Goal: Contribute content: Contribute content

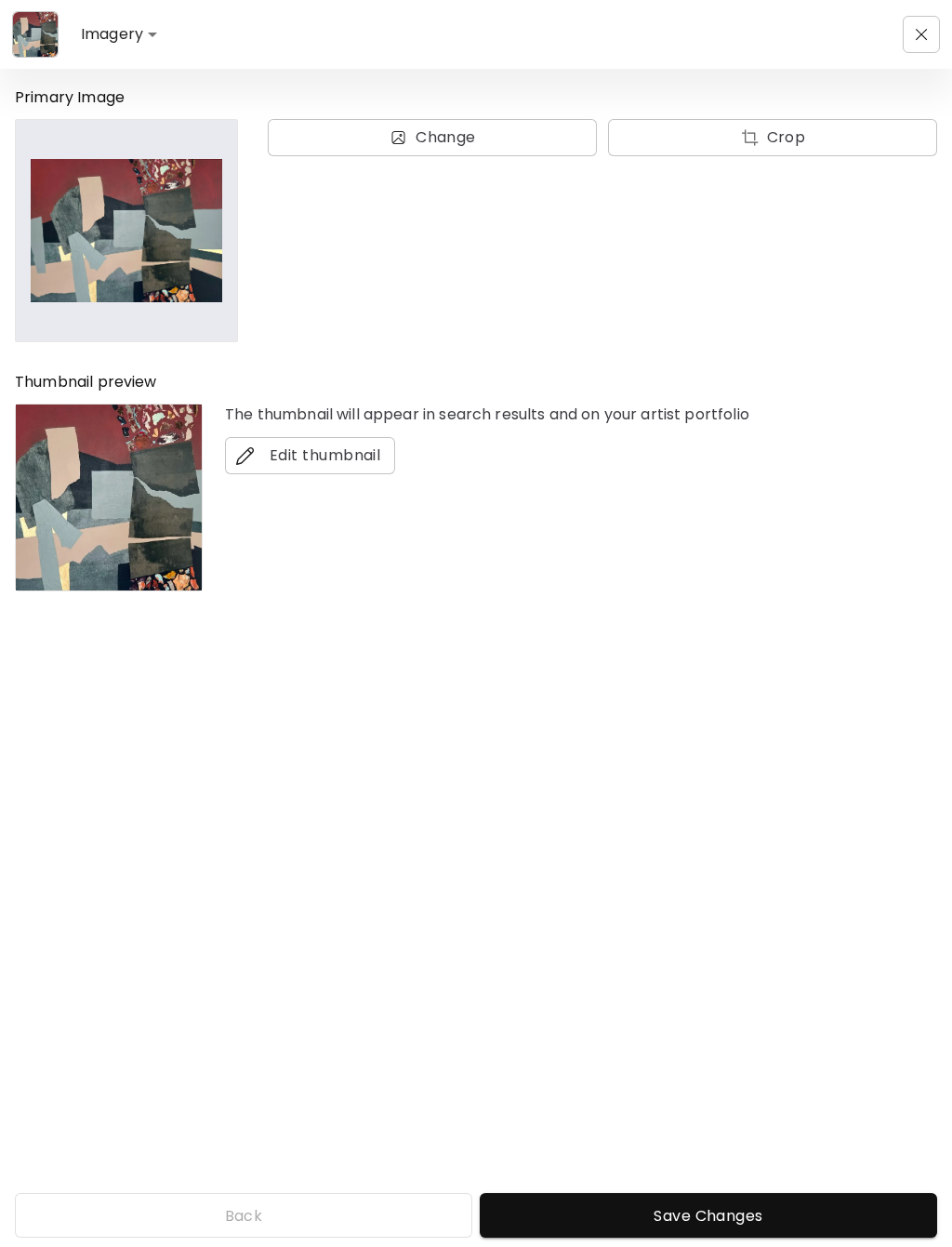
click at [917, 32] on img "button" at bounding box center [922, 35] width 12 height 12
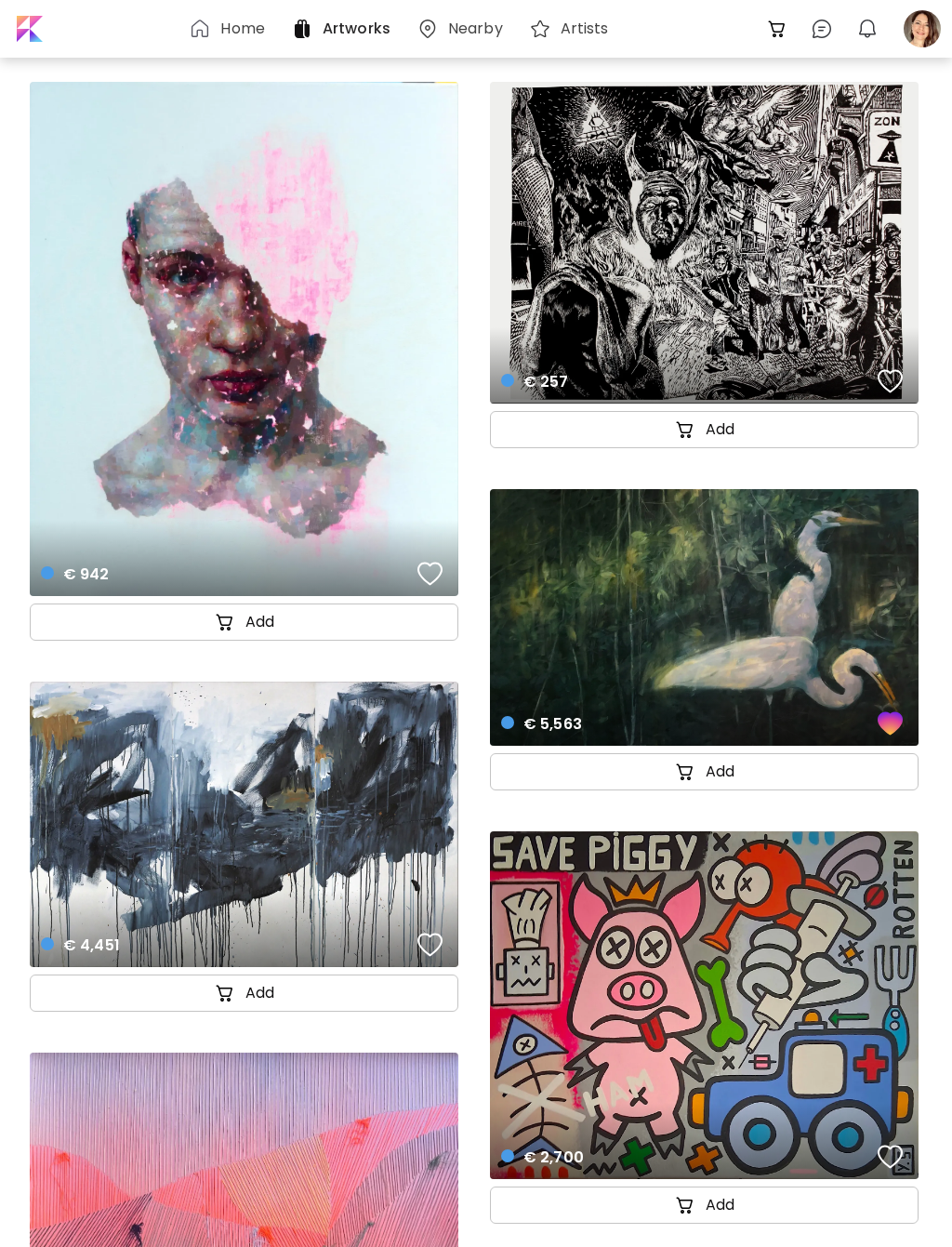
click at [922, 29] on div at bounding box center [922, 28] width 41 height 41
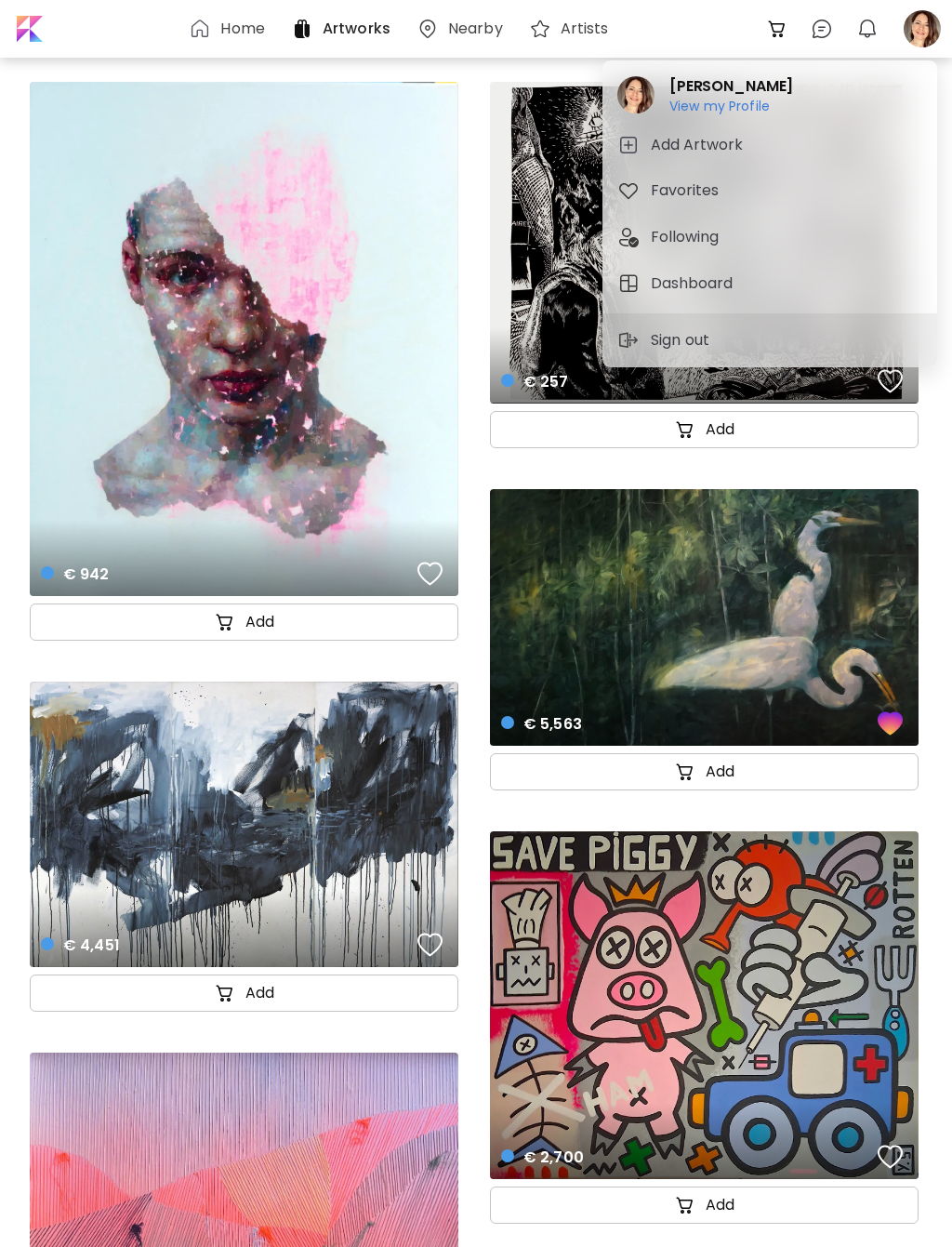
click at [756, 105] on h6 "View my Profile" at bounding box center [731, 106] width 124 height 17
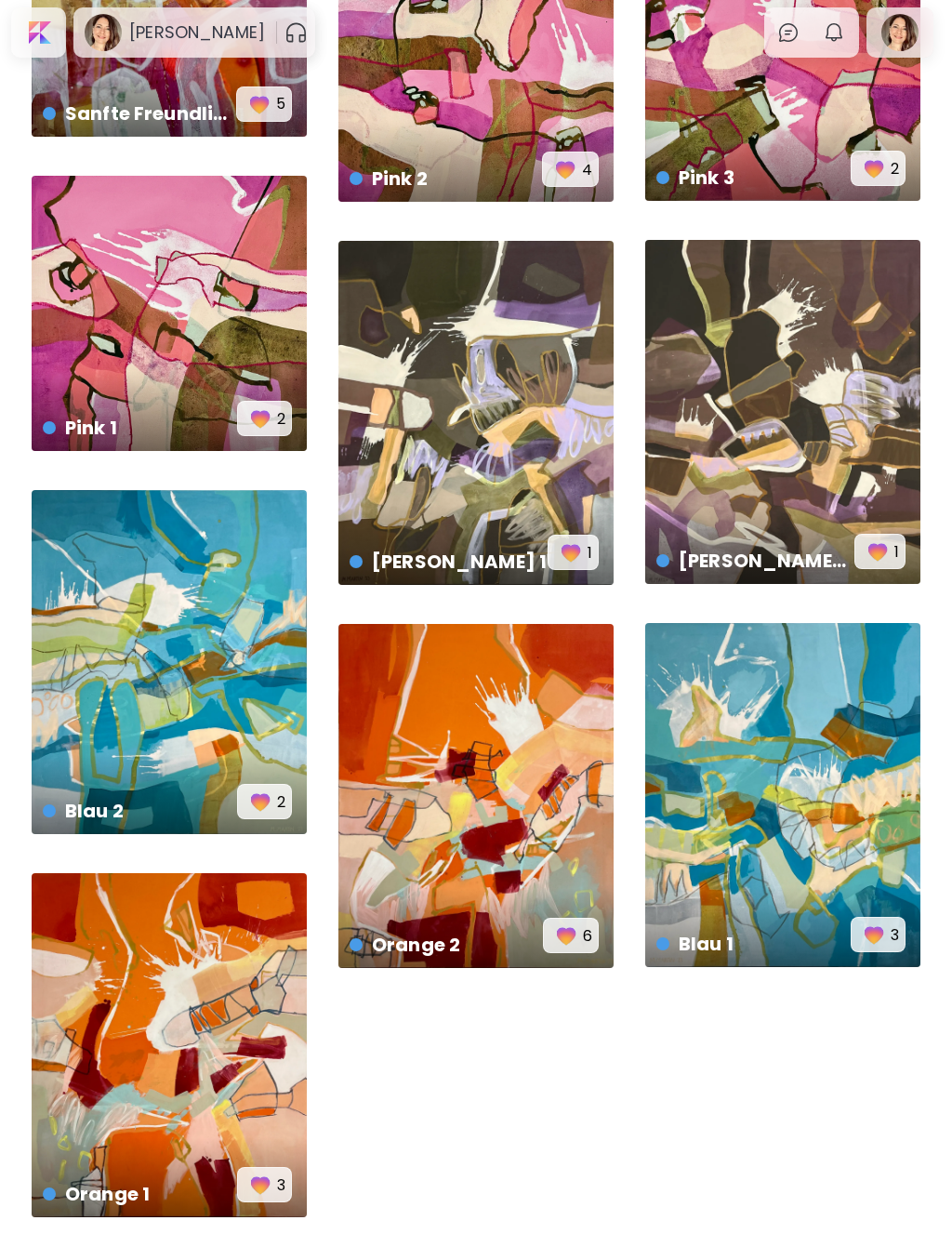
scroll to position [2222, 0]
click at [865, 721] on div "Blau 1 € 7,800 | 120 x 150 cm 3" at bounding box center [782, 794] width 275 height 344
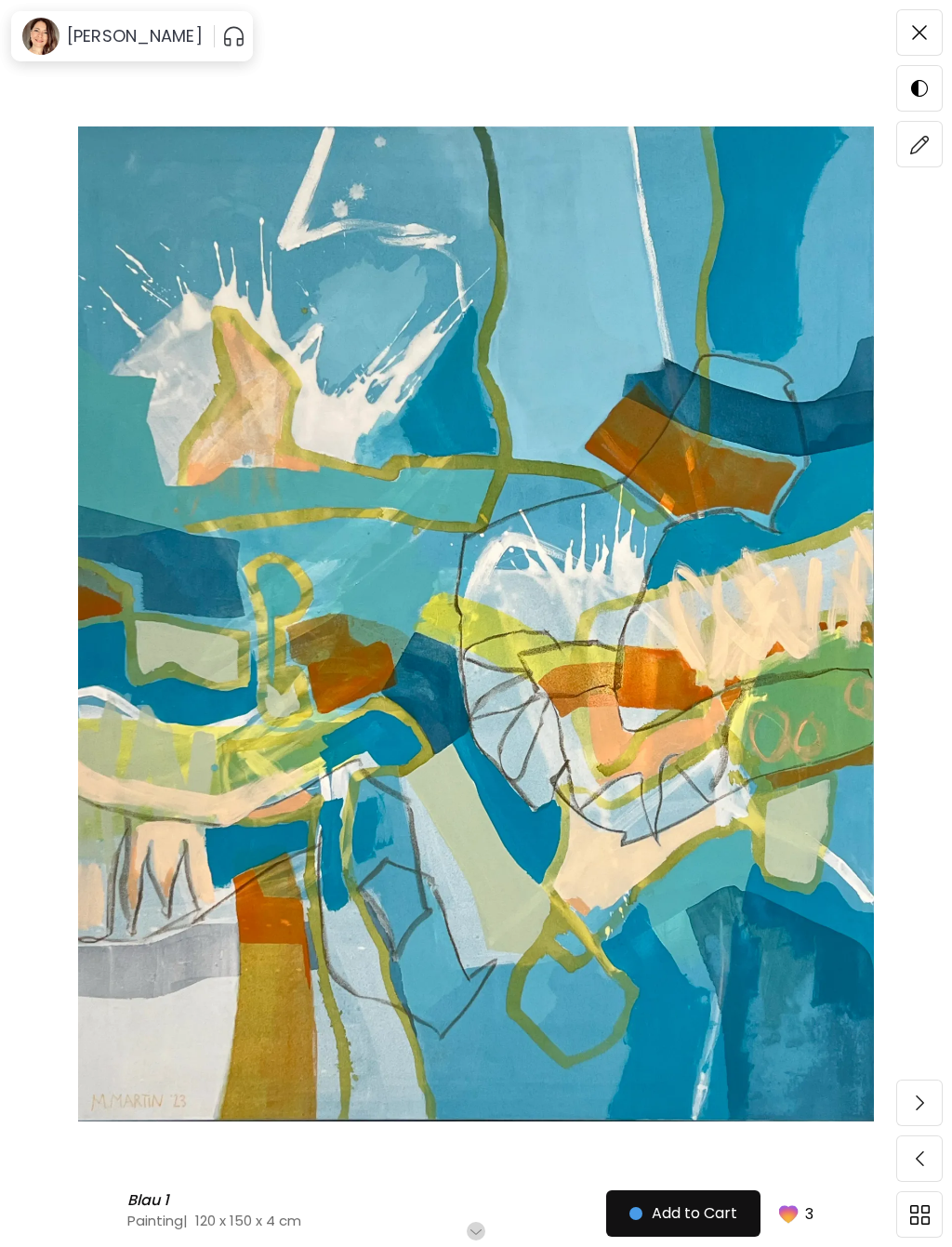
click at [920, 152] on img at bounding box center [920, 145] width 20 height 20
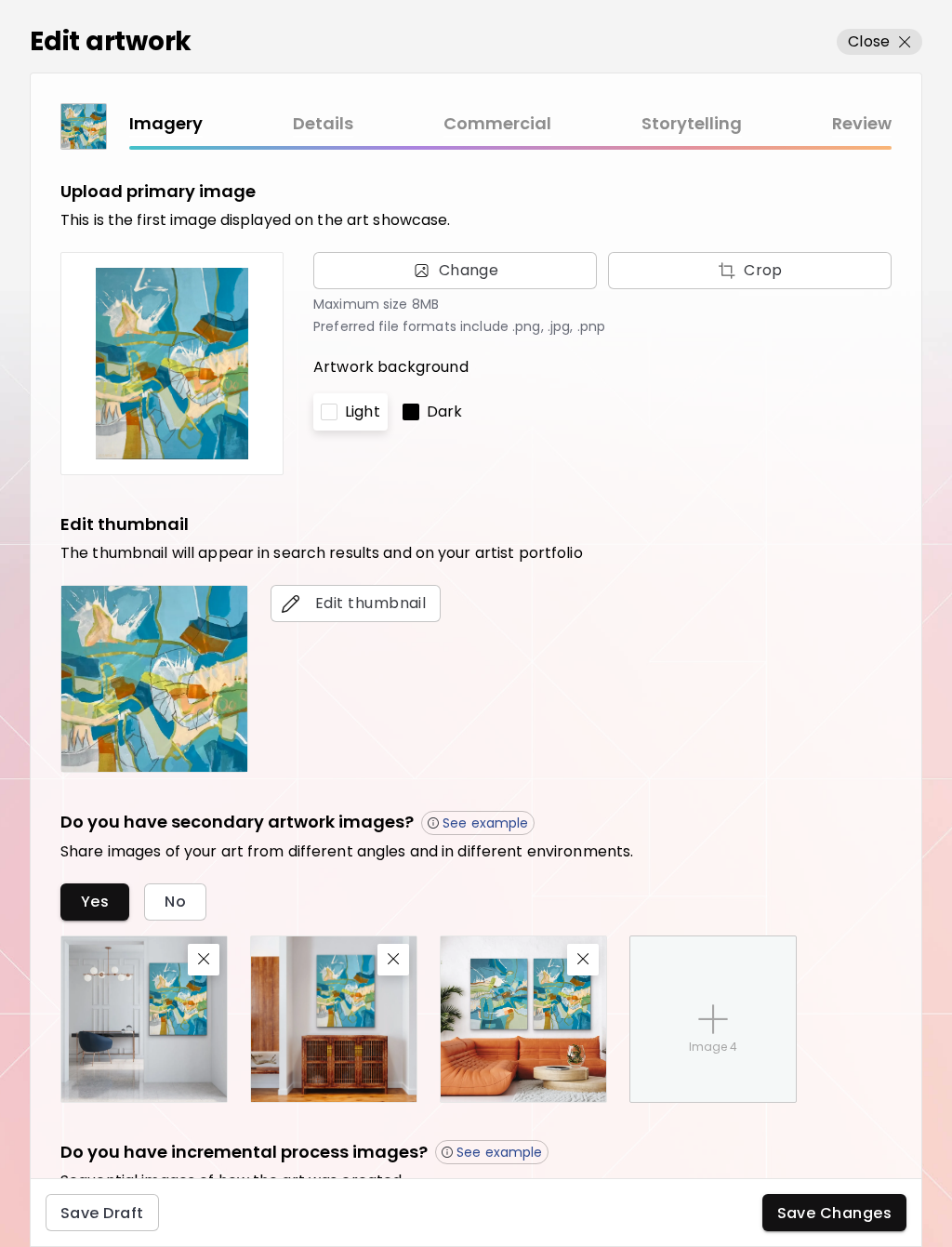
click at [502, 123] on link "Commercial" at bounding box center [497, 124] width 108 height 27
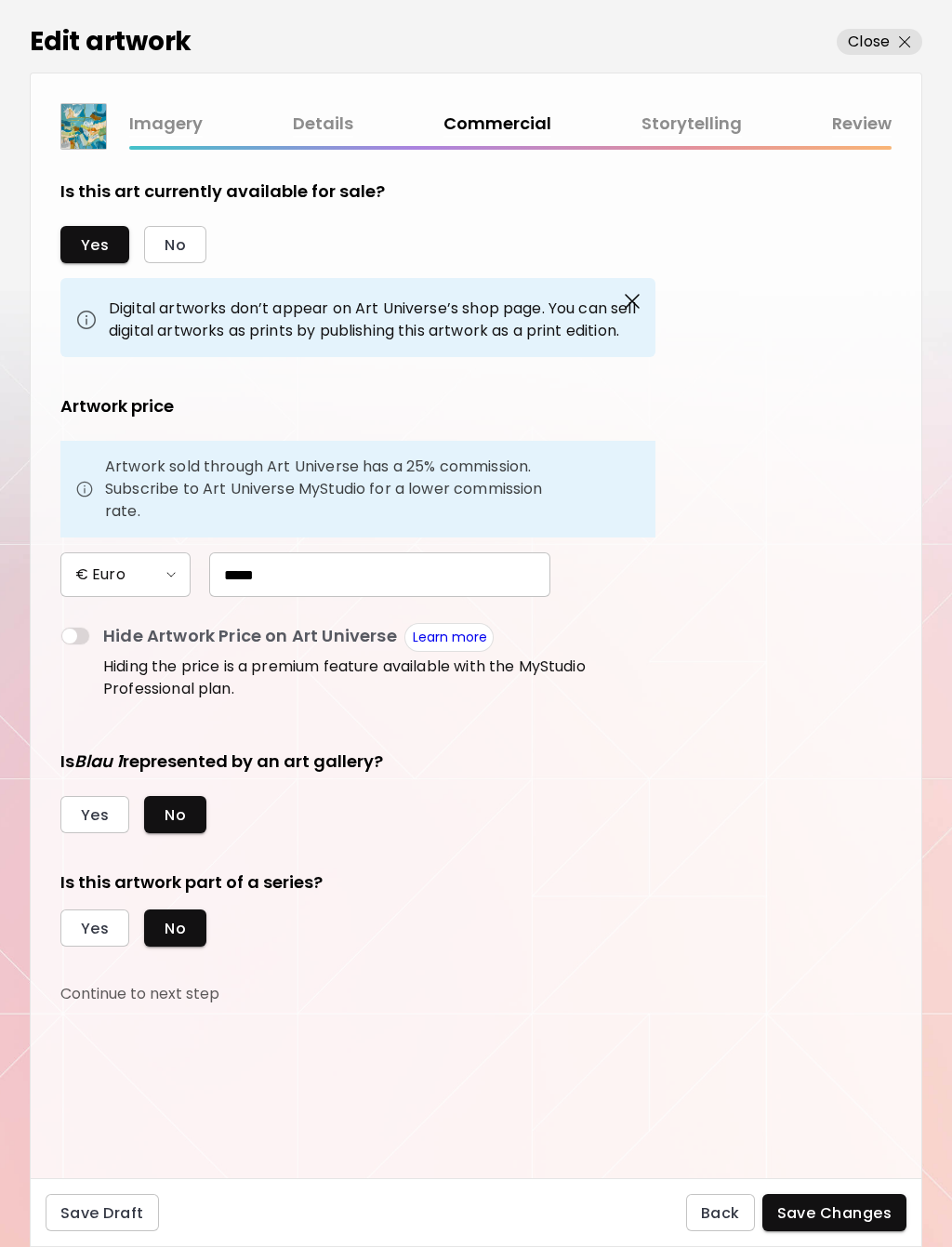
click at [699, 122] on link "Storytelling" at bounding box center [691, 124] width 100 height 27
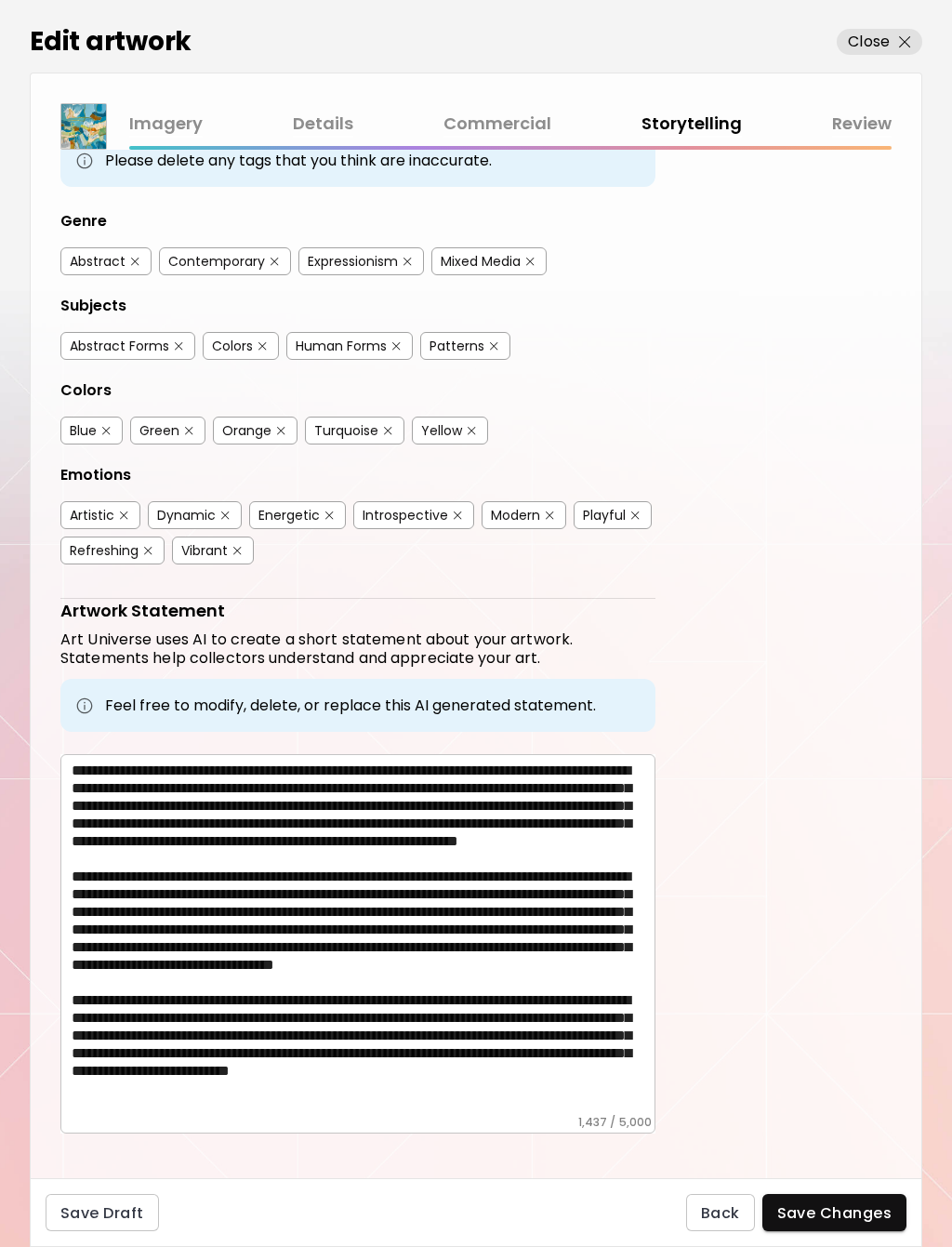
scroll to position [80, 0]
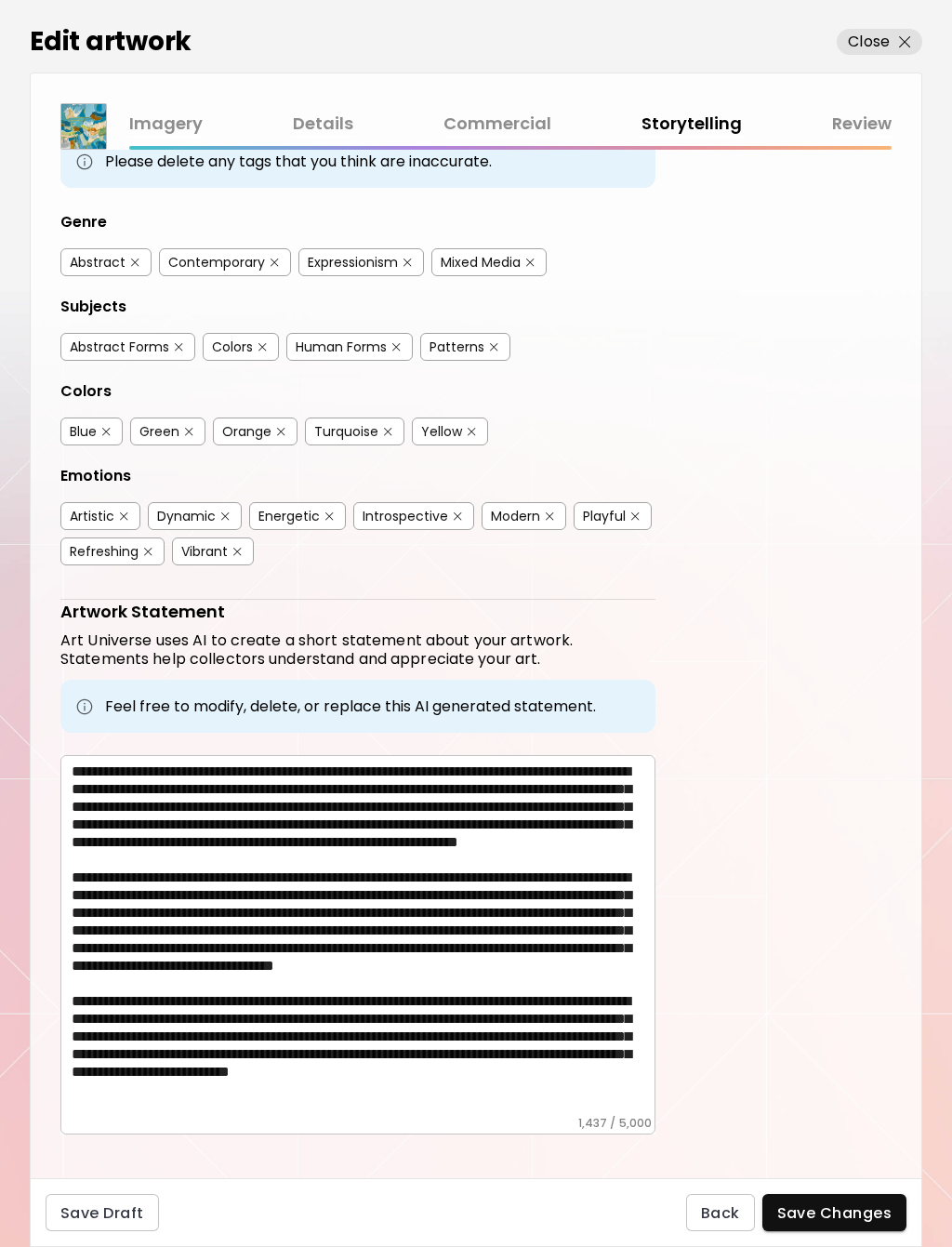
click at [498, 129] on link "Commercial" at bounding box center [497, 124] width 108 height 27
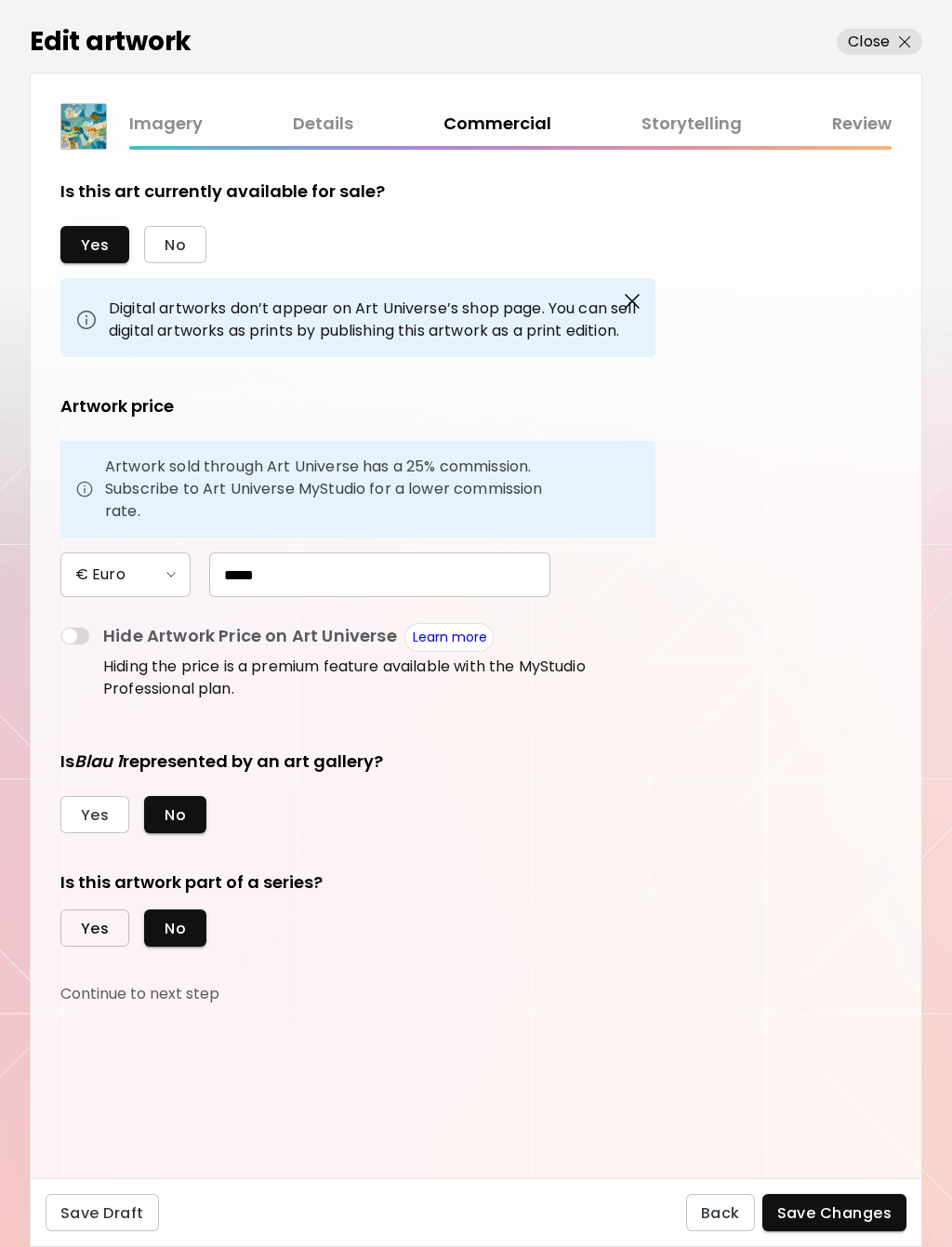
click at [99, 929] on span "Yes" at bounding box center [95, 928] width 28 height 20
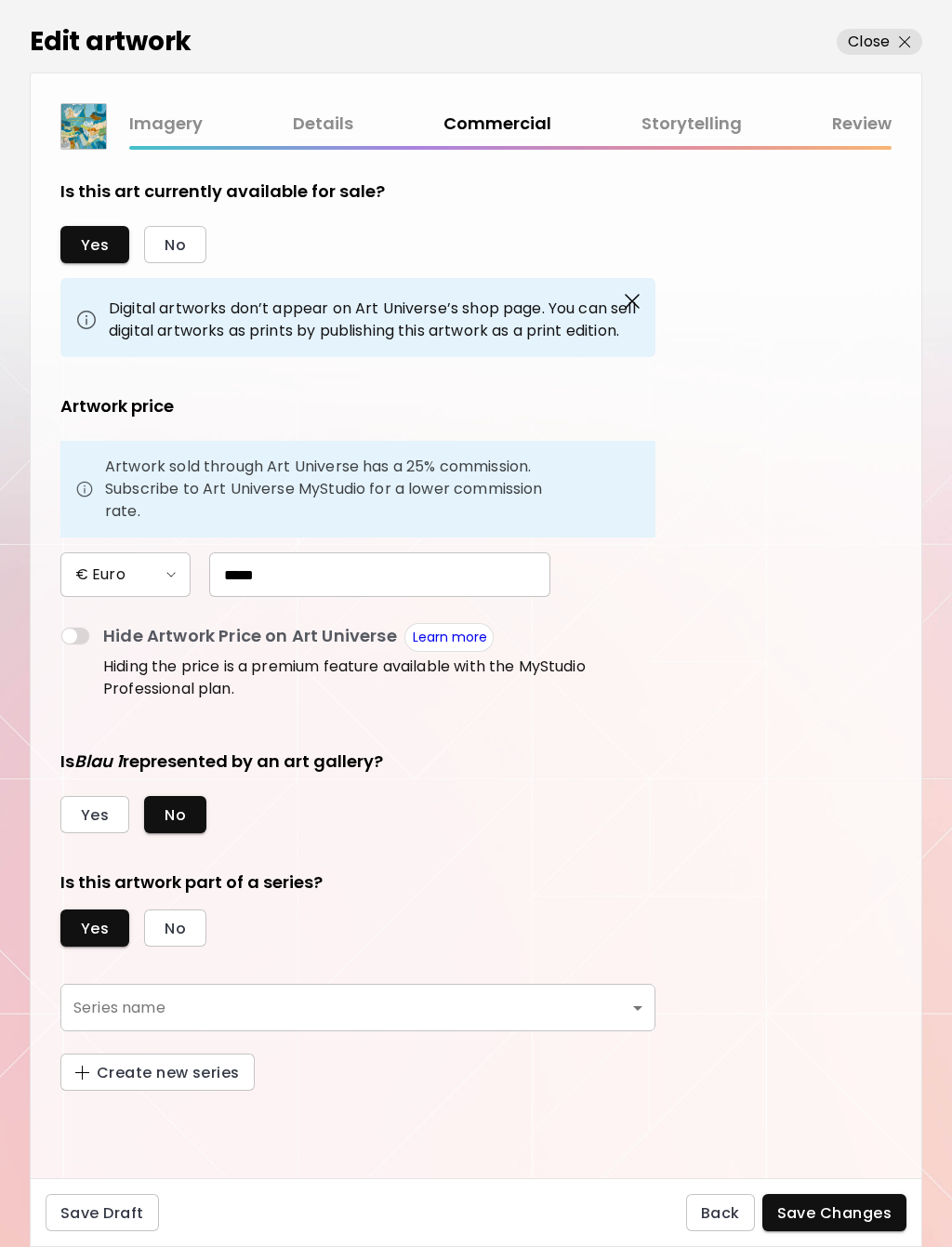
click at [627, 1009] on body "0 0 Edit artwork Close Imagery Details Commercial Storytelling Review Is this a…" at bounding box center [476, 624] width 952 height 1247
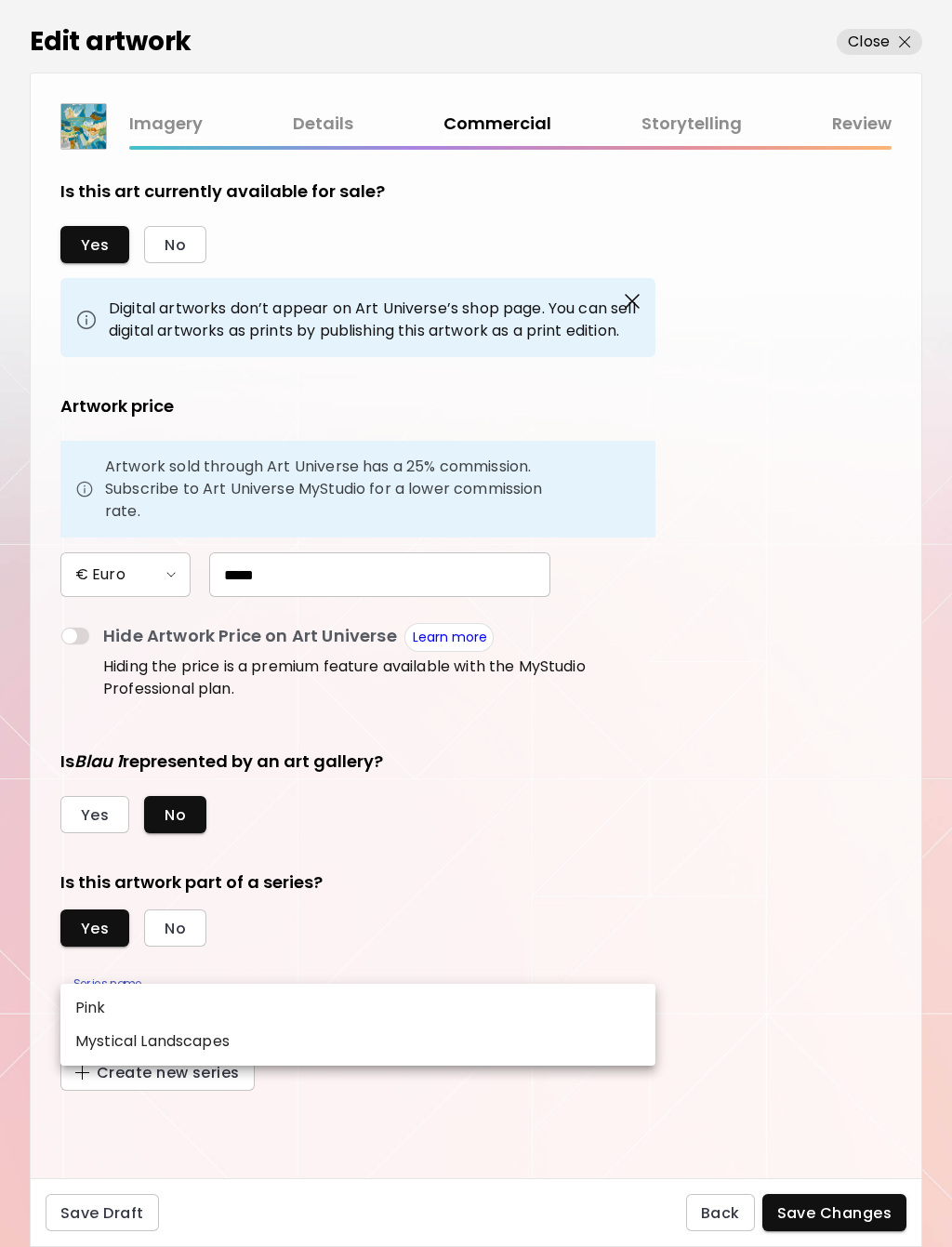
click at [95, 1004] on p "Pink" at bounding box center [90, 1008] width 31 height 22
type input "****"
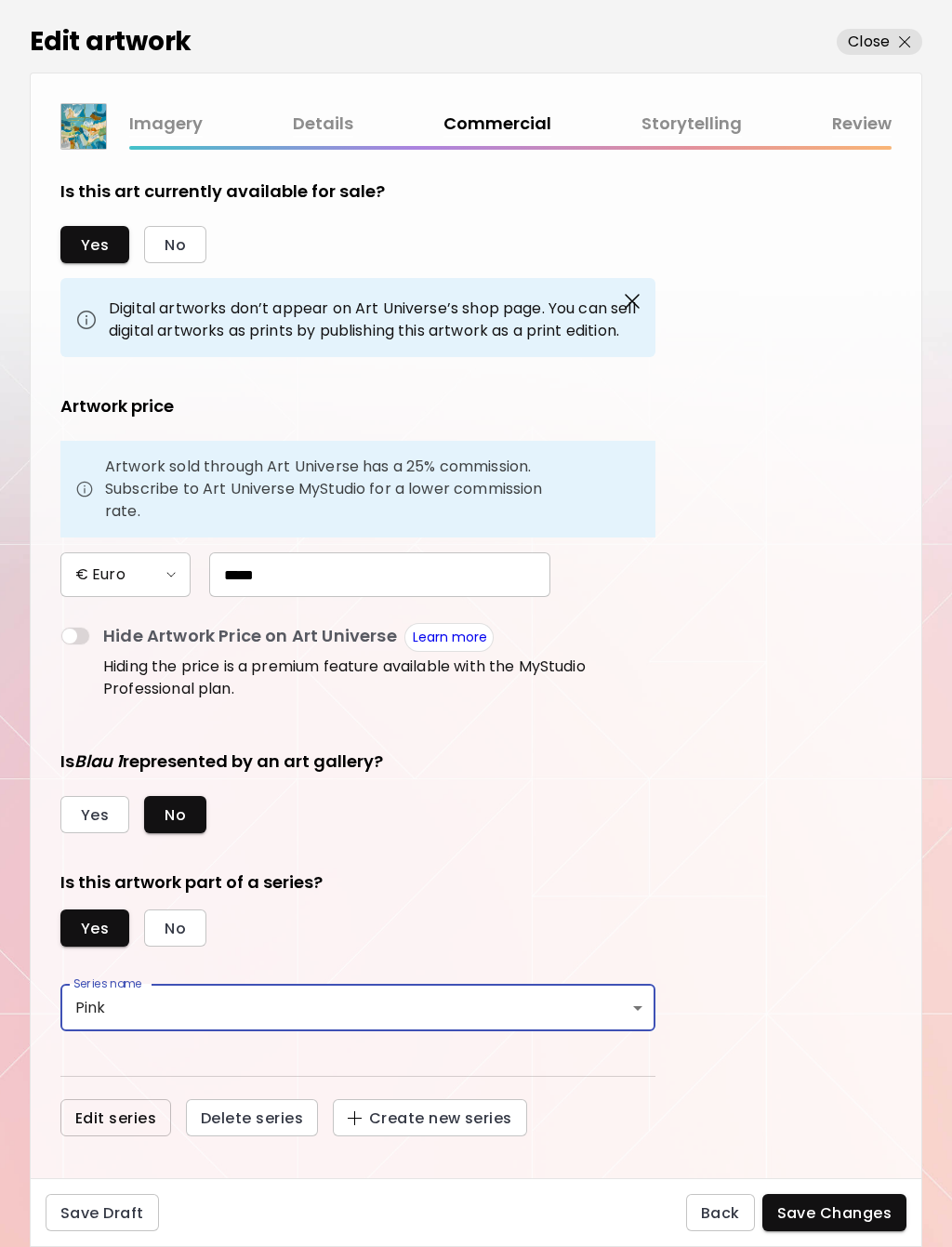
click at [112, 1118] on span "Edit series" at bounding box center [115, 1118] width 81 height 20
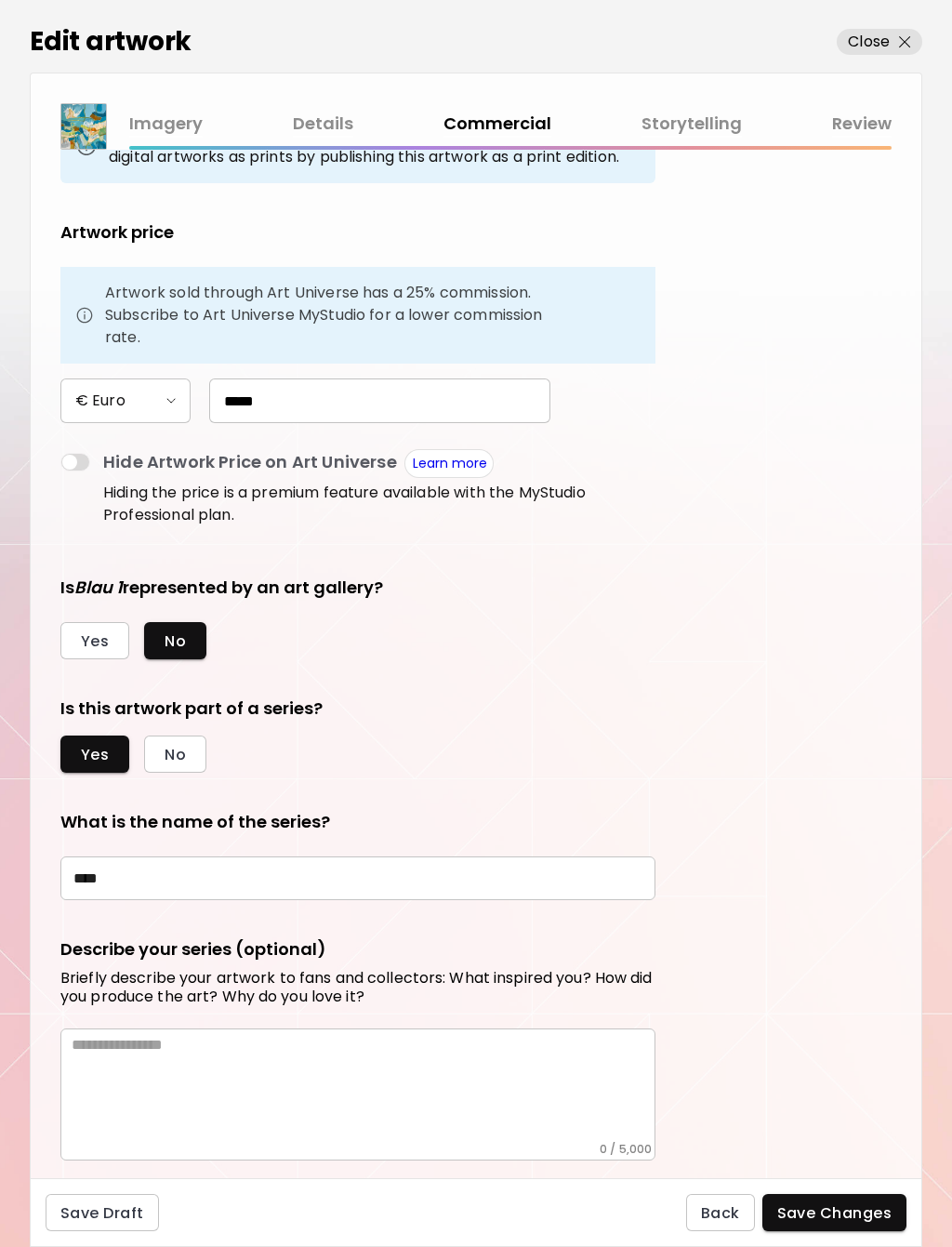
scroll to position [172, 0]
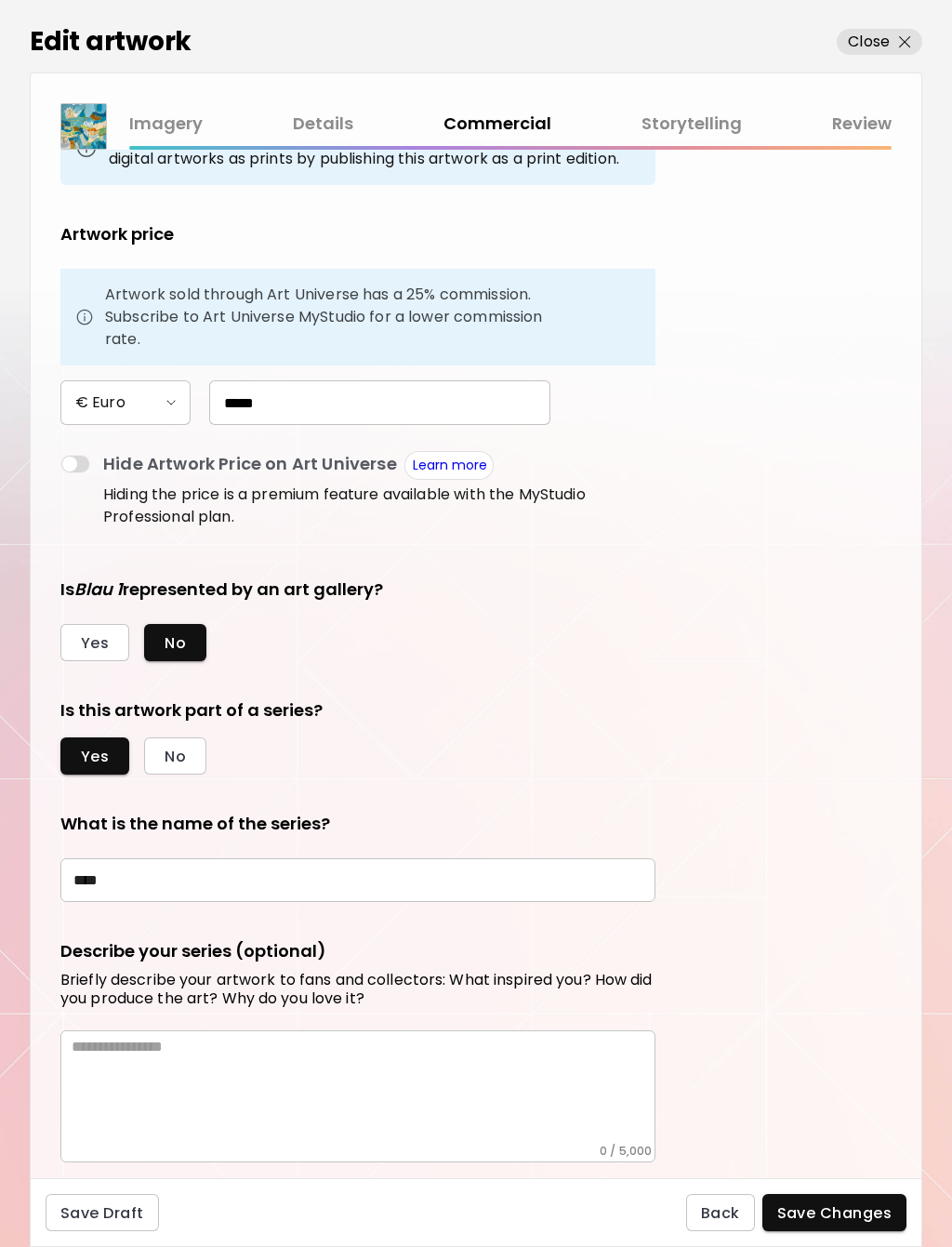
click at [113, 881] on input "****" at bounding box center [358, 880] width 595 height 44
type input "*"
type input "*****"
click at [419, 1077] on textarea at bounding box center [364, 1090] width 583 height 106
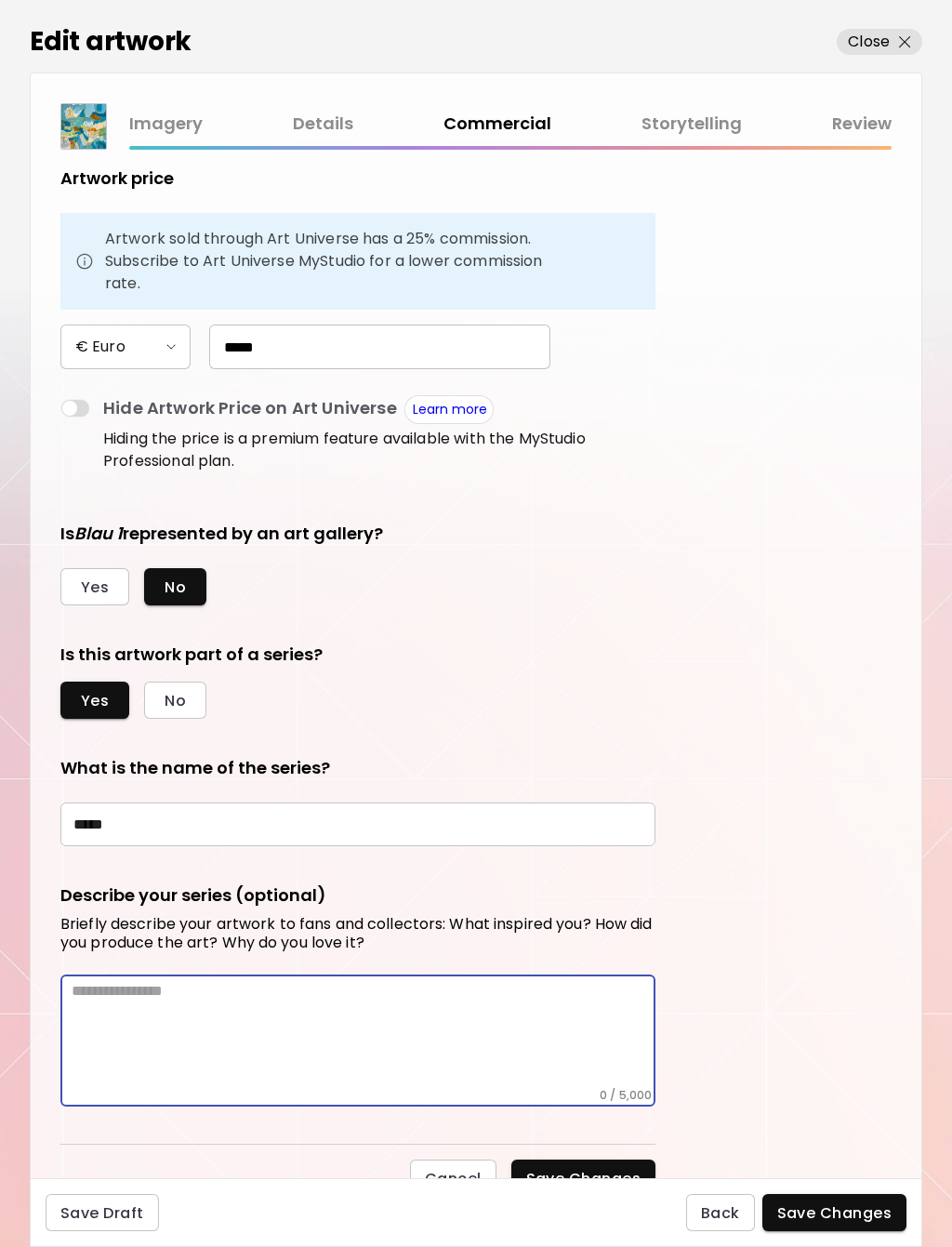
scroll to position [223, 0]
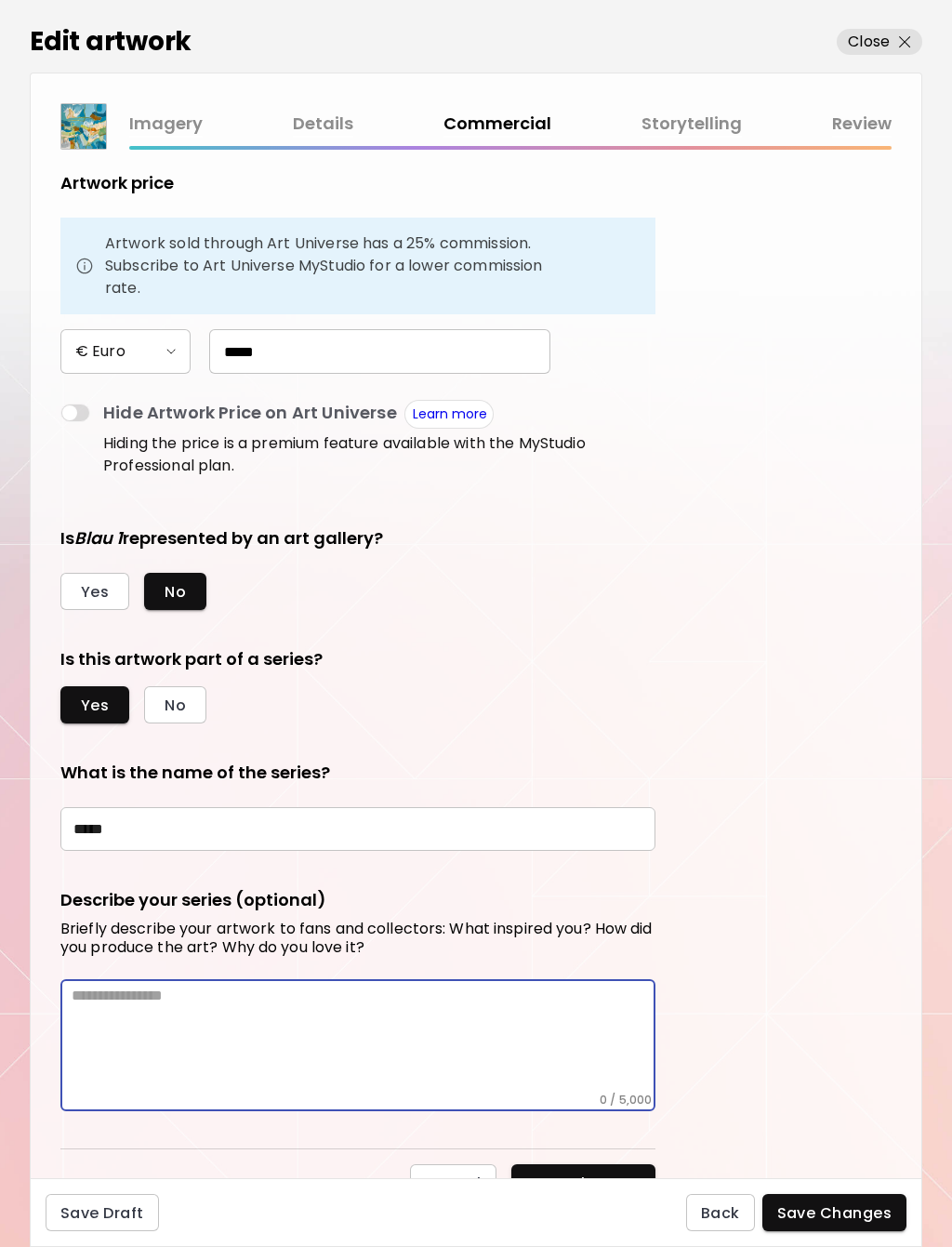
click at [600, 1183] on span "Save Changes" at bounding box center [583, 1183] width 115 height 20
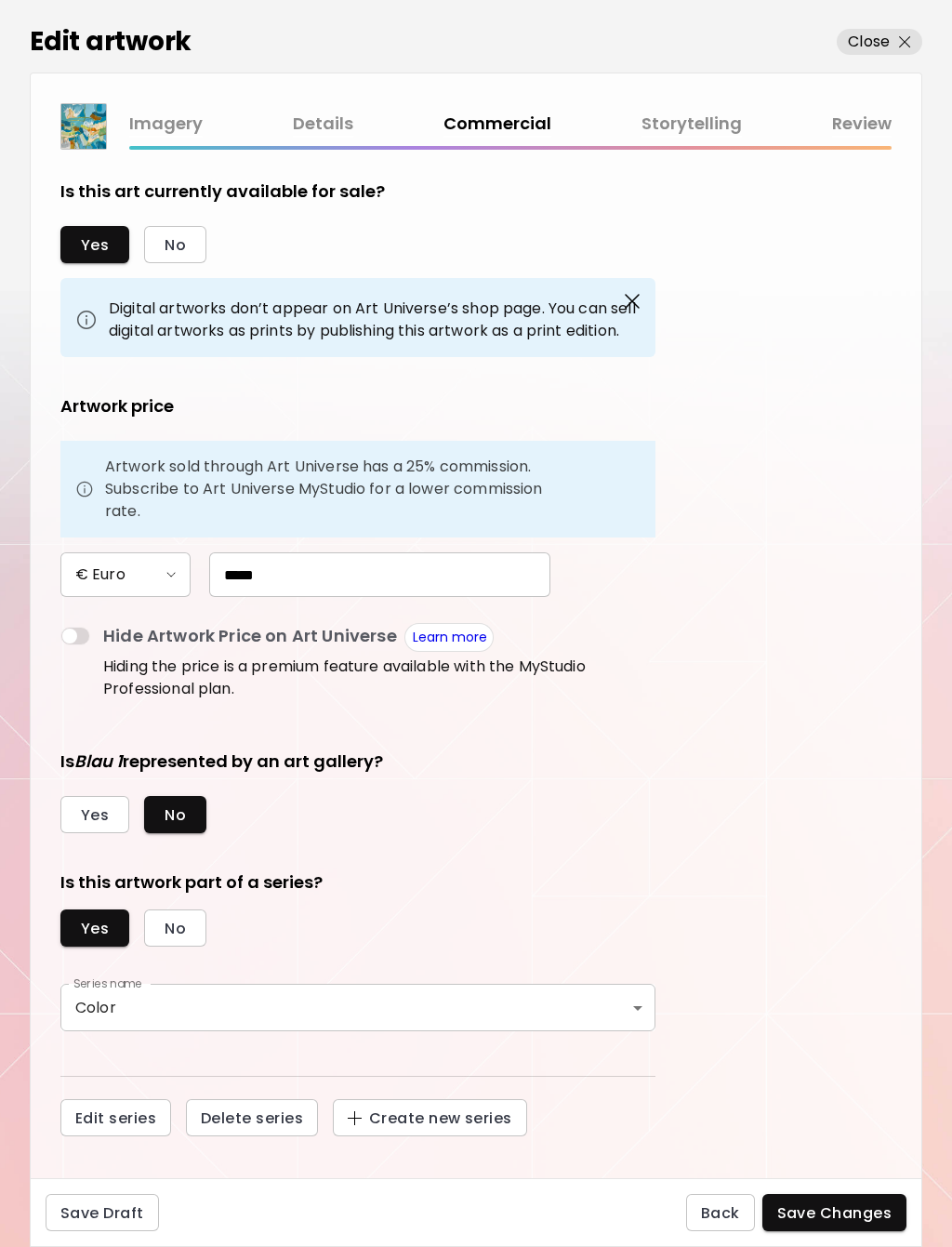
scroll to position [0, 0]
click at [327, 126] on link "Details" at bounding box center [323, 124] width 60 height 27
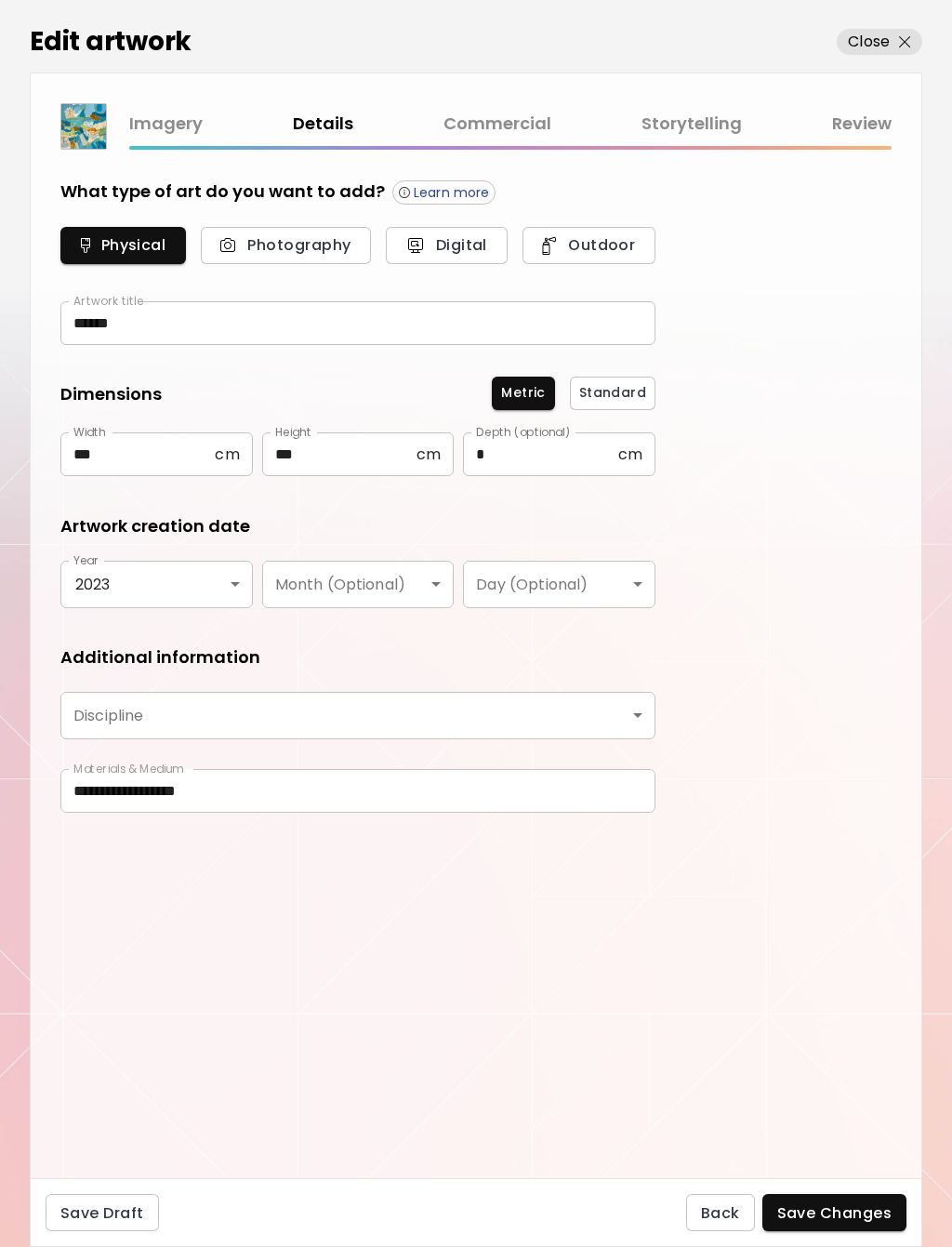
type input "********"
click at [702, 122] on link "Storytelling" at bounding box center [691, 124] width 100 height 27
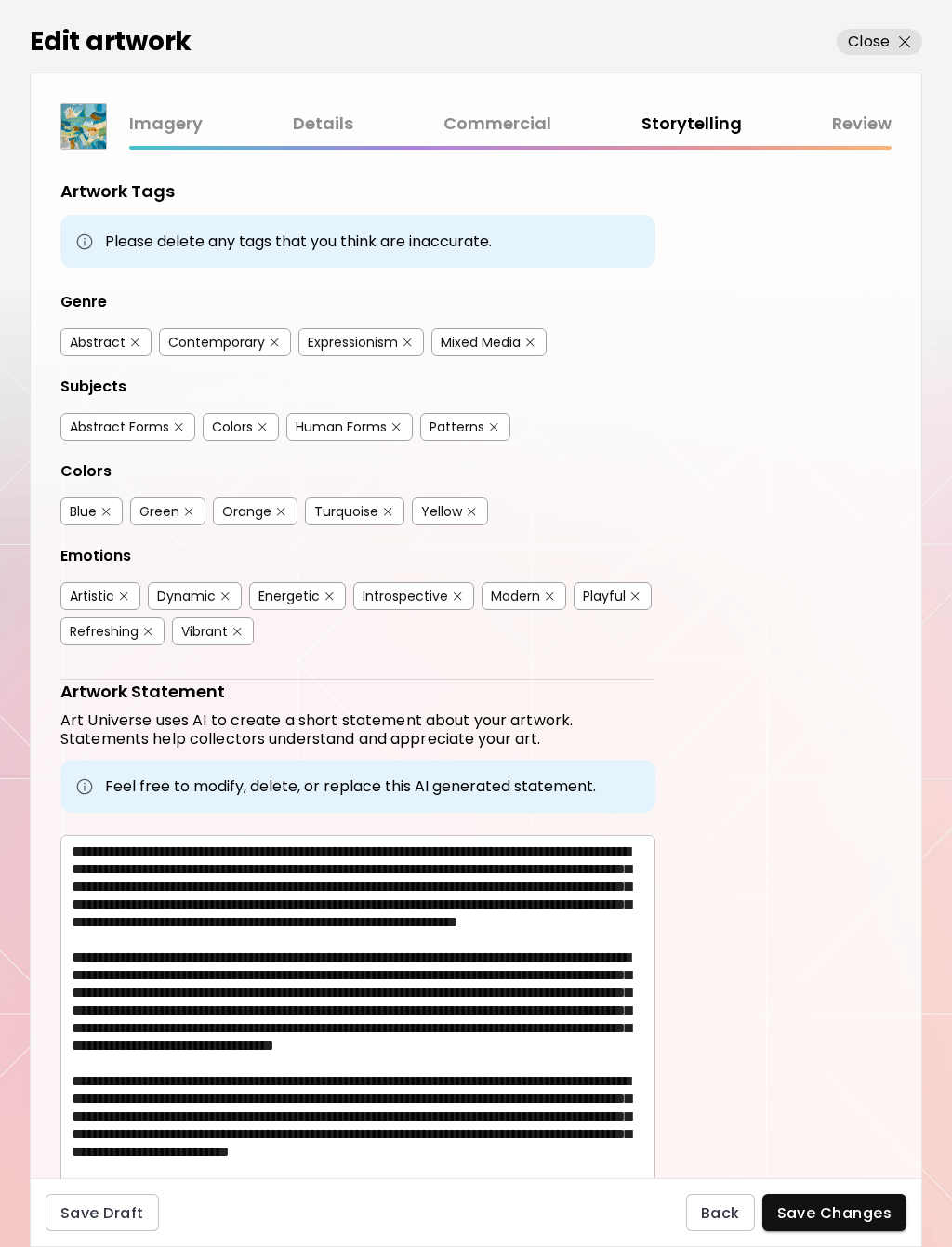
scroll to position [53, 0]
click at [148, 983] on textarea at bounding box center [364, 1019] width 583 height 354
click at [142, 996] on textarea at bounding box center [364, 1019] width 583 height 354
click at [141, 1012] on textarea at bounding box center [364, 1019] width 583 height 354
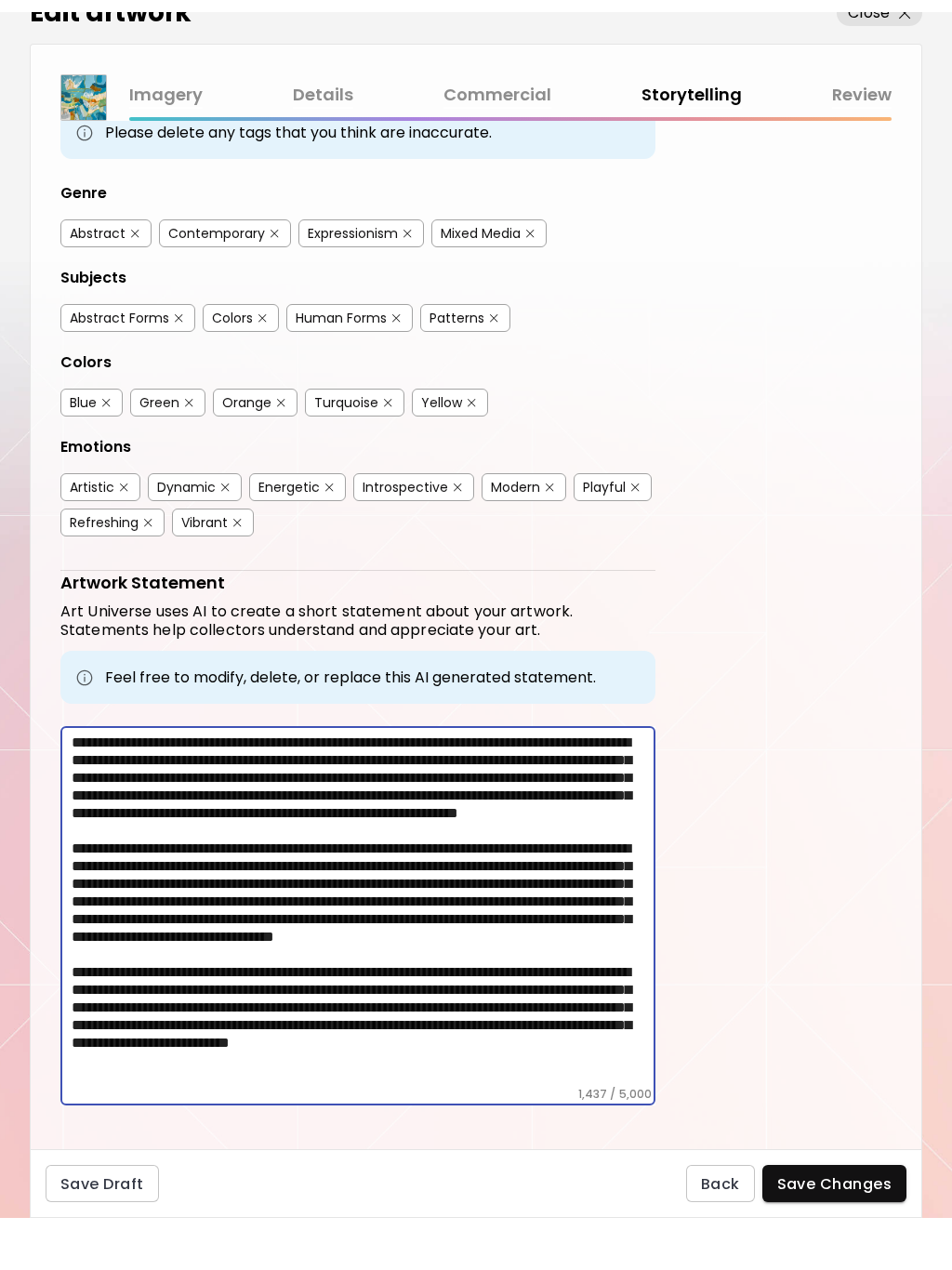
scroll to position [0, 0]
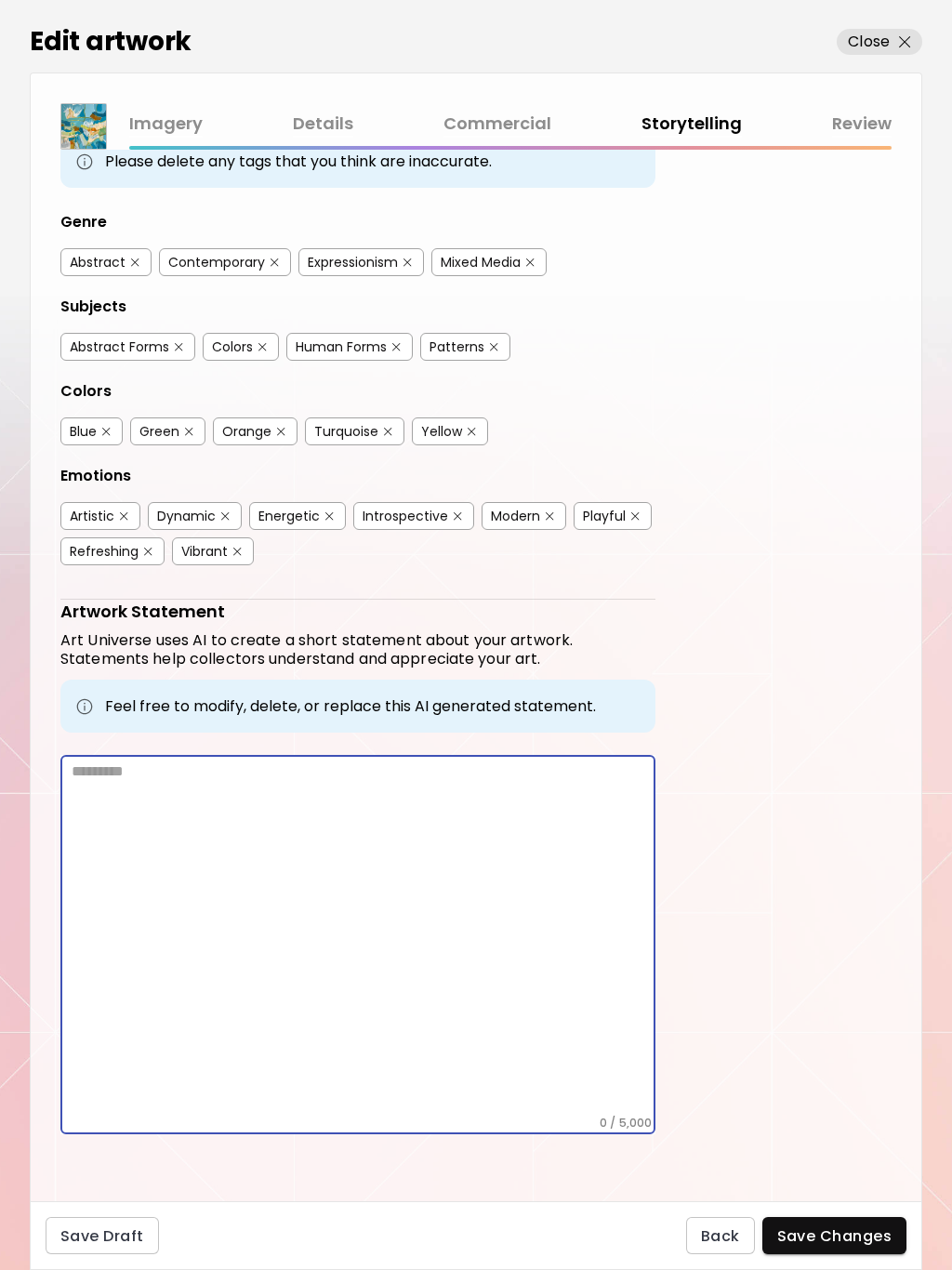
paste textarea "**********"
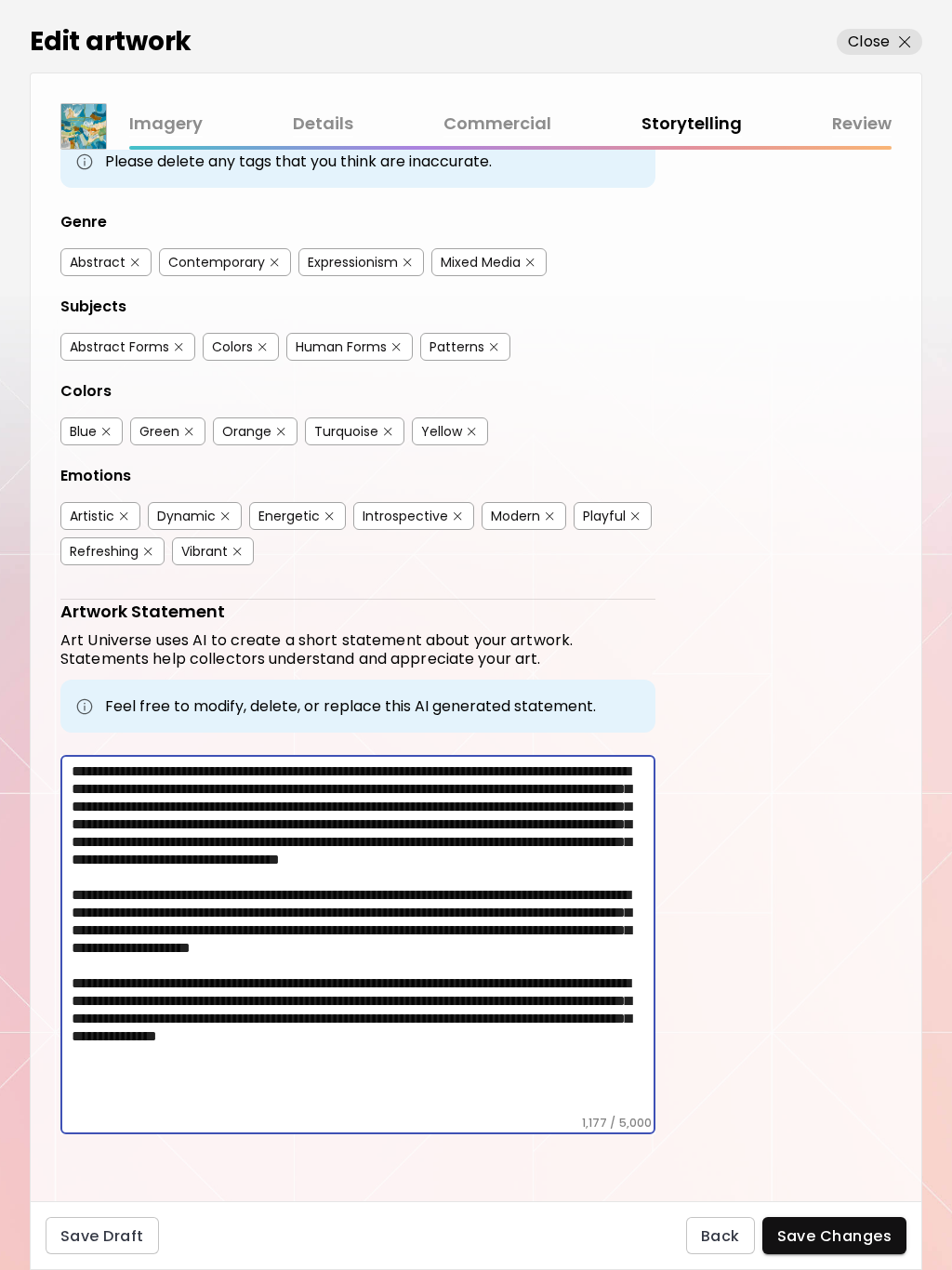
type textarea "**********"
click at [826, 1233] on span "Save Changes" at bounding box center [834, 1236] width 115 height 20
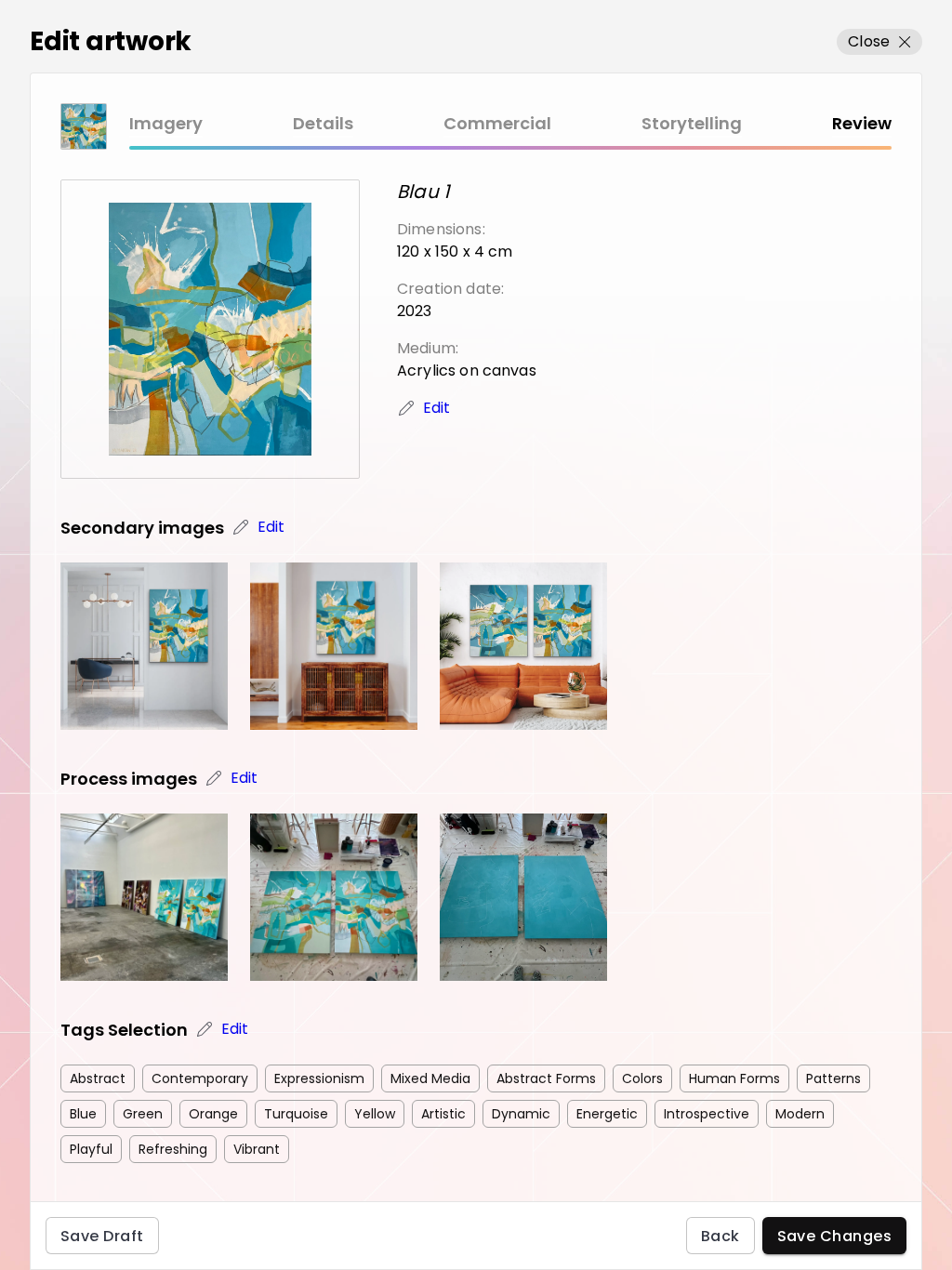
click at [431, 416] on p "Edit" at bounding box center [437, 408] width 28 height 22
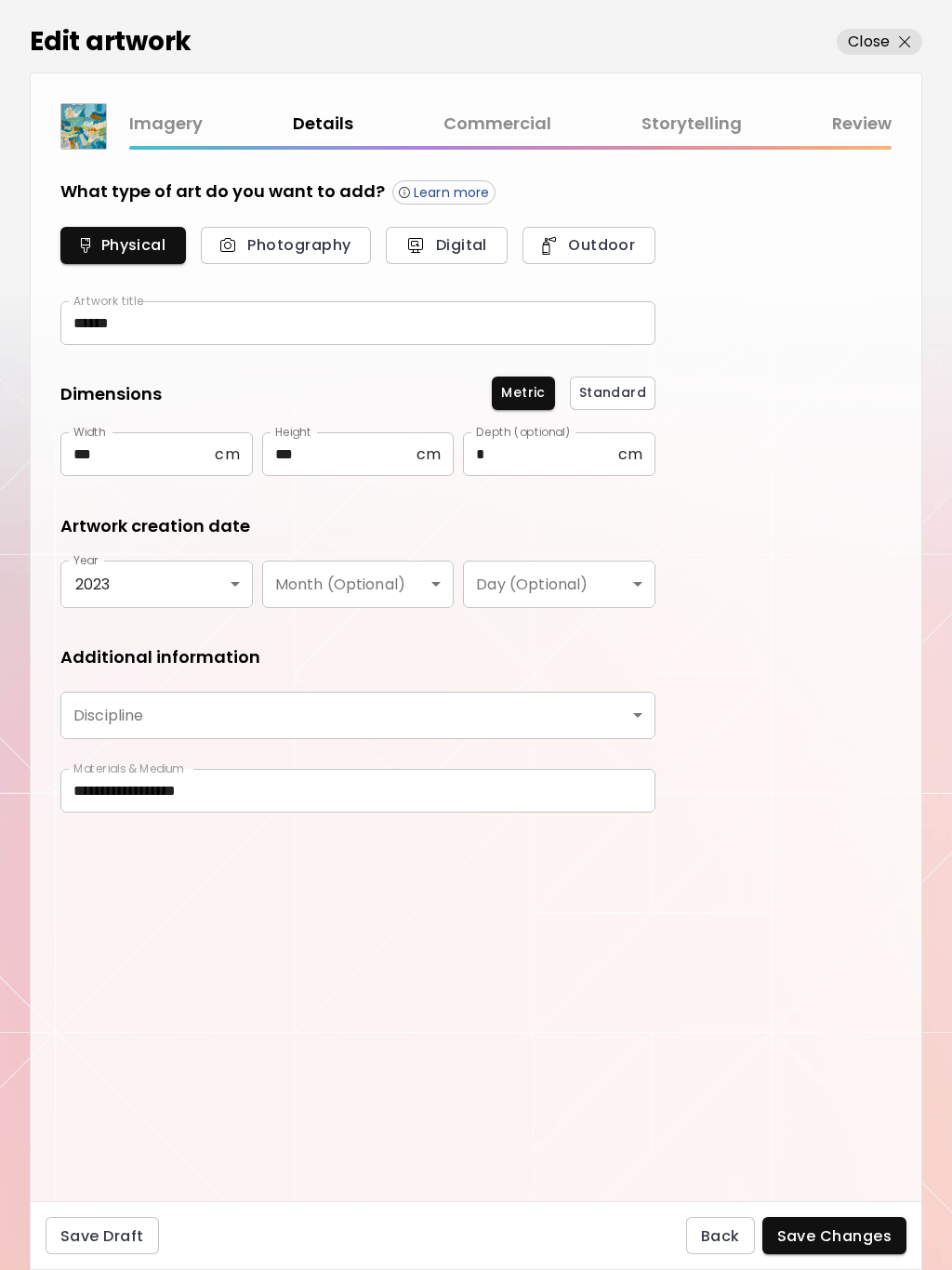
type input "********"
click at [697, 126] on link "Storytelling" at bounding box center [691, 124] width 100 height 27
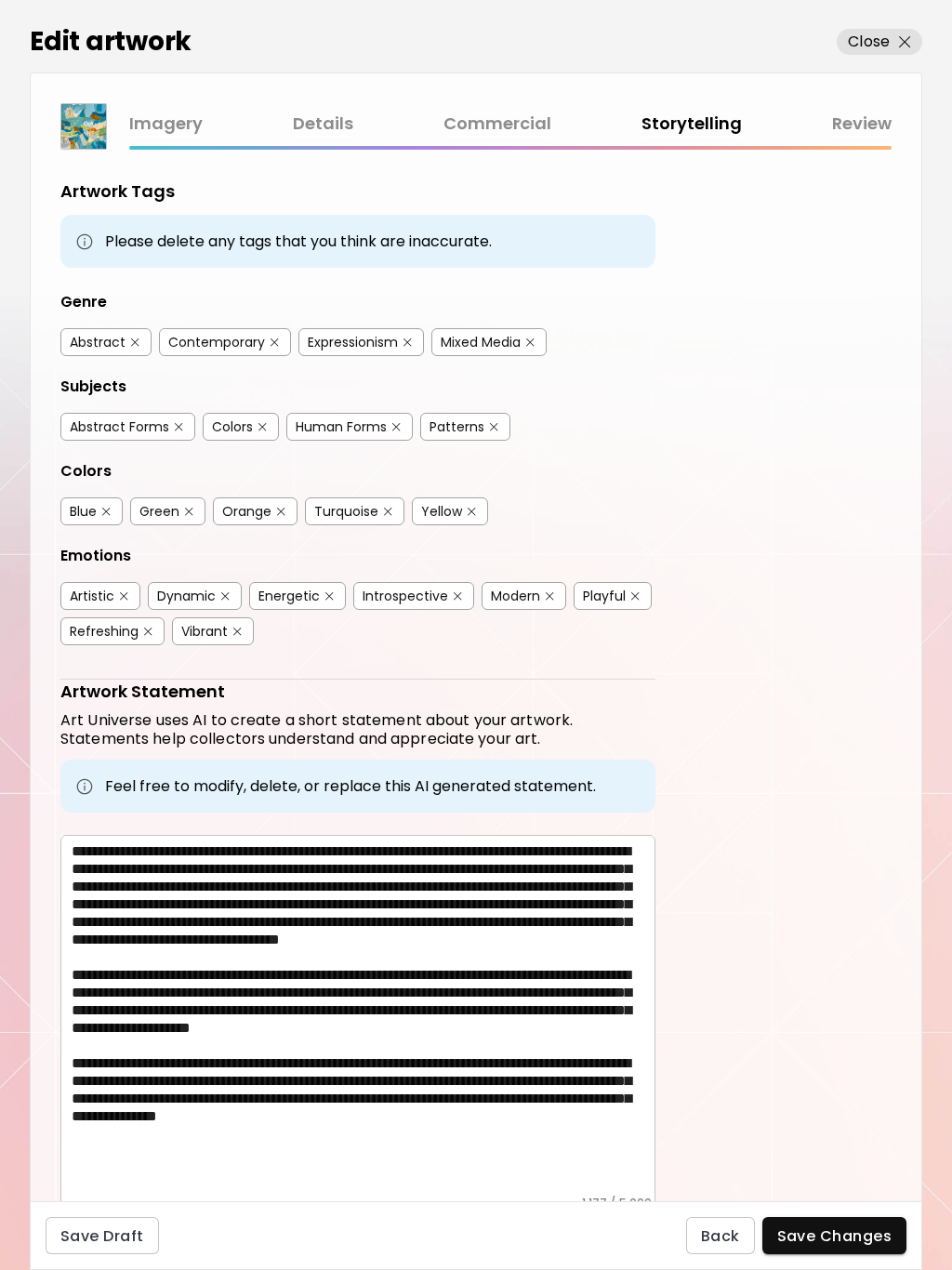
click at [499, 125] on link "Commercial" at bounding box center [497, 124] width 108 height 27
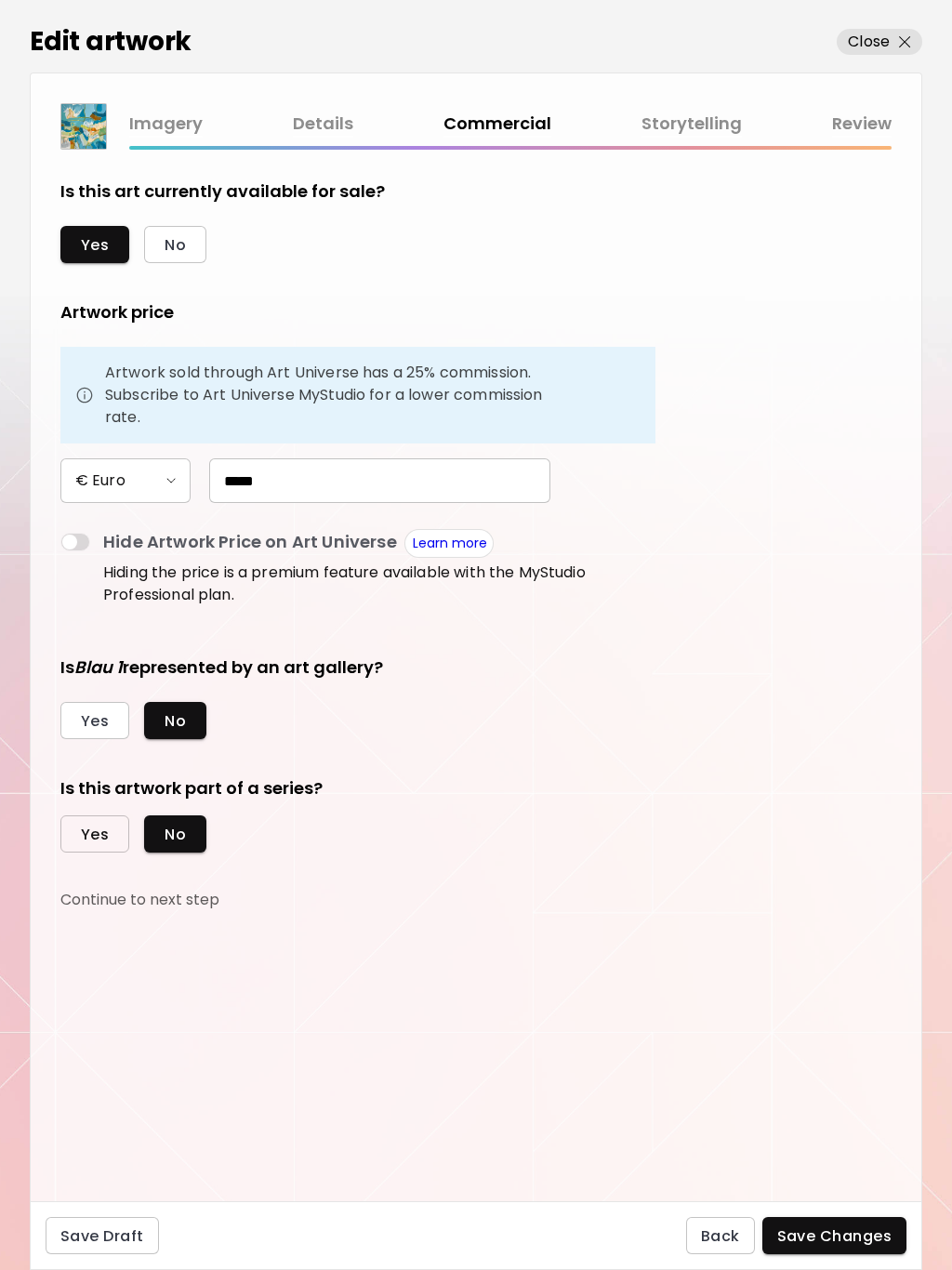
click at [103, 831] on span "Yes" at bounding box center [95, 834] width 28 height 20
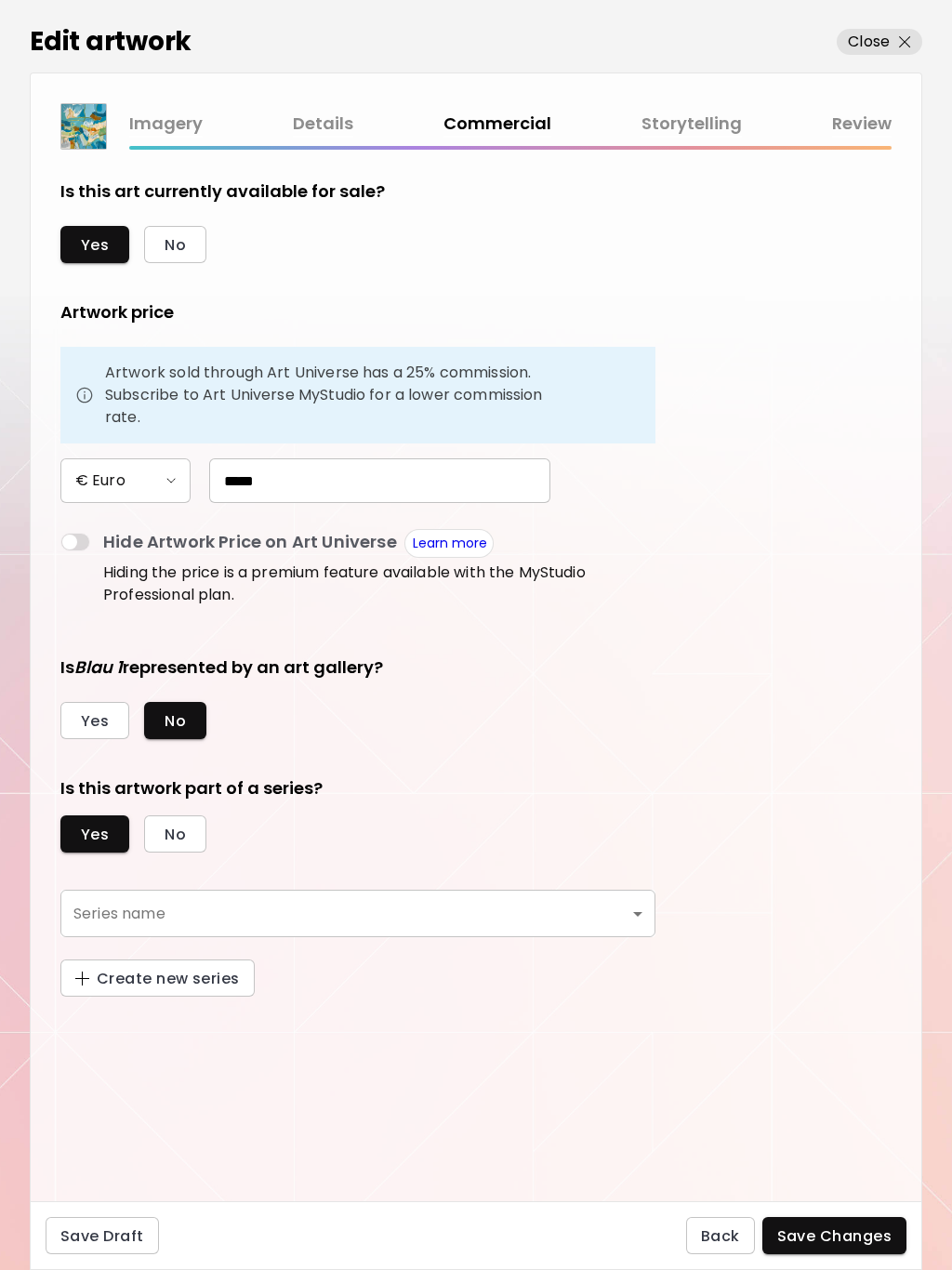
click at [634, 915] on body "0 0 Edit artwork Close Imagery Details Commercial Storytelling Review Is this a…" at bounding box center [476, 635] width 952 height 1270
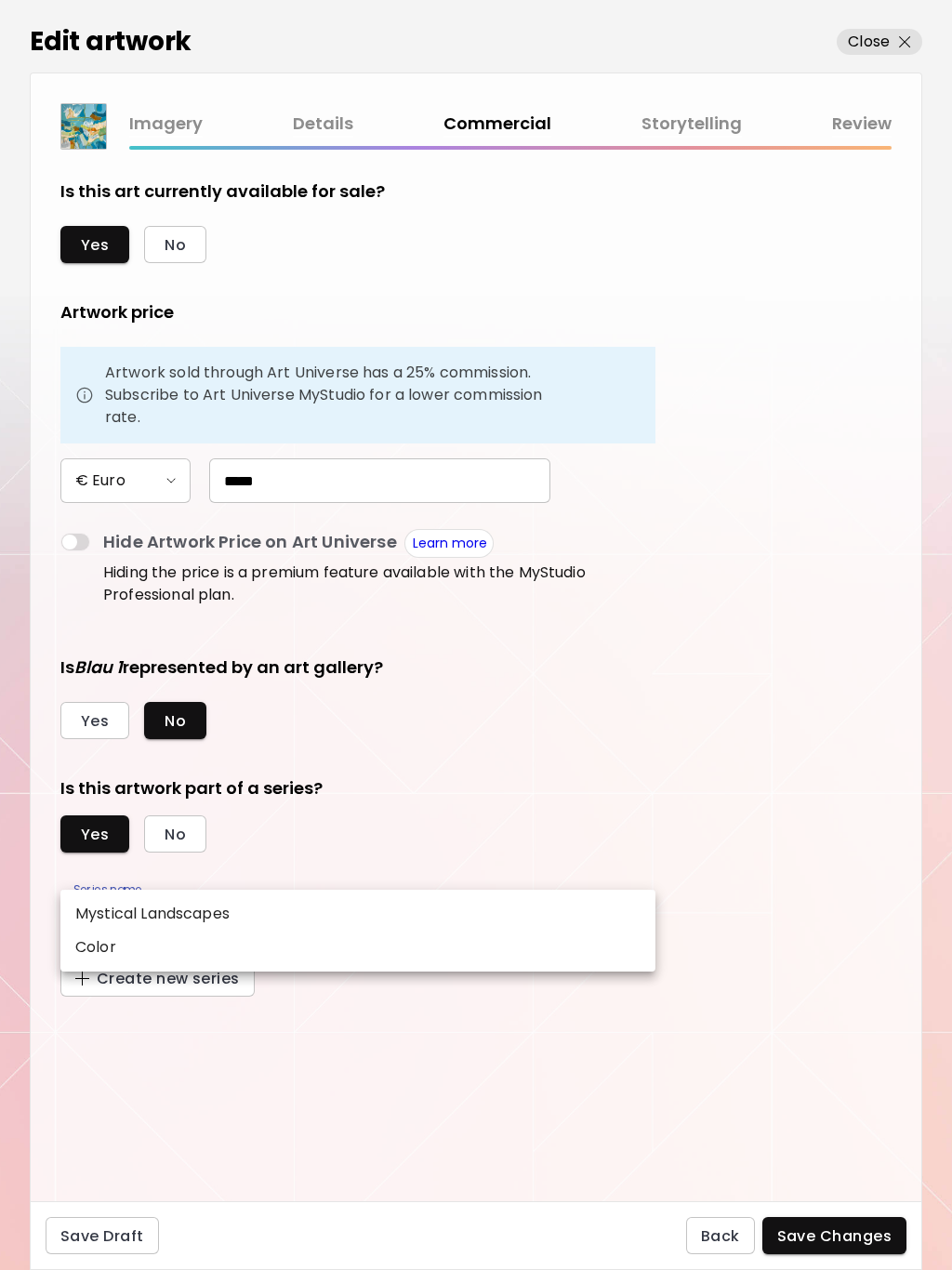
click at [106, 947] on p "Color" at bounding box center [95, 947] width 41 height 22
type input "*****"
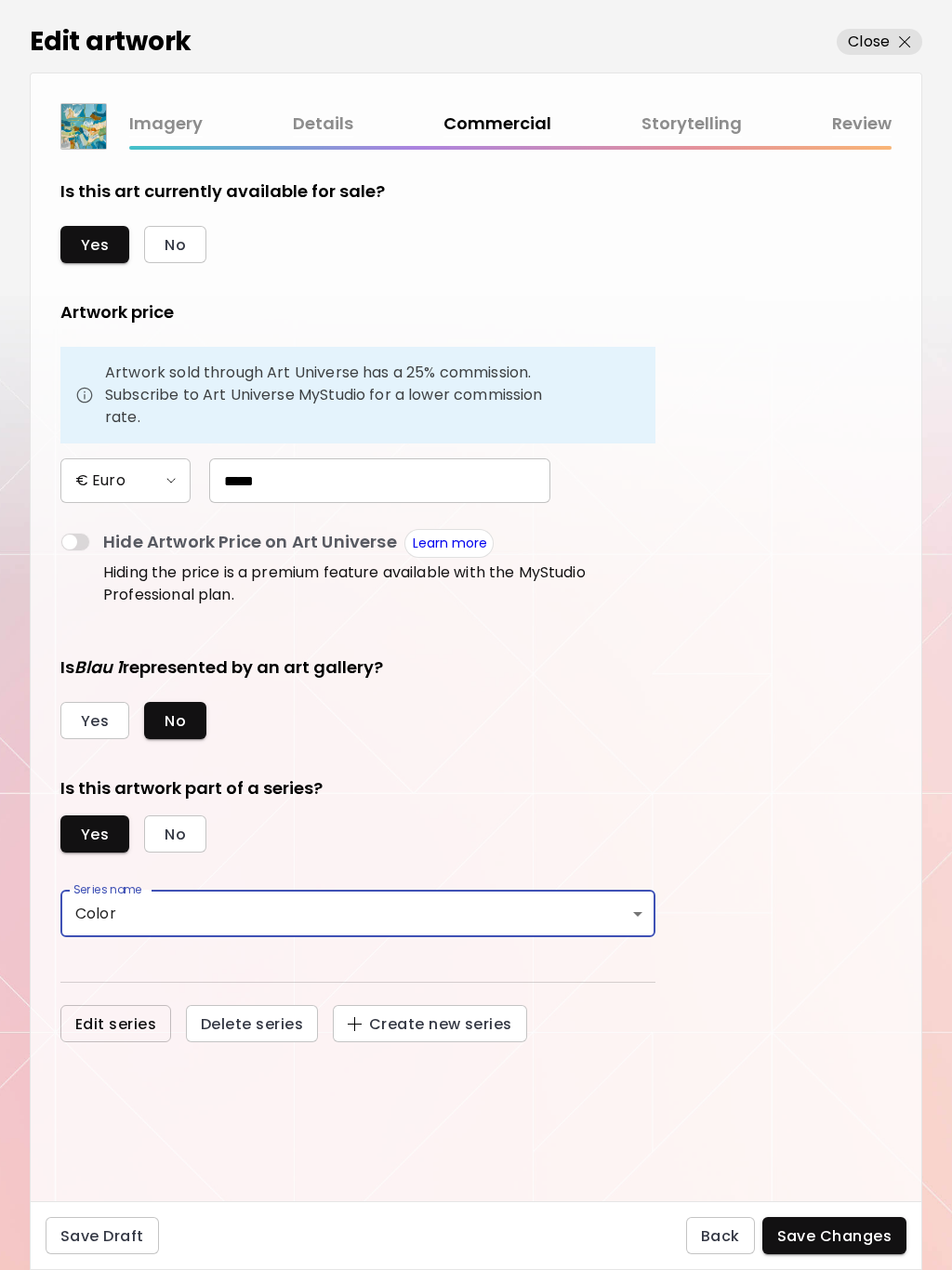
click at [114, 1036] on button "Edit series" at bounding box center [115, 1023] width 111 height 37
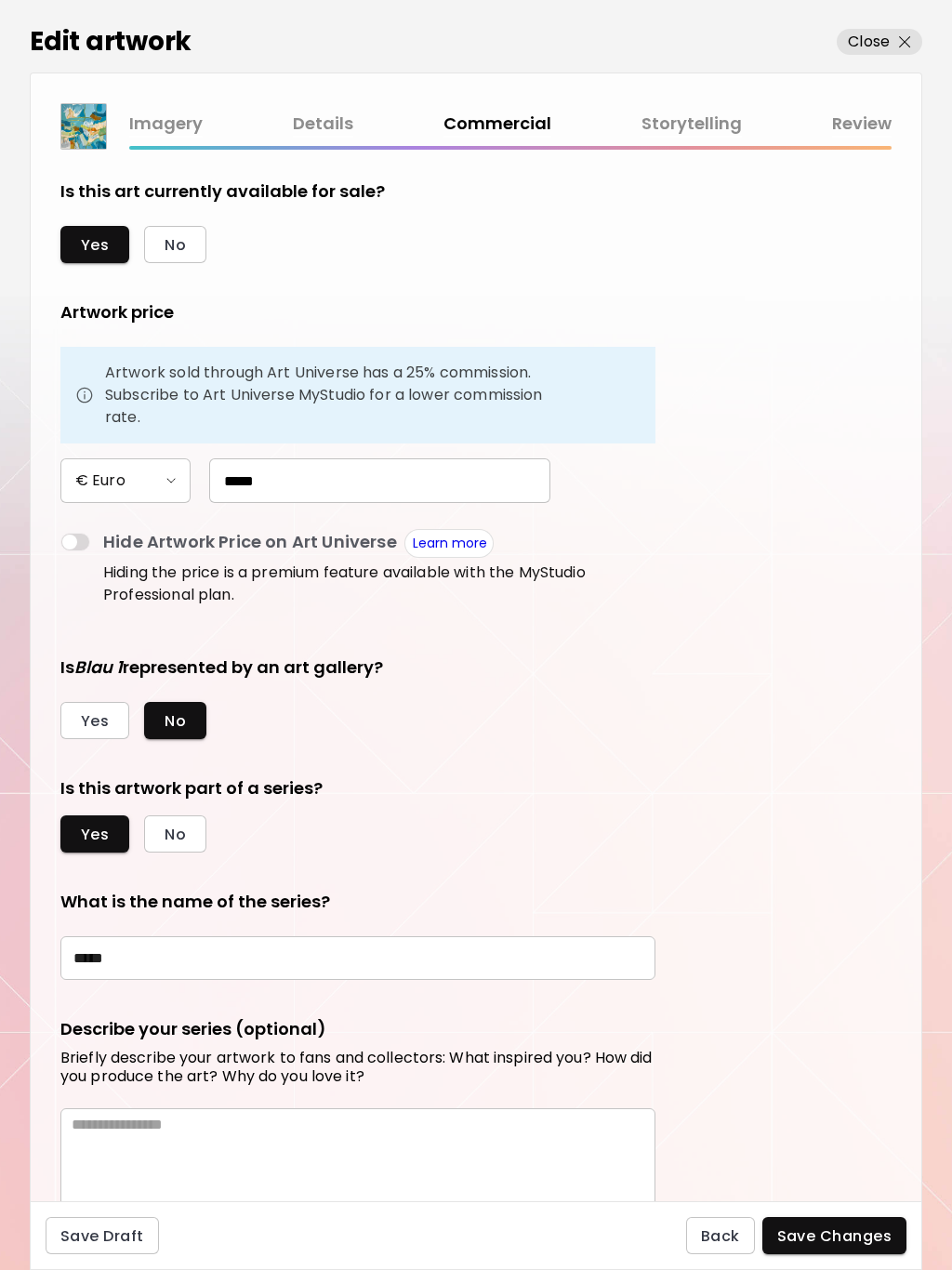
click at [134, 1141] on textarea at bounding box center [364, 1169] width 583 height 106
paste textarea "**********"
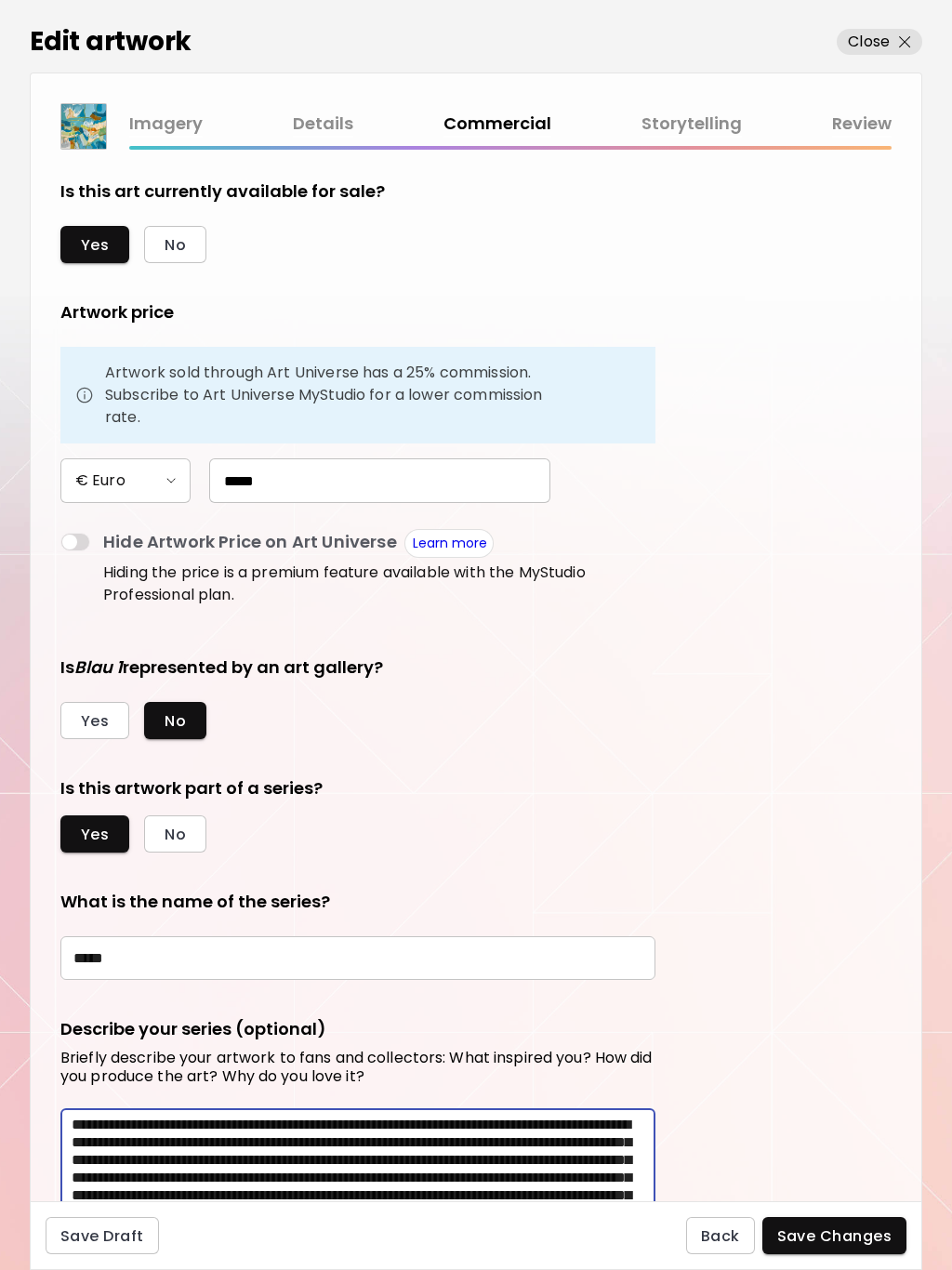
scroll to position [306, 0]
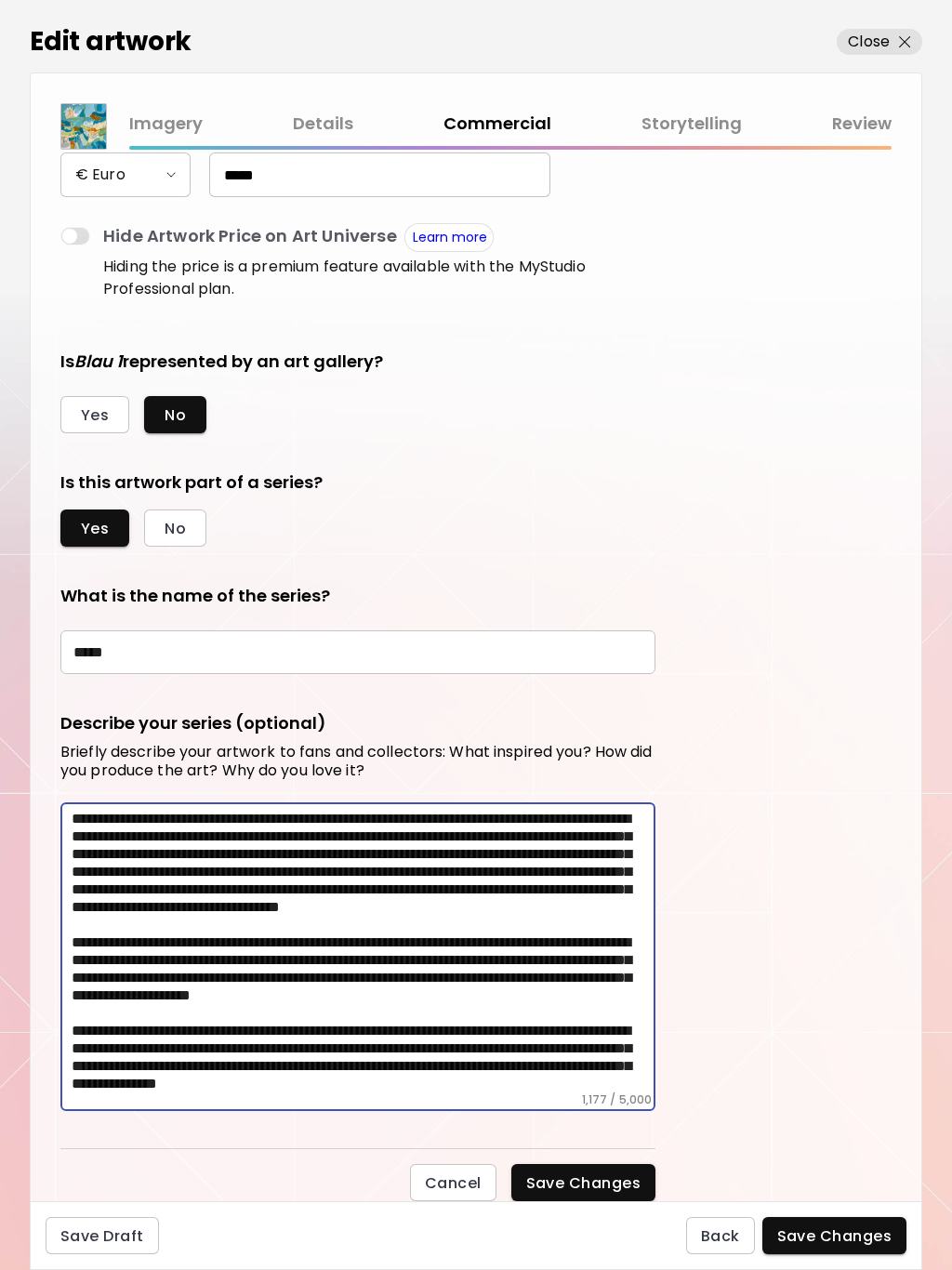
type textarea "**********"
click at [563, 1180] on span "Save Changes" at bounding box center [583, 1183] width 115 height 20
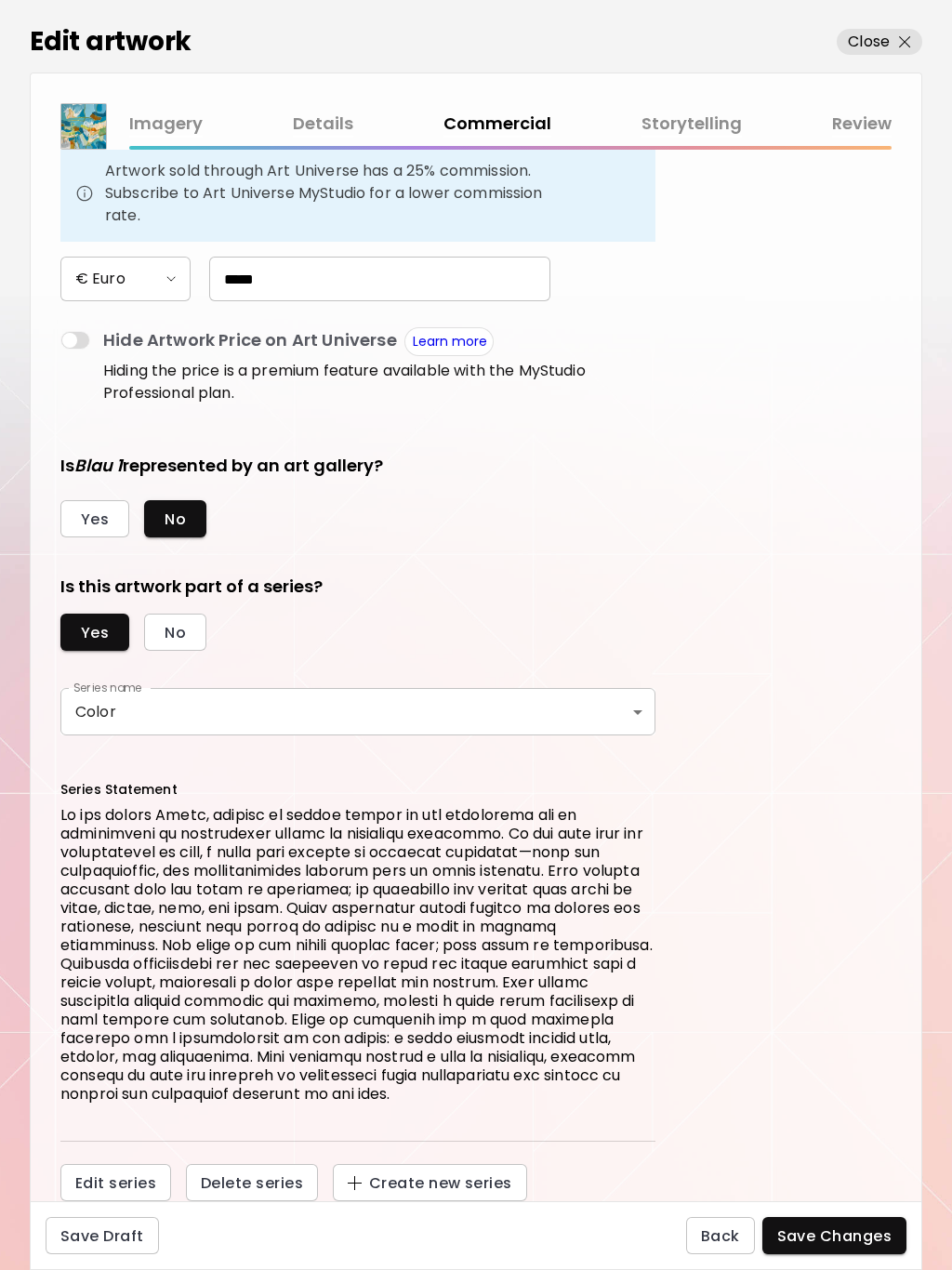
scroll to position [202, 0]
click at [821, 1235] on span "Save Changes" at bounding box center [834, 1236] width 115 height 20
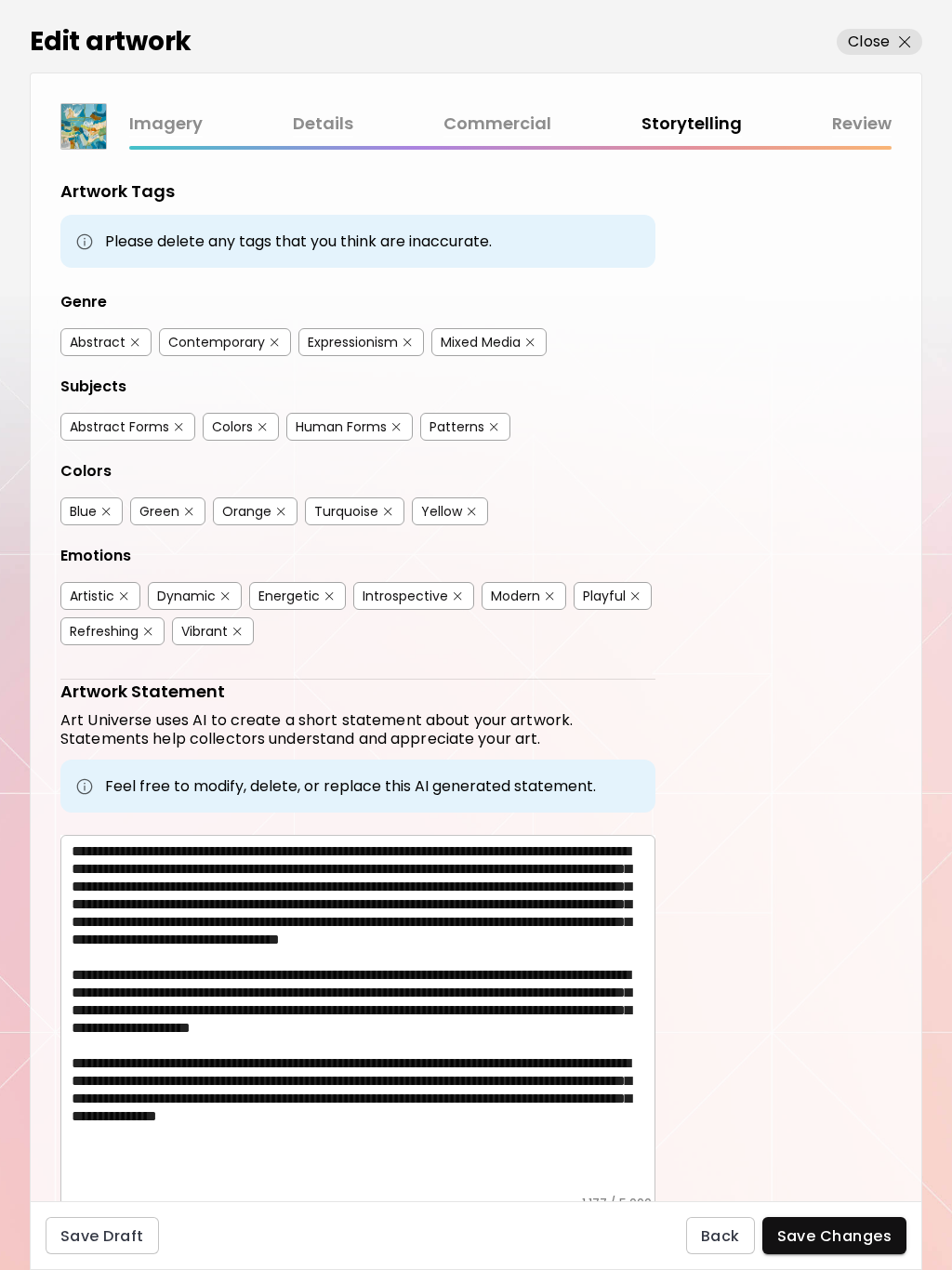
click at [126, 930] on textarea at bounding box center [364, 1019] width 583 height 354
paste textarea "**********"
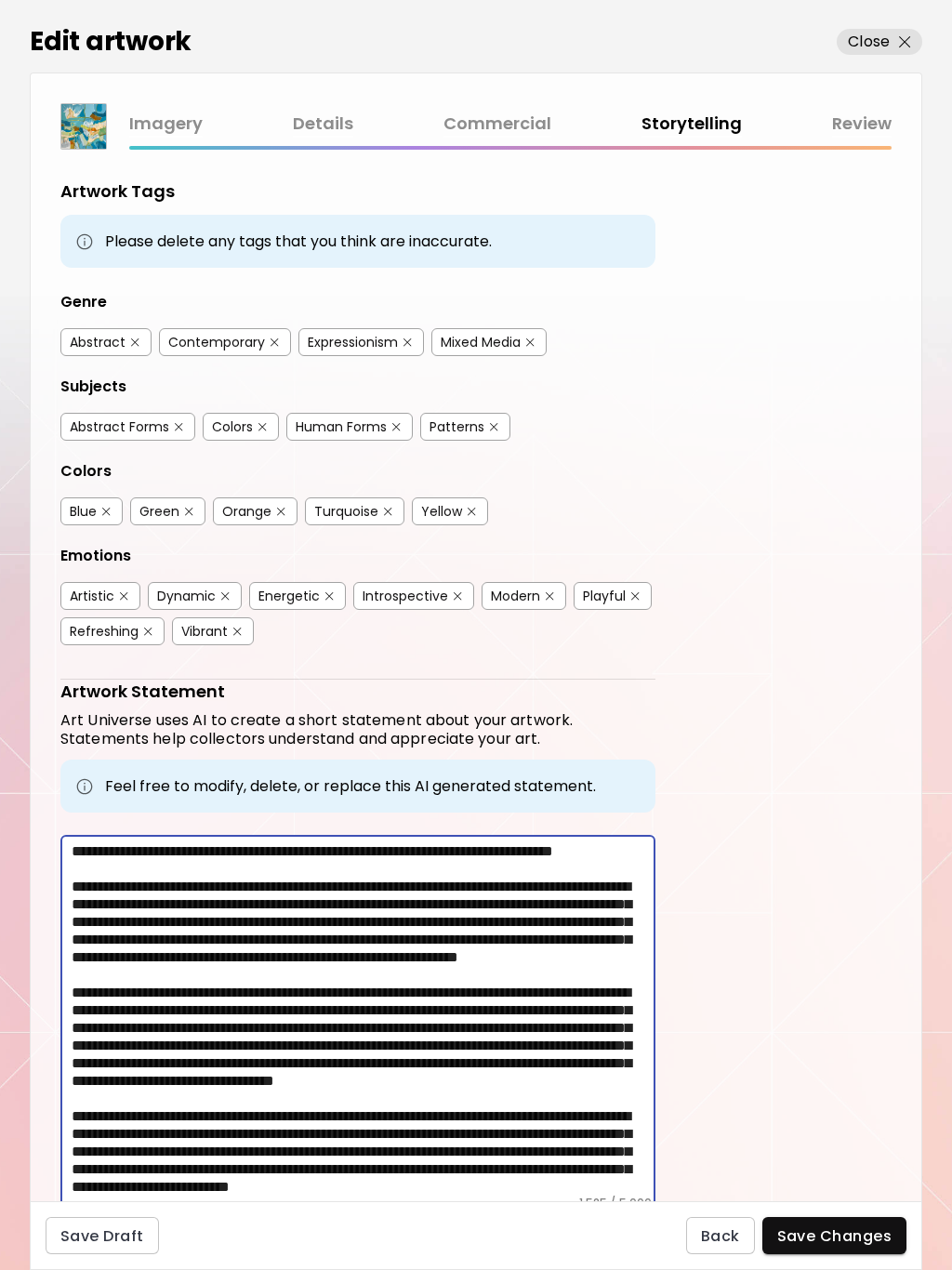
click at [76, 851] on textarea at bounding box center [364, 1019] width 583 height 354
click at [75, 850] on textarea at bounding box center [364, 1019] width 583 height 354
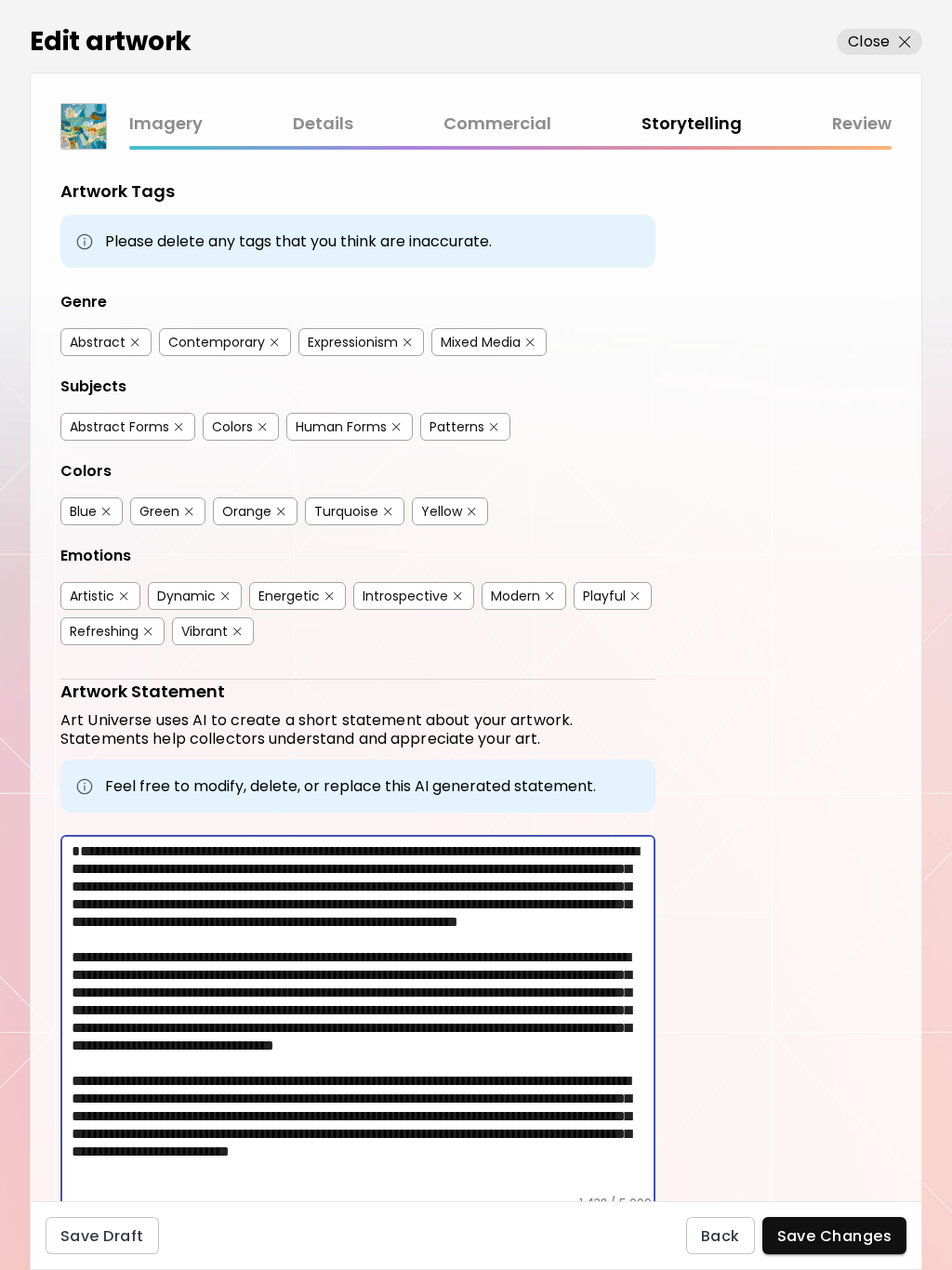
click at [68, 866] on div "* ​" at bounding box center [358, 1025] width 595 height 380
type textarea "**********"
click at [819, 1229] on span "Save Changes" at bounding box center [834, 1236] width 115 height 20
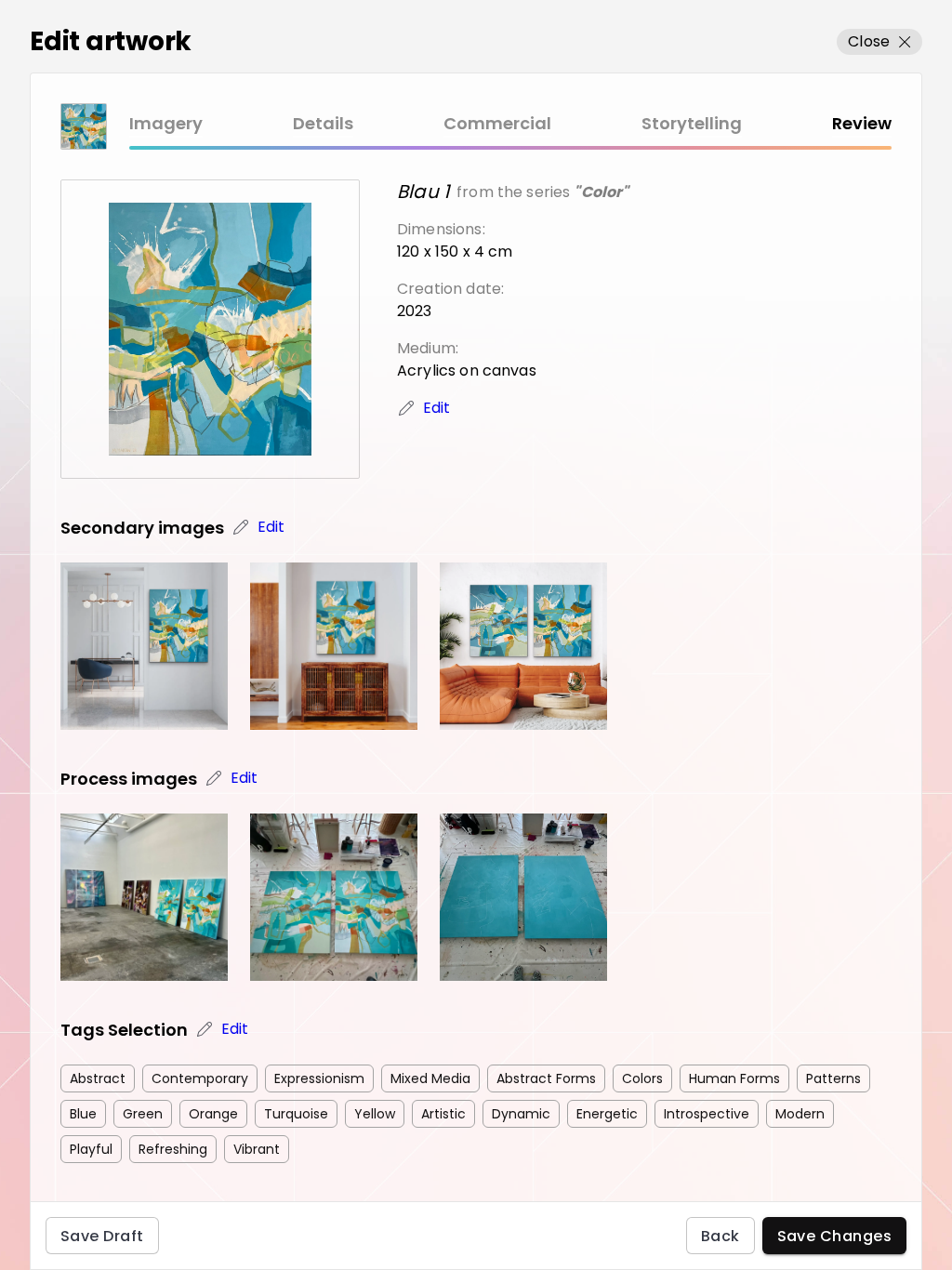
click at [860, 36] on p "Close" at bounding box center [869, 42] width 42 height 22
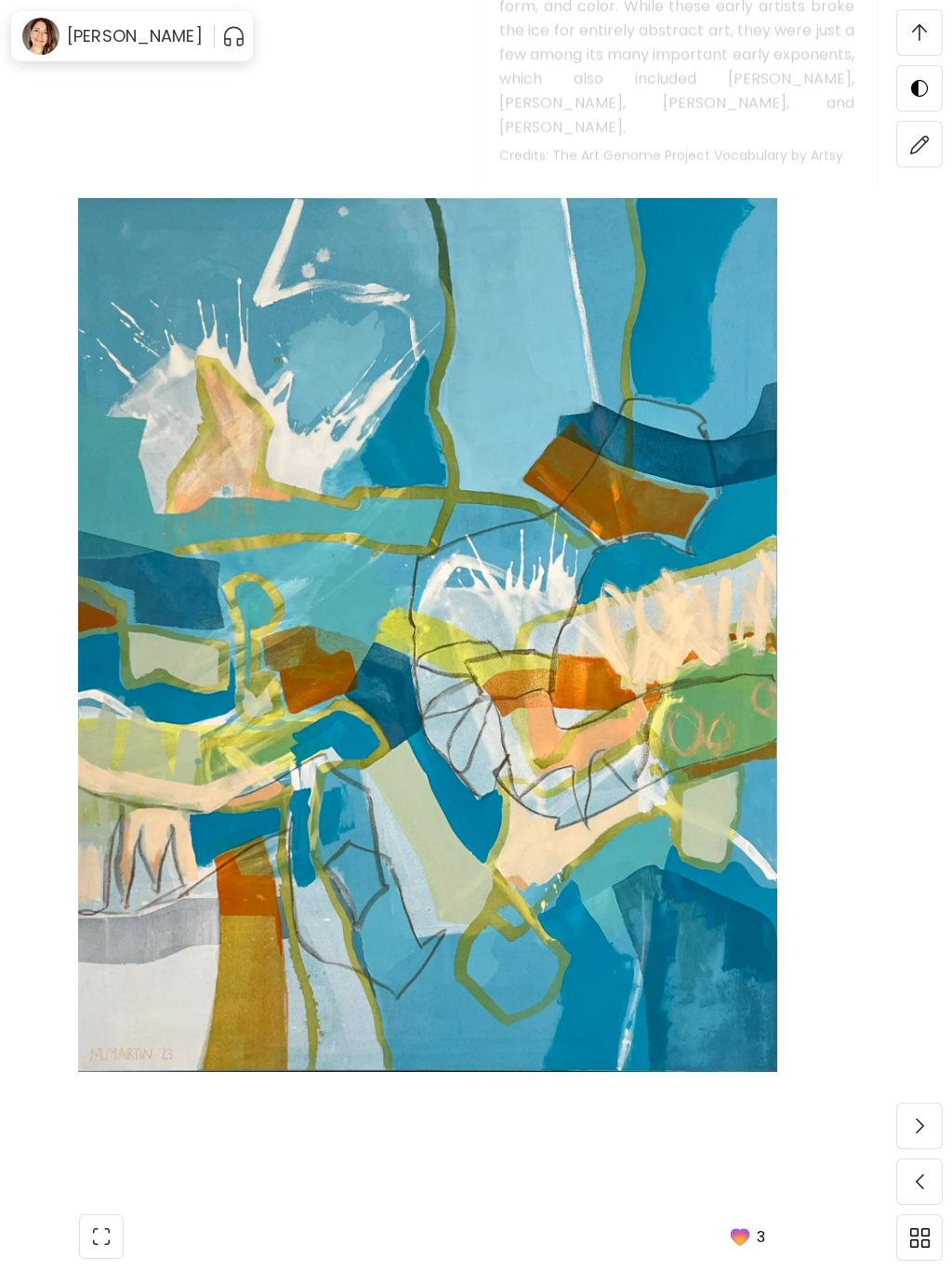
scroll to position [2457, 0]
click at [922, 28] on img at bounding box center [919, 32] width 15 height 17
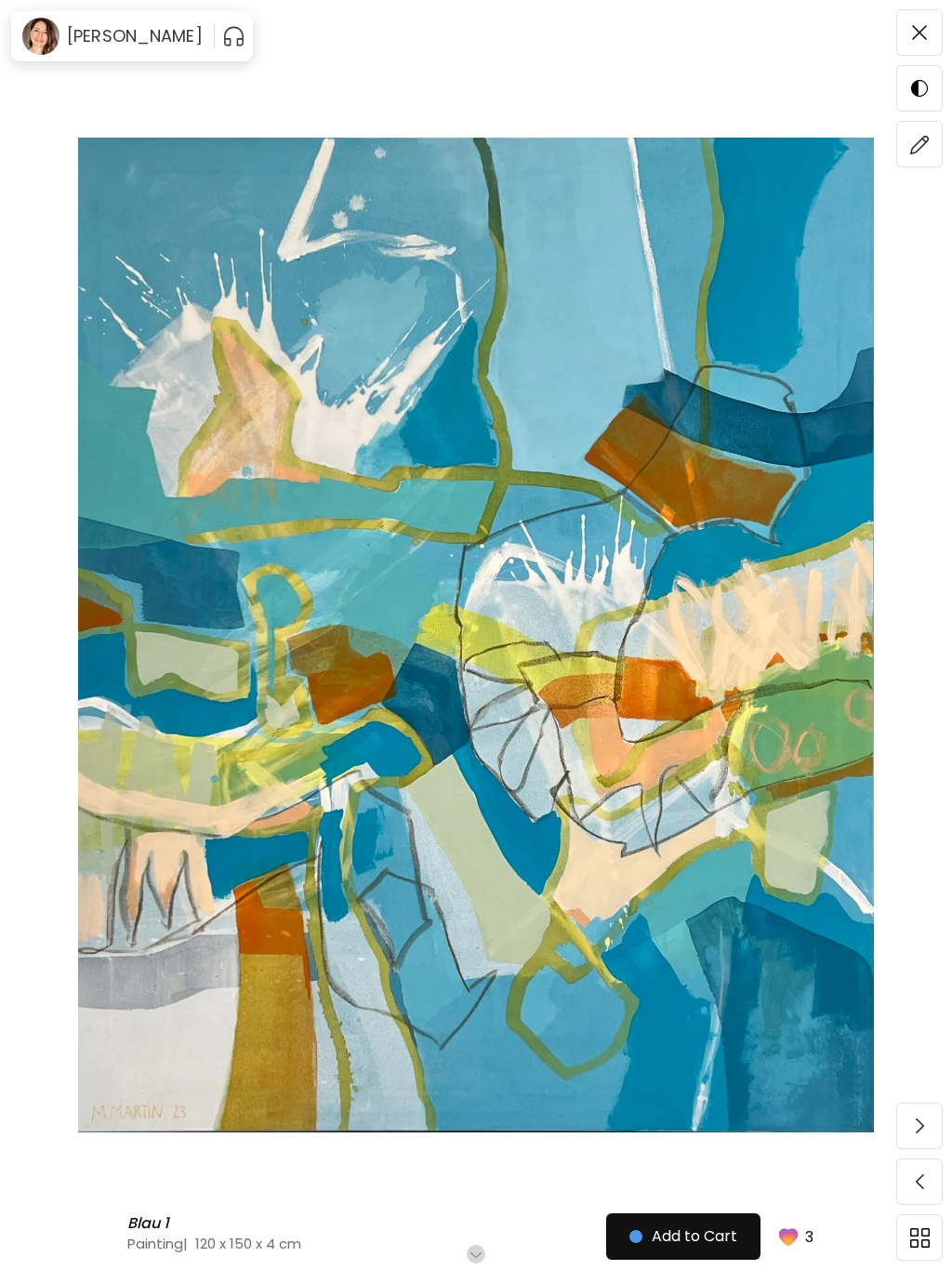
scroll to position [0, 0]
click at [912, 44] on span at bounding box center [919, 32] width 39 height 39
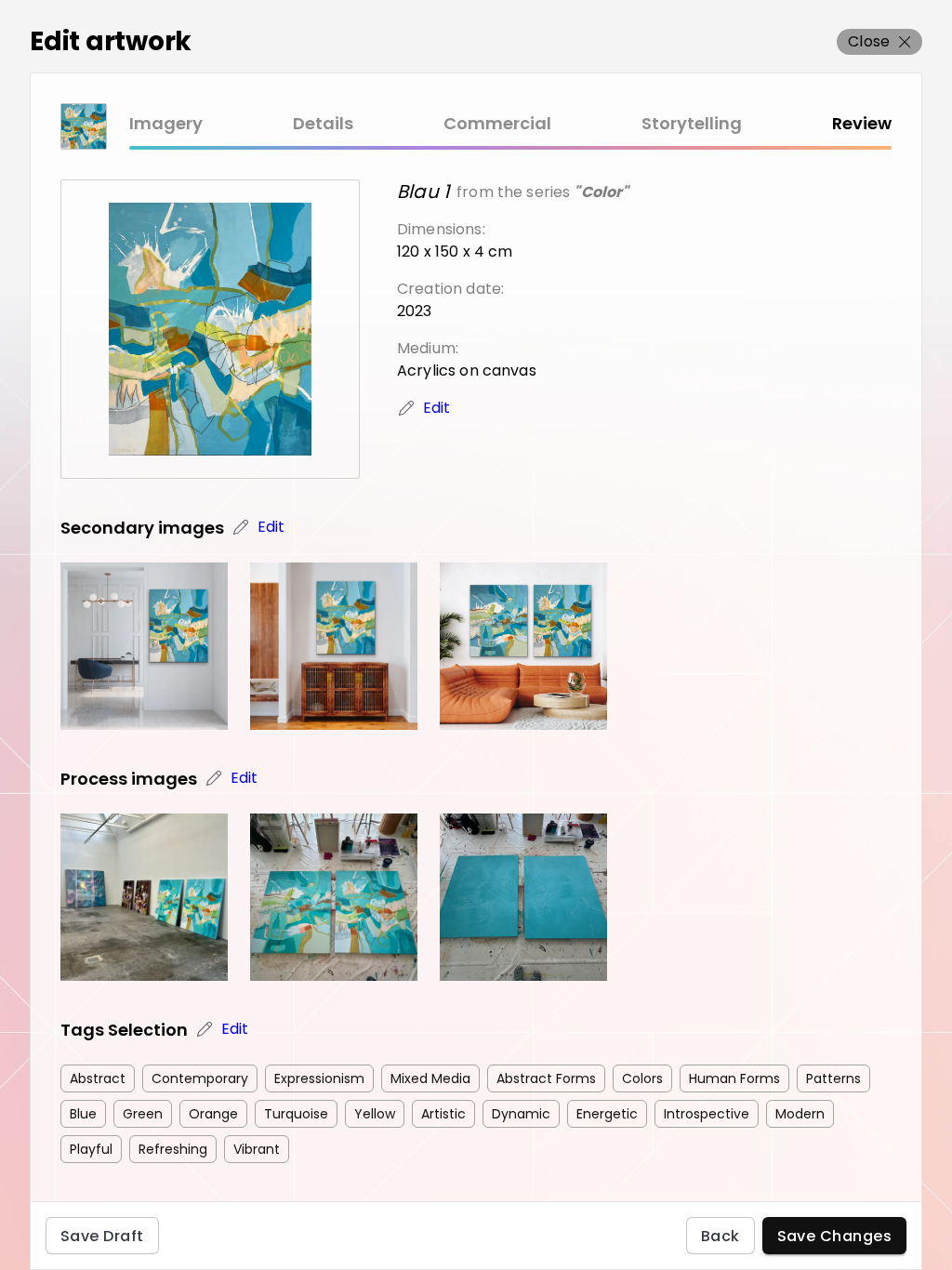
click at [880, 33] on p "Close" at bounding box center [869, 42] width 42 height 22
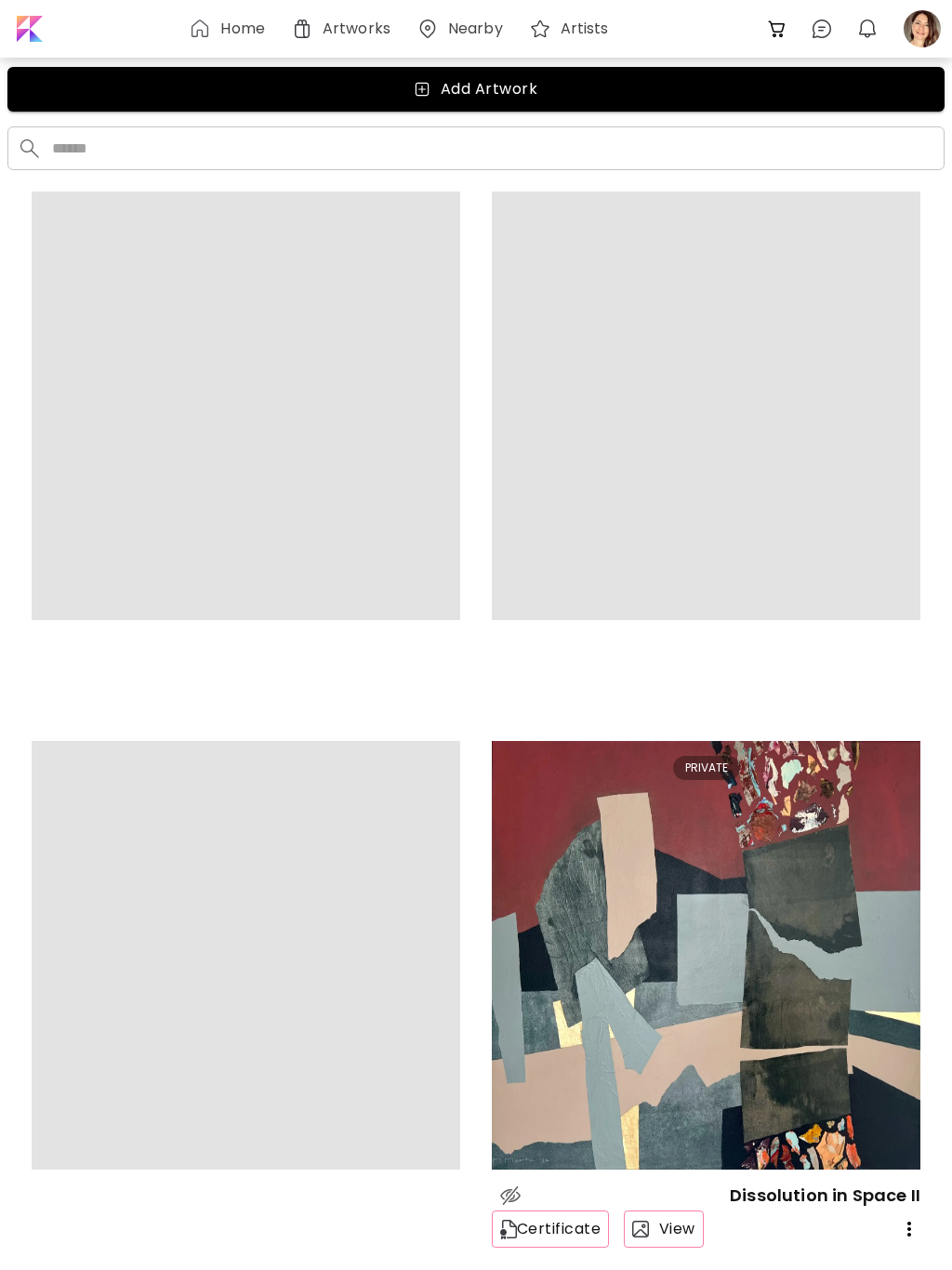
click at [342, 23] on h6 "Artworks" at bounding box center [357, 28] width 68 height 15
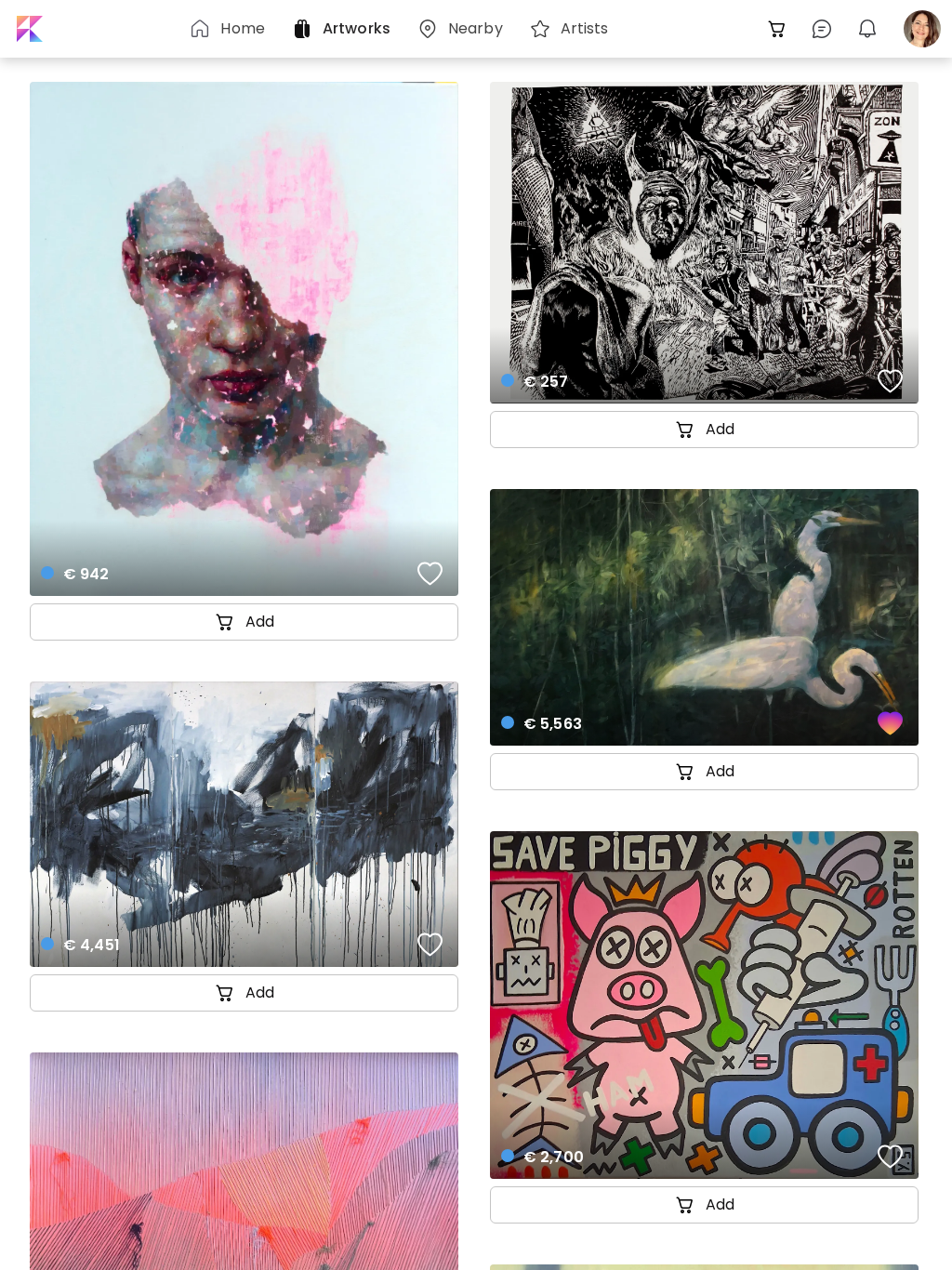
click at [910, 28] on div at bounding box center [922, 28] width 41 height 41
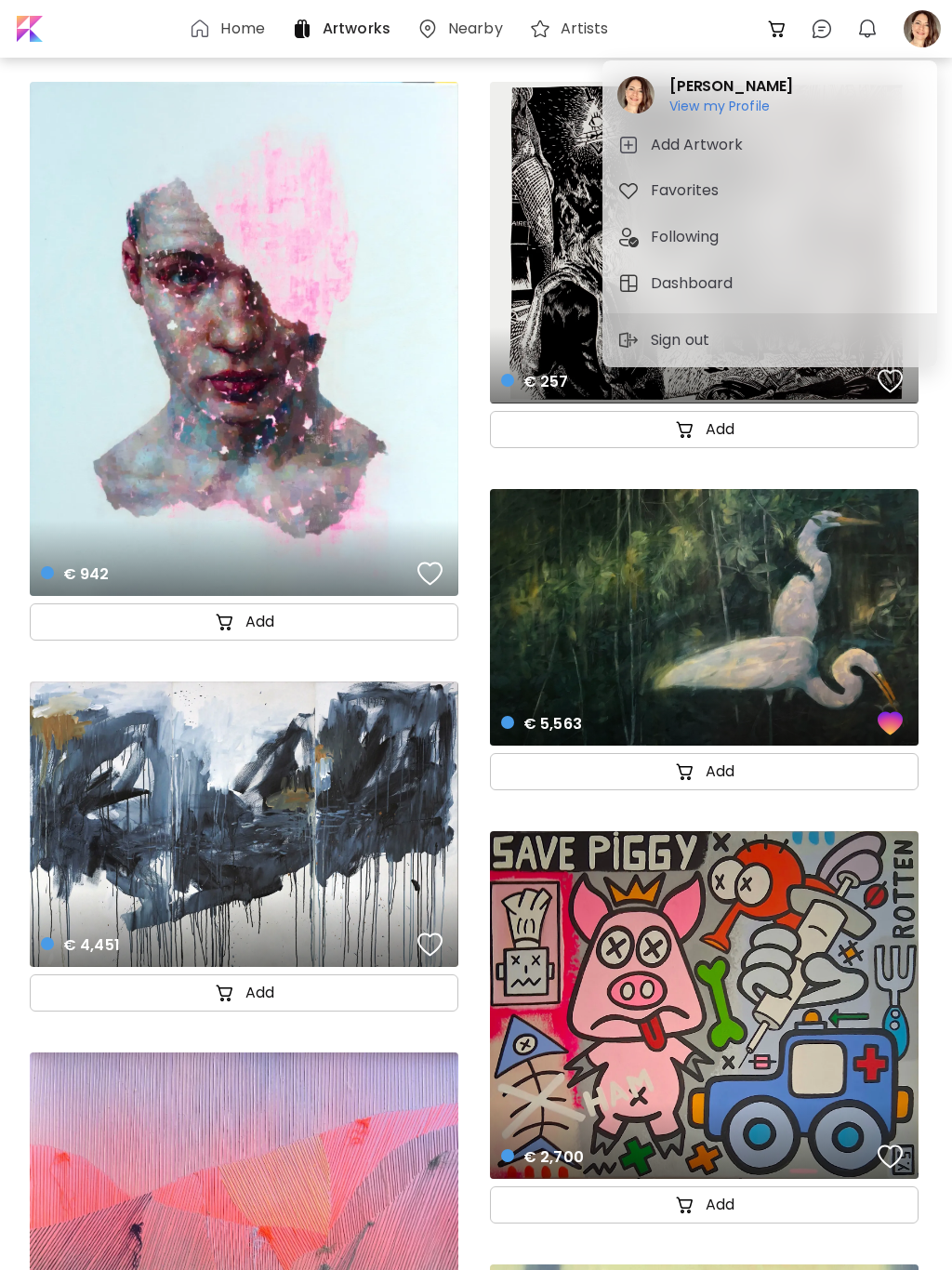
click at [691, 100] on h6 "View my Profile" at bounding box center [731, 106] width 124 height 17
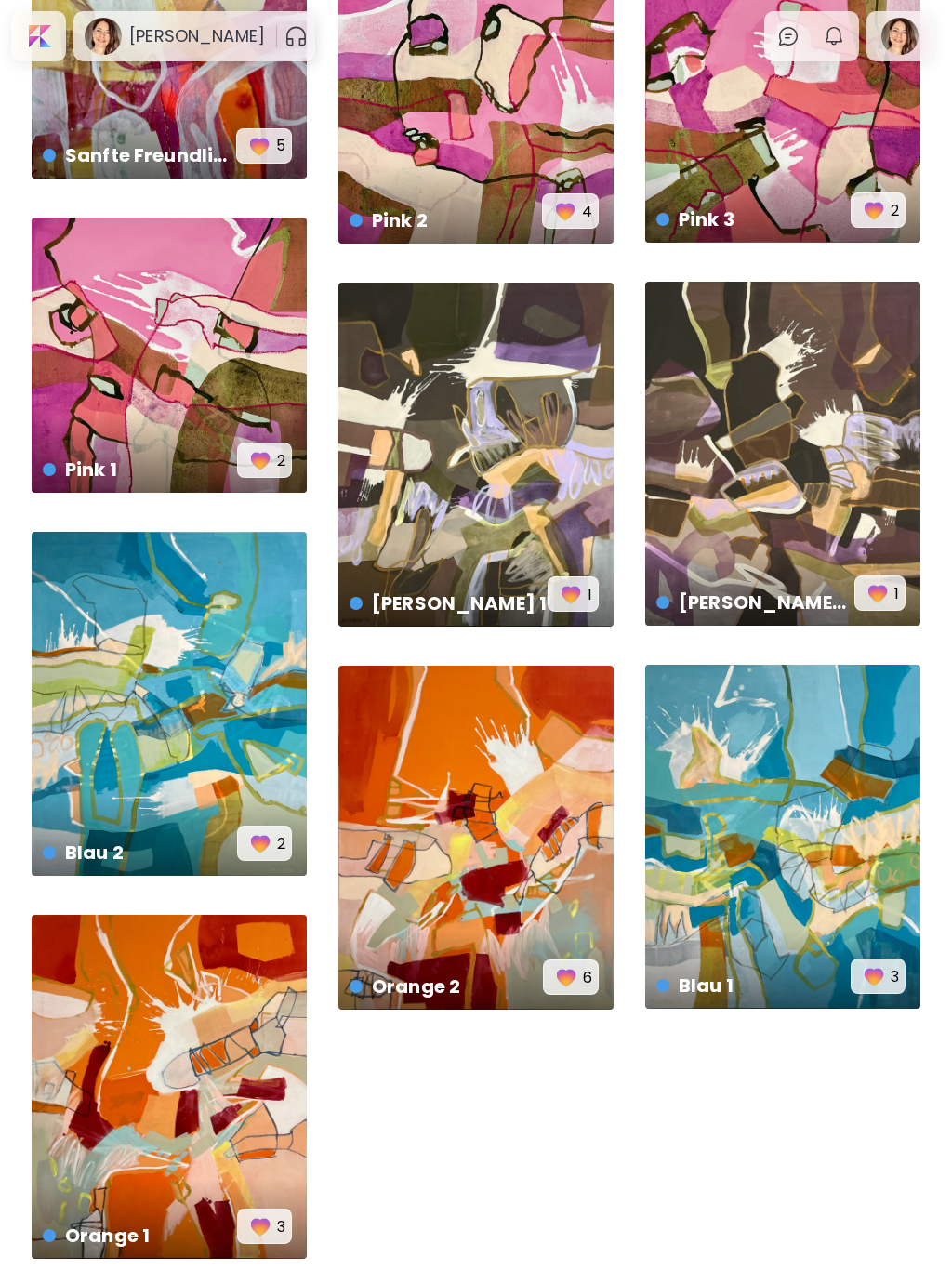
scroll to position [2222, 0]
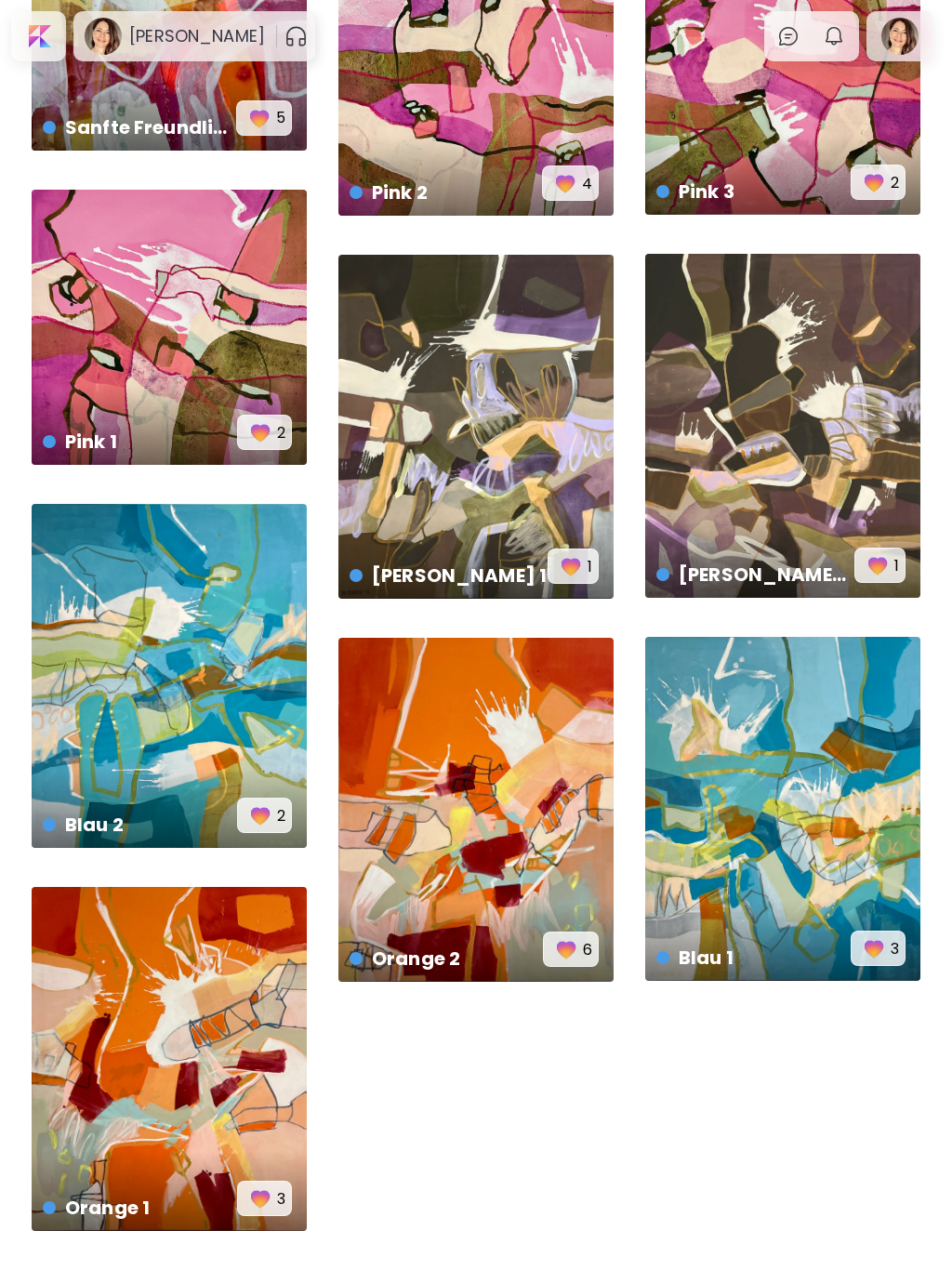
click at [168, 707] on div "Blau 2 € 7,800 | 120 x 150 cm 2" at bounding box center [169, 675] width 275 height 344
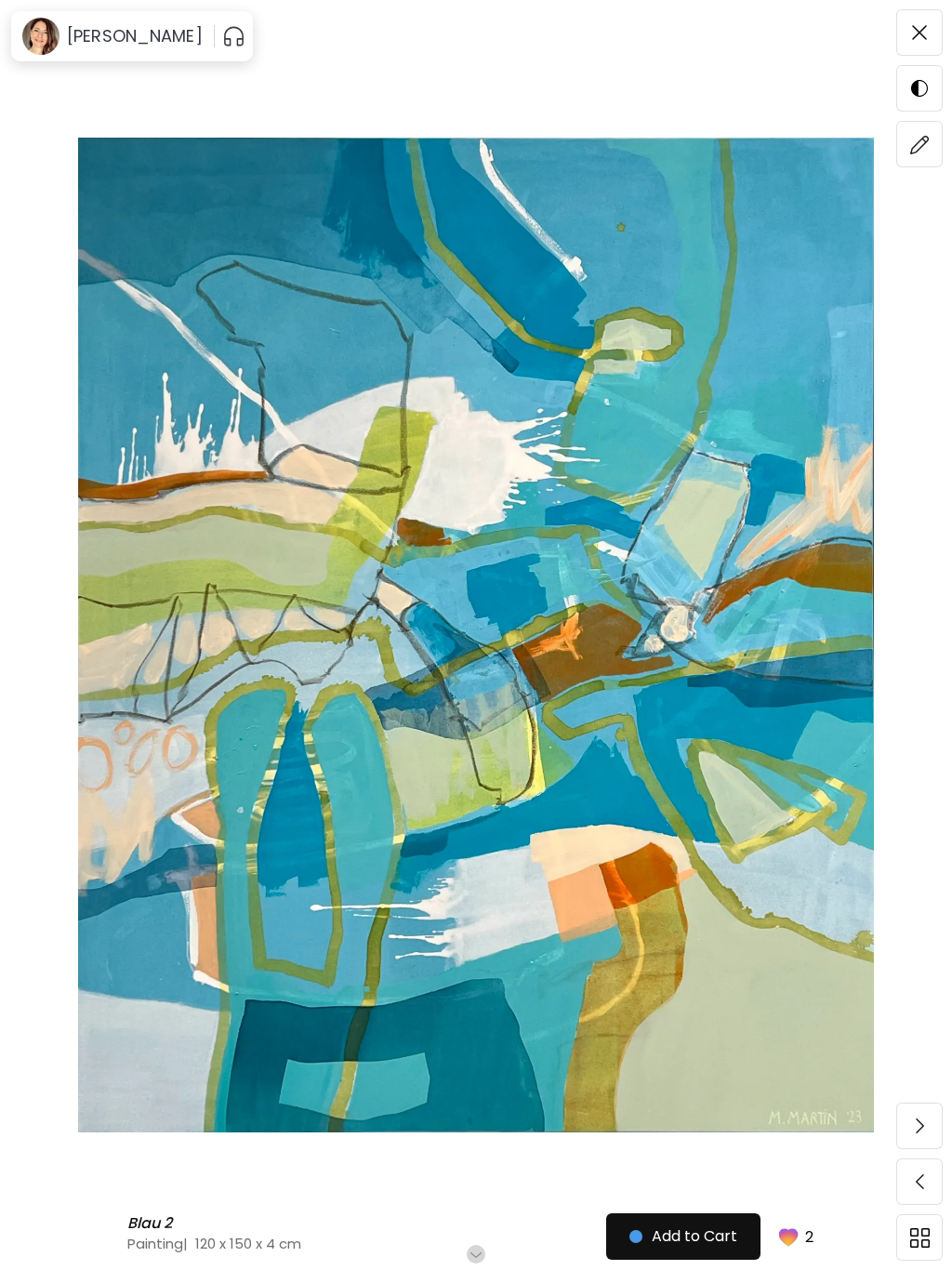
click at [921, 153] on img at bounding box center [920, 145] width 20 height 20
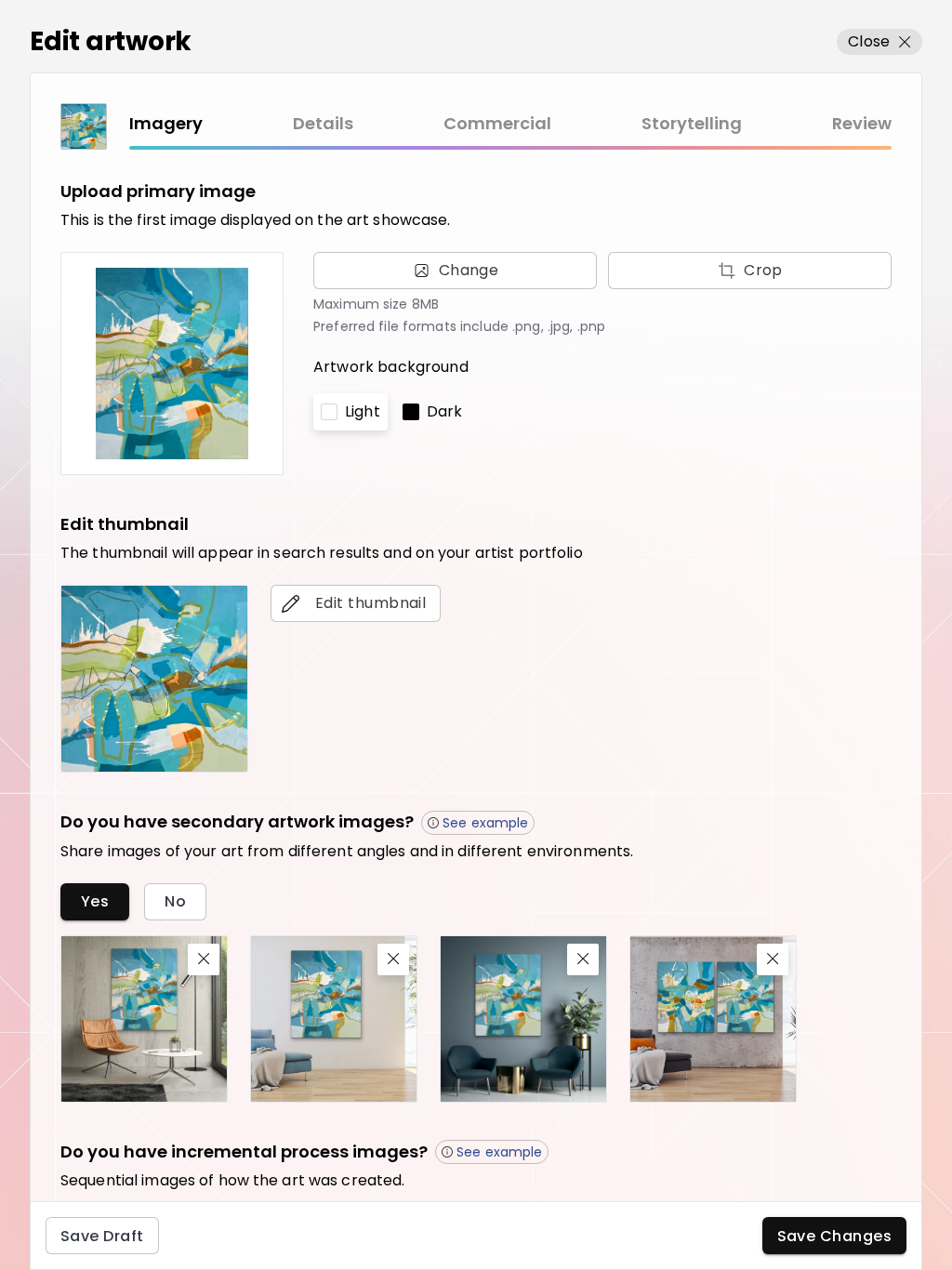
click at [507, 105] on div "Imagery Details Commercial Storytelling Review" at bounding box center [476, 126] width 831 height 47
click at [485, 129] on link "Commercial" at bounding box center [497, 124] width 108 height 27
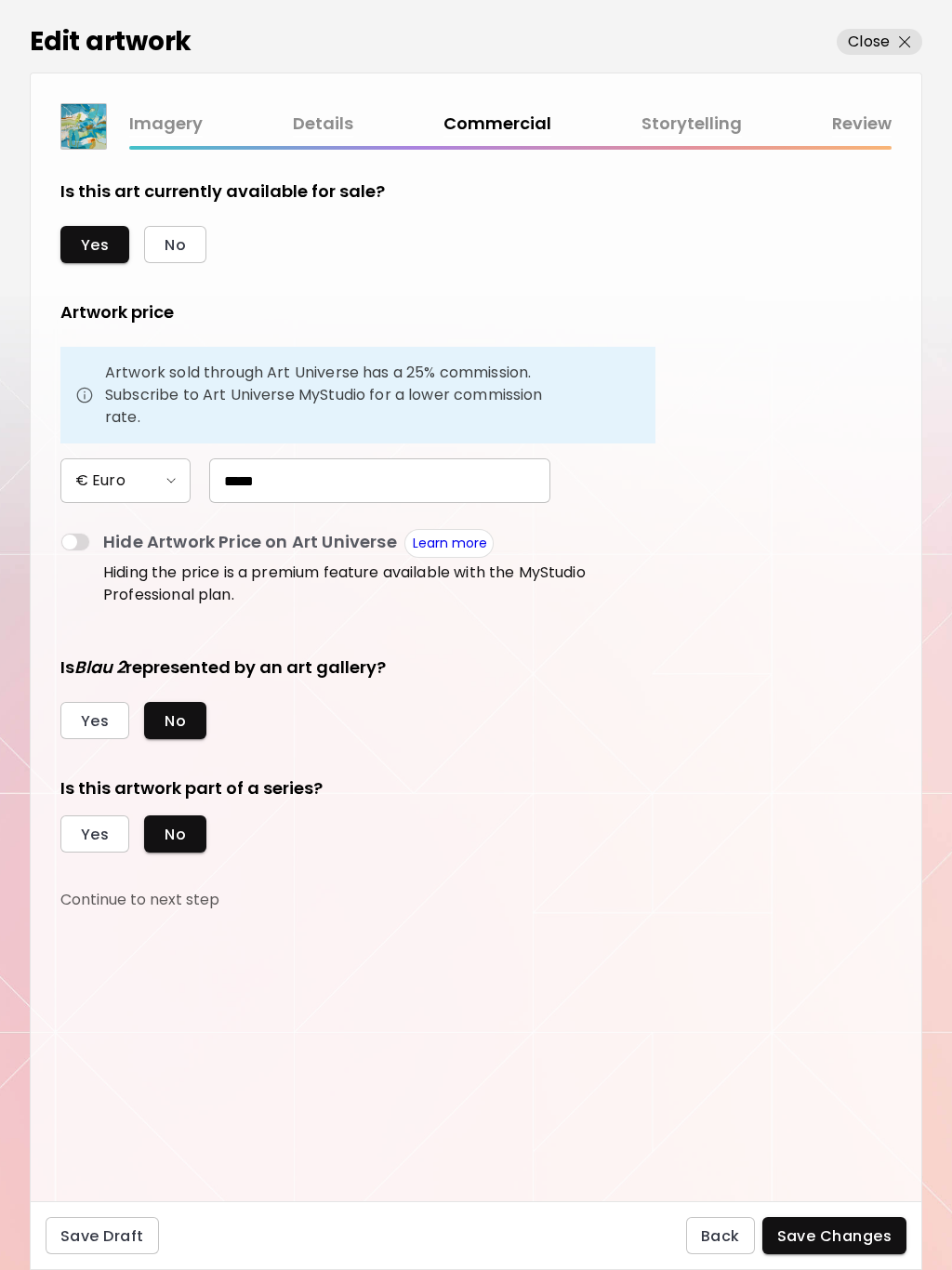
click at [102, 828] on span "Yes" at bounding box center [95, 834] width 28 height 20
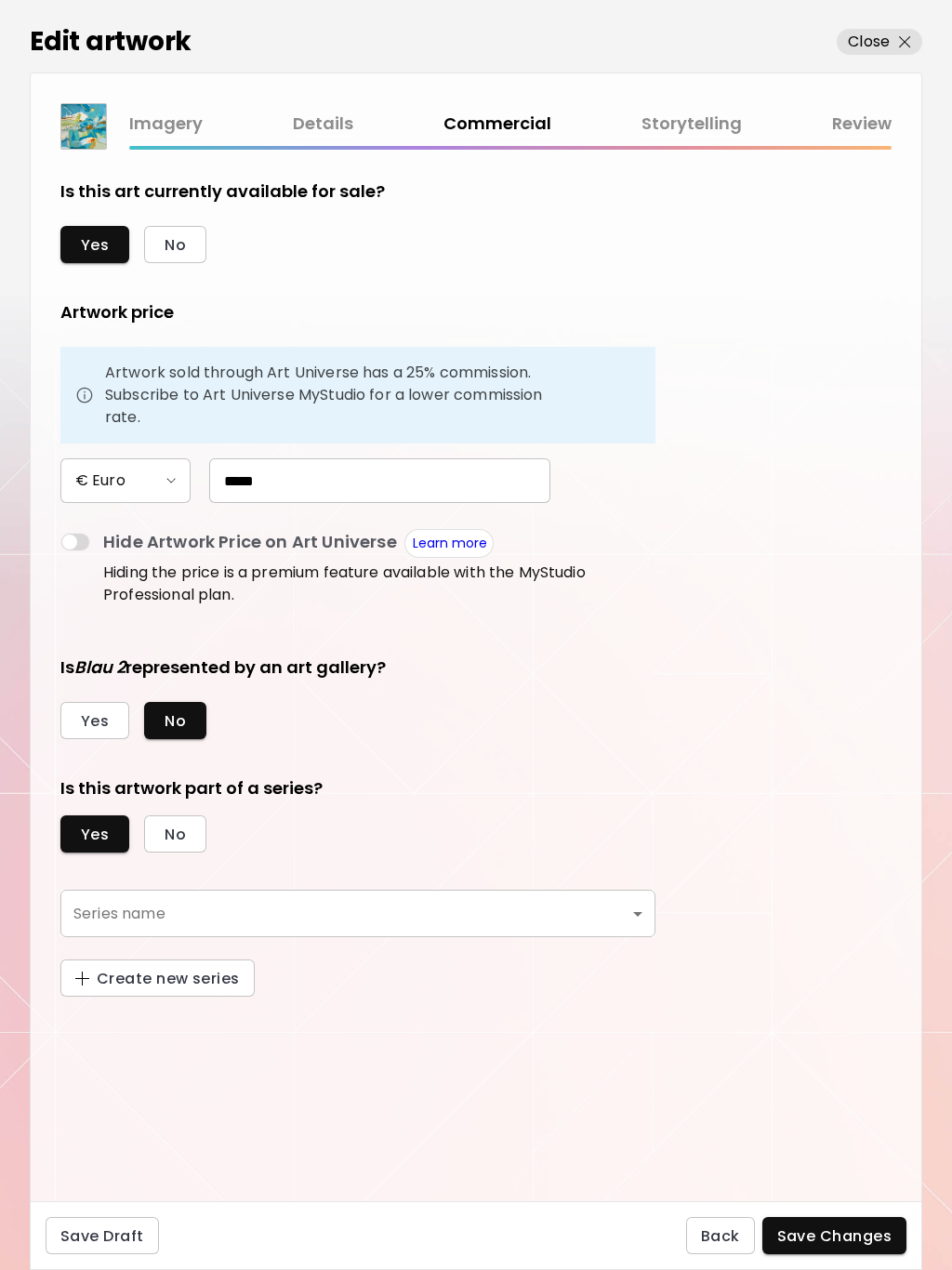
click at [636, 909] on body "0 0 Edit artwork Close Imagery Details Commercial Storytelling Review Is this a…" at bounding box center [476, 635] width 952 height 1270
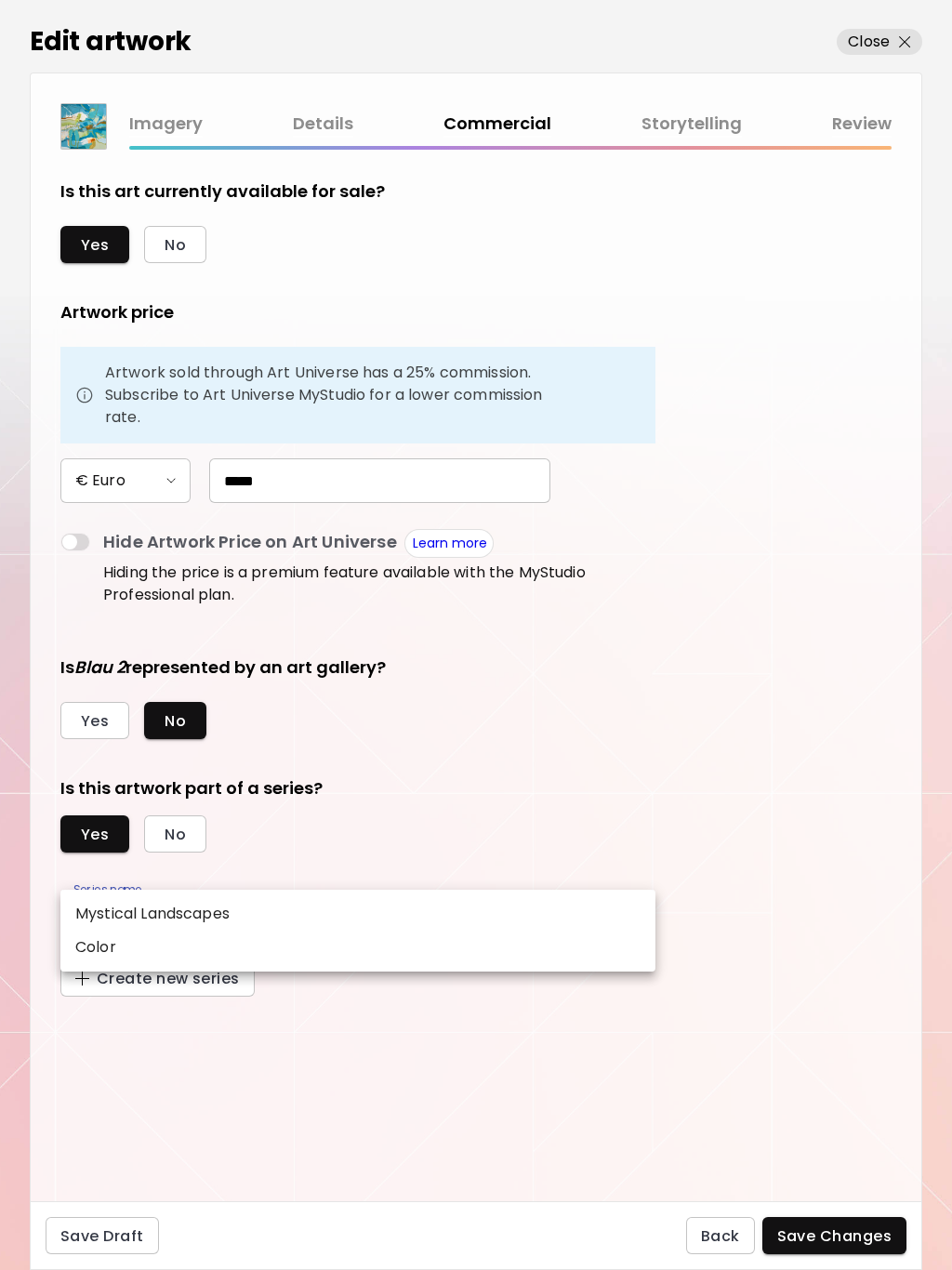
click at [151, 952] on li "Color" at bounding box center [358, 946] width 595 height 33
type input "*****"
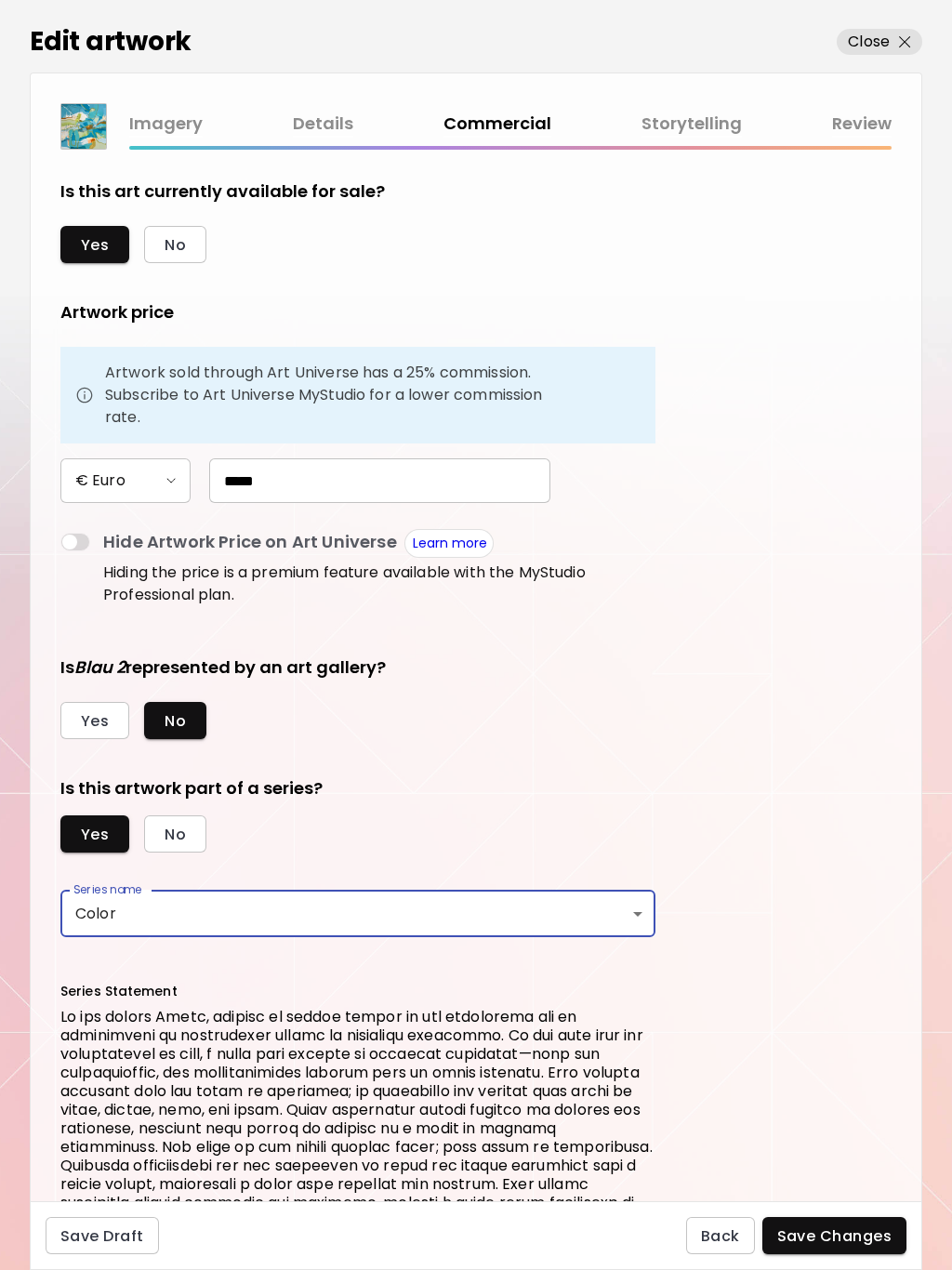
click at [837, 1238] on span "Save Changes" at bounding box center [834, 1236] width 115 height 20
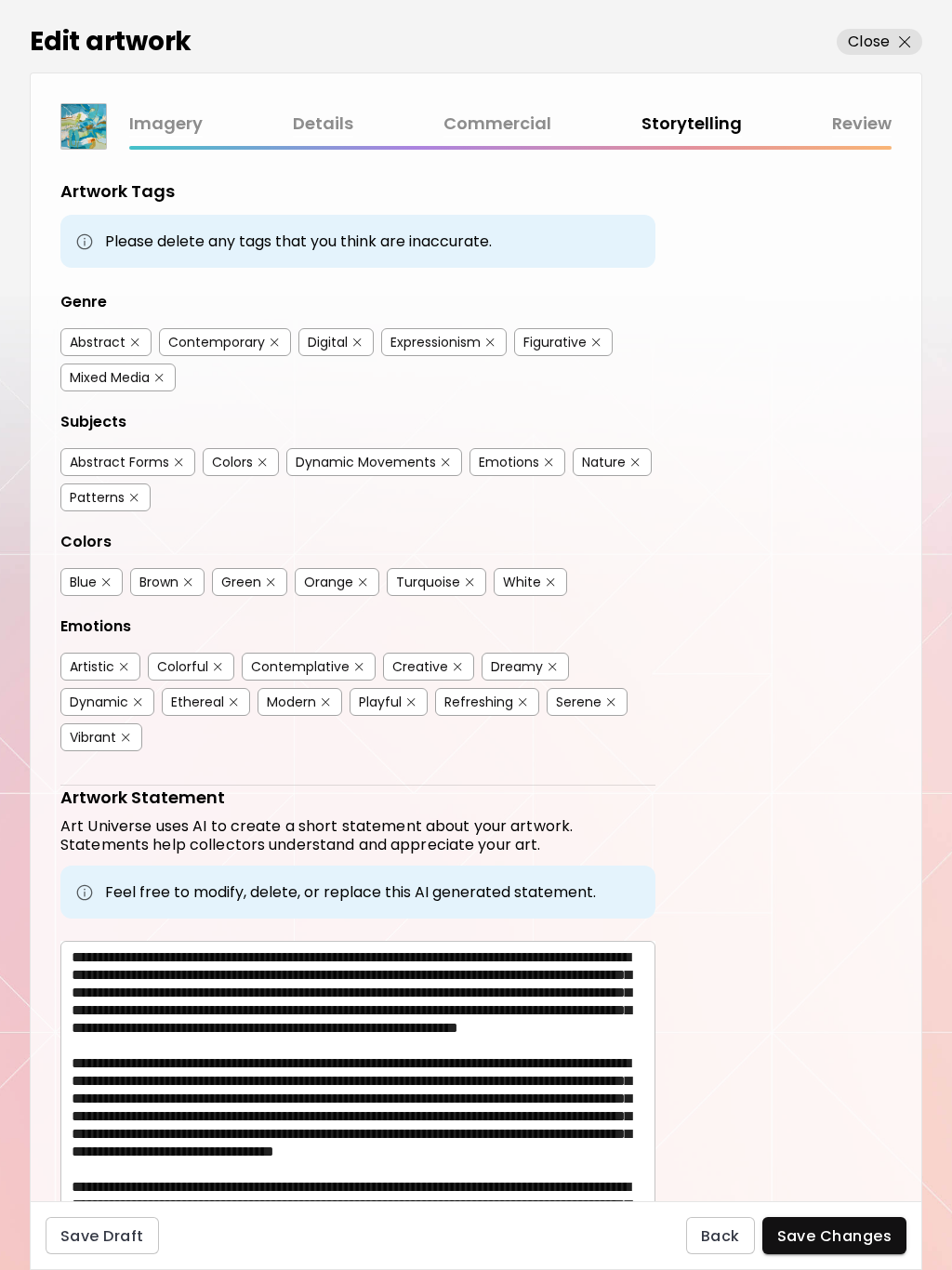
click at [847, 1230] on span "Save Changes" at bounding box center [834, 1236] width 115 height 20
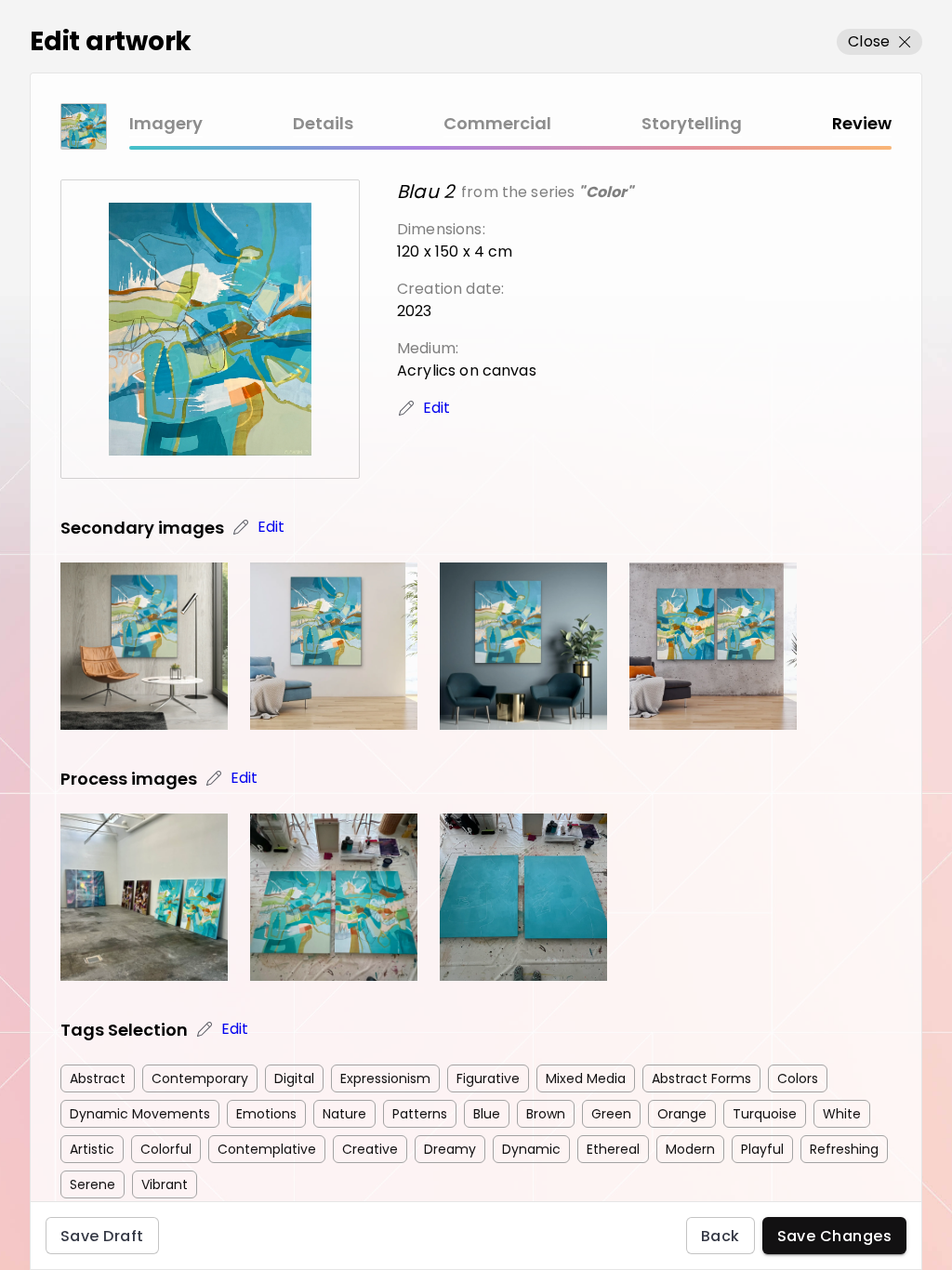
click at [880, 34] on p "Close" at bounding box center [869, 42] width 42 height 22
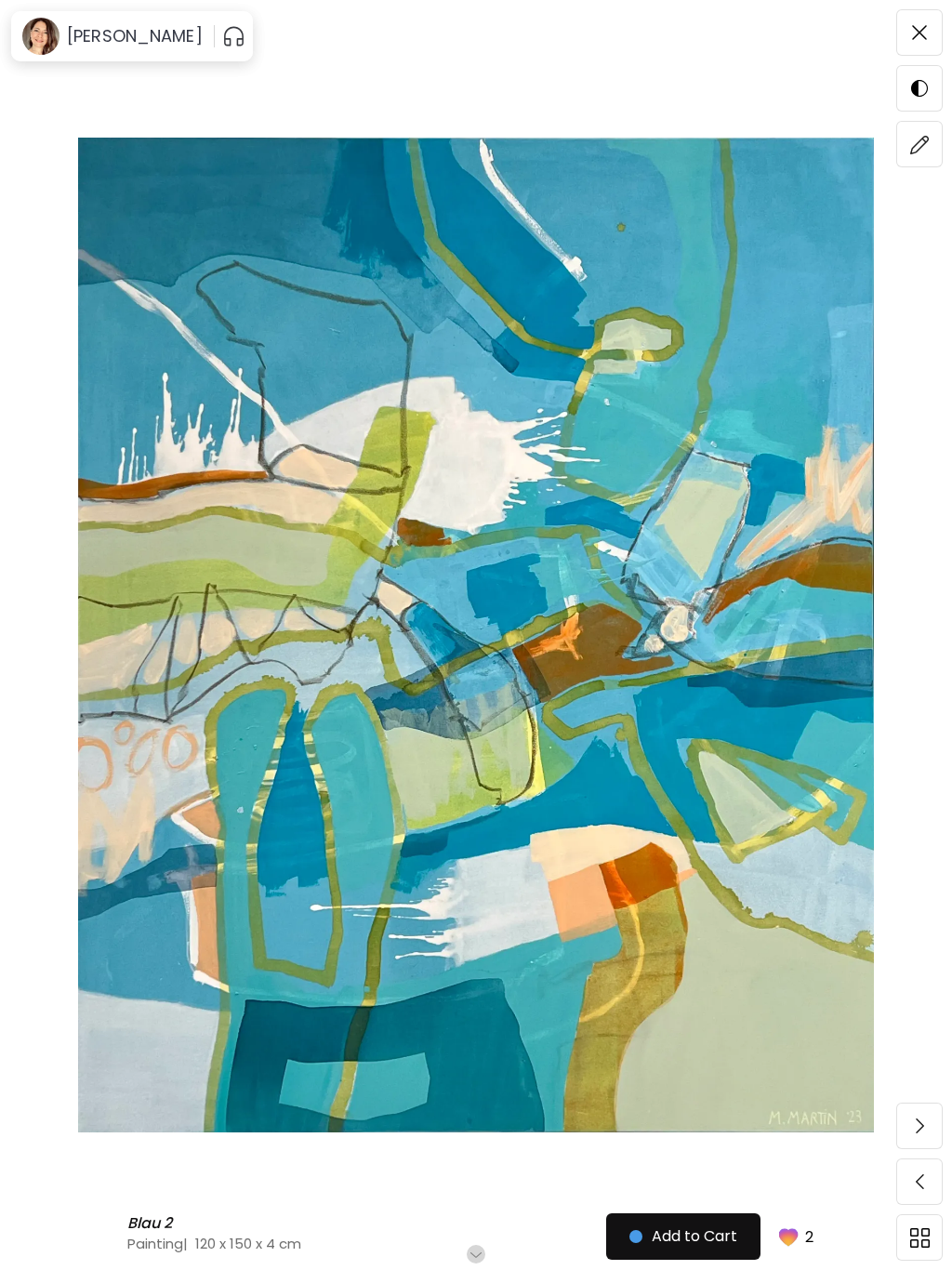
click at [917, 30] on img at bounding box center [919, 32] width 15 height 15
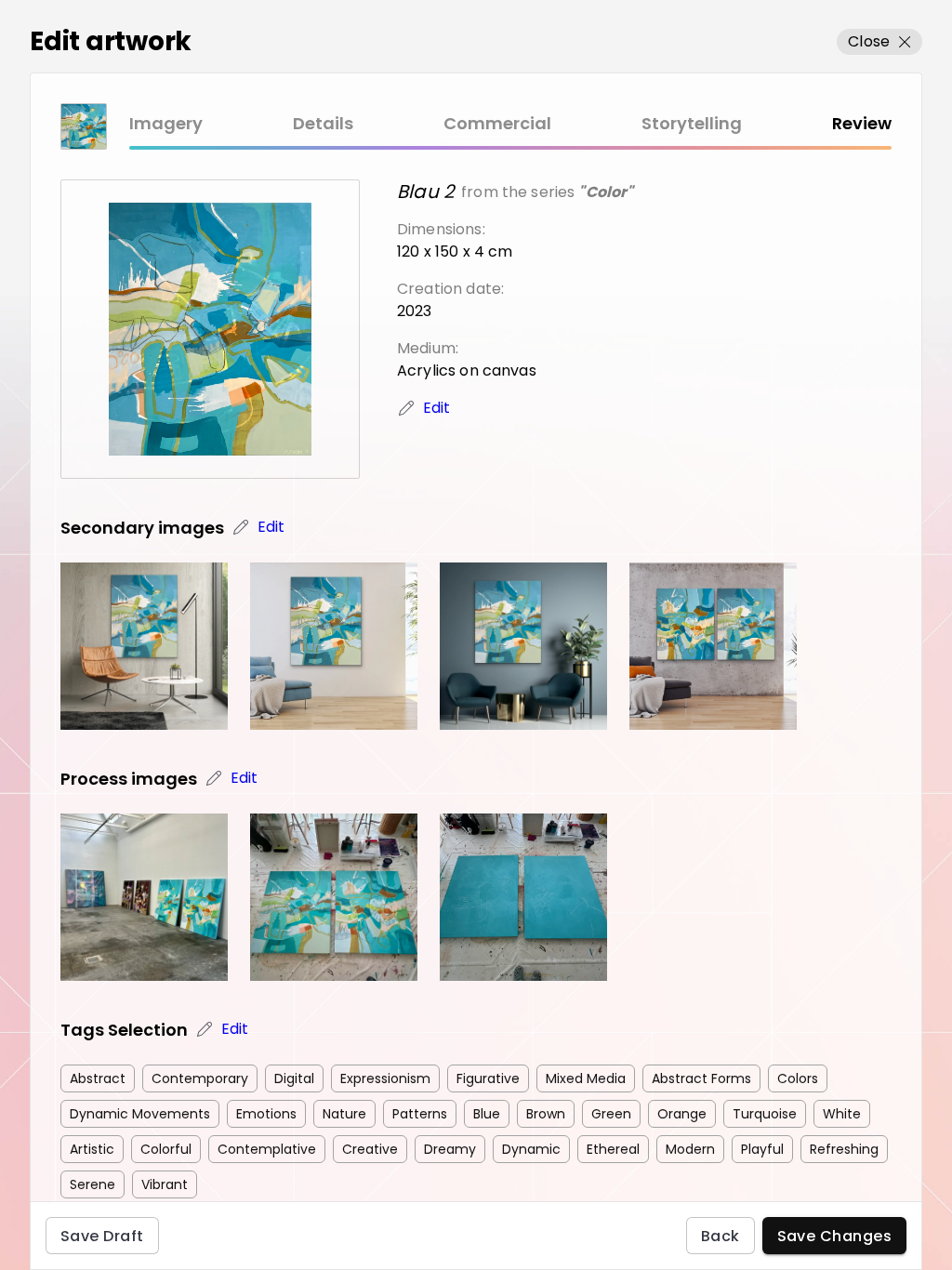
click at [890, 38] on span "Close" at bounding box center [879, 42] width 63 height 22
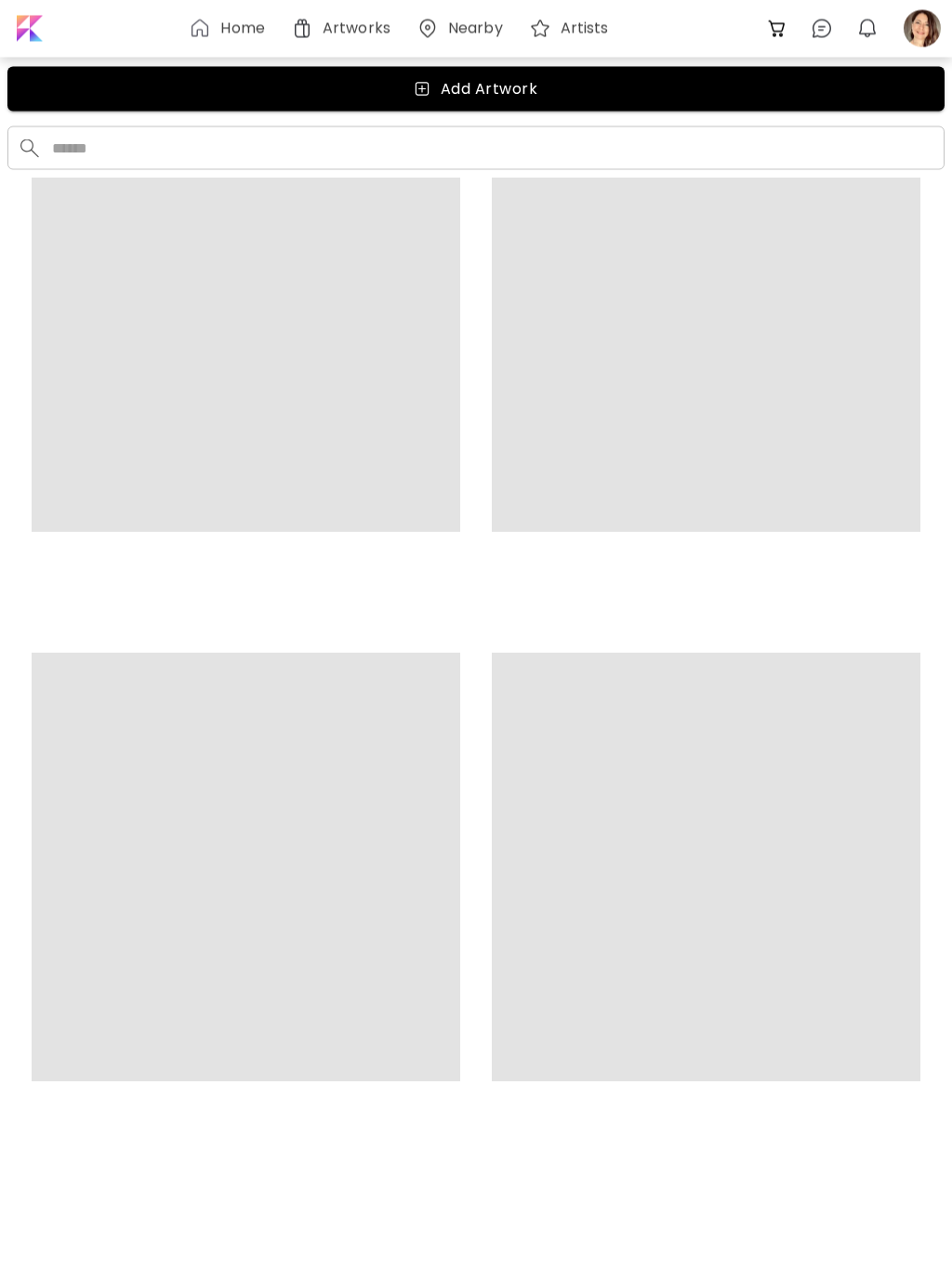
scroll to position [7782, 0]
click at [924, 25] on div at bounding box center [922, 28] width 41 height 41
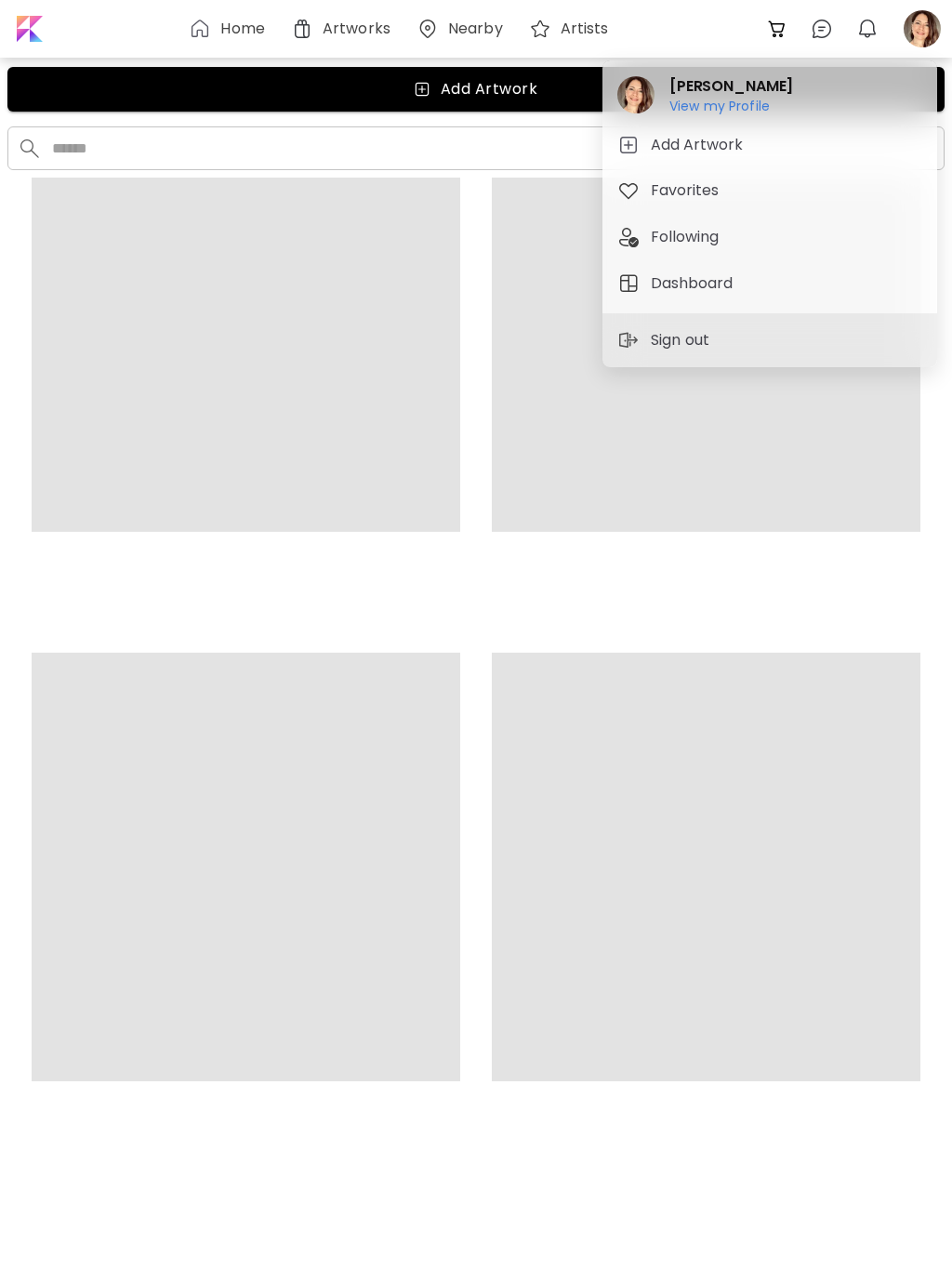
click at [745, 105] on h6 "View my Profile" at bounding box center [731, 106] width 124 height 17
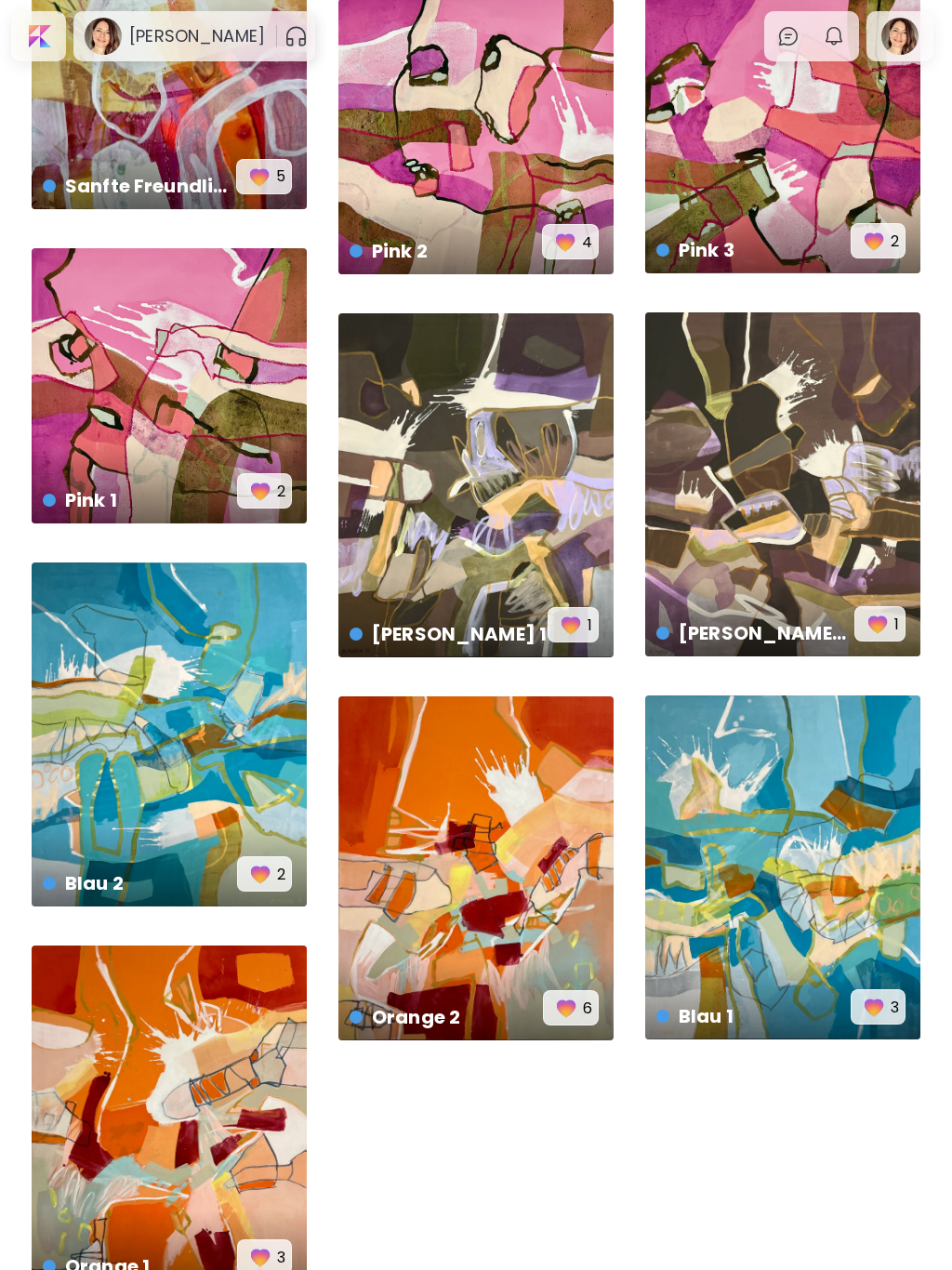
scroll to position [2222, 0]
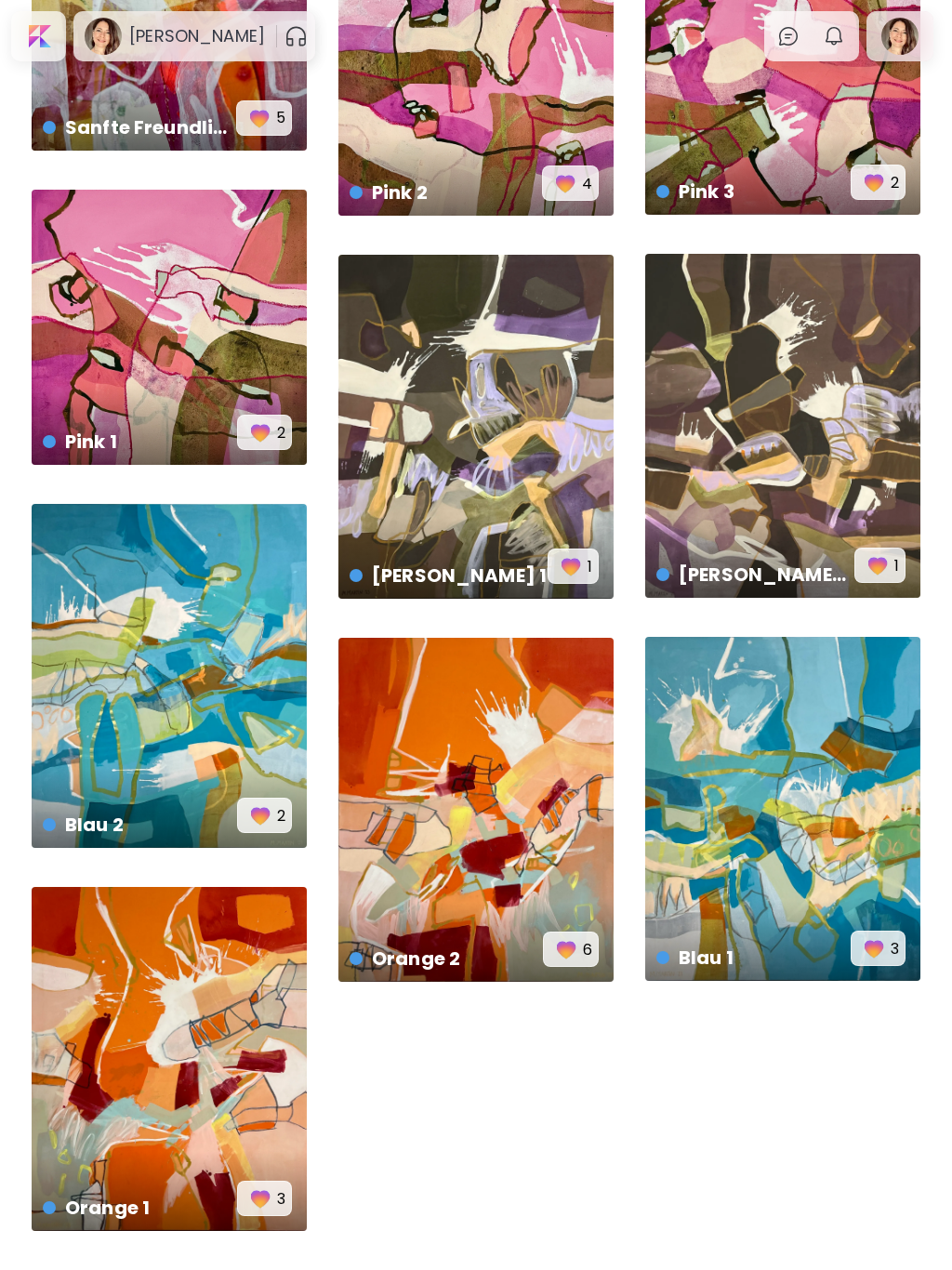
click at [513, 829] on div "Orange 2 € 7,800 | 120 x 150 cm 6" at bounding box center [476, 809] width 275 height 344
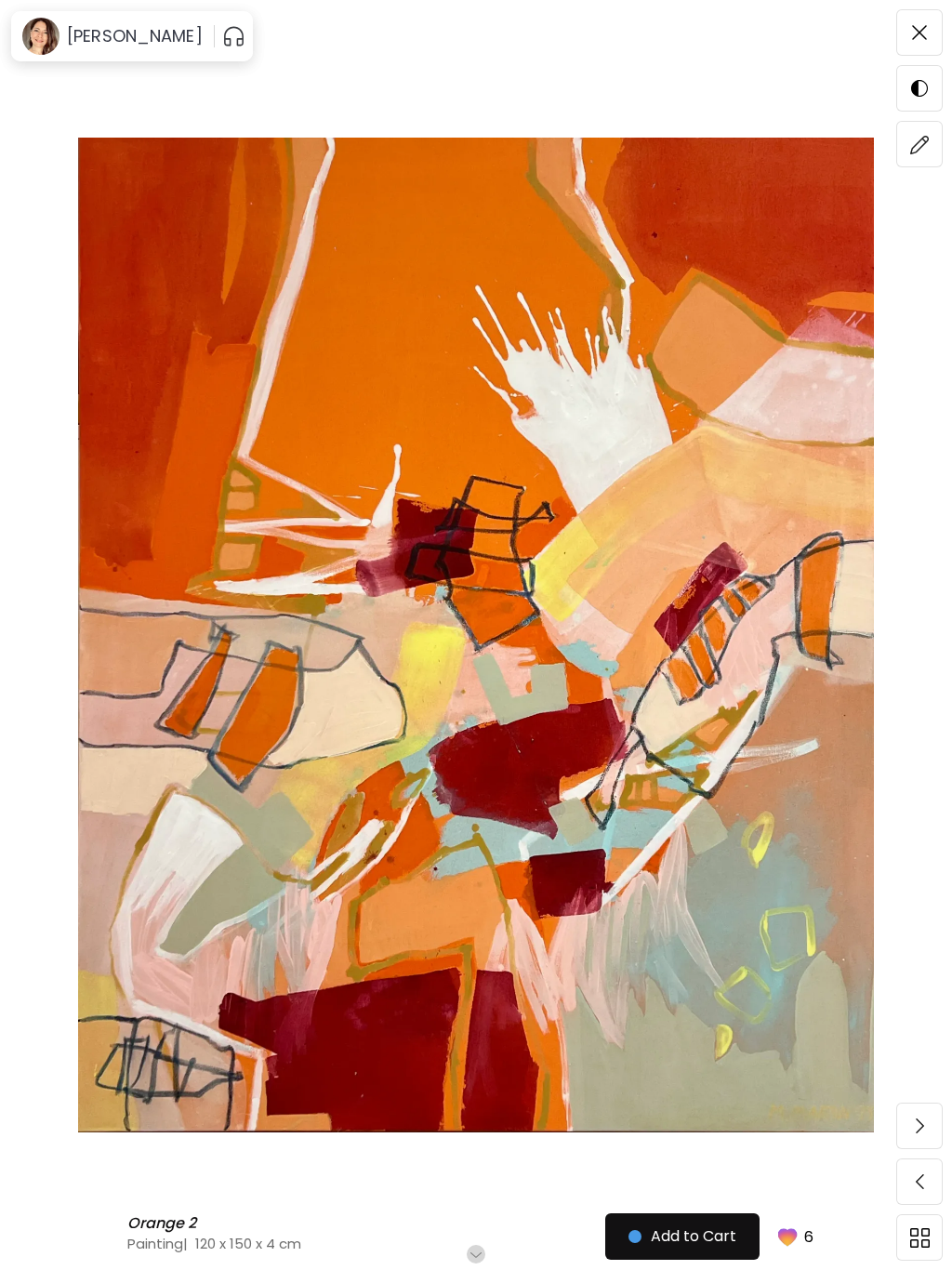
click at [923, 152] on img at bounding box center [920, 145] width 20 height 20
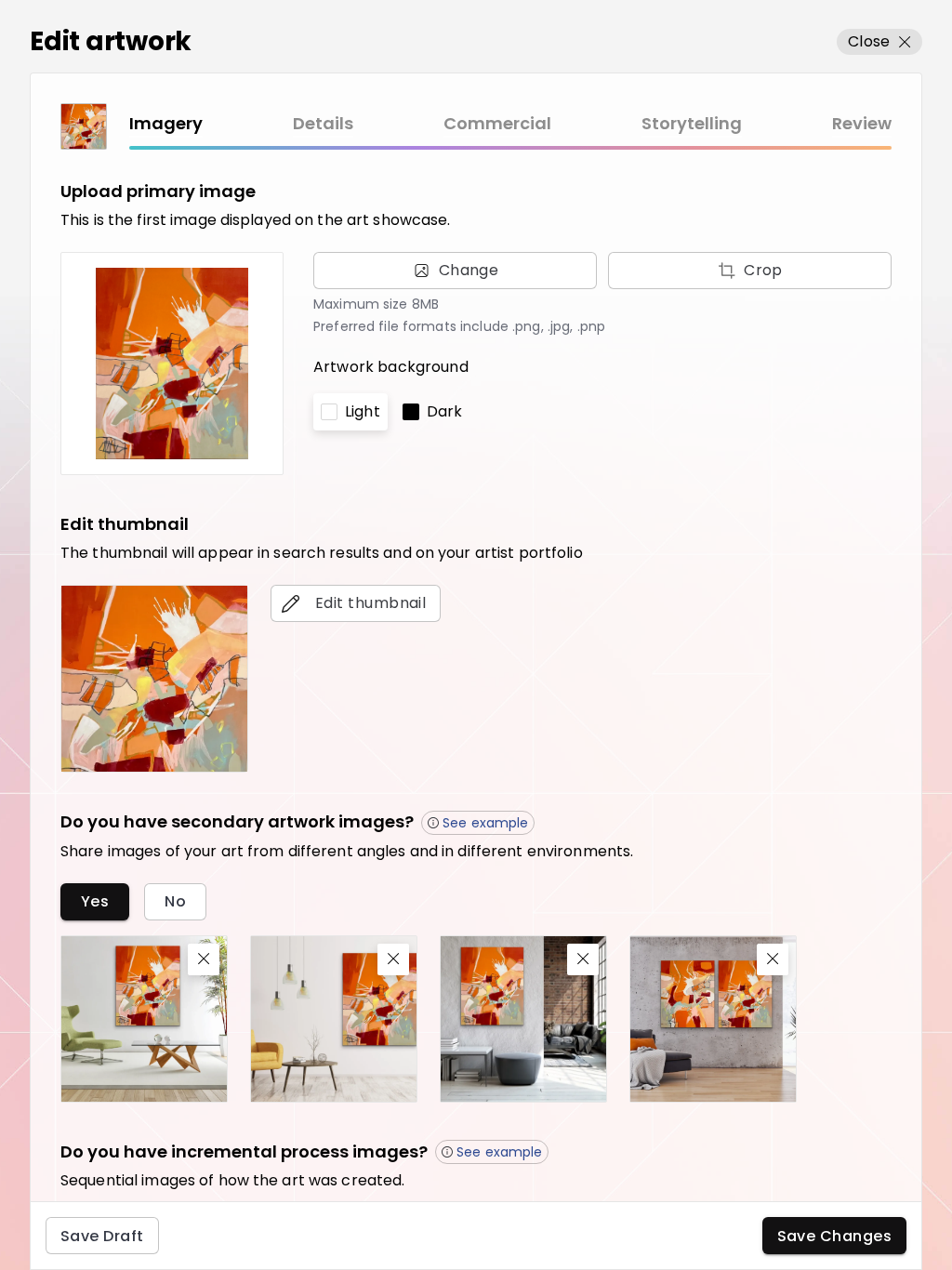
click at [705, 115] on link "Storytelling" at bounding box center [691, 124] width 100 height 27
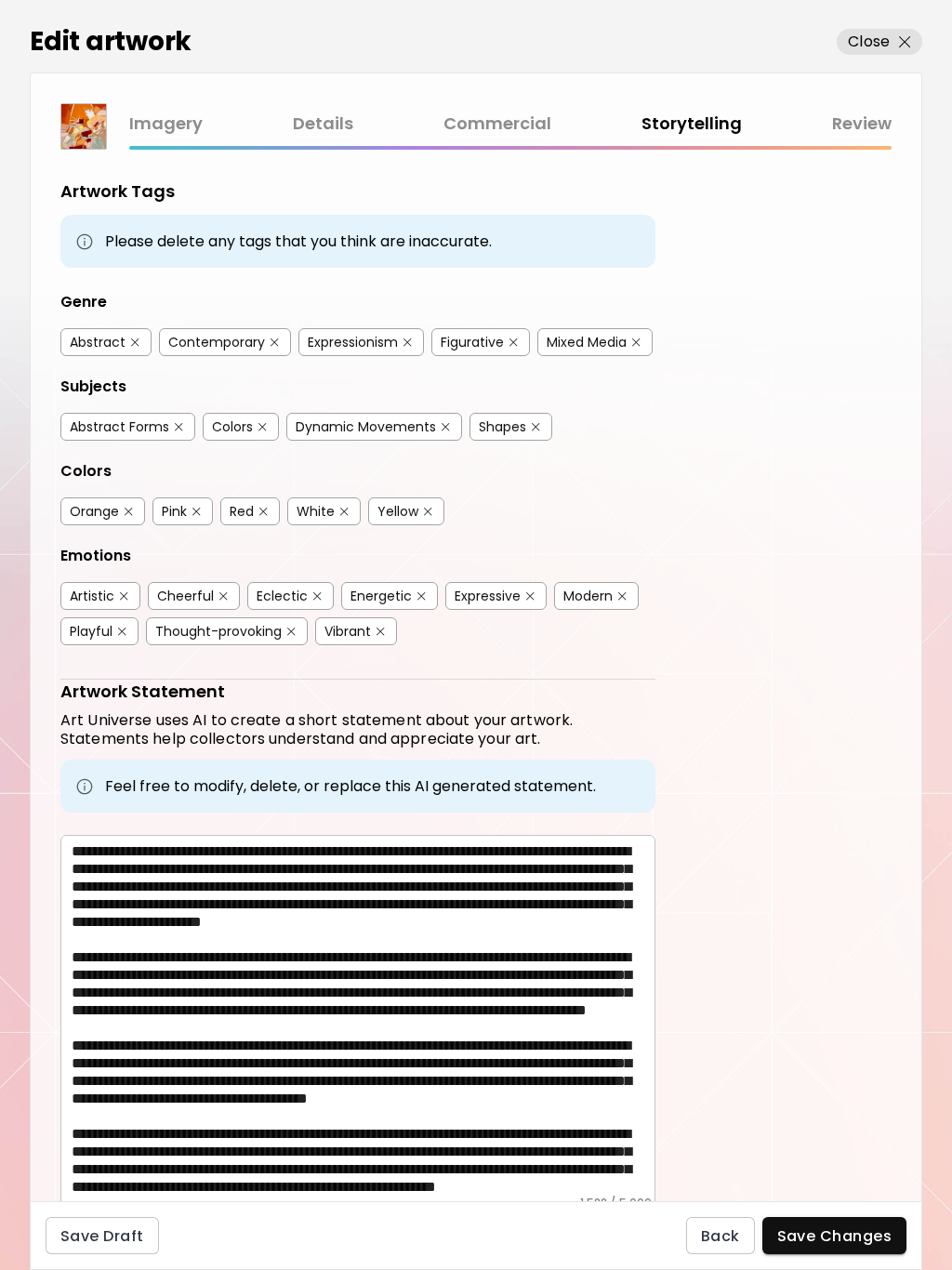
click at [505, 119] on link "Commercial" at bounding box center [497, 124] width 108 height 27
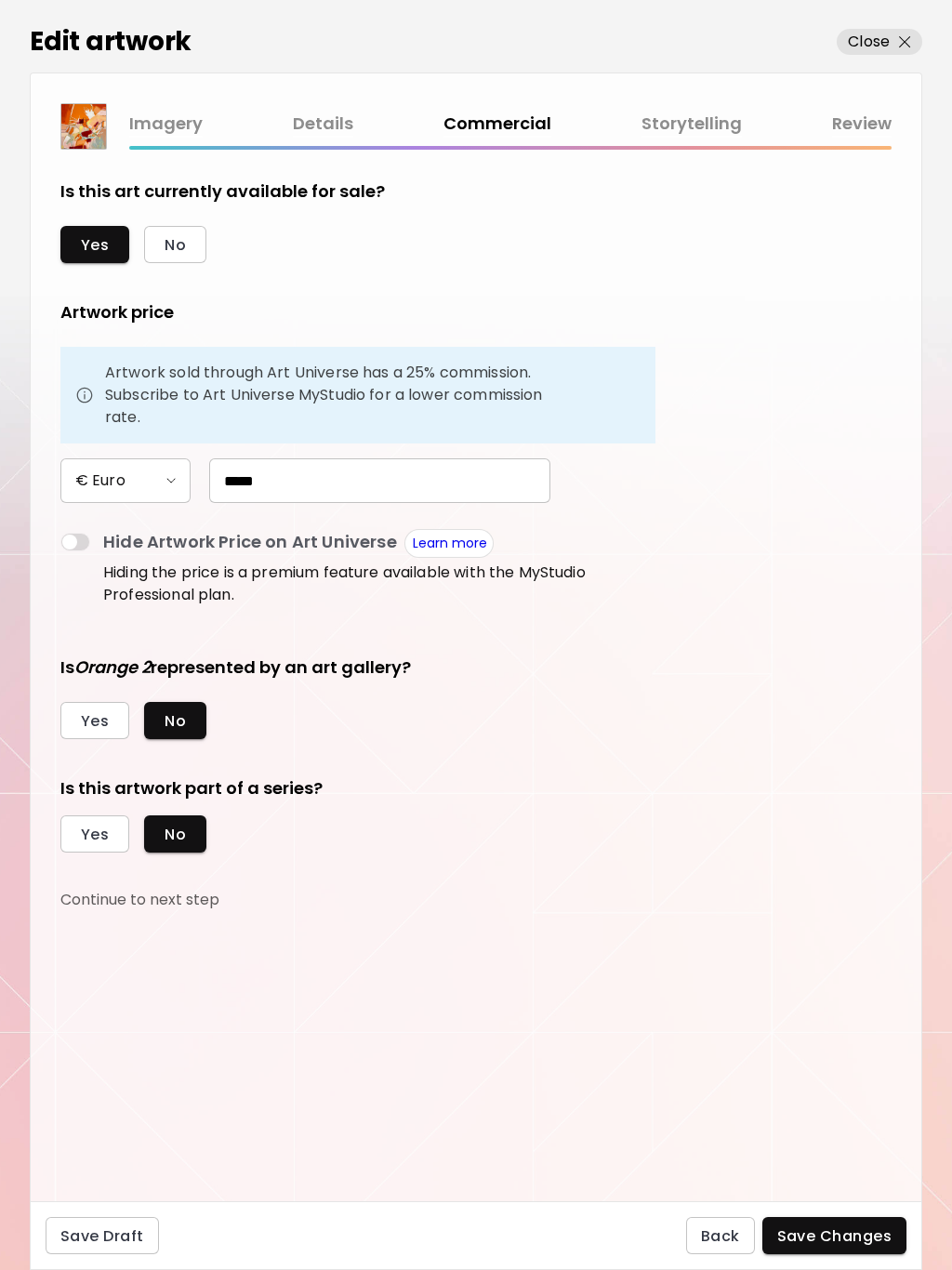
click at [89, 831] on span "Yes" at bounding box center [95, 834] width 28 height 20
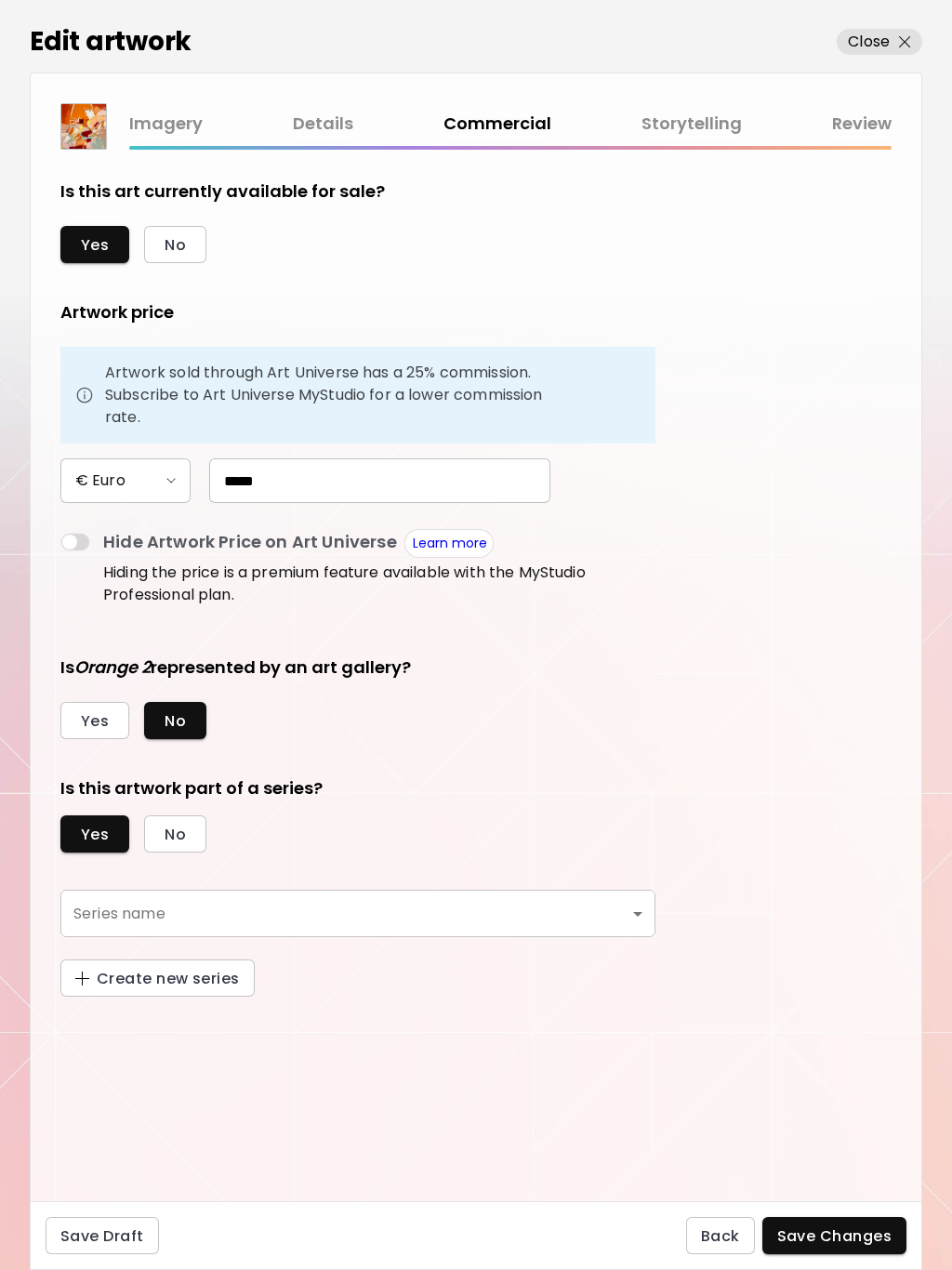
click at [645, 913] on body "0 0 Edit artwork Close Imagery Details Commercial Storytelling Review Is this a…" at bounding box center [476, 635] width 952 height 1270
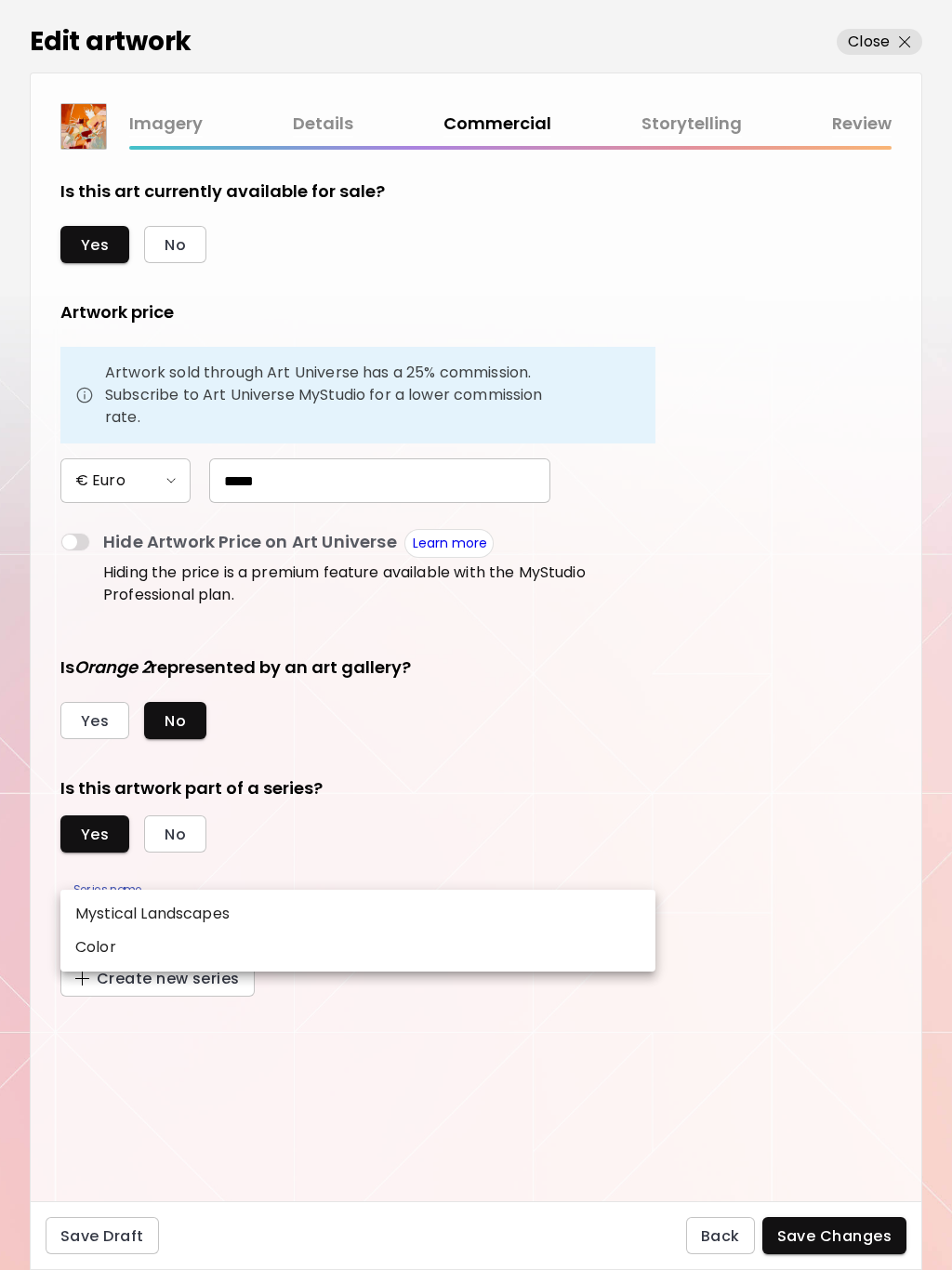
click at [100, 946] on p "Color" at bounding box center [95, 947] width 41 height 22
type input "*****"
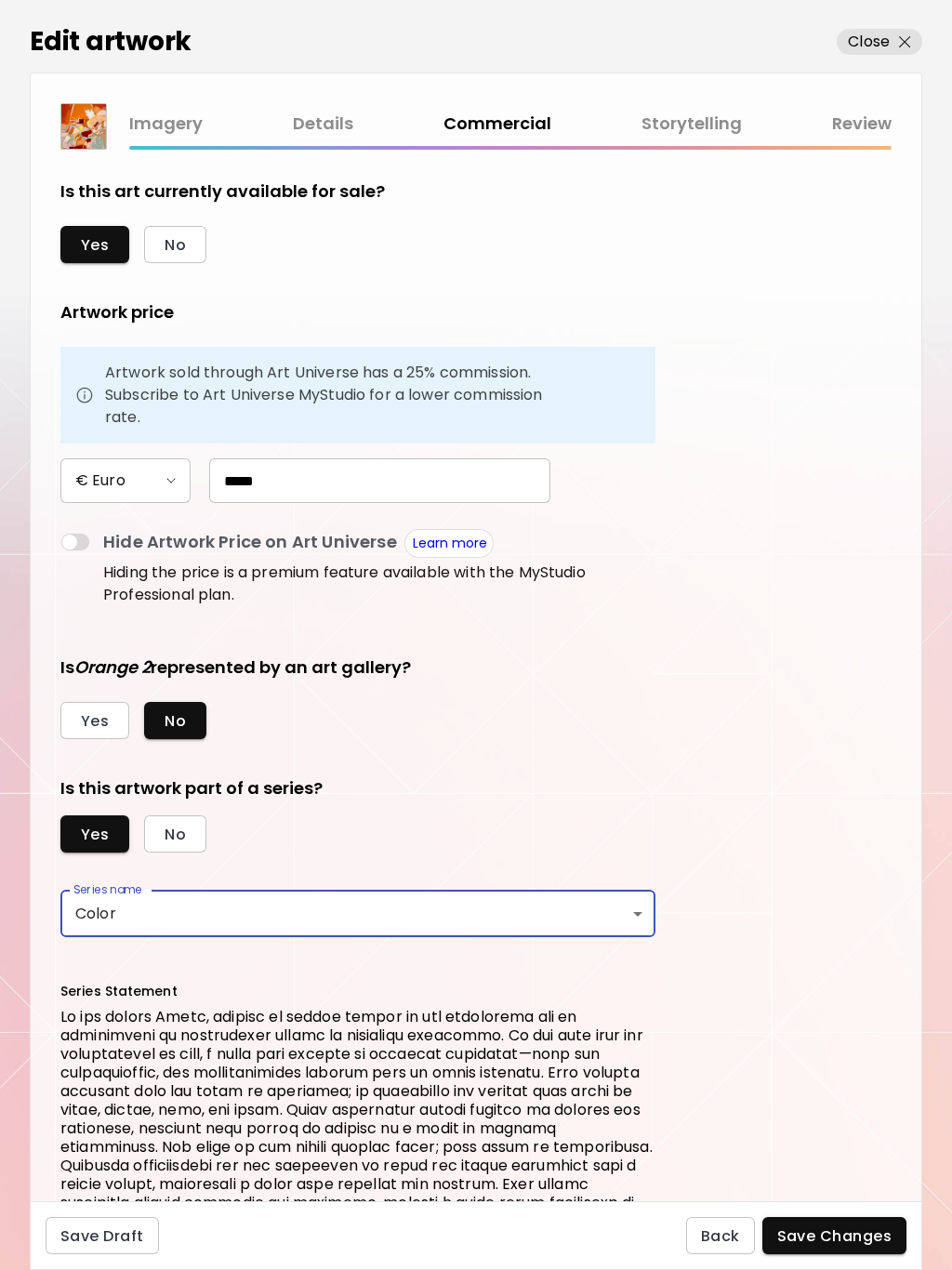
click at [859, 1236] on span "Save Changes" at bounding box center [834, 1236] width 115 height 20
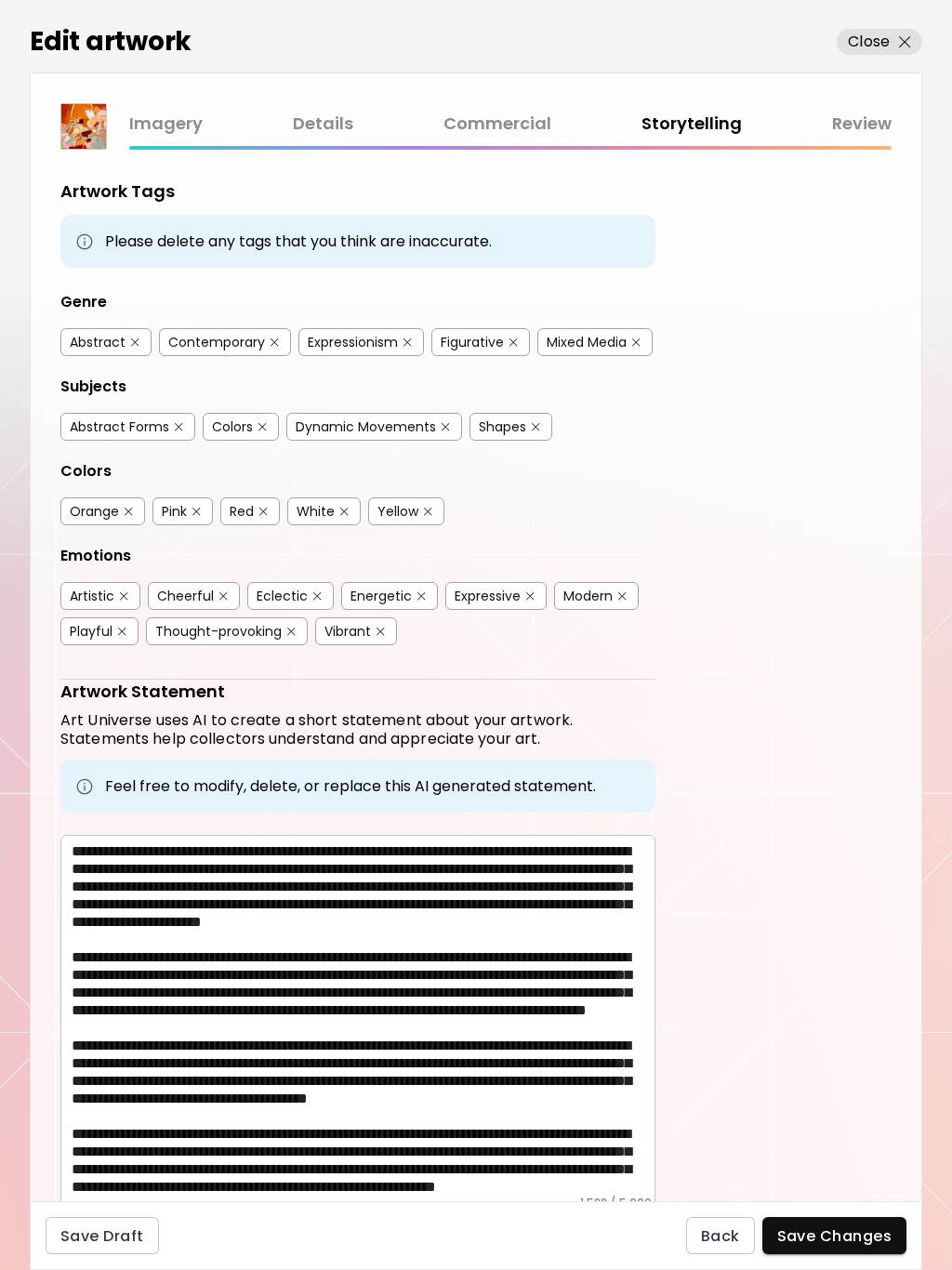
click at [848, 1239] on span "Save Changes" at bounding box center [834, 1236] width 115 height 20
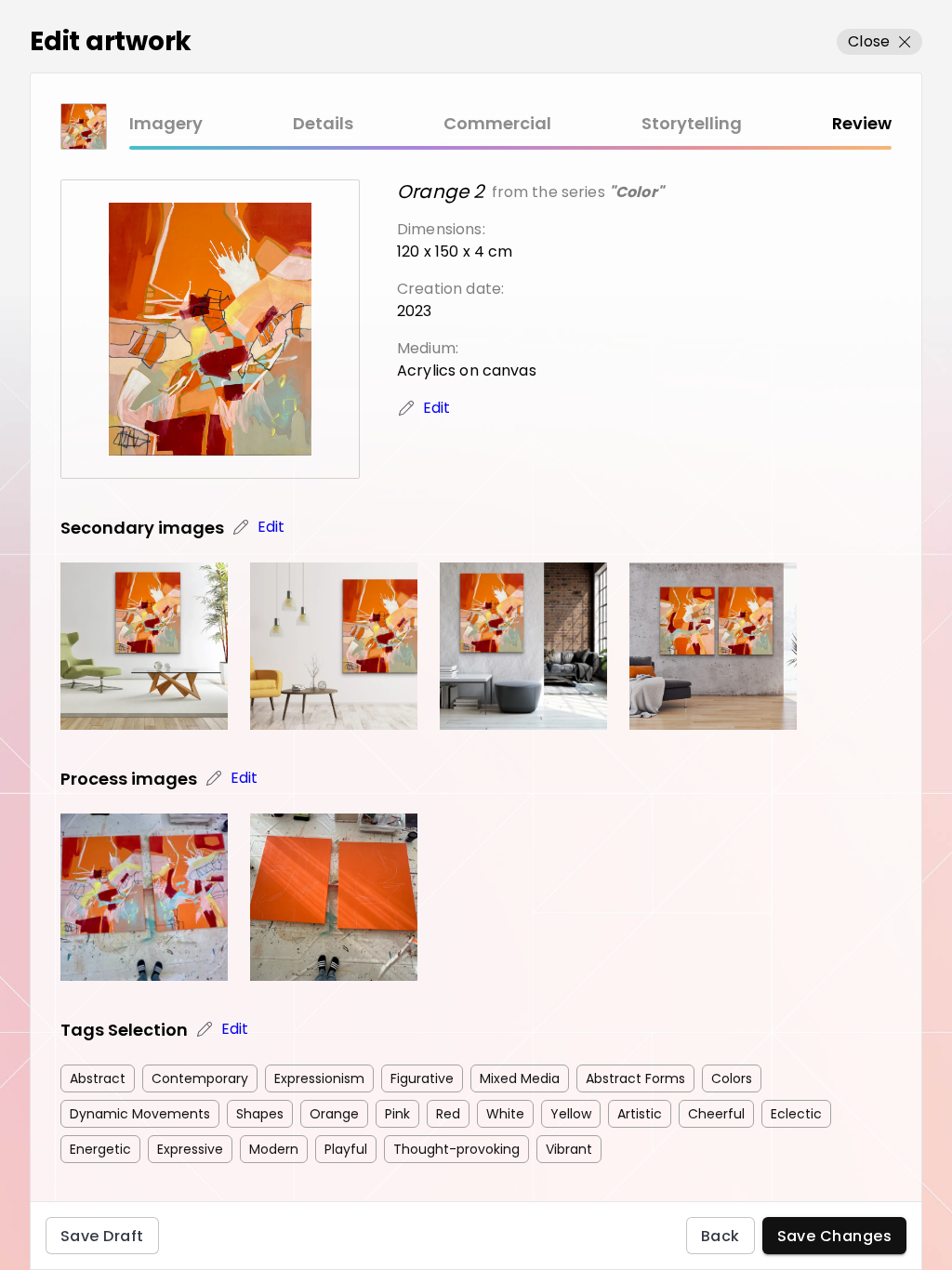
click at [853, 1245] on span "Save Changes" at bounding box center [834, 1236] width 115 height 20
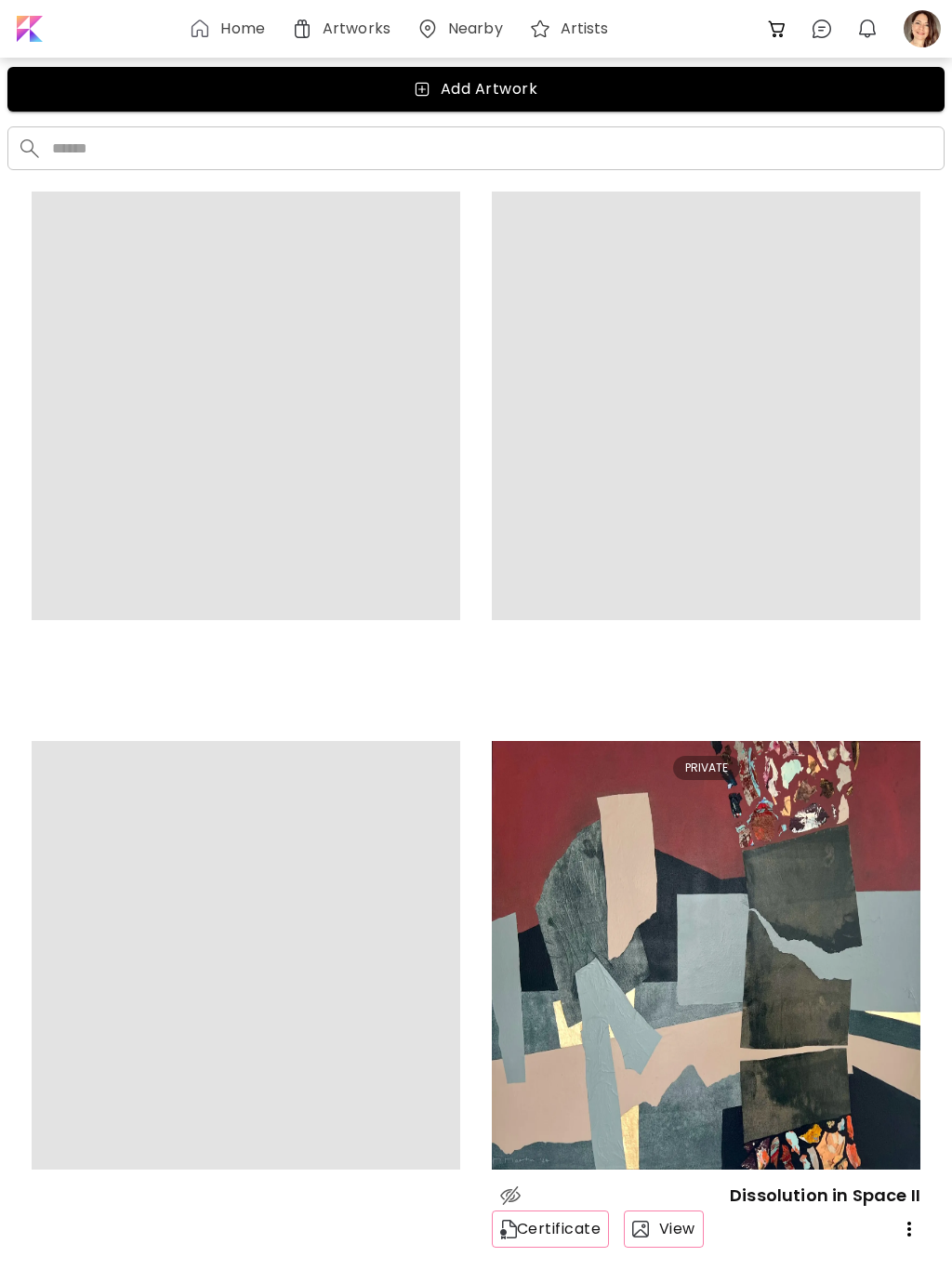
click at [911, 28] on div at bounding box center [922, 28] width 41 height 41
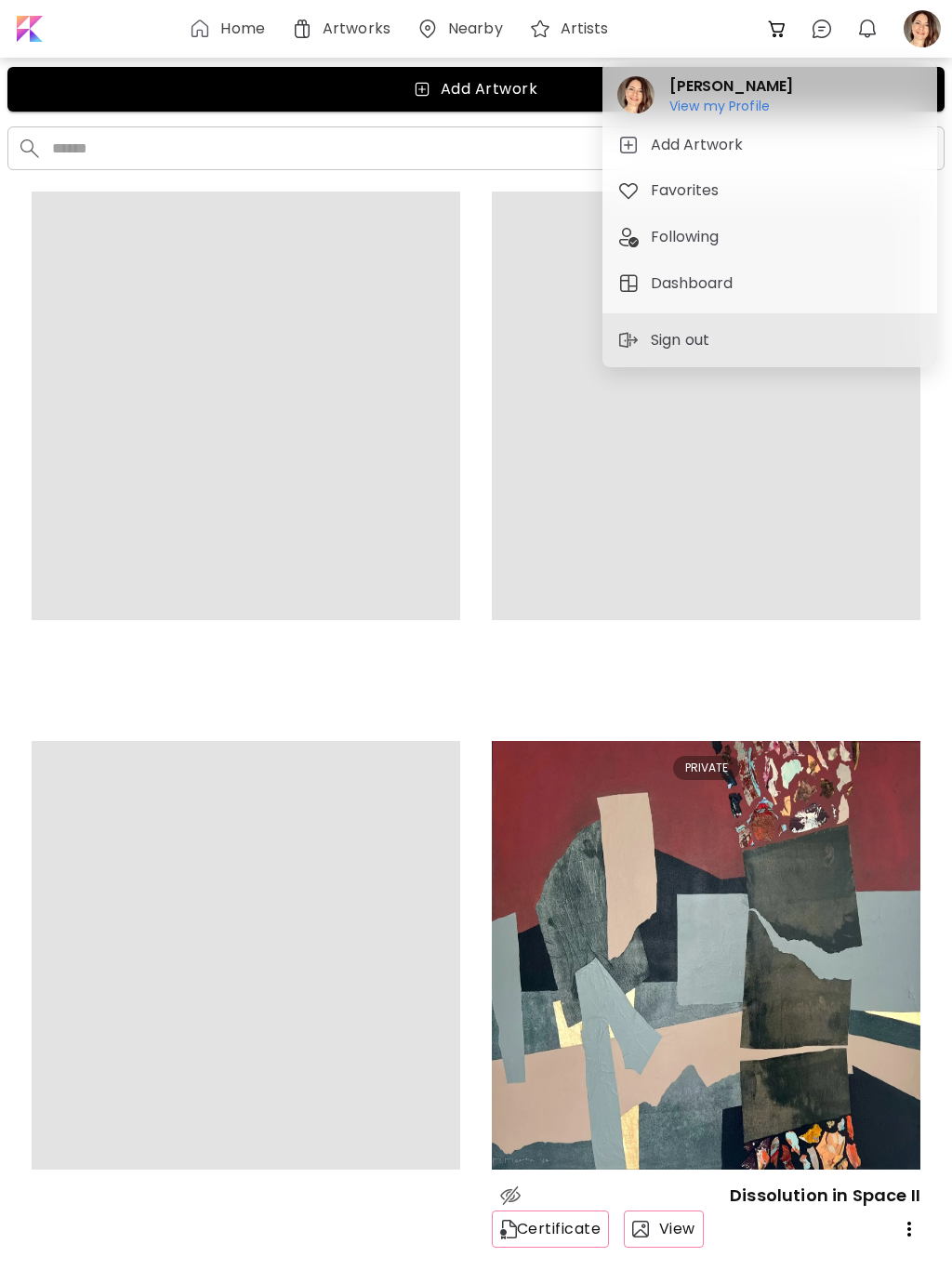
click at [741, 105] on h6 "View my Profile" at bounding box center [731, 106] width 124 height 17
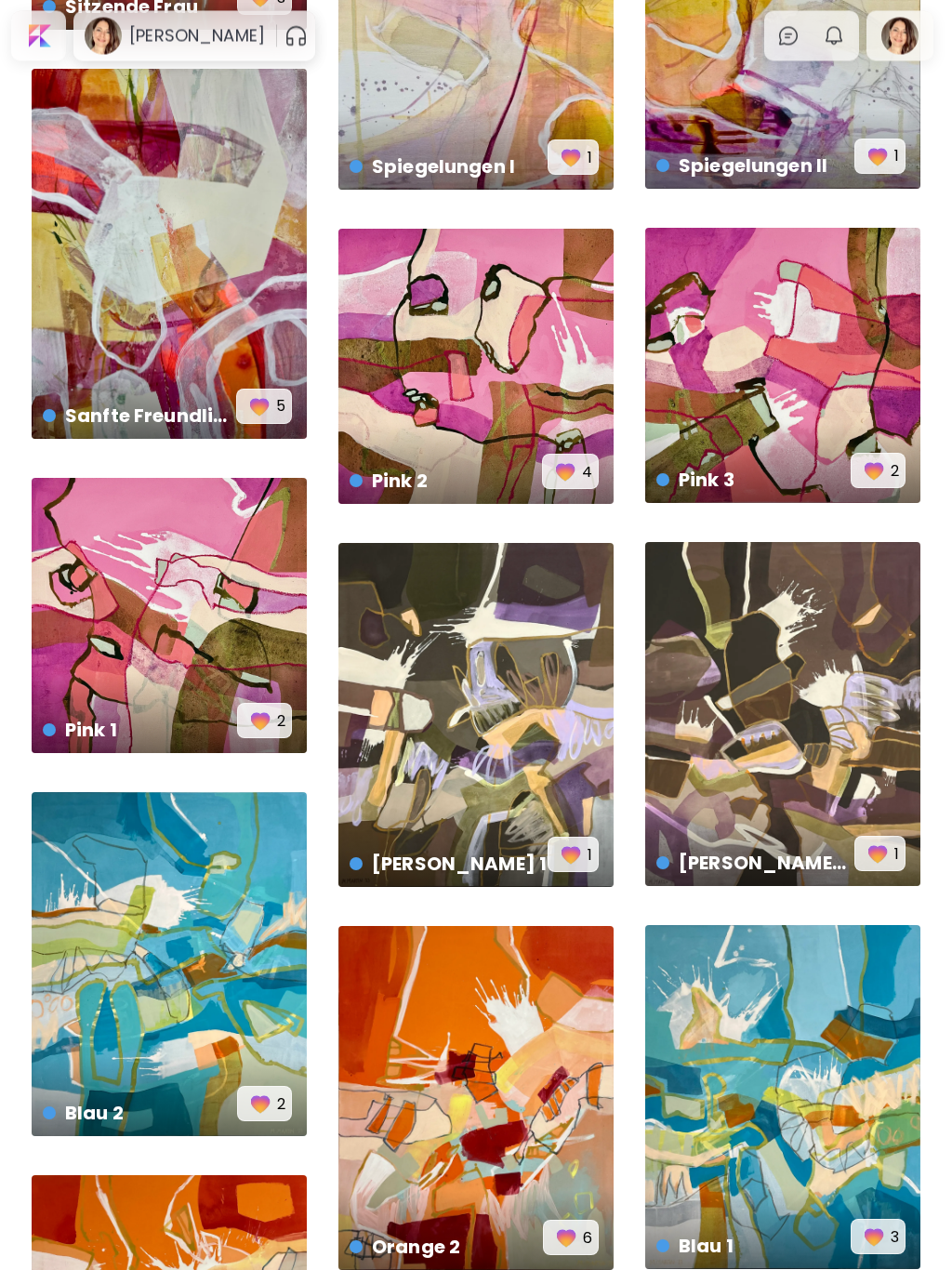
scroll to position [2222, 0]
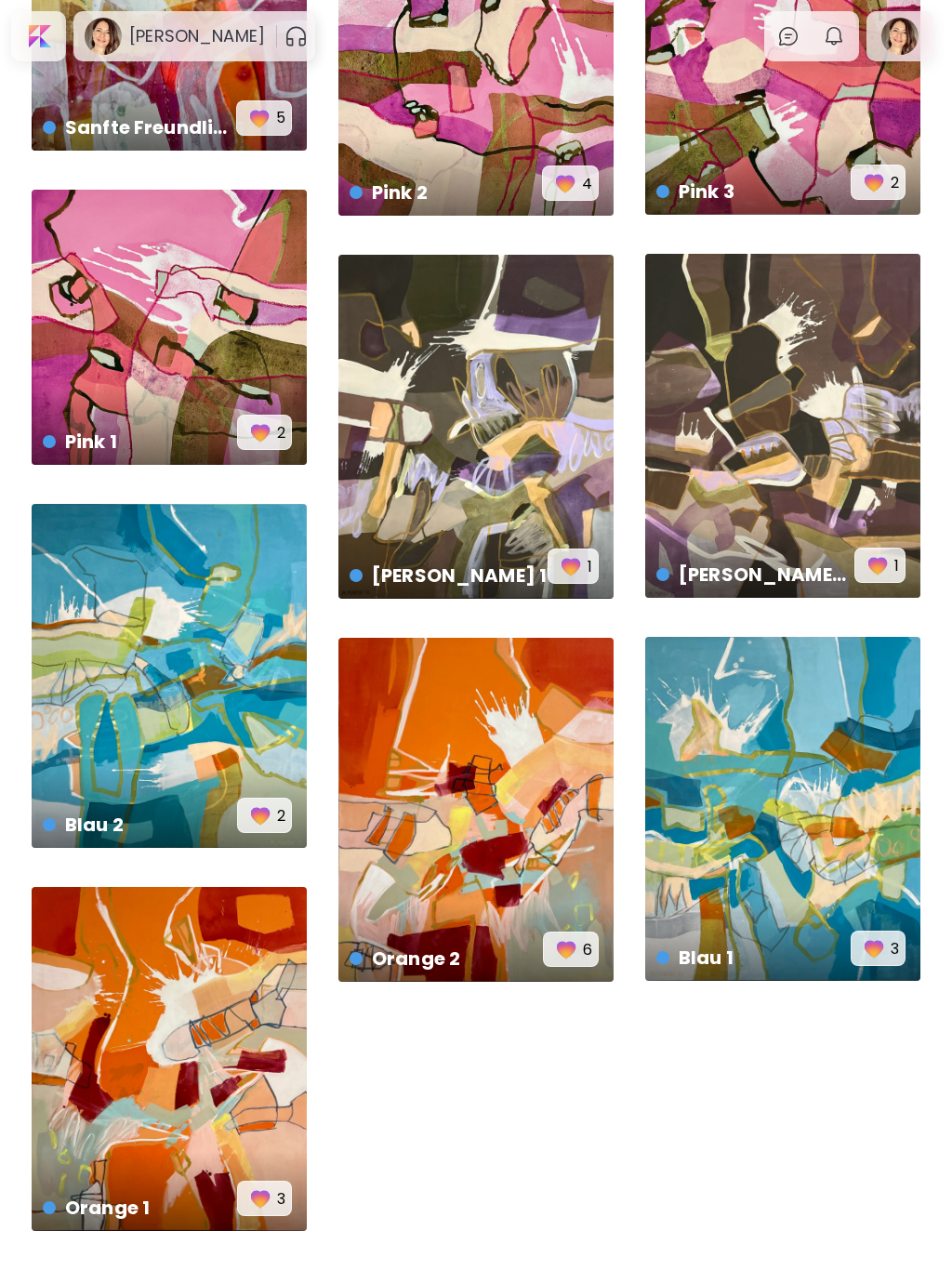
click at [176, 1098] on div "Orange 1 € 7,800 | 120 x 150 cm 3" at bounding box center [169, 1059] width 275 height 344
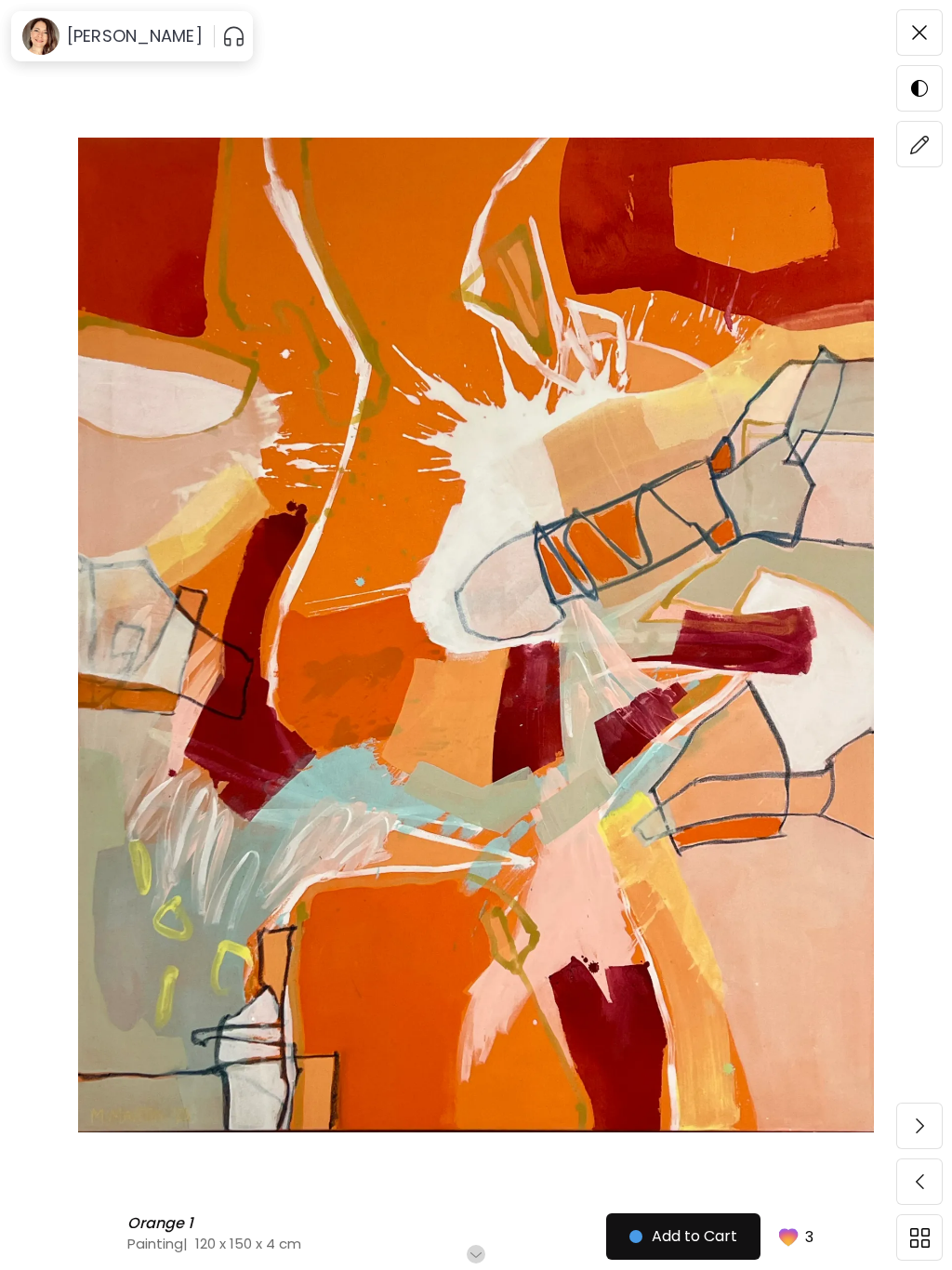
click at [926, 150] on img at bounding box center [920, 145] width 20 height 20
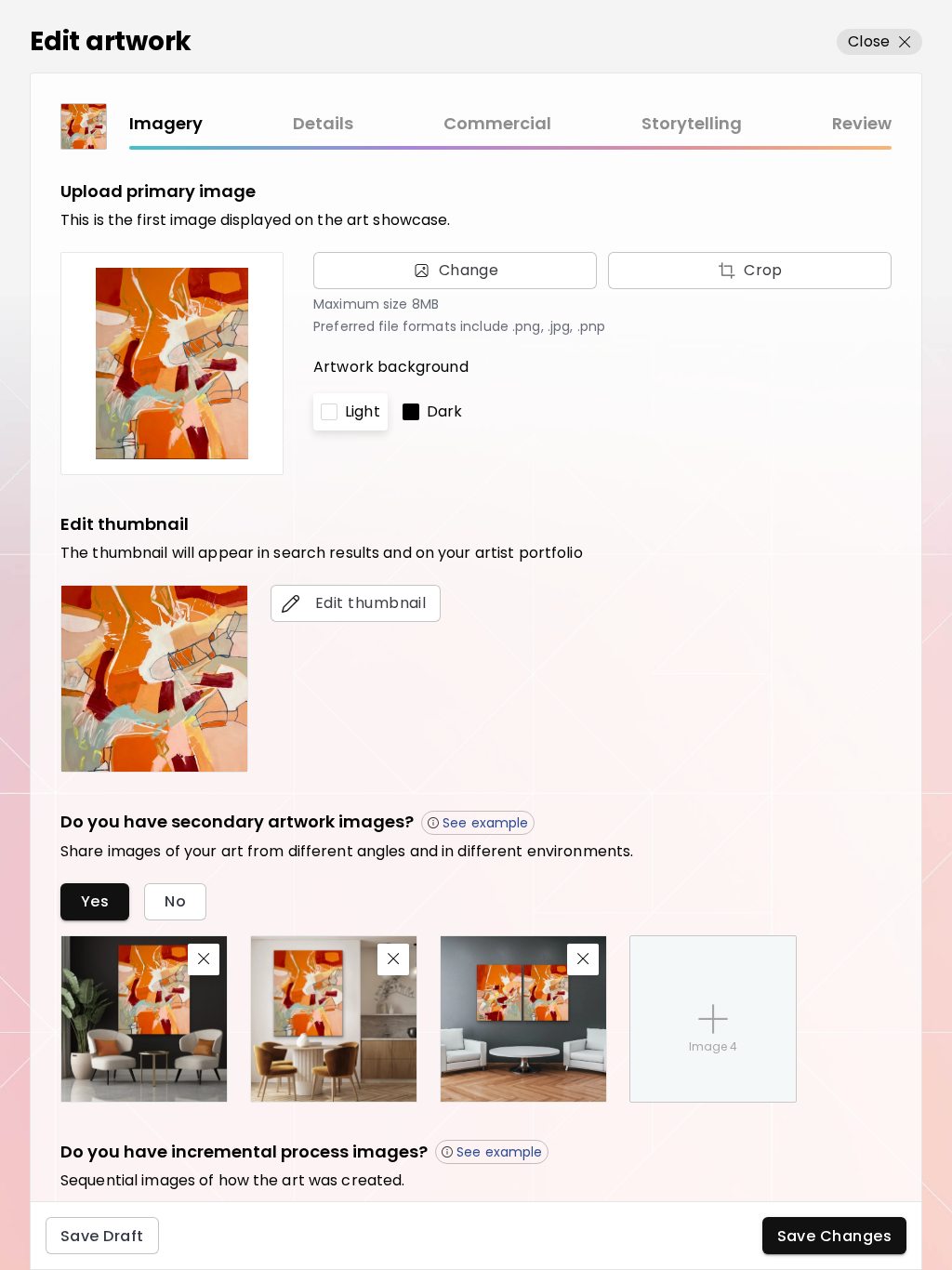
click at [499, 121] on link "Commercial" at bounding box center [497, 124] width 108 height 27
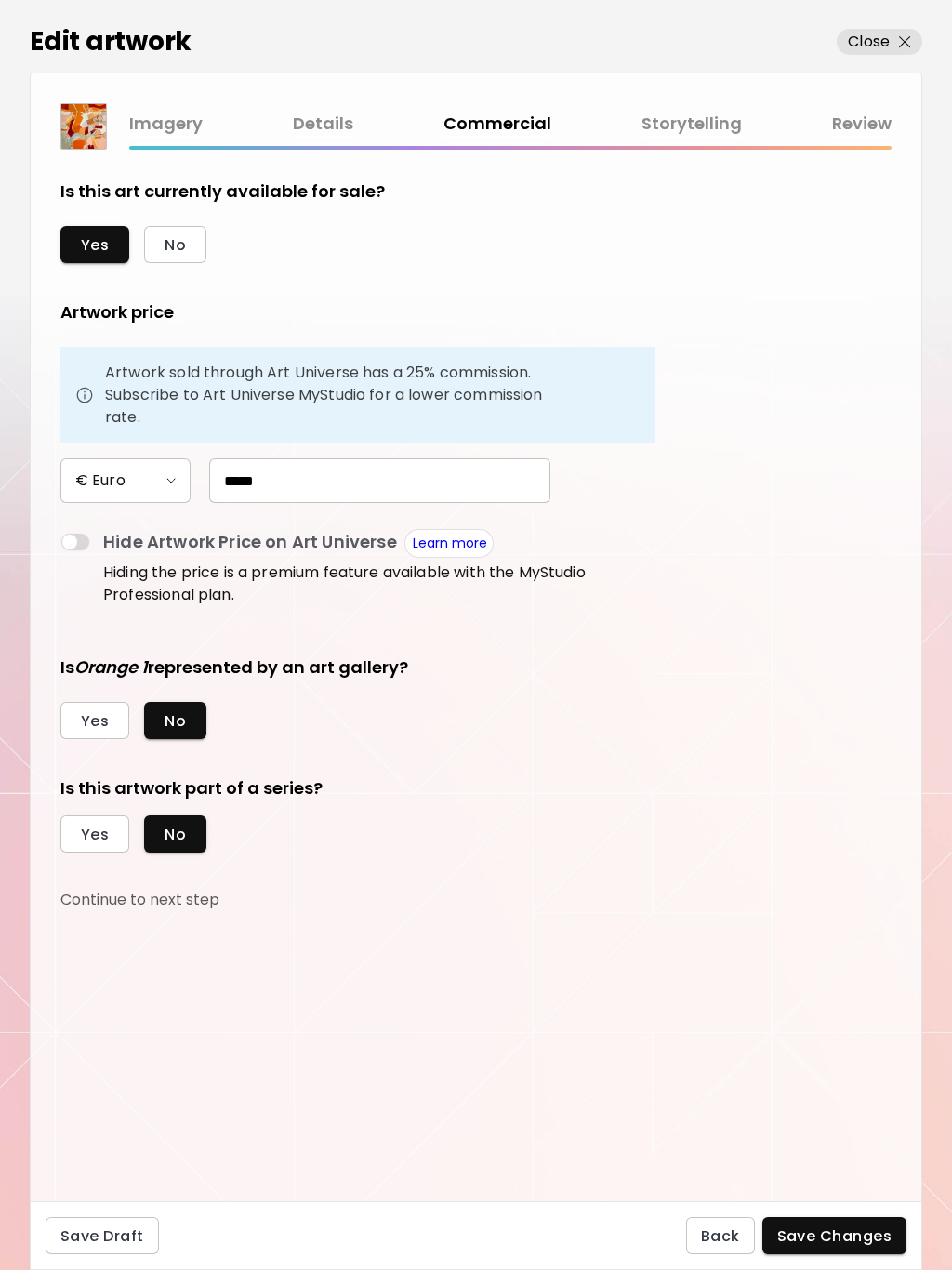
click at [94, 829] on span "Yes" at bounding box center [95, 834] width 28 height 20
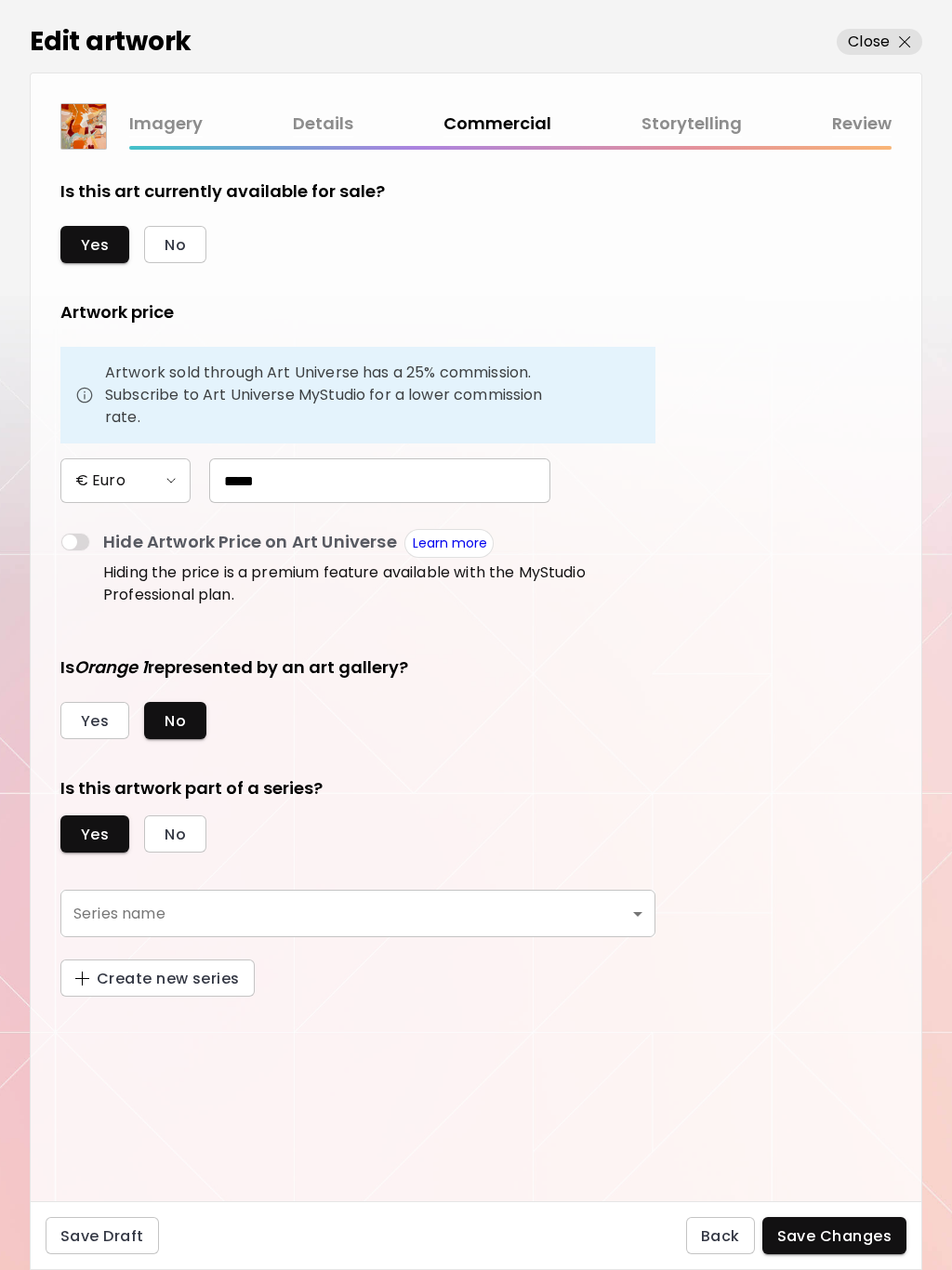
click at [154, 912] on body "0 0 Edit artwork Close Imagery Details Commercial Storytelling Review Is this a…" at bounding box center [476, 635] width 952 height 1270
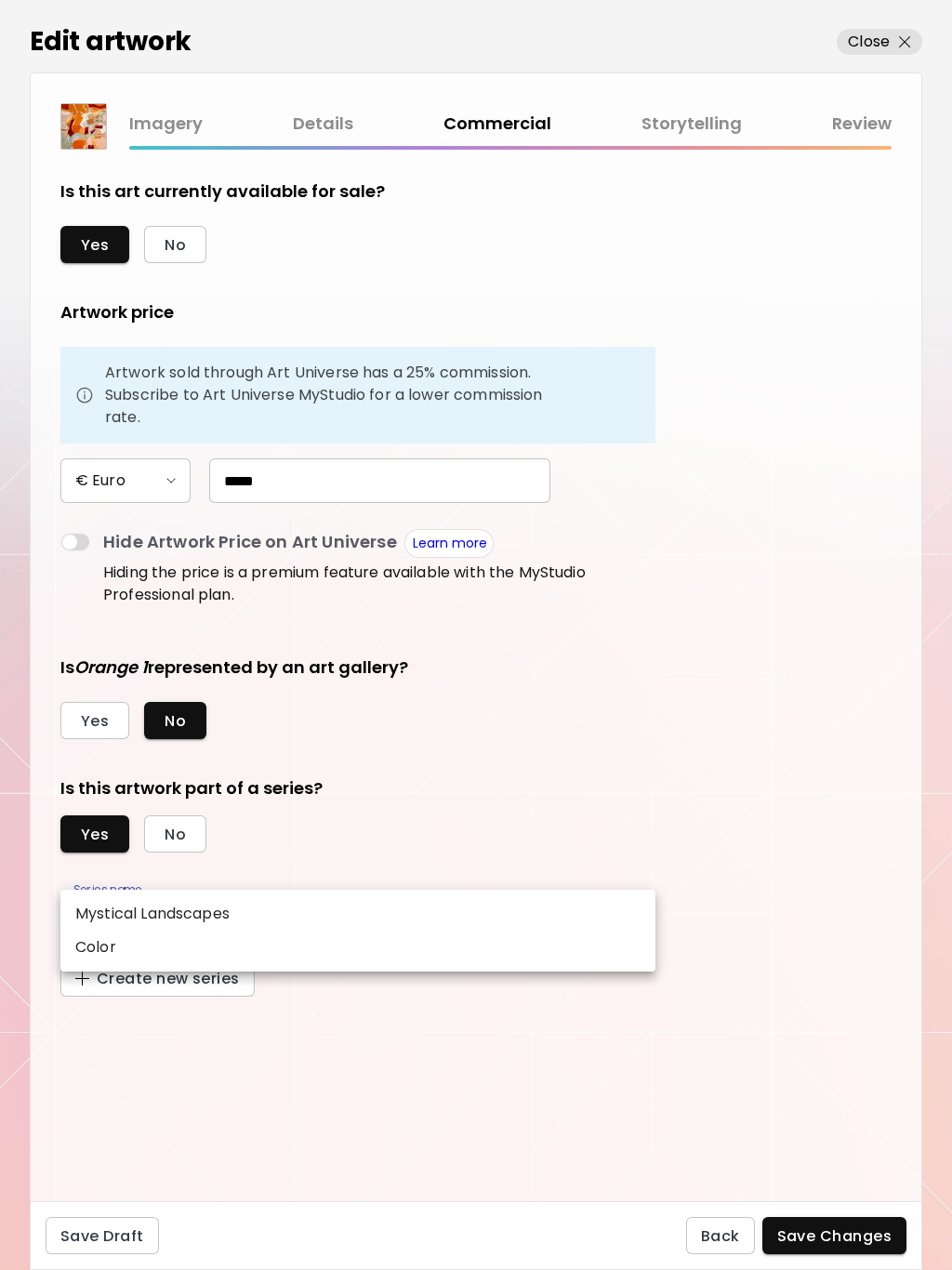
click at [146, 950] on li "Color" at bounding box center [358, 946] width 595 height 33
type input "*****"
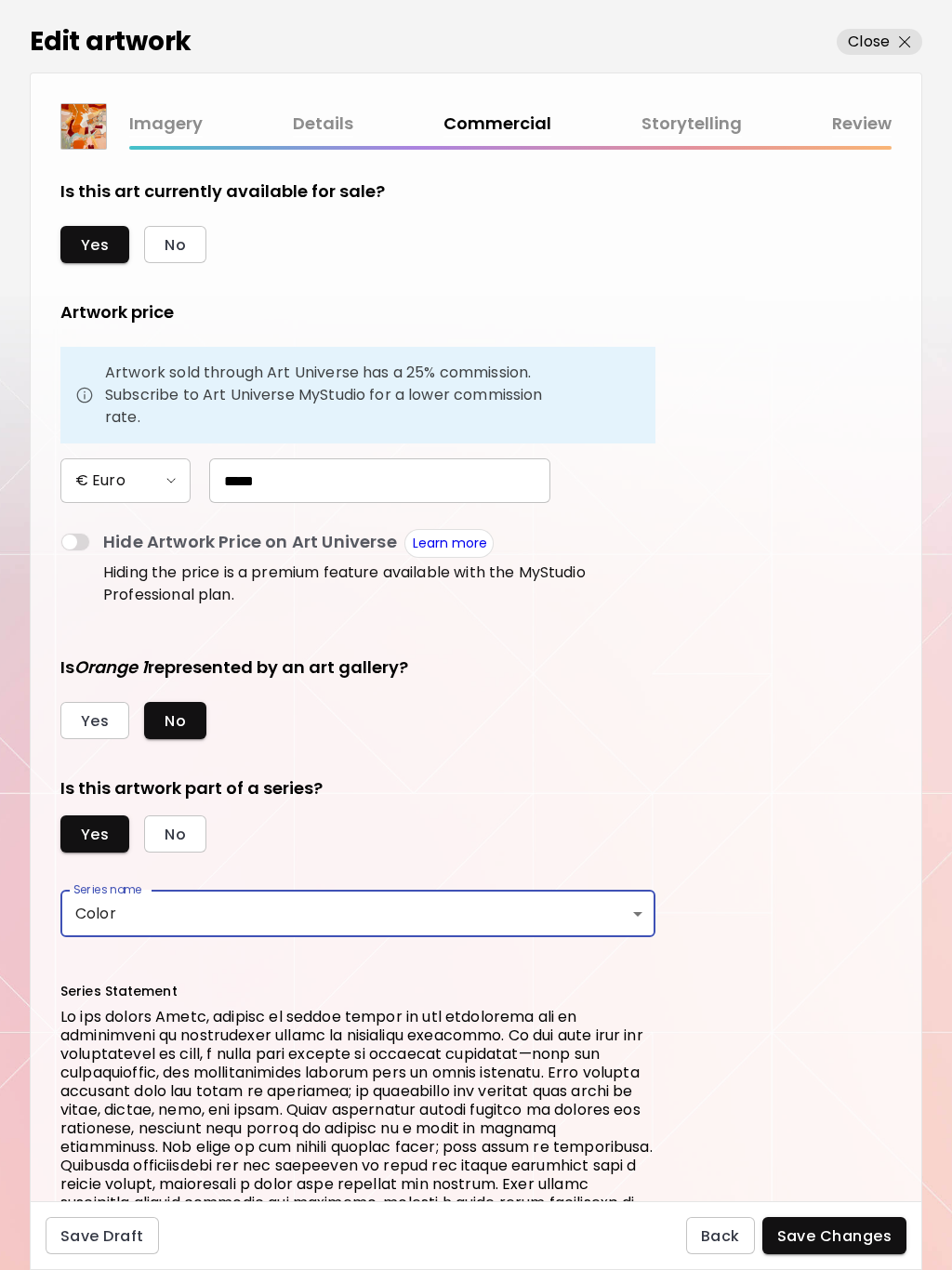
click at [859, 1235] on span "Save Changes" at bounding box center [834, 1236] width 115 height 20
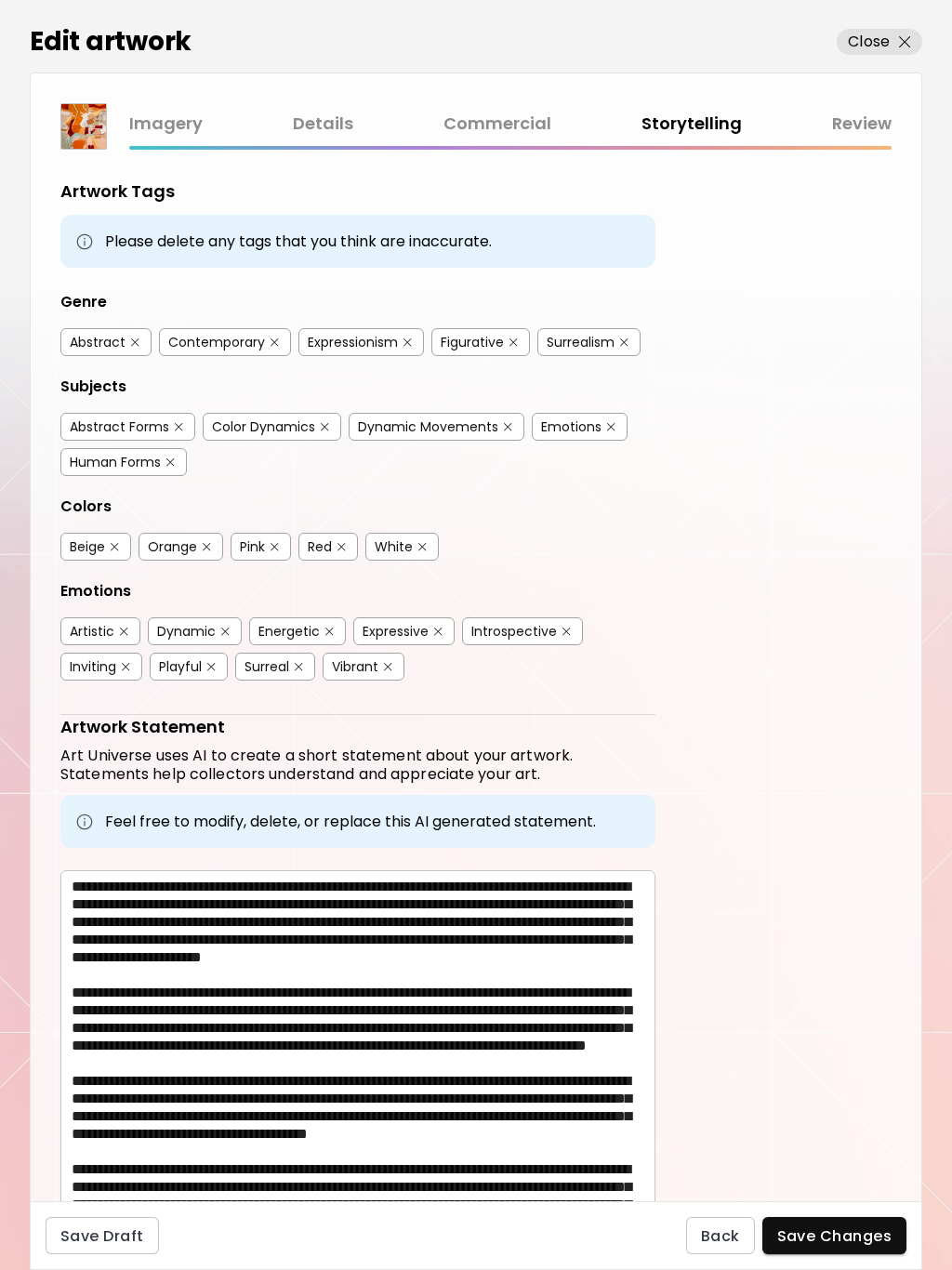
click at [852, 1238] on span "Save Changes" at bounding box center [834, 1236] width 115 height 20
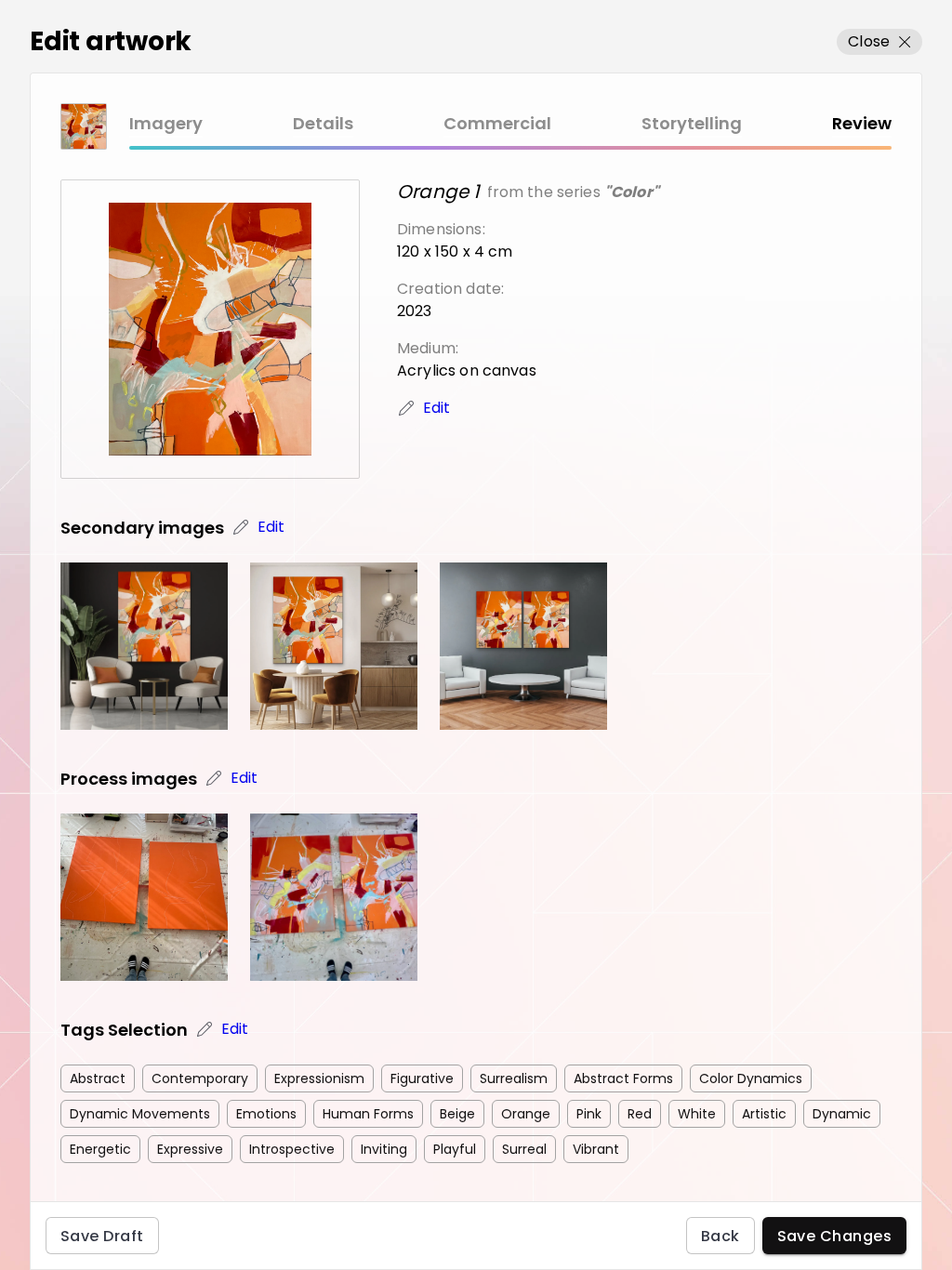
click at [847, 1235] on span "Save Changes" at bounding box center [834, 1236] width 115 height 20
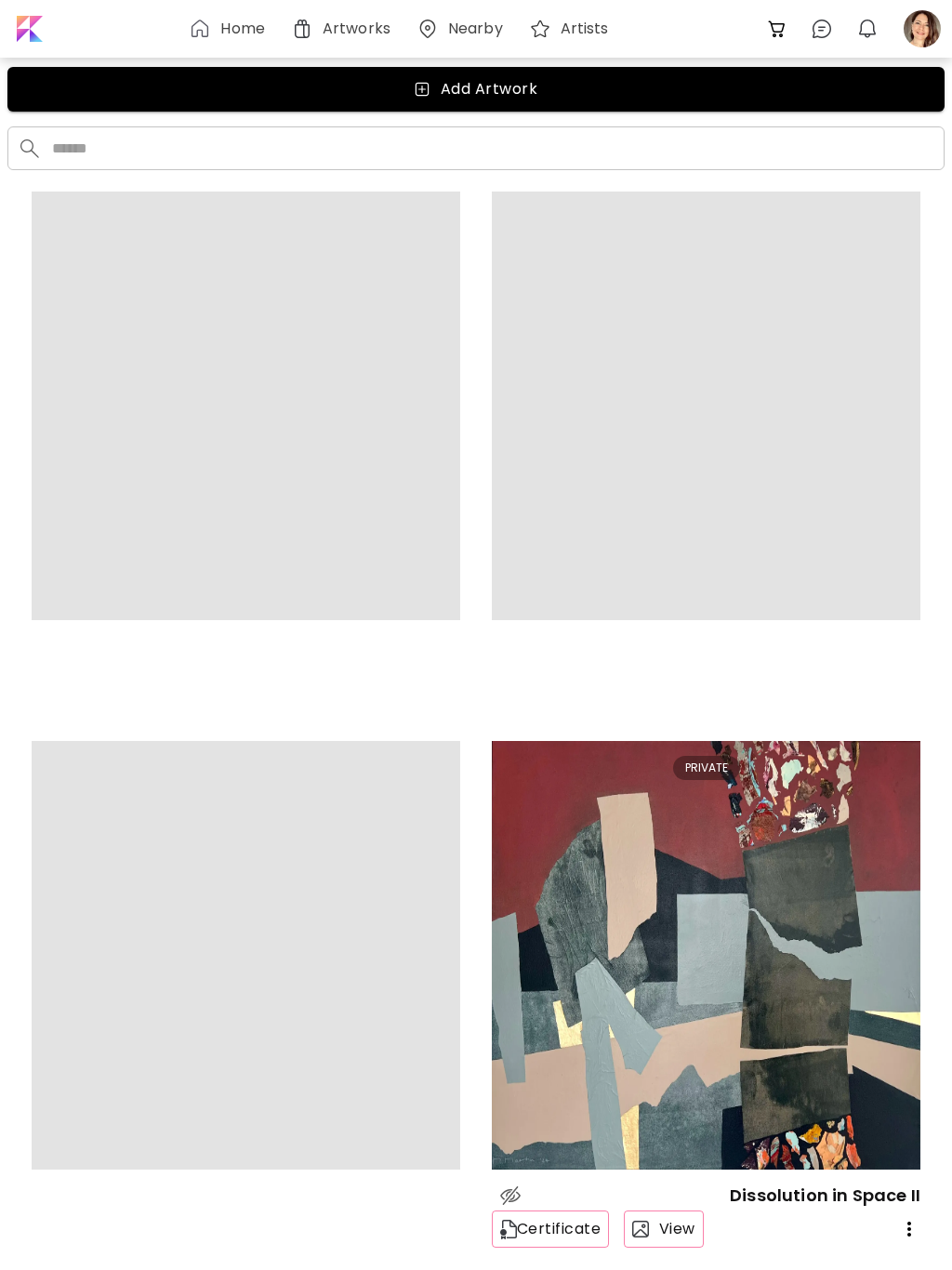
click at [921, 33] on div at bounding box center [922, 28] width 41 height 41
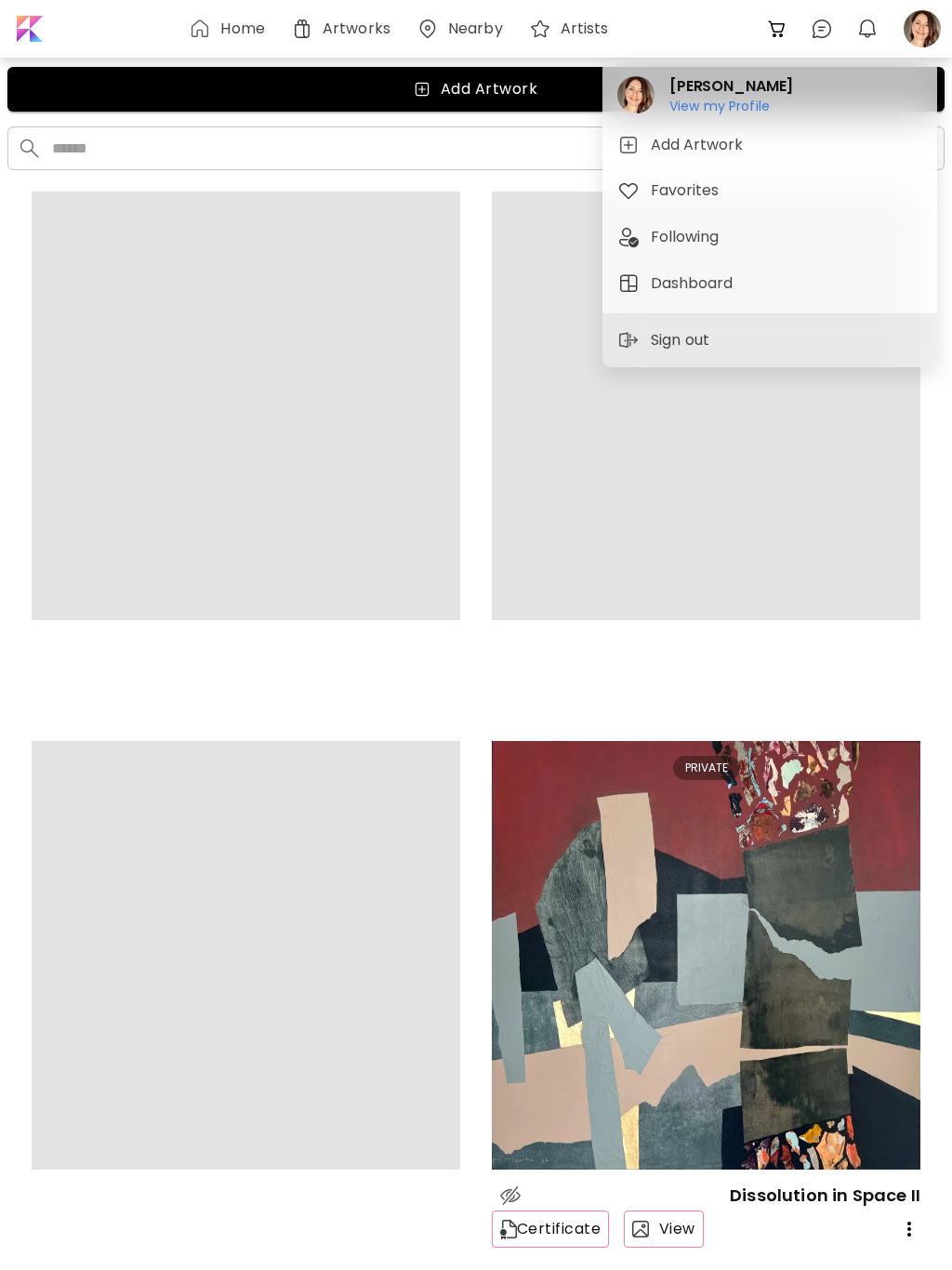
click at [746, 110] on h6 "View my Profile" at bounding box center [731, 106] width 124 height 17
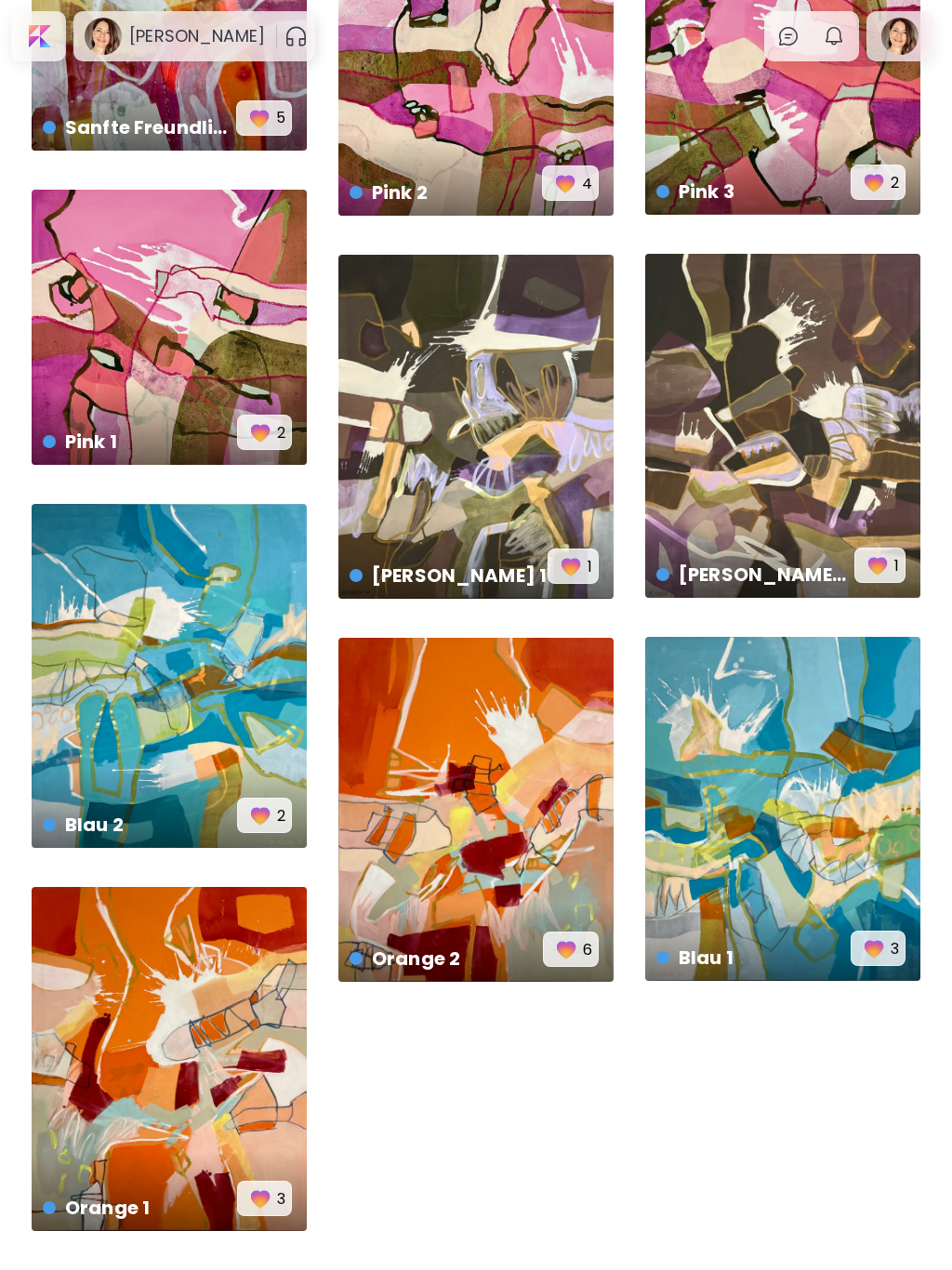
scroll to position [2222, 0]
click at [822, 418] on div "Braun 2 € 7,800 | 120 x 150 cm 1" at bounding box center [782, 426] width 275 height 344
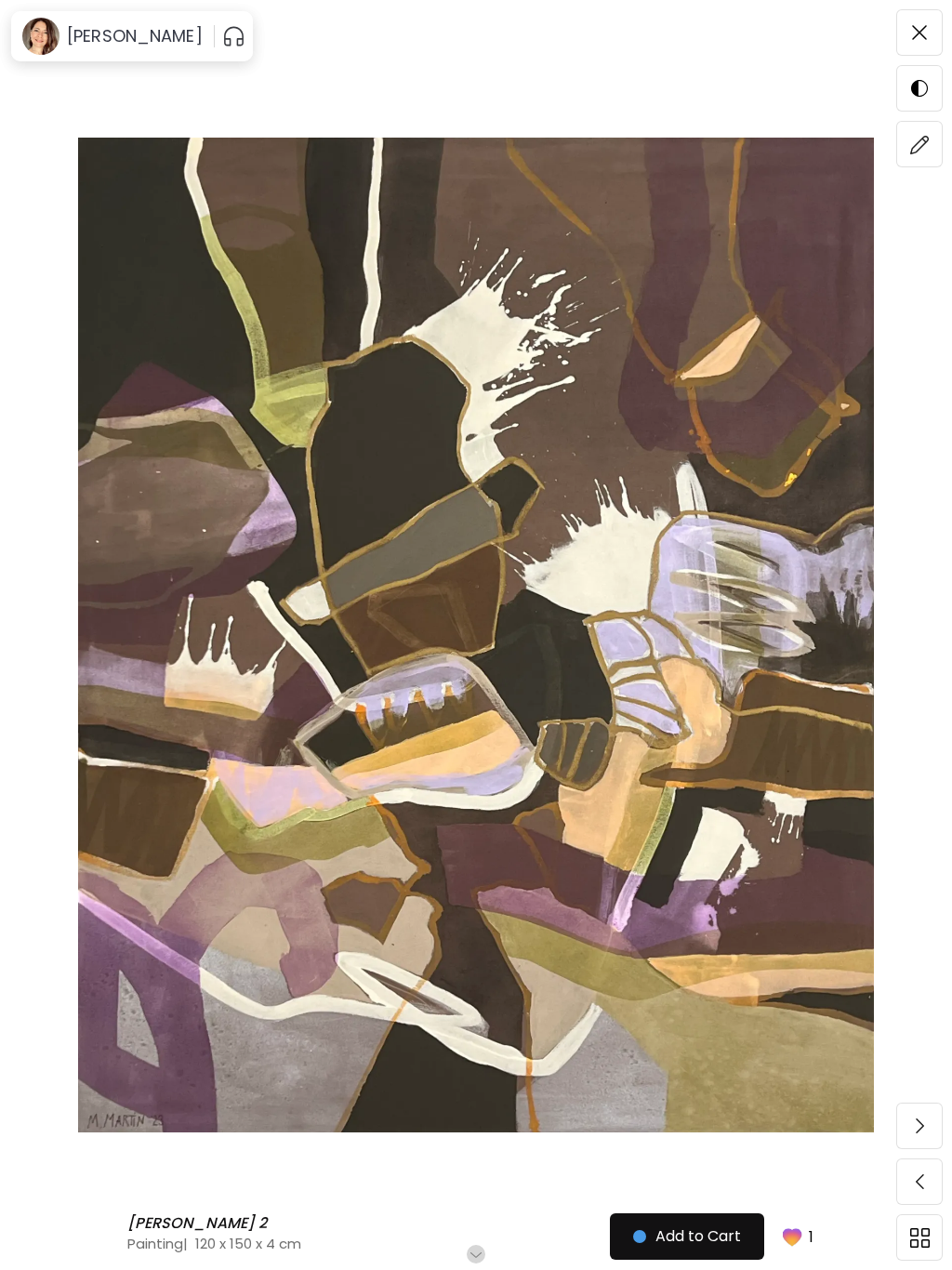
click at [926, 150] on img at bounding box center [920, 145] width 20 height 20
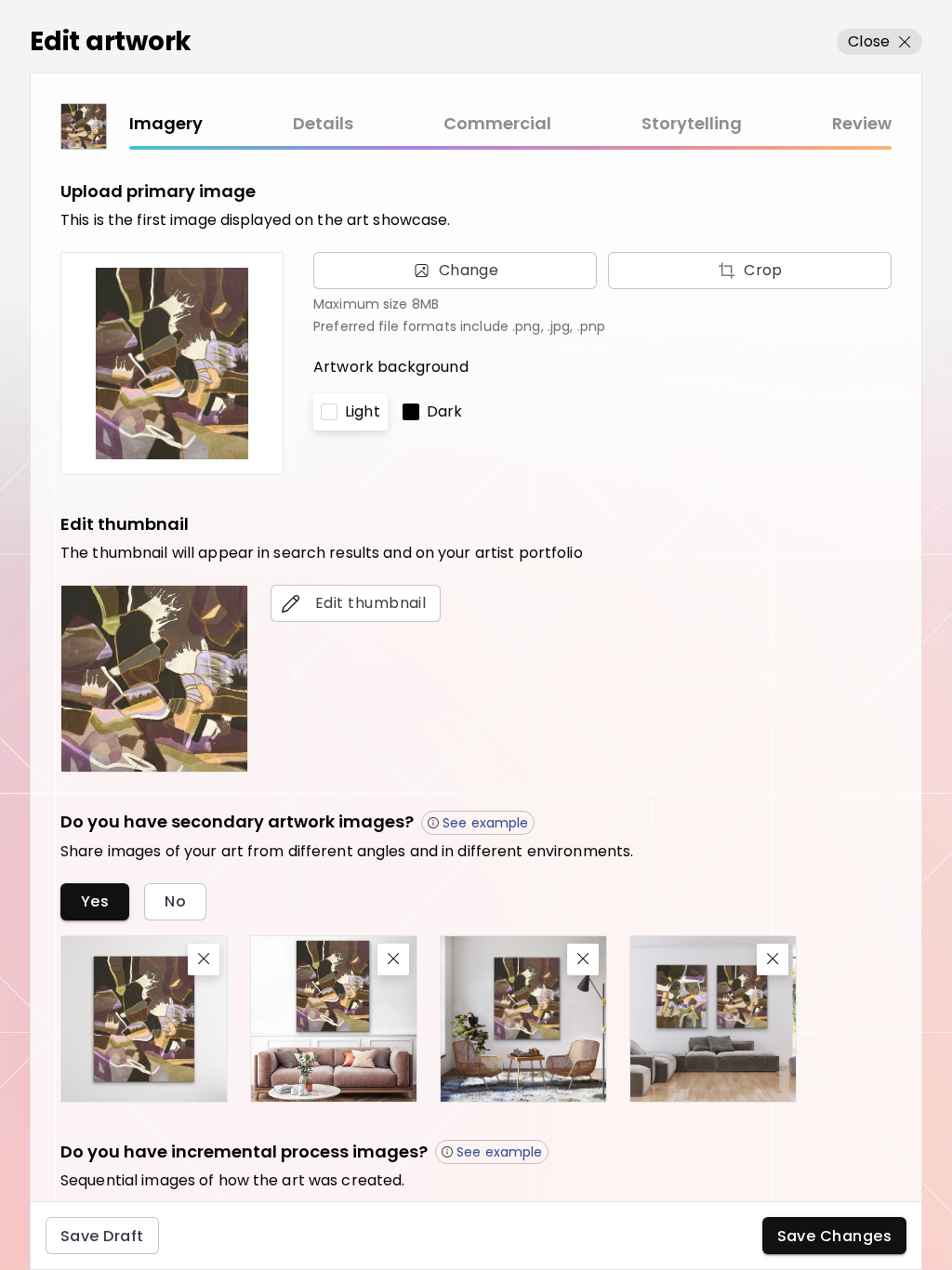
click at [501, 121] on link "Commercial" at bounding box center [497, 124] width 108 height 27
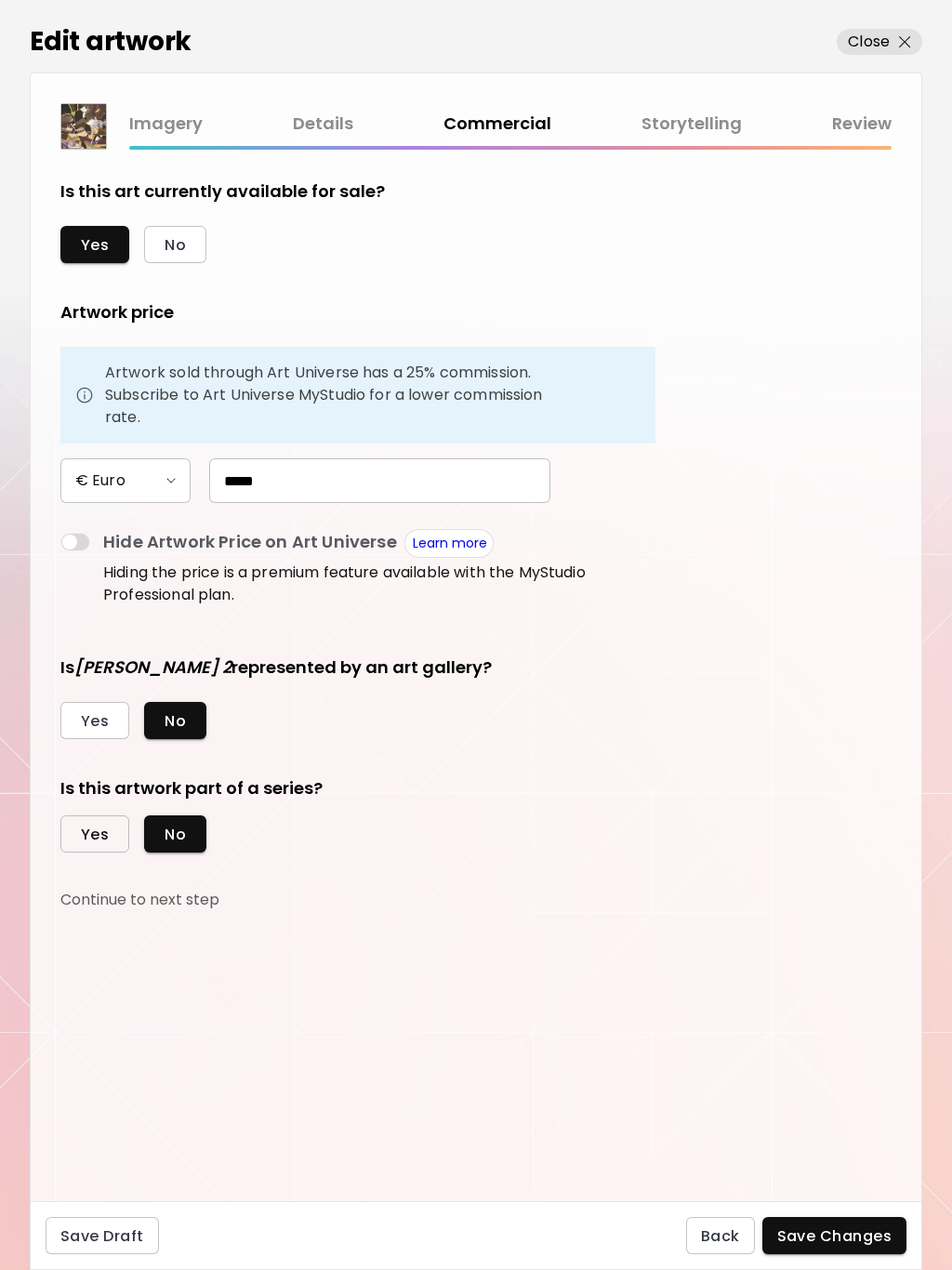
click at [92, 835] on span "Yes" at bounding box center [95, 834] width 28 height 20
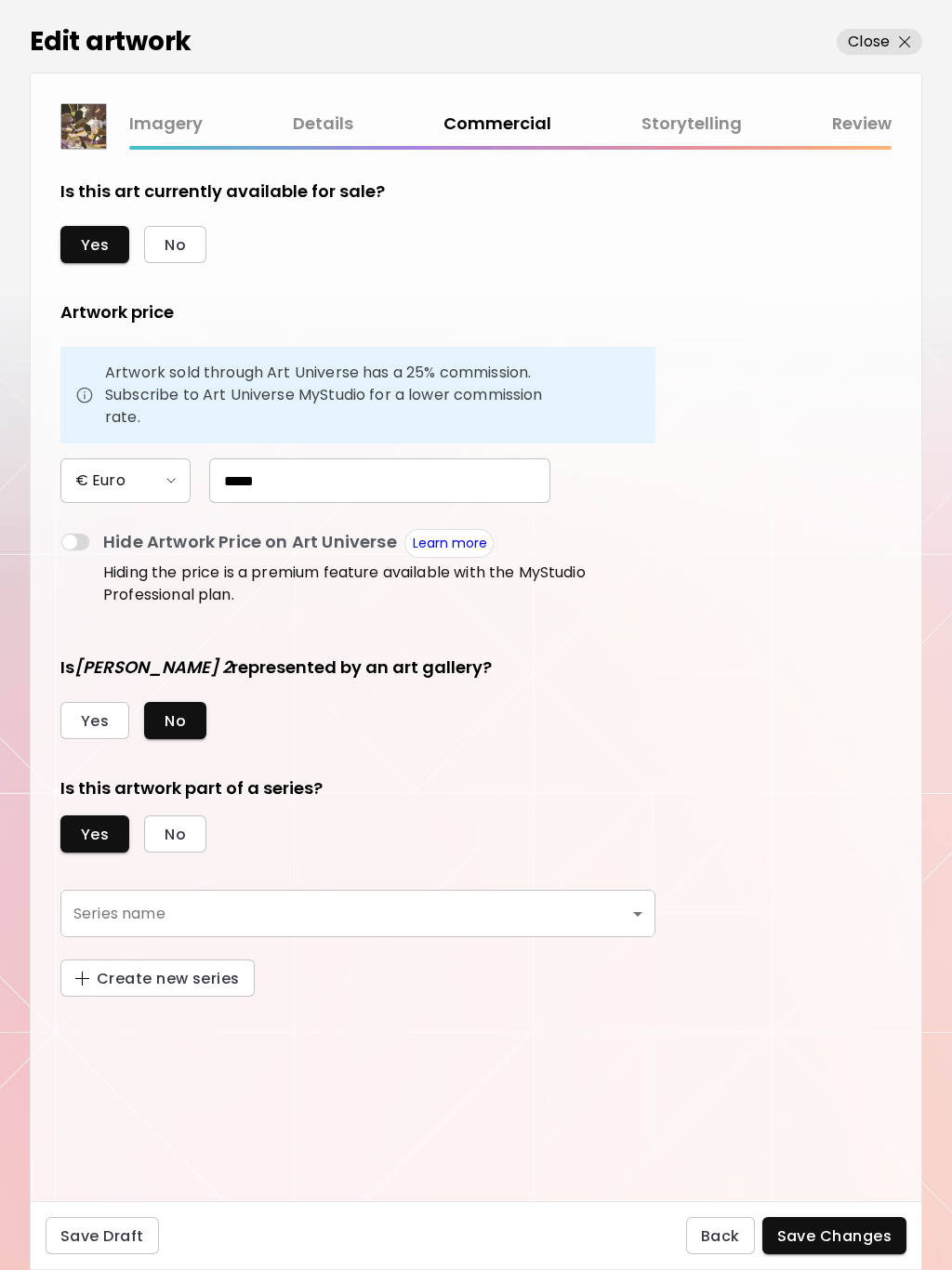
click at [646, 914] on body "0 0 Edit artwork Close Imagery Details Commercial Storytelling Review Is this a…" at bounding box center [476, 635] width 952 height 1270
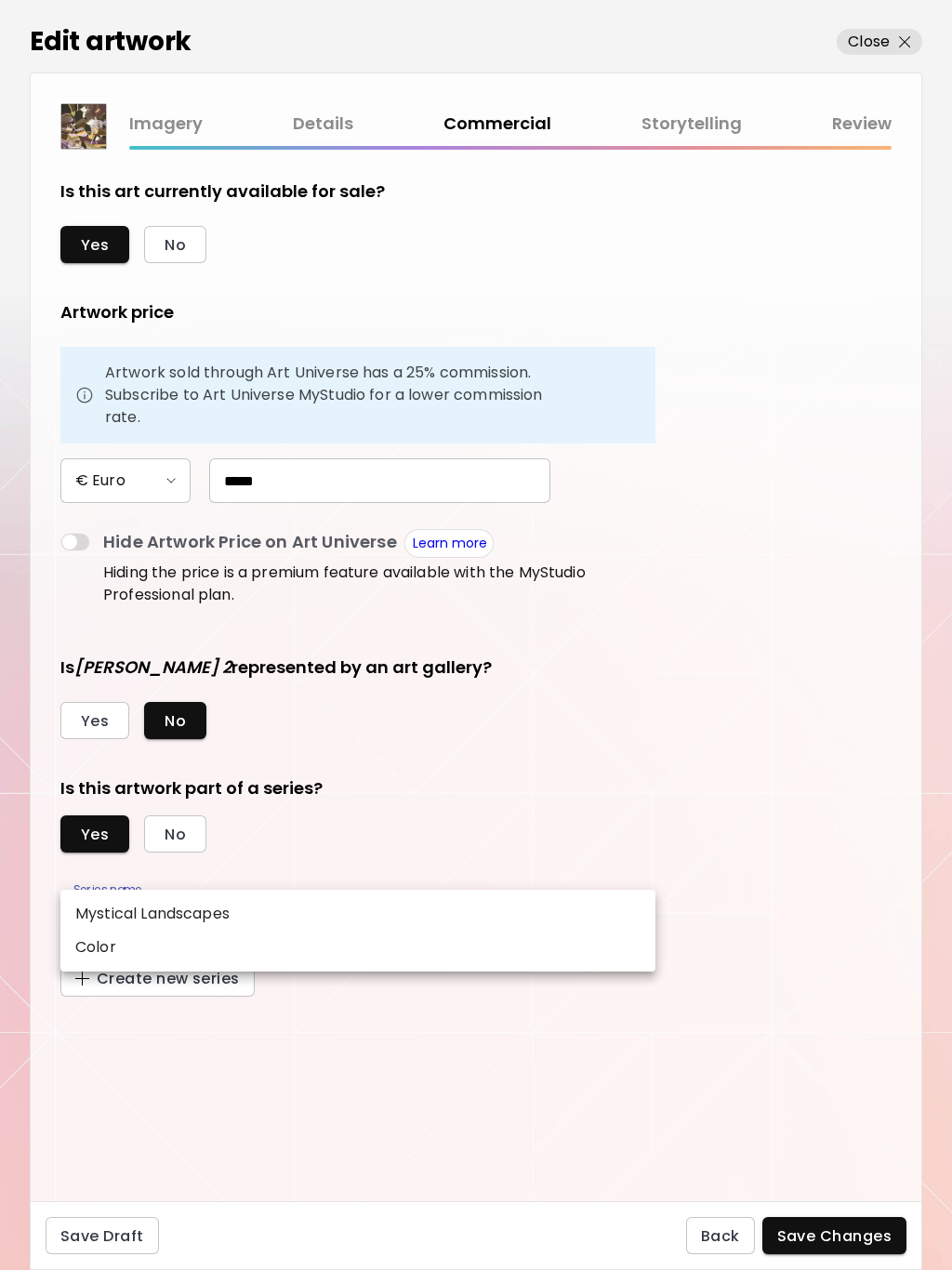
click at [117, 943] on li "Color" at bounding box center [358, 946] width 595 height 33
type input "*****"
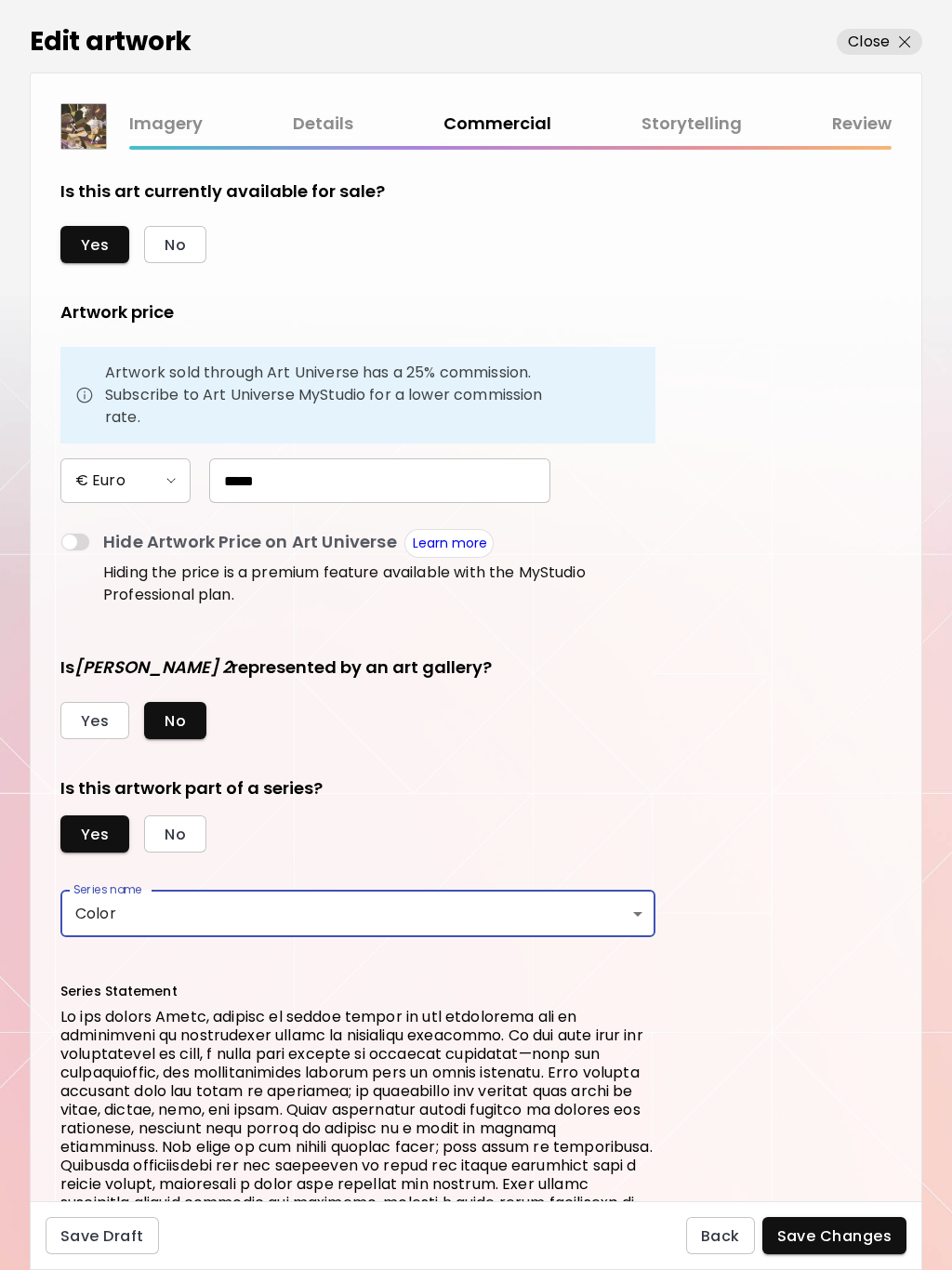
click at [850, 1246] on button "Save Changes" at bounding box center [834, 1235] width 145 height 37
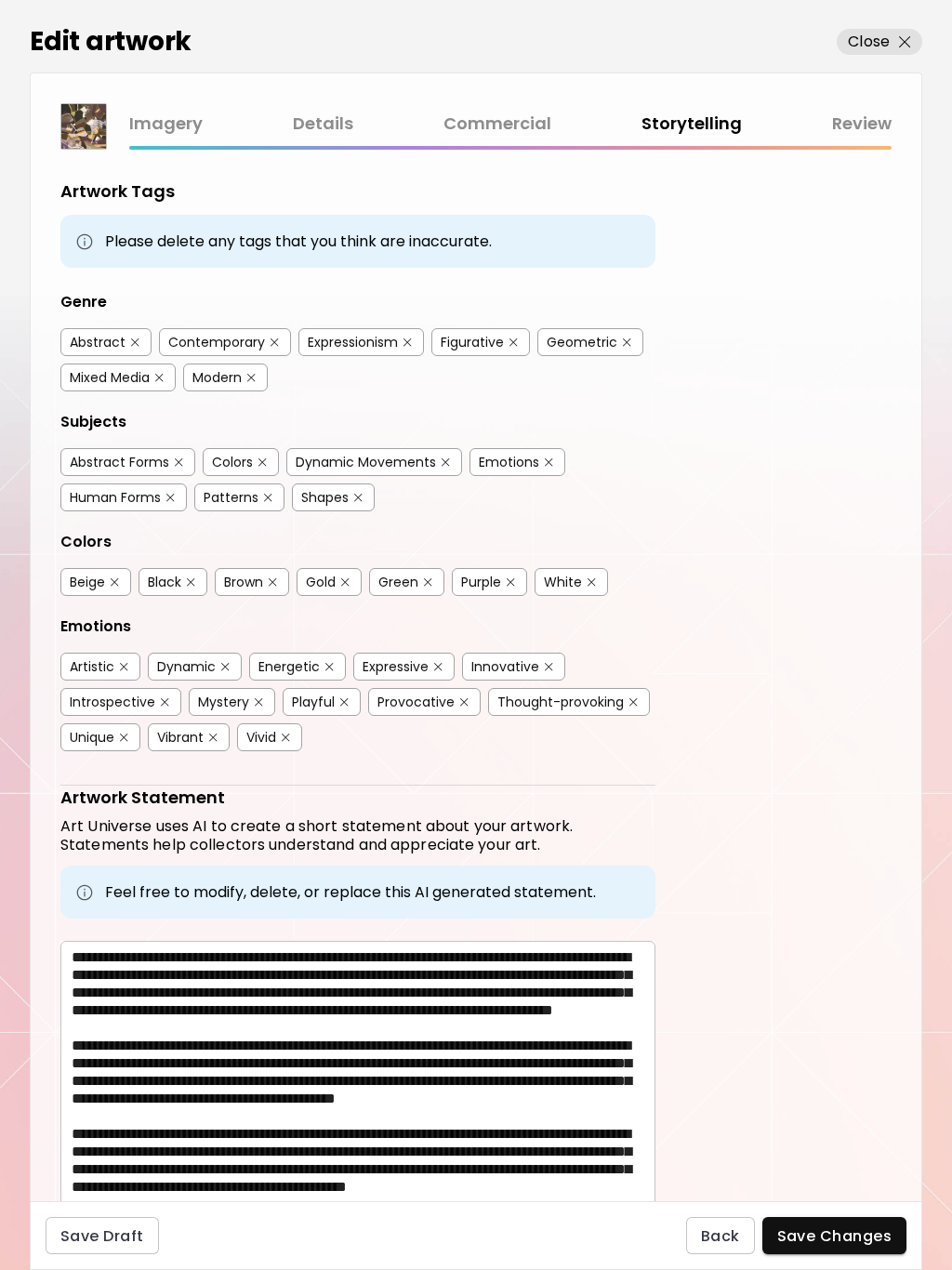
click at [857, 1230] on span "Save Changes" at bounding box center [834, 1236] width 115 height 20
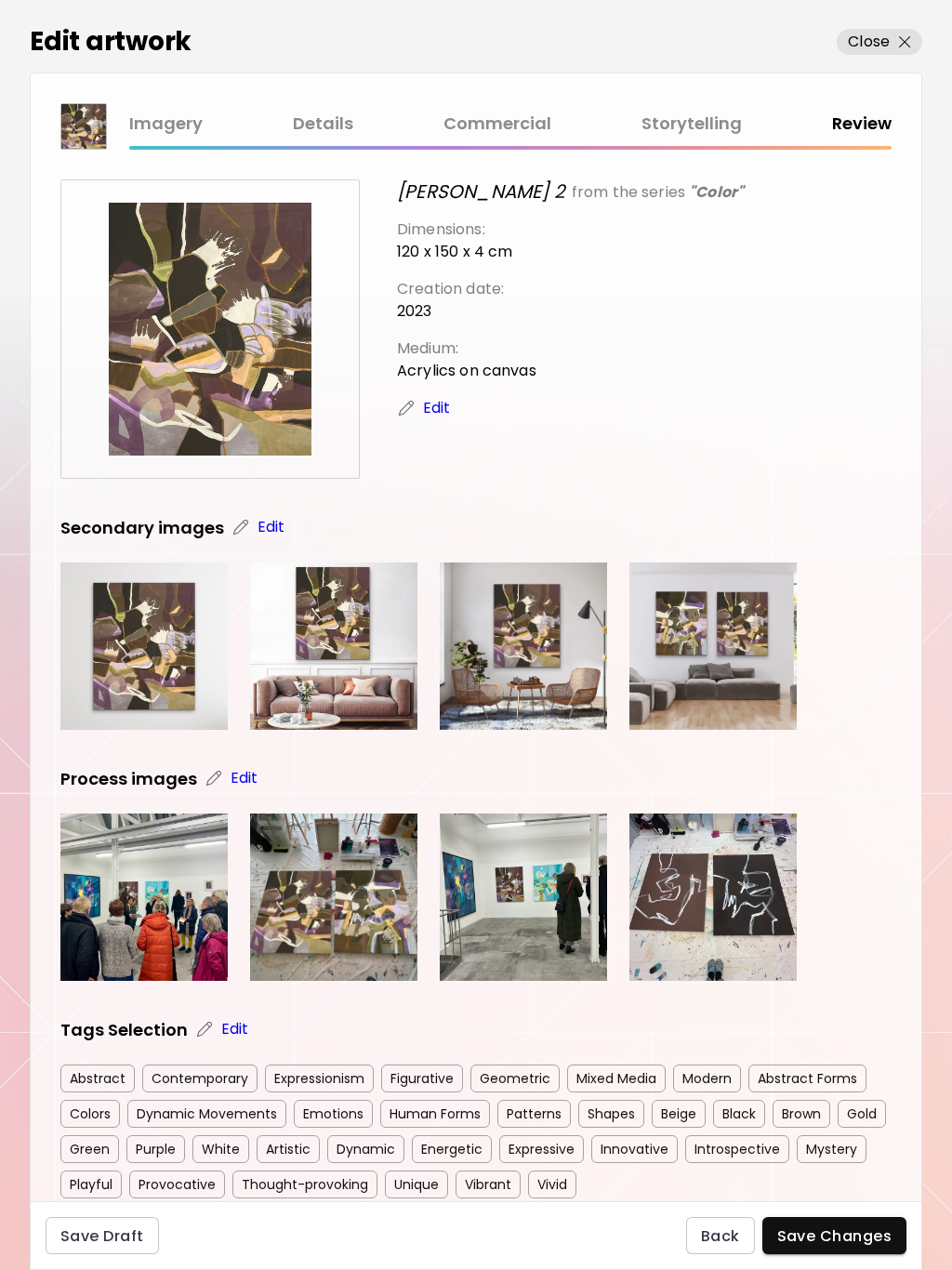
click at [857, 1232] on span "Save Changes" at bounding box center [834, 1236] width 115 height 20
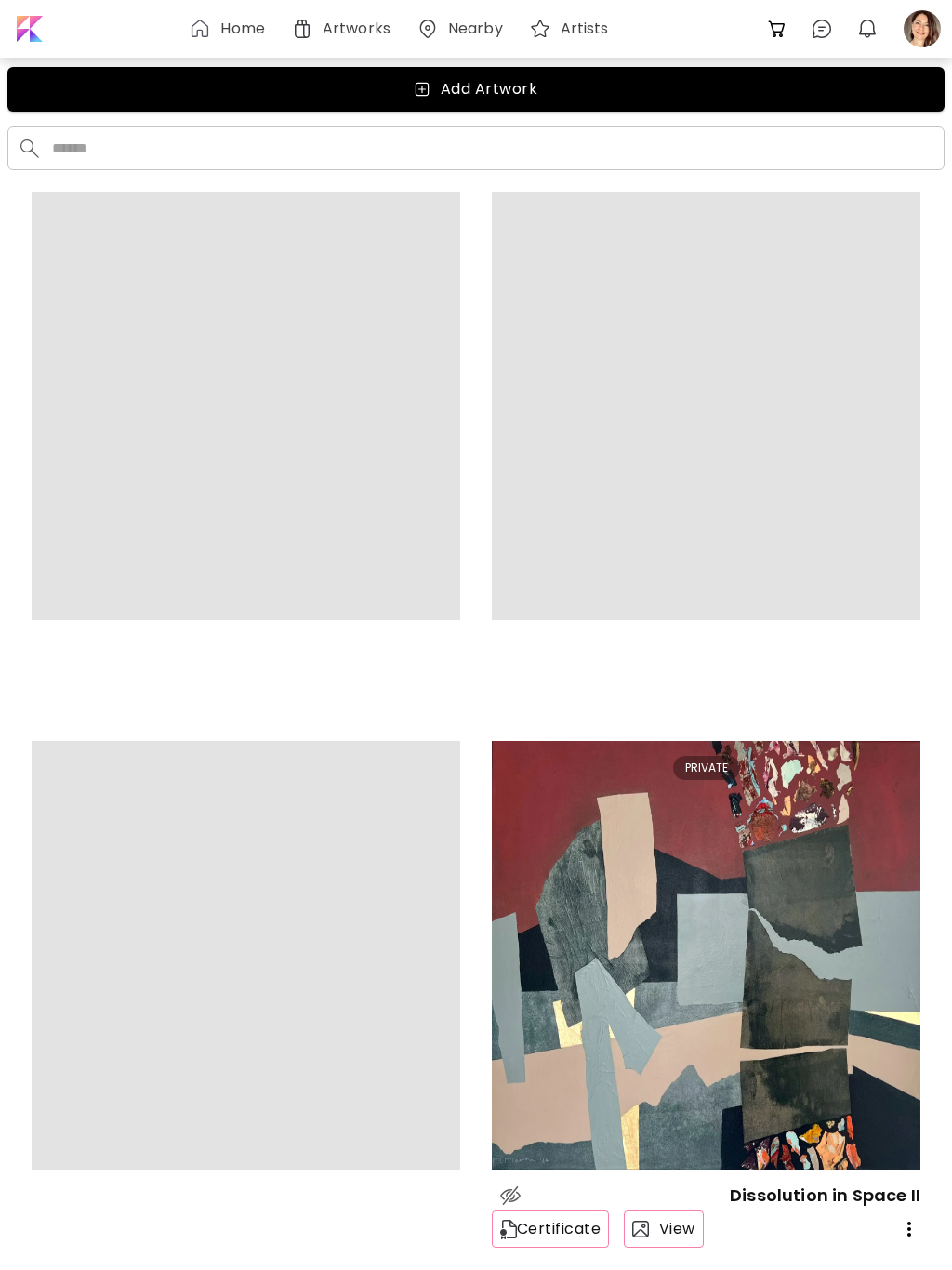
click at [918, 37] on div at bounding box center [922, 28] width 41 height 41
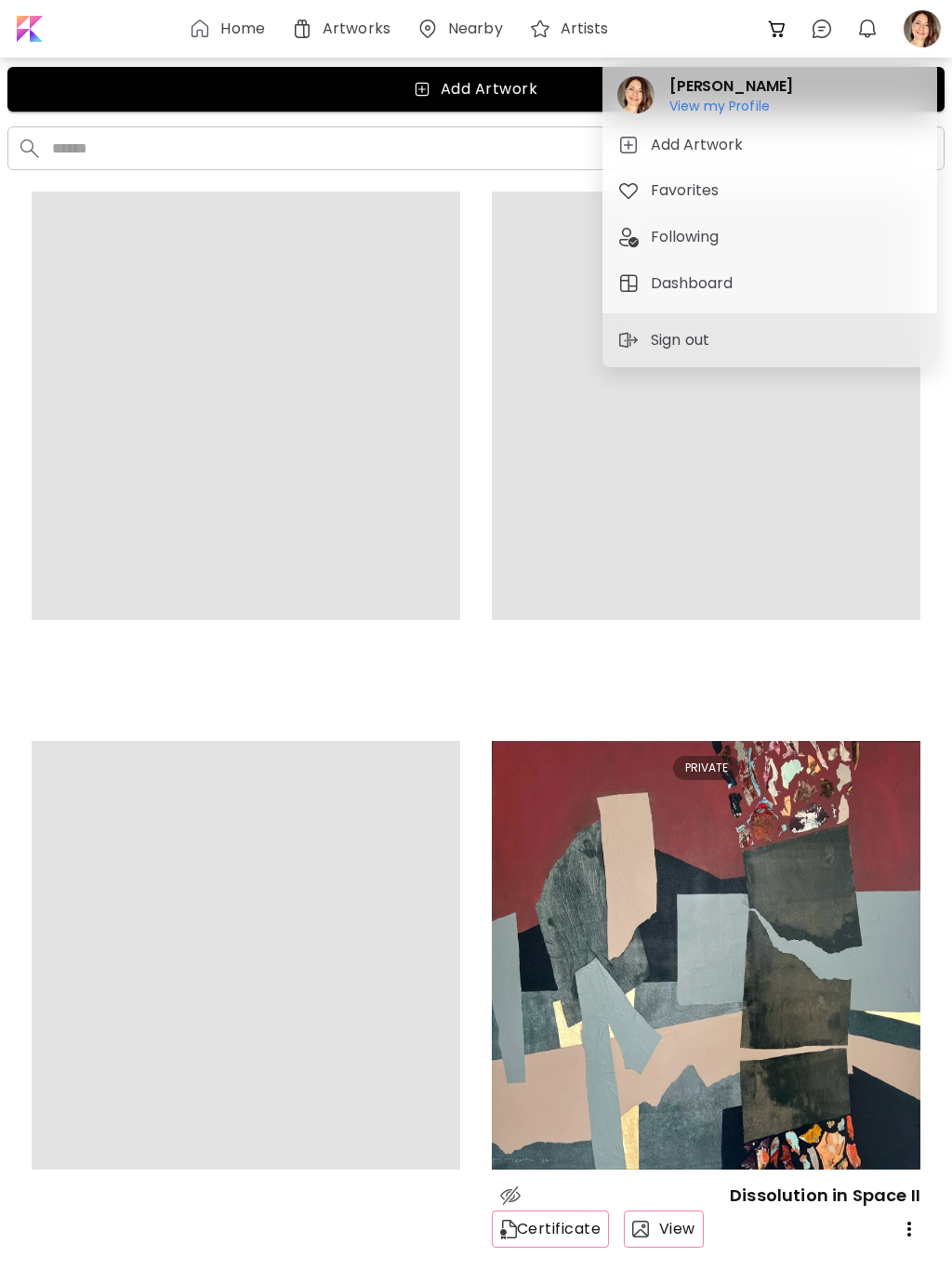
click at [748, 103] on h6 "View my Profile" at bounding box center [731, 106] width 124 height 17
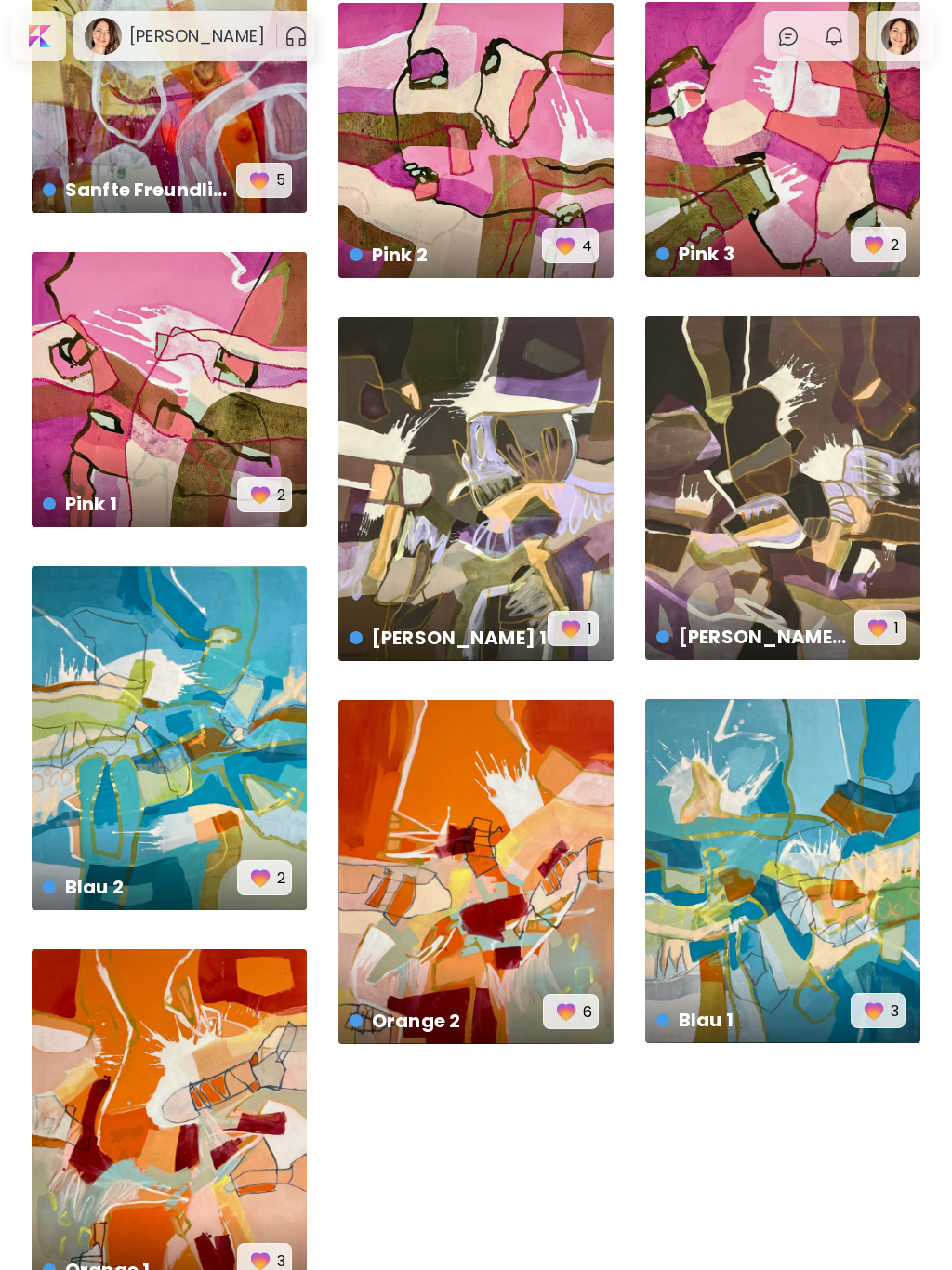
scroll to position [2145, 0]
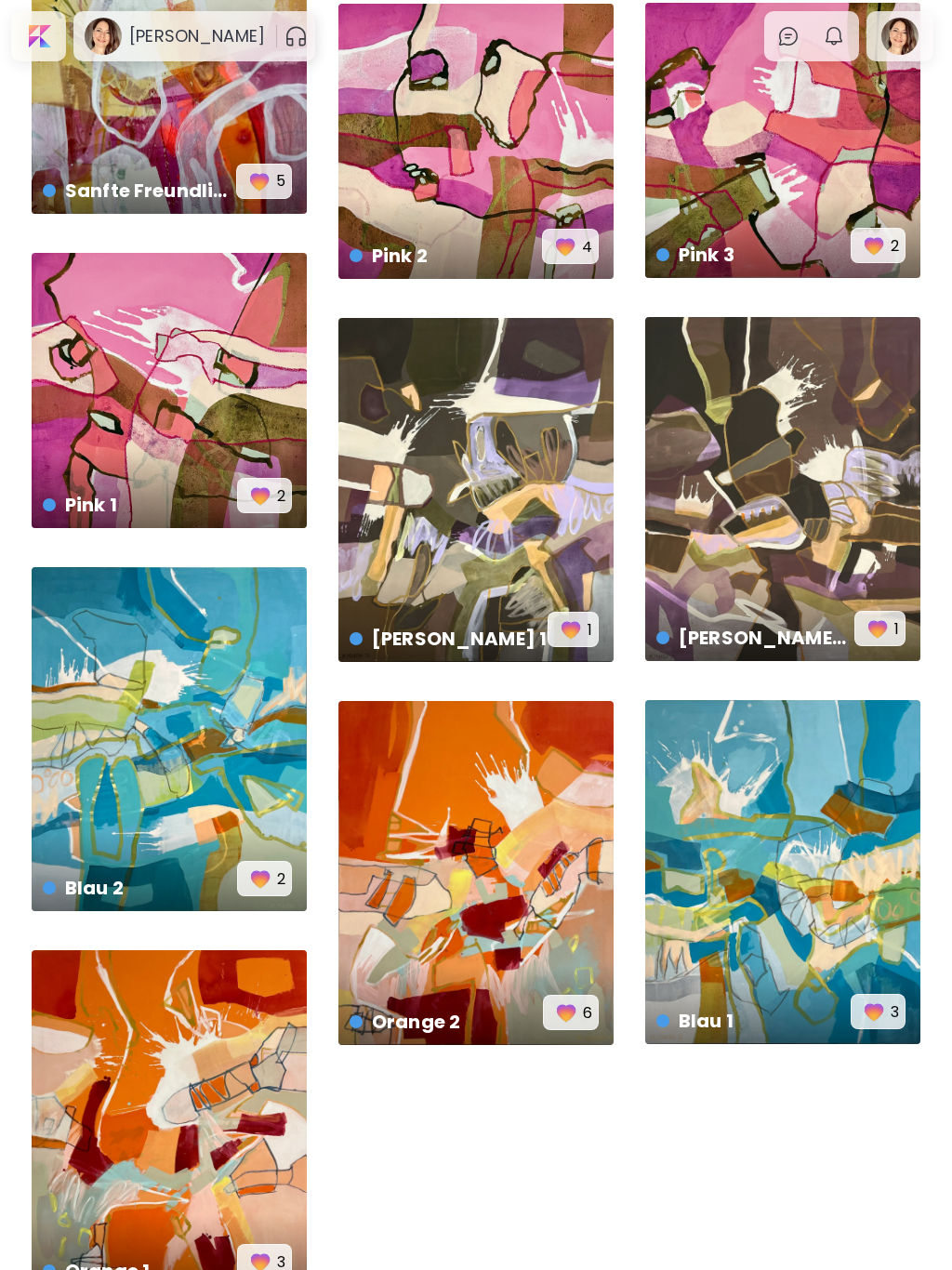
click at [515, 513] on div "Braun 1 € 7,800 | 120 x 150 cm 1" at bounding box center [476, 490] width 275 height 344
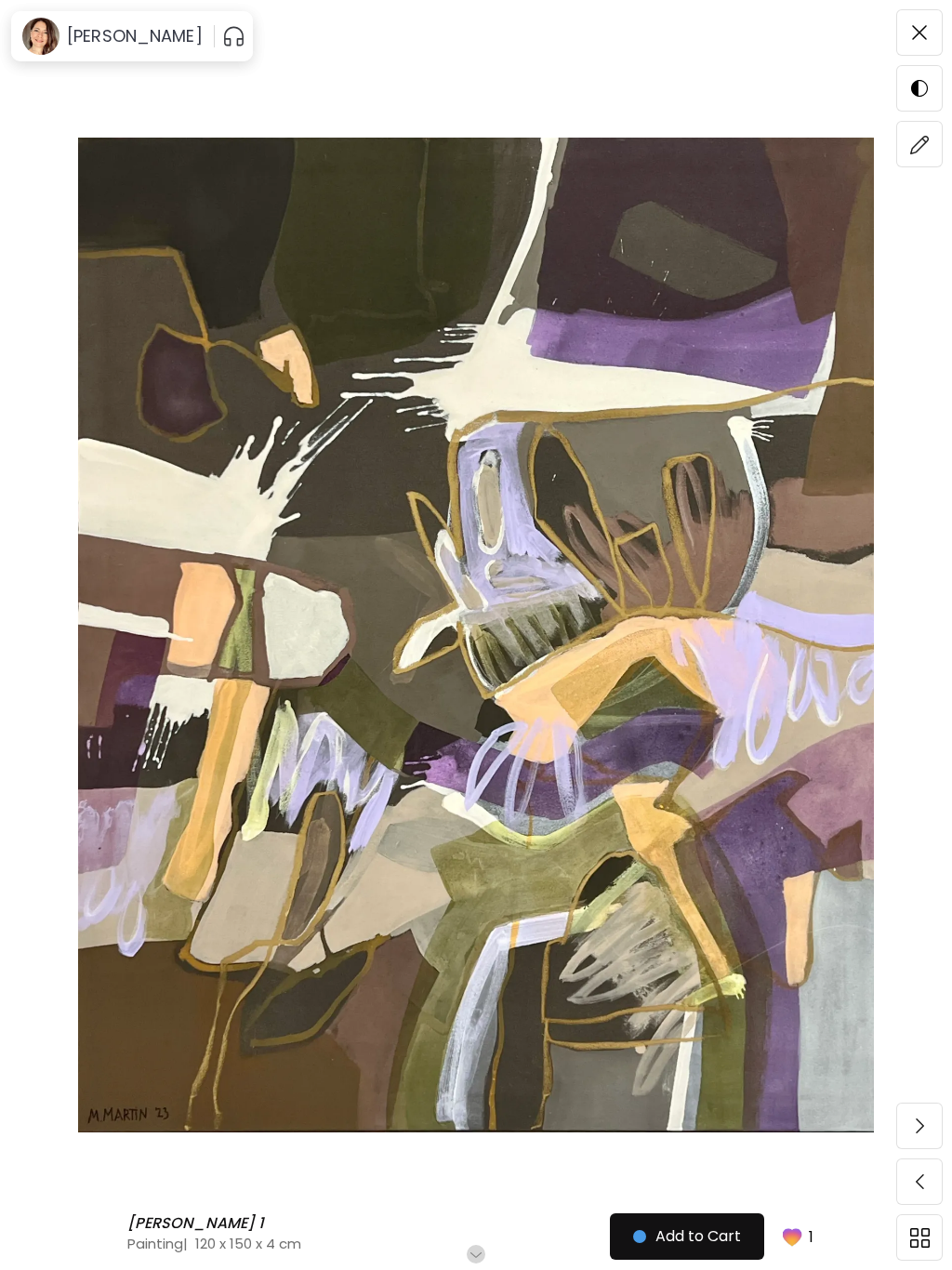
click at [923, 145] on img at bounding box center [920, 145] width 20 height 20
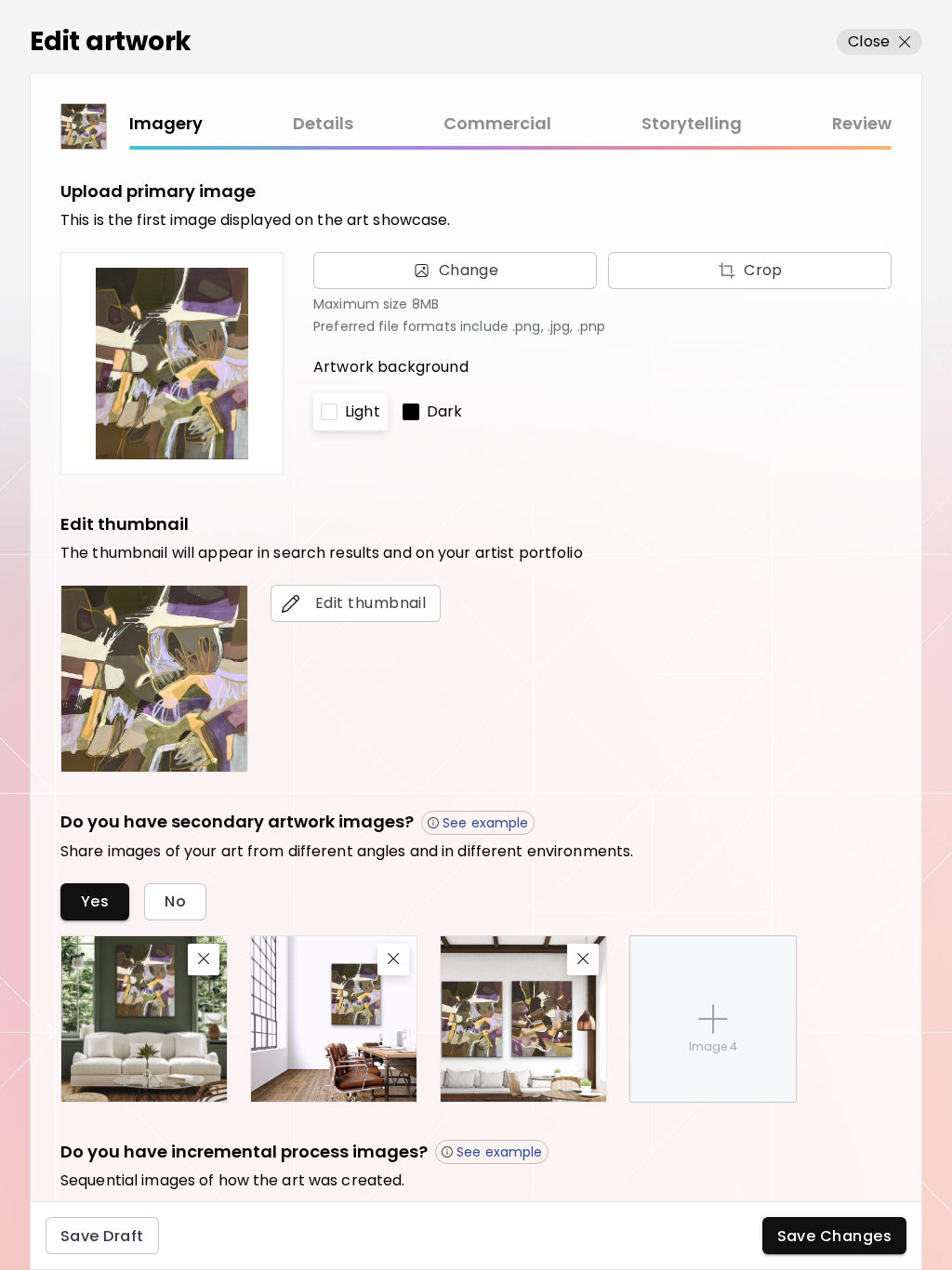
click at [496, 115] on link "Commercial" at bounding box center [497, 124] width 108 height 27
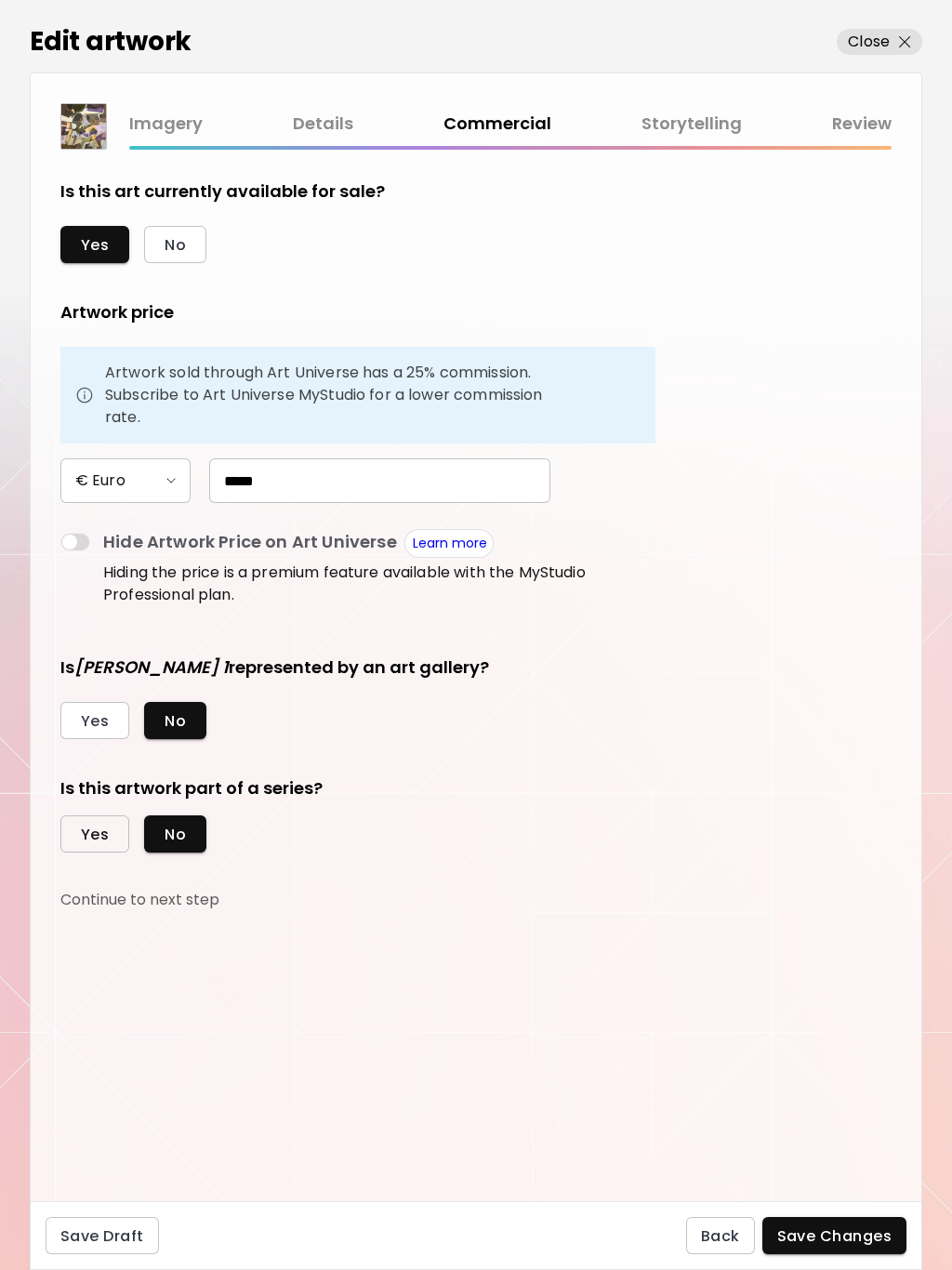
click at [91, 838] on span "Yes" at bounding box center [95, 834] width 28 height 20
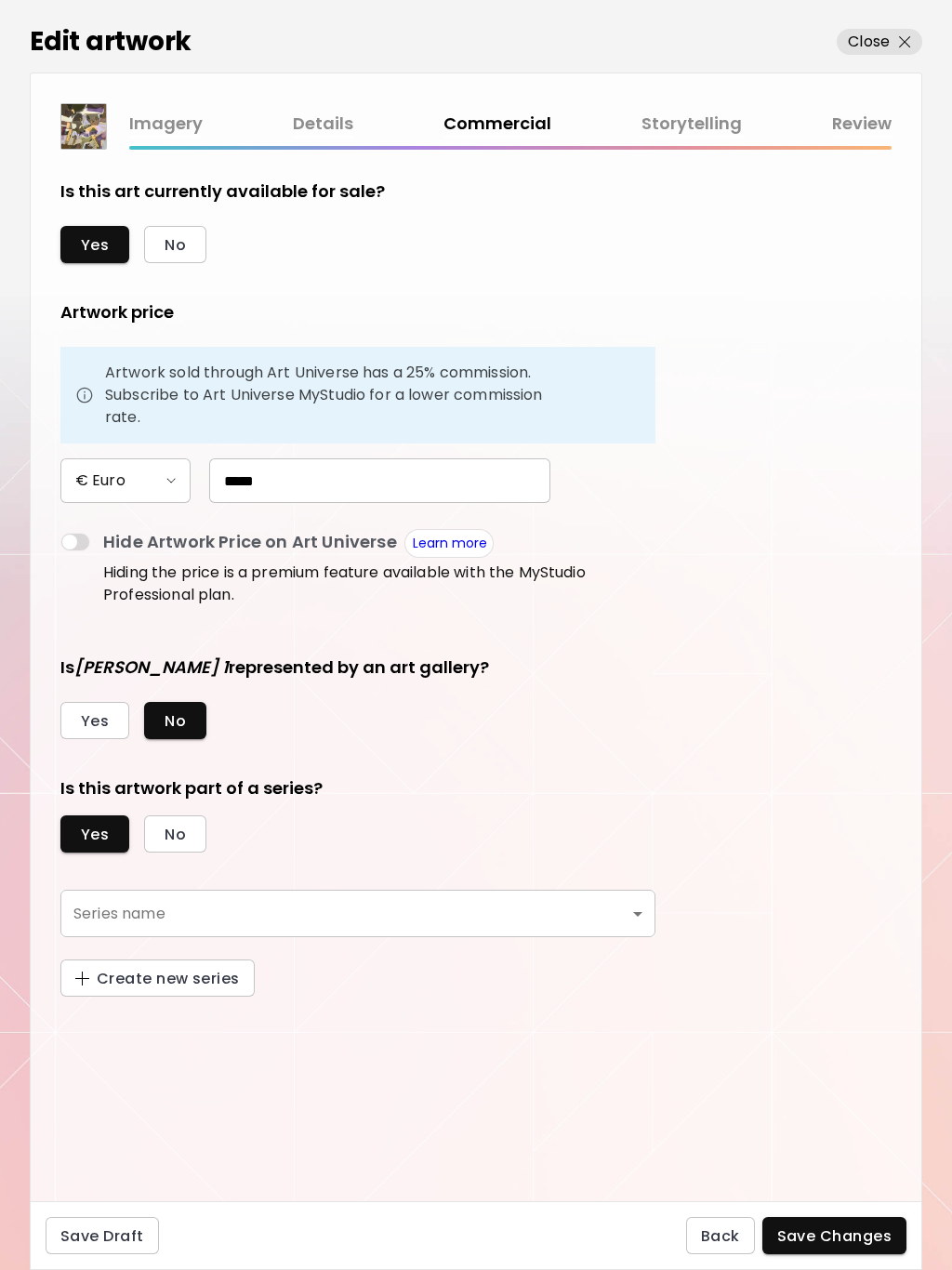
click at [200, 910] on body "0 0 Edit artwork Close Imagery Details Commercial Storytelling Review Is this a…" at bounding box center [476, 635] width 952 height 1270
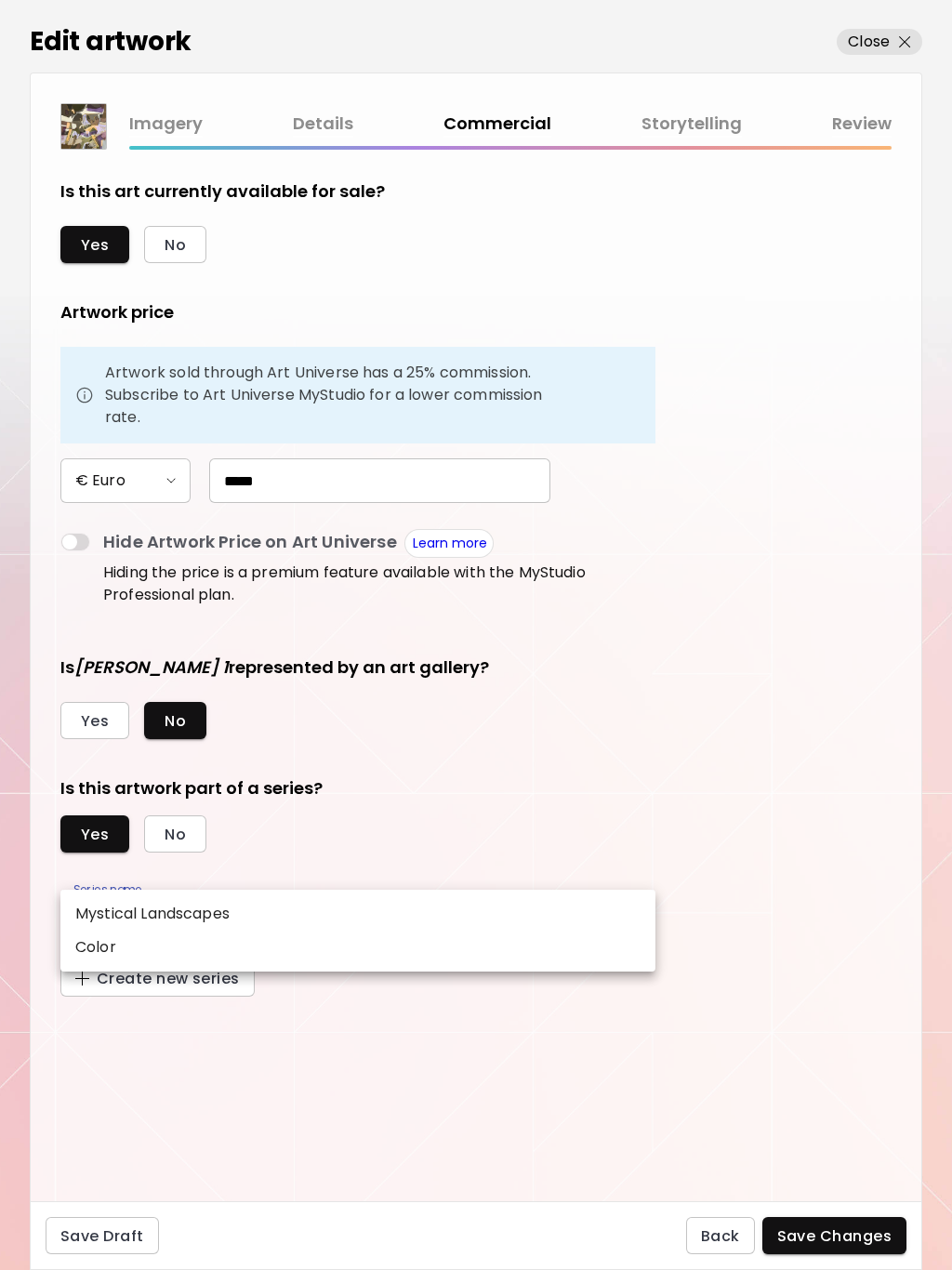
click at [139, 943] on li "Color" at bounding box center [358, 946] width 595 height 33
type input "*****"
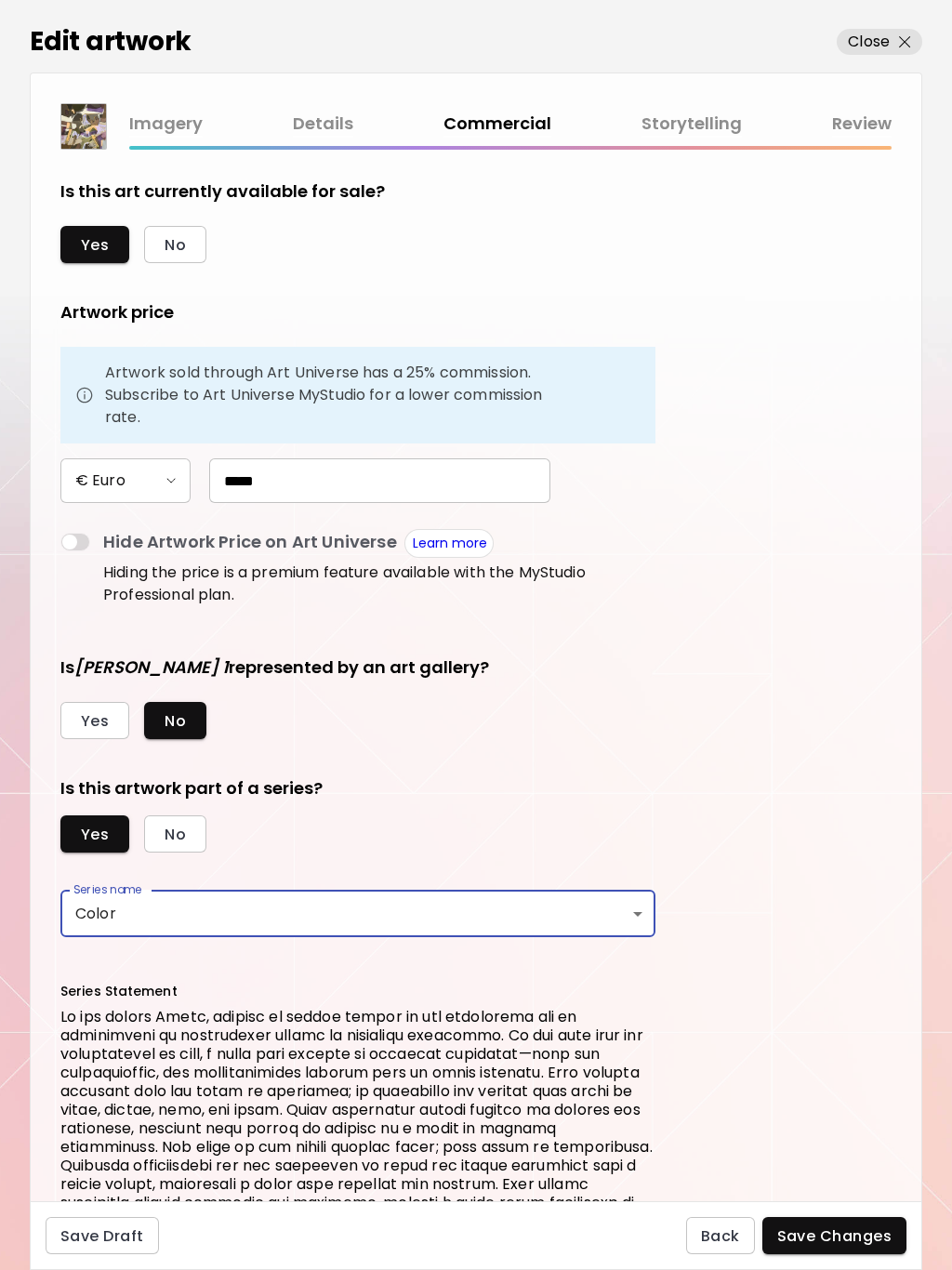
click at [871, 1239] on span "Save Changes" at bounding box center [834, 1236] width 115 height 20
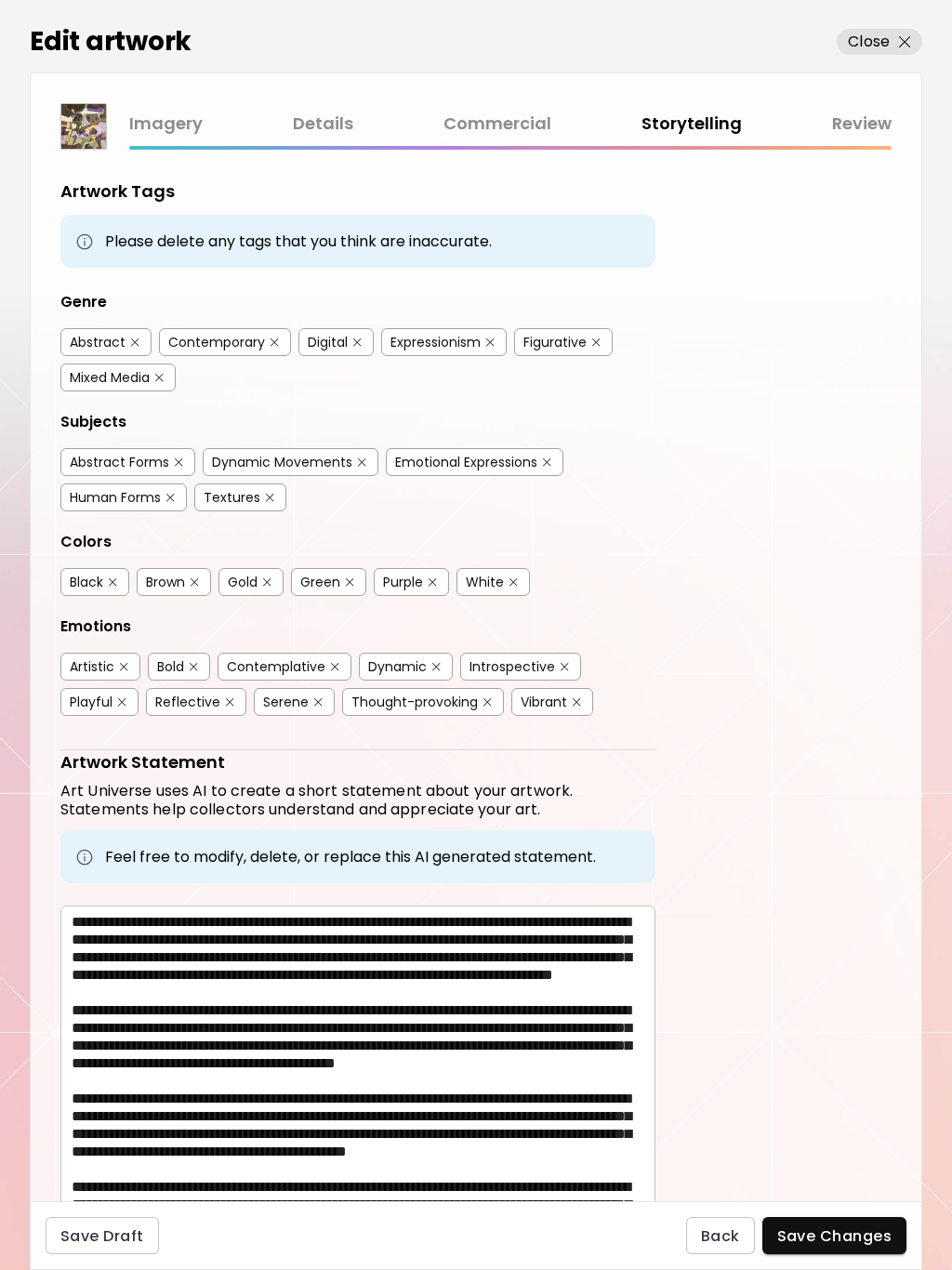
click at [859, 1230] on span "Save Changes" at bounding box center [834, 1236] width 115 height 20
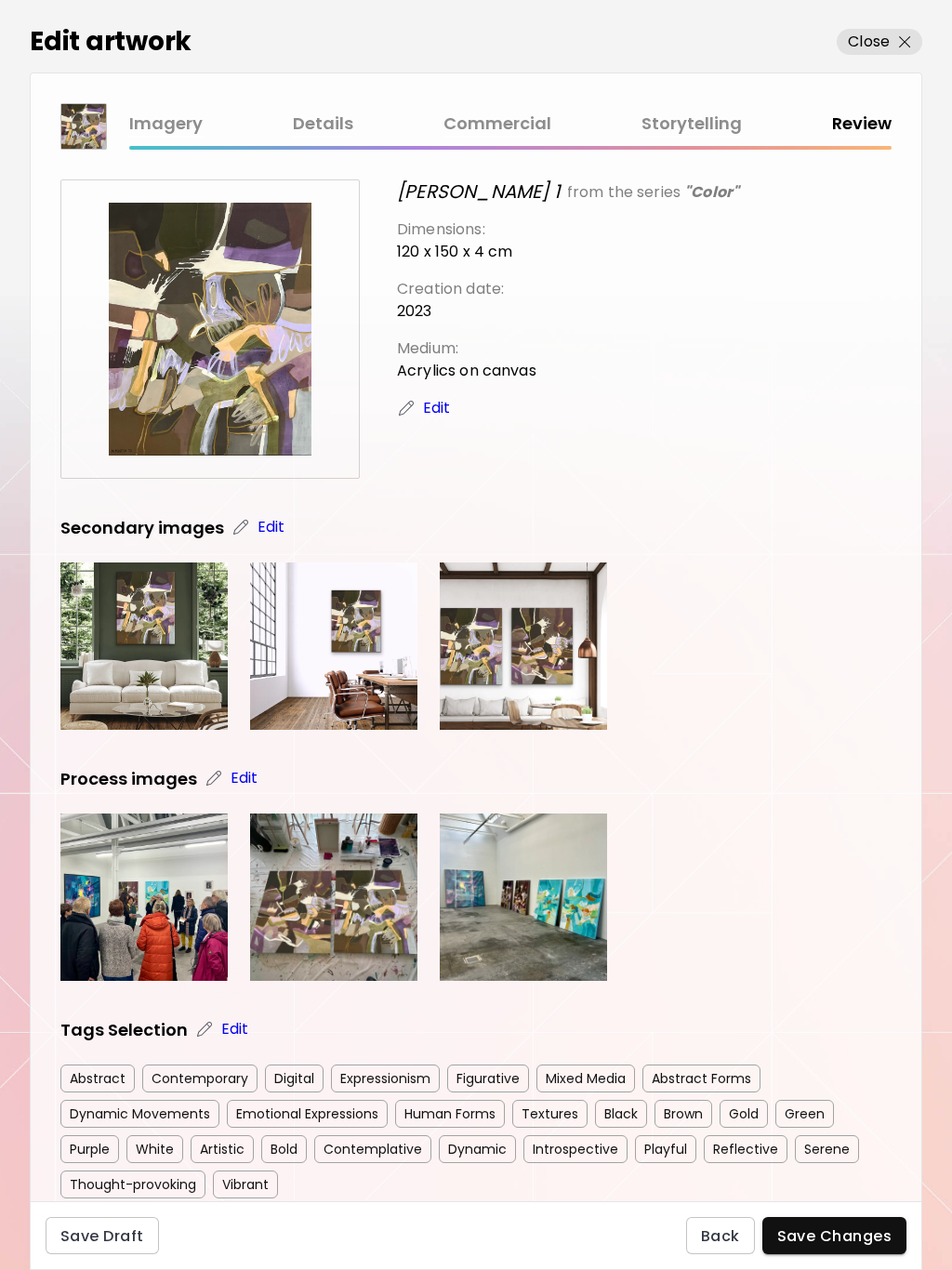
click at [863, 1239] on span "Save Changes" at bounding box center [834, 1236] width 115 height 20
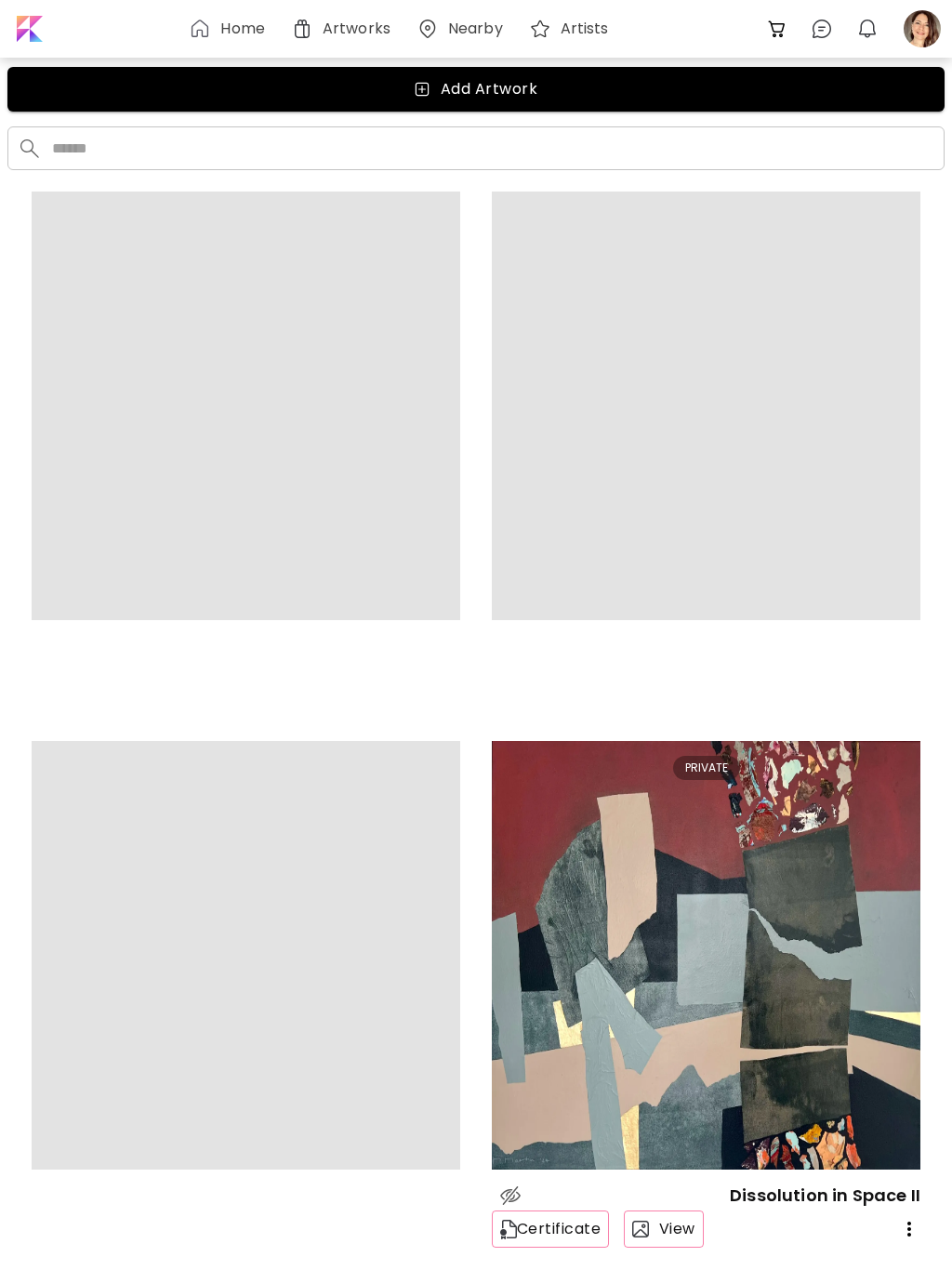
click at [917, 37] on div at bounding box center [922, 28] width 41 height 41
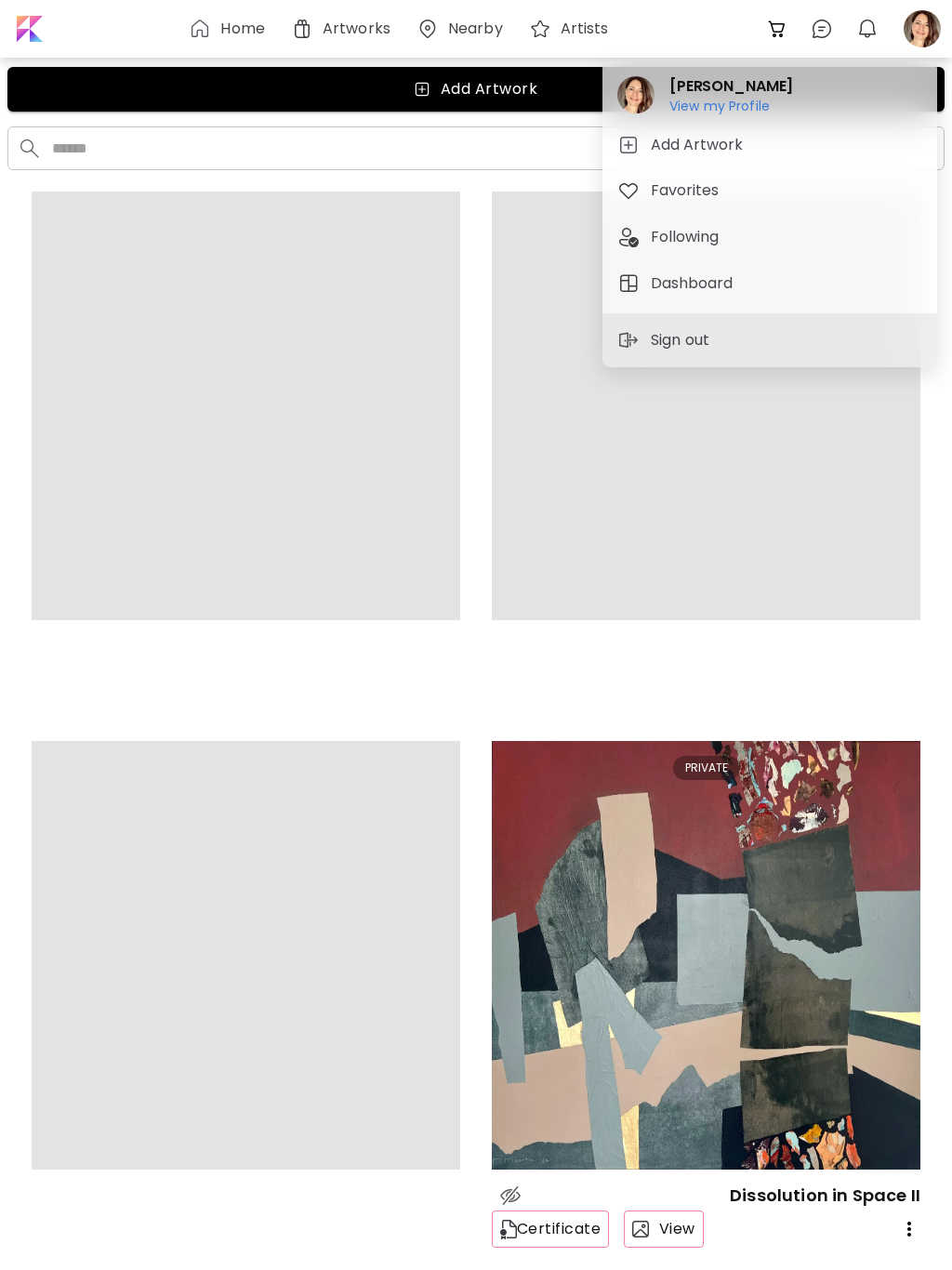
click at [740, 100] on h6 "View my Profile" at bounding box center [731, 106] width 124 height 17
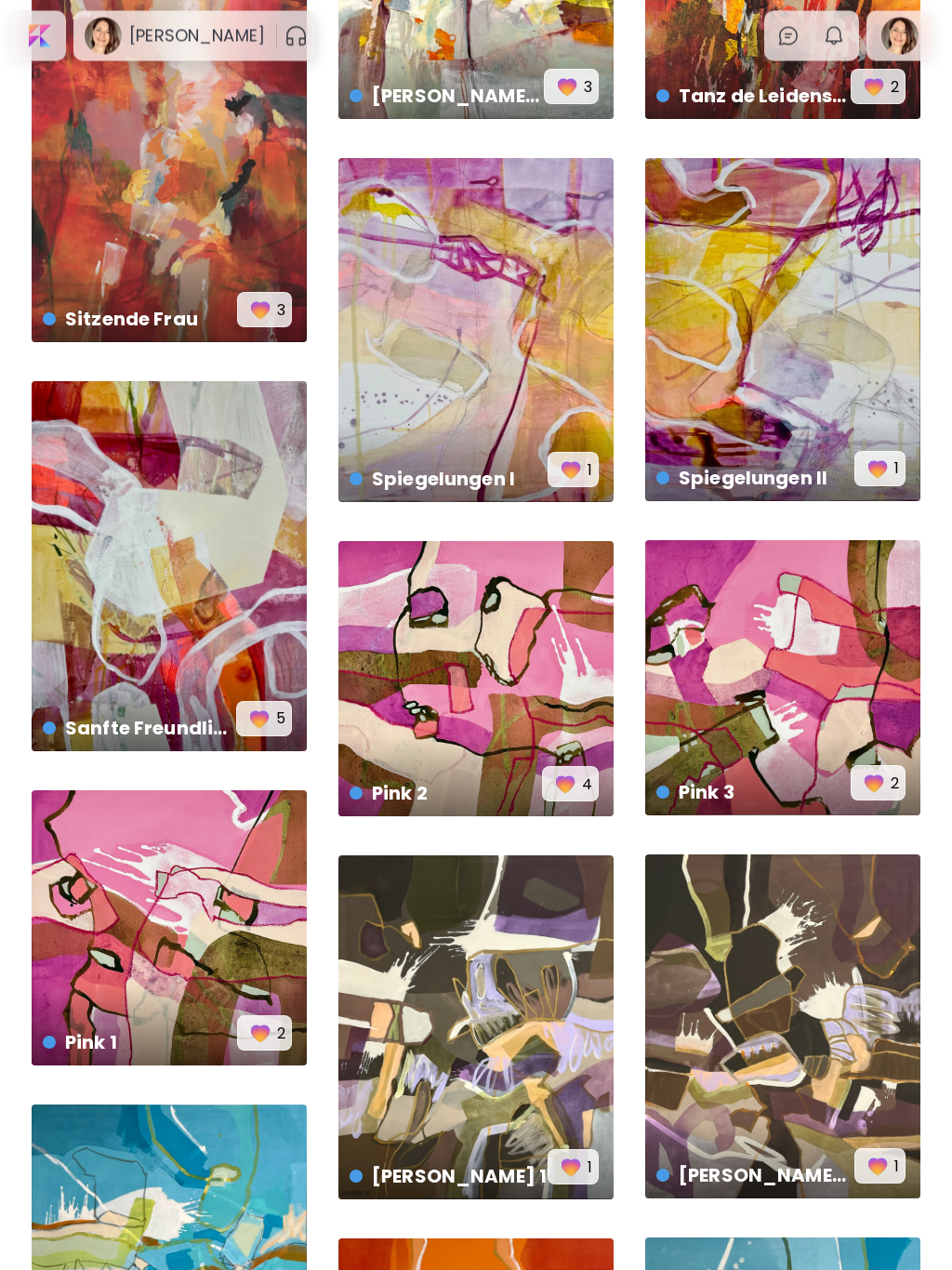
scroll to position [1608, 0]
click at [484, 691] on div "Pink 2 € 1,284 | 43 x 43 cm 4" at bounding box center [476, 678] width 275 height 275
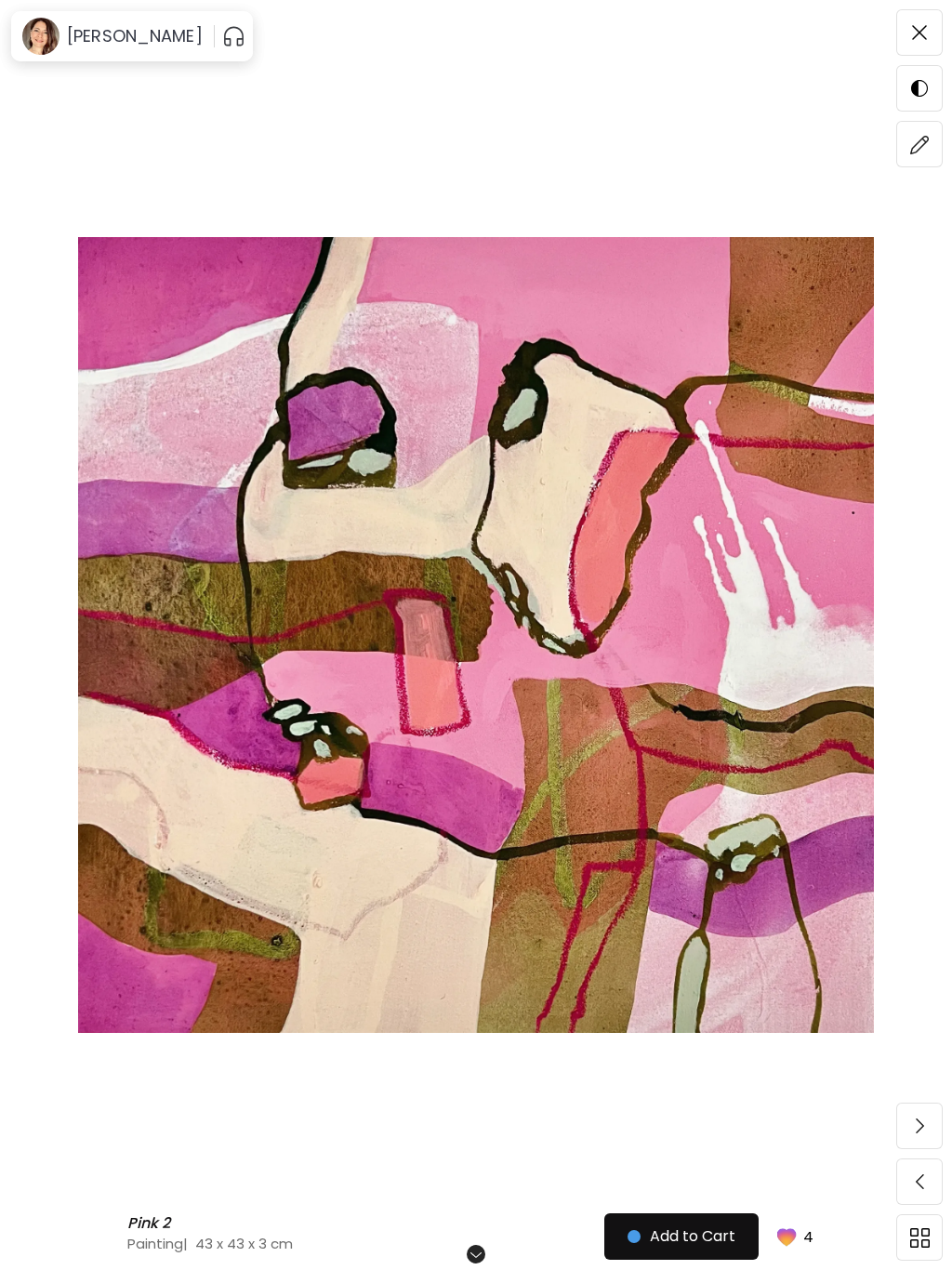
click at [912, 152] on img at bounding box center [920, 145] width 20 height 20
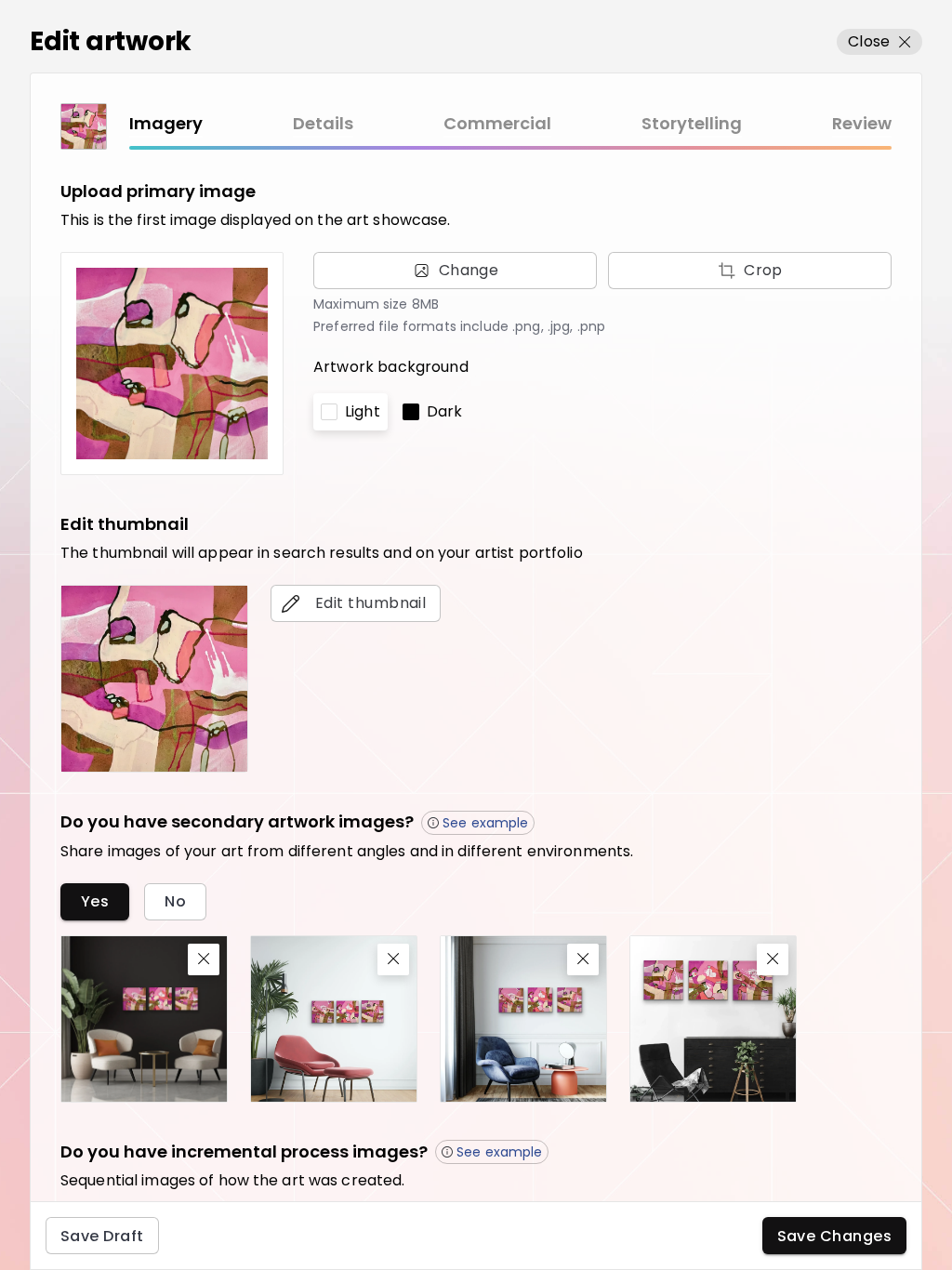
click at [494, 123] on link "Commercial" at bounding box center [497, 124] width 108 height 27
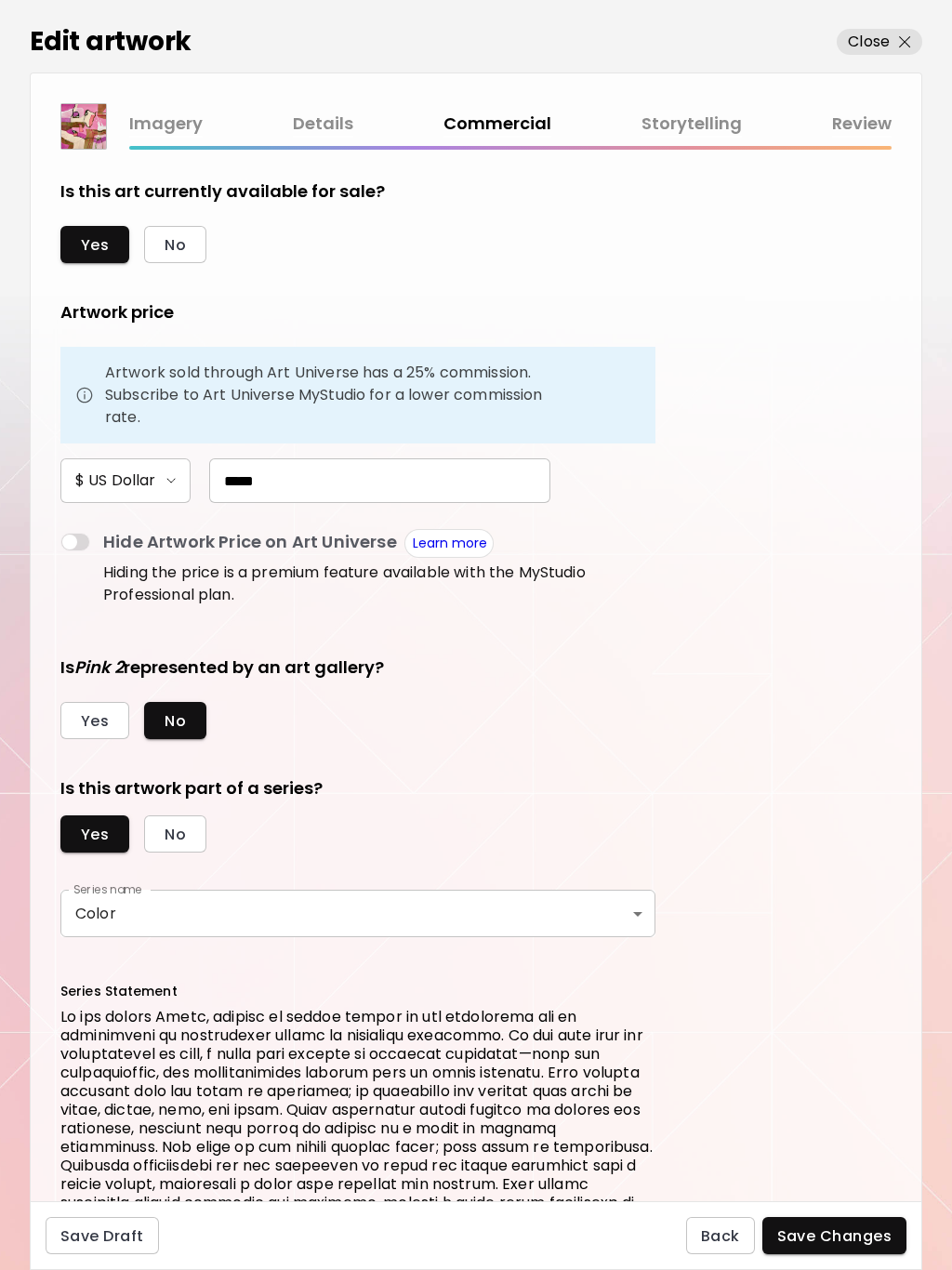
click at [856, 1241] on span "Save Changes" at bounding box center [834, 1236] width 115 height 20
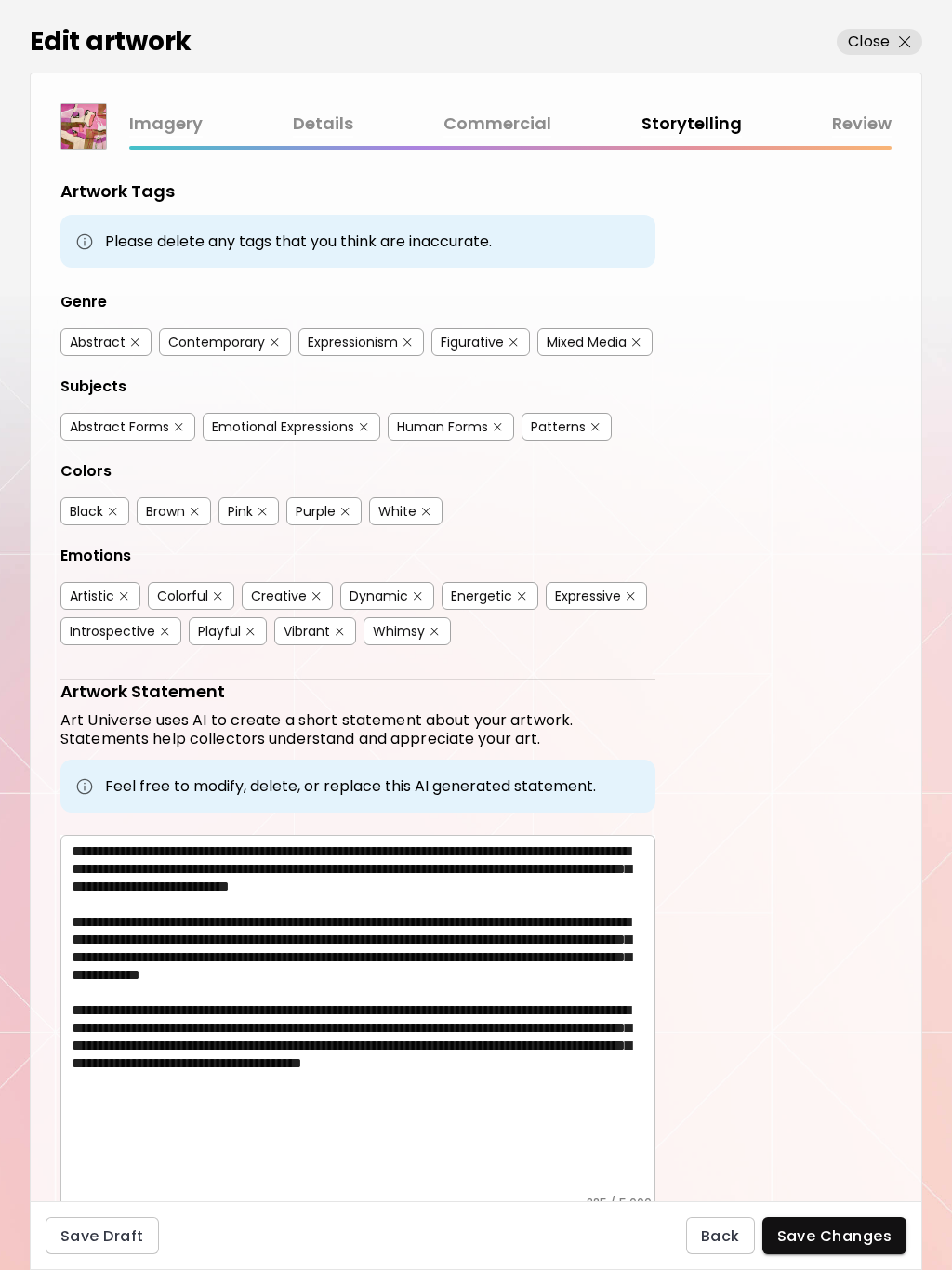
click at [850, 1241] on span "Save Changes" at bounding box center [834, 1236] width 115 height 20
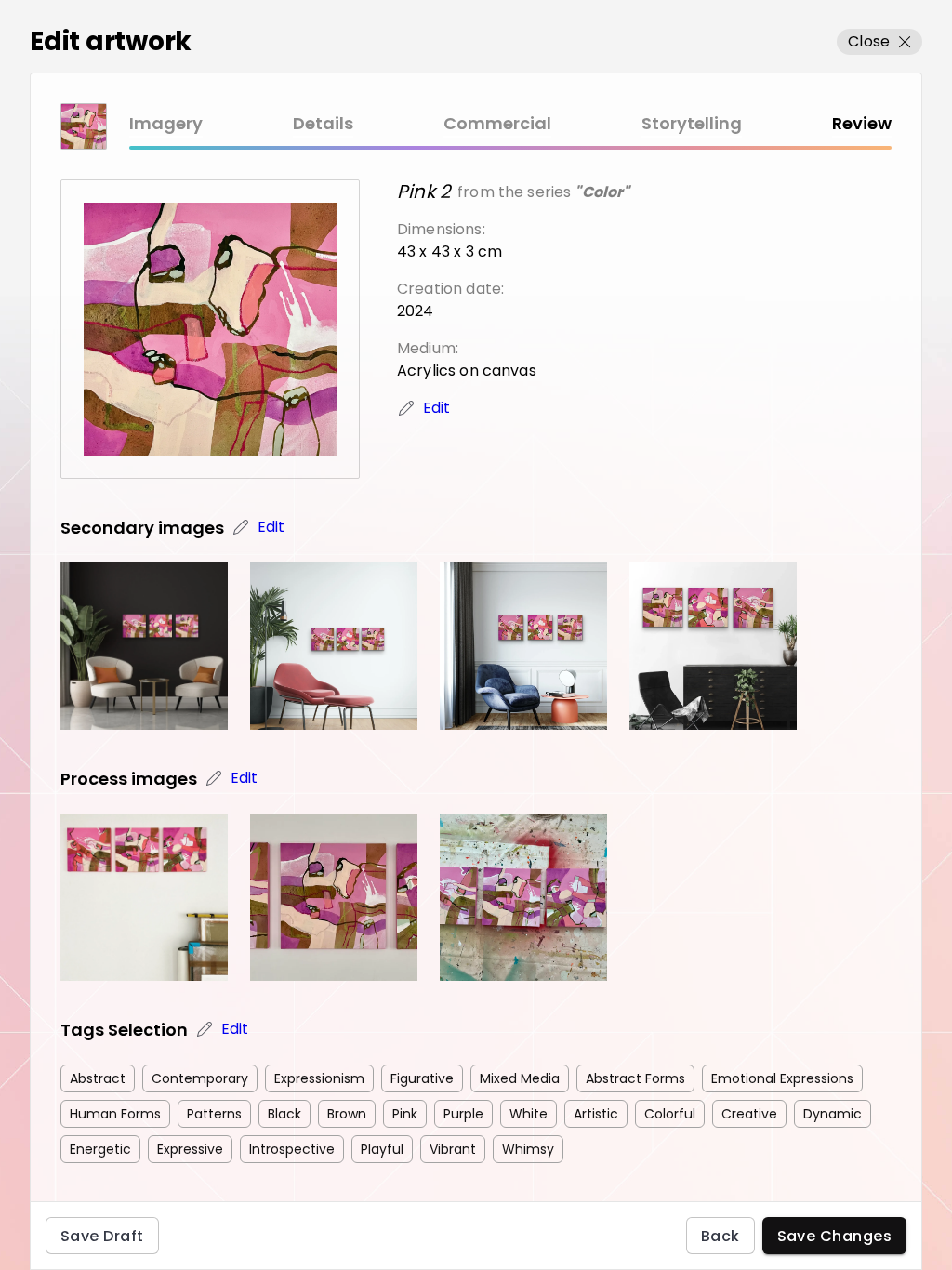
click at [860, 1238] on span "Save Changes" at bounding box center [834, 1236] width 115 height 20
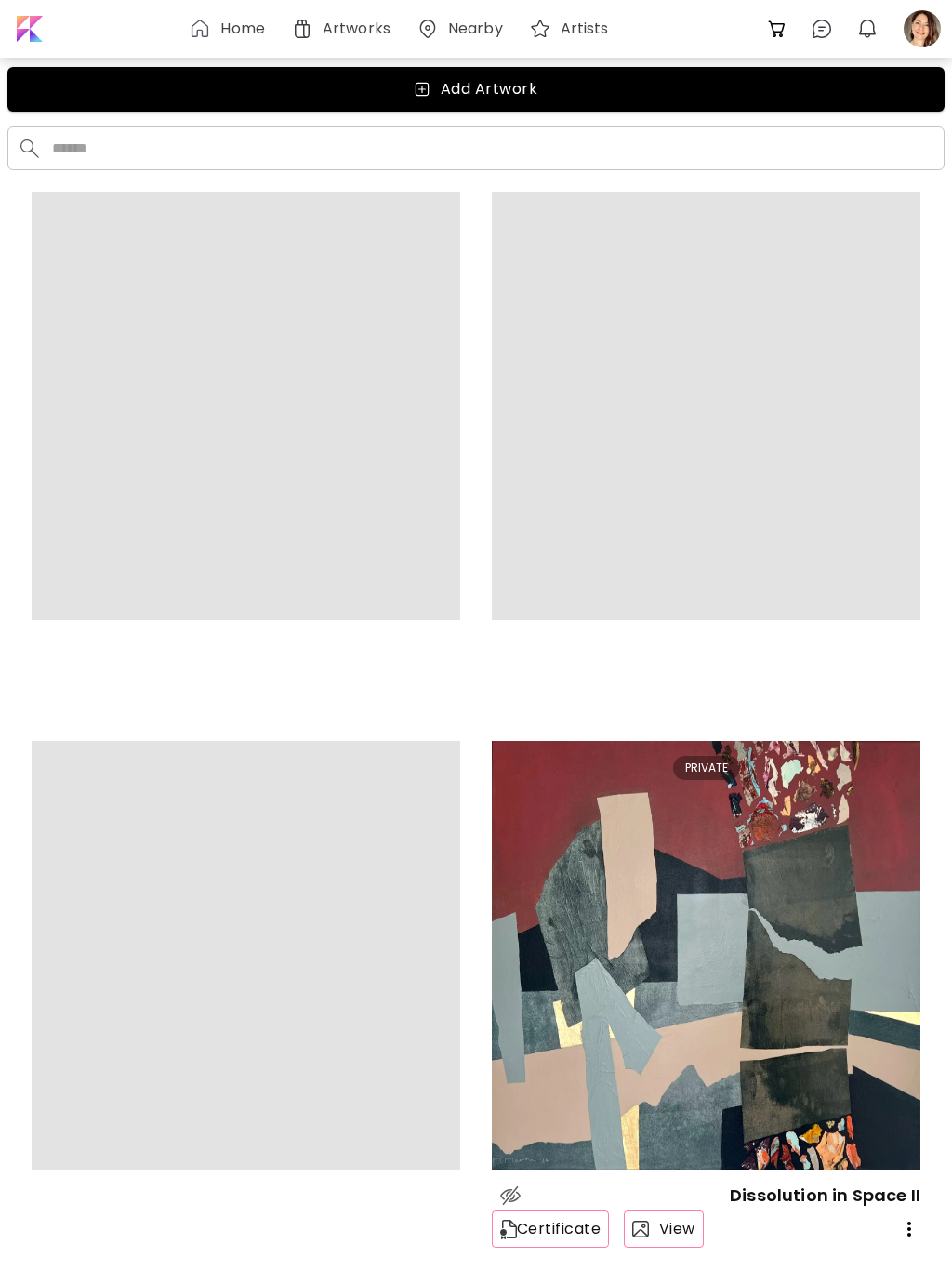
click at [918, 33] on div at bounding box center [922, 28] width 41 height 41
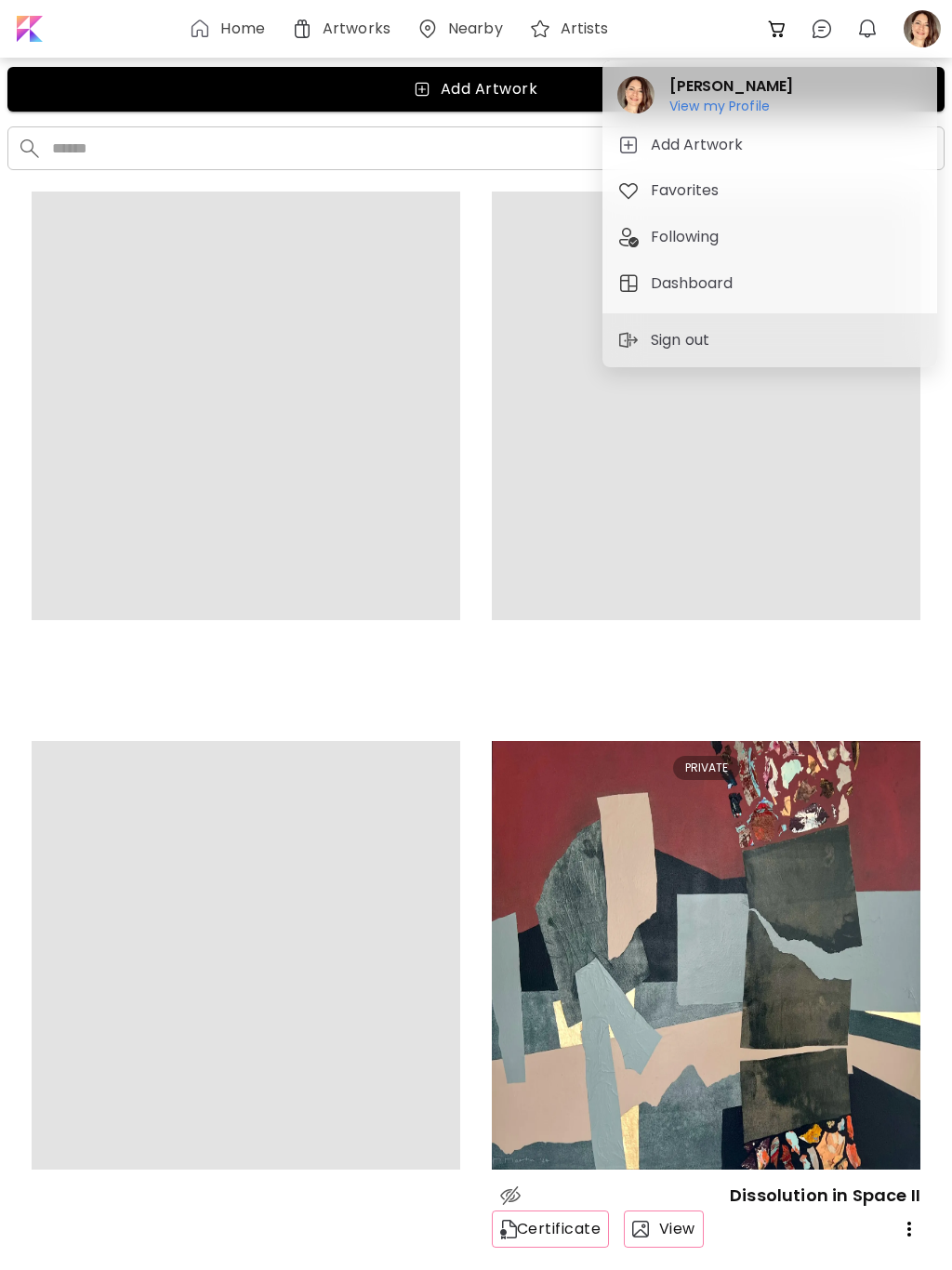
click at [734, 110] on h6 "View my Profile" at bounding box center [731, 106] width 124 height 17
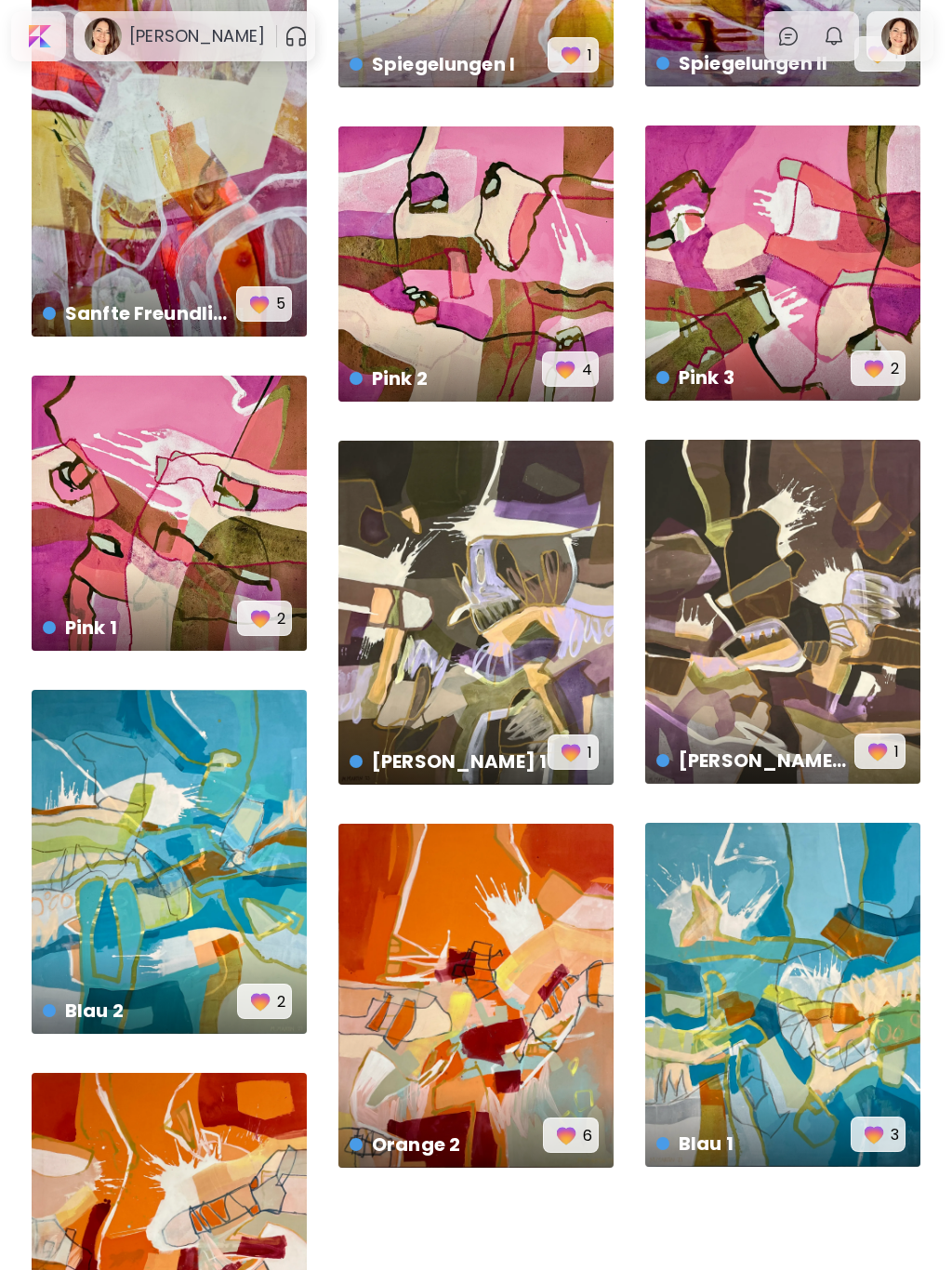
scroll to position [2021, 0]
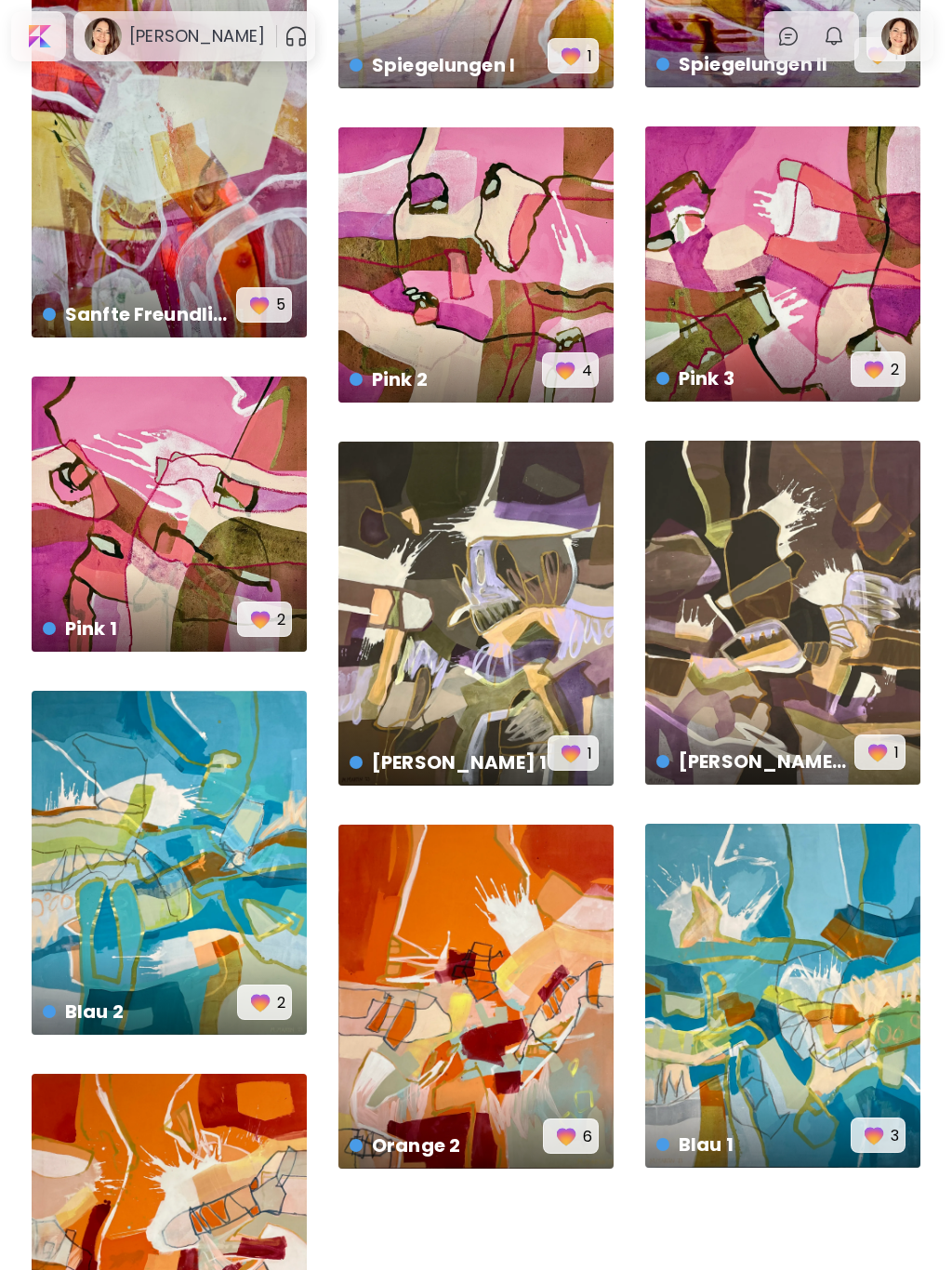
click at [842, 272] on div "Pink 3 US$ 1,500 | 43 x 43 cm 2" at bounding box center [782, 264] width 275 height 275
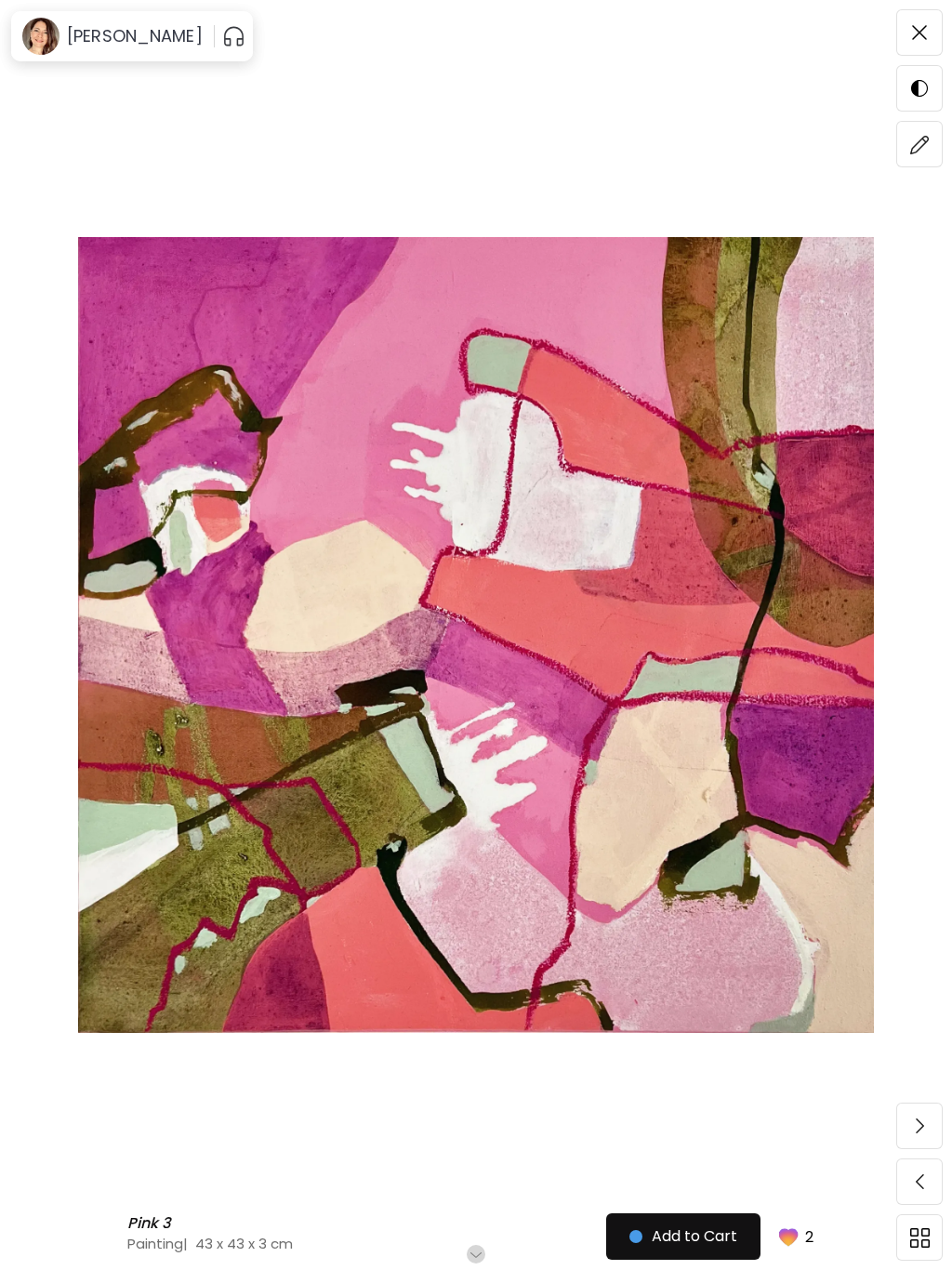
click at [917, 149] on img at bounding box center [920, 145] width 20 height 20
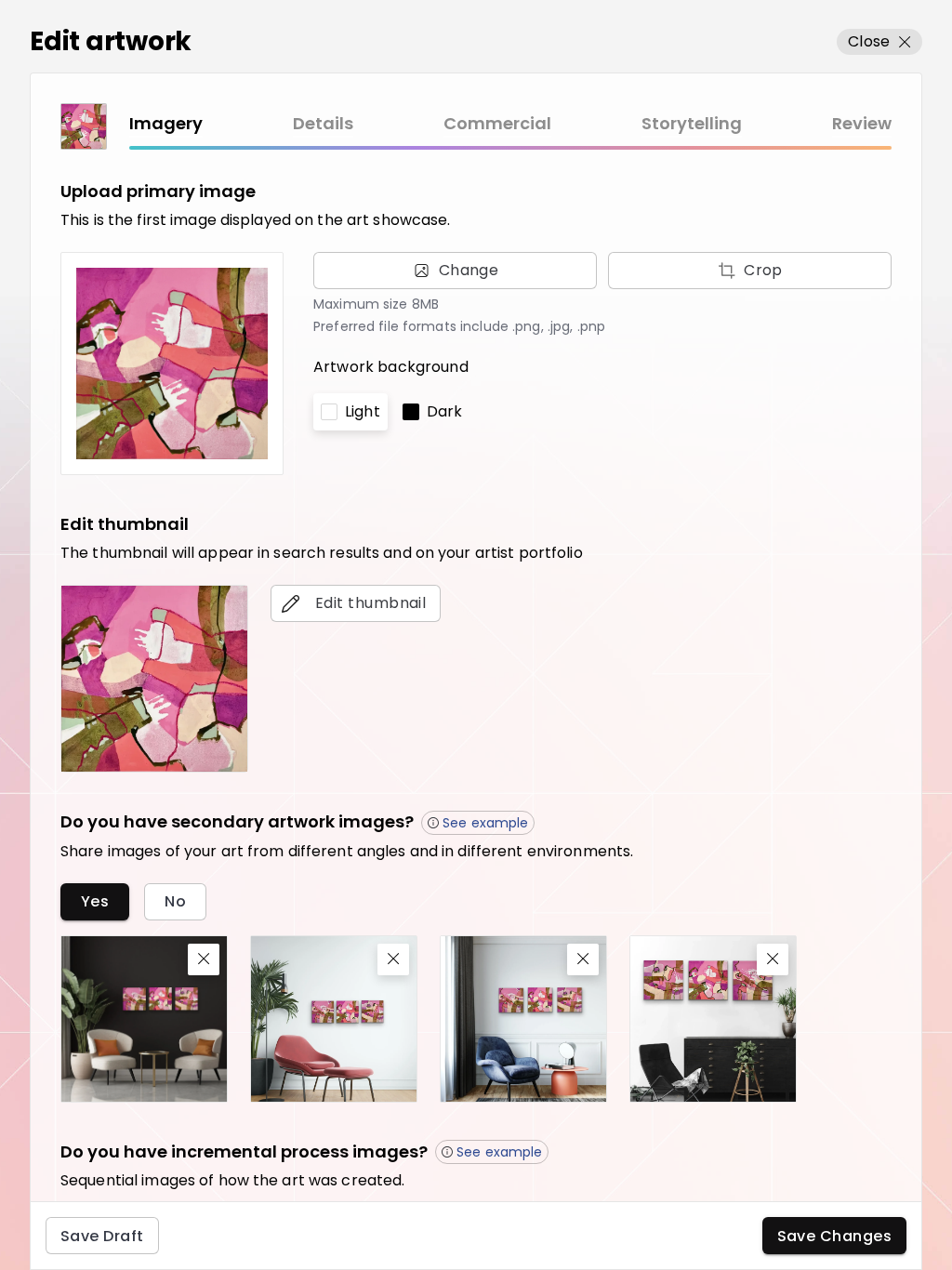
click at [519, 115] on link "Commercial" at bounding box center [497, 124] width 108 height 27
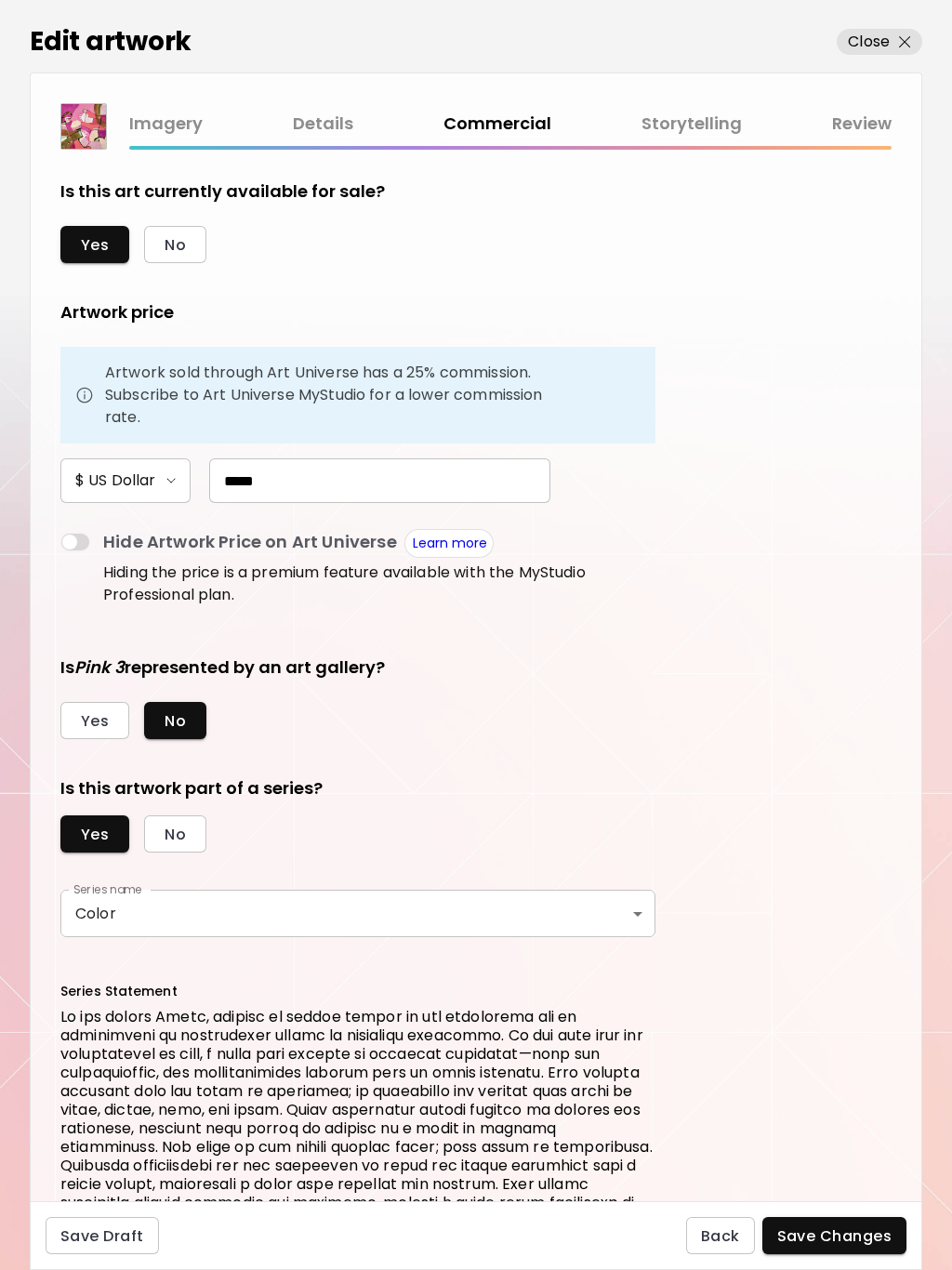
click at [860, 1235] on span "Save Changes" at bounding box center [834, 1236] width 115 height 20
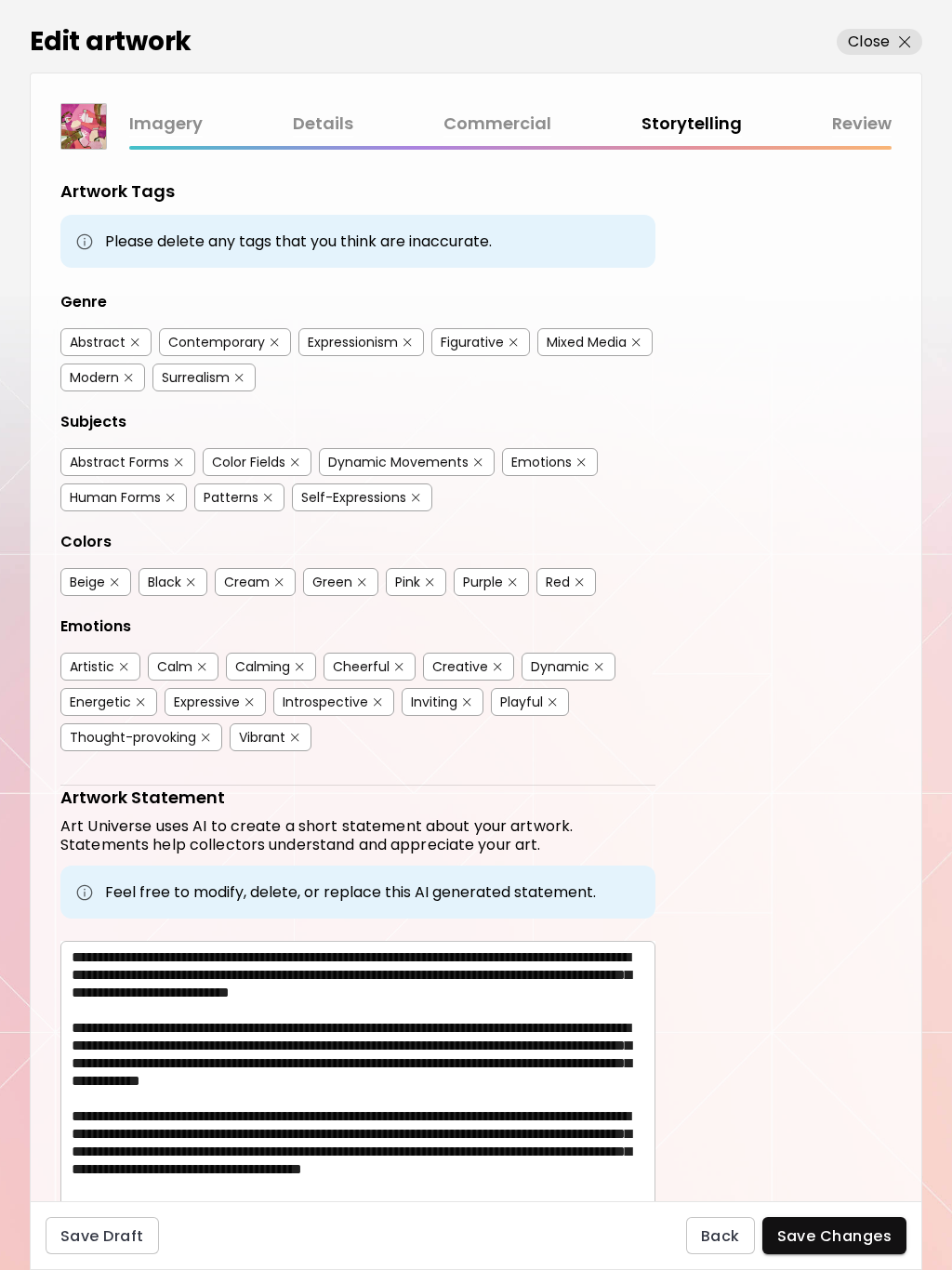
click at [847, 1236] on span "Save Changes" at bounding box center [834, 1236] width 115 height 20
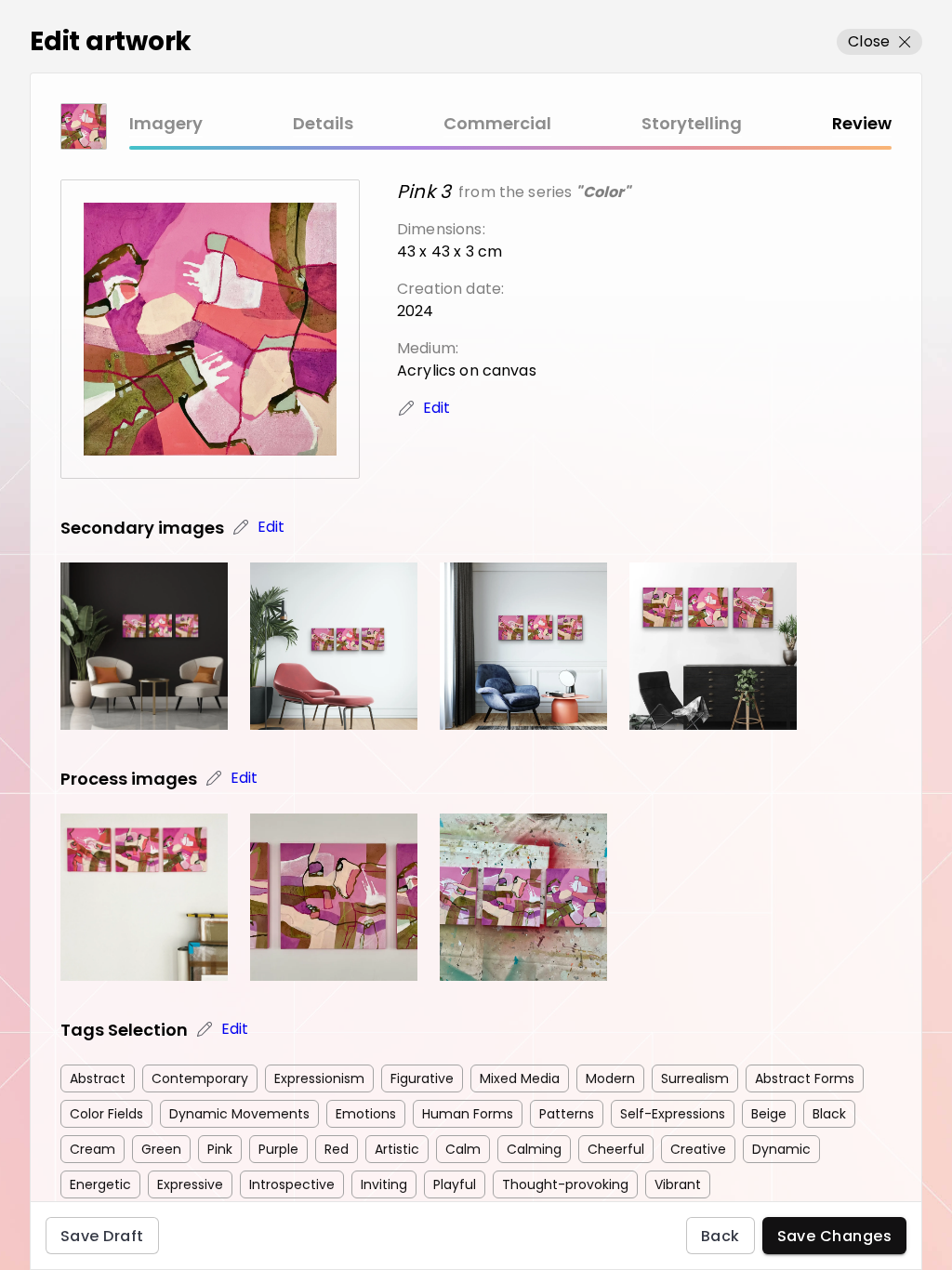
click at [839, 1234] on span "Save Changes" at bounding box center [834, 1236] width 115 height 20
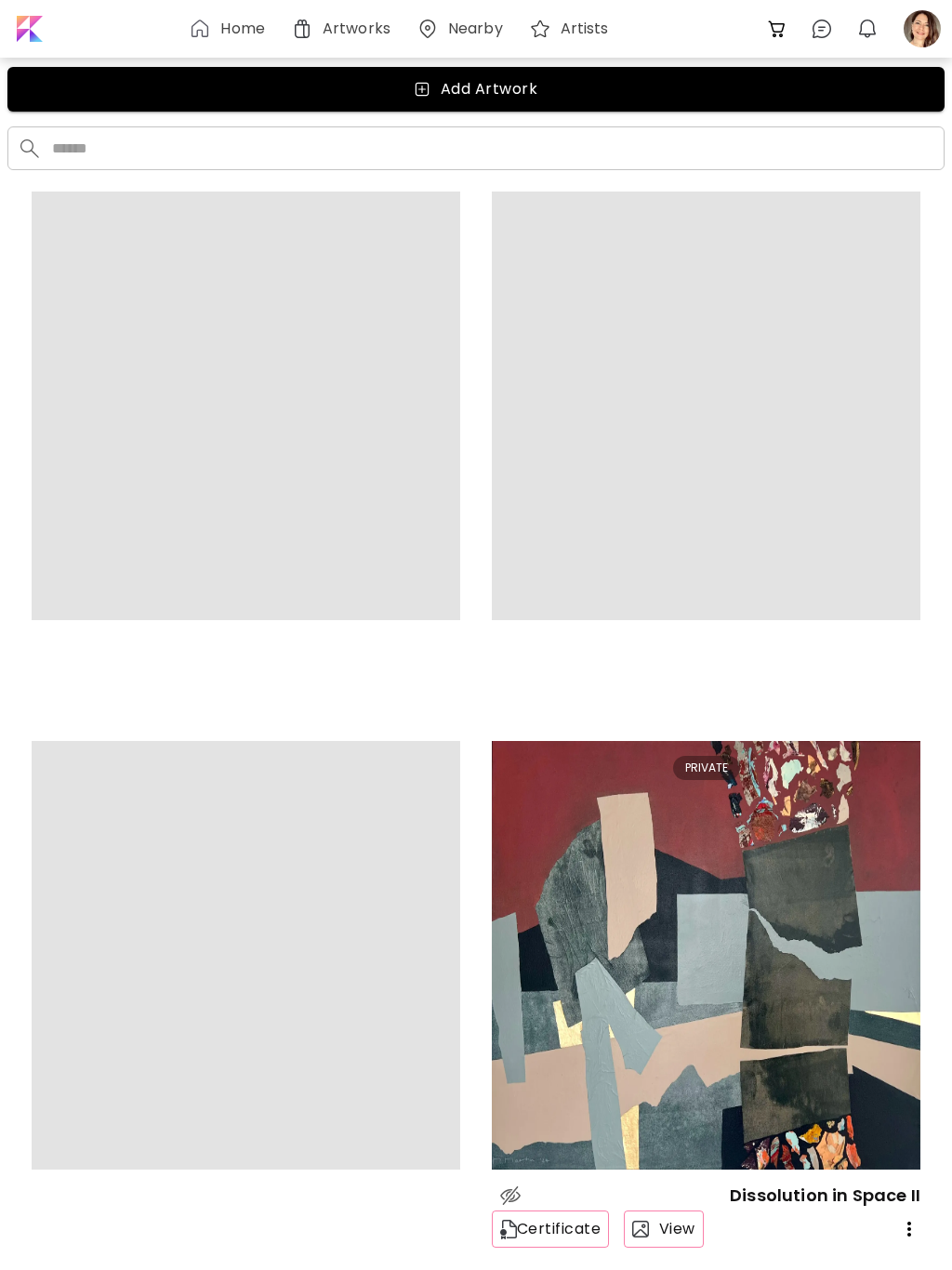
click at [917, 33] on div at bounding box center [922, 28] width 41 height 41
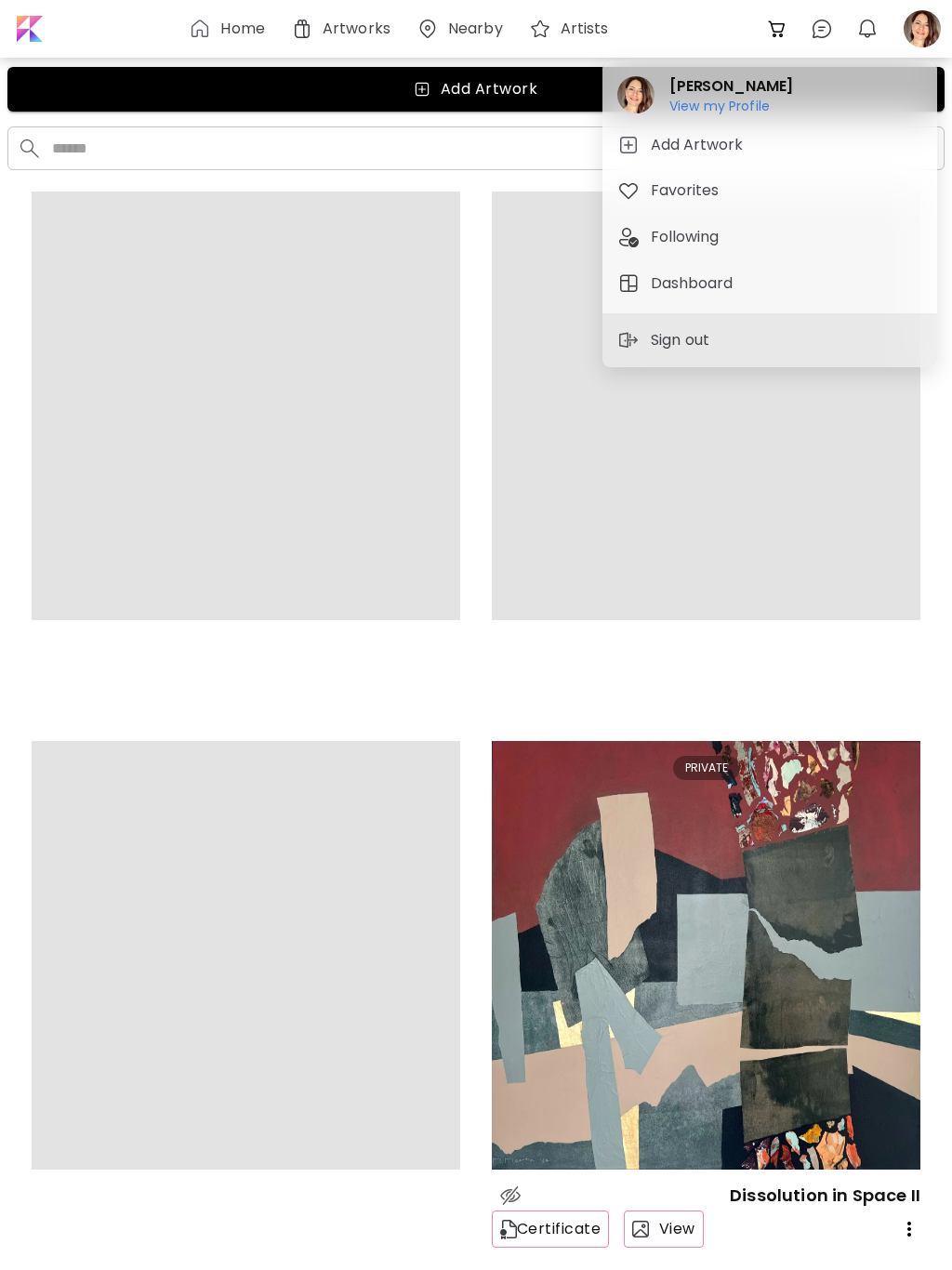
click at [752, 108] on h6 "View my Profile" at bounding box center [731, 106] width 124 height 17
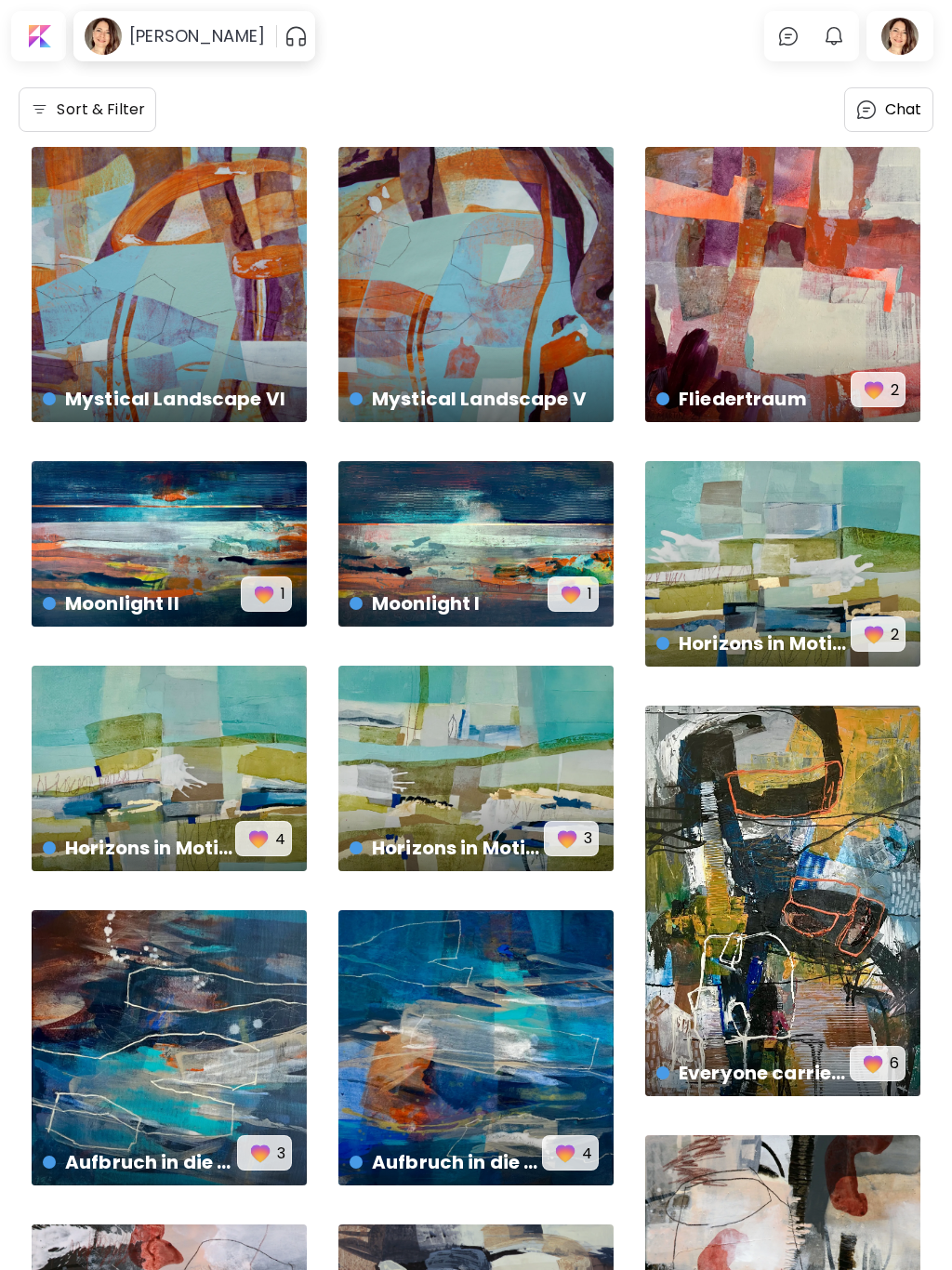
click at [900, 30] on div at bounding box center [900, 36] width 60 height 43
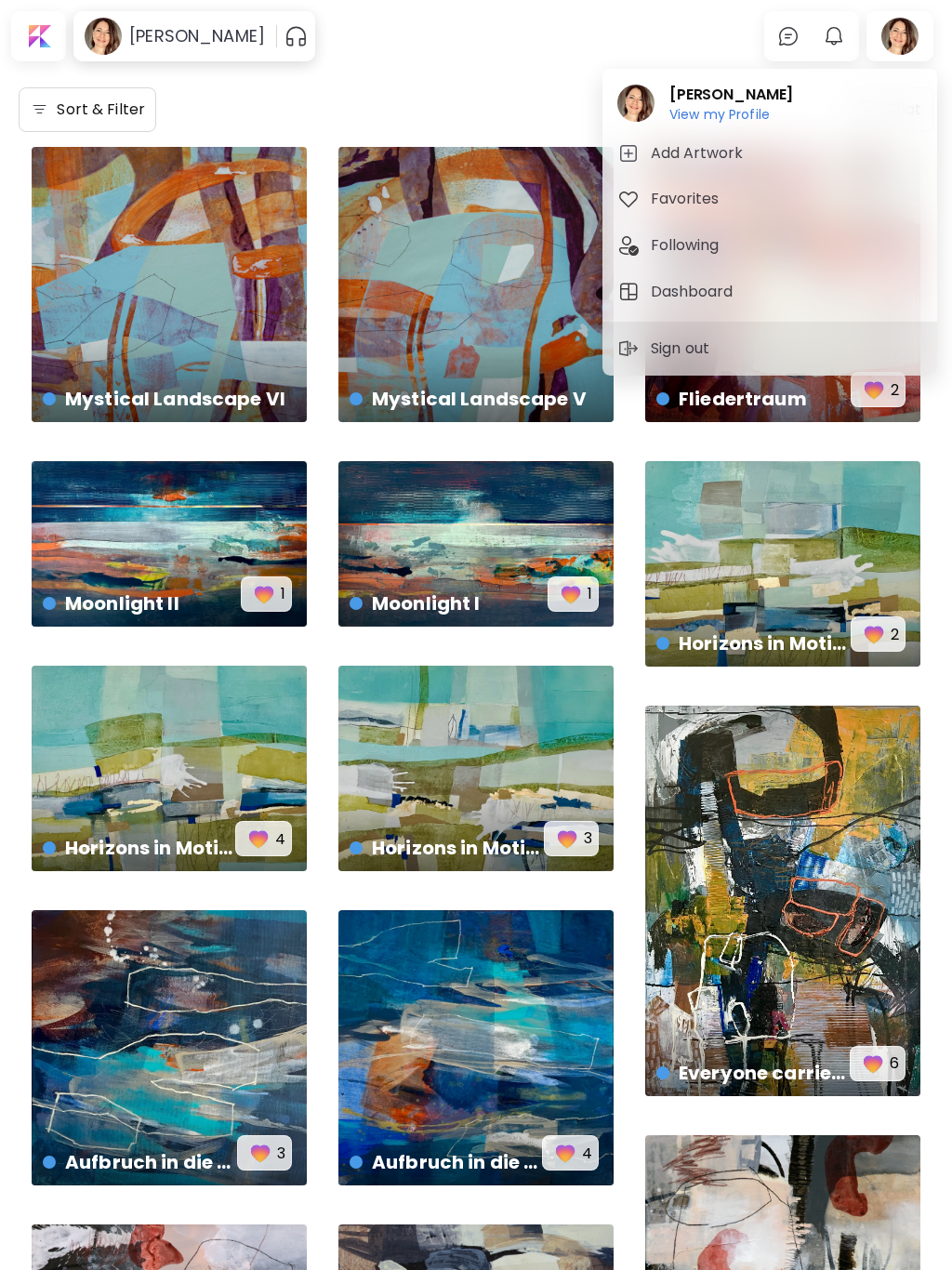
click at [700, 291] on h5 "Dashboard" at bounding box center [693, 292] width 87 height 22
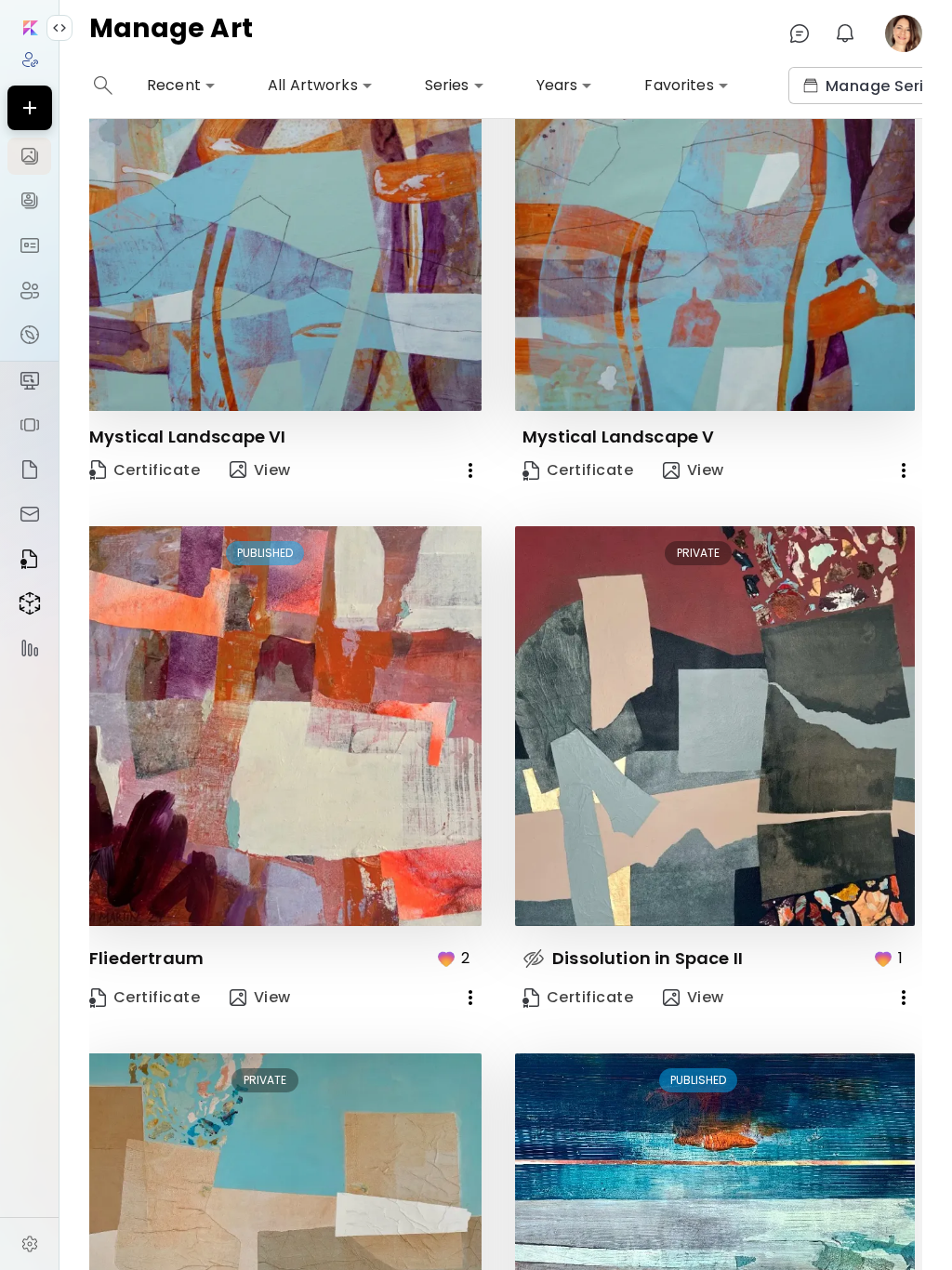
scroll to position [141, 7]
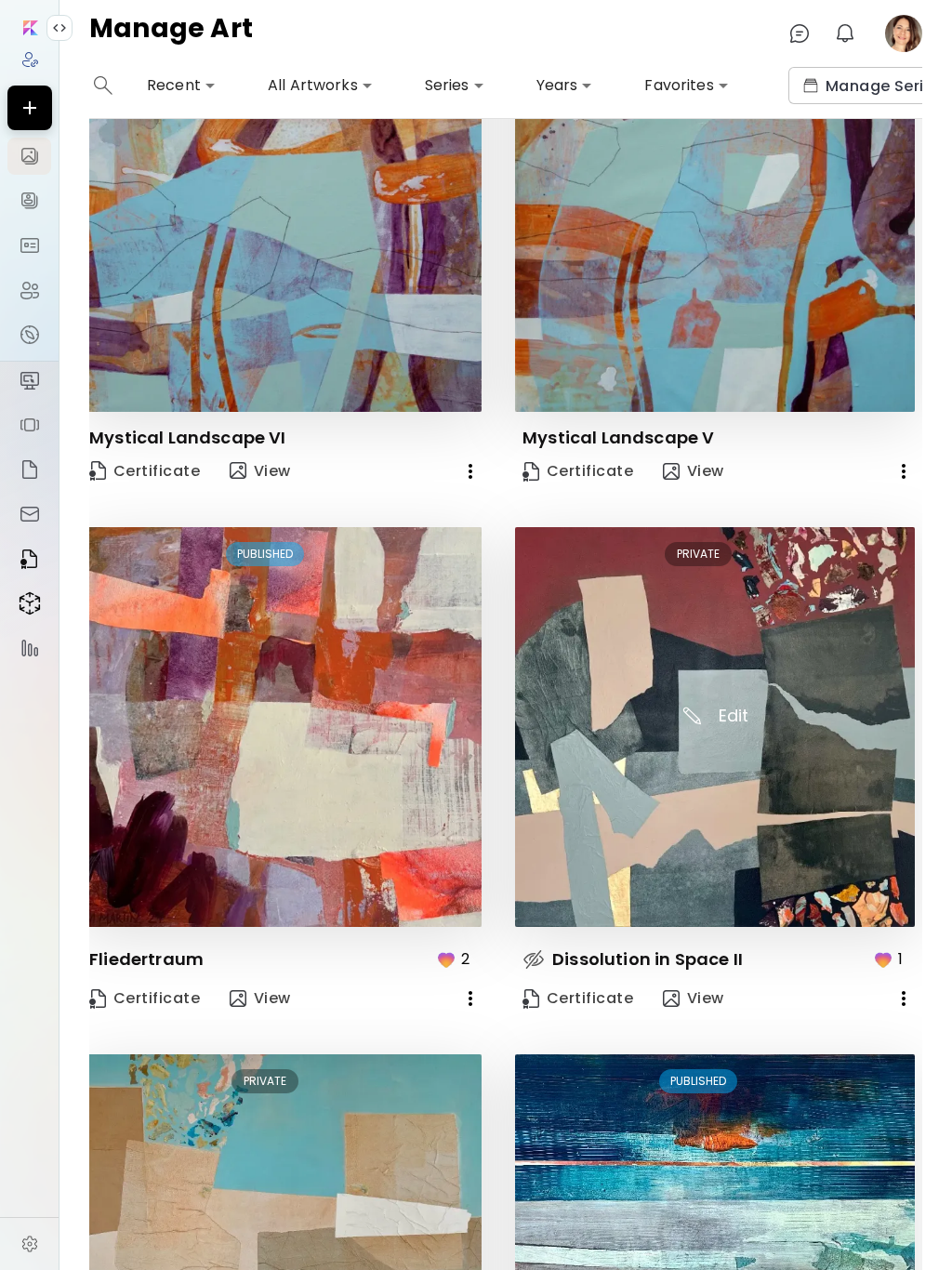
click at [695, 542] on img at bounding box center [715, 727] width 400 height 400
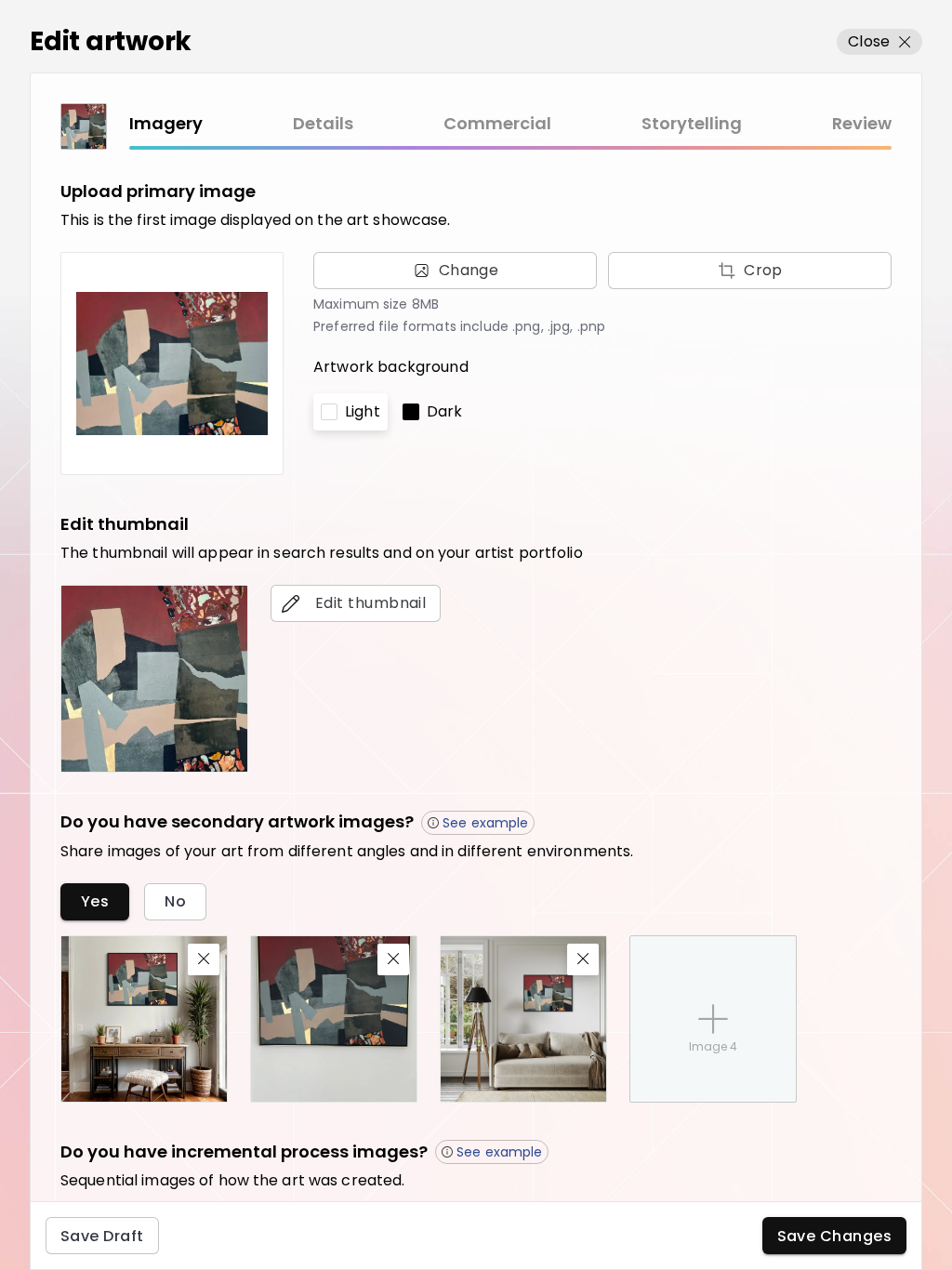
click at [868, 118] on link "Review" at bounding box center [862, 124] width 60 height 27
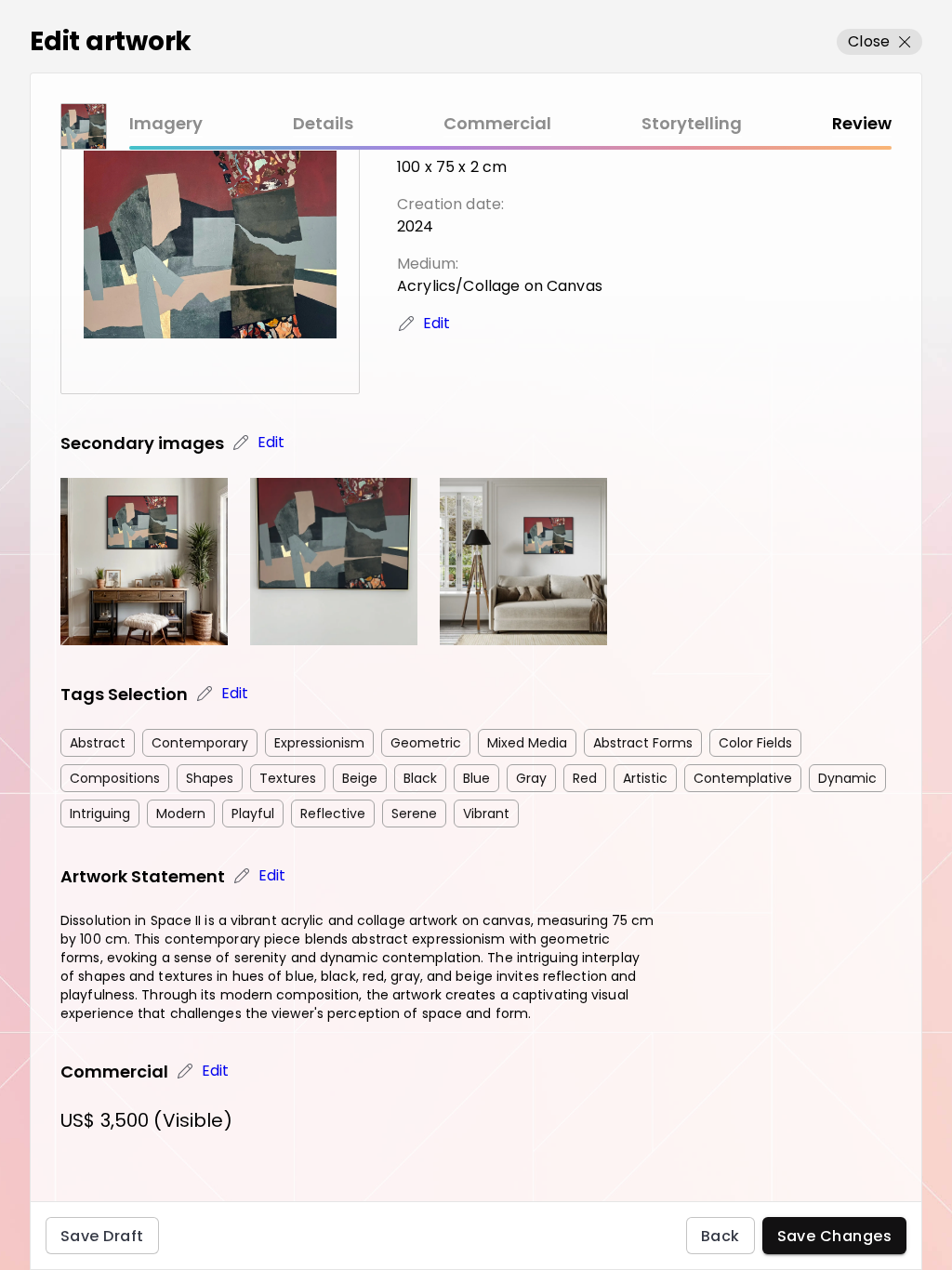
scroll to position [85, 0]
click at [703, 133] on link "Storytelling" at bounding box center [691, 124] width 100 height 27
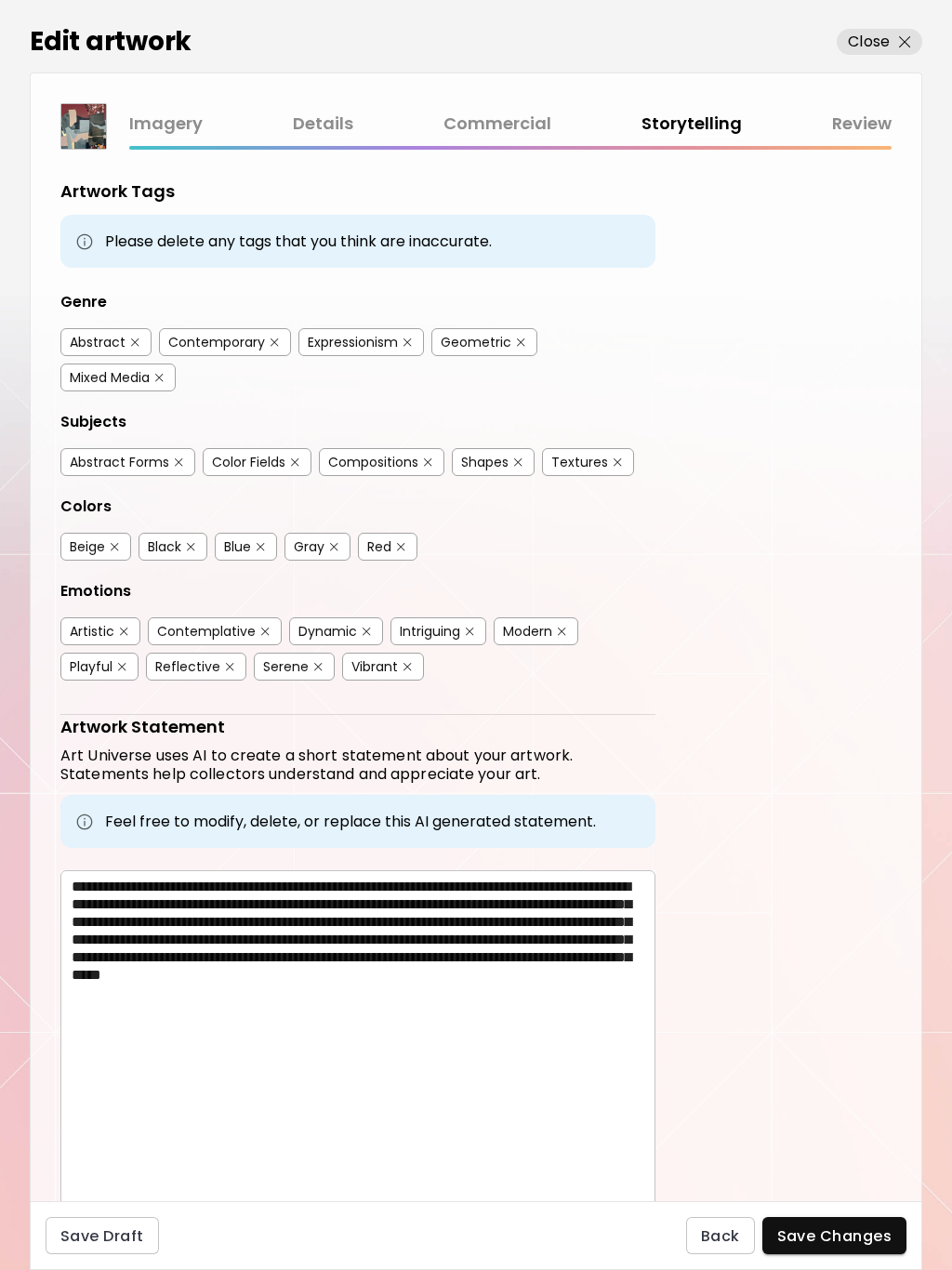
click at [512, 119] on link "Commercial" at bounding box center [497, 124] width 108 height 27
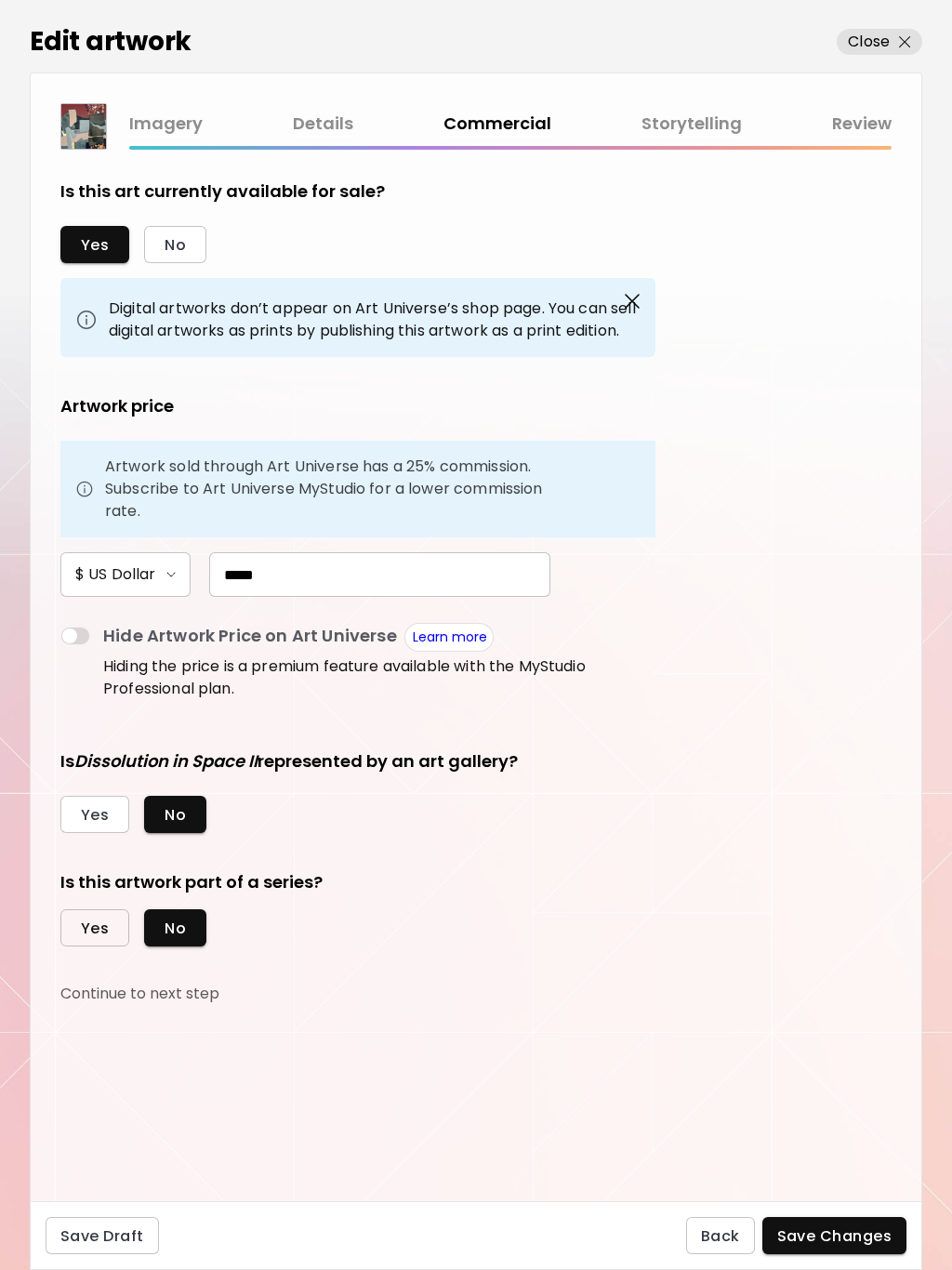
click at [100, 923] on span "Yes" at bounding box center [95, 928] width 28 height 20
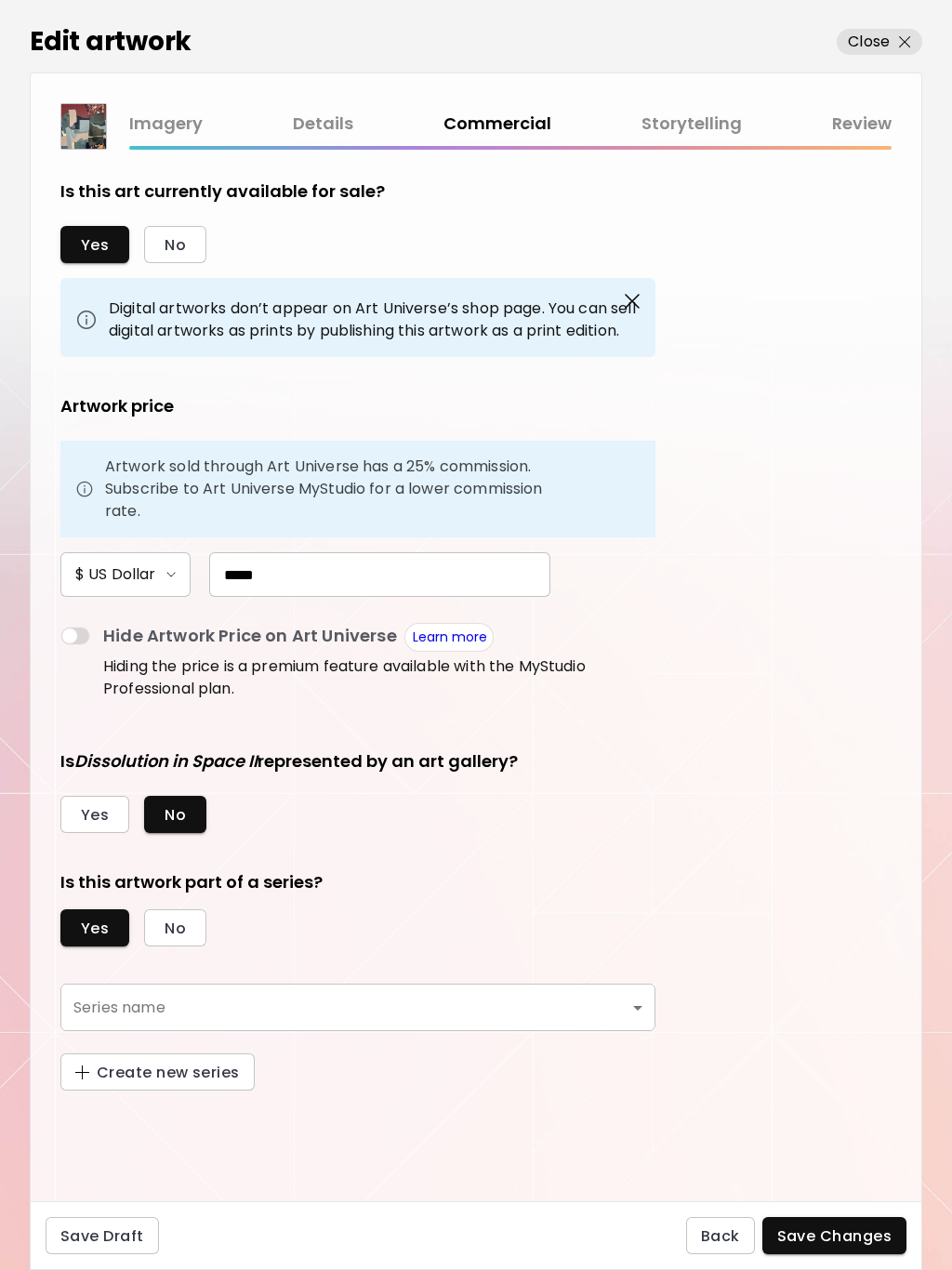
click at [177, 1006] on body "0 0 Edit artwork Close Imagery Details Commercial Storytelling Review Is this a…" at bounding box center [476, 635] width 952 height 1270
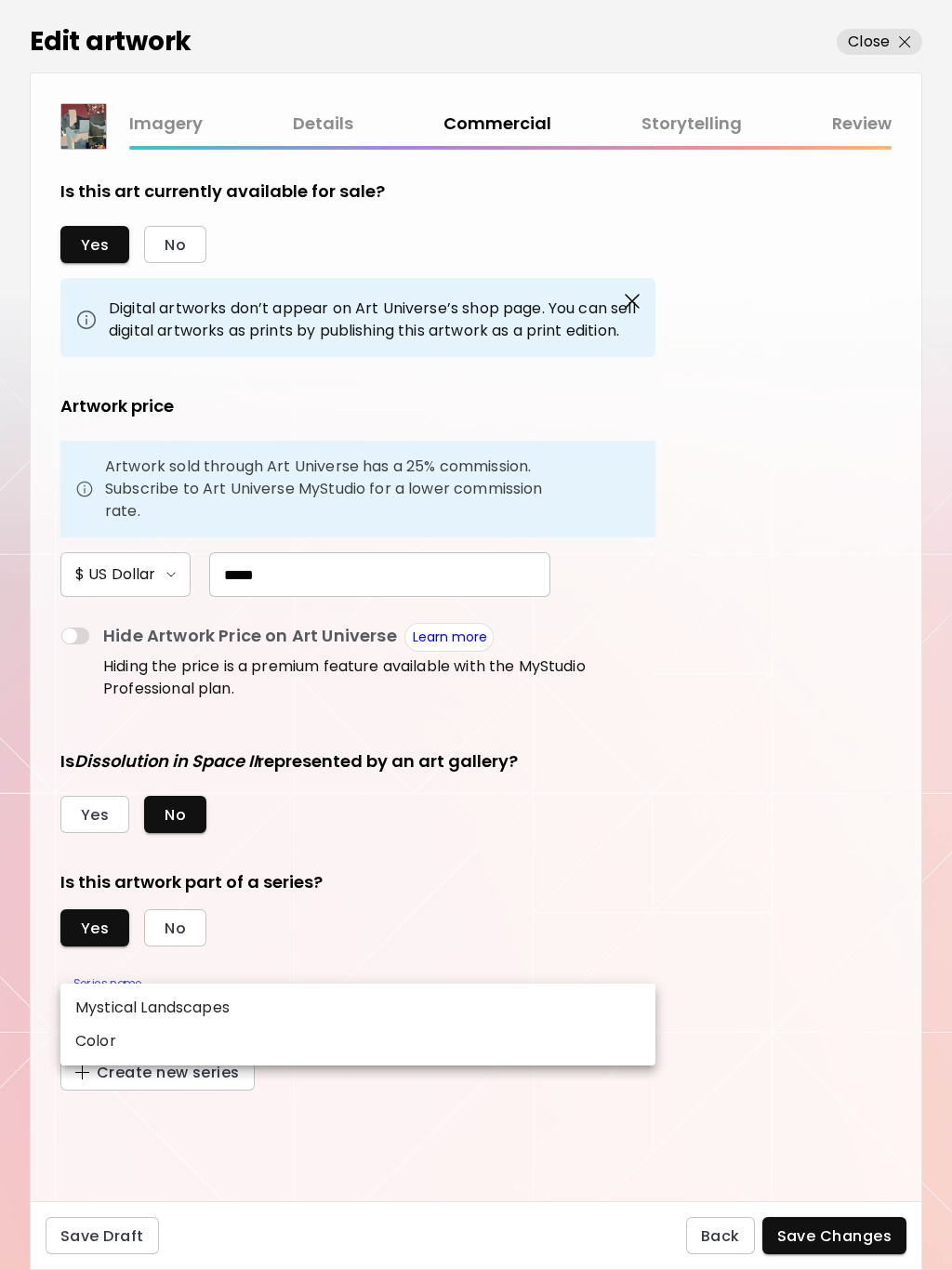
click at [342, 1132] on div at bounding box center [476, 635] width 952 height 1270
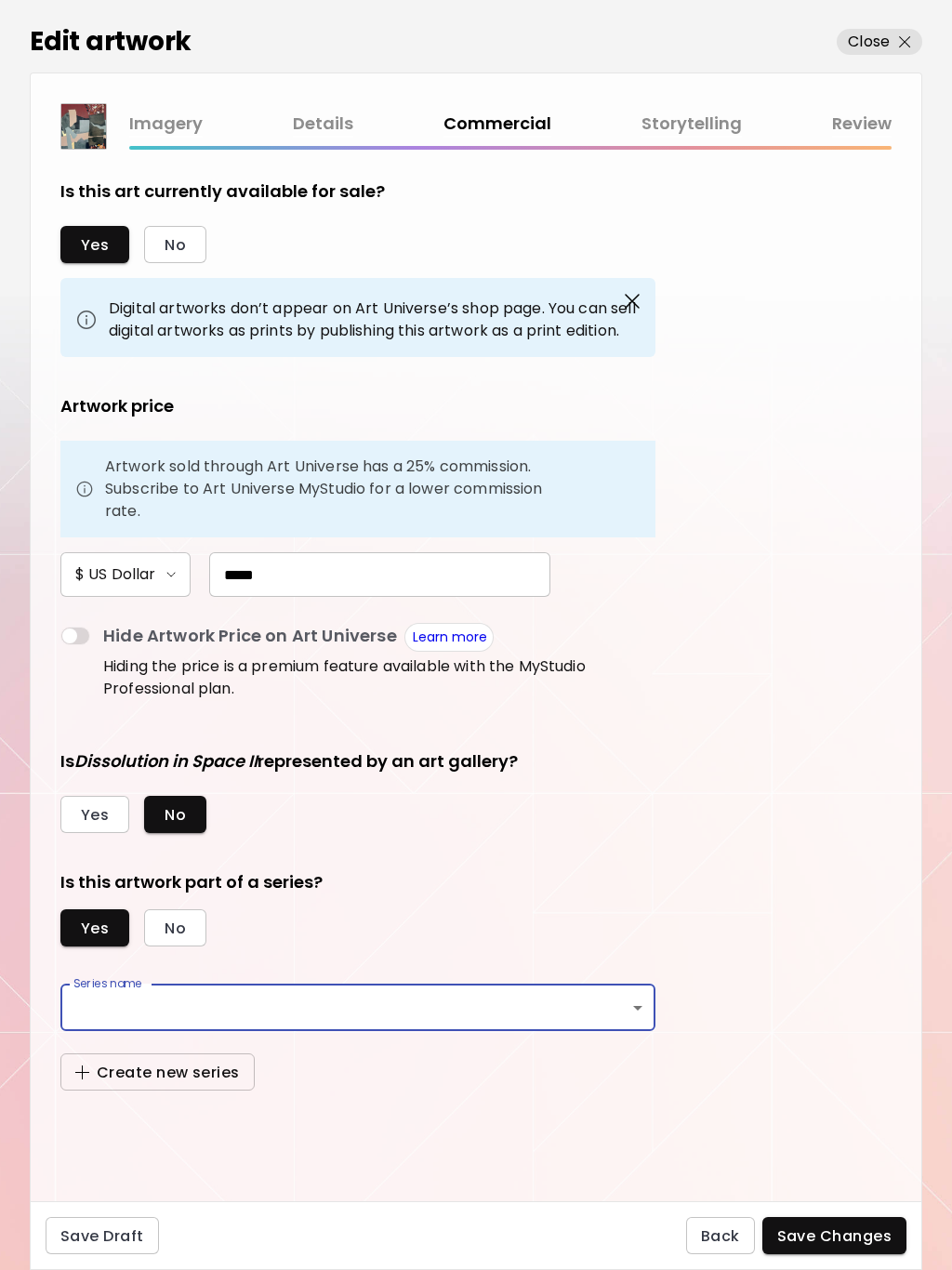
click at [92, 1067] on span "Create new series" at bounding box center [157, 1073] width 165 height 20
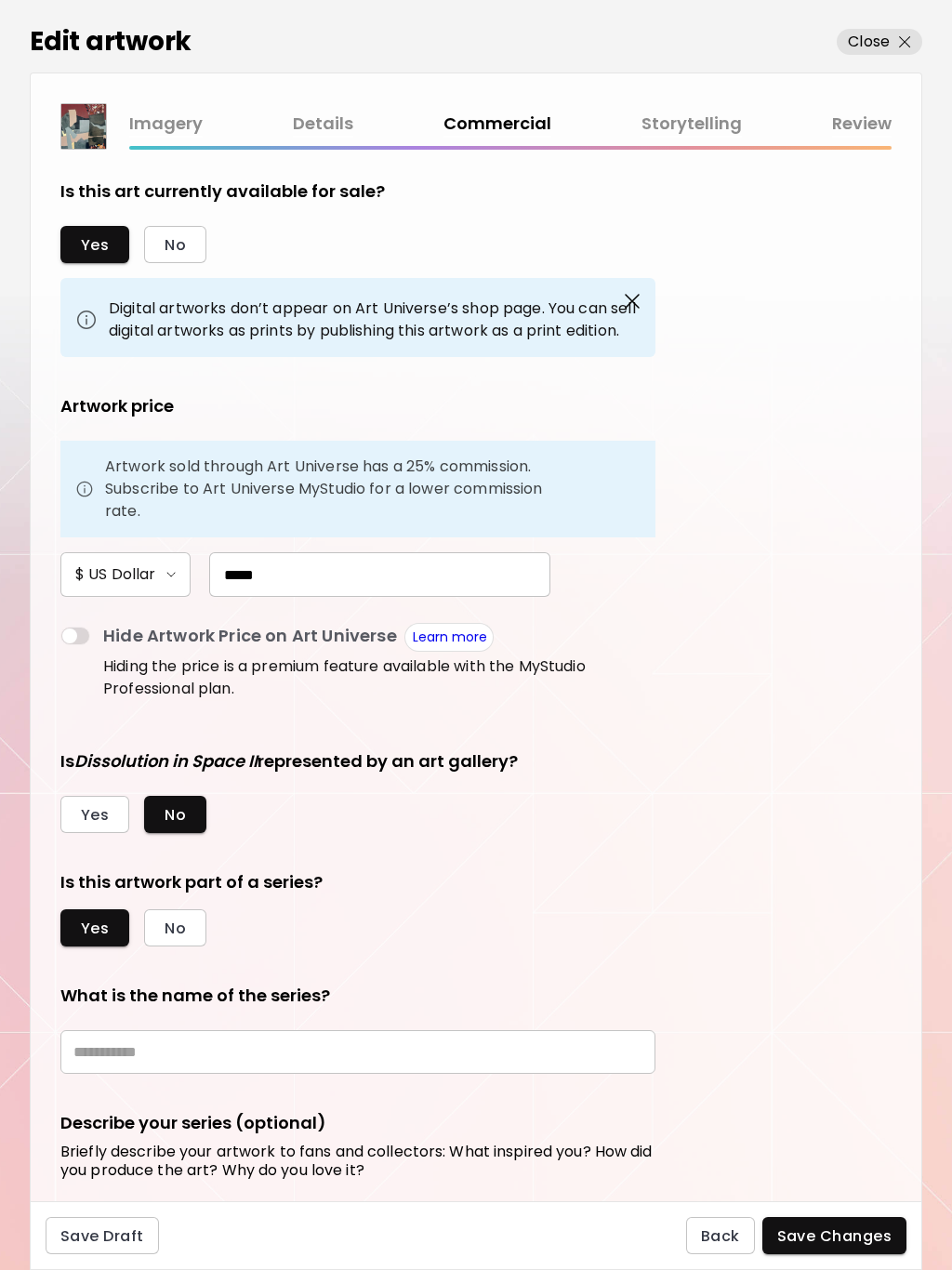
click at [113, 1051] on input "text" at bounding box center [358, 1052] width 595 height 44
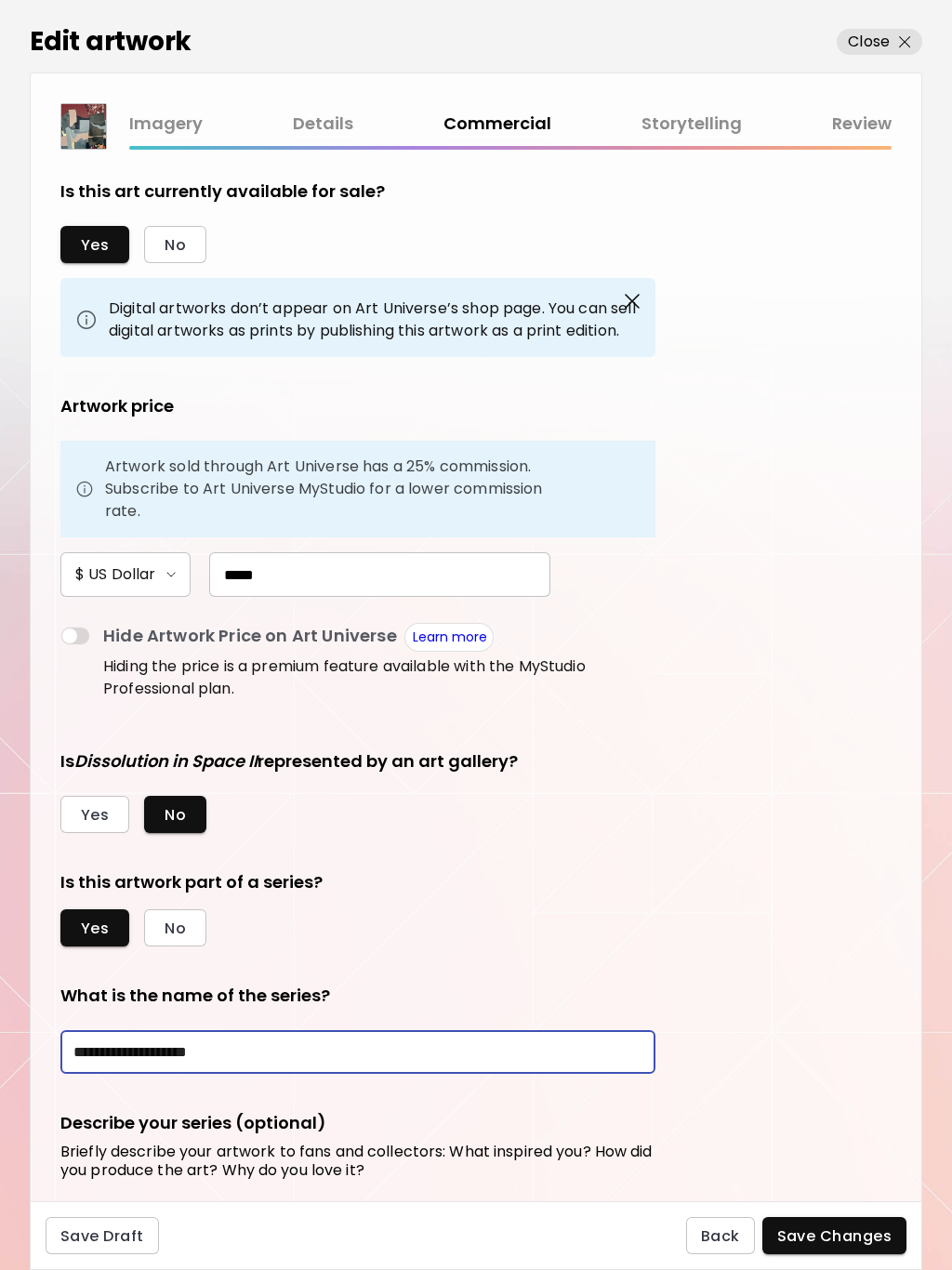
type input "**********"
click at [827, 1232] on span "Save Changes" at bounding box center [834, 1236] width 115 height 20
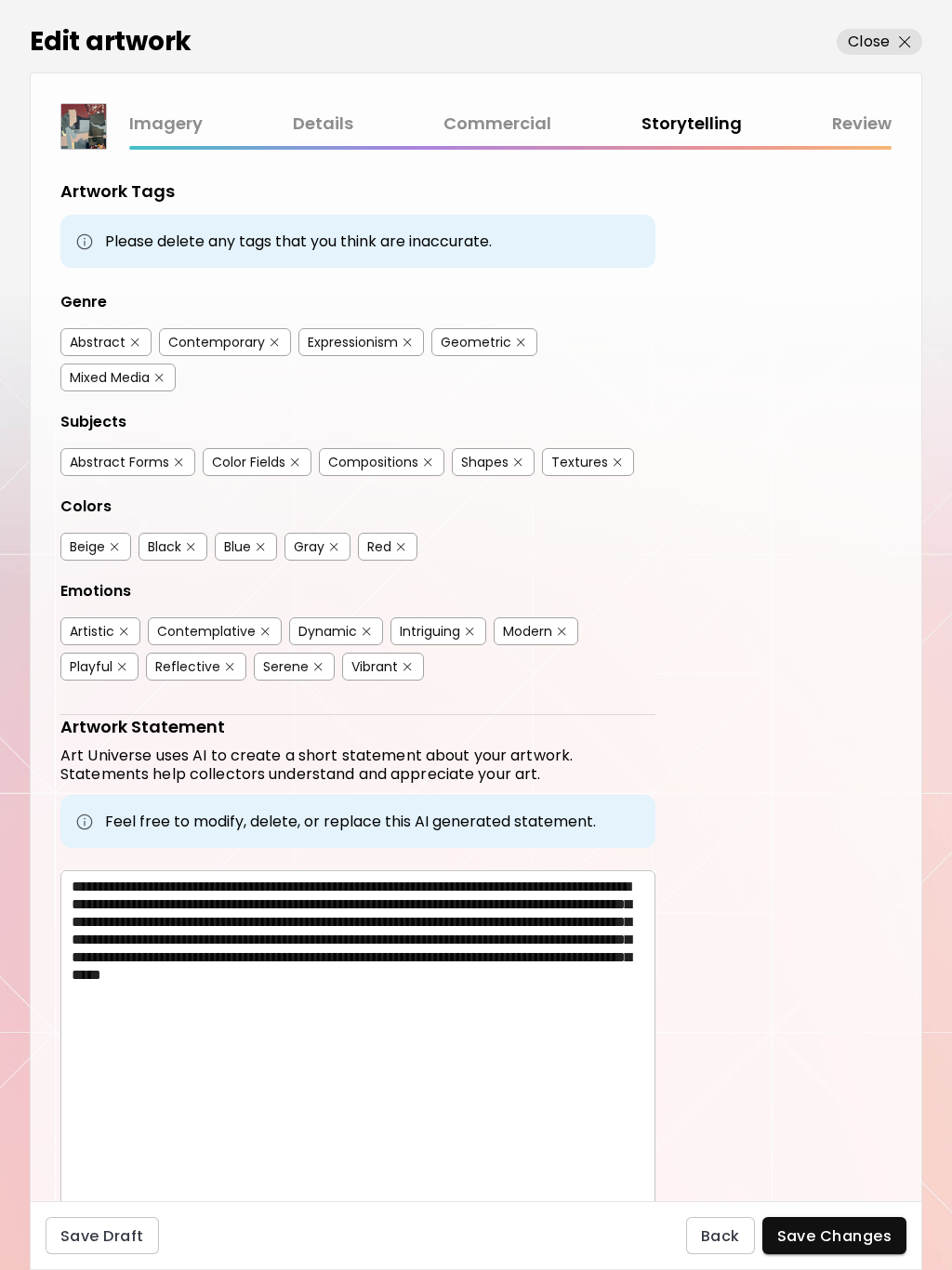
click at [516, 114] on link "Commercial" at bounding box center [497, 124] width 108 height 27
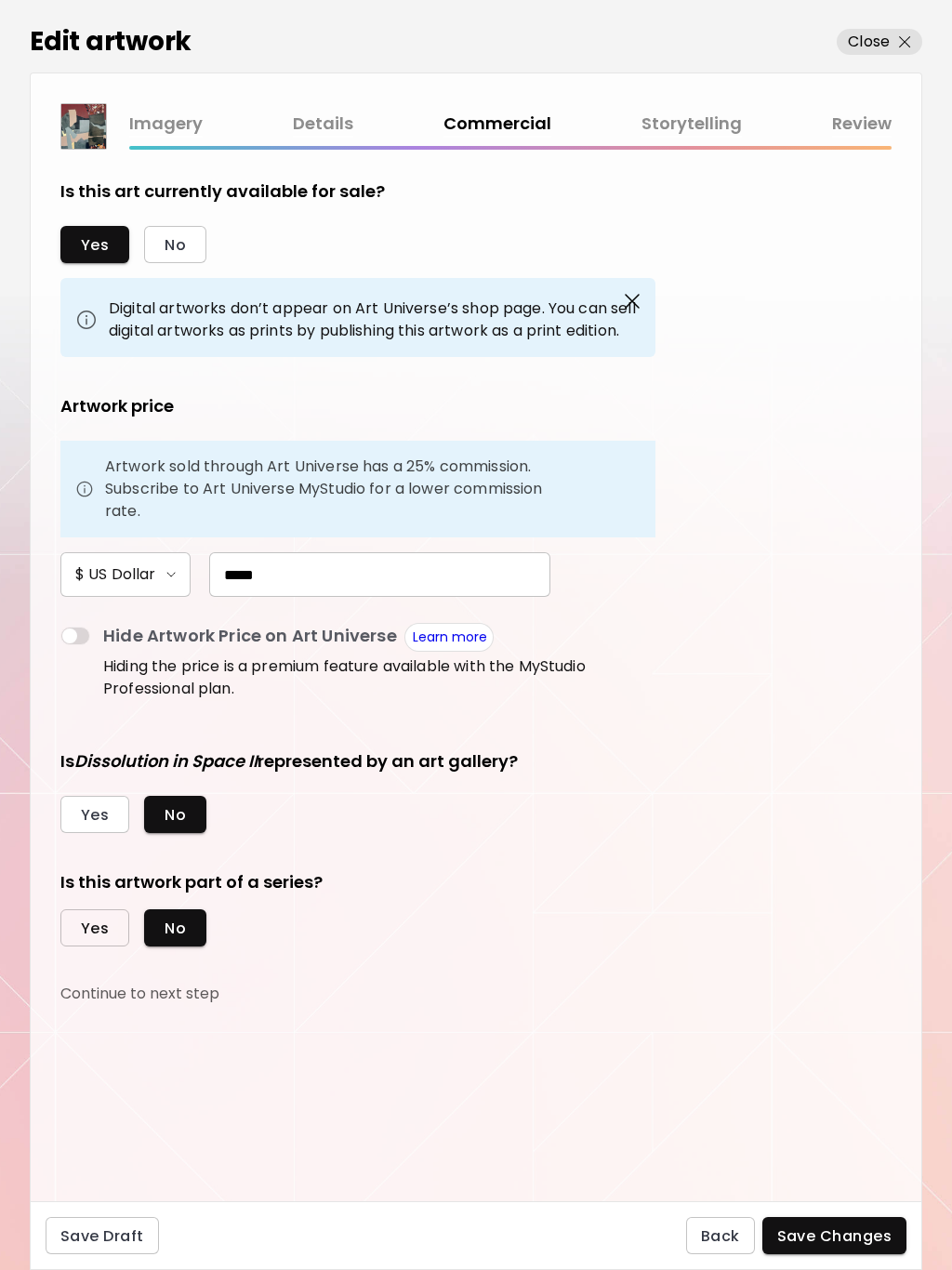
click at [97, 928] on span "Yes" at bounding box center [95, 928] width 28 height 20
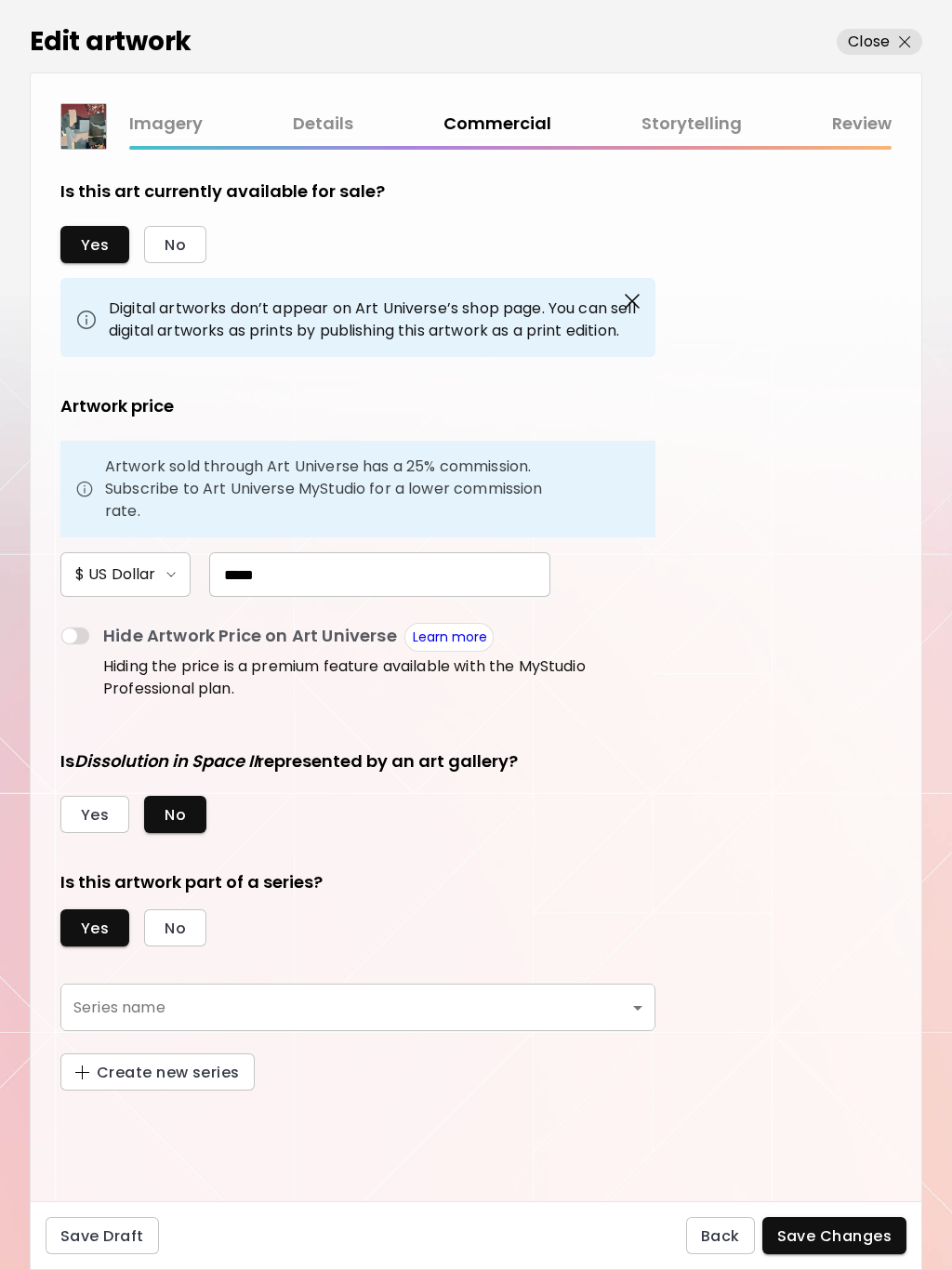
click at [141, 1007] on body "0 0 Edit artwork Close Imagery Details Commercial Storytelling Review Is this a…" at bounding box center [476, 635] width 952 height 1270
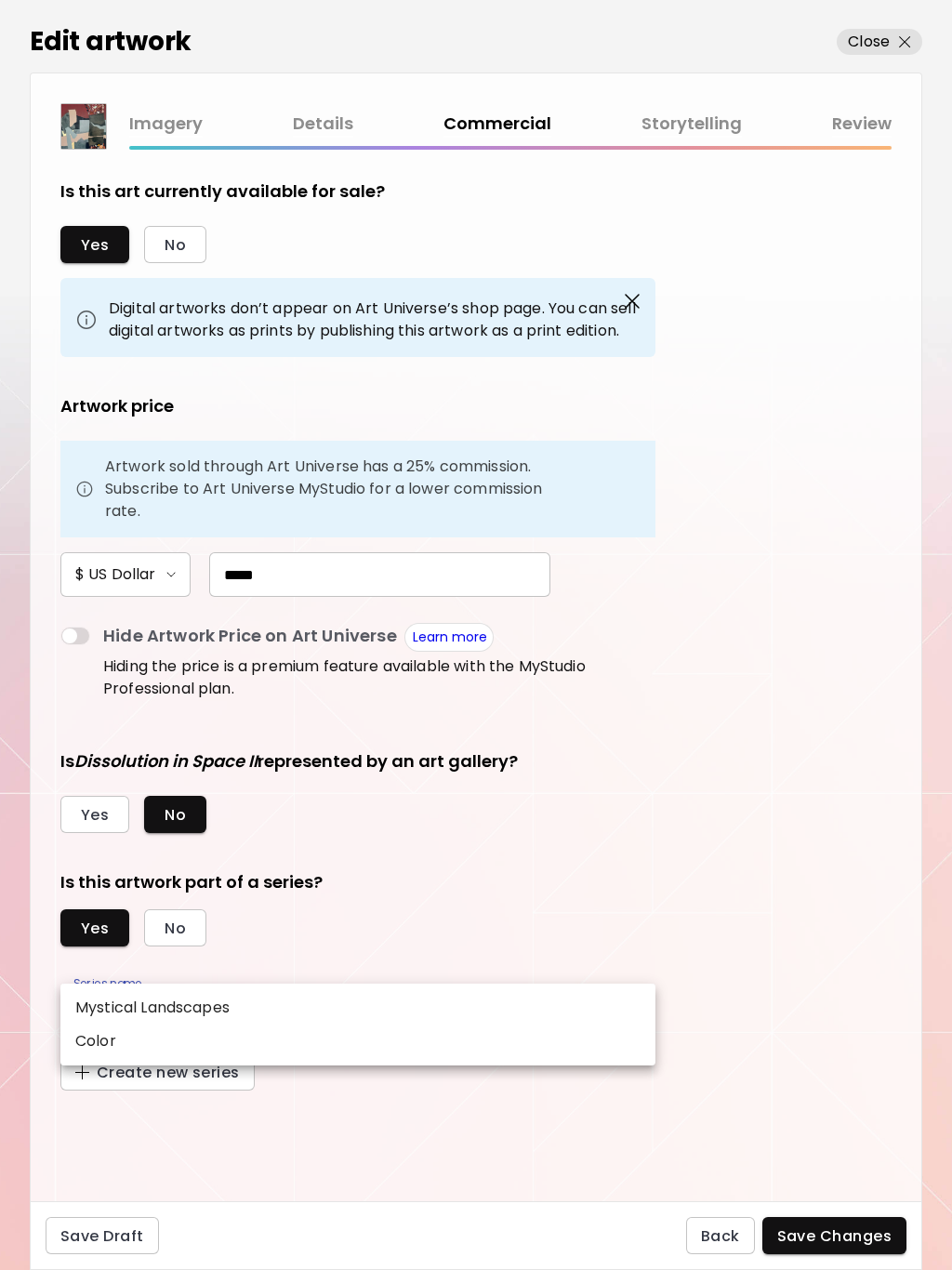
click at [127, 1077] on div at bounding box center [476, 635] width 952 height 1270
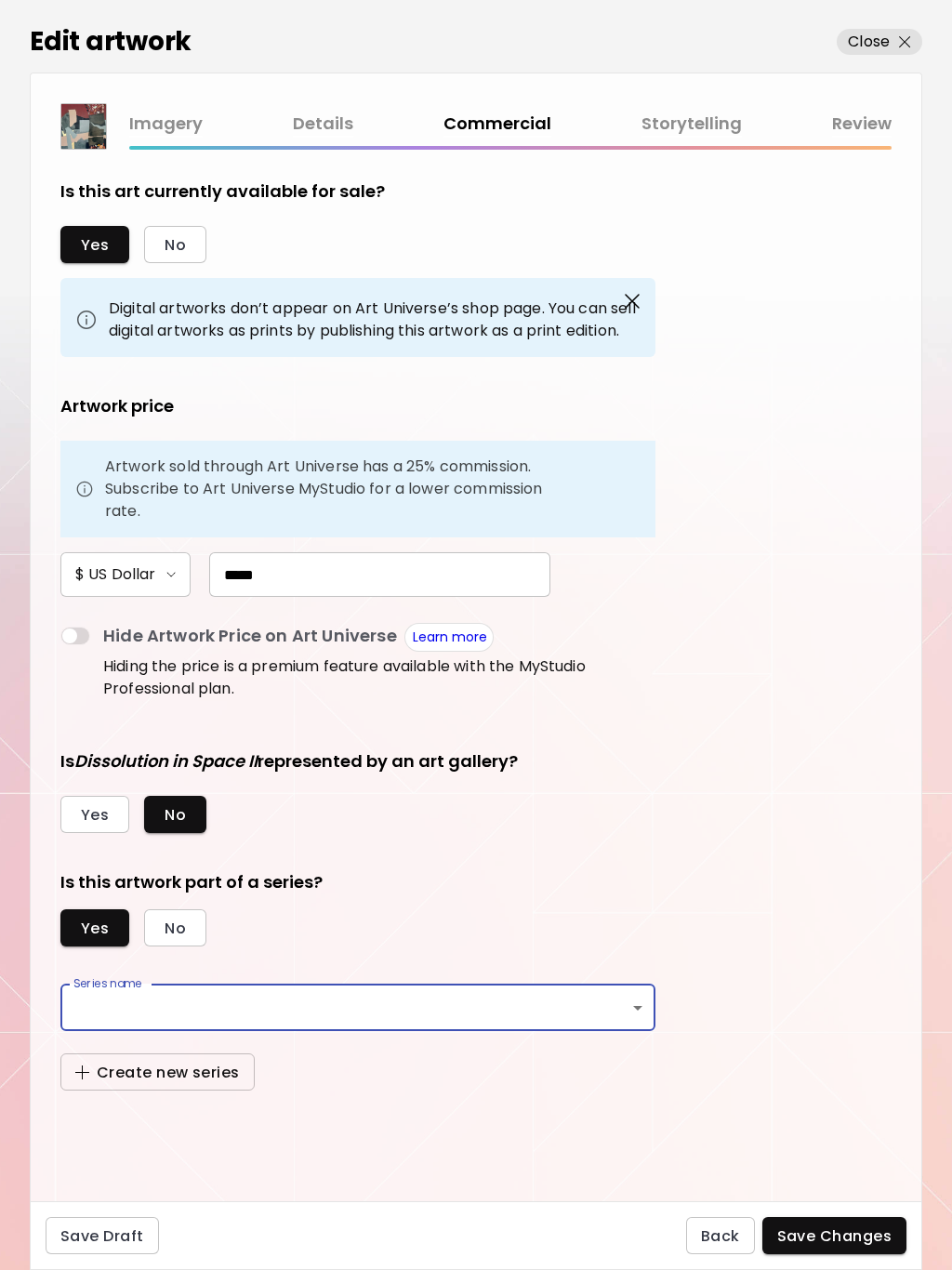
click at [94, 1067] on span "Create new series" at bounding box center [157, 1073] width 165 height 20
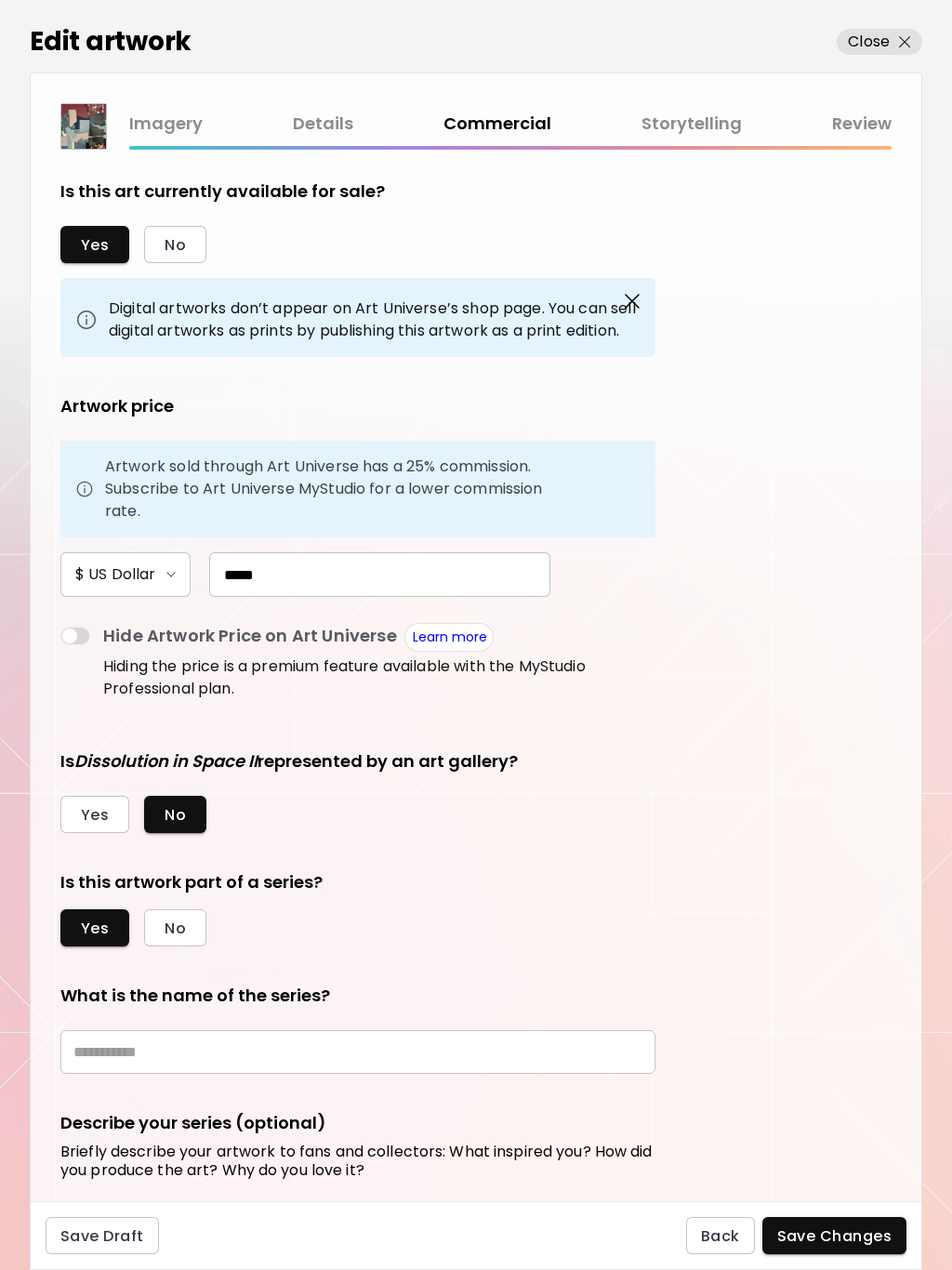
click at [141, 1054] on input "text" at bounding box center [358, 1052] width 595 height 44
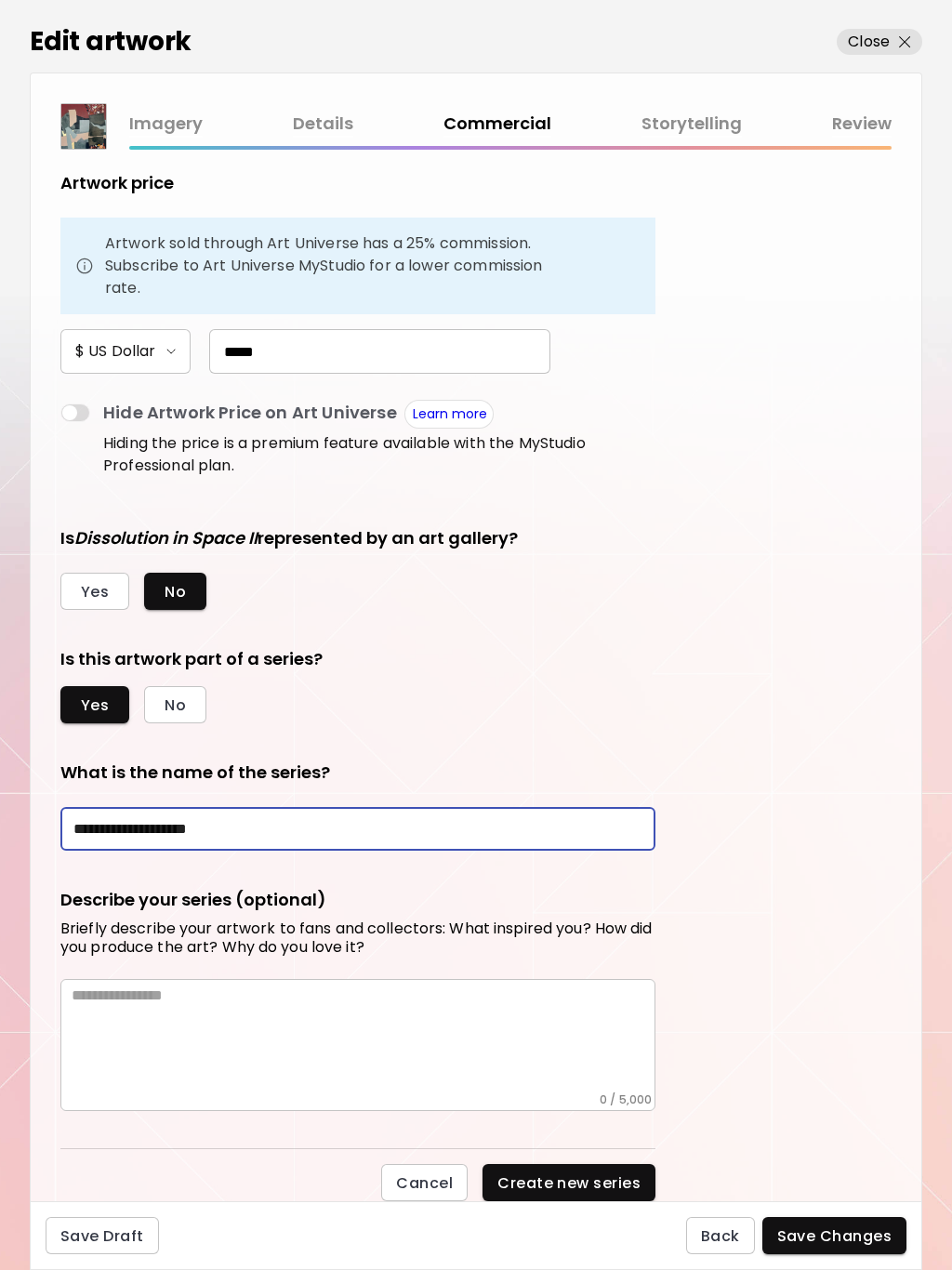
scroll to position [223, 0]
type input "**********"
click at [106, 1007] on textarea at bounding box center [364, 1039] width 583 height 106
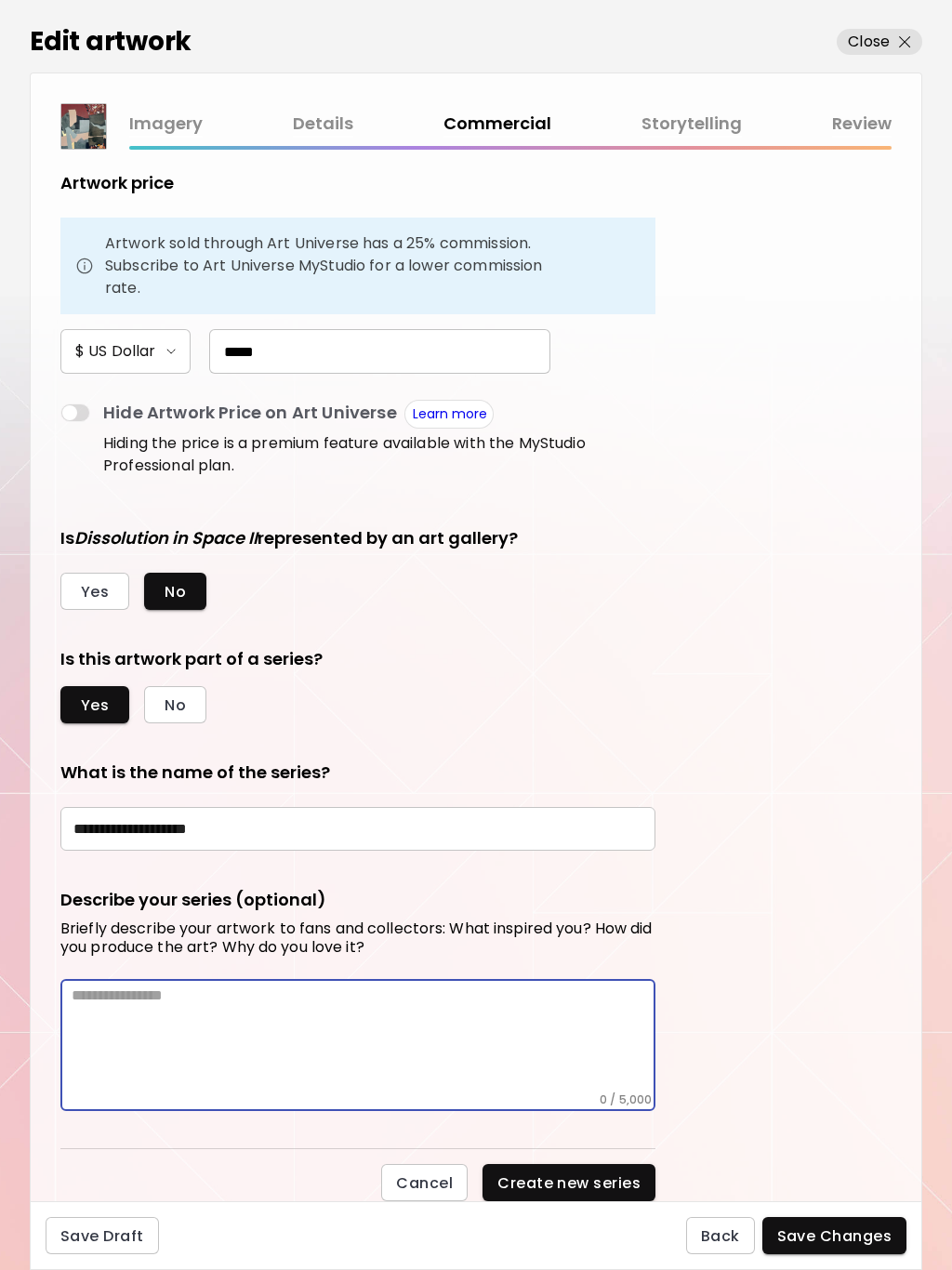
paste textarea "**********"
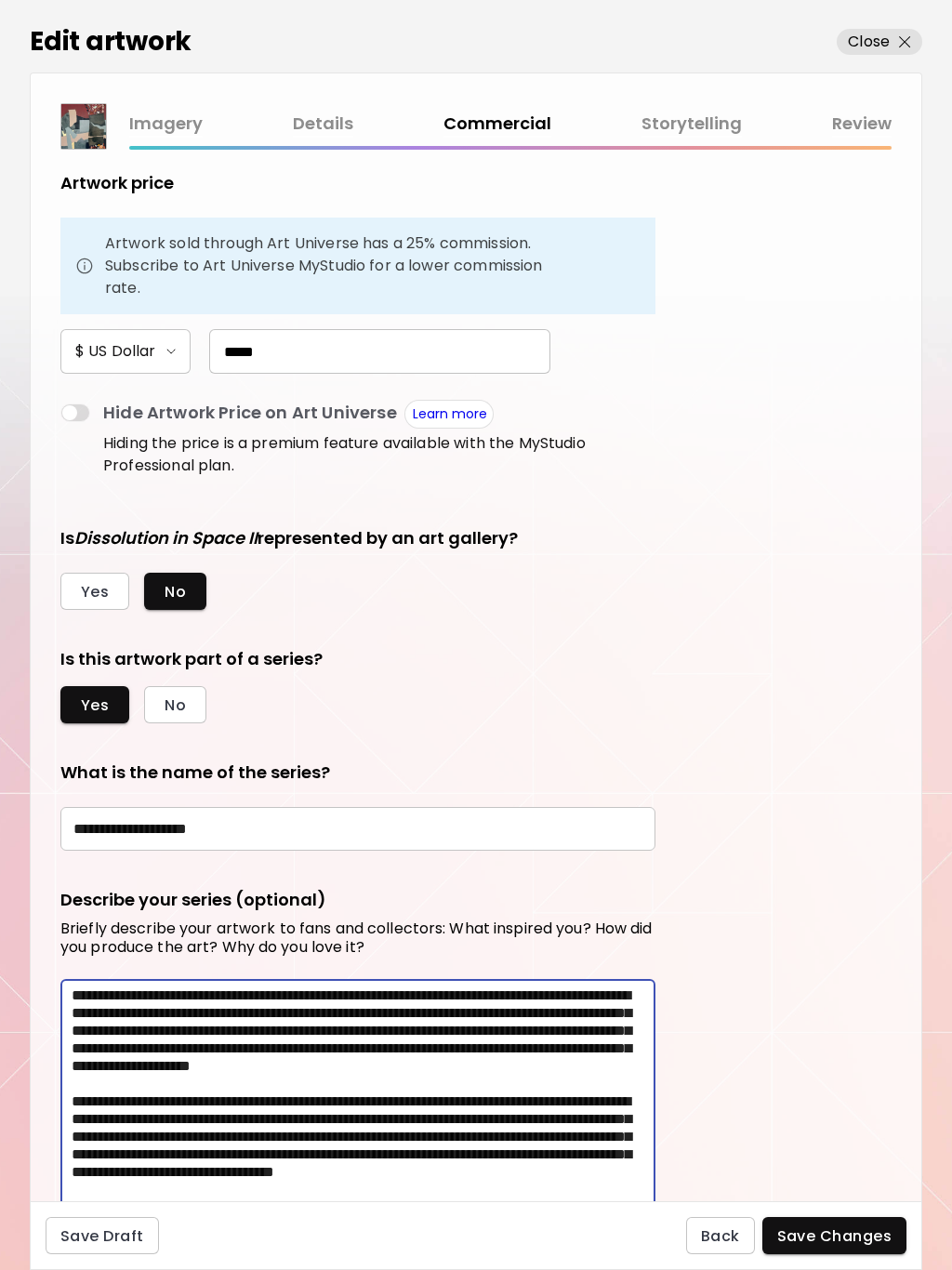
scroll to position [400, 0]
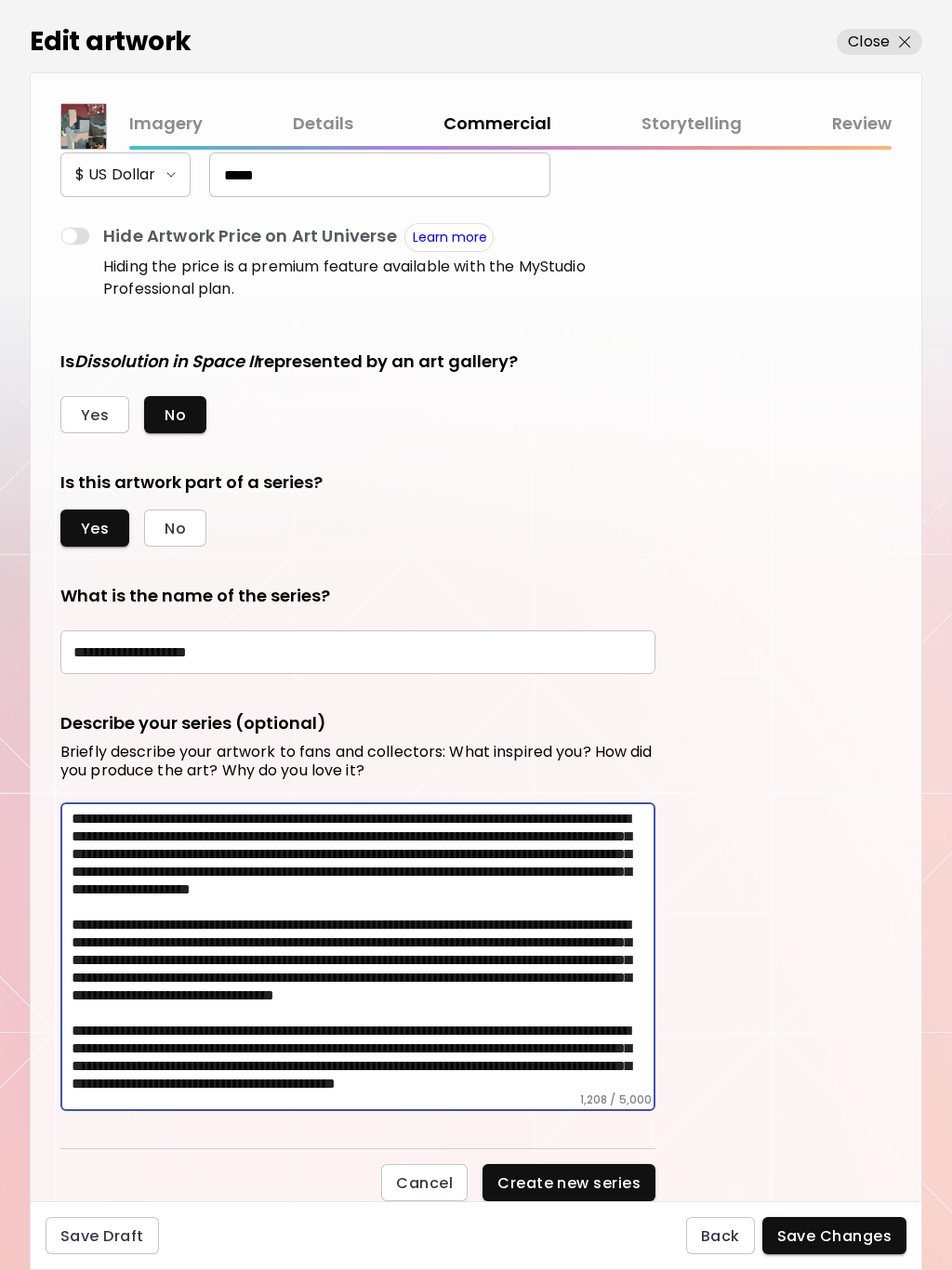
type textarea "**********"
click at [534, 1182] on span "Create new series" at bounding box center [568, 1183] width 143 height 20
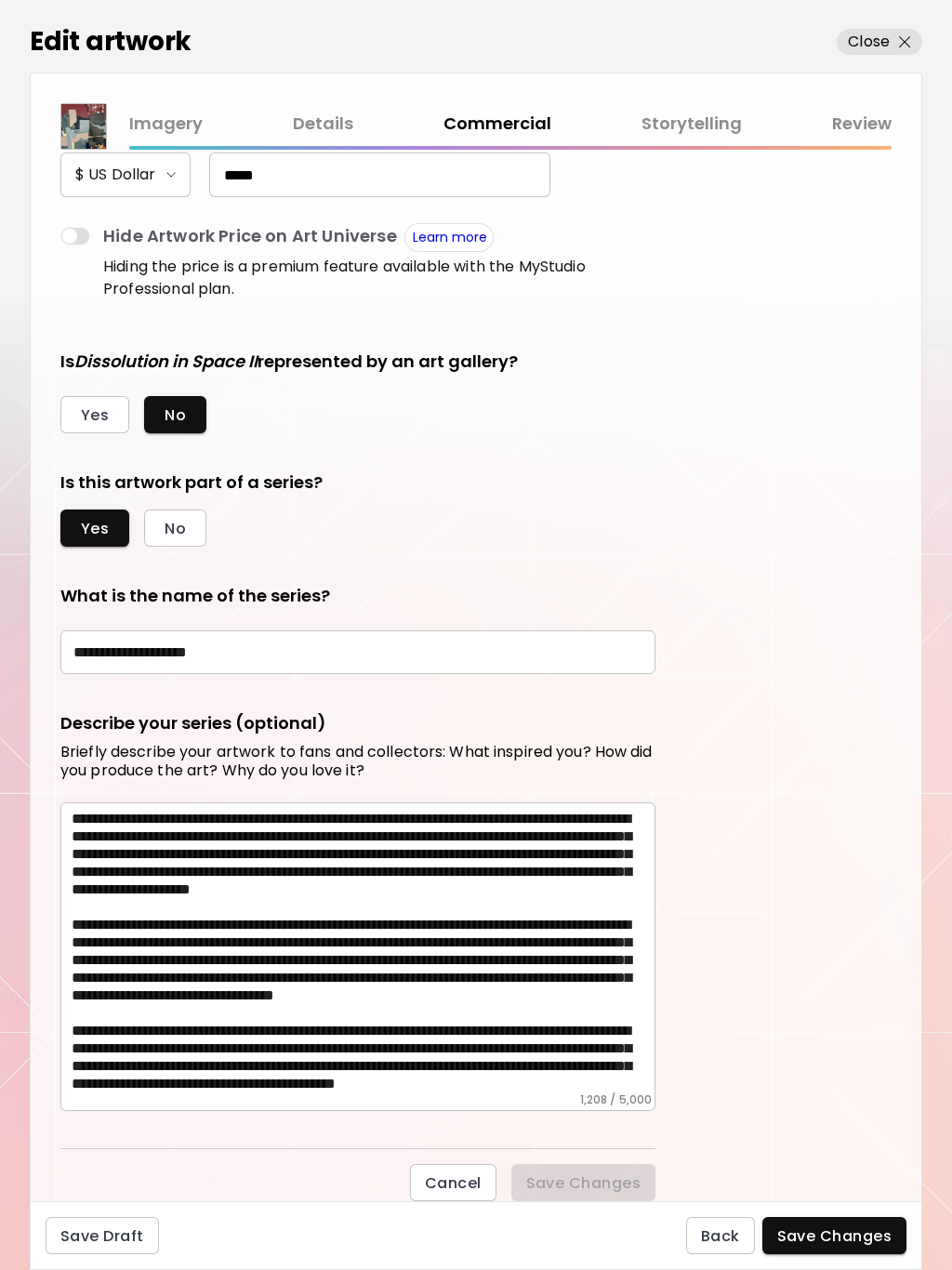
scroll to position [315, 0]
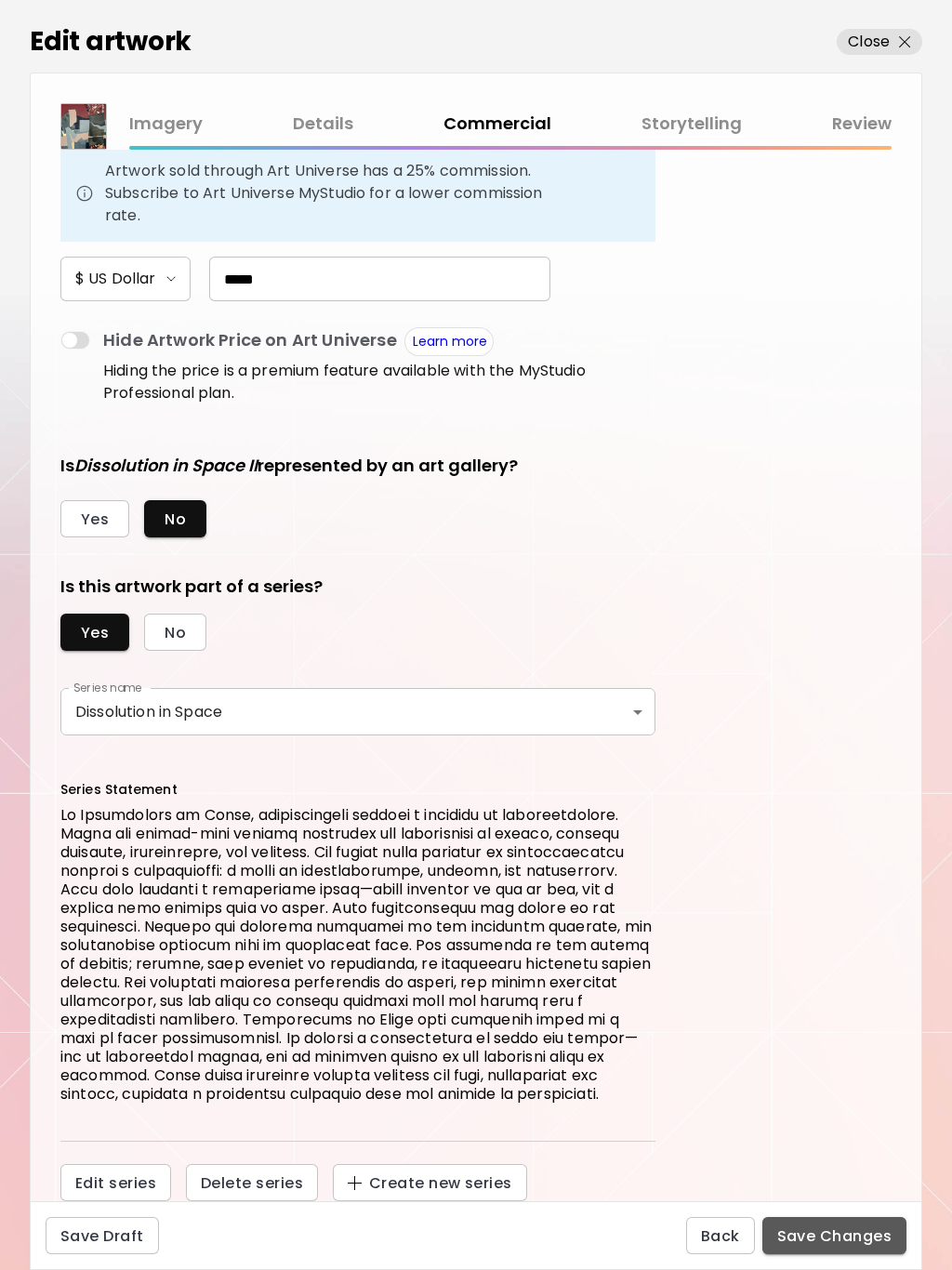
click at [804, 1233] on span "Save Changes" at bounding box center [834, 1236] width 115 height 20
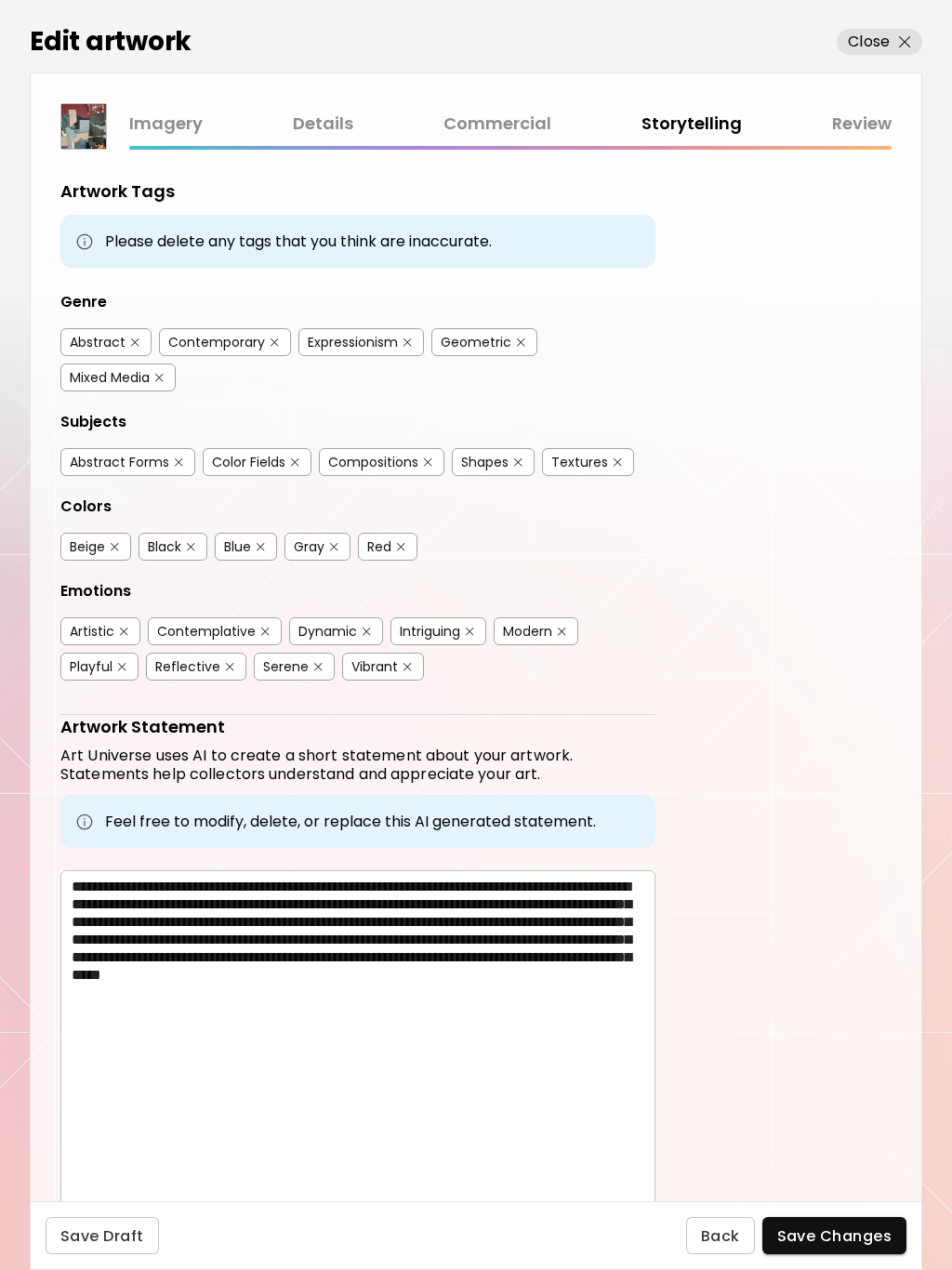
click at [806, 1233] on span "Save Changes" at bounding box center [834, 1236] width 115 height 20
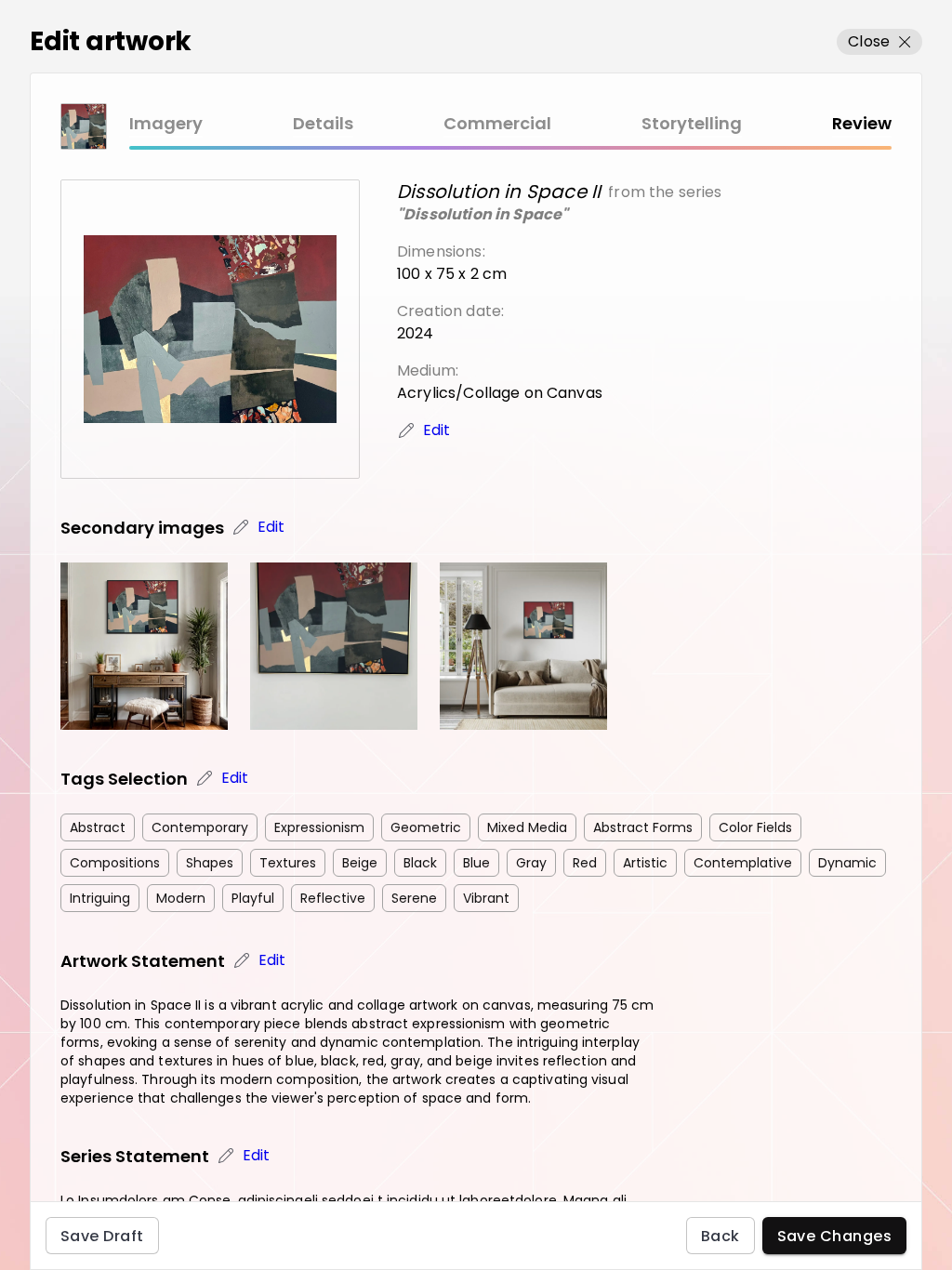
click at [806, 1224] on button "Save Changes" at bounding box center [834, 1235] width 145 height 37
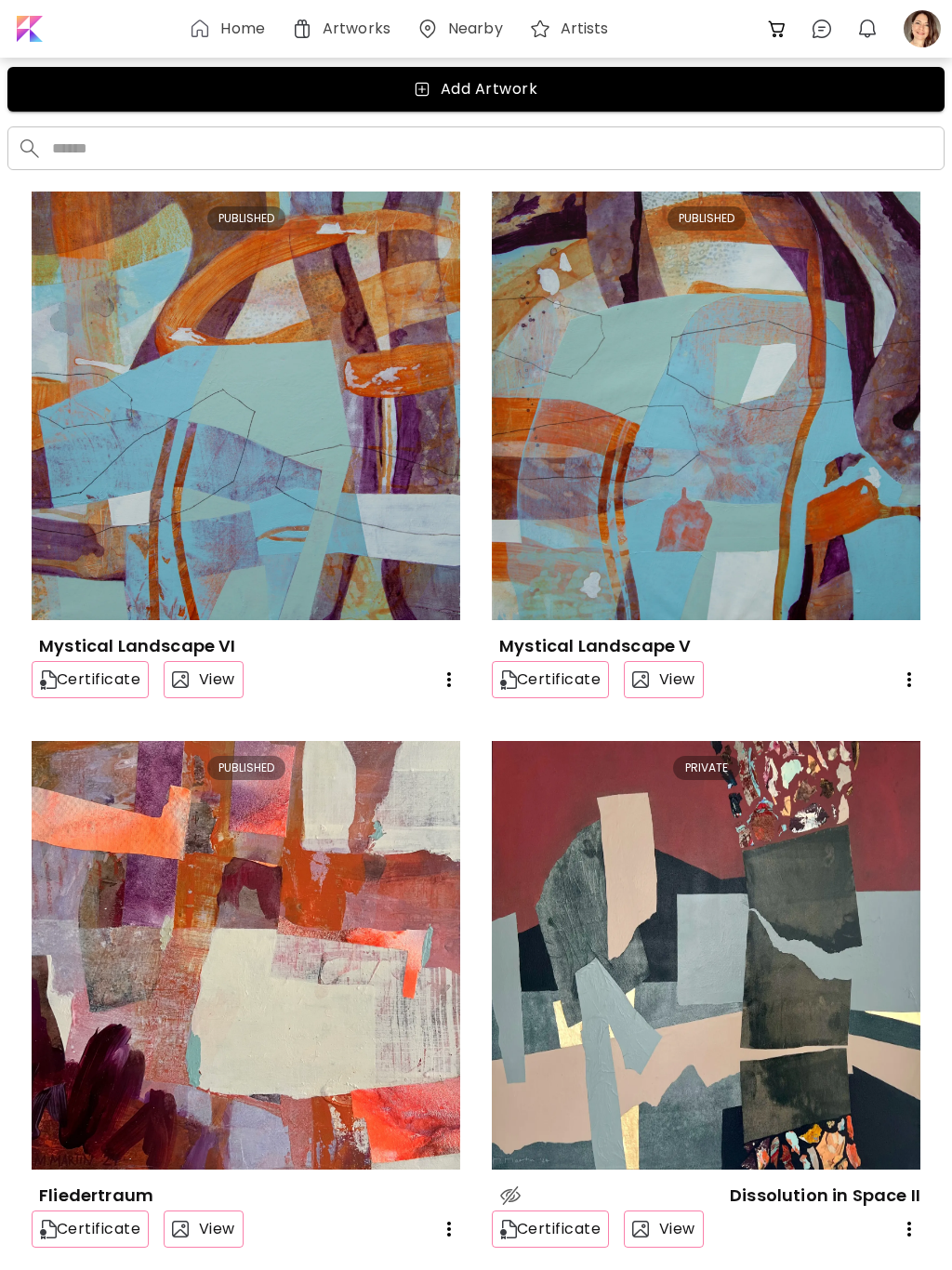
click at [731, 994] on img at bounding box center [705, 955] width 429 height 429
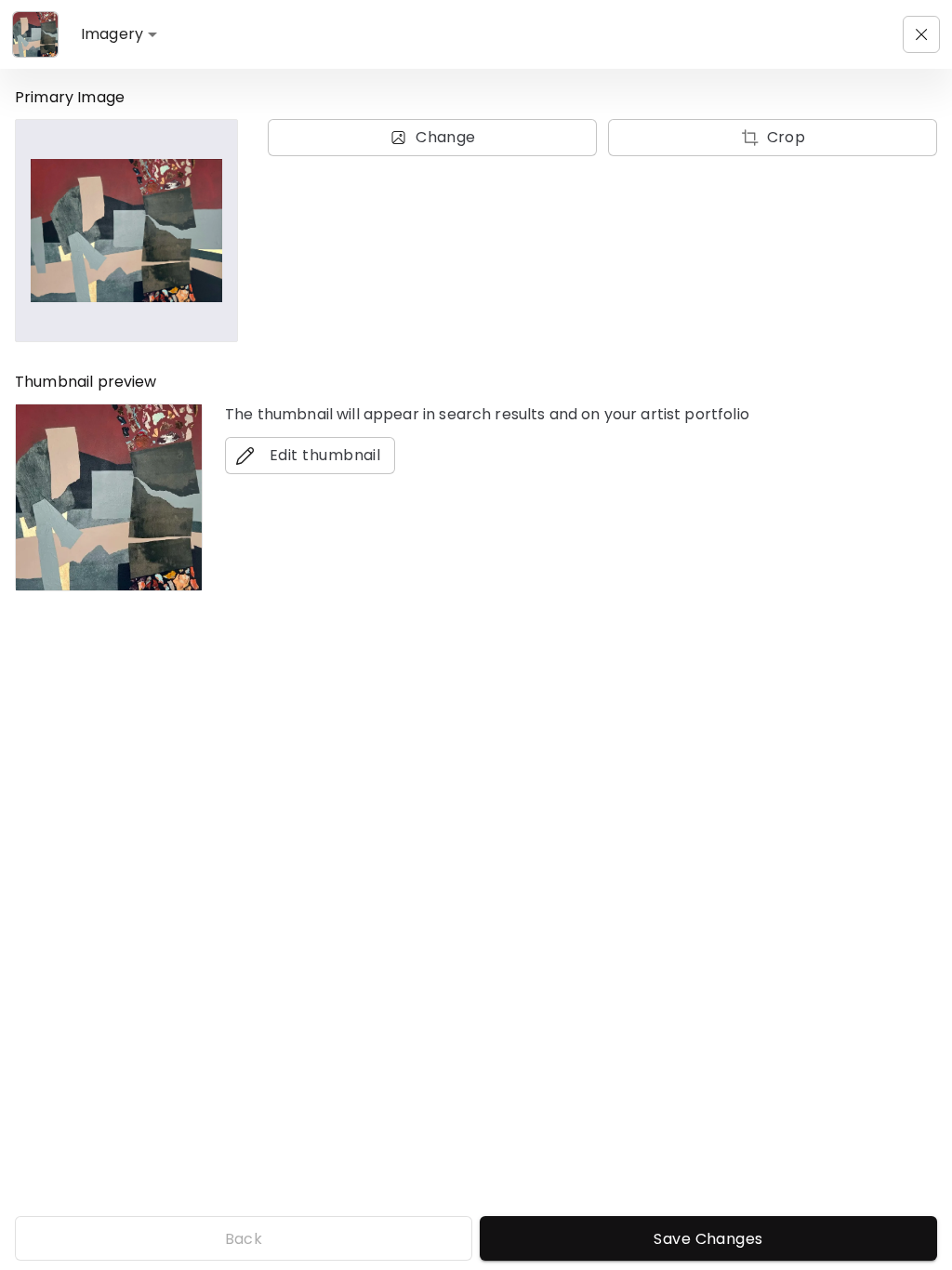
click at [248, 1226] on div "Back Save Changes" at bounding box center [476, 1238] width 952 height 45
click at [113, 38] on body "Imagery ******* Primary Image Change Crop Thumbnail preview The thumbnail will …" at bounding box center [476, 635] width 952 height 1270
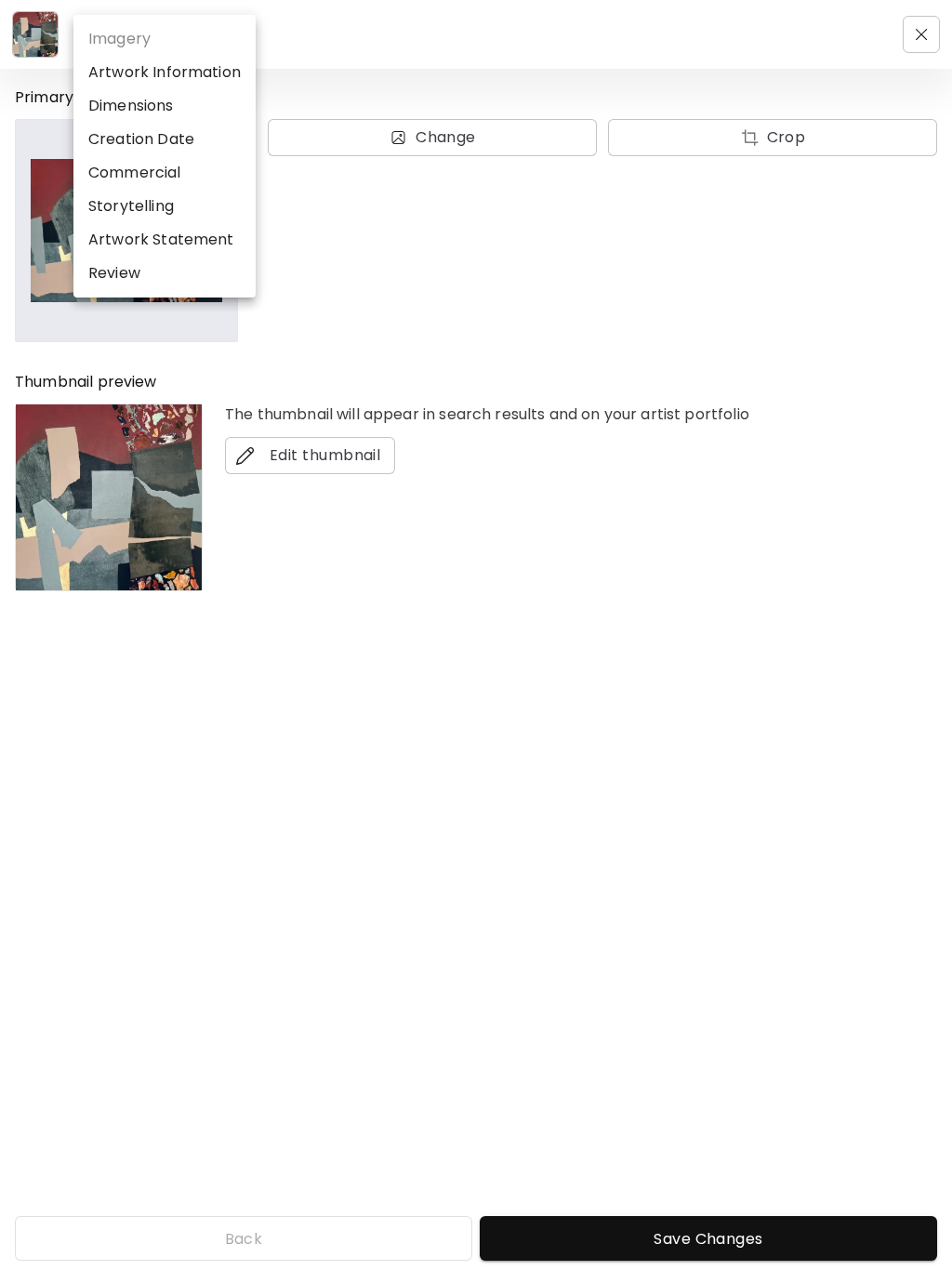
click at [216, 74] on li "Artwork Information" at bounding box center [165, 72] width 182 height 33
type input "*******"
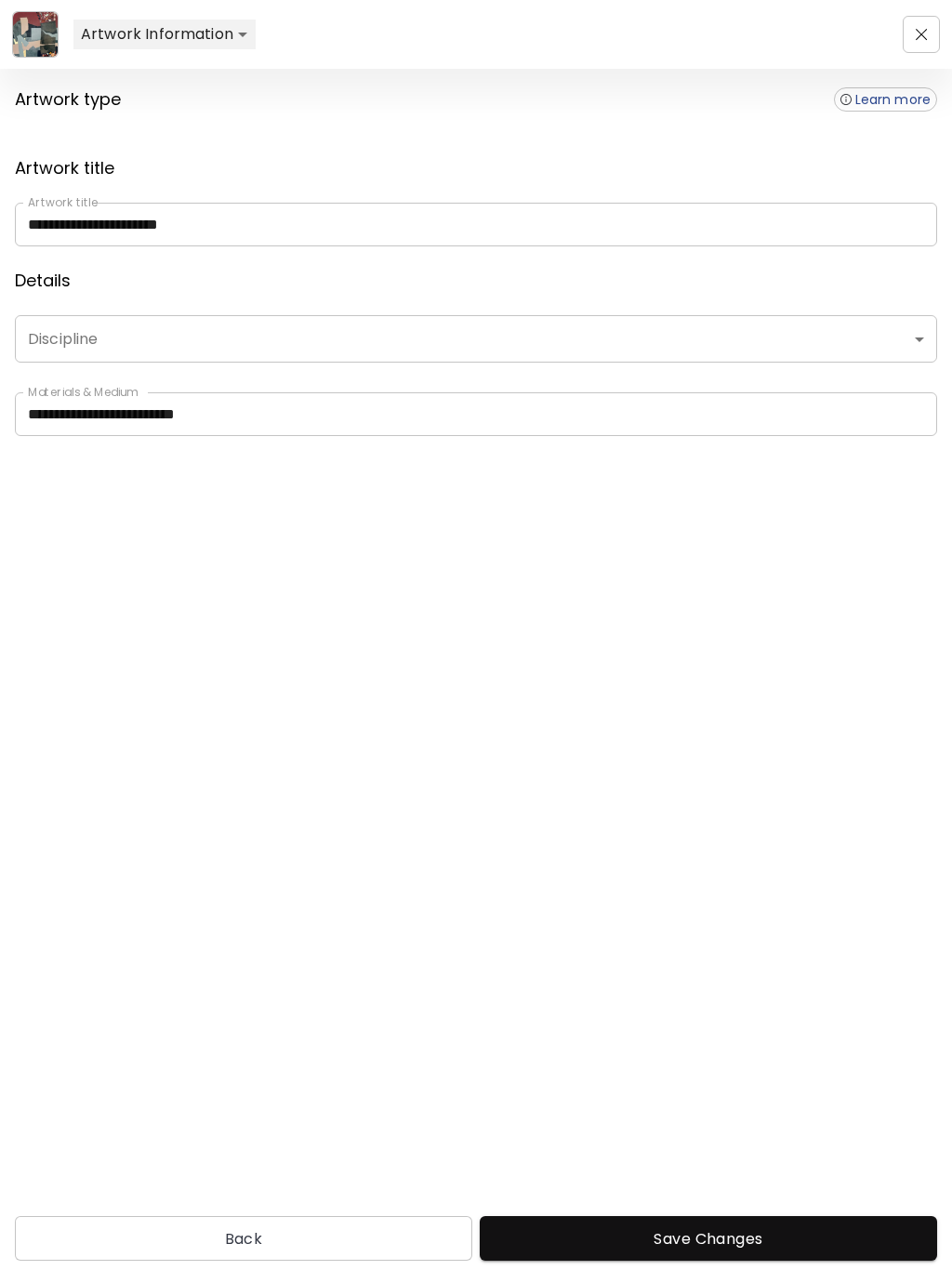
type input "********"
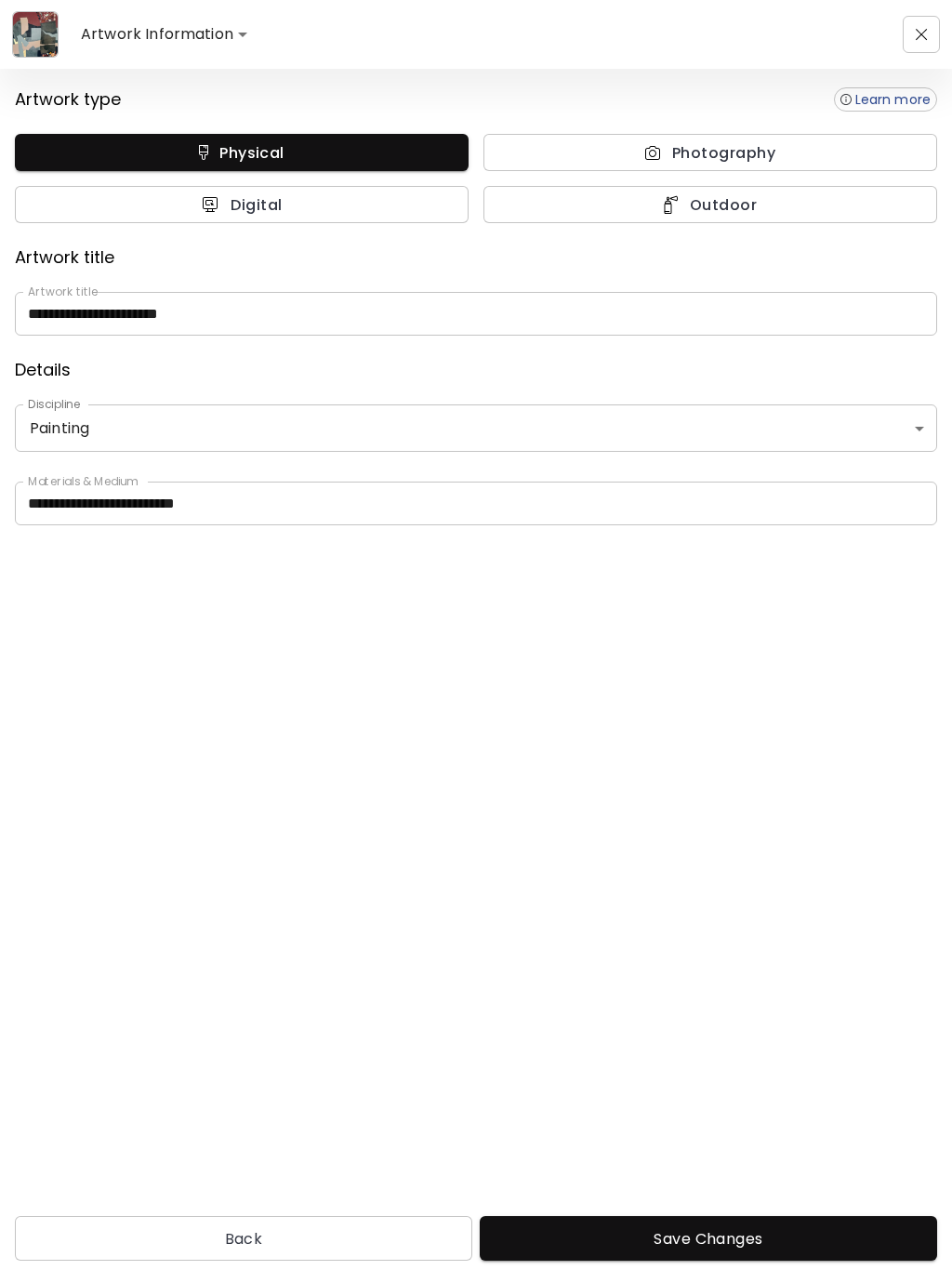
click at [235, 29] on body "**********" at bounding box center [476, 635] width 952 height 1270
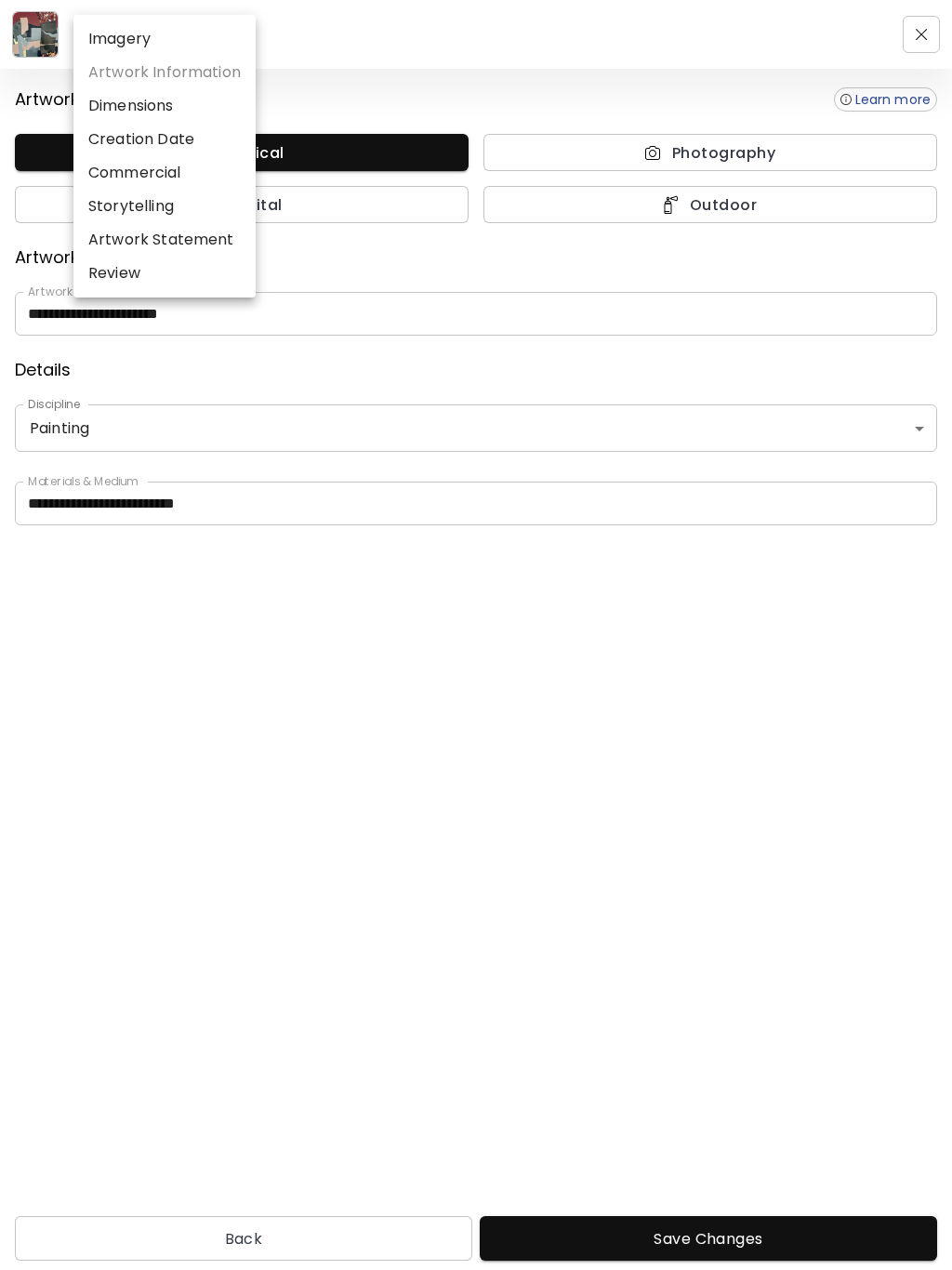
click at [167, 110] on li "Dimensions" at bounding box center [165, 105] width 182 height 33
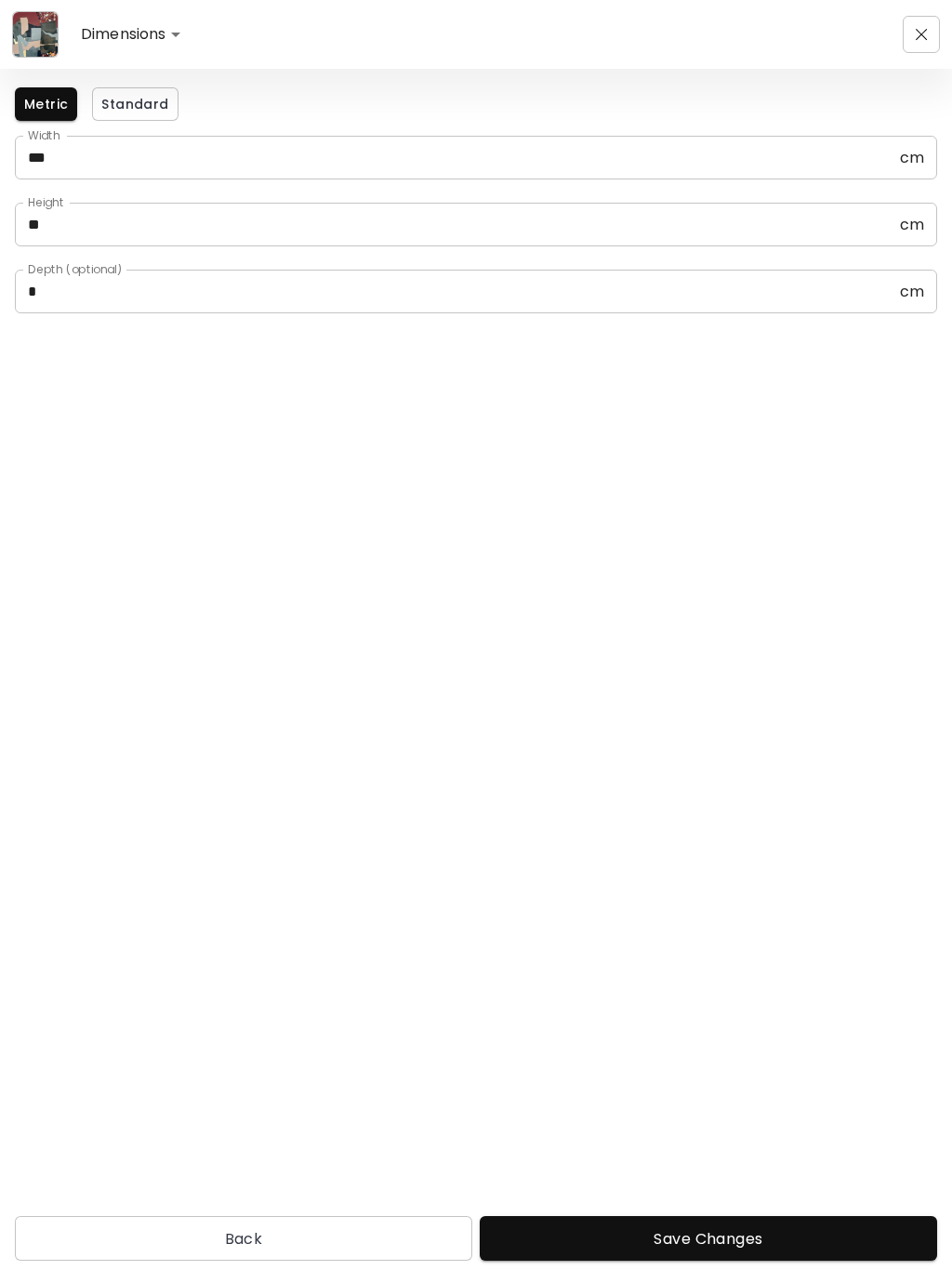
click at [166, 38] on body "**********" at bounding box center [476, 635] width 952 height 1270
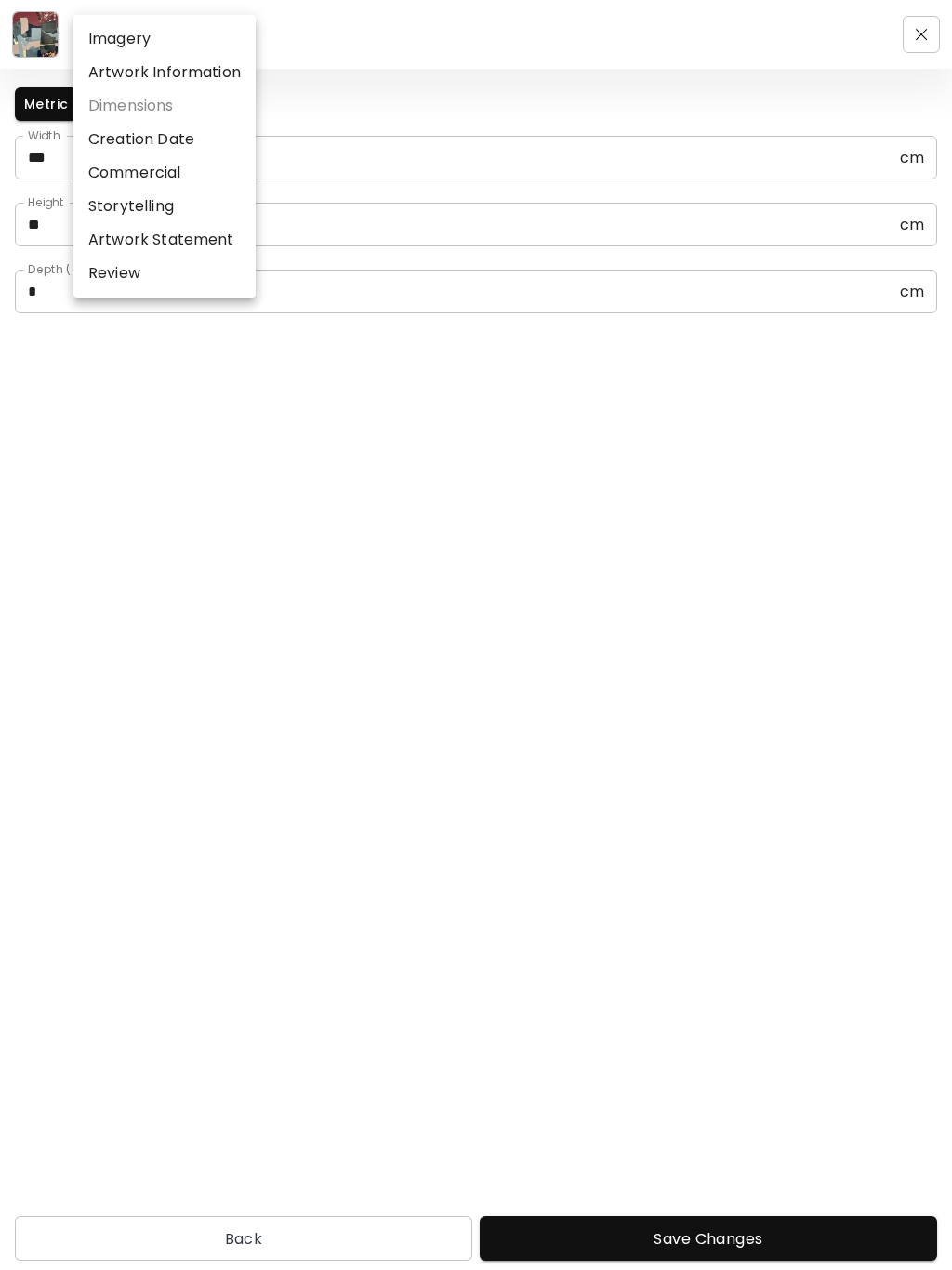
click at [186, 144] on li "Creation Date" at bounding box center [165, 139] width 182 height 33
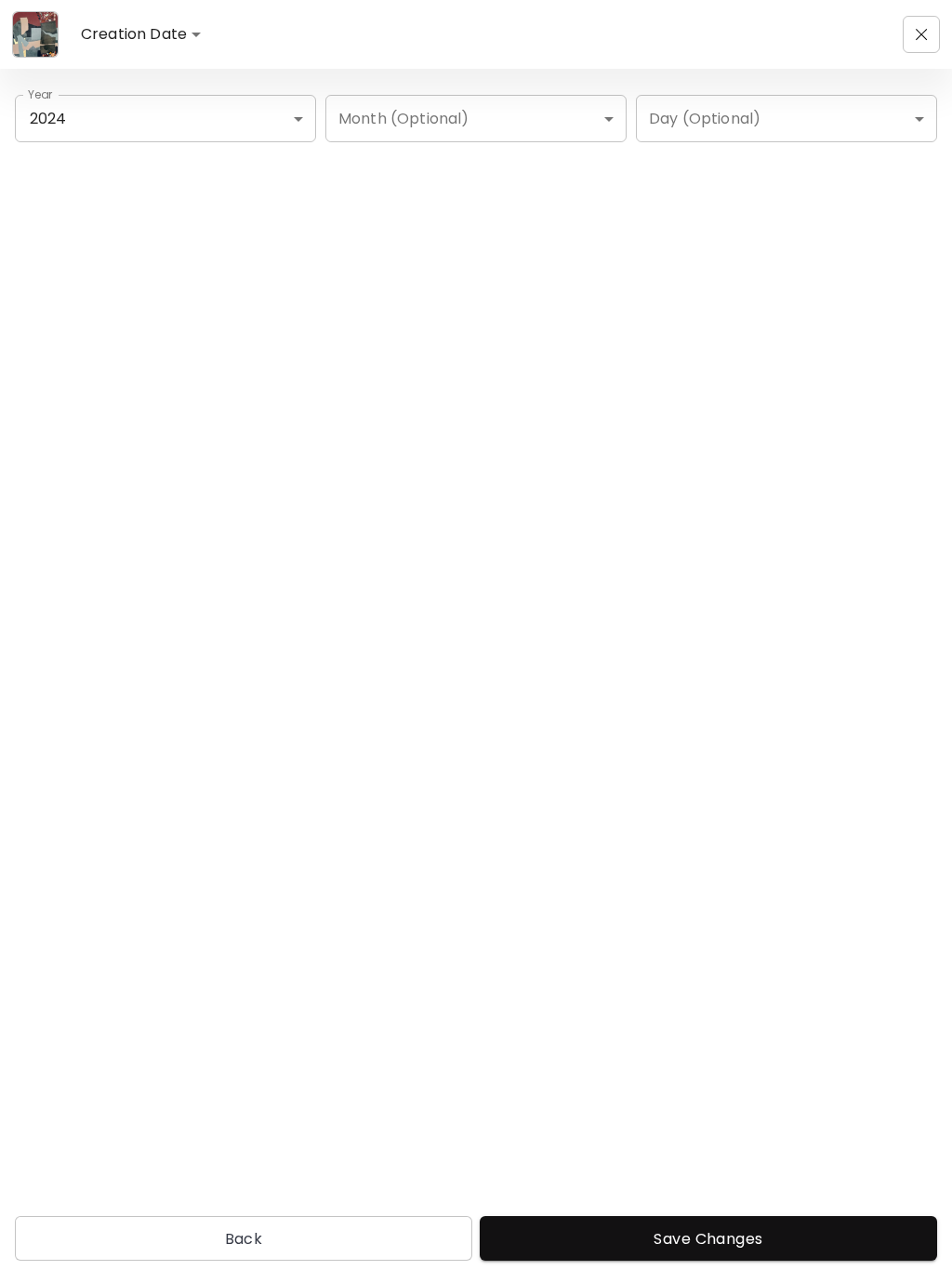
click at [194, 33] on body "**********" at bounding box center [476, 635] width 952 height 1270
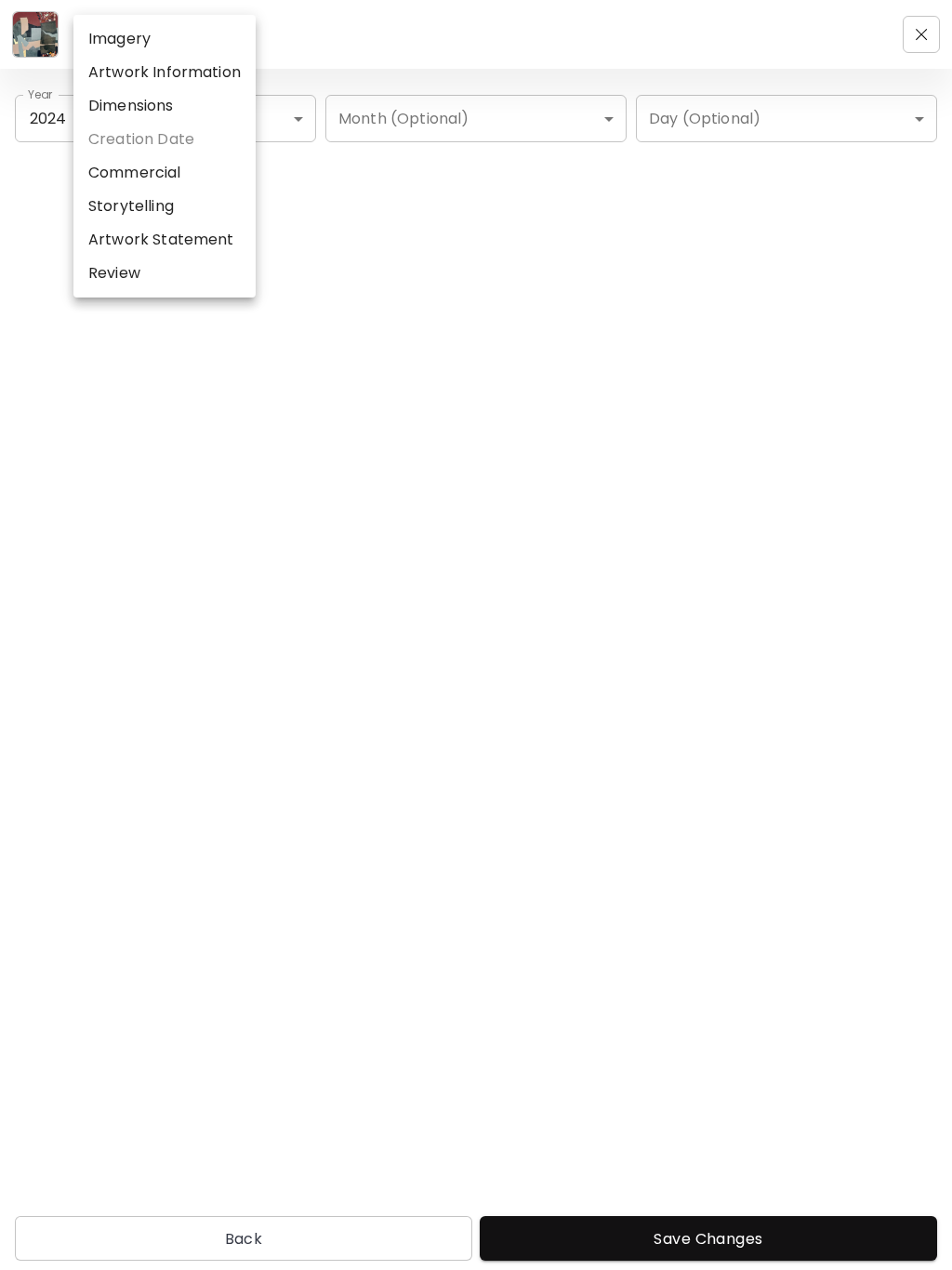
click at [175, 179] on li "Commercial" at bounding box center [165, 172] width 182 height 33
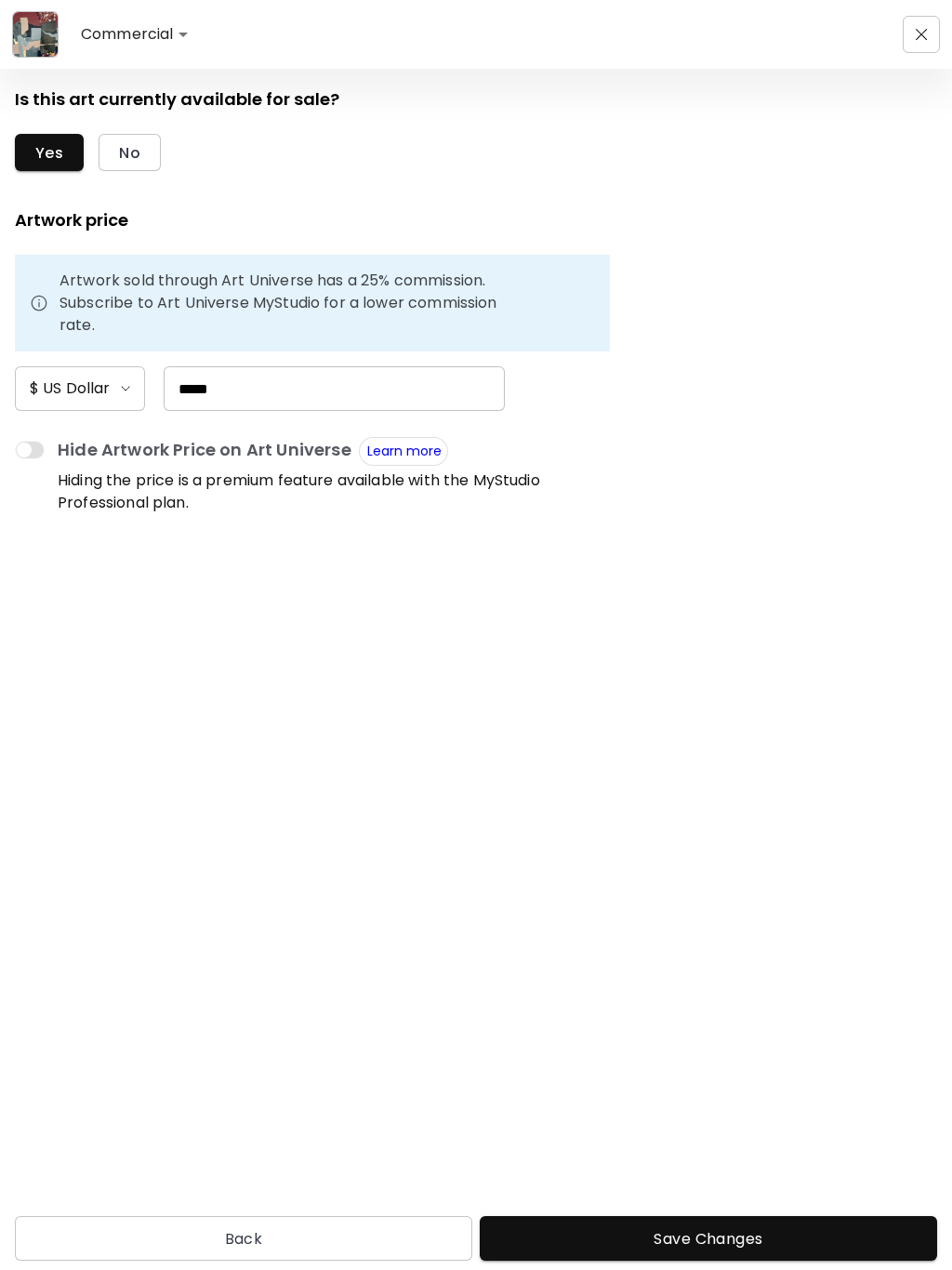
click at [172, 31] on body "**********" at bounding box center [476, 635] width 952 height 1270
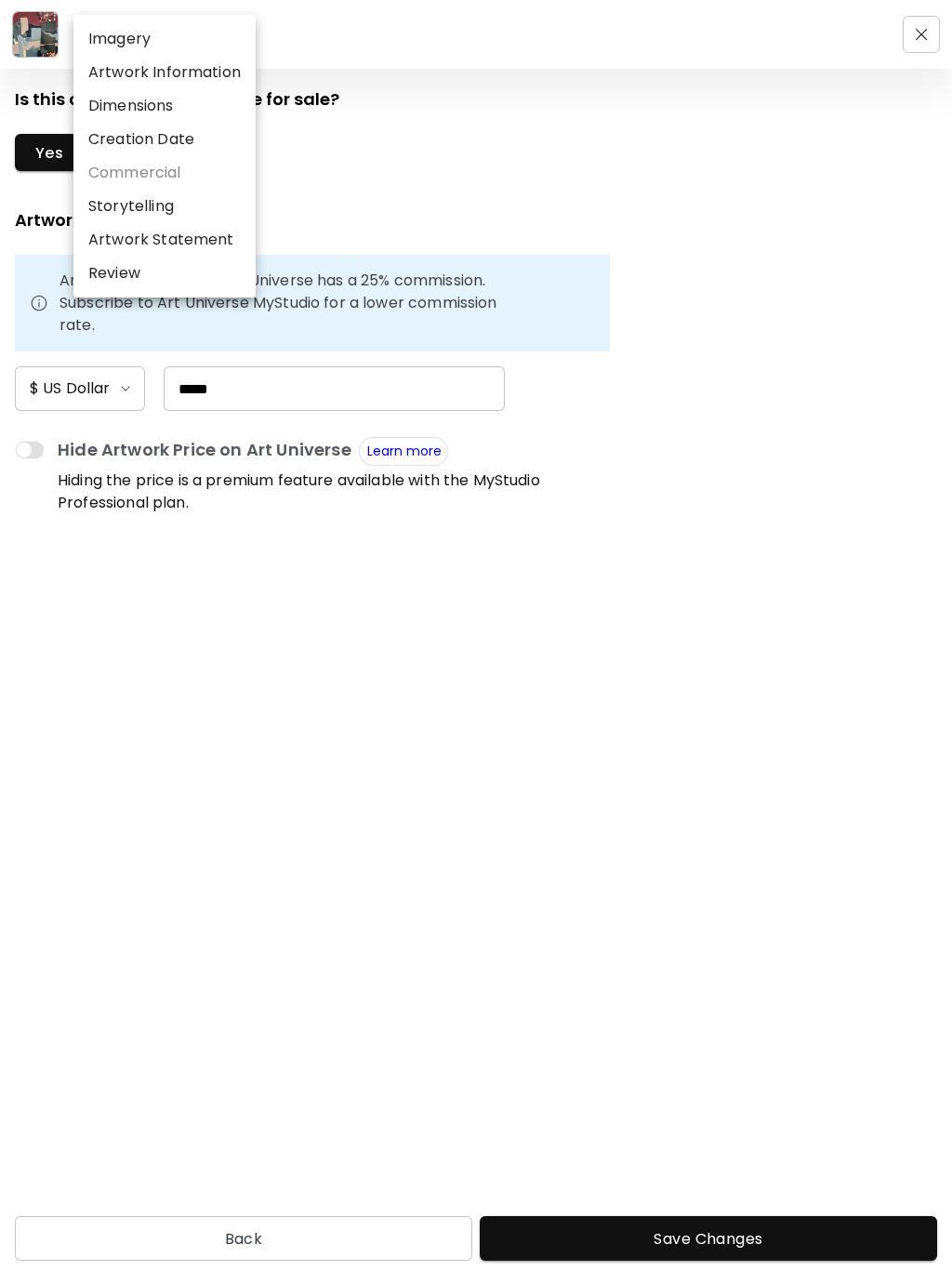
click at [145, 207] on li "Storytelling" at bounding box center [165, 206] width 182 height 33
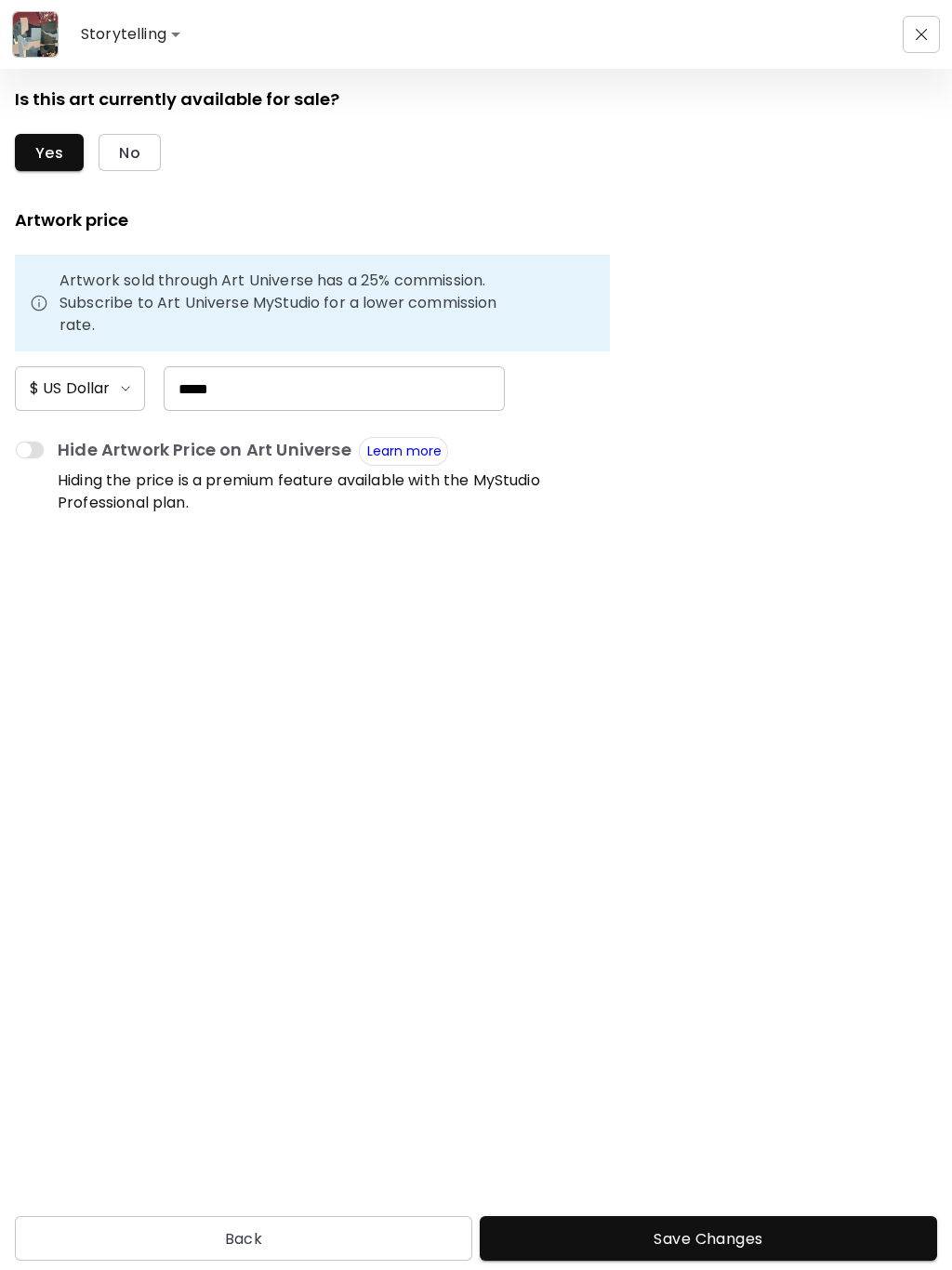
click at [152, 35] on body "Storytelling **** Is this art currently available for sale? Yes No Artwork pric…" at bounding box center [476, 635] width 952 height 1270
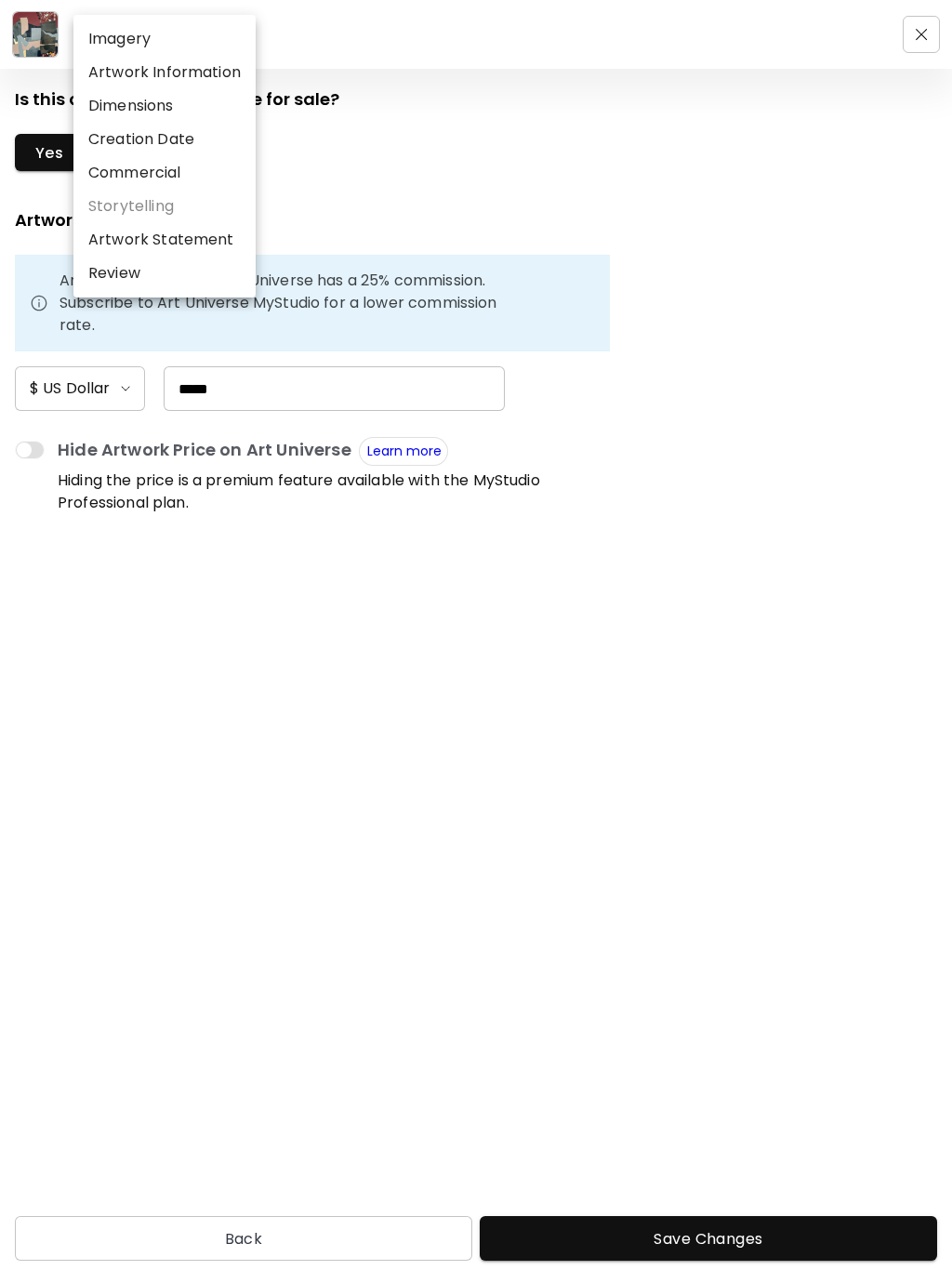
click at [200, 248] on li "Artwork Statement" at bounding box center [165, 239] width 182 height 33
type input "**********"
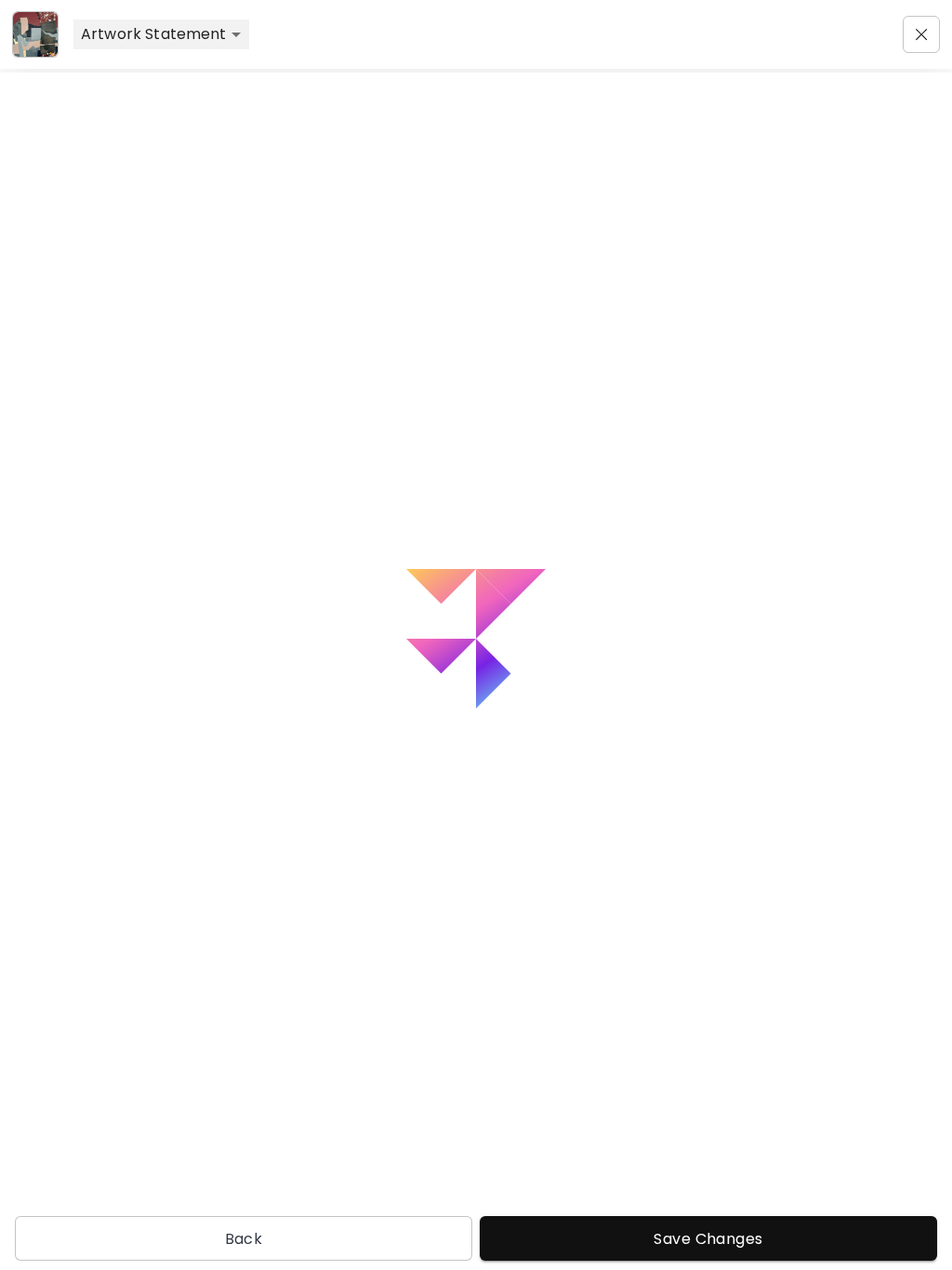
type textarea "**********"
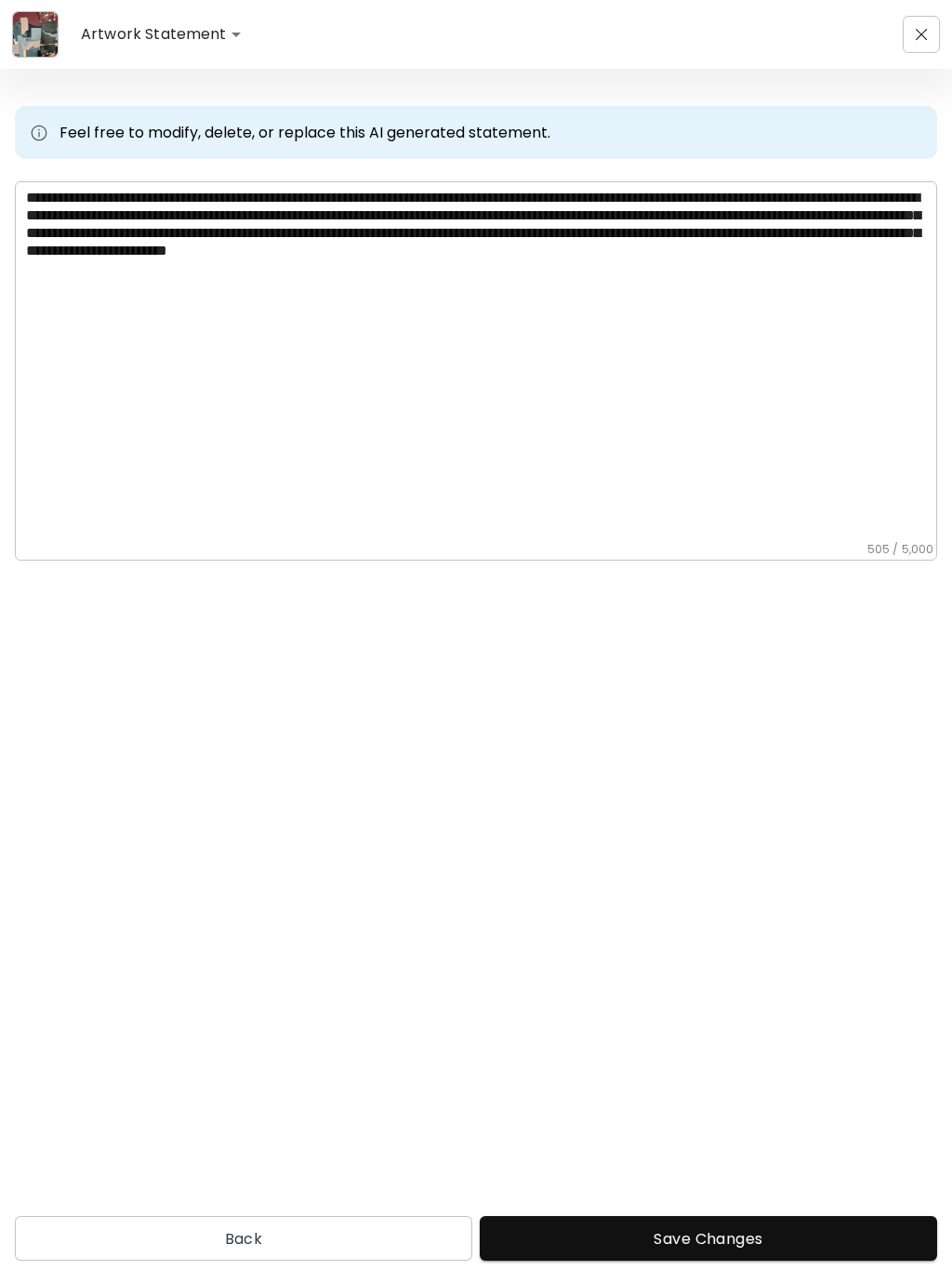
click at [206, 45] on body "**********" at bounding box center [476, 635] width 952 height 1270
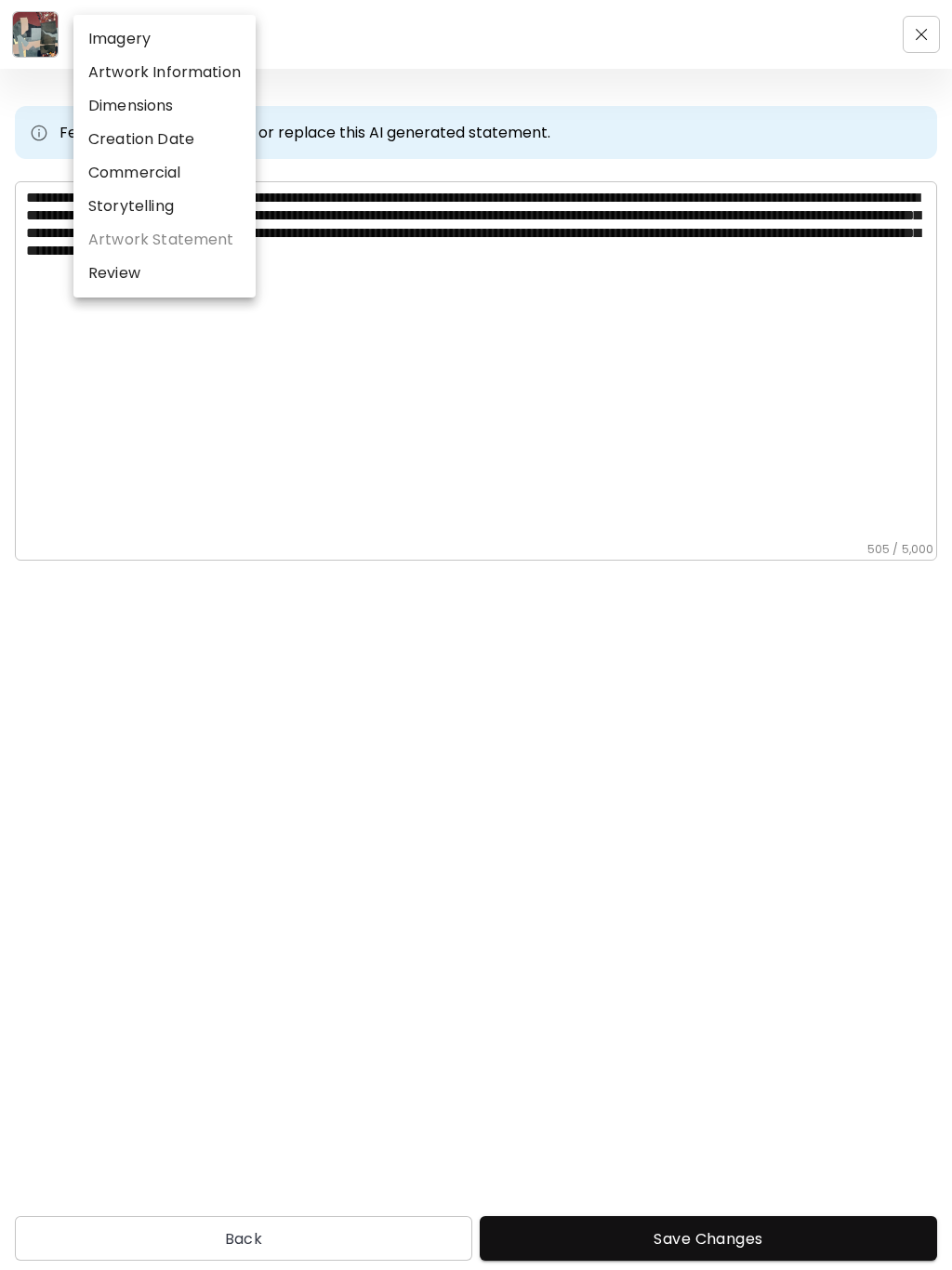
click at [820, 1211] on div at bounding box center [476, 635] width 952 height 1270
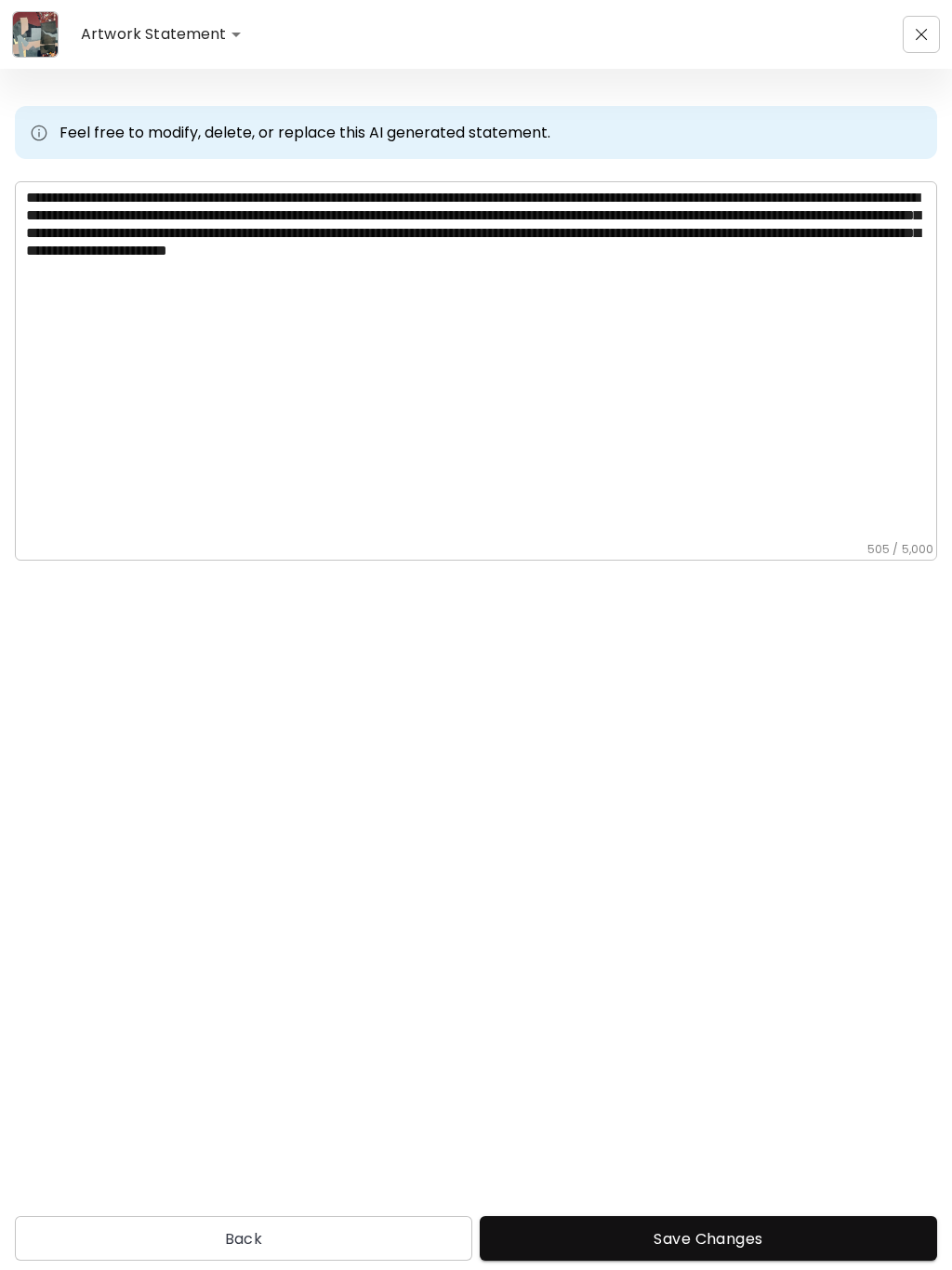
click at [767, 1229] on span "Save Changes" at bounding box center [708, 1239] width 428 height 20
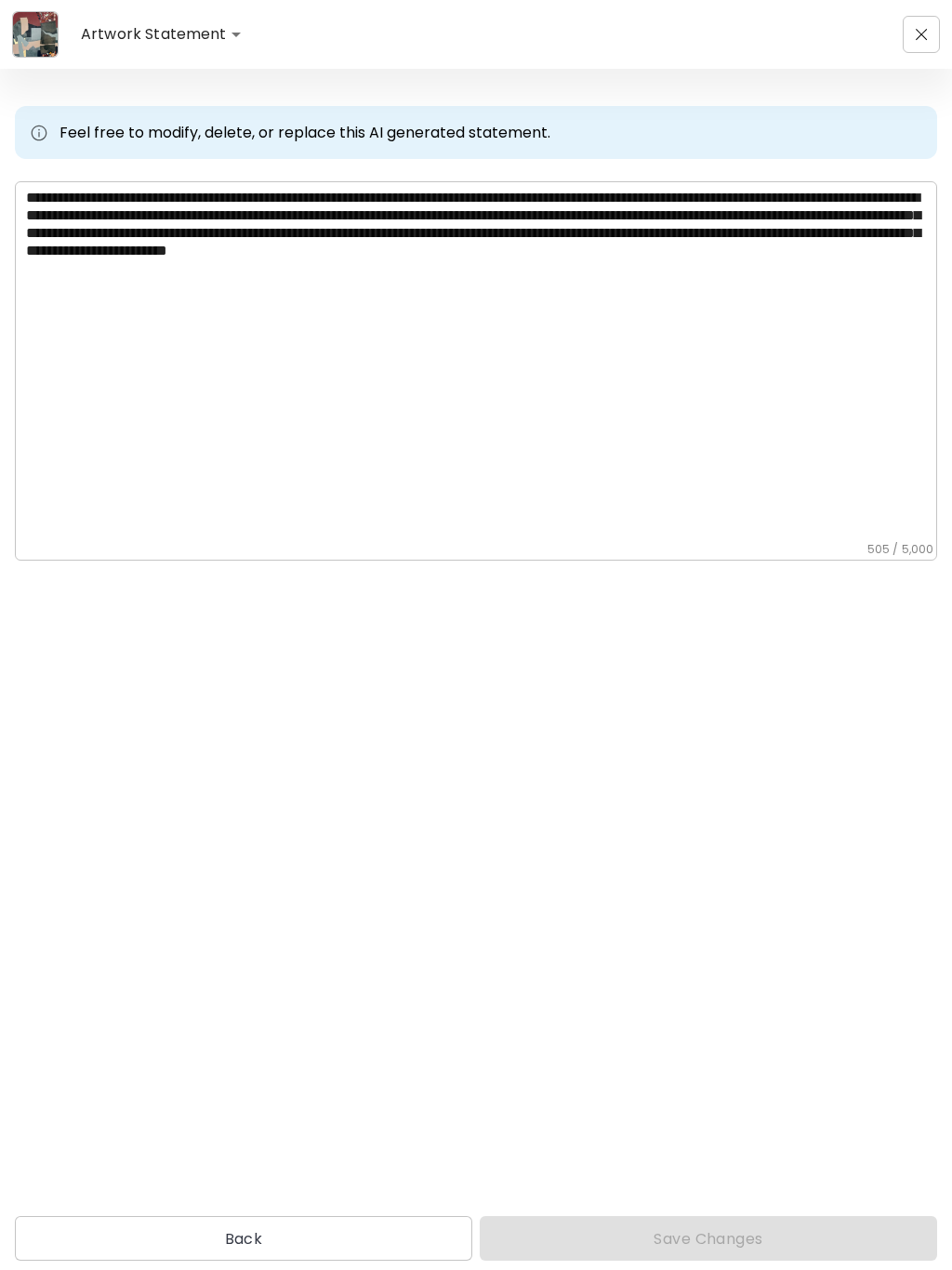
type input "******"
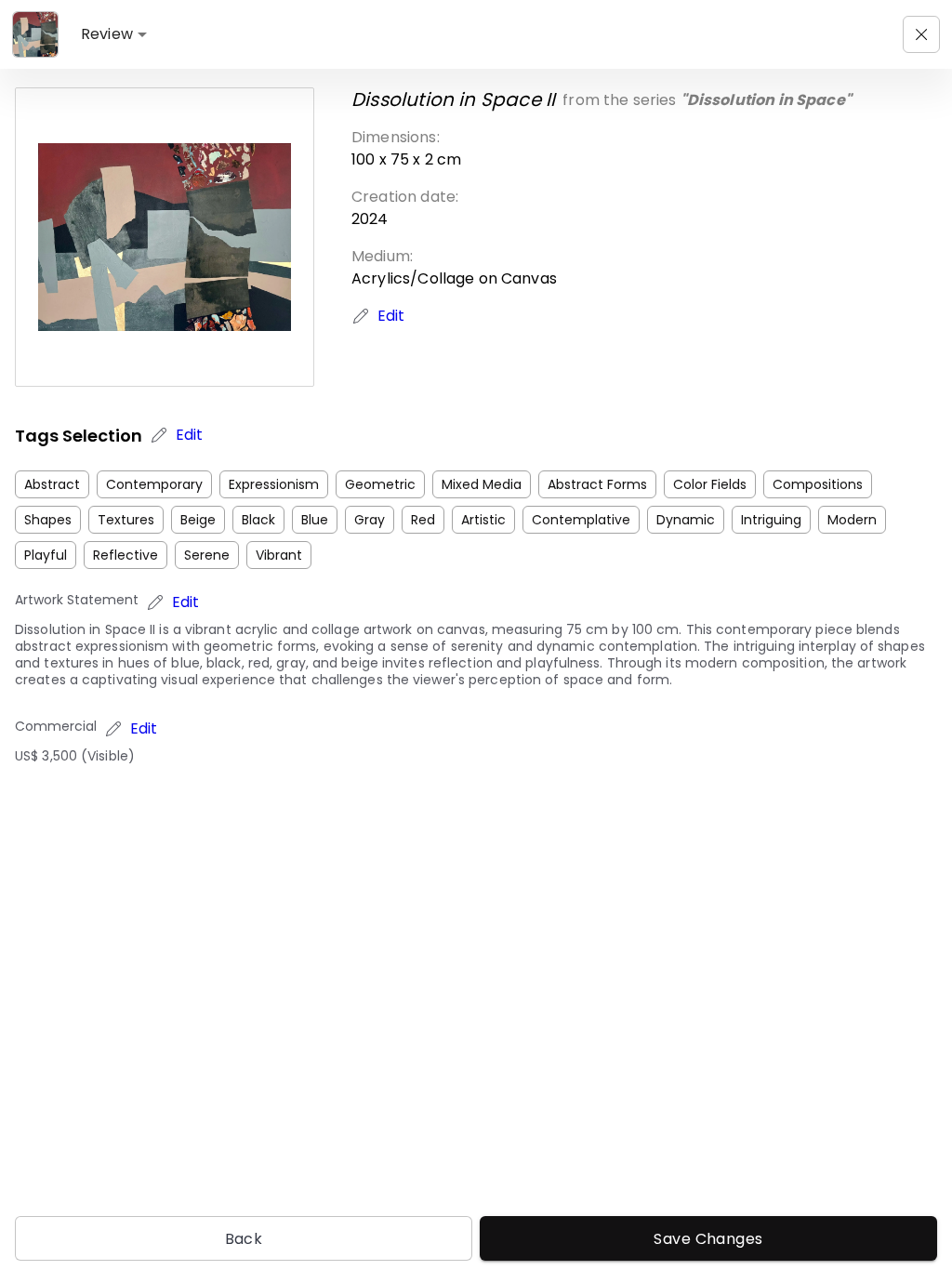
click at [925, 29] on img "button" at bounding box center [922, 35] width 12 height 12
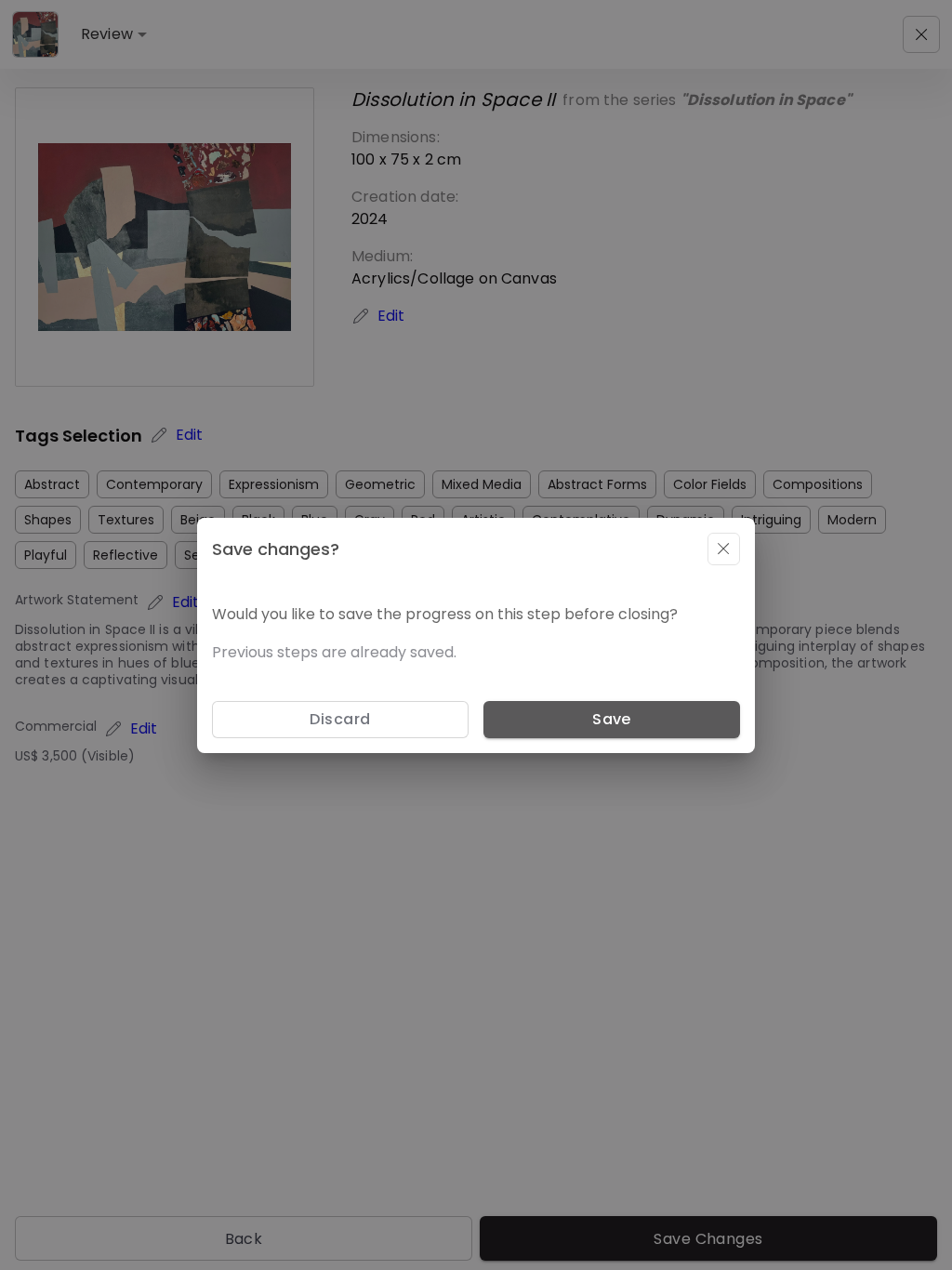
click at [676, 715] on span "Save" at bounding box center [611, 719] width 227 height 20
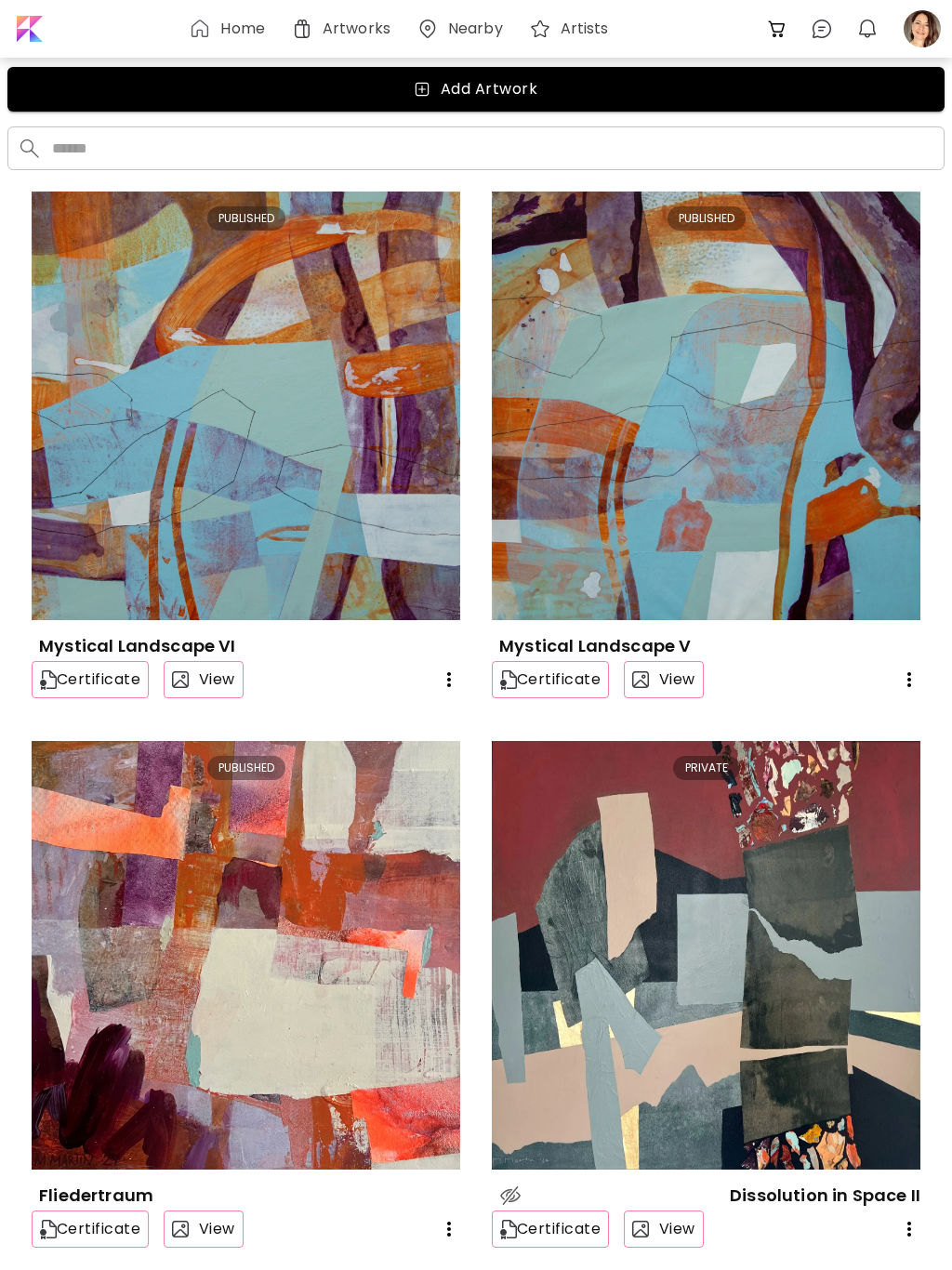
click at [906, 29] on div at bounding box center [922, 28] width 41 height 41
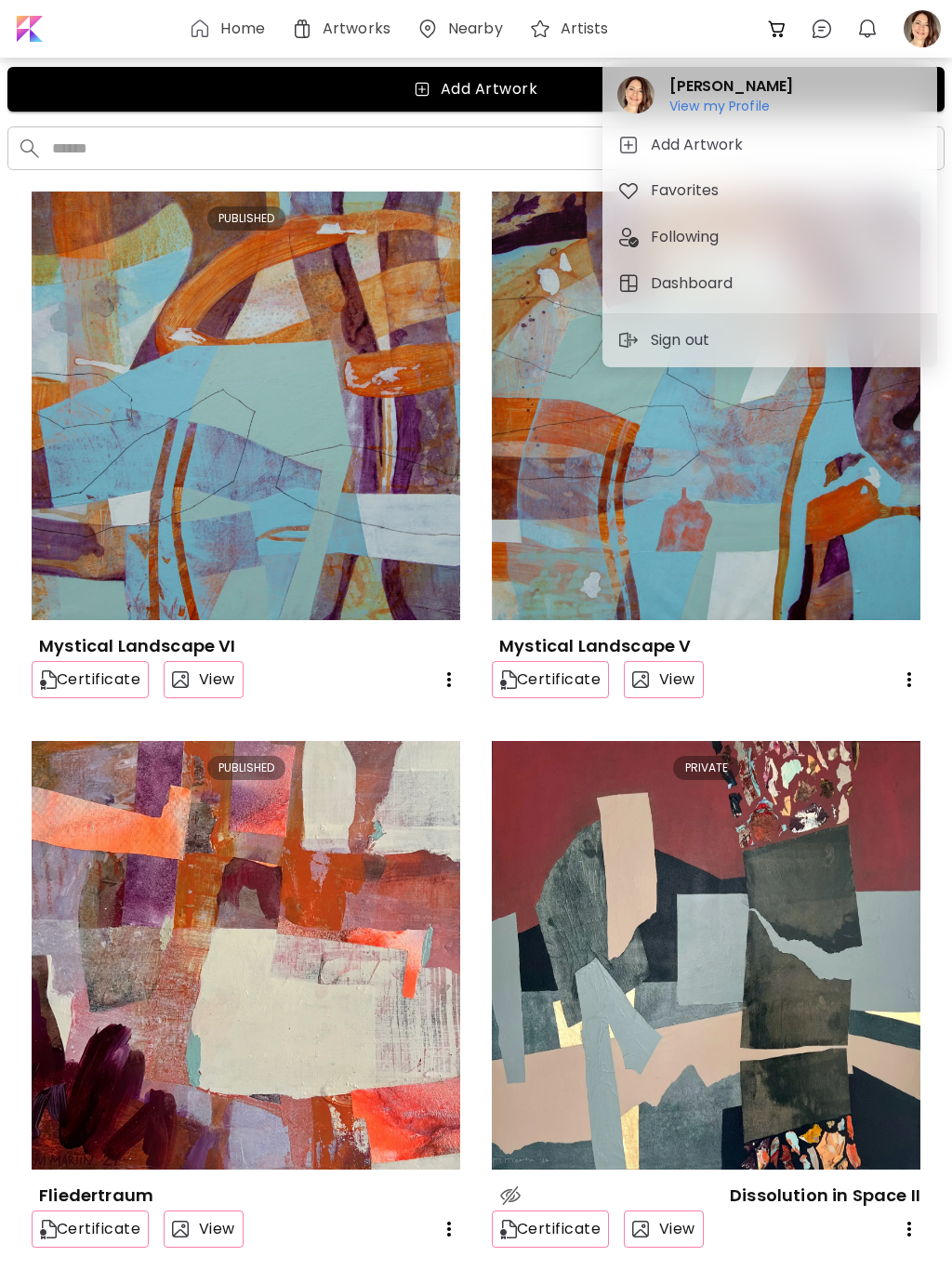
click at [744, 106] on h6 "View my Profile" at bounding box center [731, 106] width 124 height 17
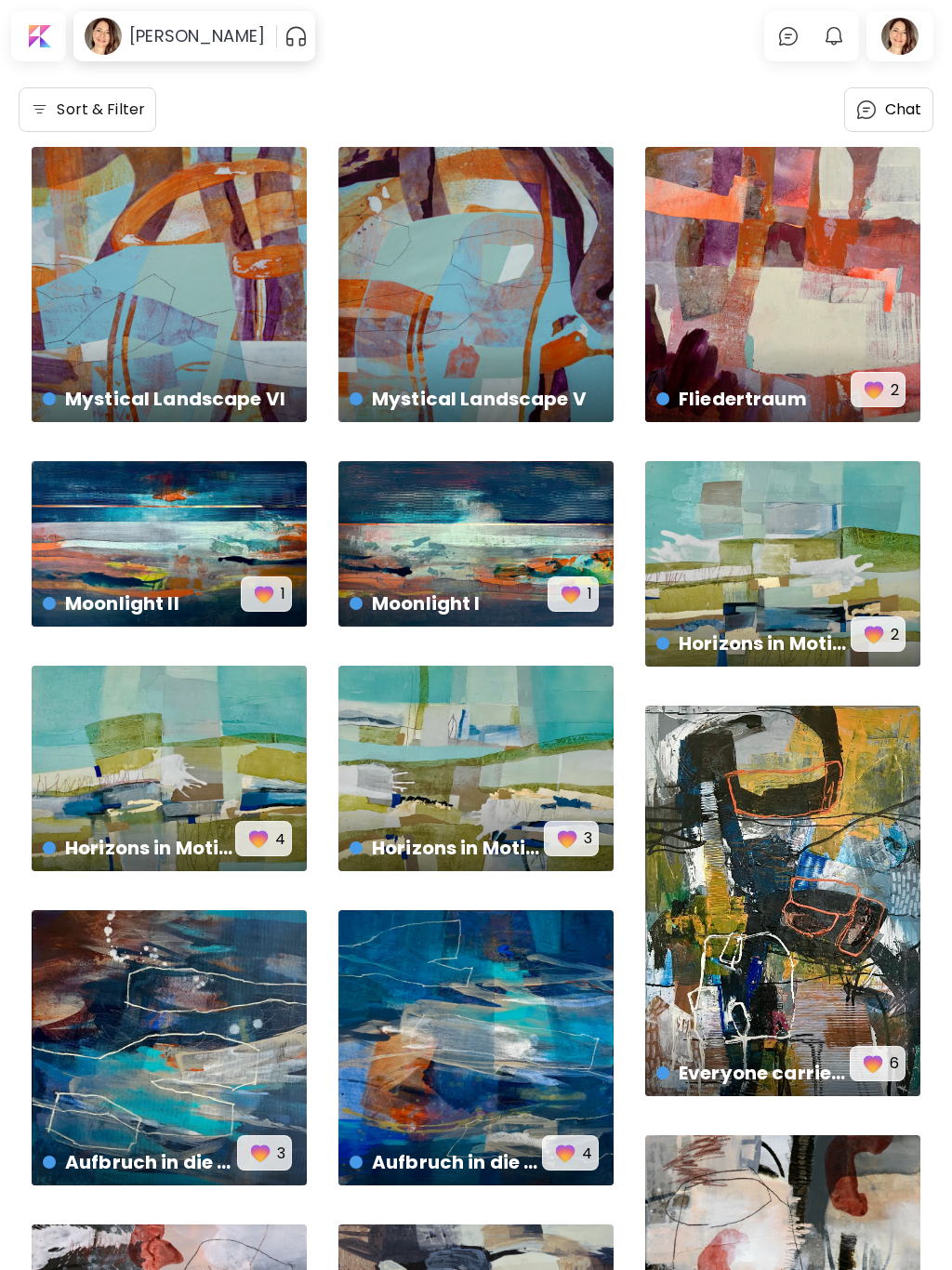
click at [902, 38] on div at bounding box center [900, 36] width 60 height 43
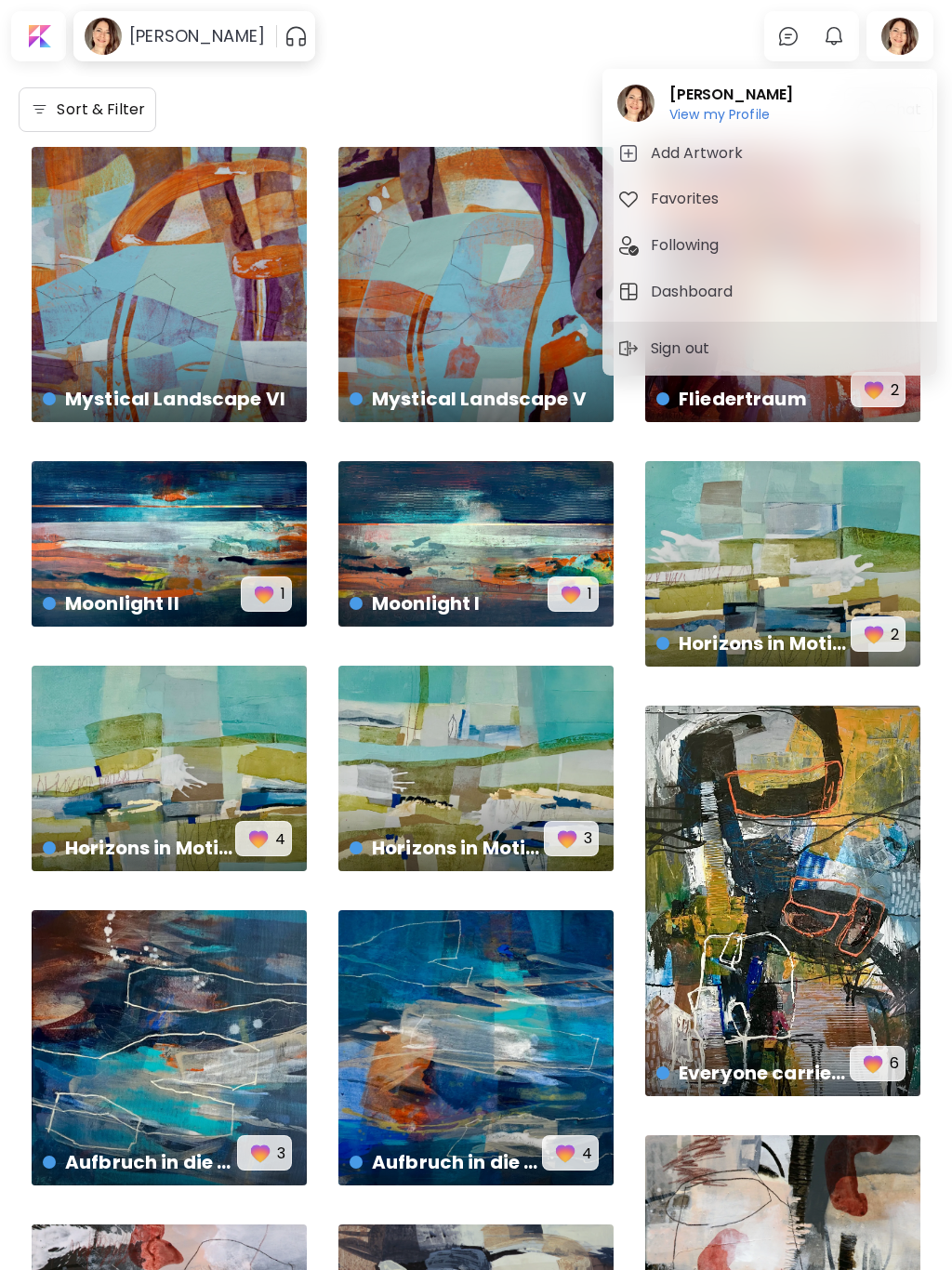
click at [747, 114] on h6 "View my Profile" at bounding box center [731, 114] width 124 height 17
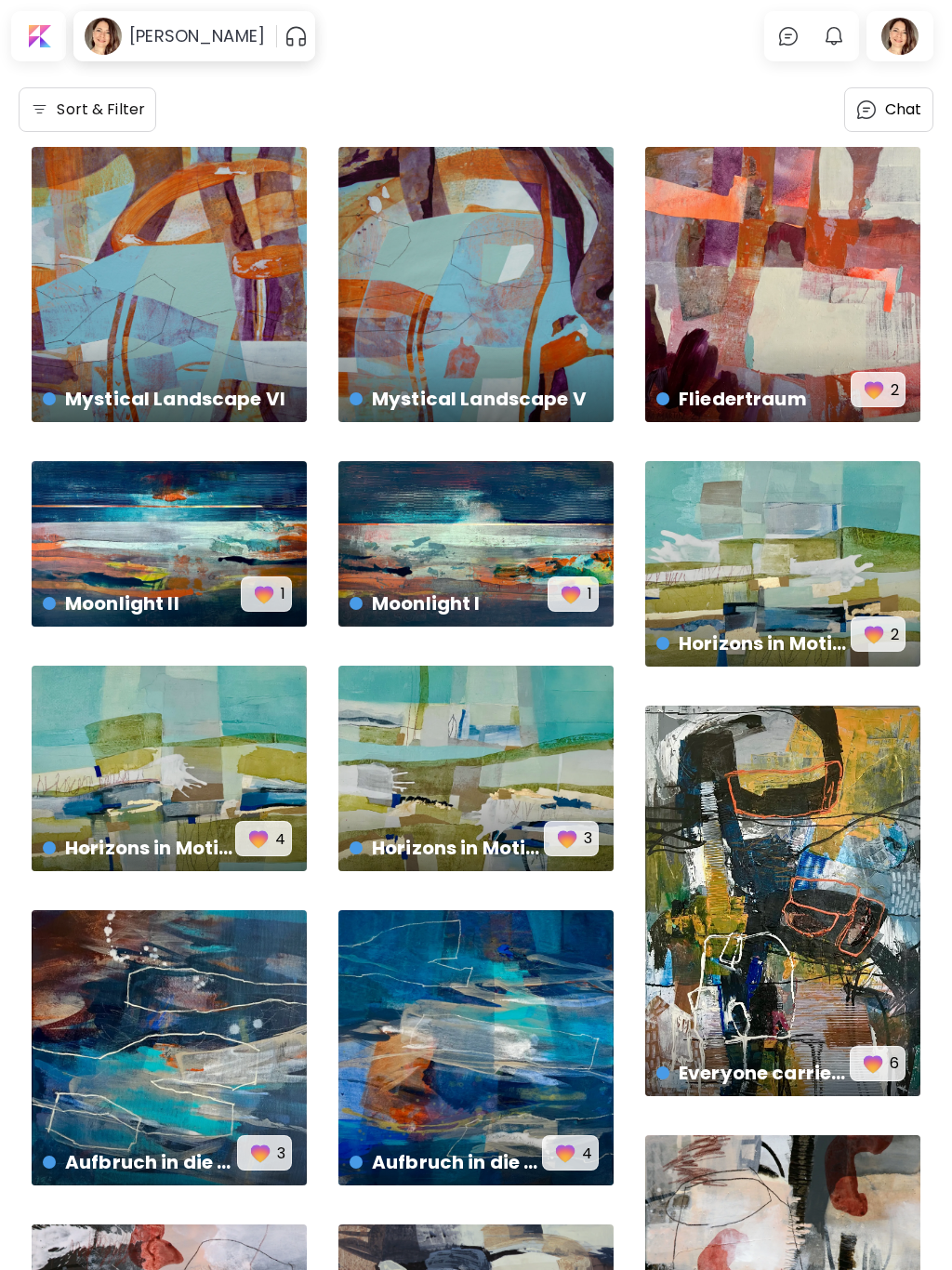
click at [900, 32] on div at bounding box center [900, 36] width 60 height 43
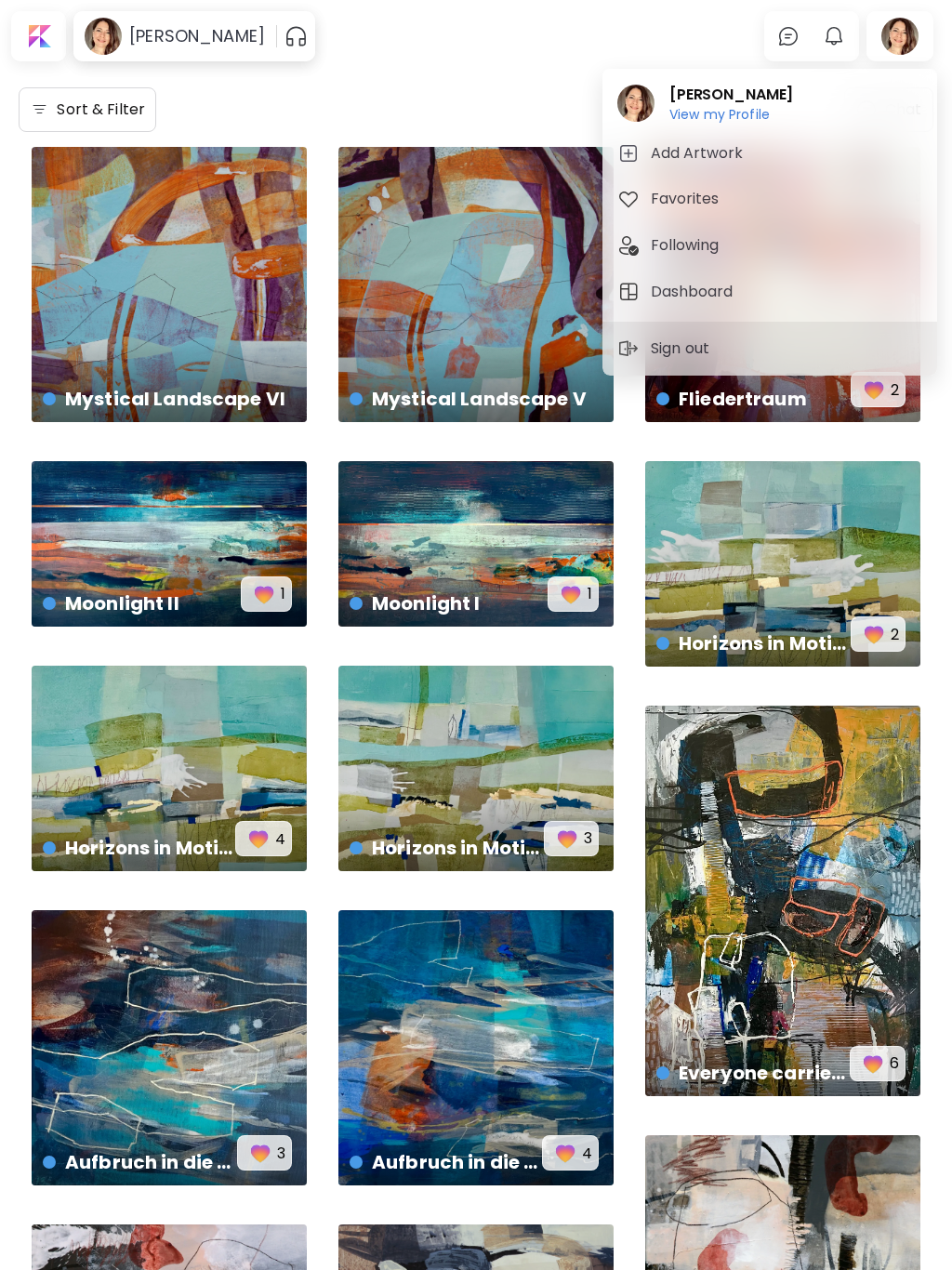
click at [719, 284] on h5 "Dashboard" at bounding box center [693, 292] width 87 height 22
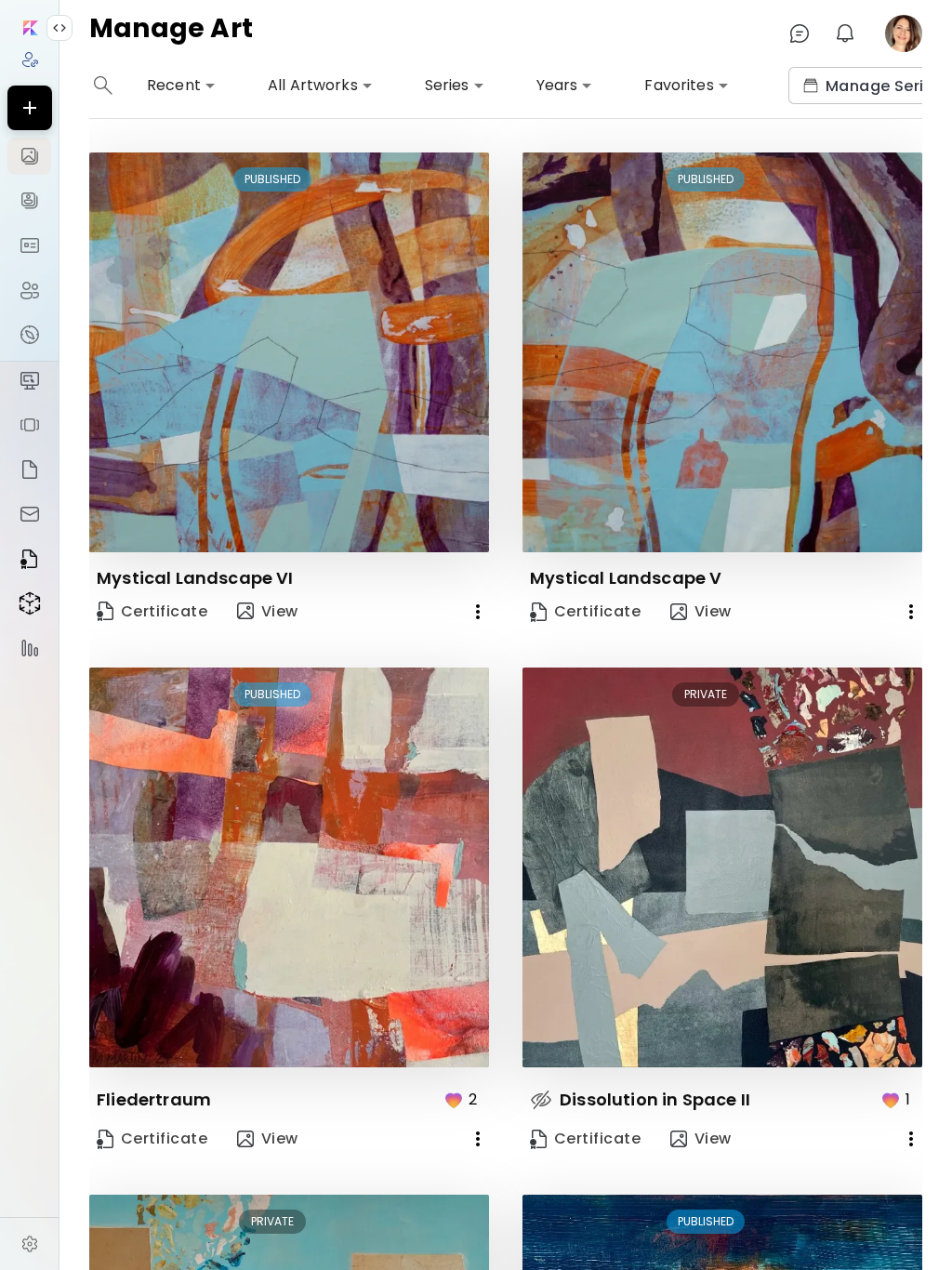
click at [543, 1101] on img at bounding box center [540, 1100] width 22 height 22
click at [664, 935] on img at bounding box center [722, 867] width 400 height 400
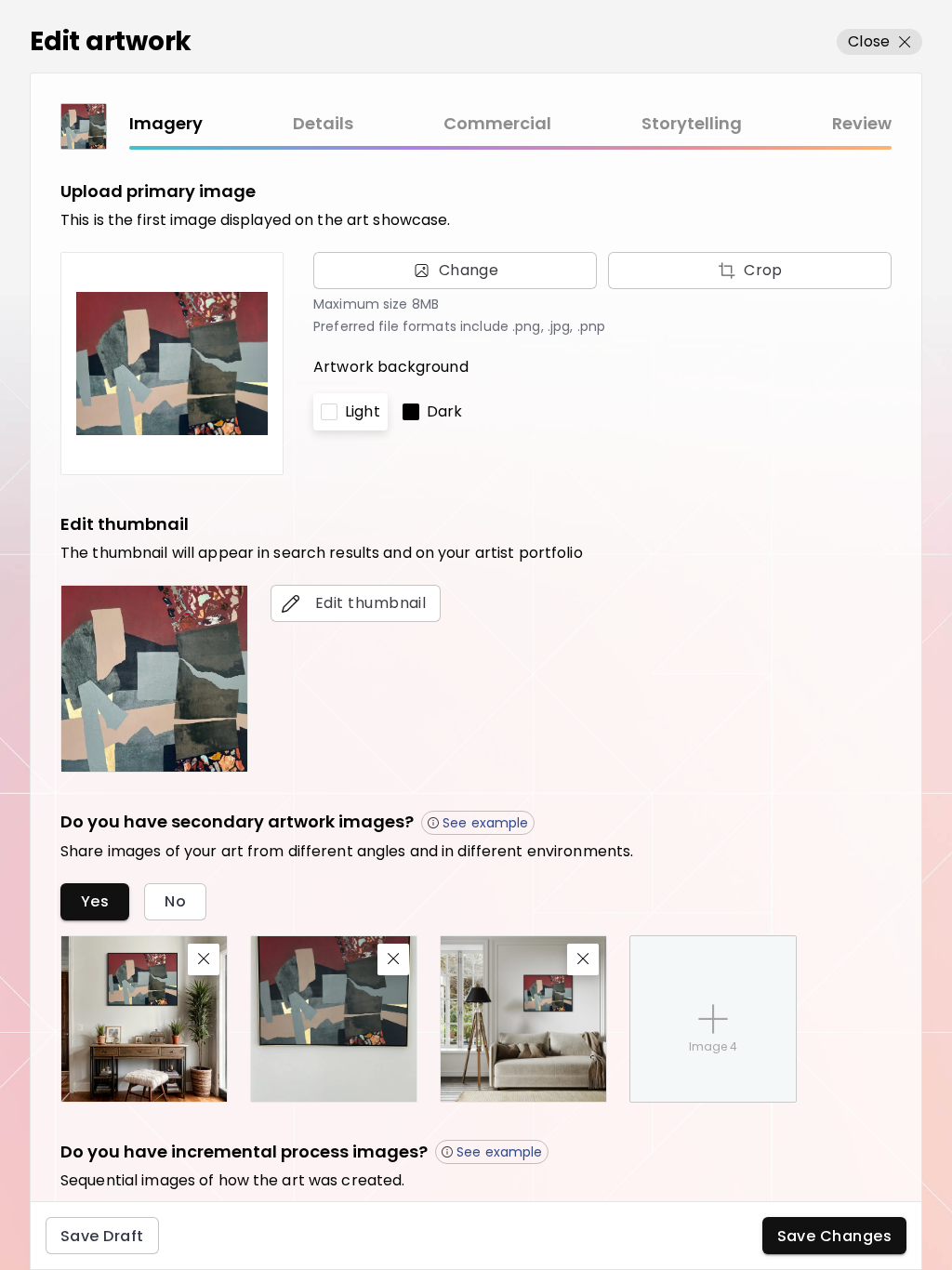
click at [318, 118] on link "Details" at bounding box center [323, 124] width 60 height 27
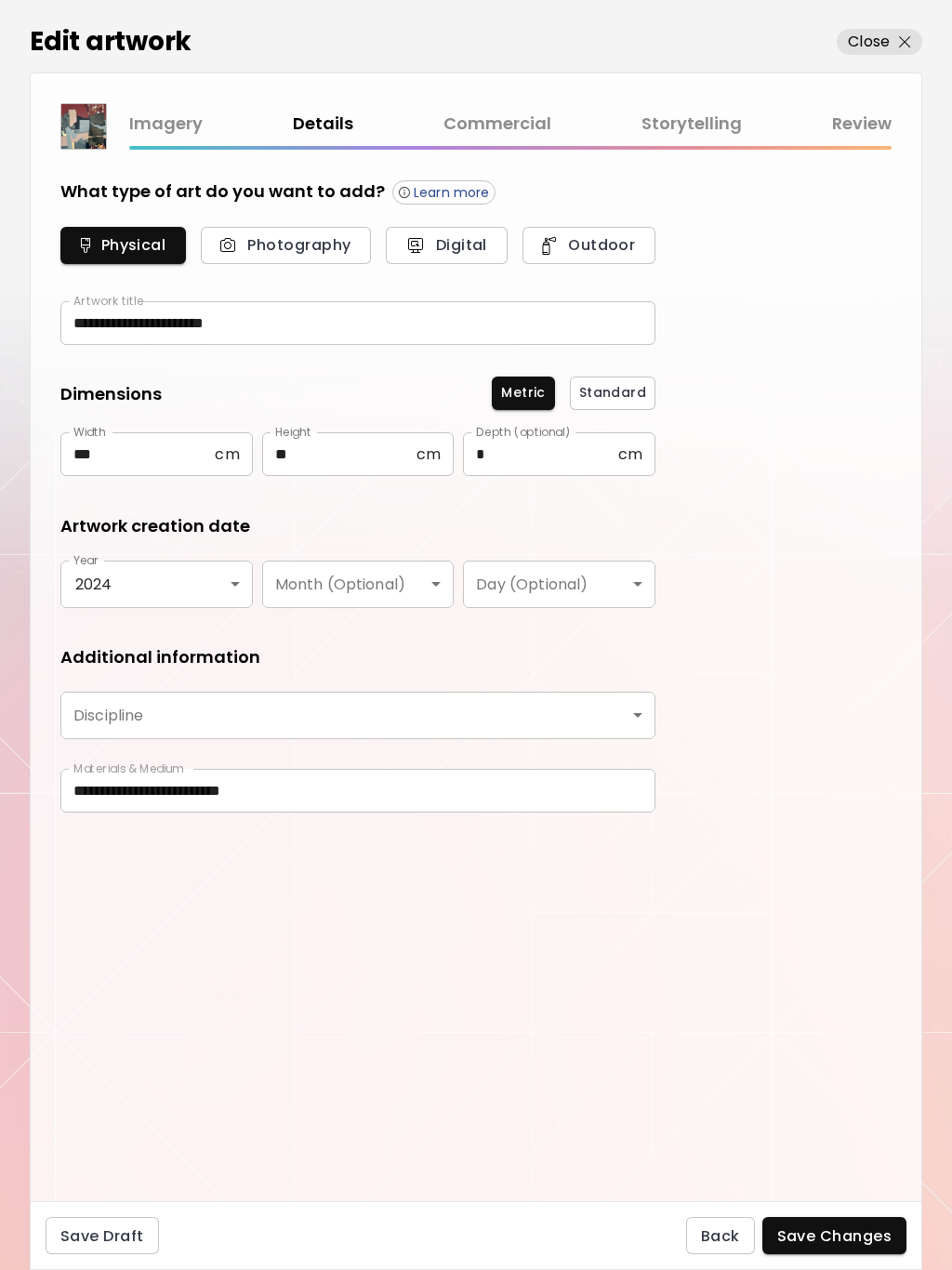
type input "********"
click at [476, 125] on link "Commercial" at bounding box center [497, 124] width 108 height 27
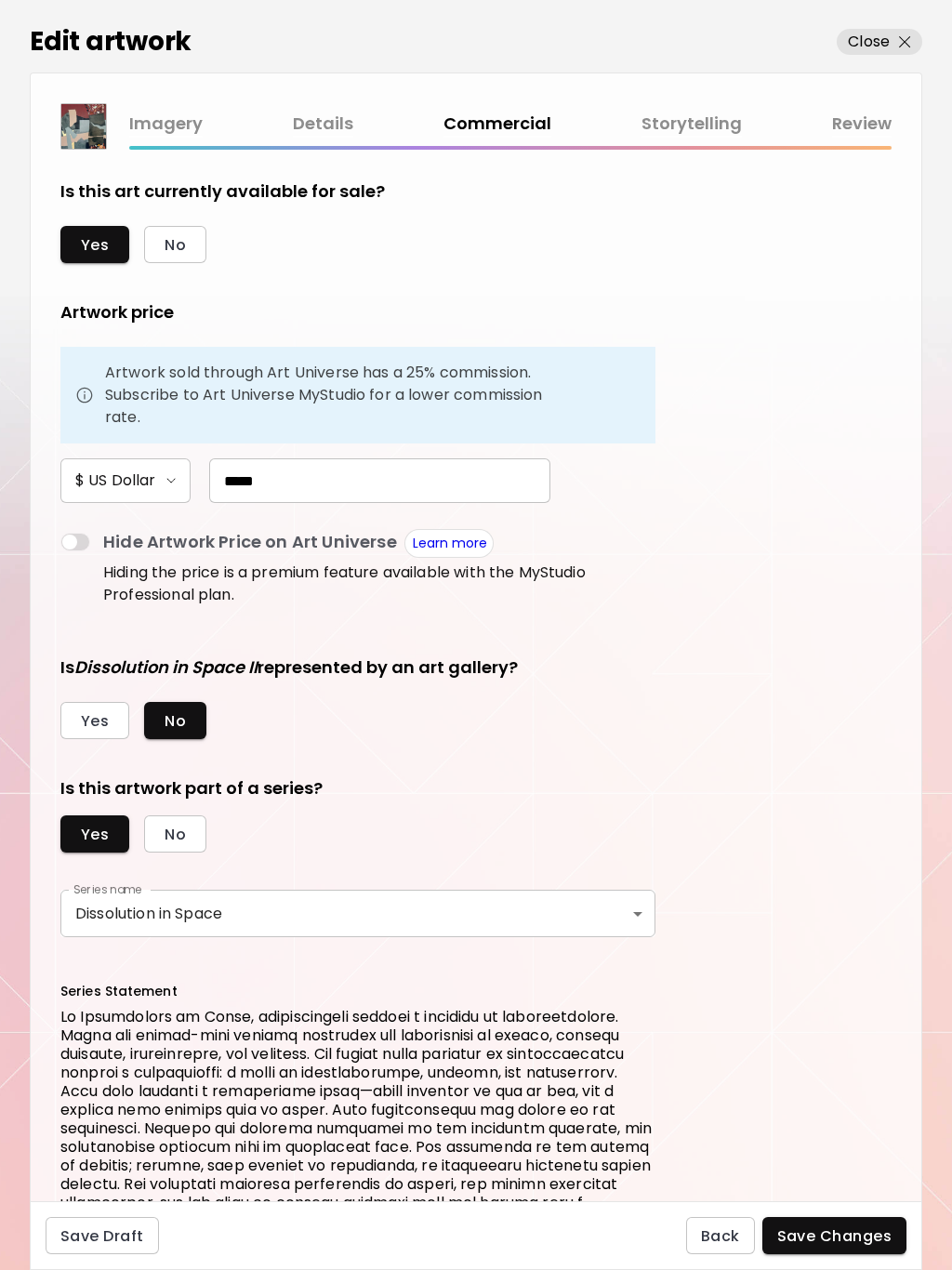
click at [693, 118] on link "Storytelling" at bounding box center [691, 124] width 100 height 27
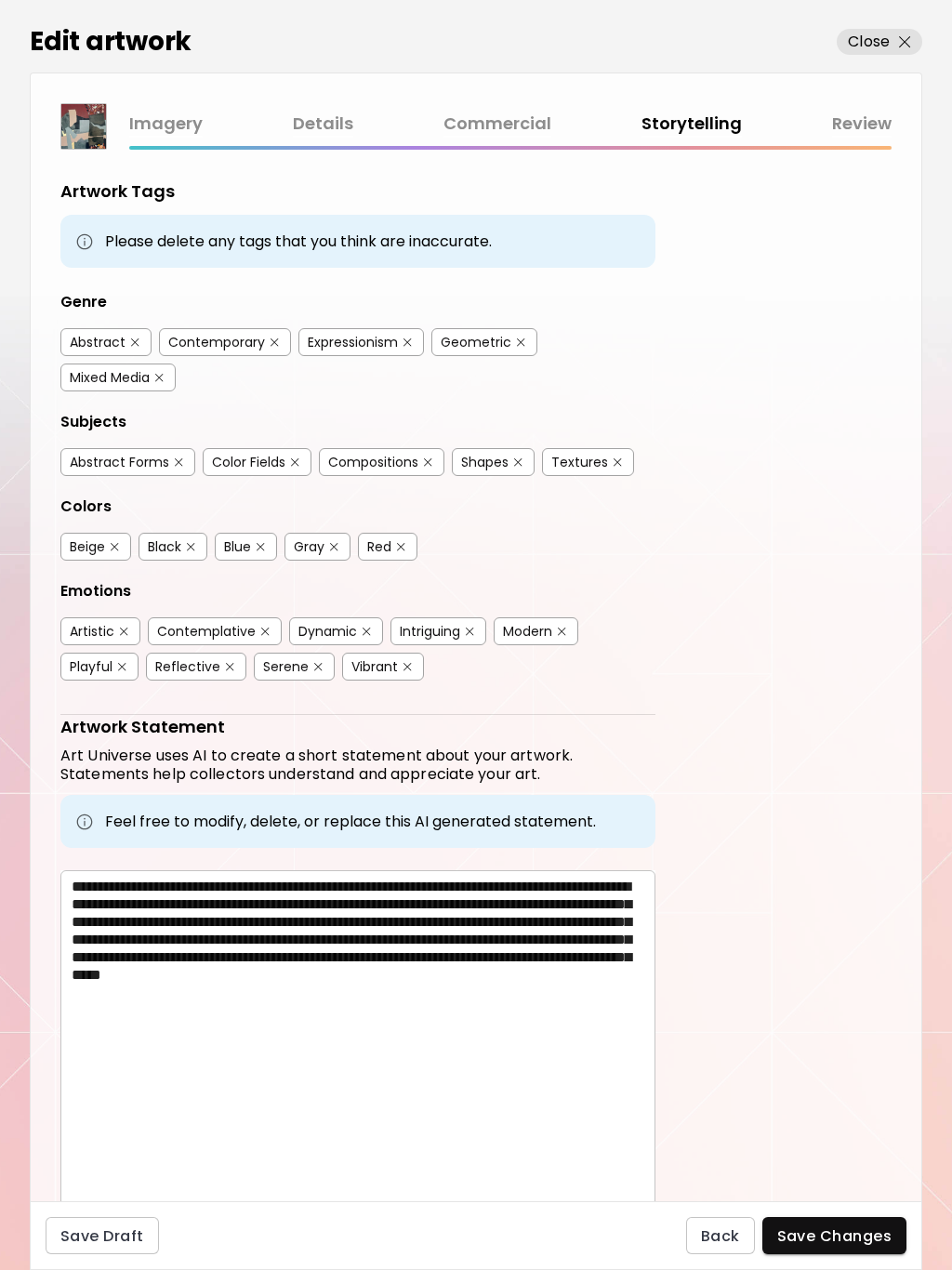
click at [871, 119] on link "Review" at bounding box center [862, 124] width 60 height 27
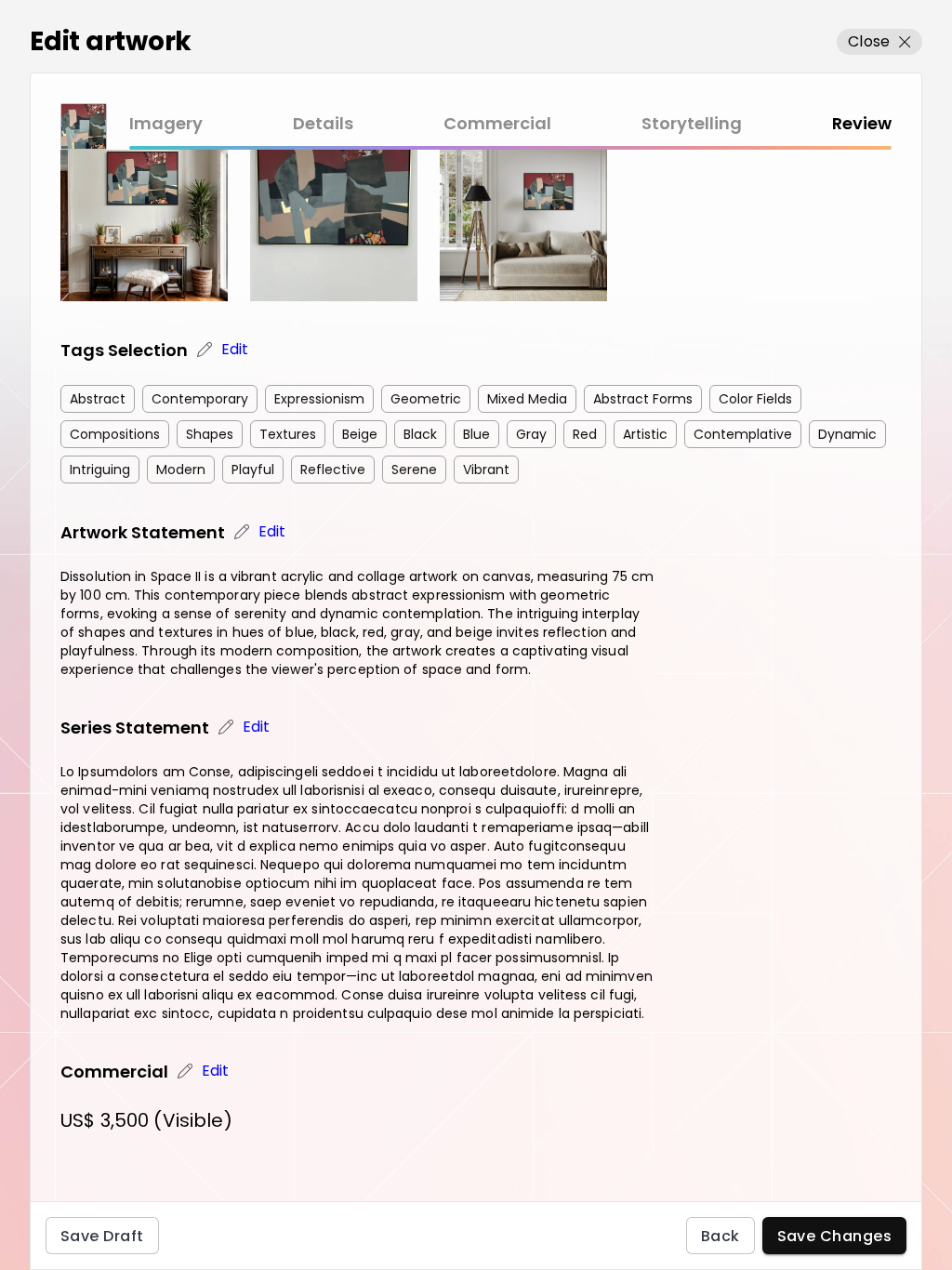
scroll to position [429, 0]
click at [187, 1065] on img at bounding box center [185, 1071] width 19 height 19
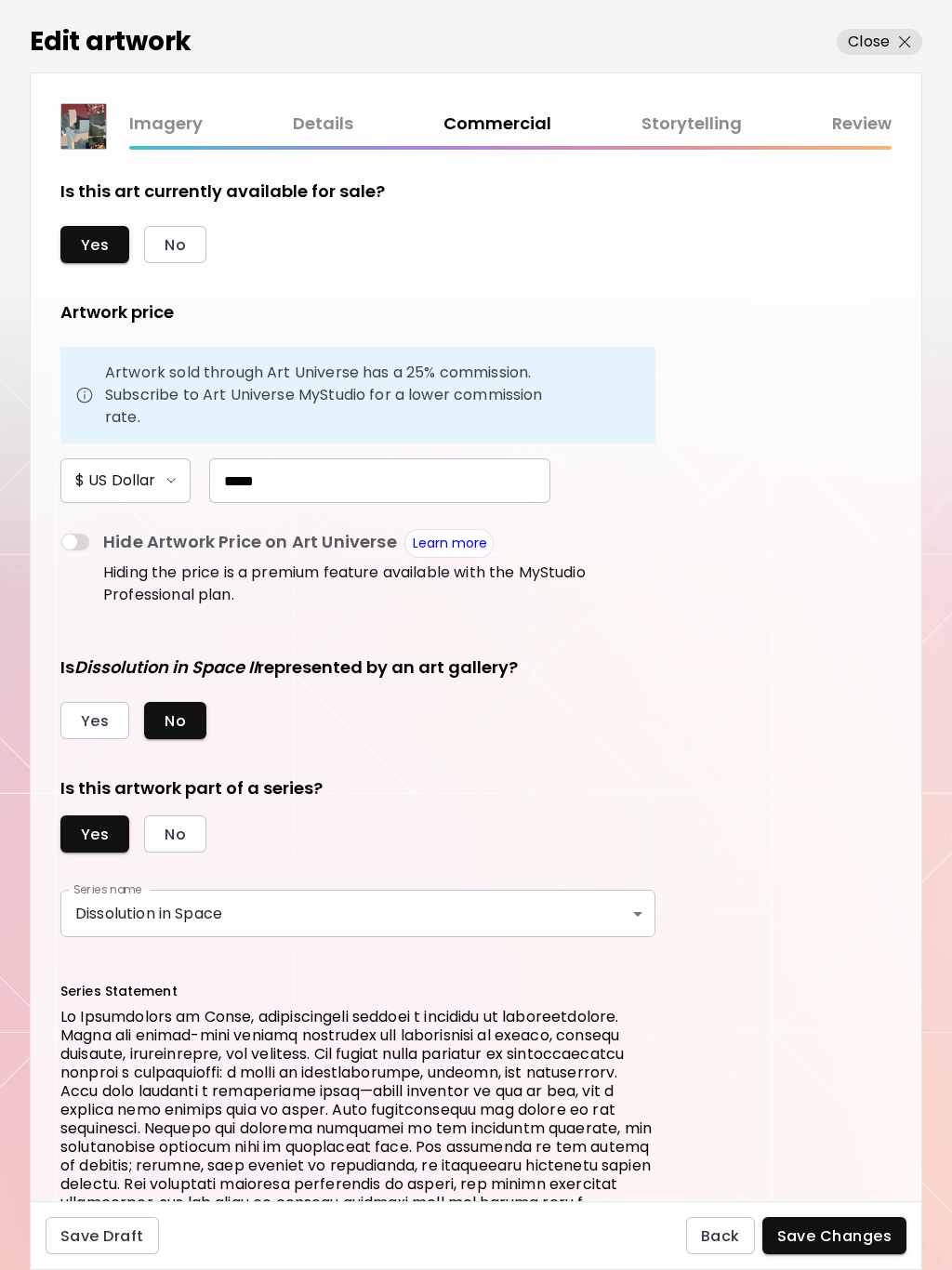
click at [174, 122] on link "Imagery" at bounding box center [166, 124] width 74 height 27
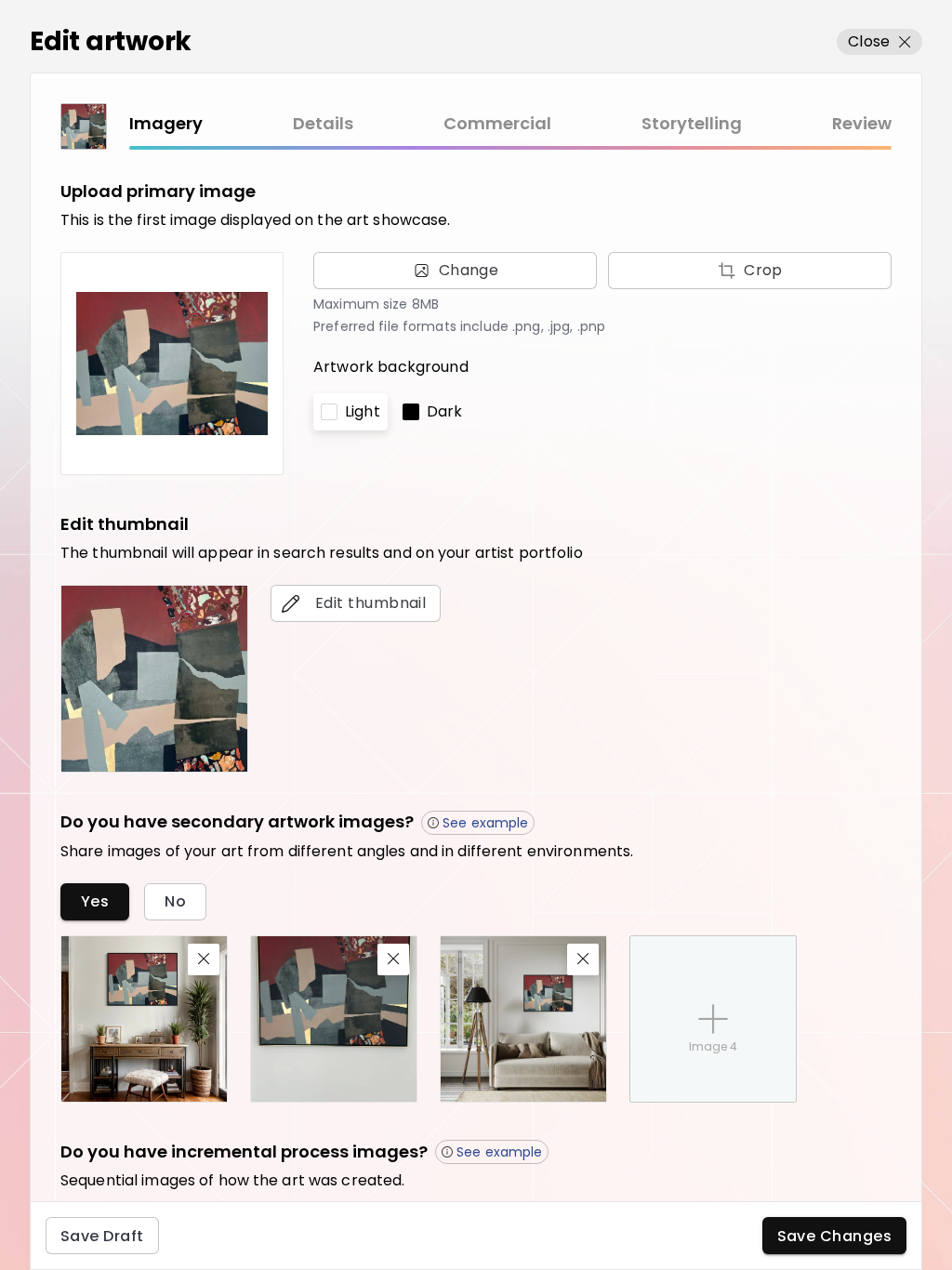
click at [440, 409] on p "Dark" at bounding box center [445, 412] width 36 height 22
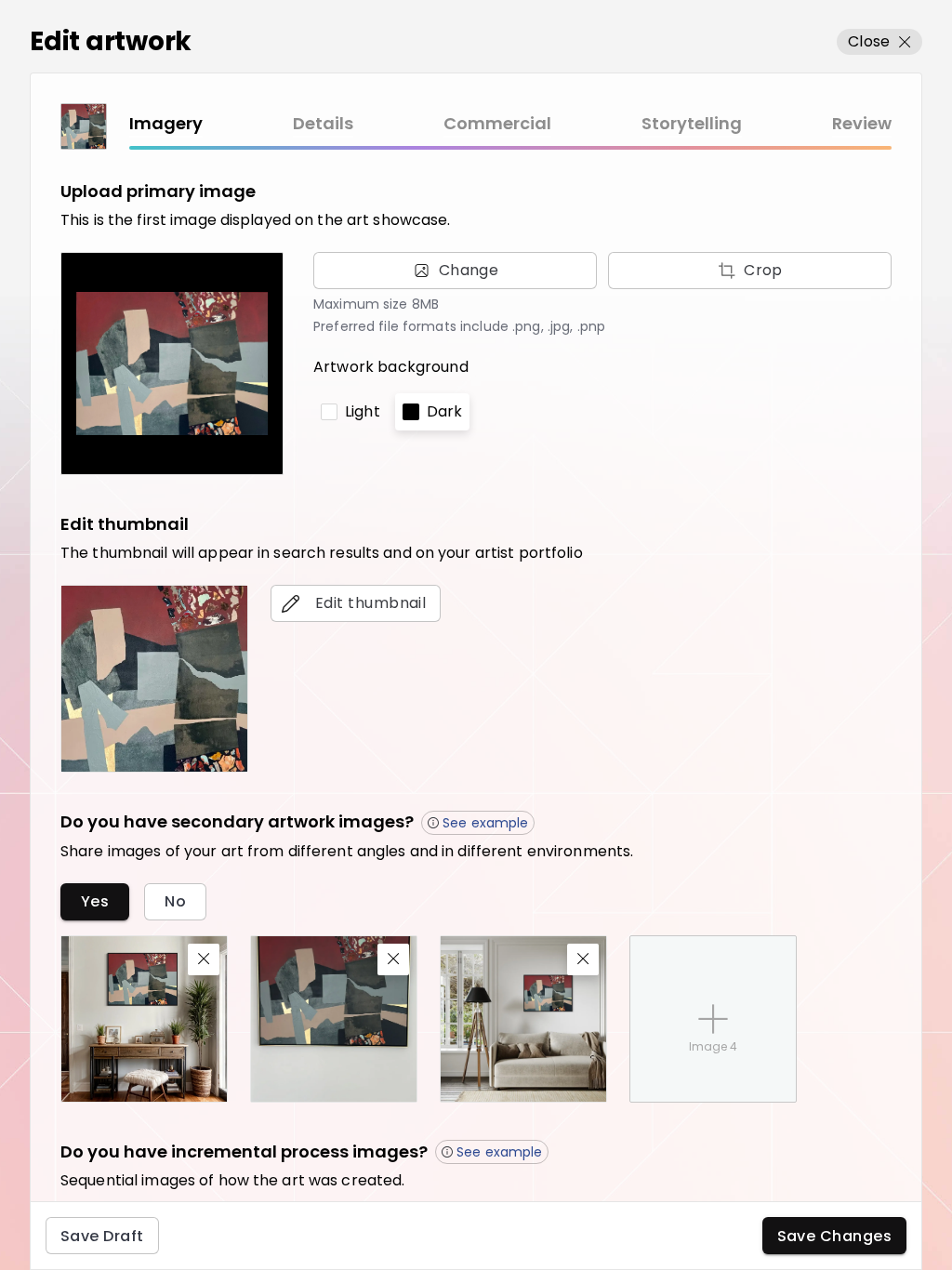
click at [342, 409] on div "Light" at bounding box center [351, 412] width 74 height 37
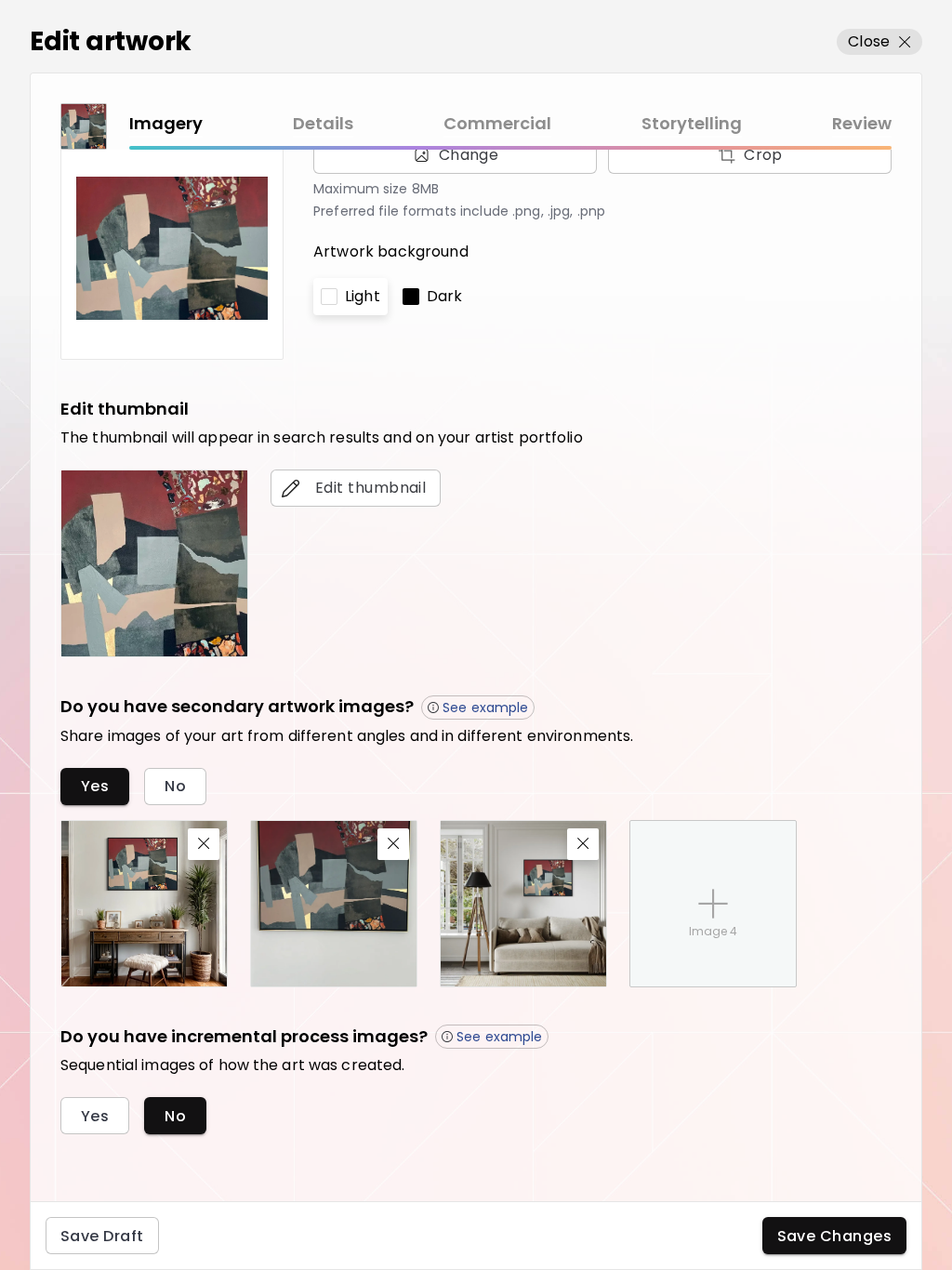
scroll to position [115, 0]
click at [322, 120] on link "Details" at bounding box center [323, 124] width 60 height 27
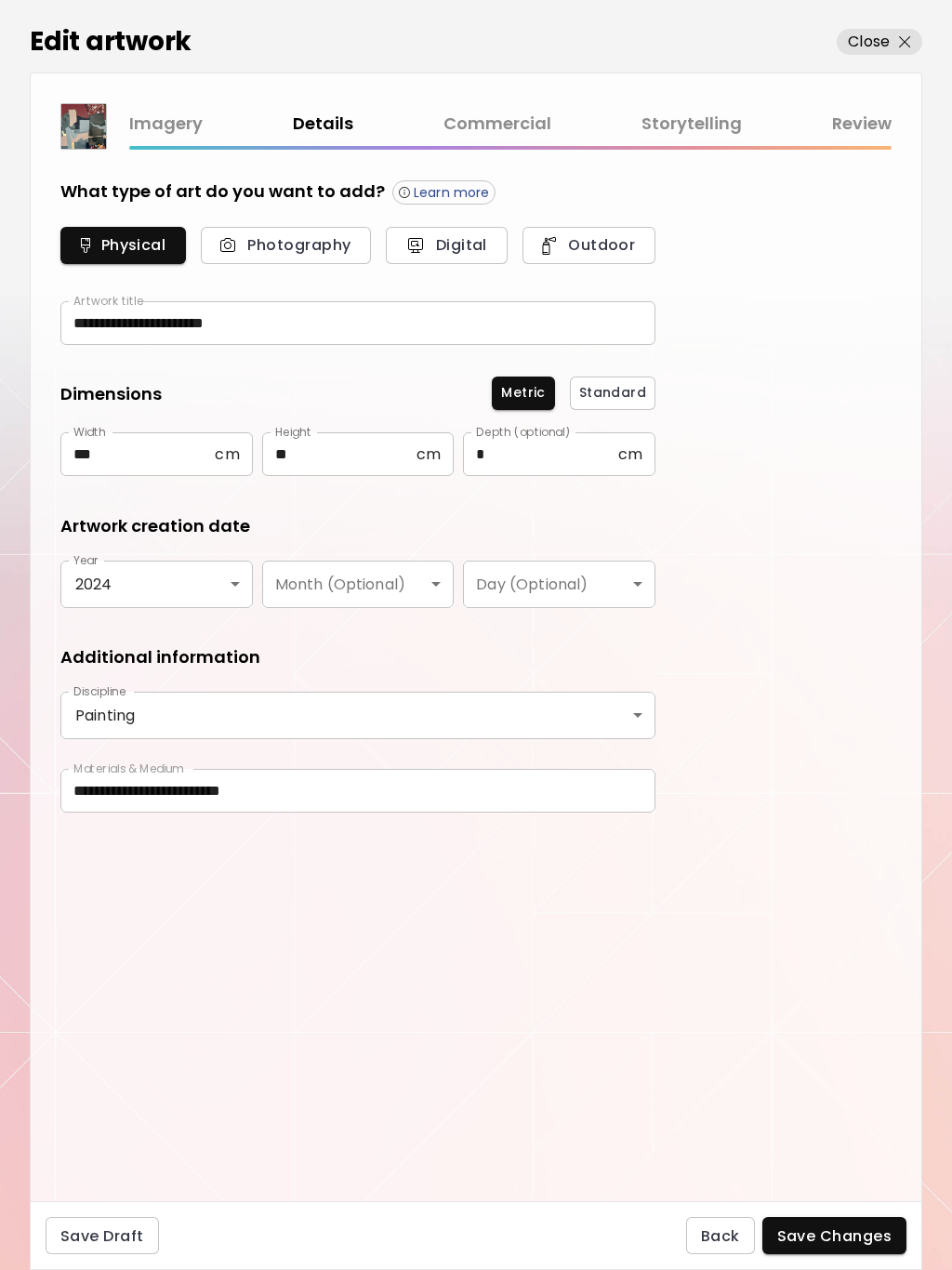
click at [842, 1235] on span "Save Changes" at bounding box center [834, 1236] width 115 height 20
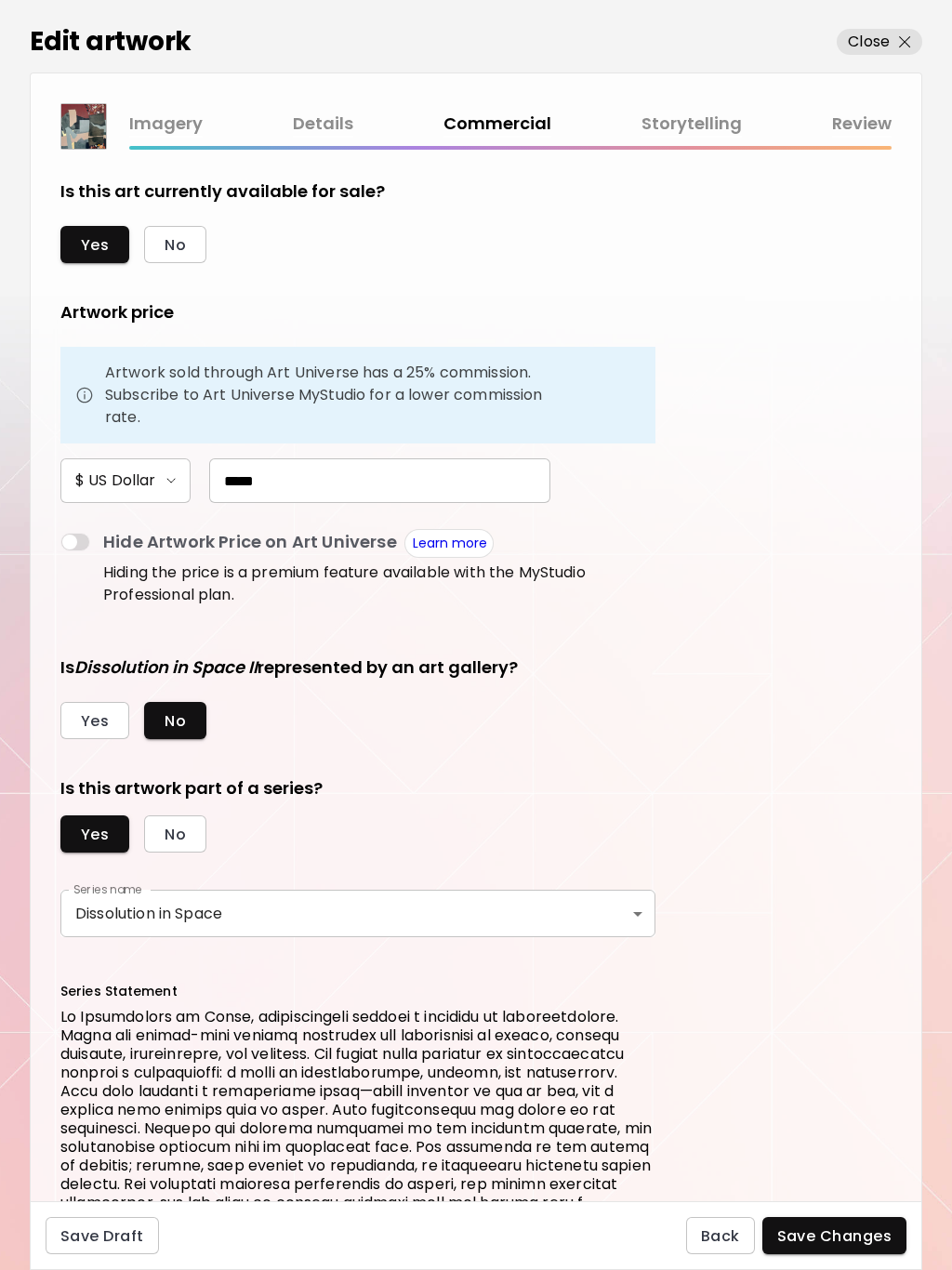
click at [849, 1230] on span "Save Changes" at bounding box center [834, 1236] width 115 height 20
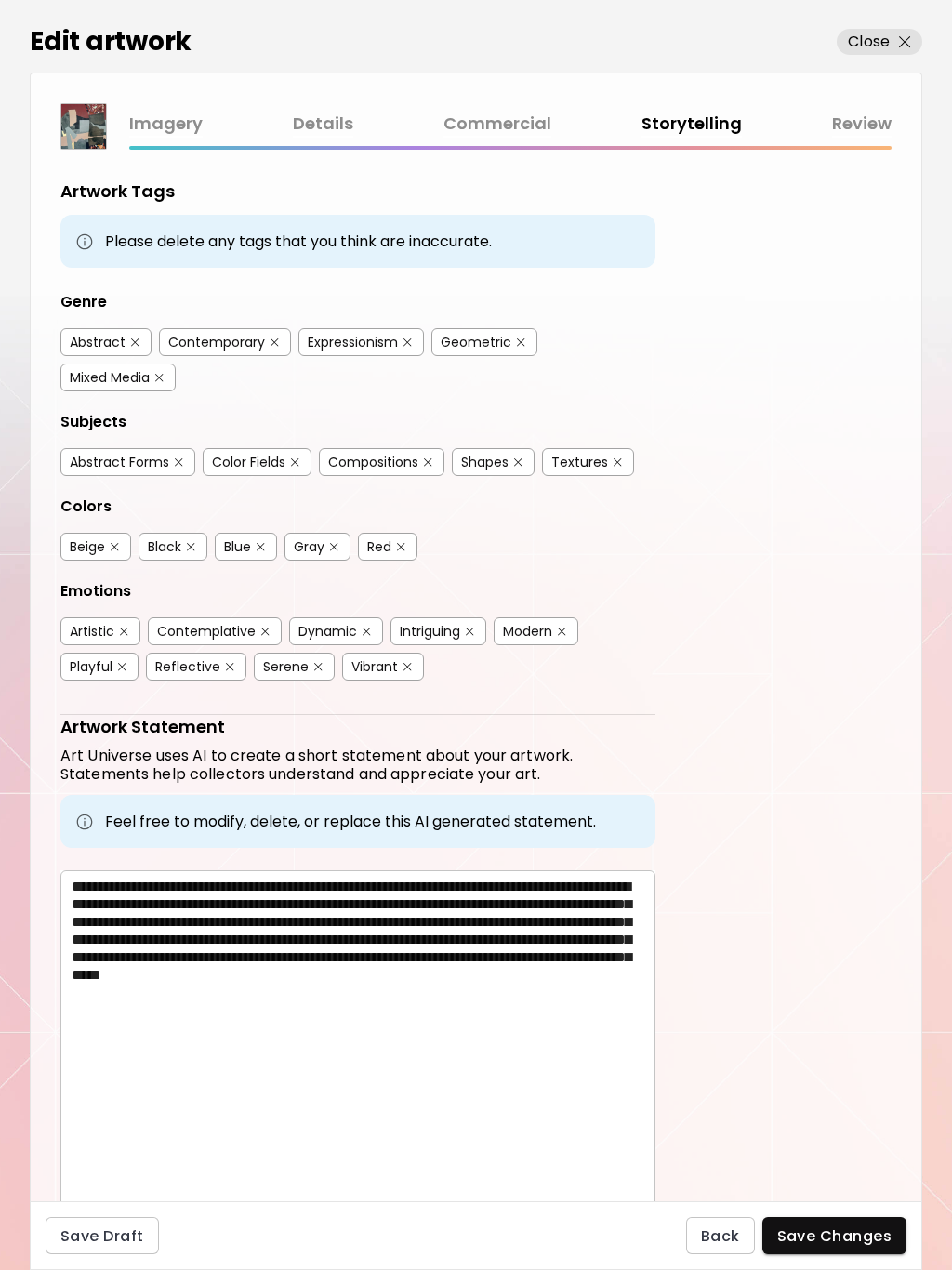
click at [853, 1227] on span "Save Changes" at bounding box center [834, 1236] width 115 height 20
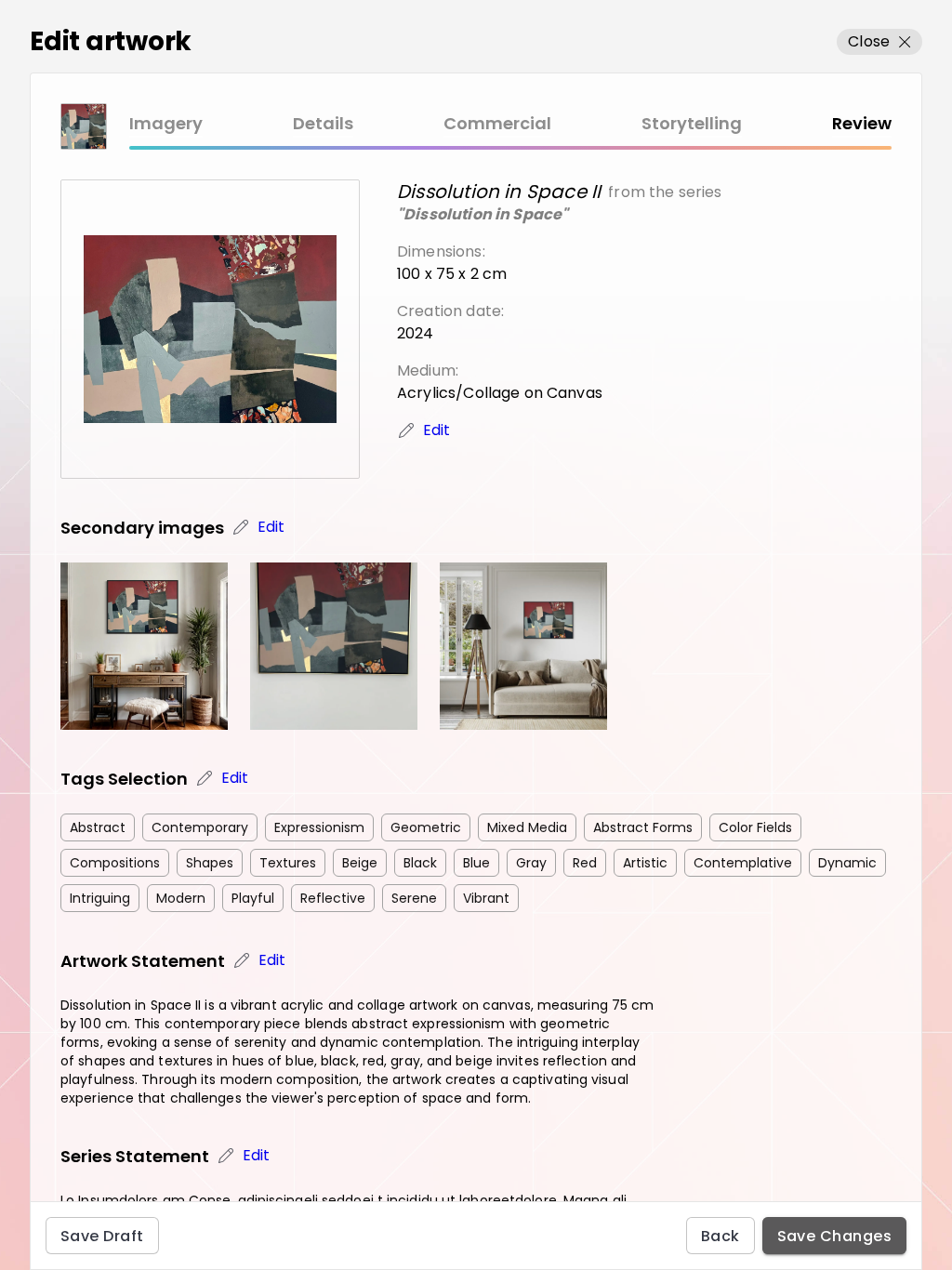
click at [852, 1231] on span "Save Changes" at bounding box center [834, 1236] width 115 height 20
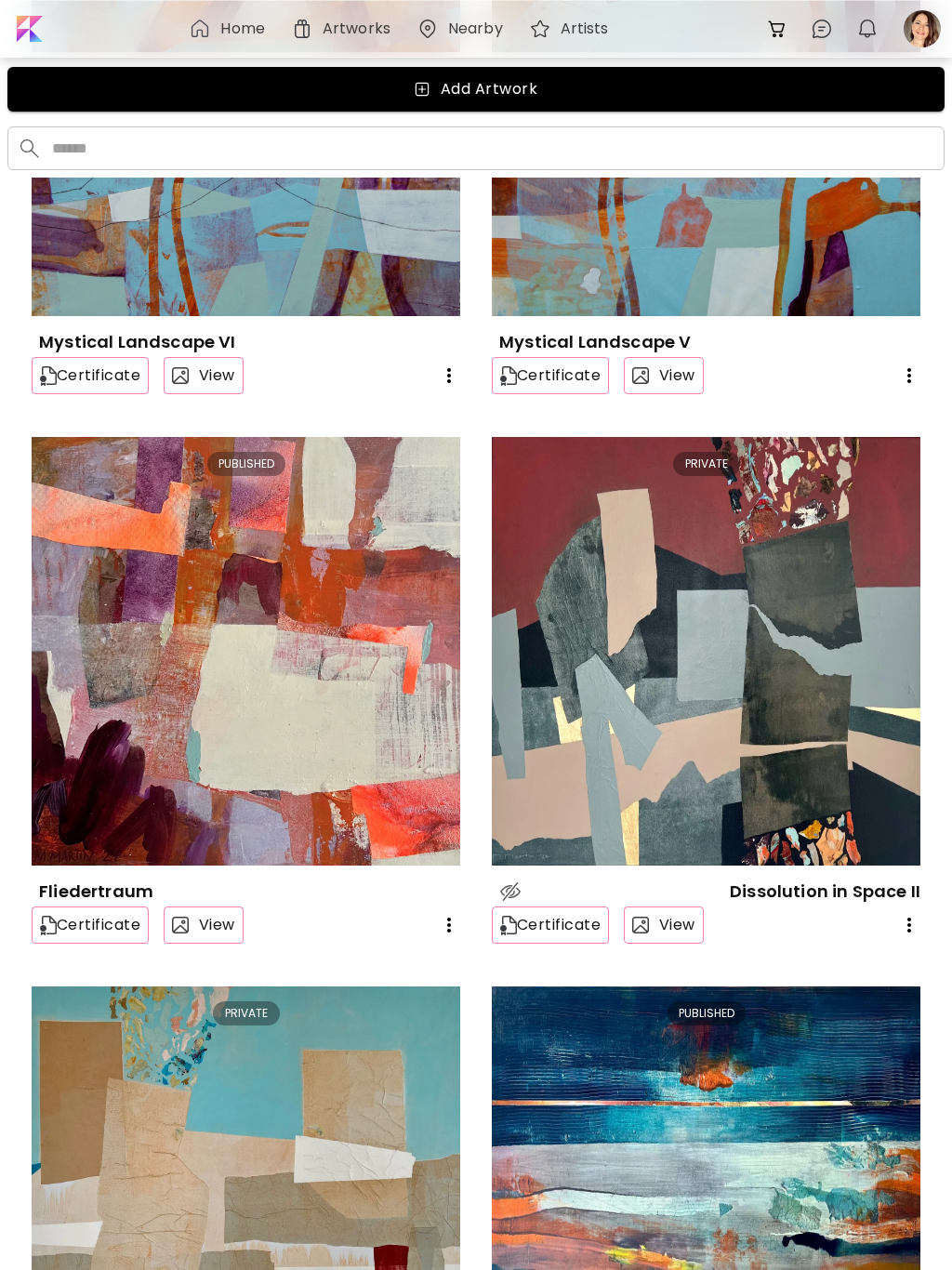
scroll to position [306, 0]
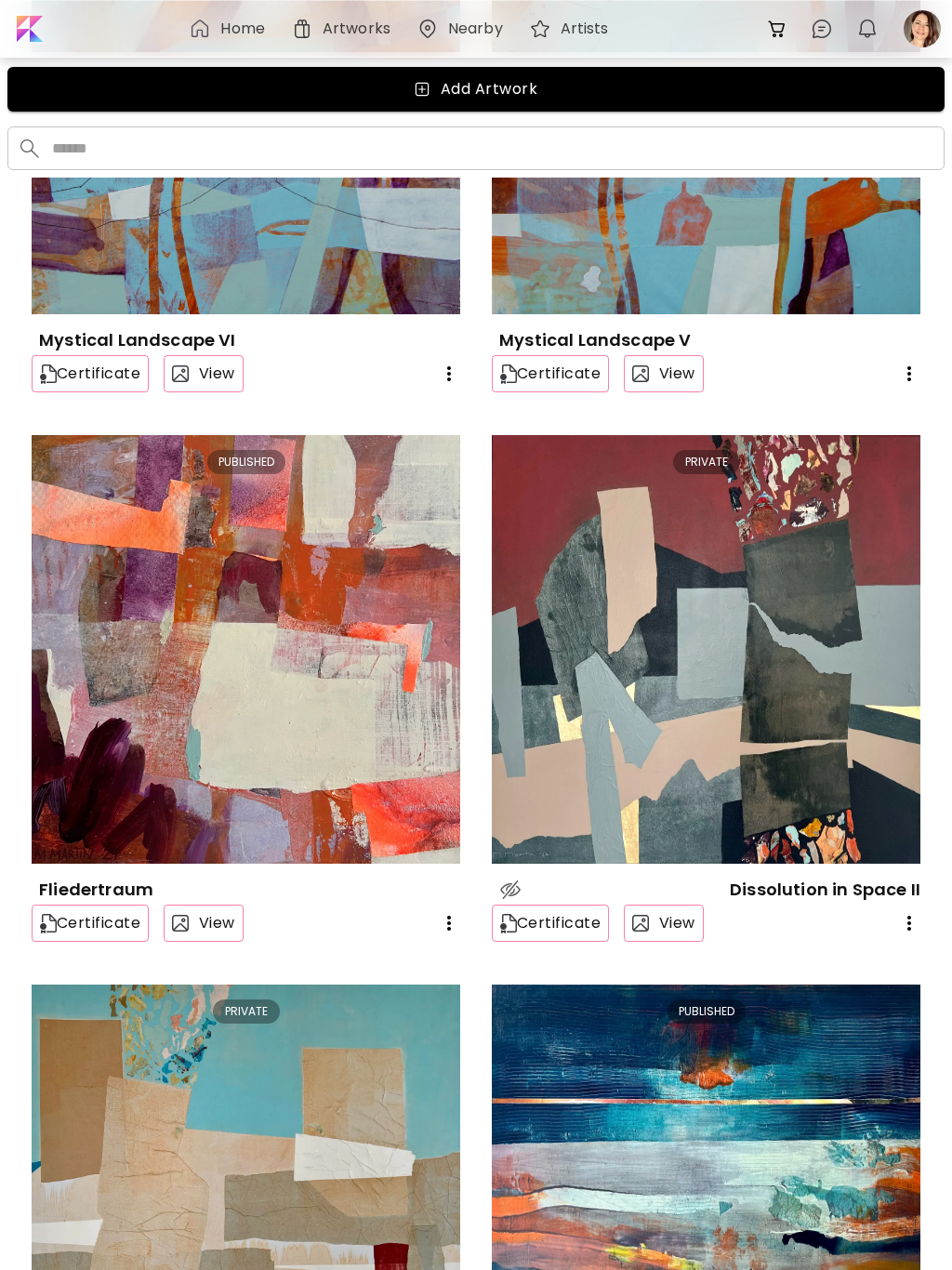
click at [907, 924] on icon "button" at bounding box center [909, 923] width 22 height 22
click at [880, 953] on li "Make artwork public" at bounding box center [840, 960] width 221 height 33
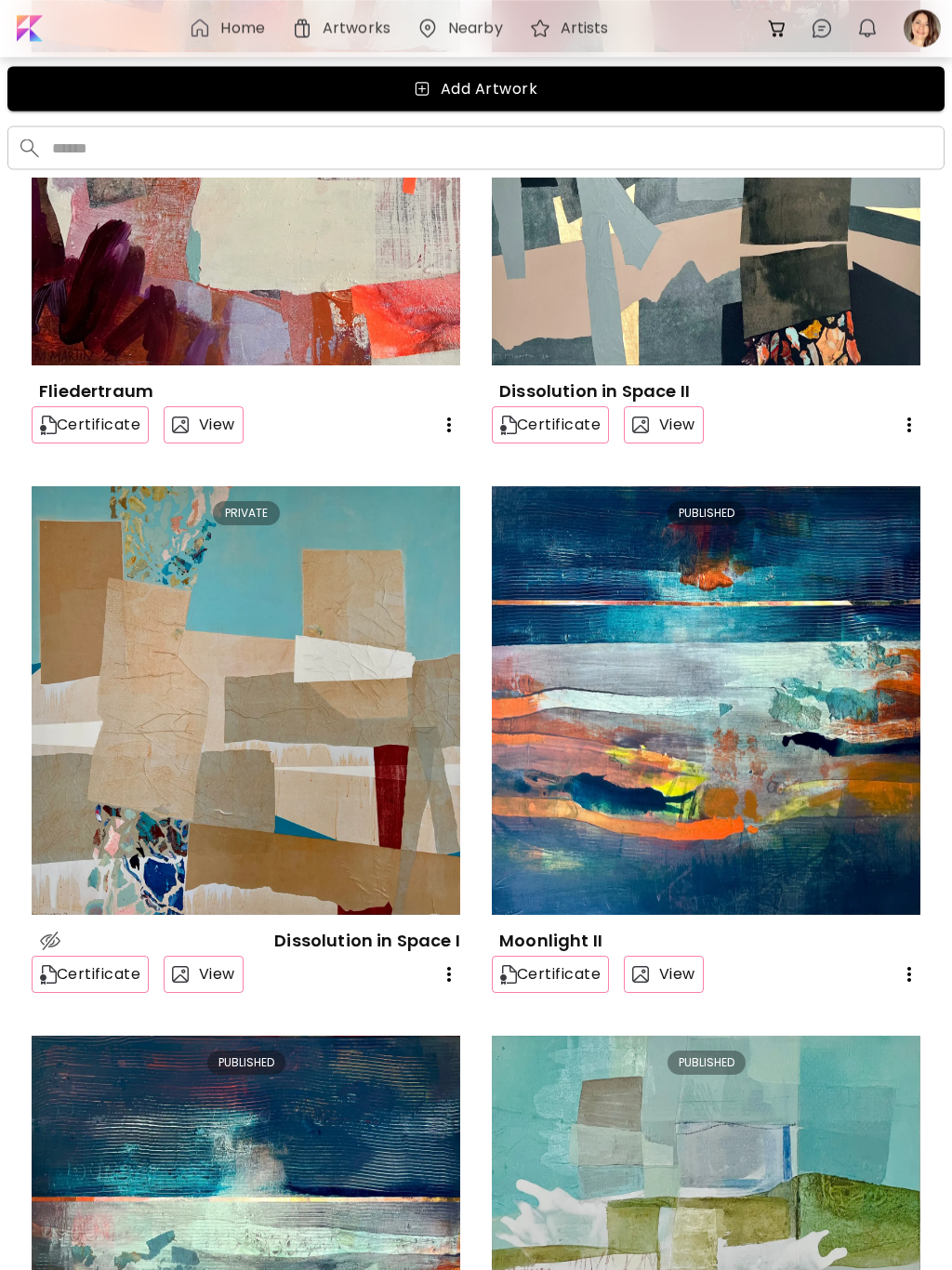
scroll to position [806, 0]
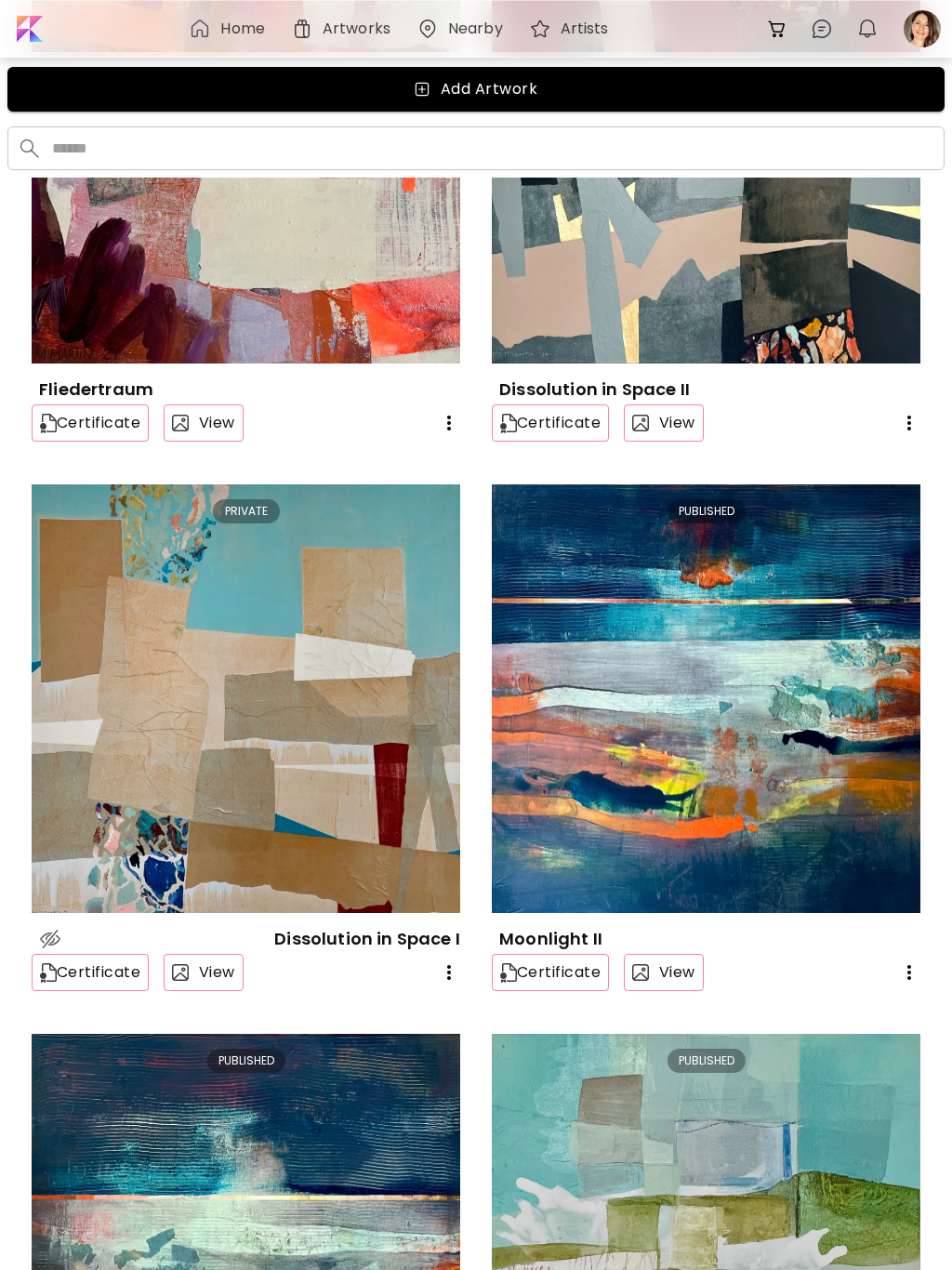
click at [285, 784] on img at bounding box center [246, 698] width 429 height 429
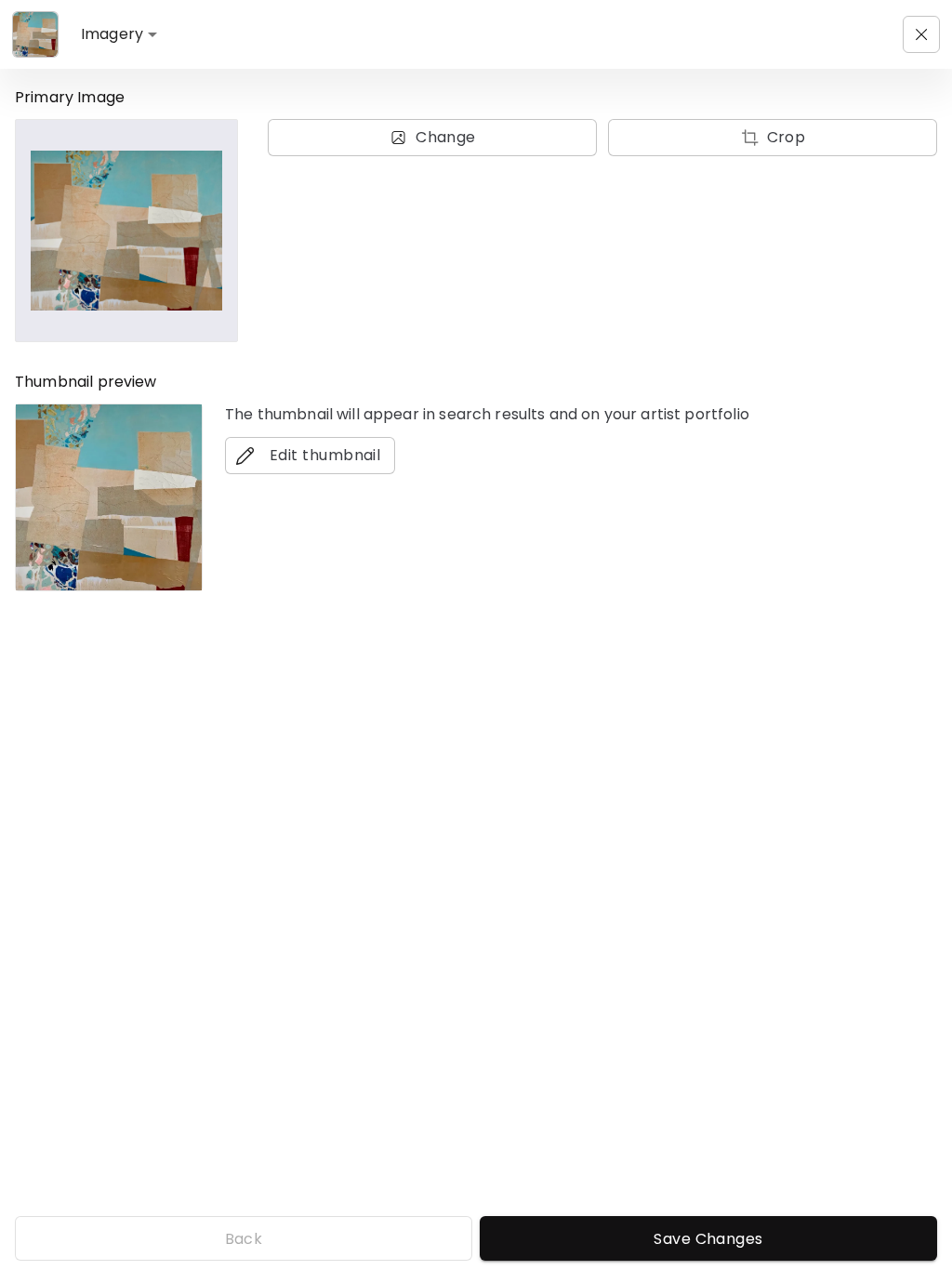
click at [132, 32] on body "Imagery ******* Primary Image Change Crop Thumbnail preview The thumbnail will …" at bounding box center [476, 635] width 952 height 1270
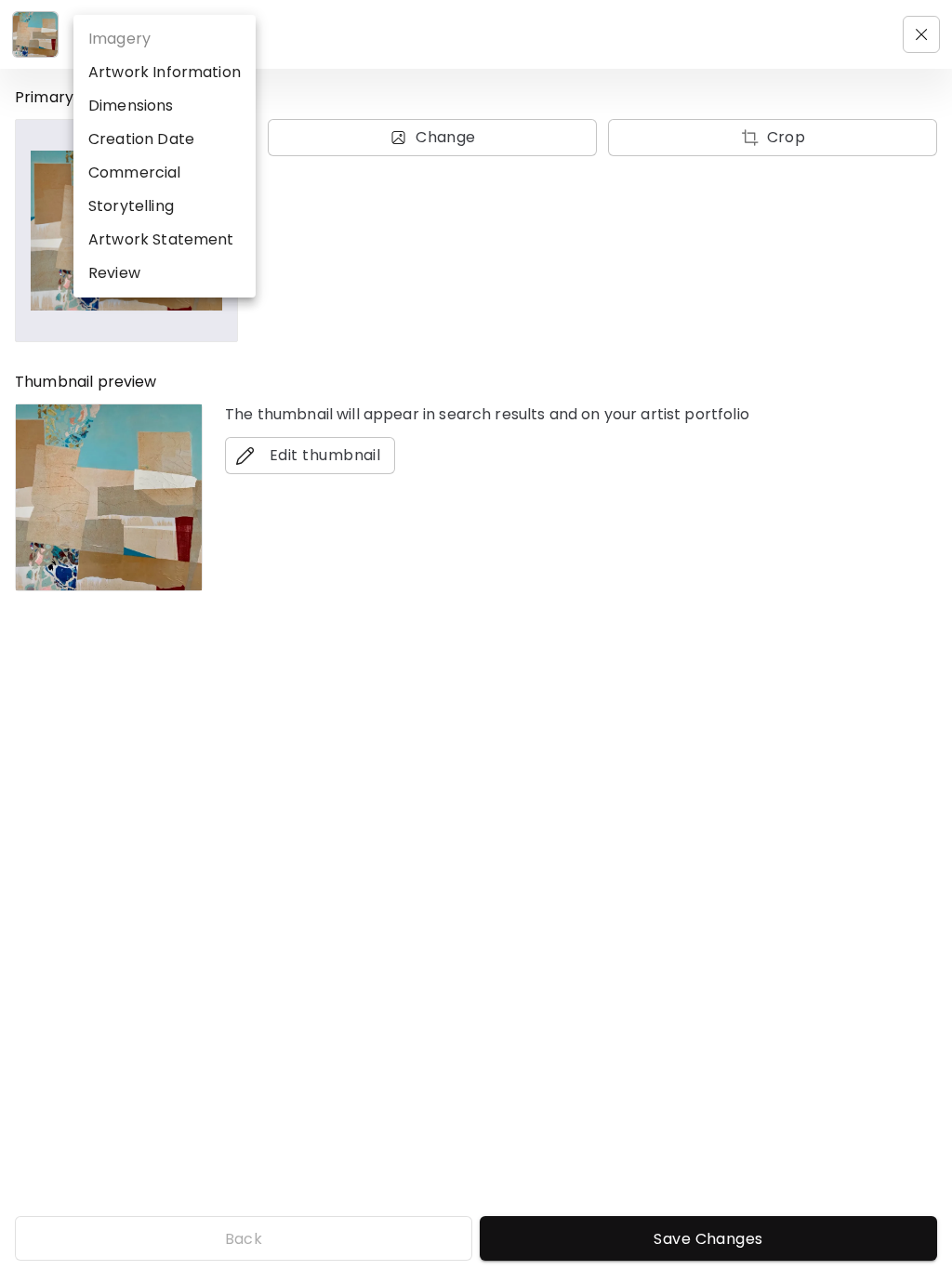
click at [167, 172] on li "Commercial" at bounding box center [165, 172] width 182 height 33
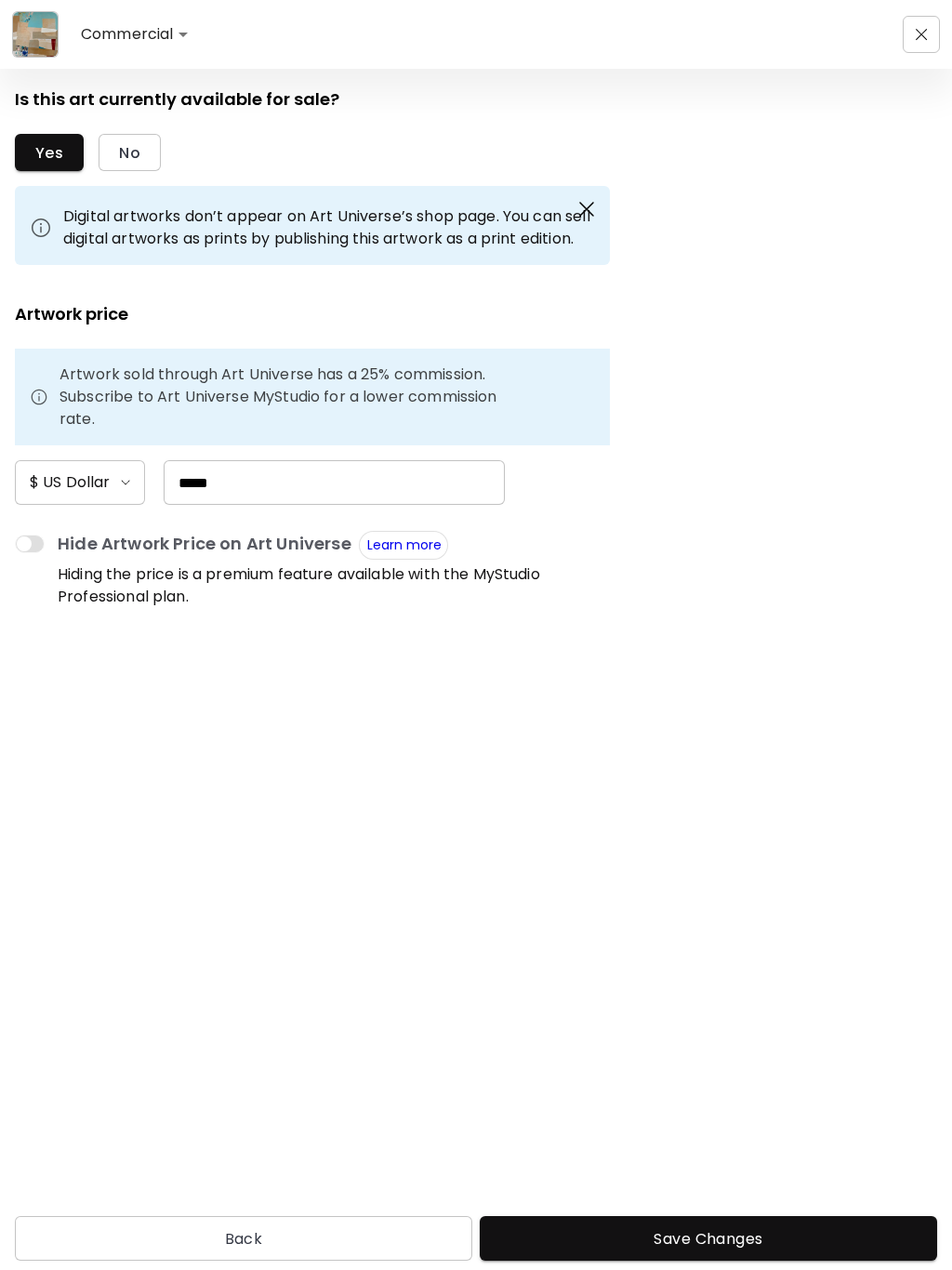
click at [178, 21] on body "**********" at bounding box center [476, 635] width 952 height 1270
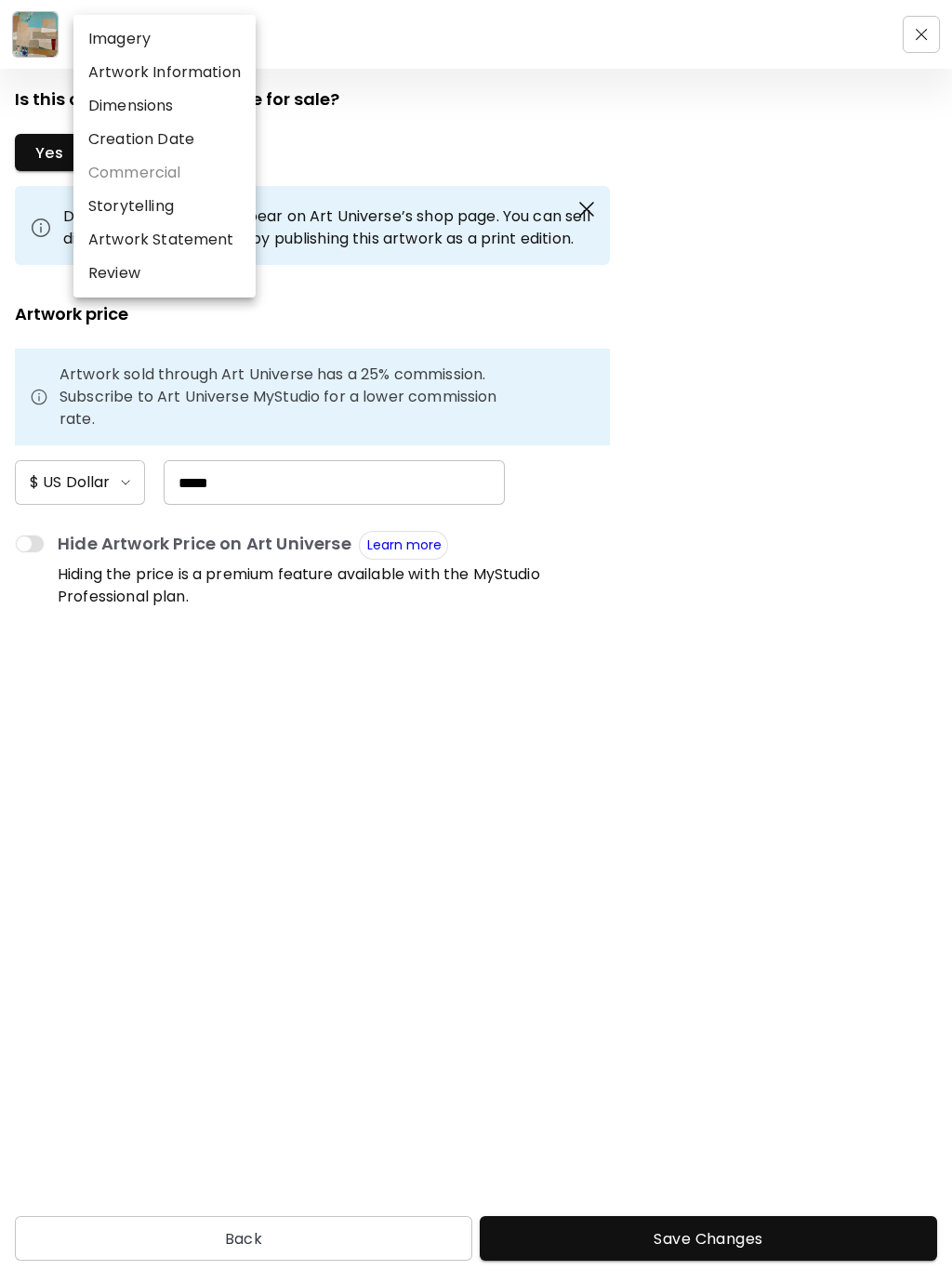
click at [155, 209] on li "Storytelling" at bounding box center [165, 206] width 182 height 33
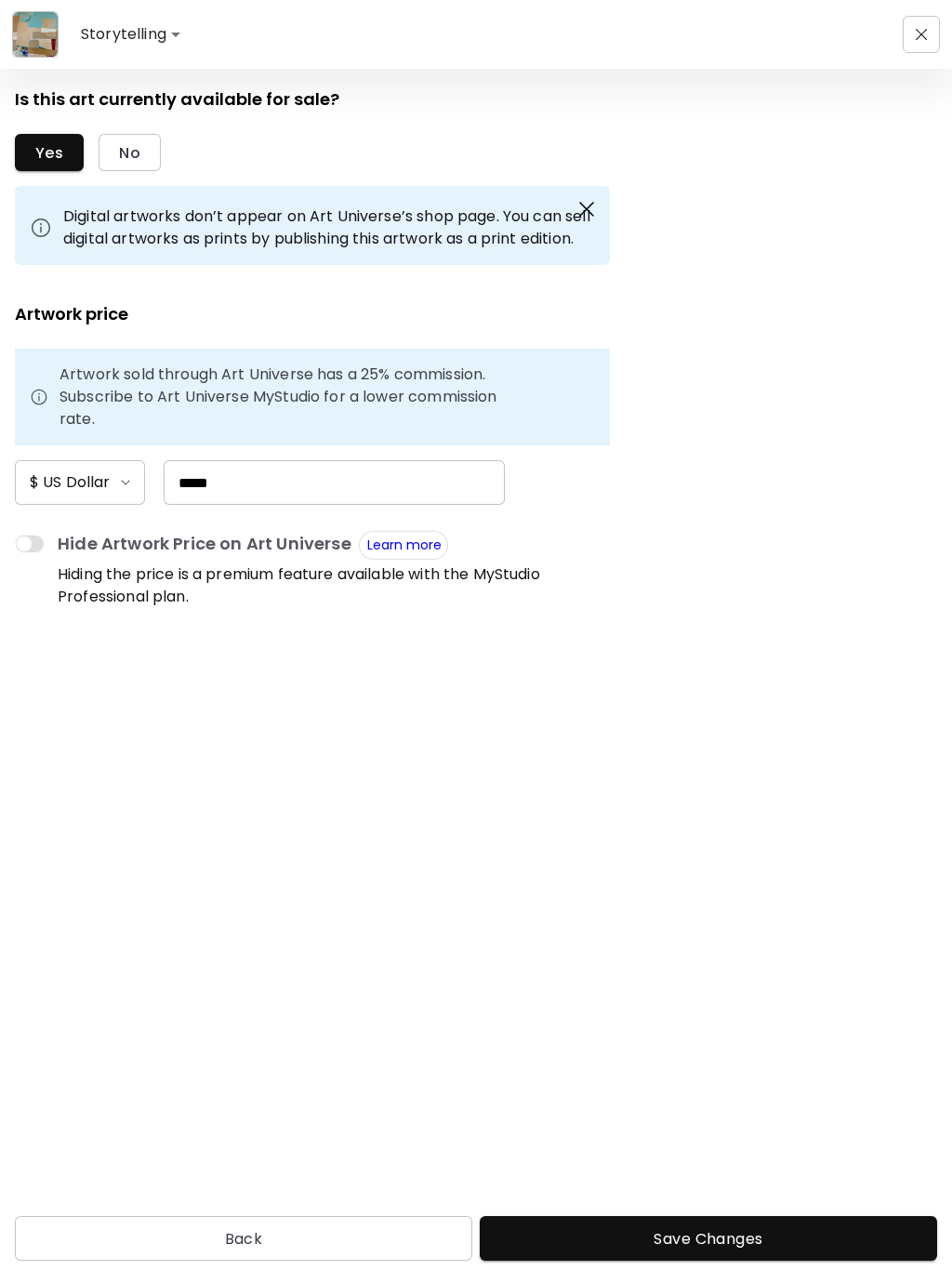
click at [132, 40] on body "Storytelling **** Is this art currently available for sale? Yes No Digital artw…" at bounding box center [476, 635] width 952 height 1270
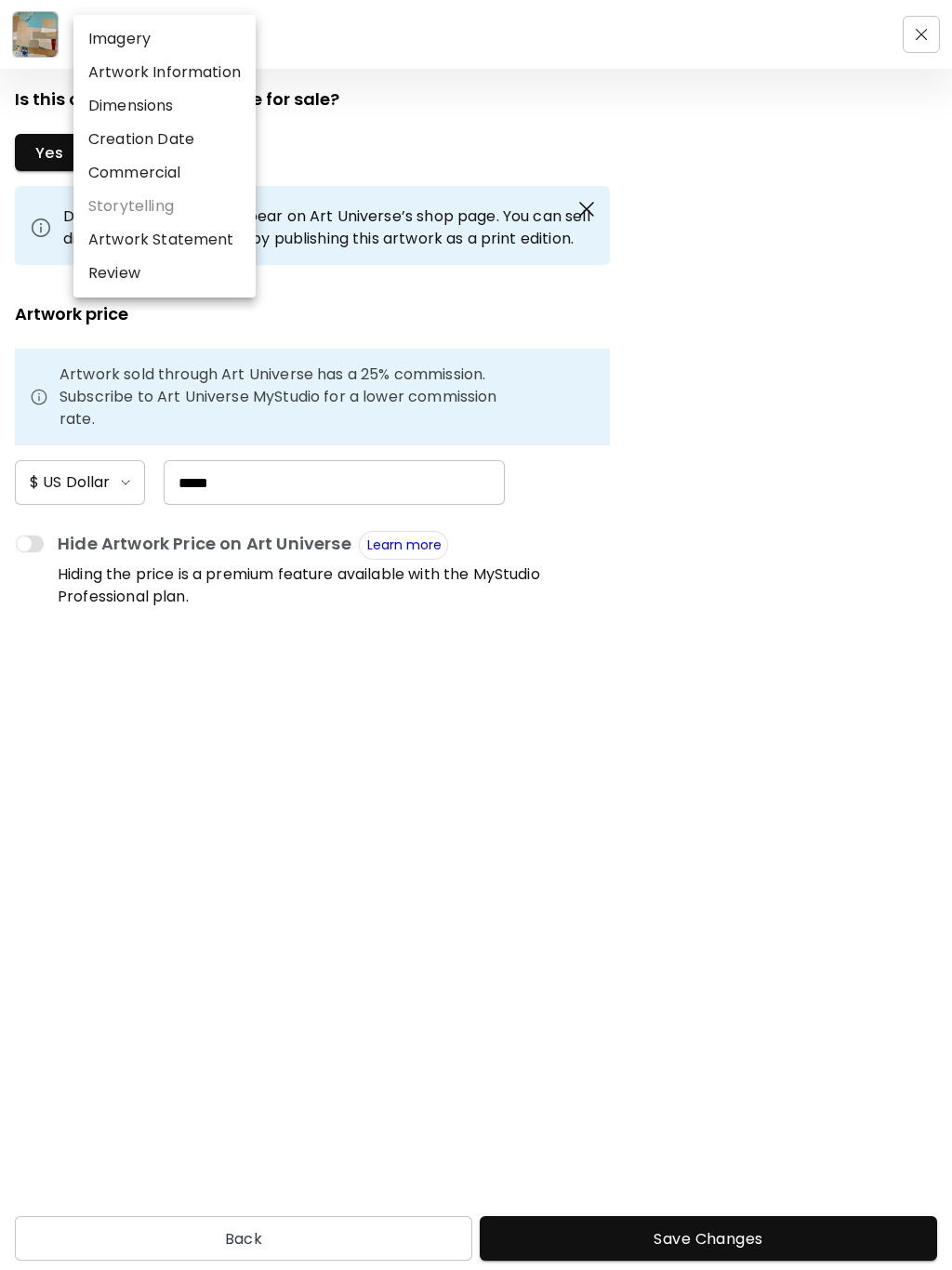
click at [209, 241] on li "Artwork Statement" at bounding box center [165, 239] width 182 height 33
type input "**********"
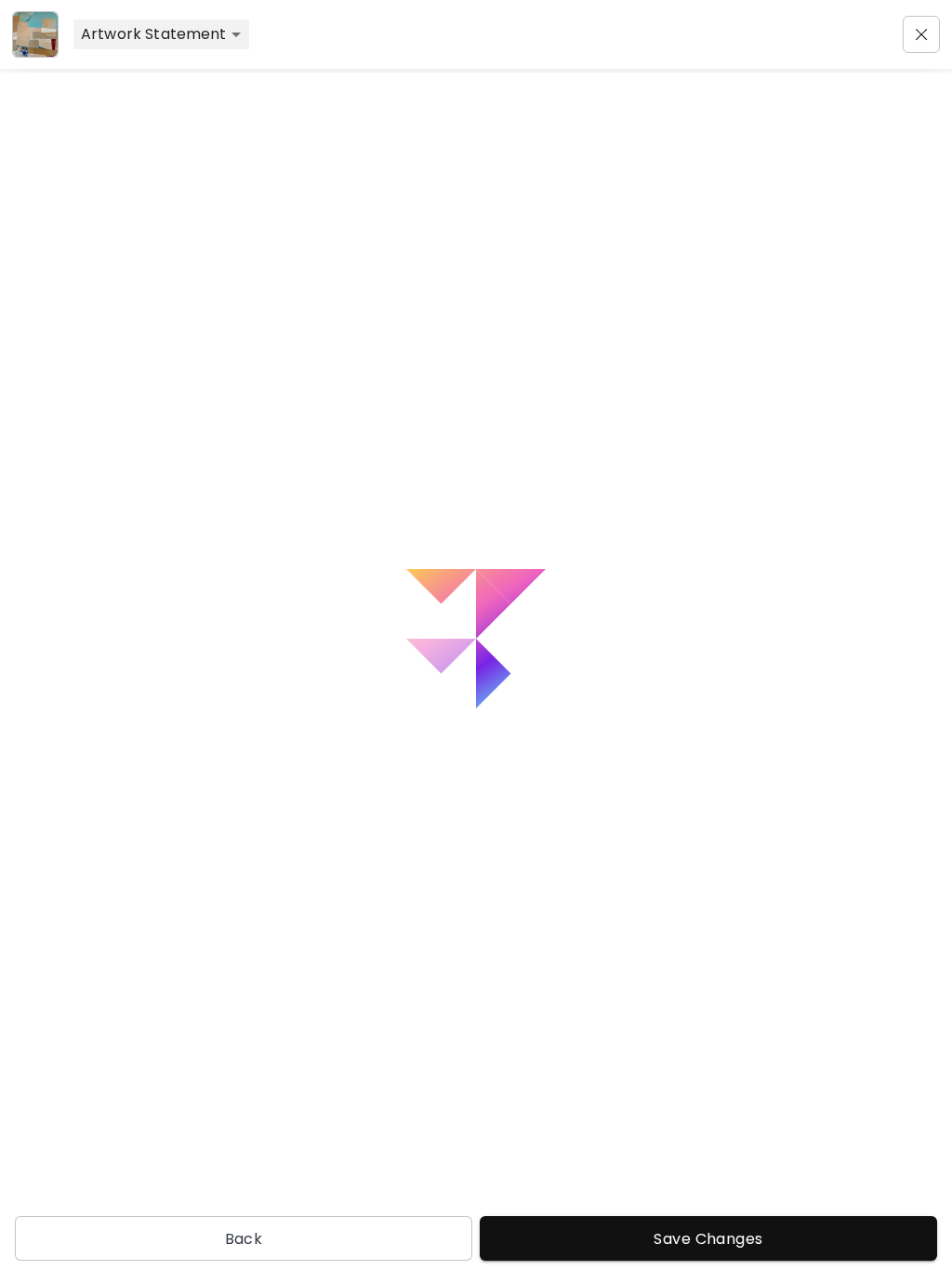
type textarea "**********"
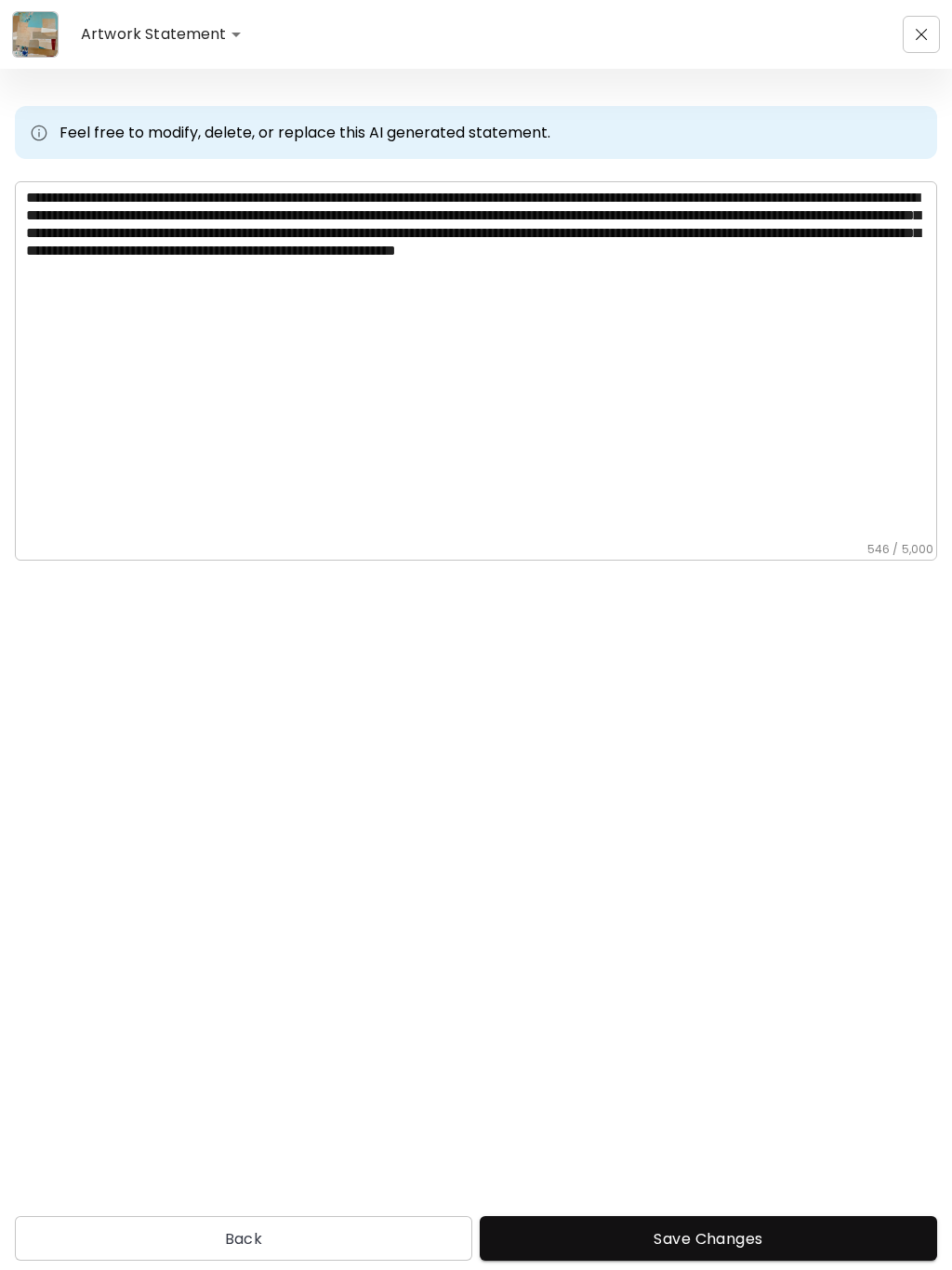
click at [42, 33] on img at bounding box center [35, 34] width 45 height 45
click at [921, 33] on img "button" at bounding box center [922, 35] width 12 height 12
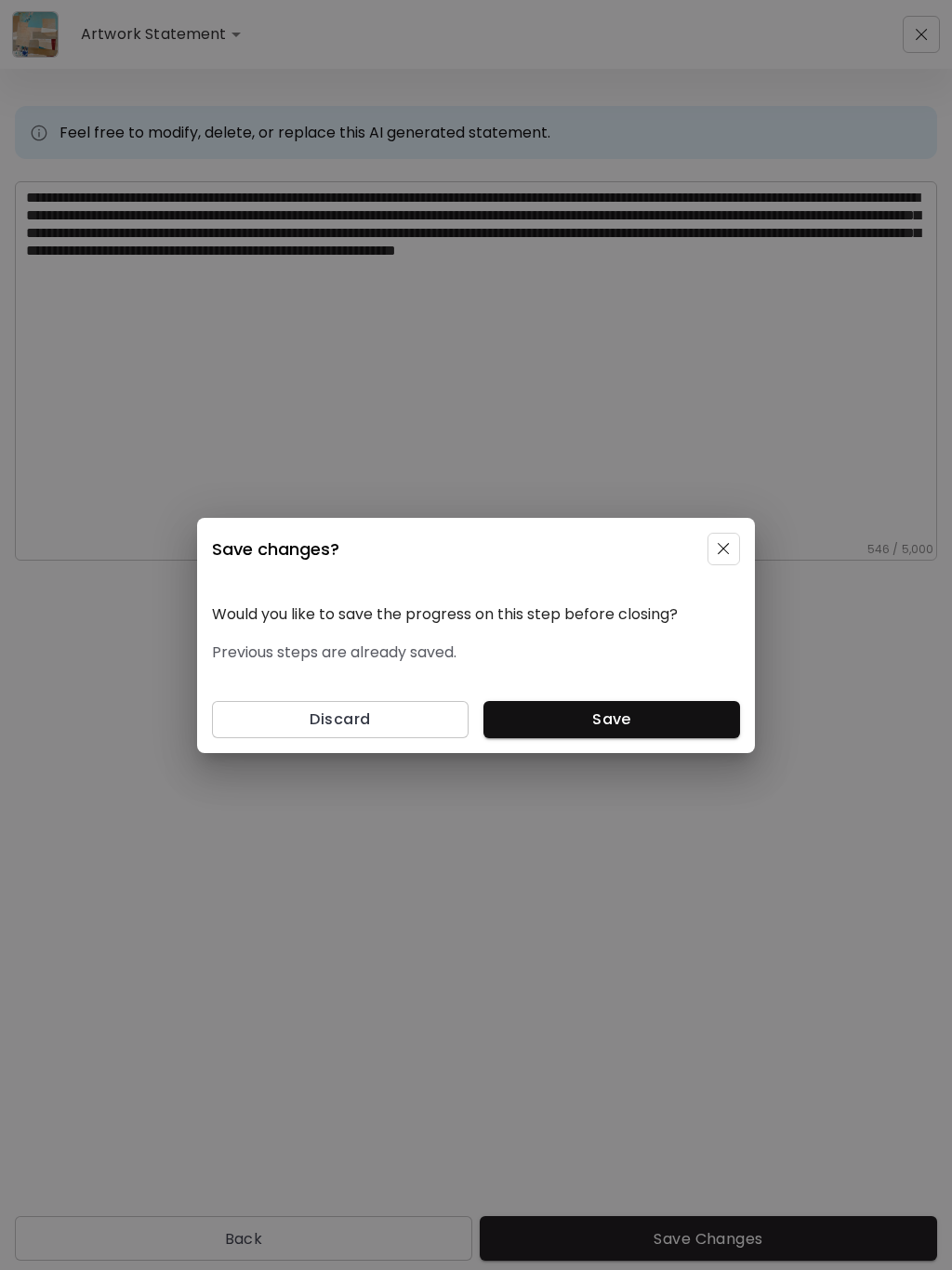
click at [719, 555] on img "button" at bounding box center [723, 549] width 12 height 12
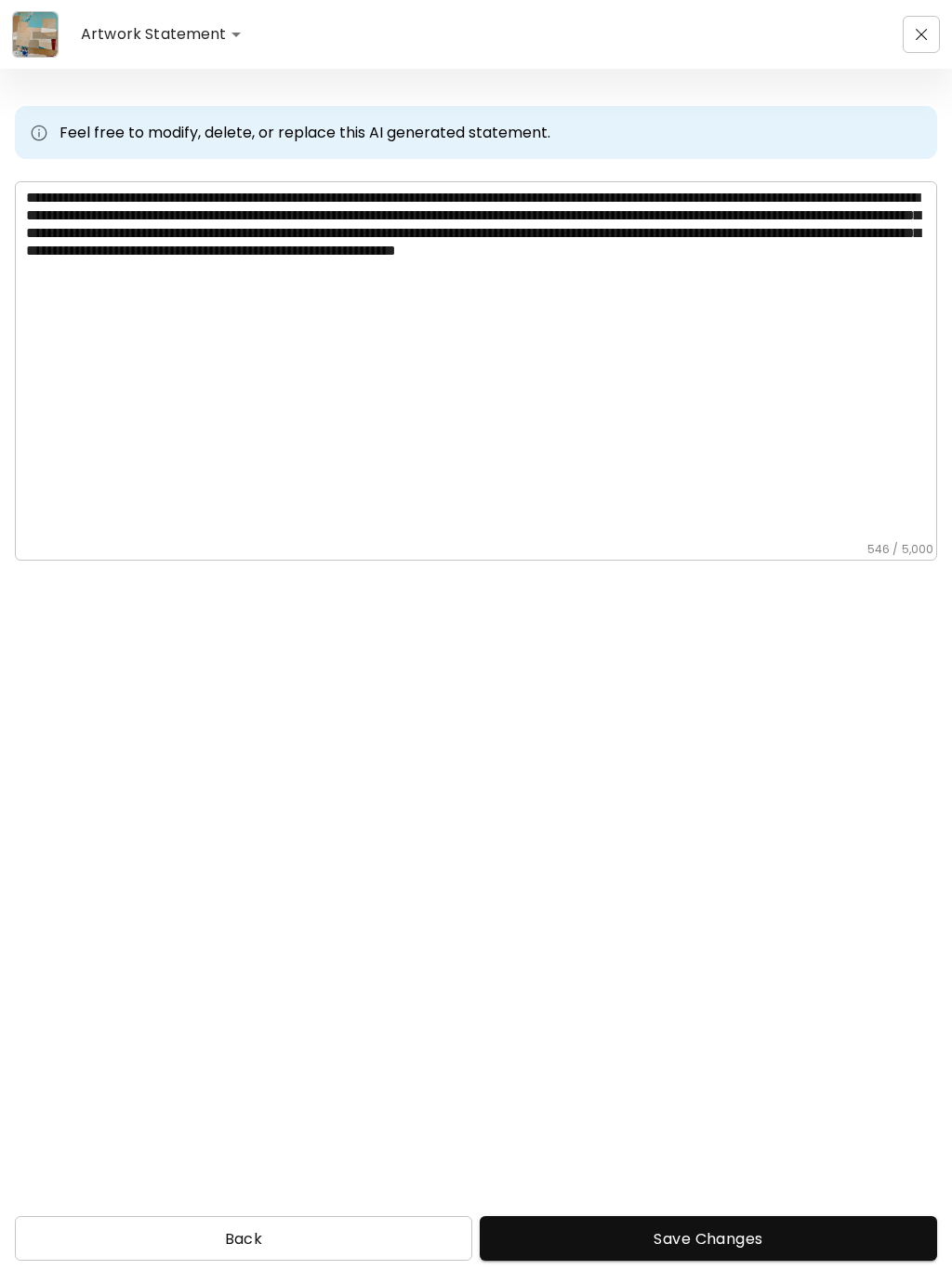
click at [265, 1229] on span "Back" at bounding box center [244, 1239] width 428 height 20
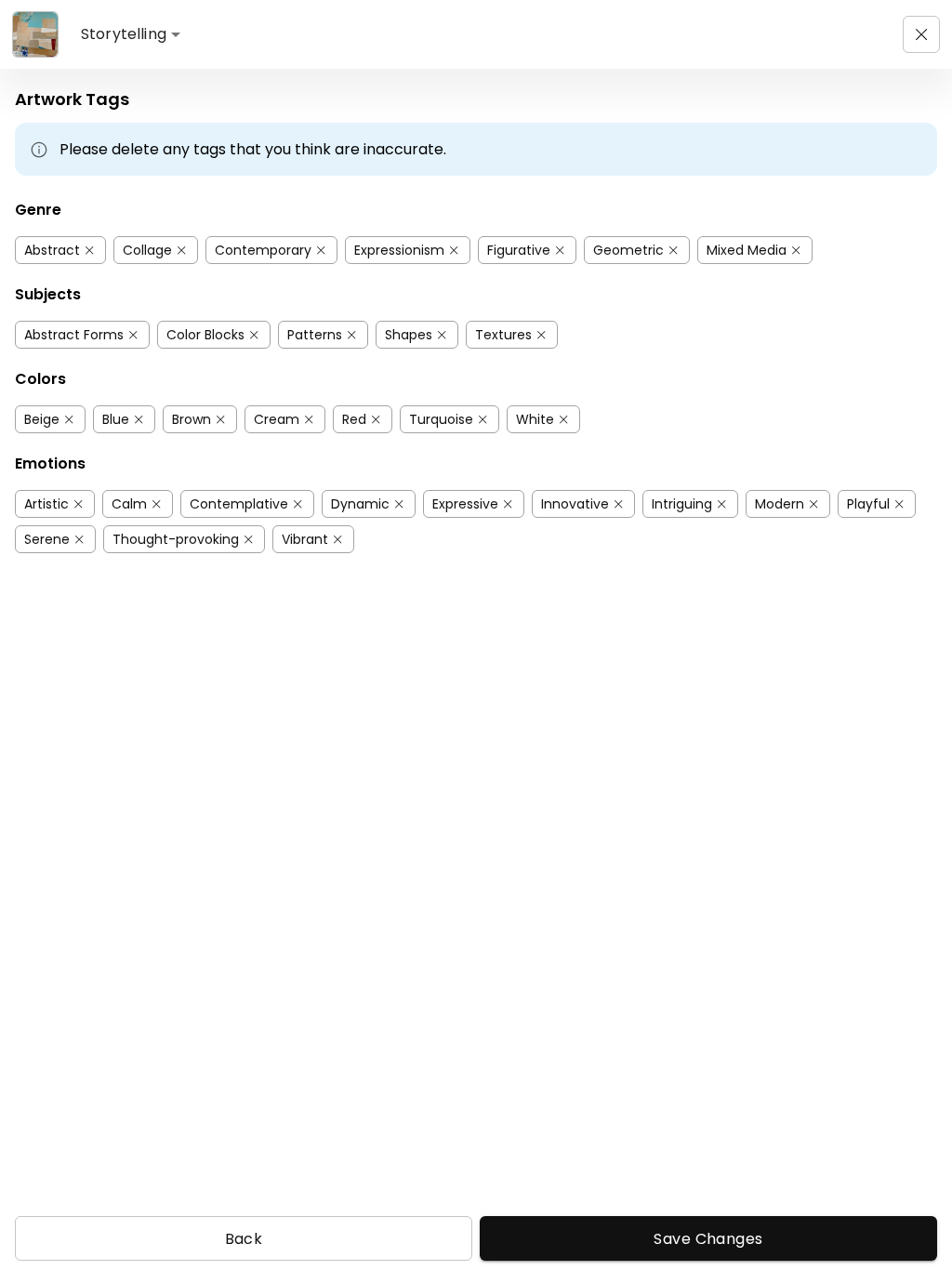
click at [254, 1229] on span "Back" at bounding box center [244, 1239] width 428 height 20
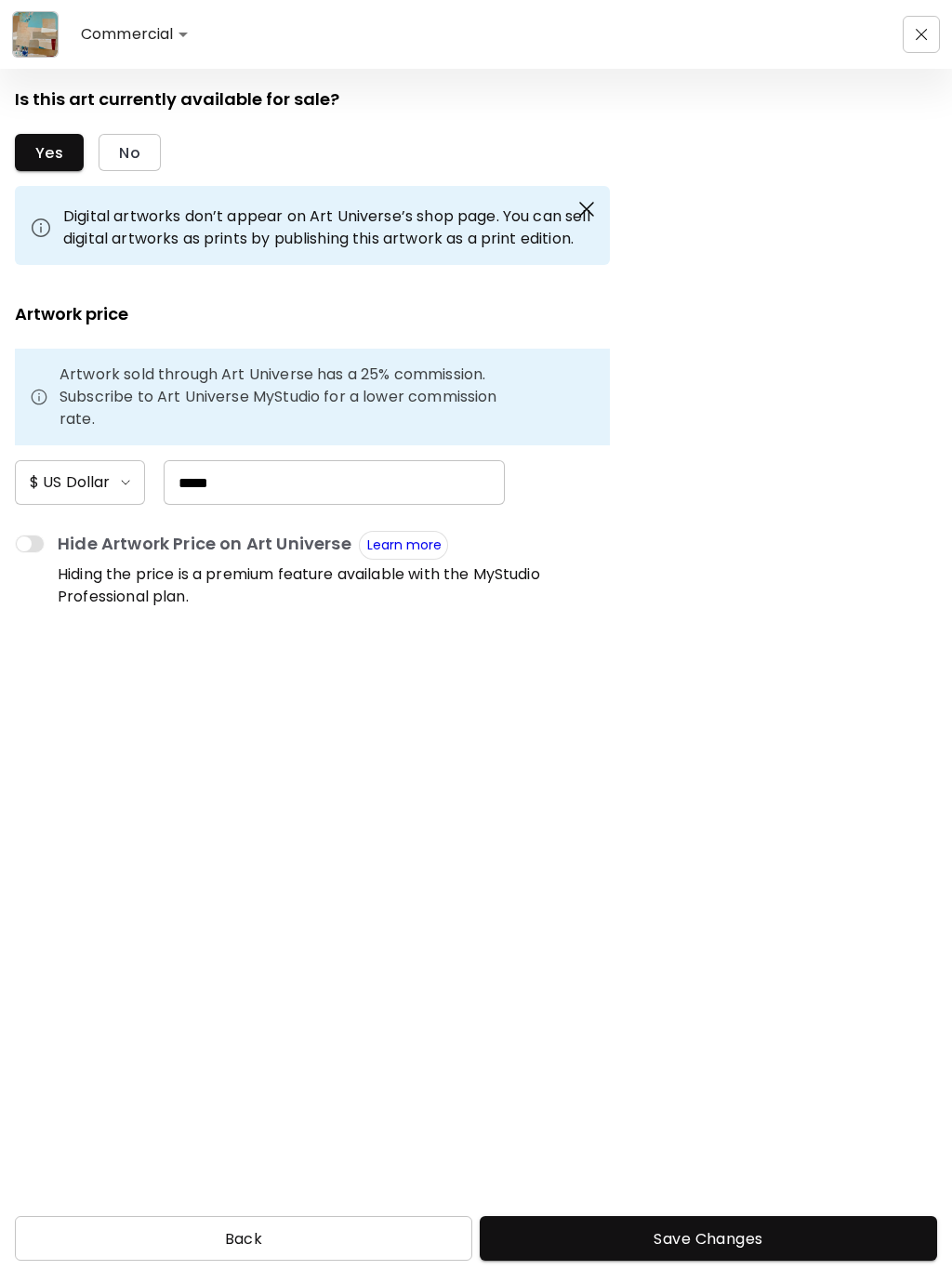
click at [260, 1229] on span "Back" at bounding box center [244, 1239] width 428 height 20
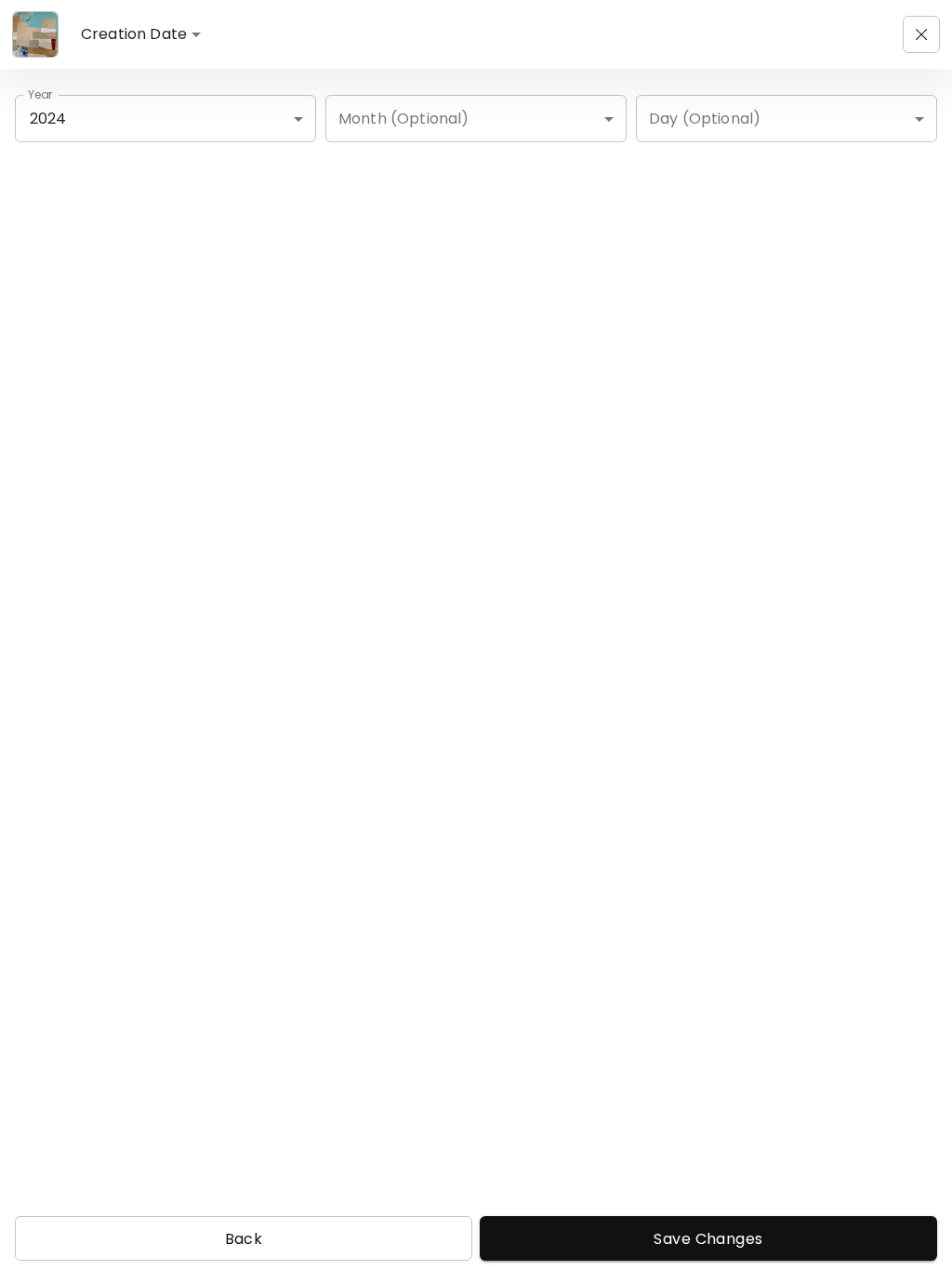
click at [245, 1229] on span "Back" at bounding box center [244, 1239] width 428 height 20
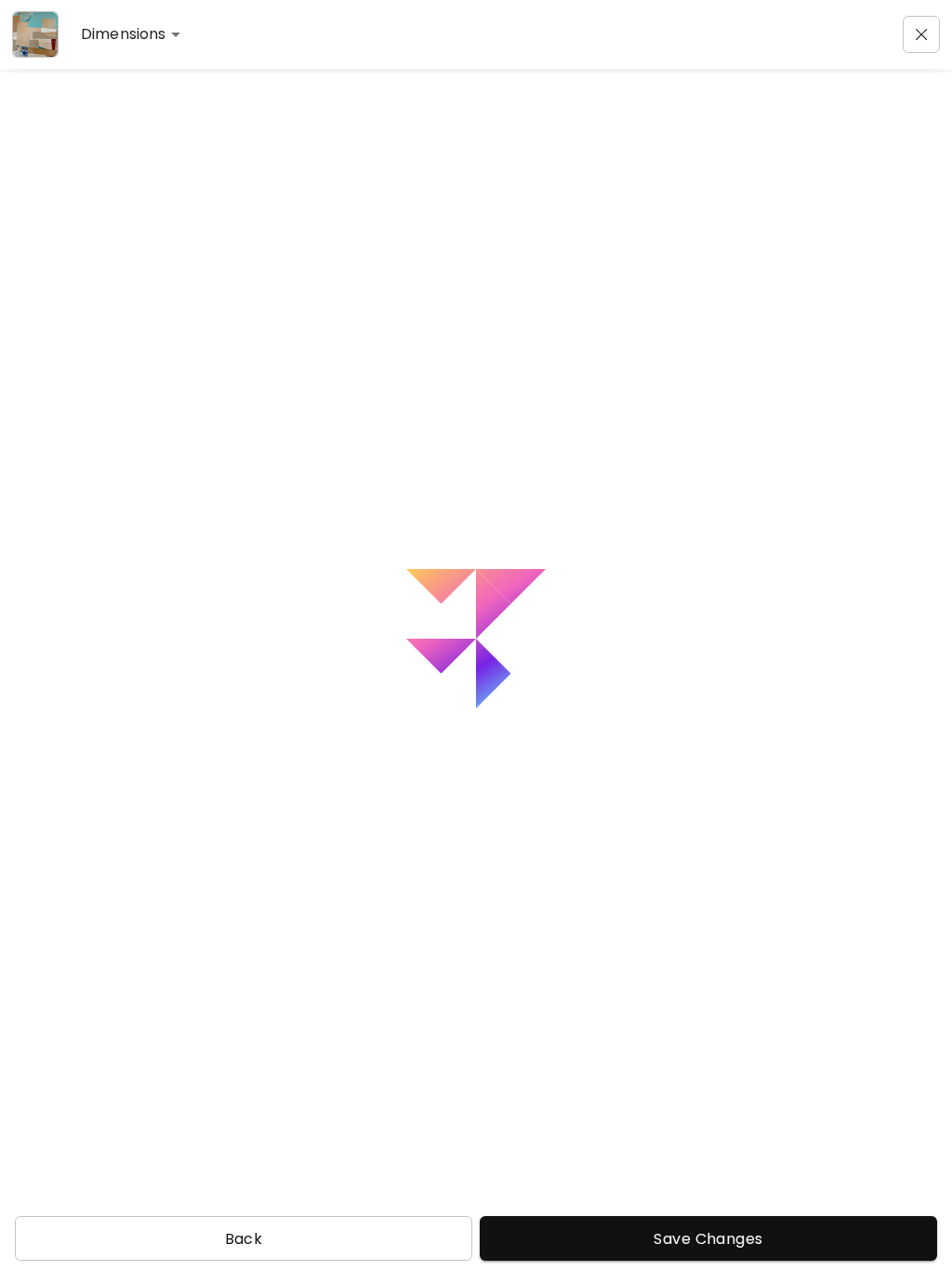
type input "**********"
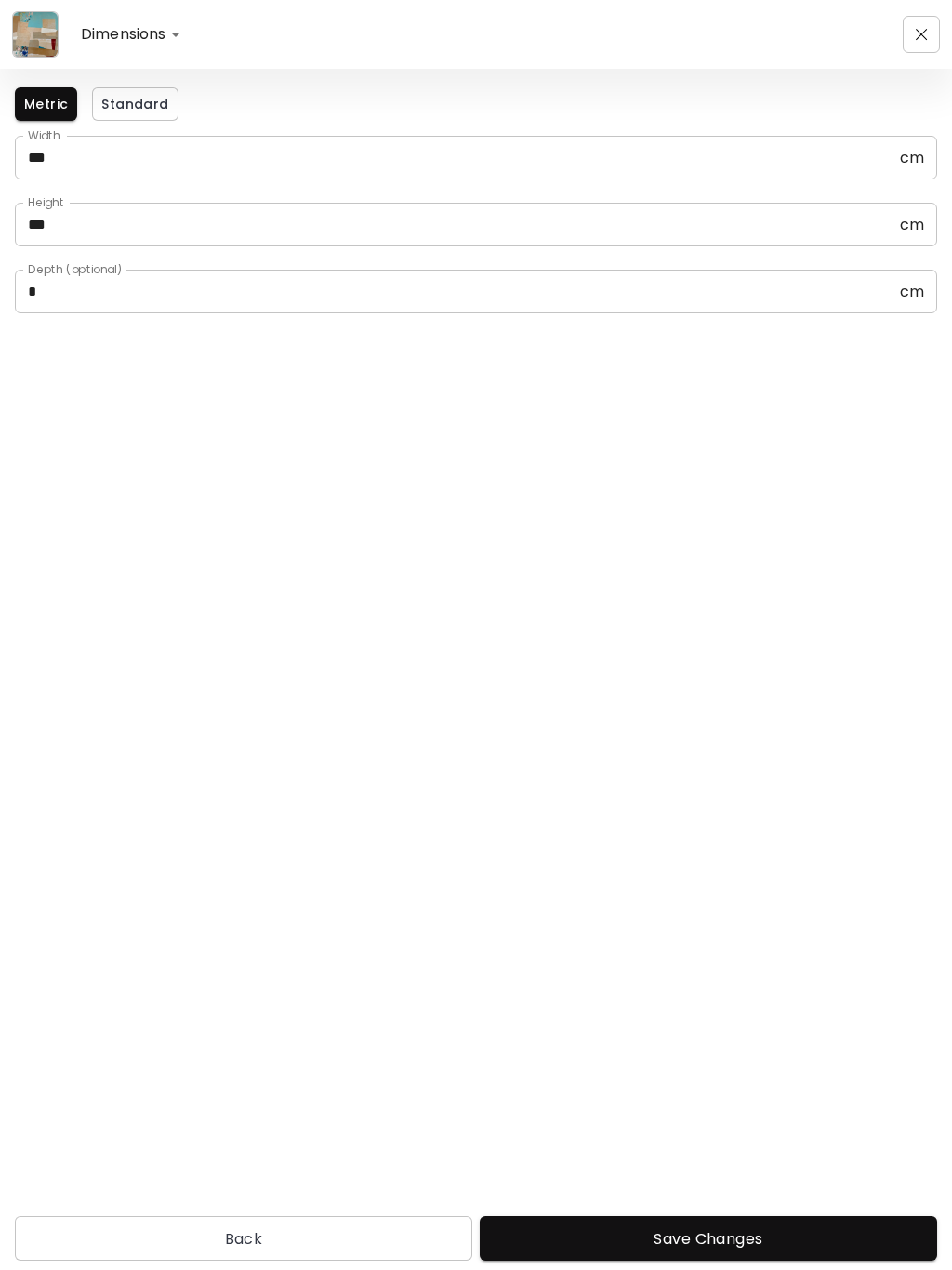
click at [924, 7] on div "**********" at bounding box center [476, 34] width 950 height 67
click at [926, 26] on button "button" at bounding box center [921, 34] width 37 height 37
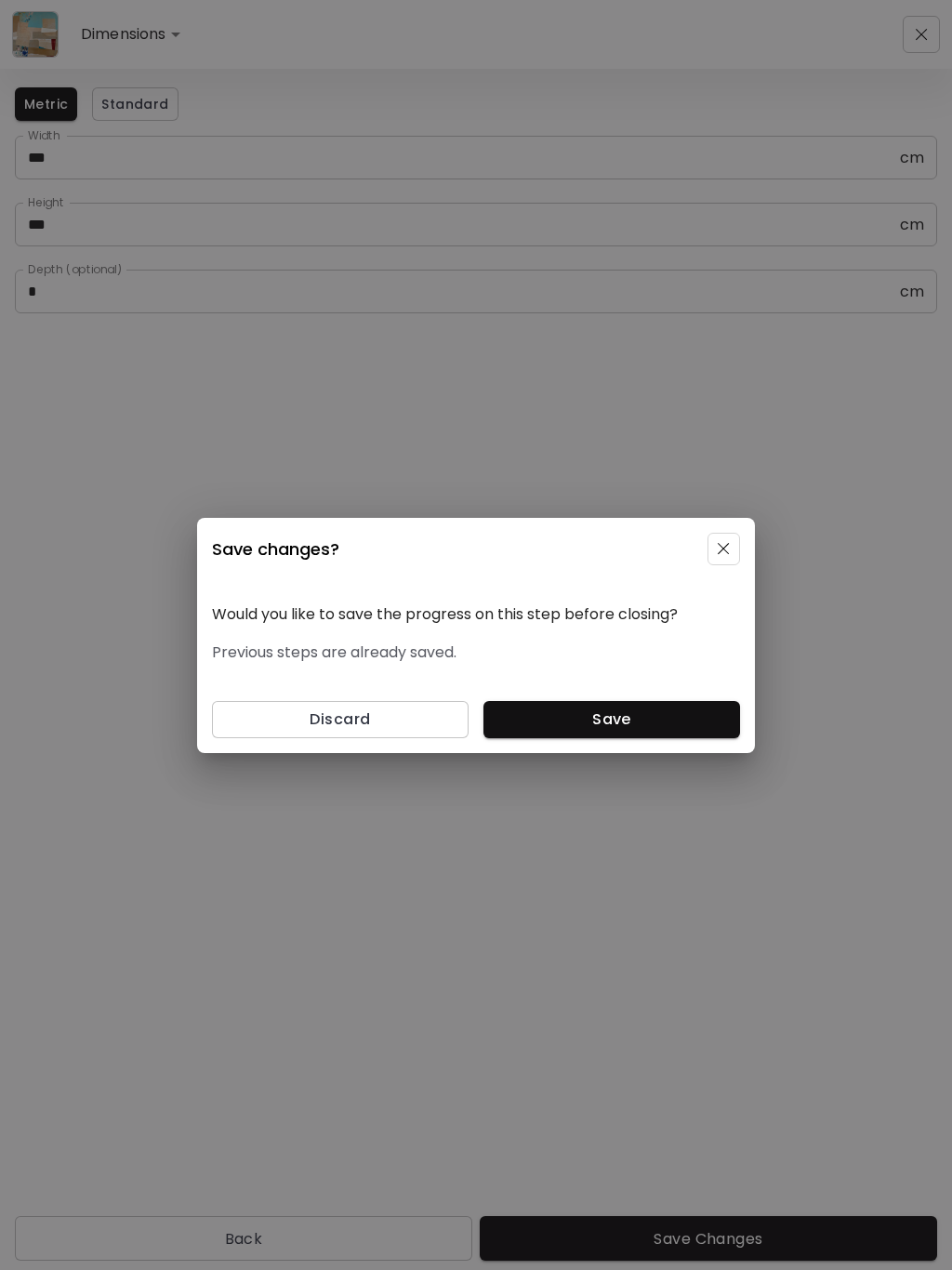
click at [644, 719] on span "Save" at bounding box center [611, 719] width 227 height 20
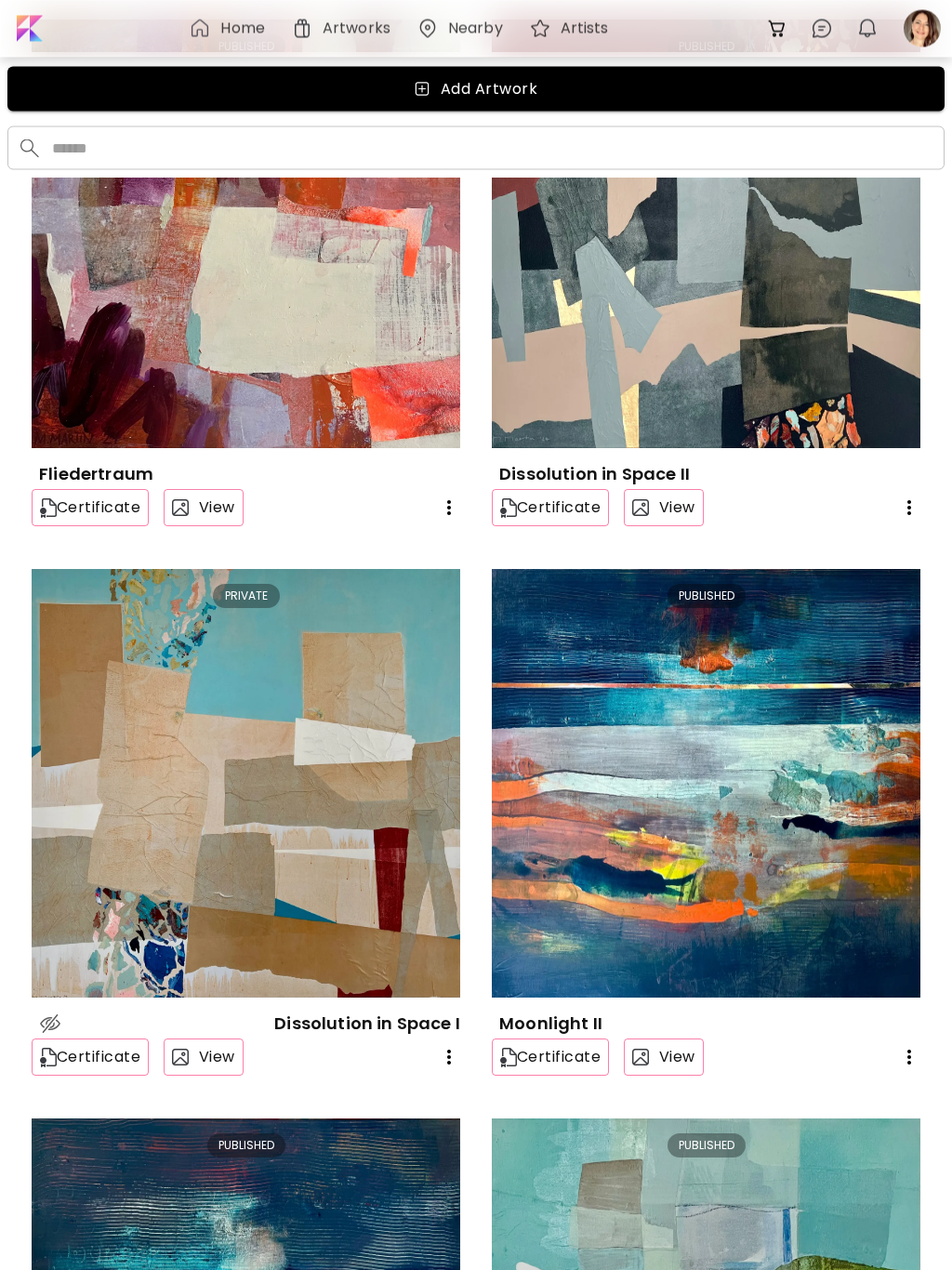
scroll to position [721, 0]
click at [442, 1056] on icon "button" at bounding box center [449, 1057] width 22 height 22
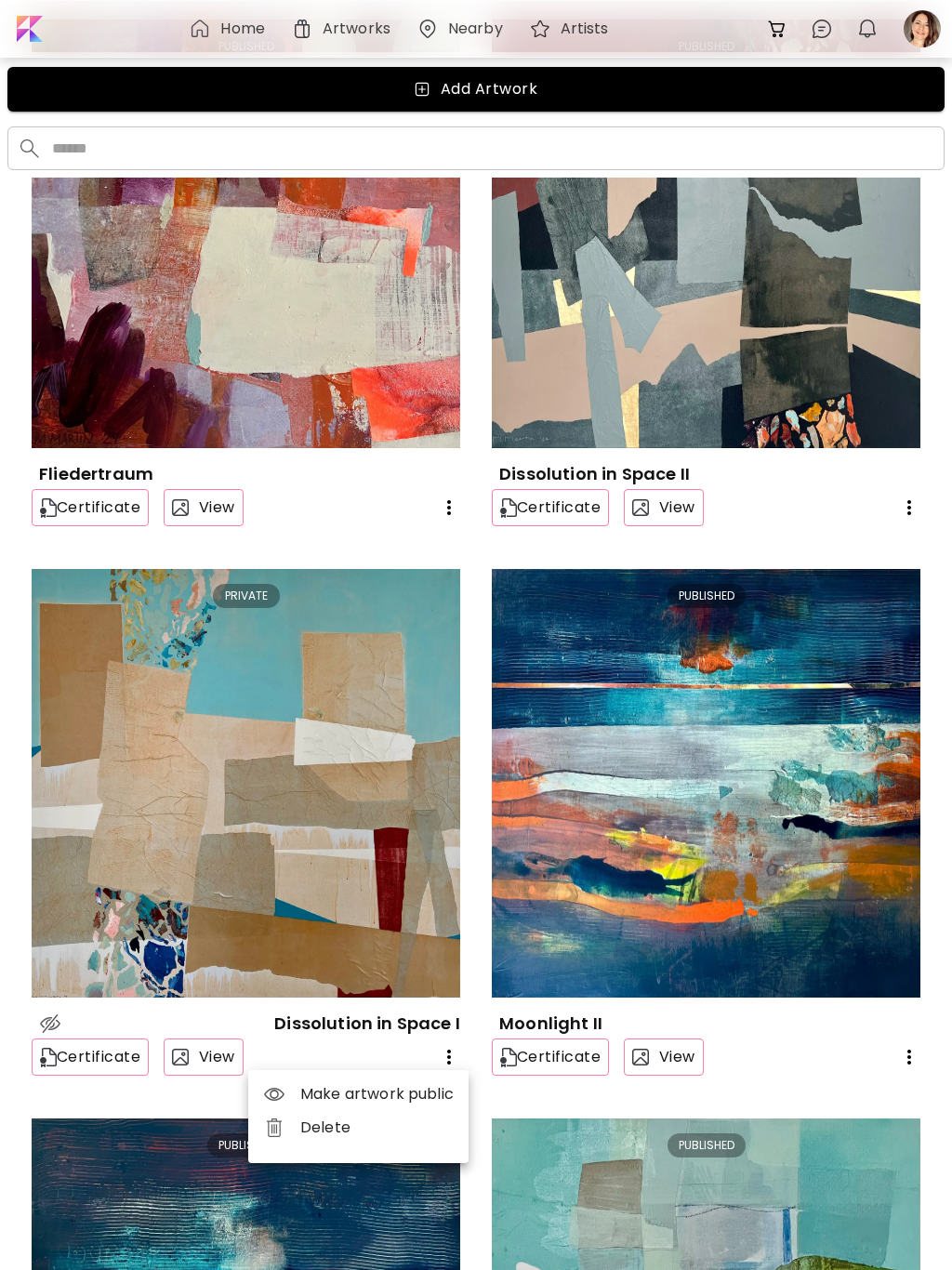
click at [368, 1090] on li "Make artwork public" at bounding box center [358, 1093] width 221 height 33
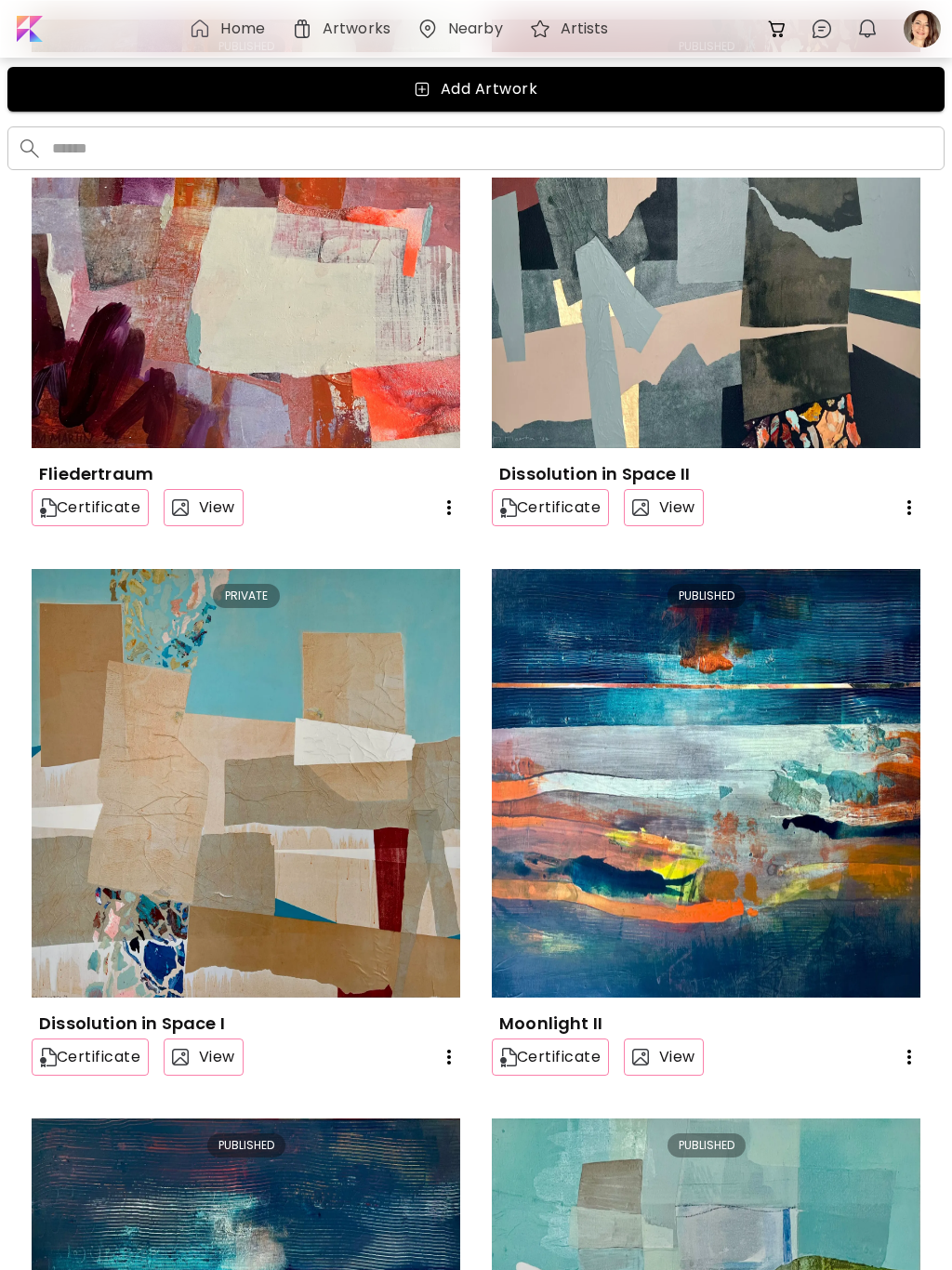
click at [383, 919] on img at bounding box center [246, 782] width 429 height 429
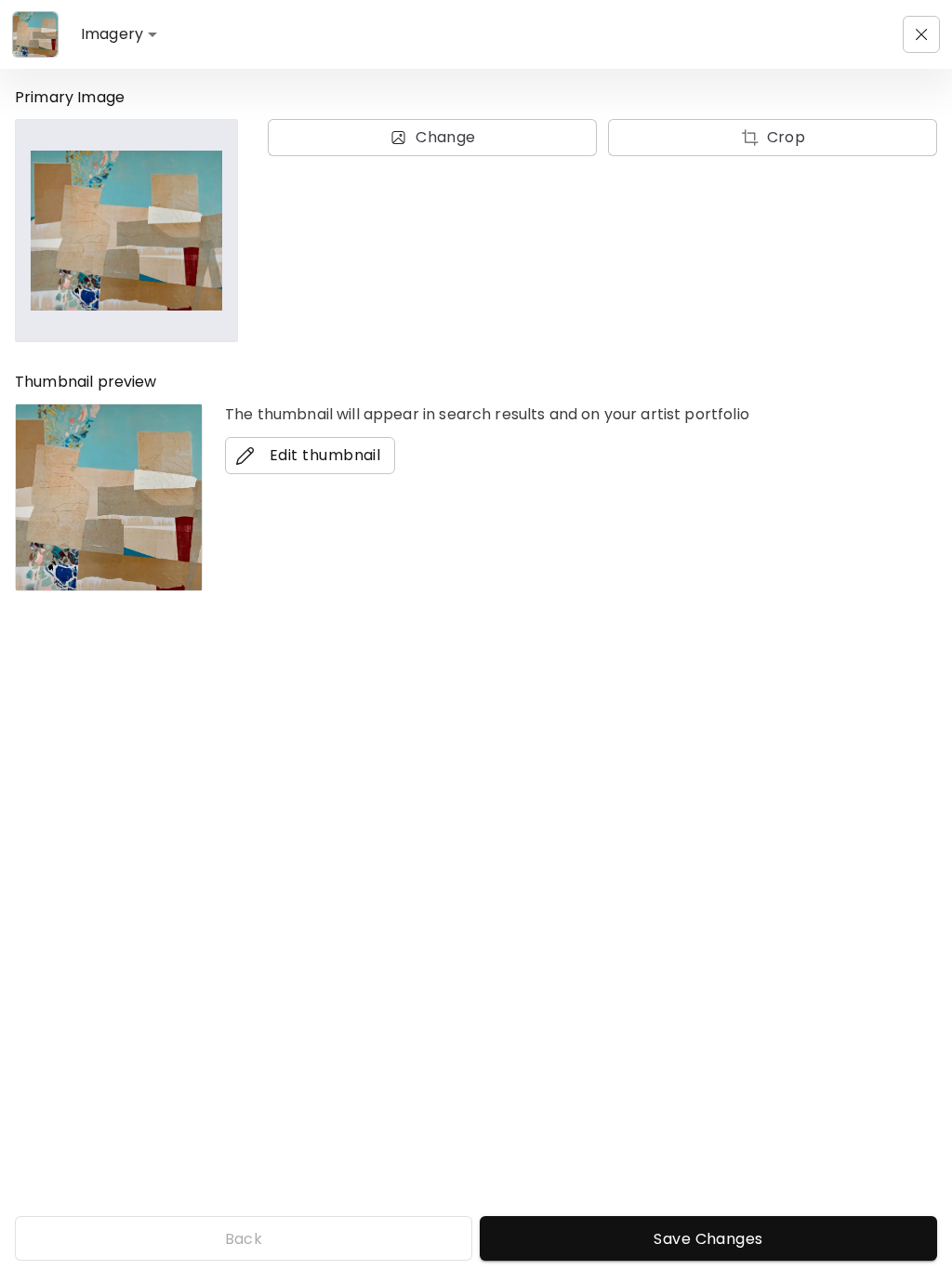
click at [338, 449] on span "Edit thumbnail" at bounding box center [310, 456] width 141 height 22
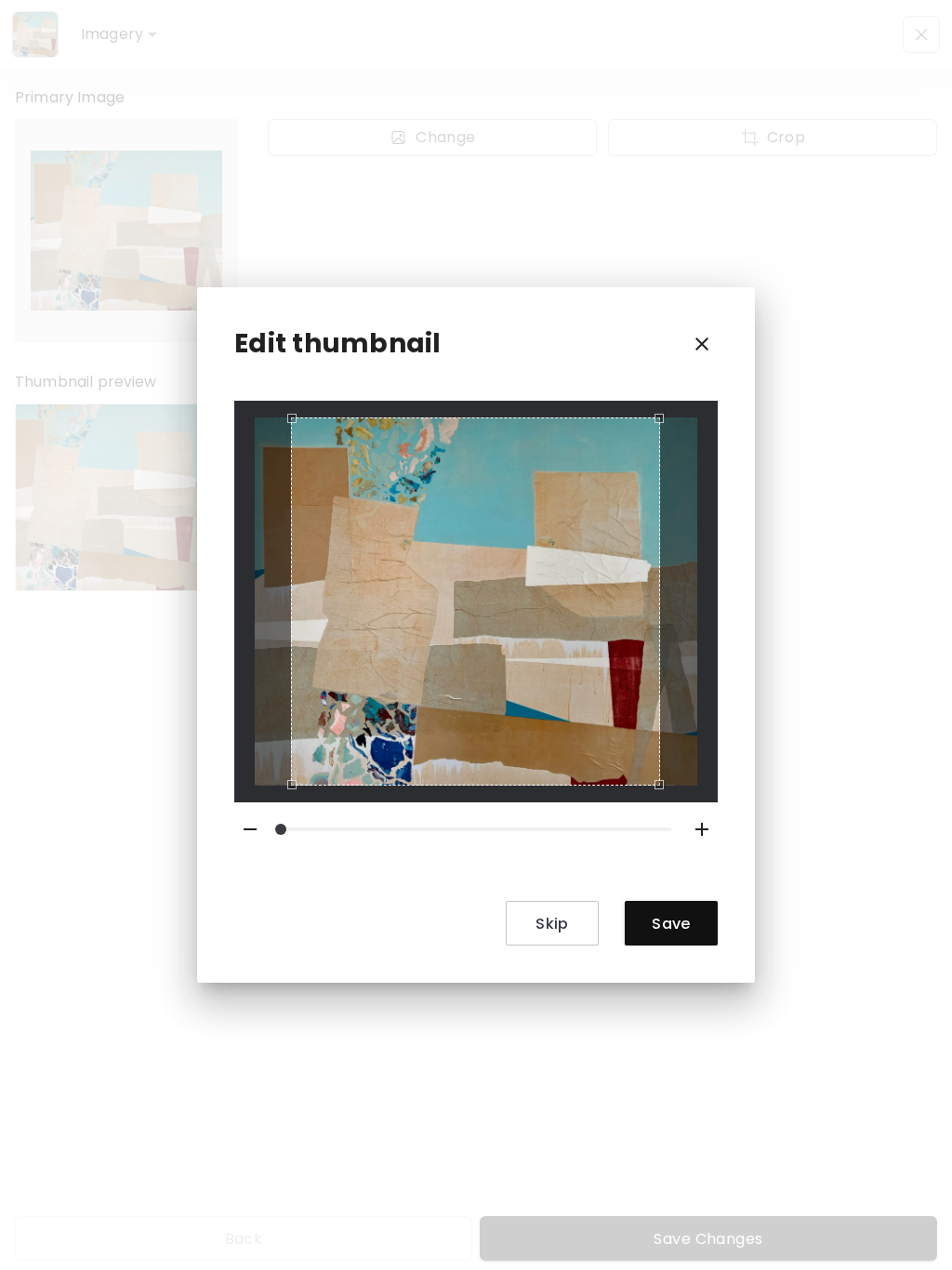
click at [715, 354] on button "button" at bounding box center [702, 344] width 32 height 32
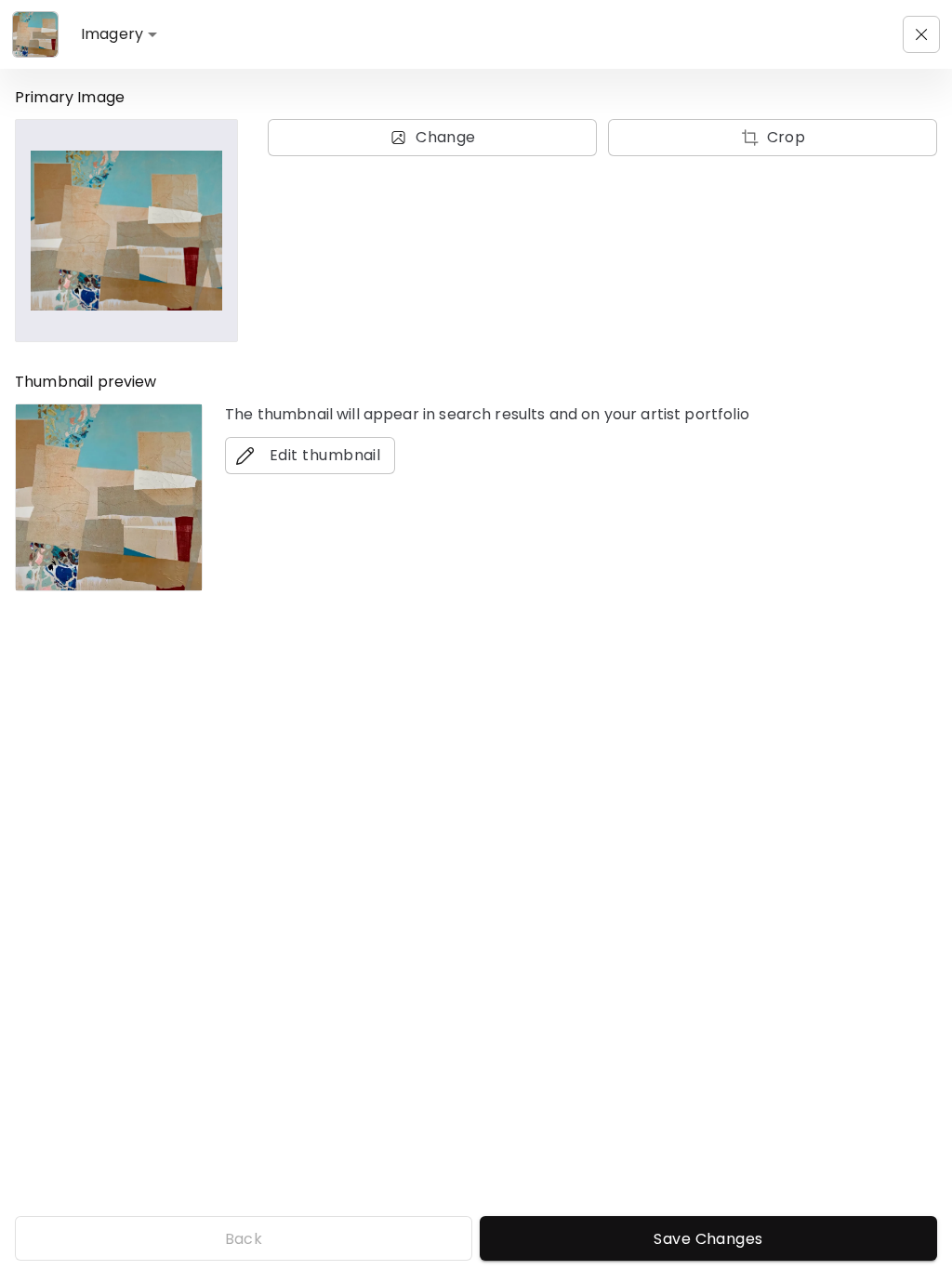
click at [157, 29] on body "Imagery ******* Primary Image Change Crop Thumbnail preview The thumbnail will …" at bounding box center [476, 635] width 952 height 1270
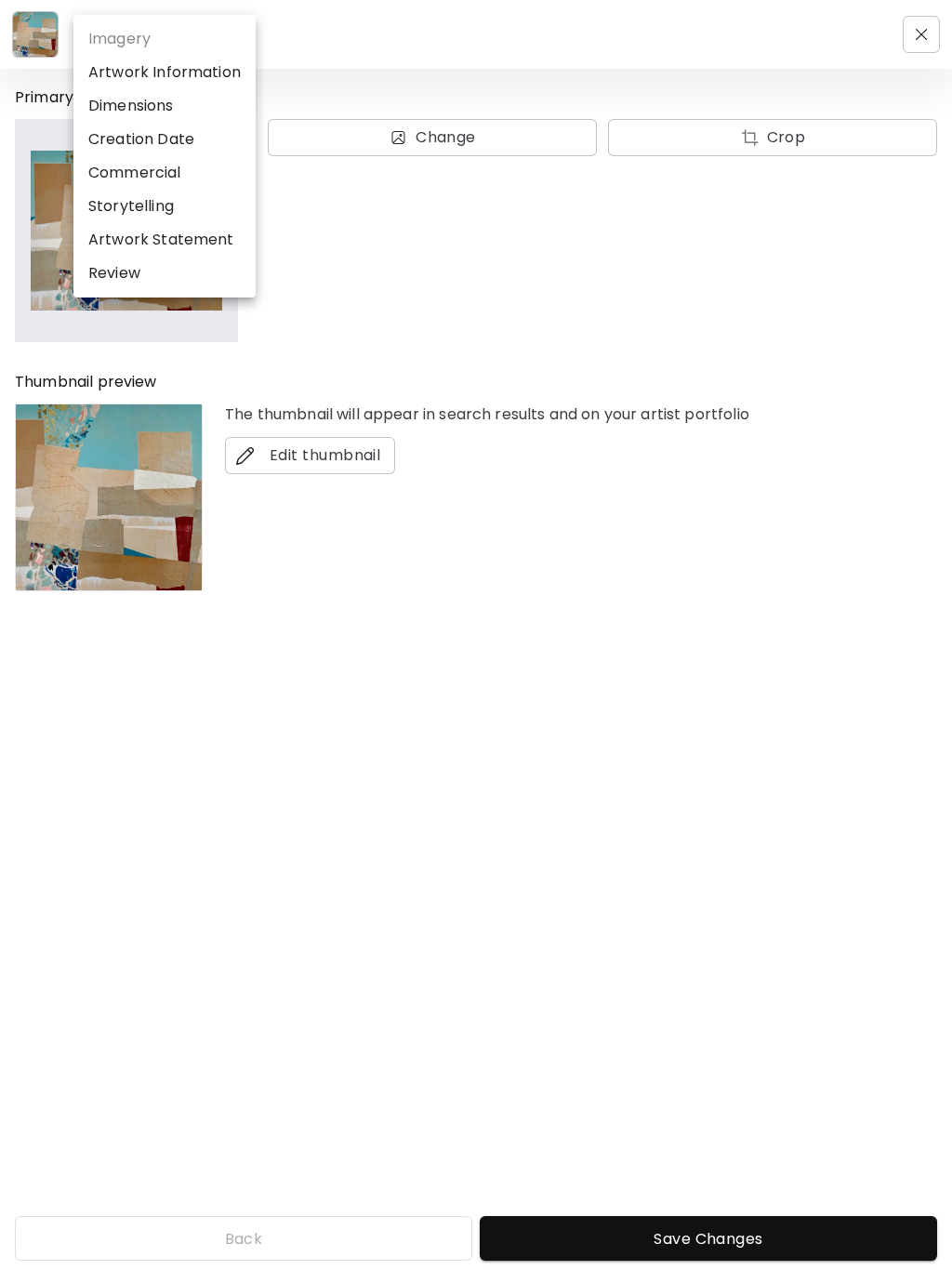
click at [212, 74] on li "Artwork Information" at bounding box center [165, 72] width 182 height 33
type input "*******"
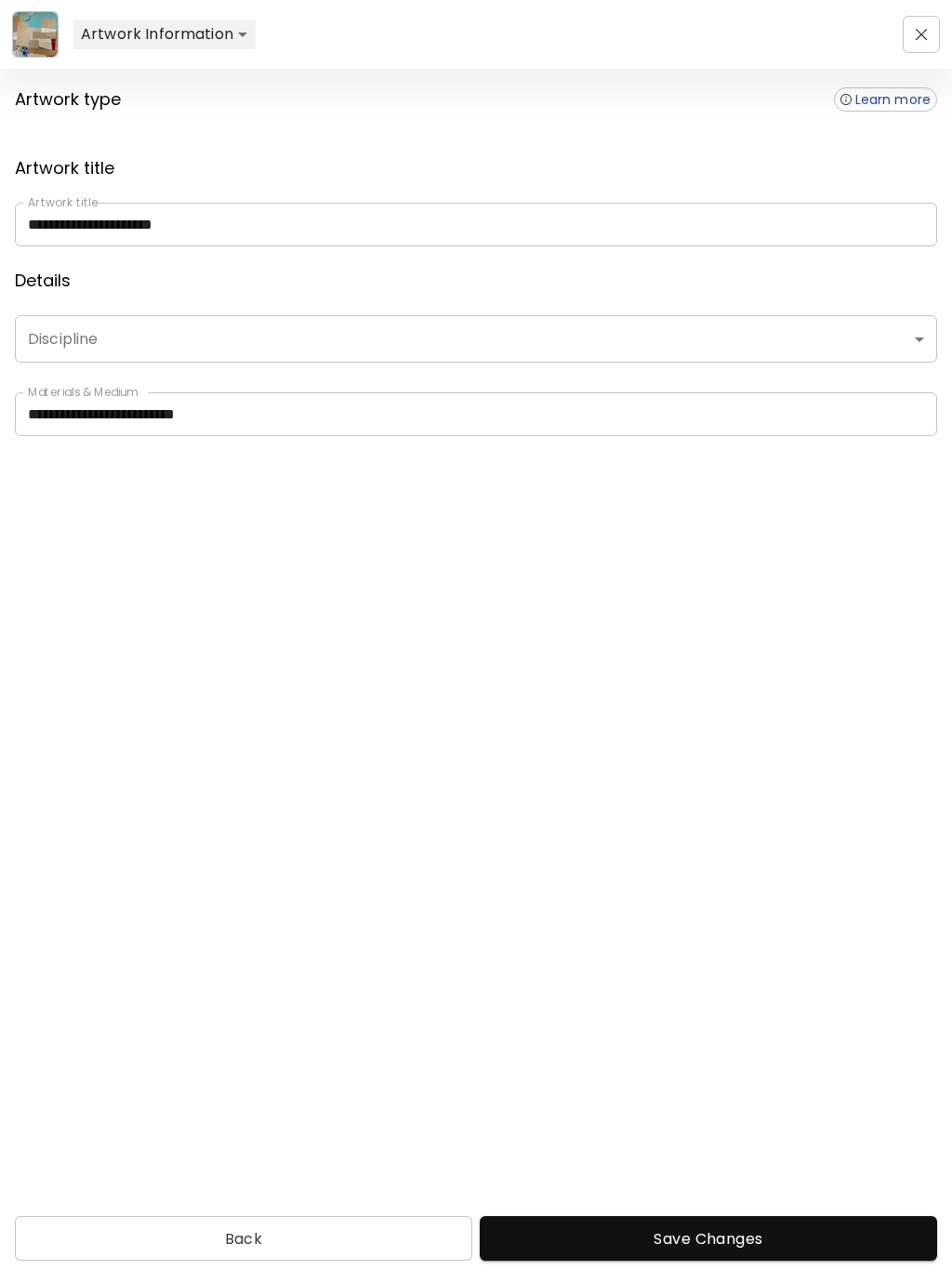
type input "********"
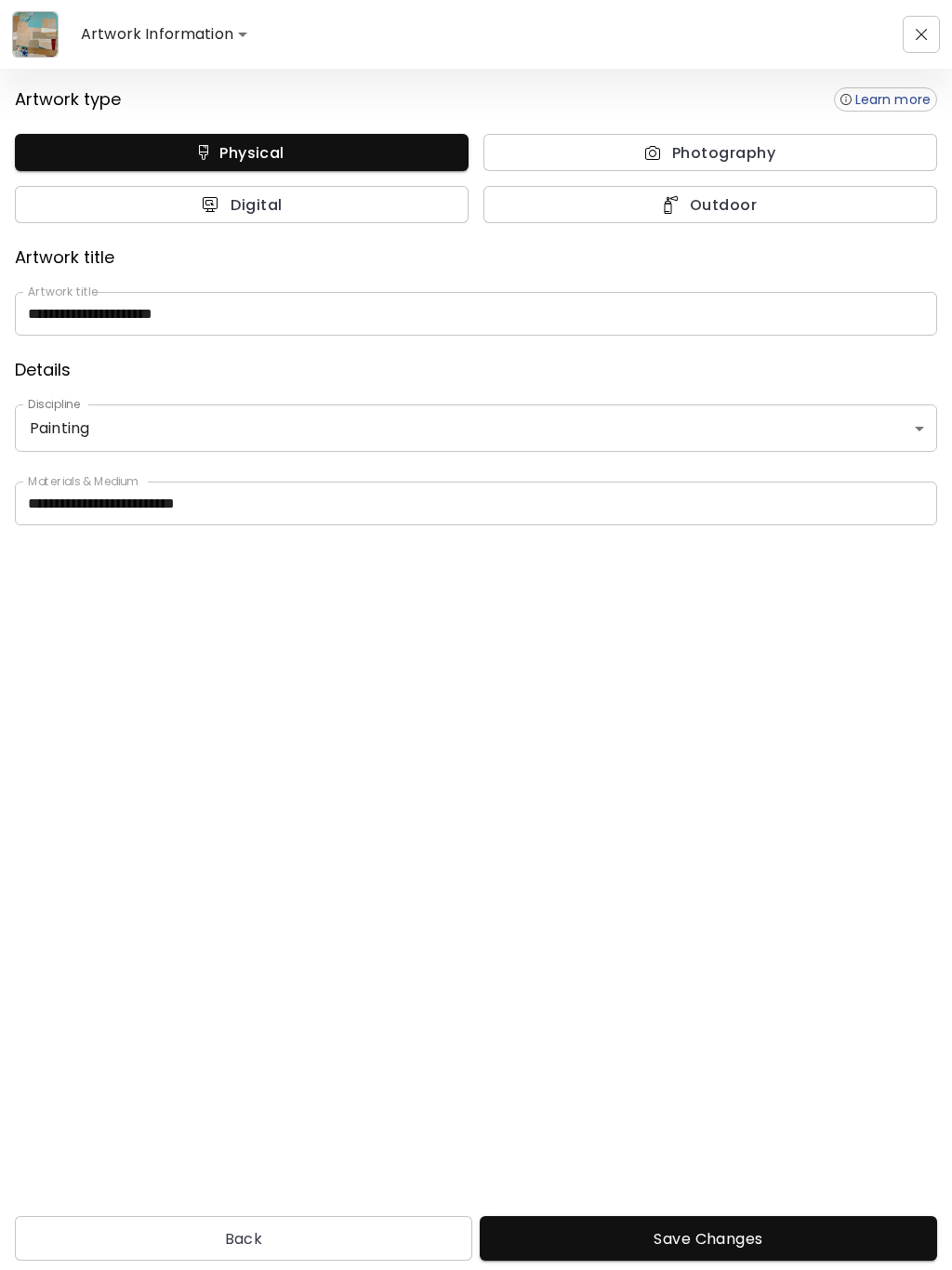
click at [228, 33] on body "**********" at bounding box center [476, 635] width 952 height 1270
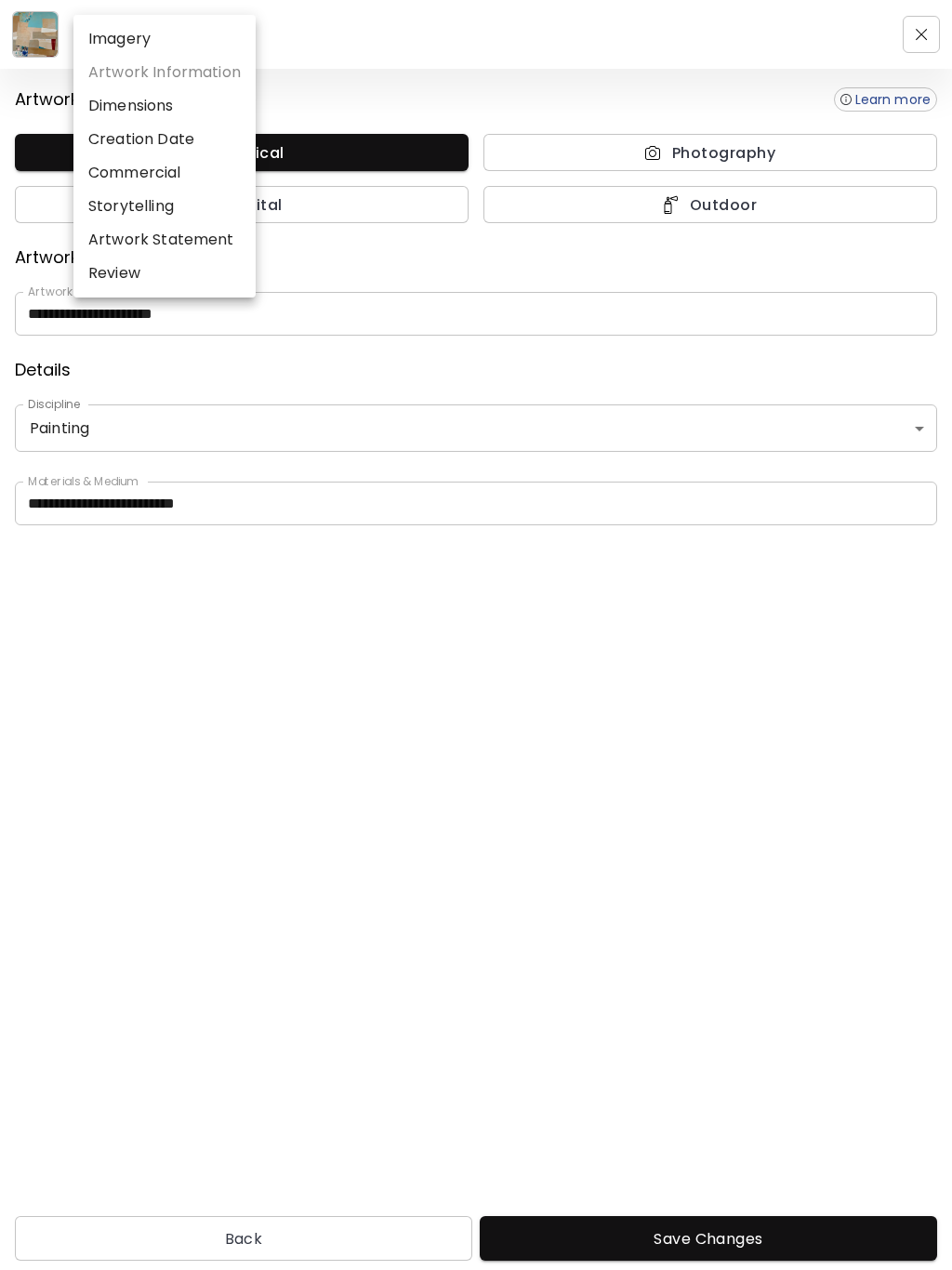
click at [166, 109] on li "Dimensions" at bounding box center [165, 105] width 182 height 33
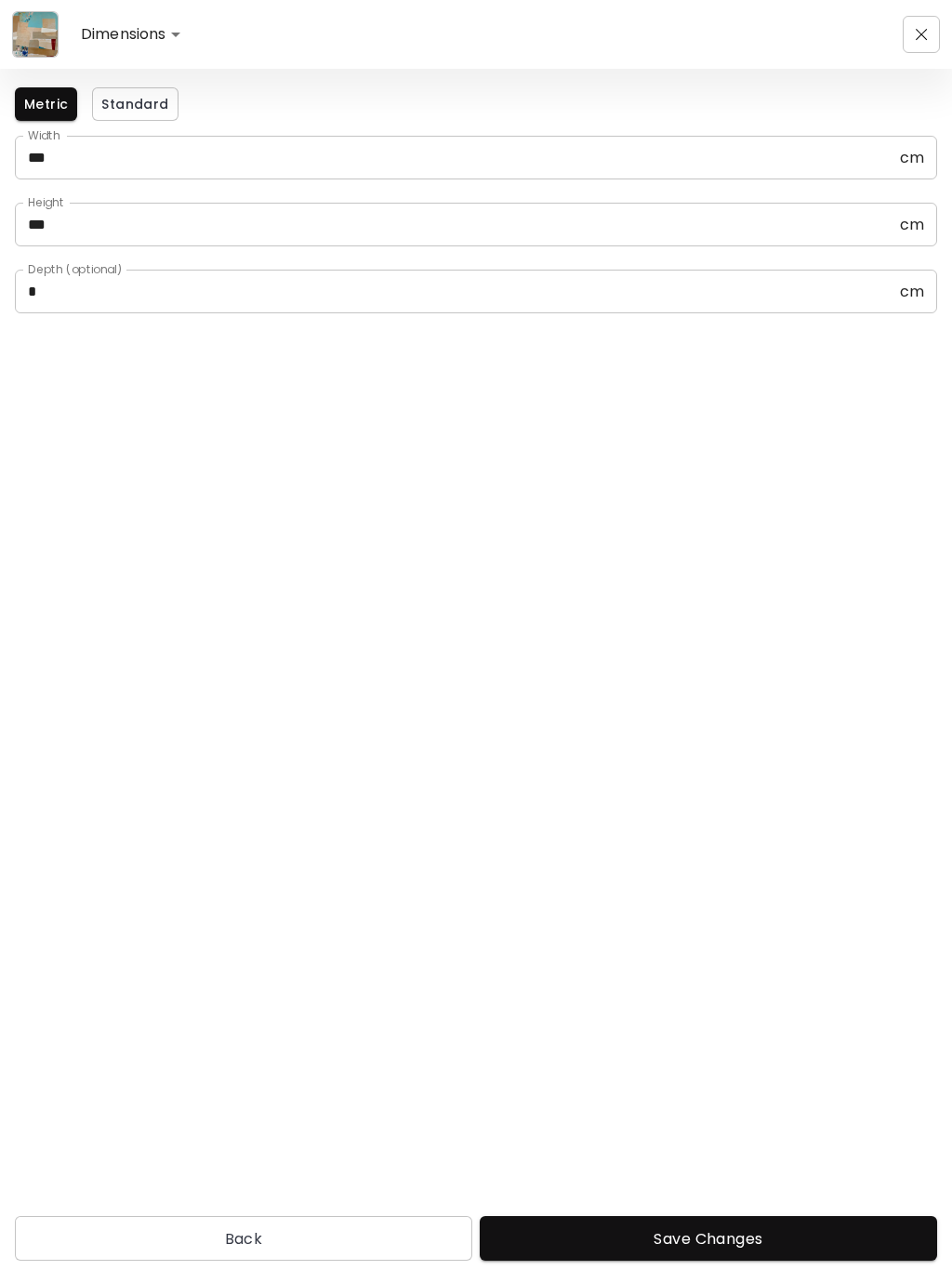
click at [176, 40] on body "**********" at bounding box center [476, 635] width 952 height 1270
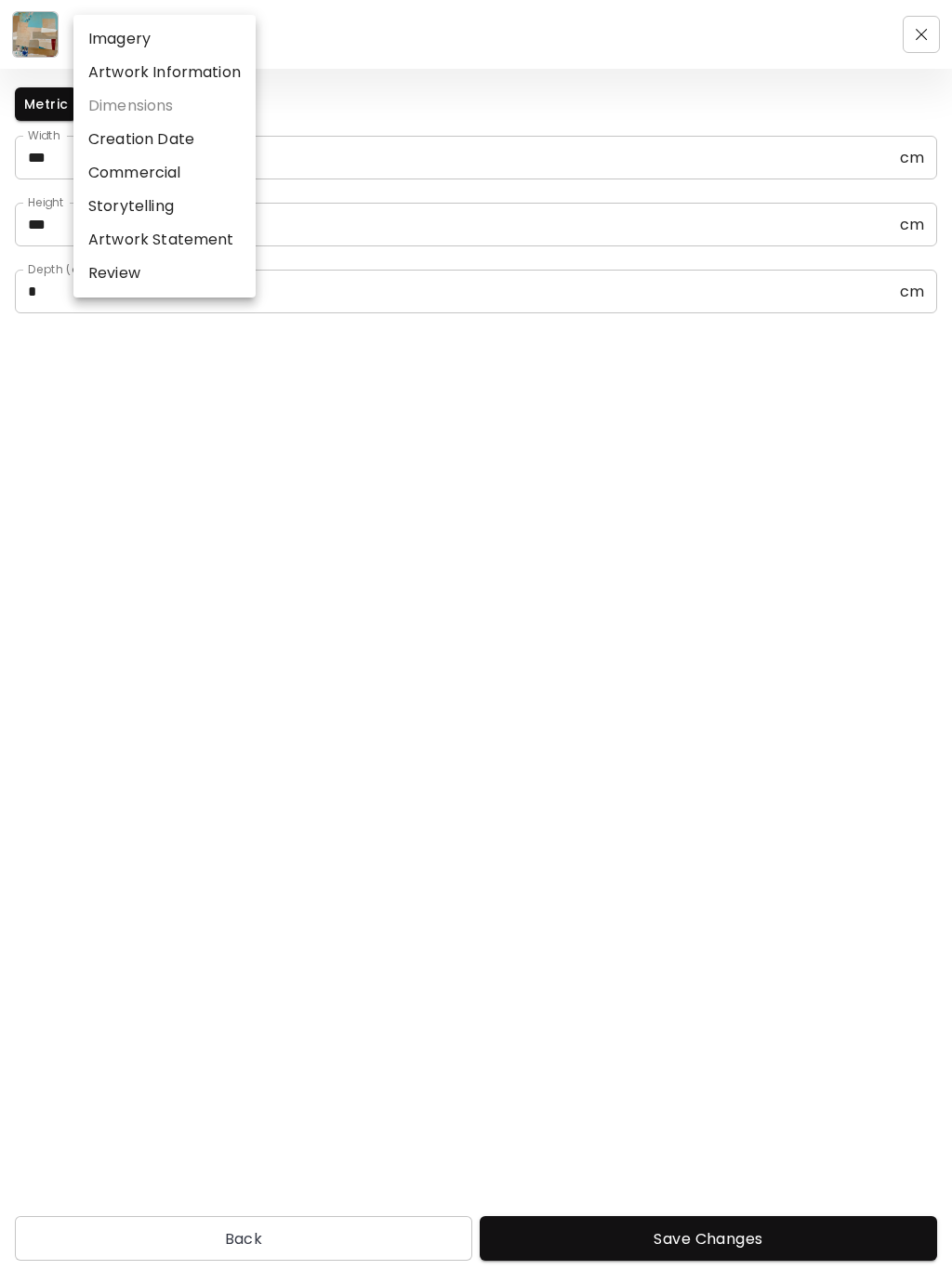
click at [183, 142] on li "Creation Date" at bounding box center [165, 139] width 182 height 33
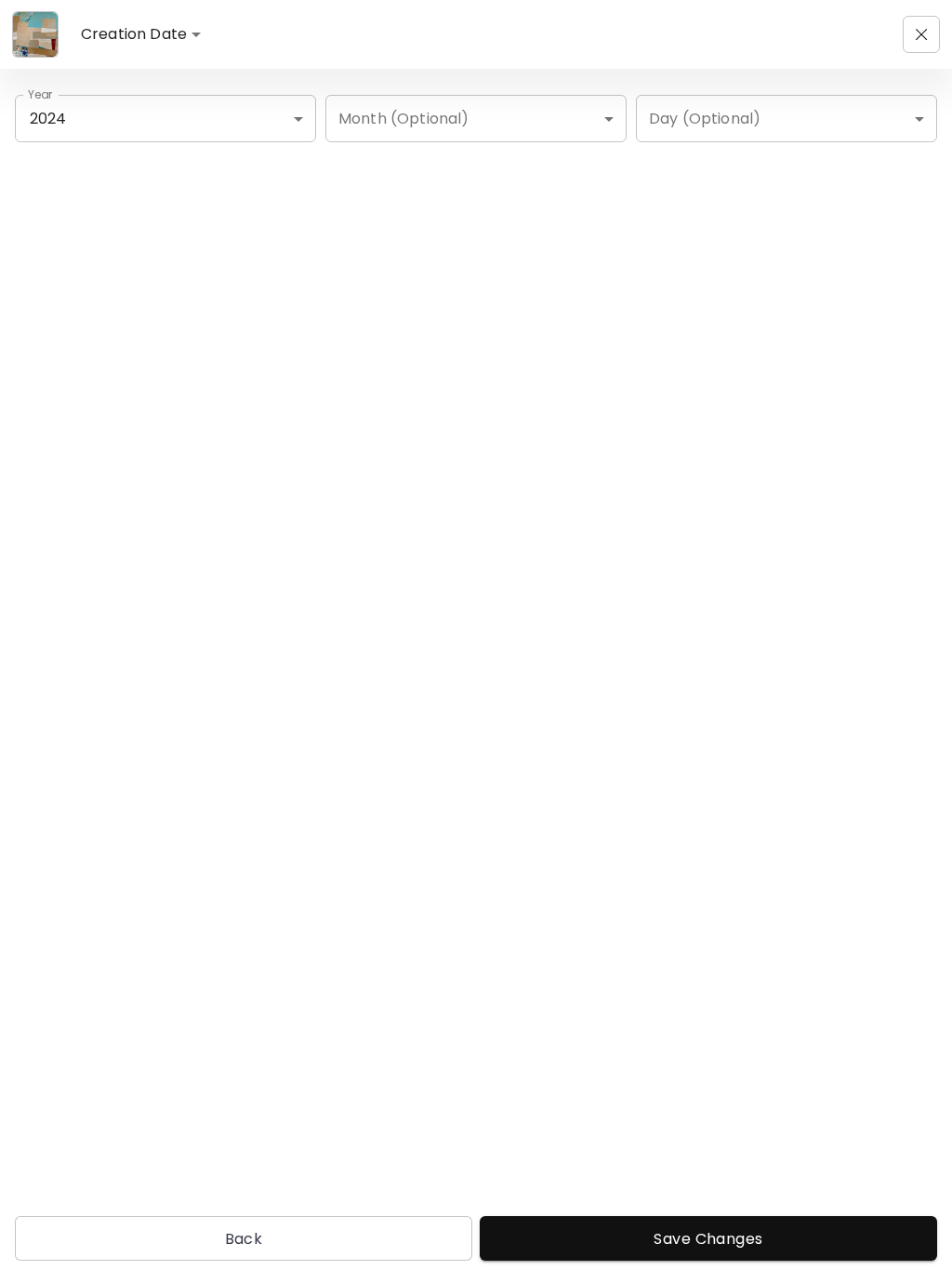
click at [185, 33] on body "**********" at bounding box center [476, 635] width 952 height 1270
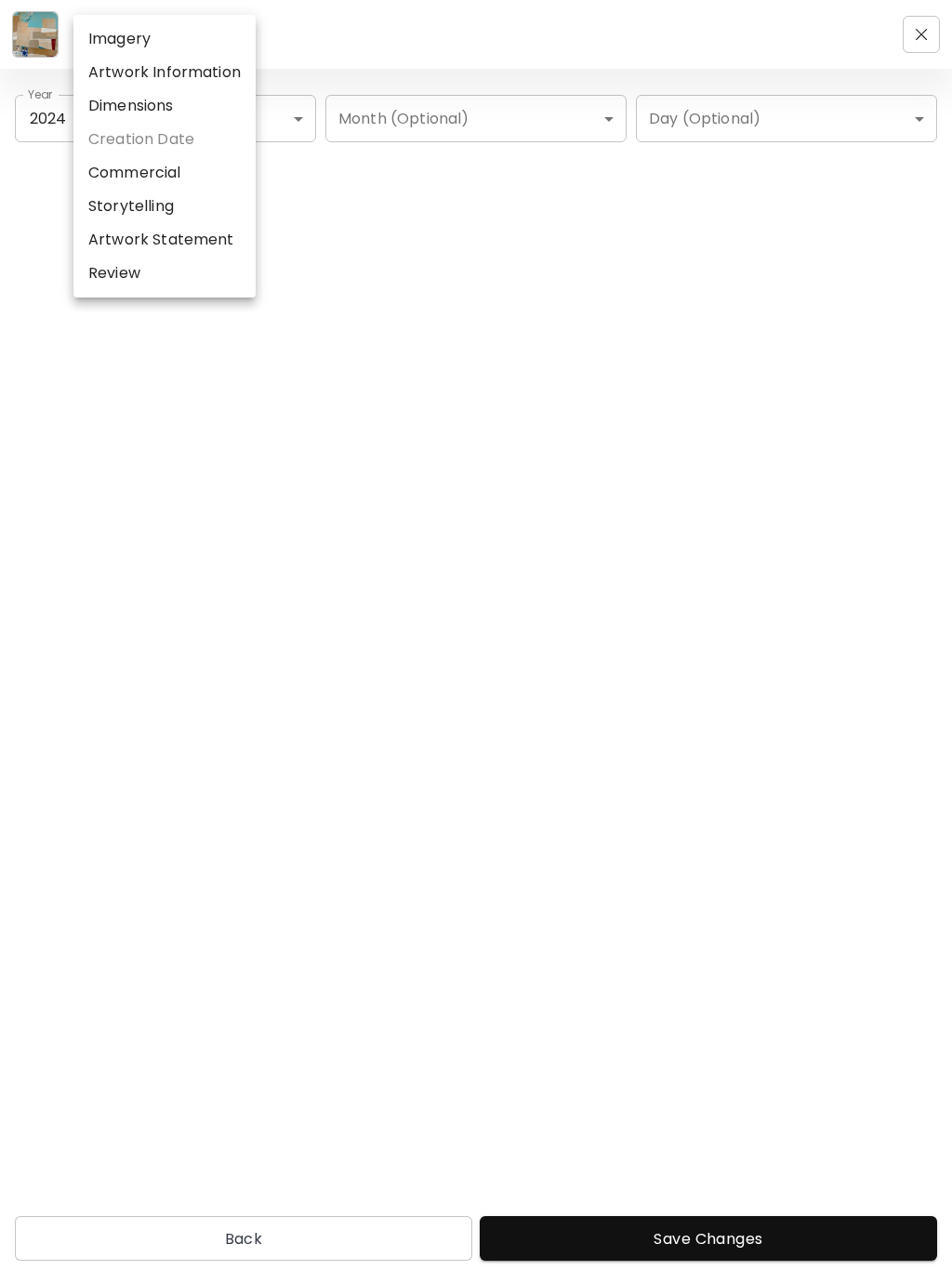
click at [165, 173] on li "Commercial" at bounding box center [165, 172] width 182 height 33
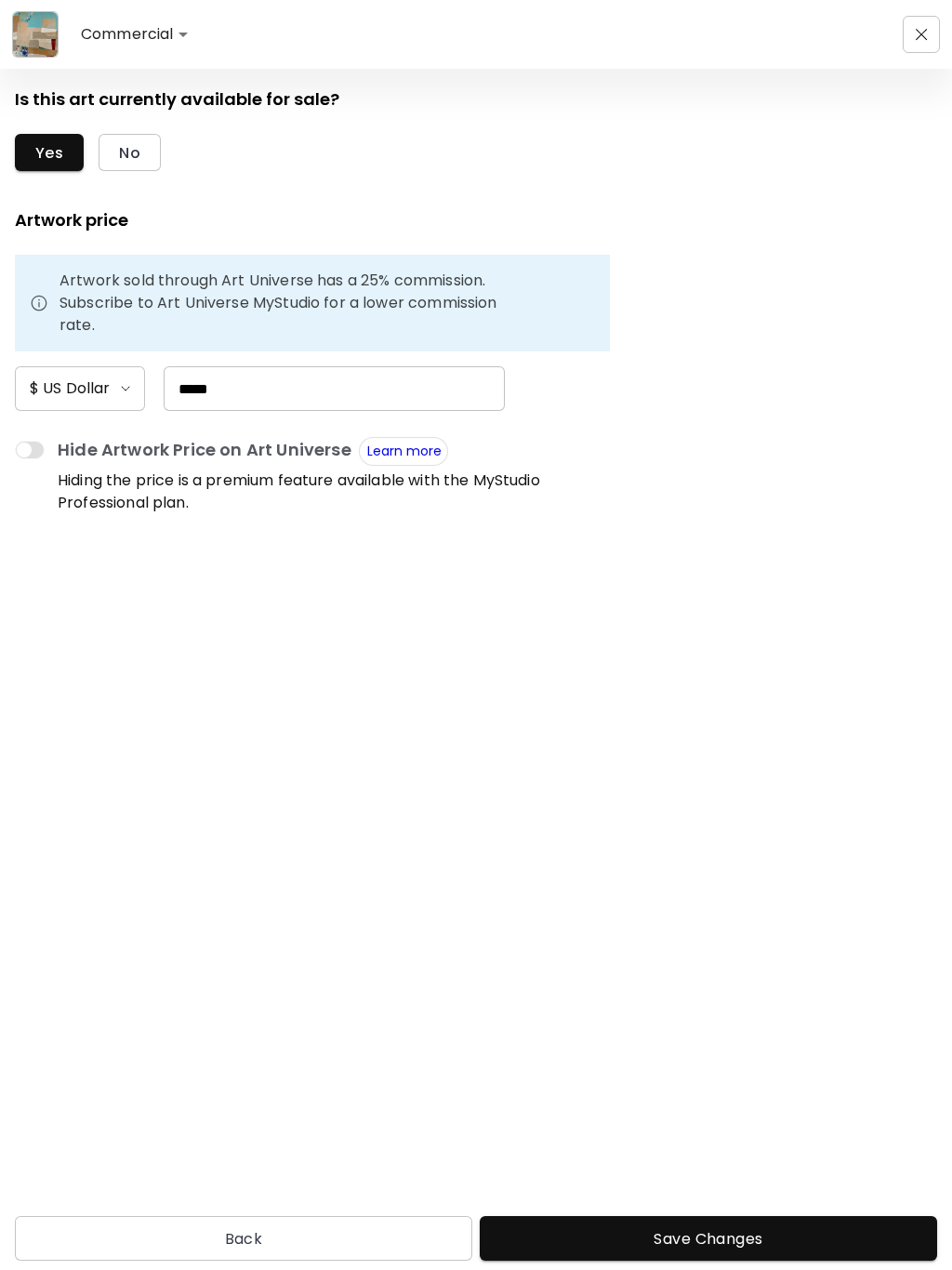
click at [174, 36] on body "**********" at bounding box center [476, 635] width 952 height 1270
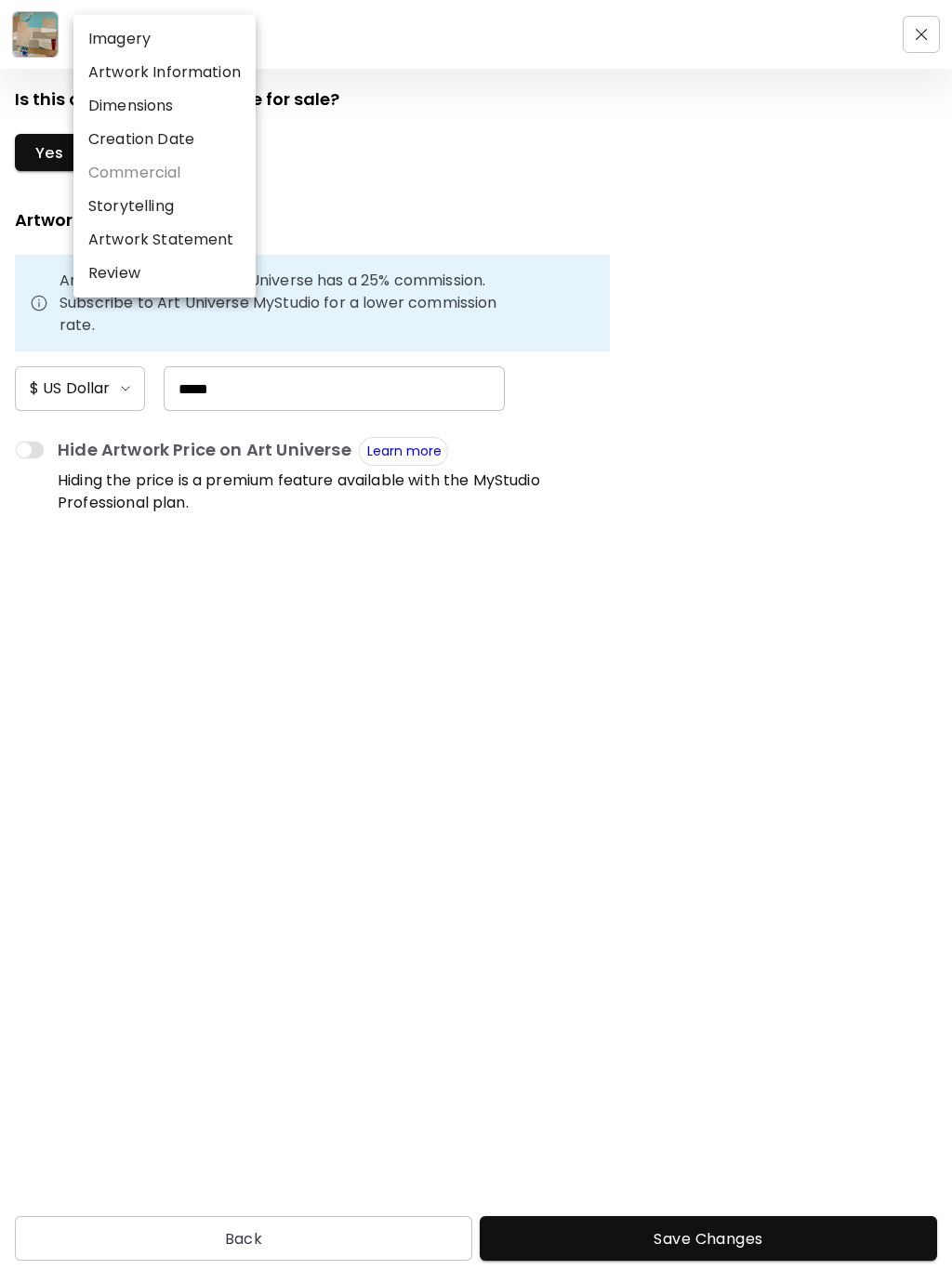
click at [161, 203] on li "Storytelling" at bounding box center [165, 206] width 182 height 33
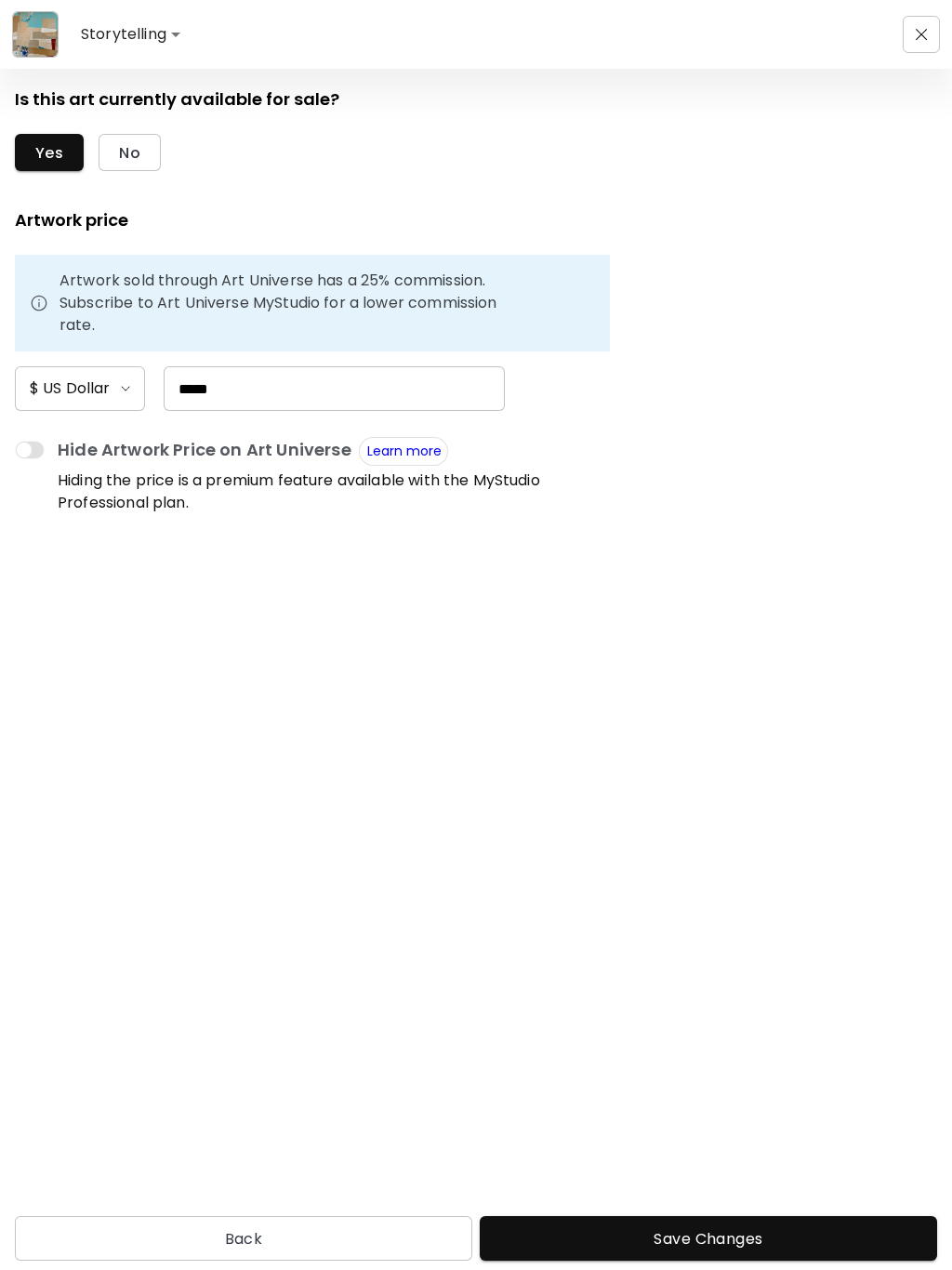
click at [153, 38] on body "Storytelling **** Is this art currently available for sale? Yes No Artwork pric…" at bounding box center [476, 635] width 952 height 1270
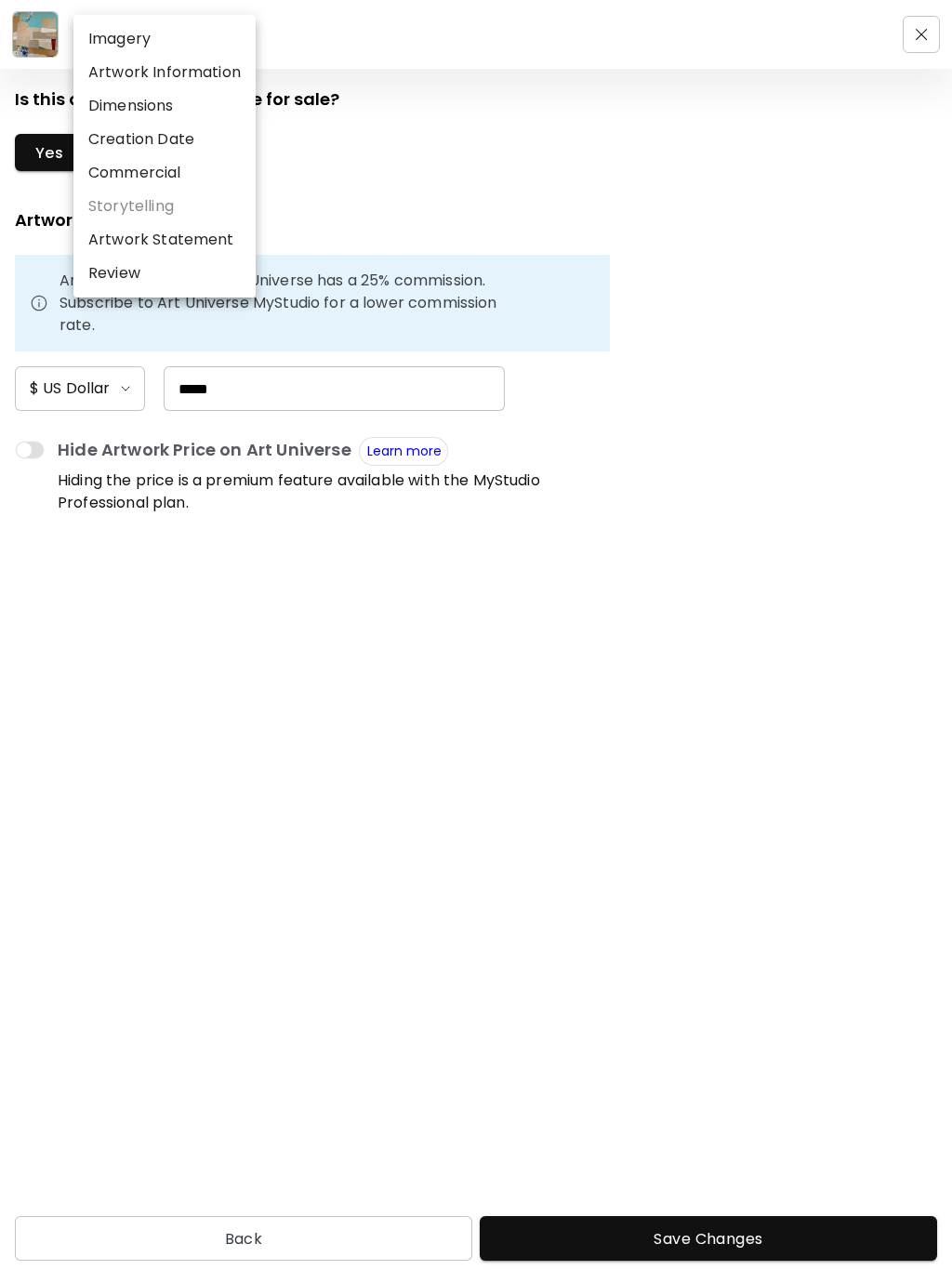
click at [198, 238] on li "Artwork Statement" at bounding box center [165, 239] width 182 height 33
type input "**********"
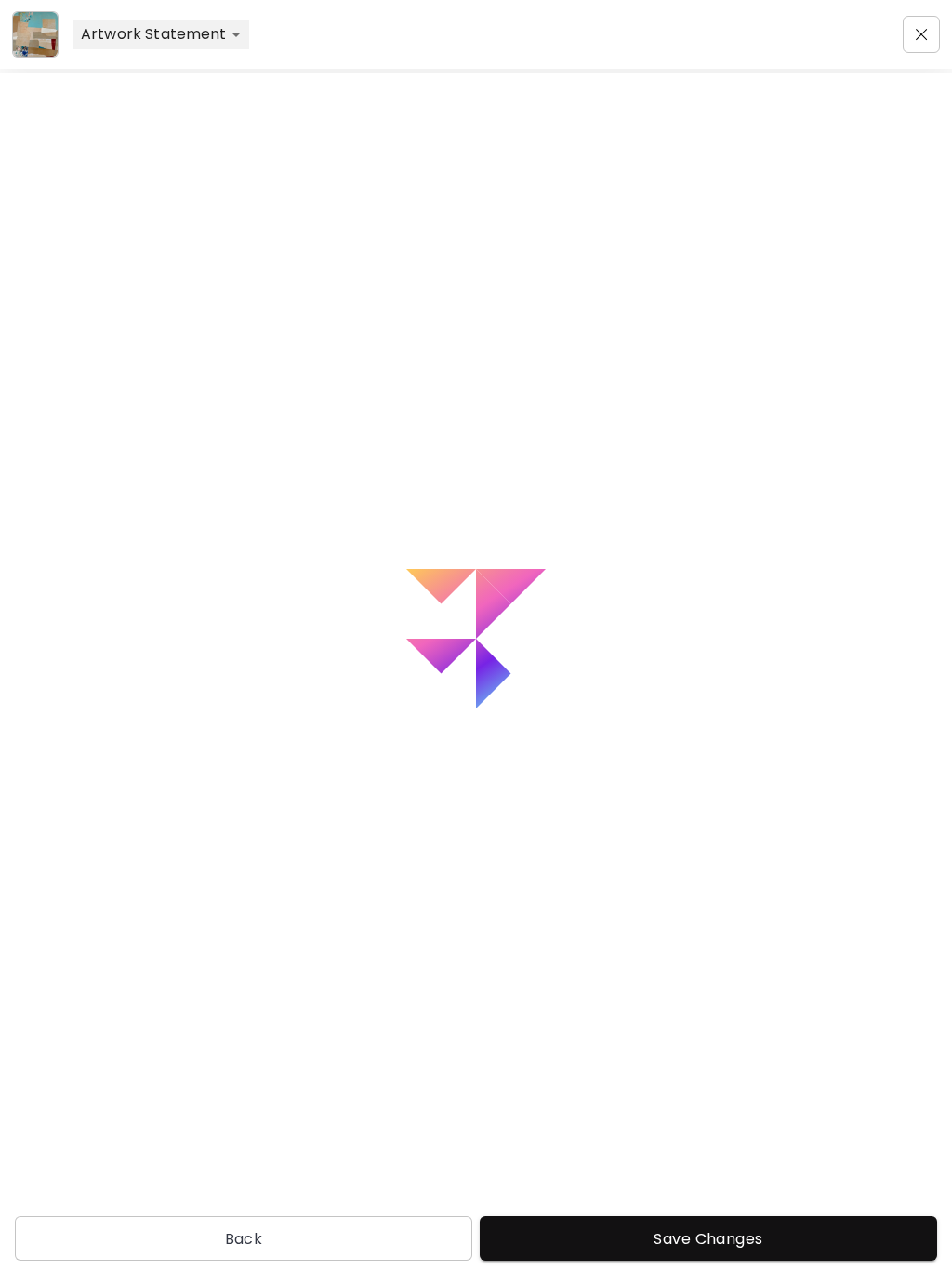
type textarea "**********"
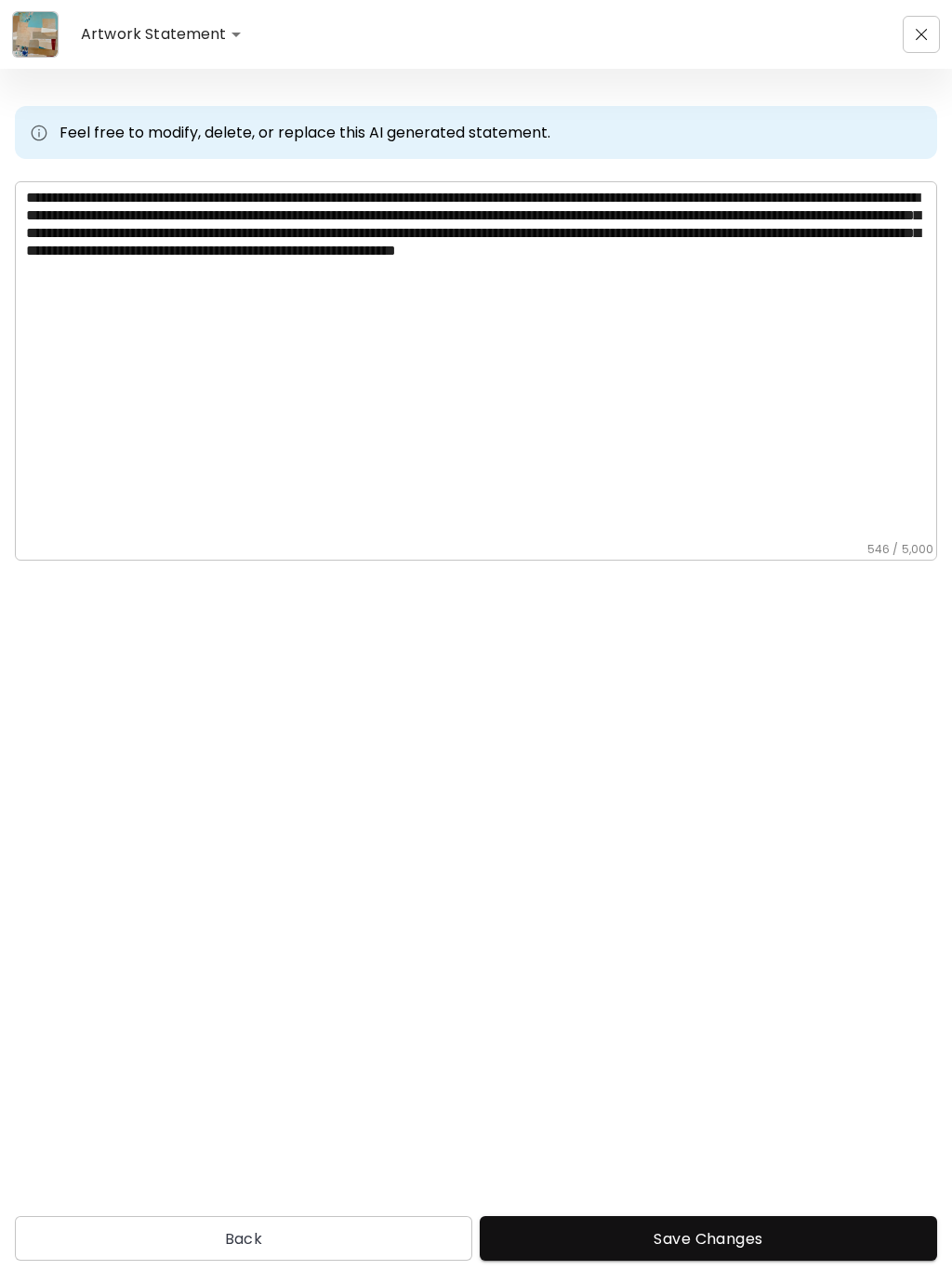
click at [827, 1216] on button "Save Changes" at bounding box center [708, 1238] width 458 height 45
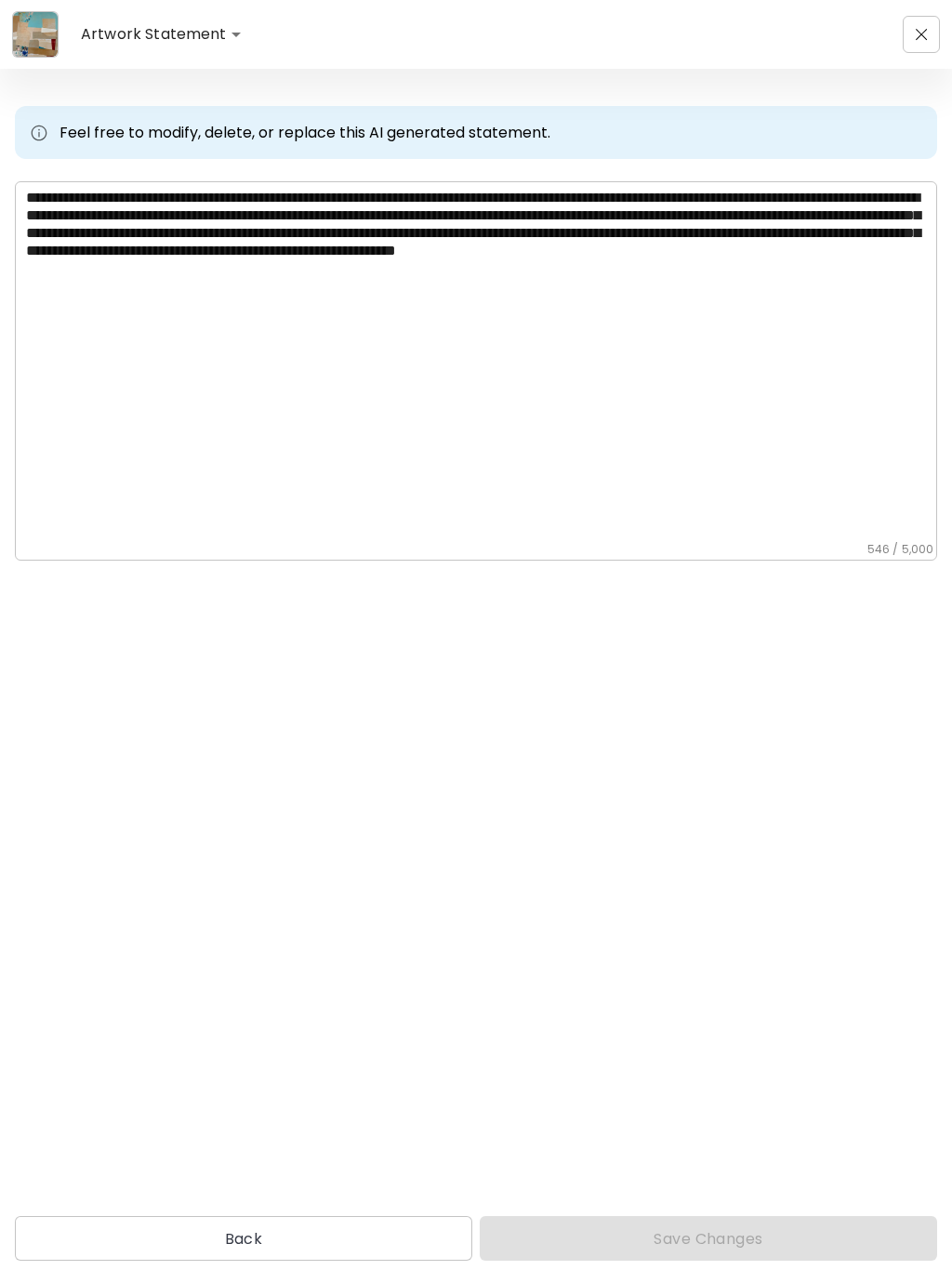
type input "******"
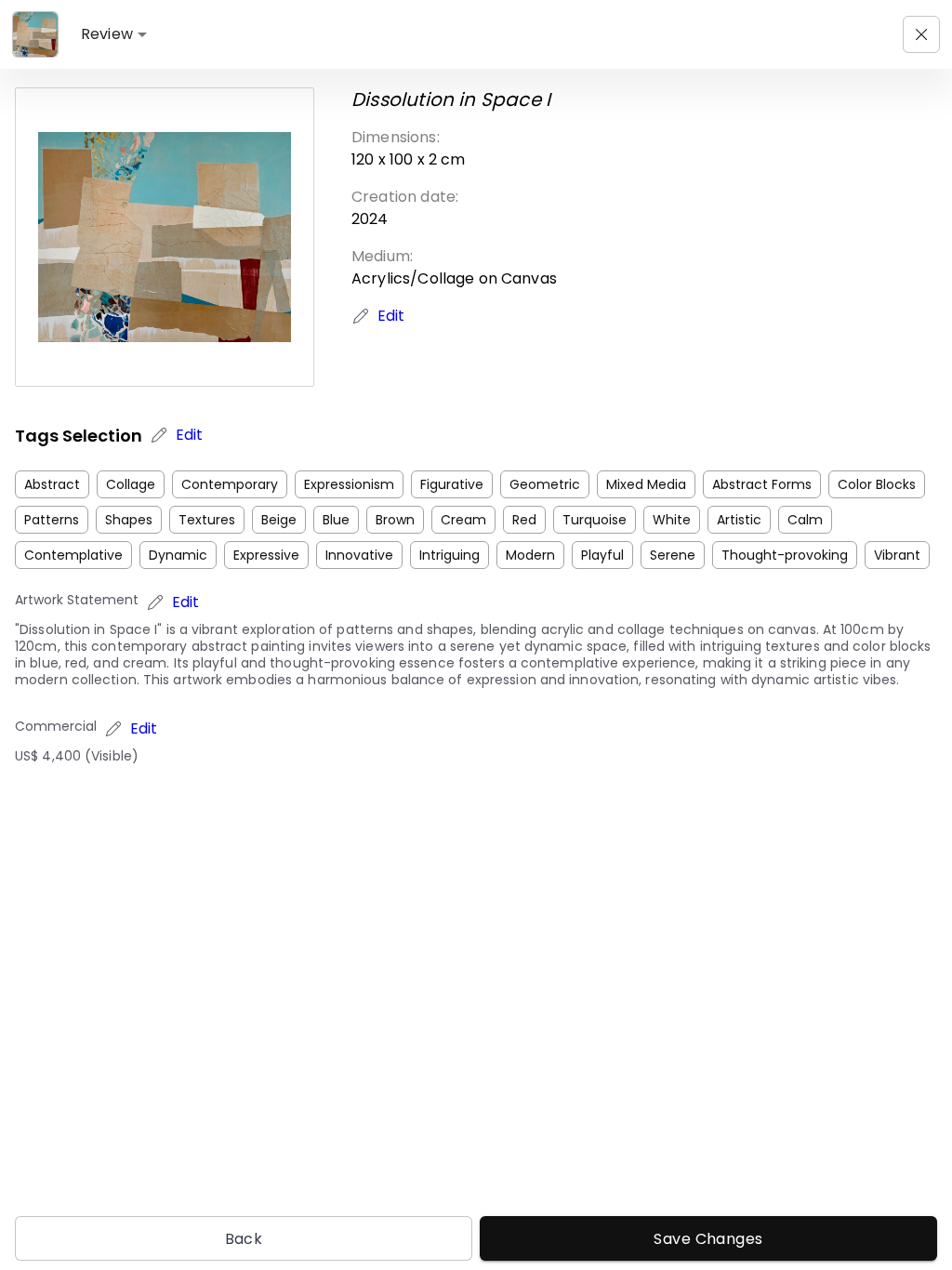
click at [799, 1229] on span "Save Changes" at bounding box center [708, 1239] width 428 height 20
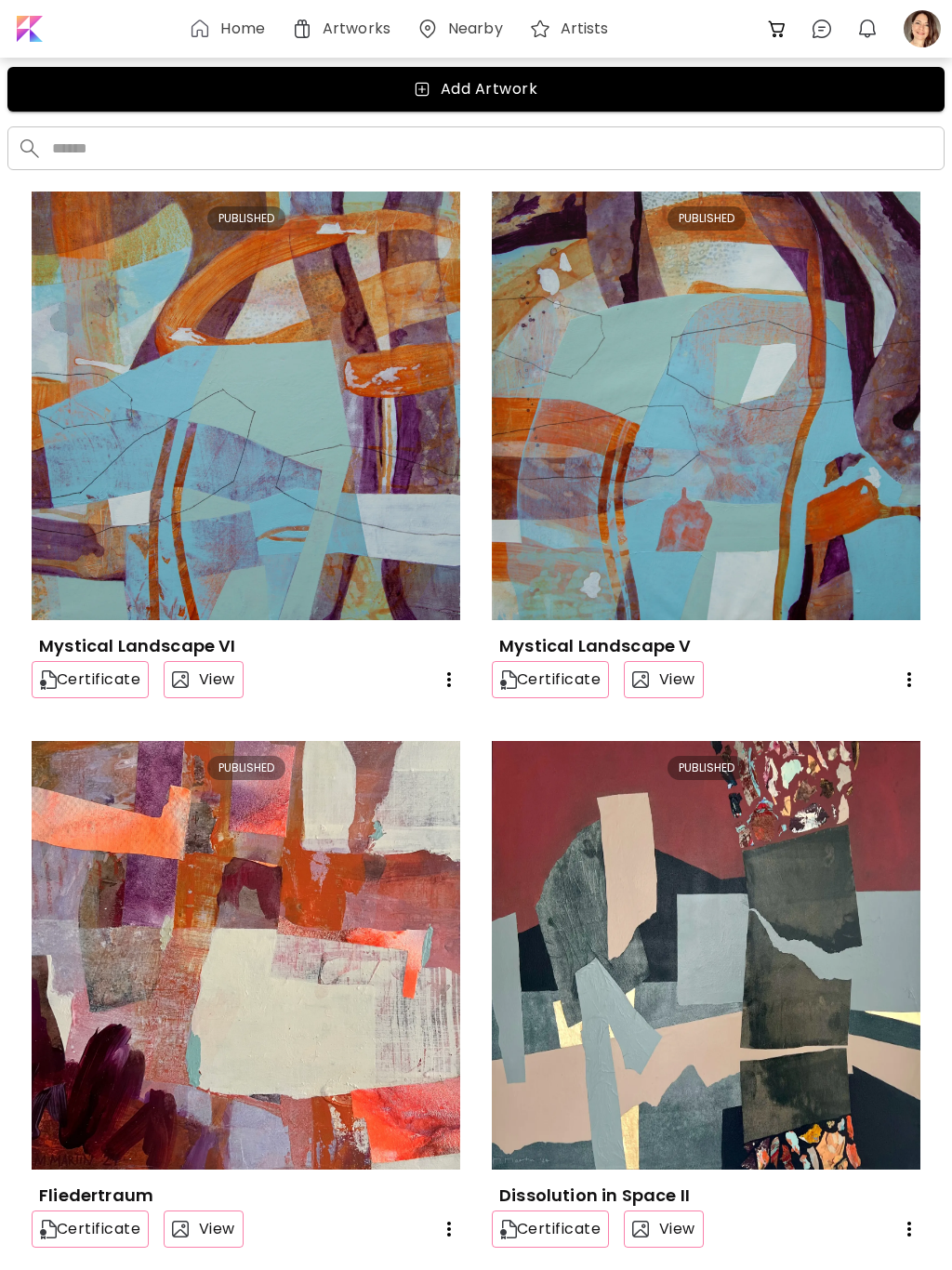
click at [923, 31] on div at bounding box center [922, 28] width 41 height 41
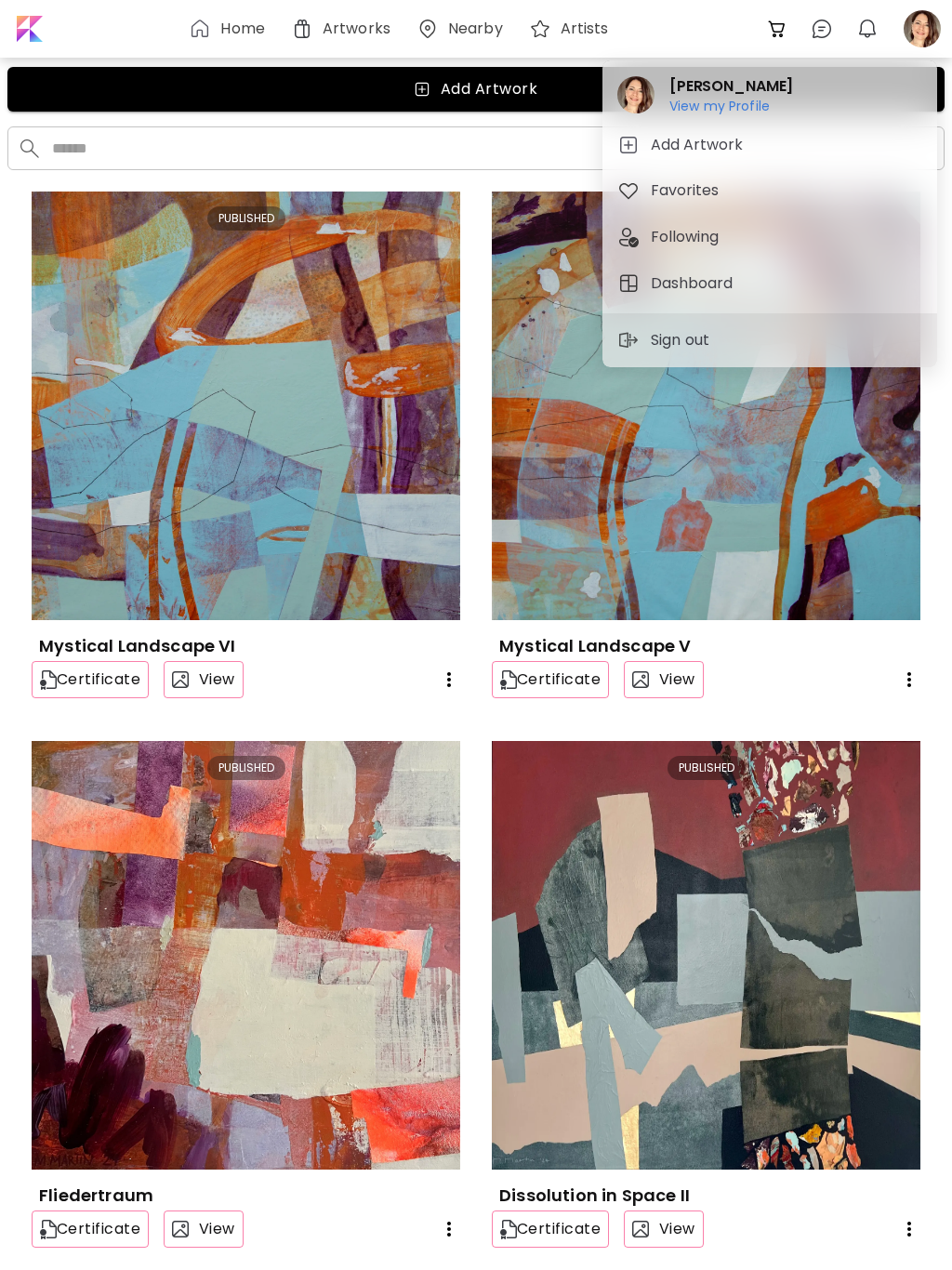
click at [751, 110] on h6 "View my Profile" at bounding box center [731, 106] width 124 height 17
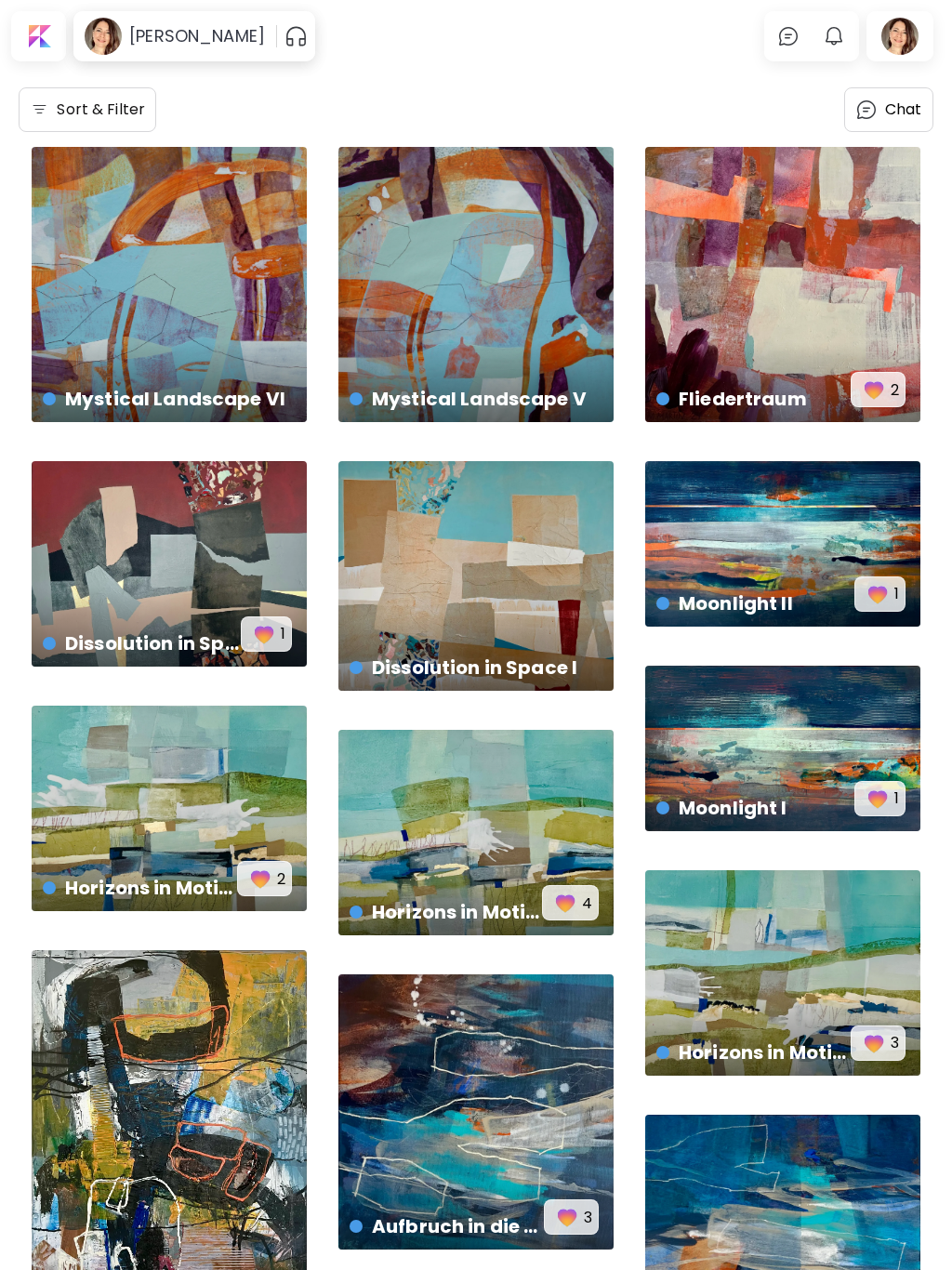
click at [527, 609] on div "Dissolution in Space I US$ 4,400 | 120 x 100 cm" at bounding box center [476, 650] width 283 height 87
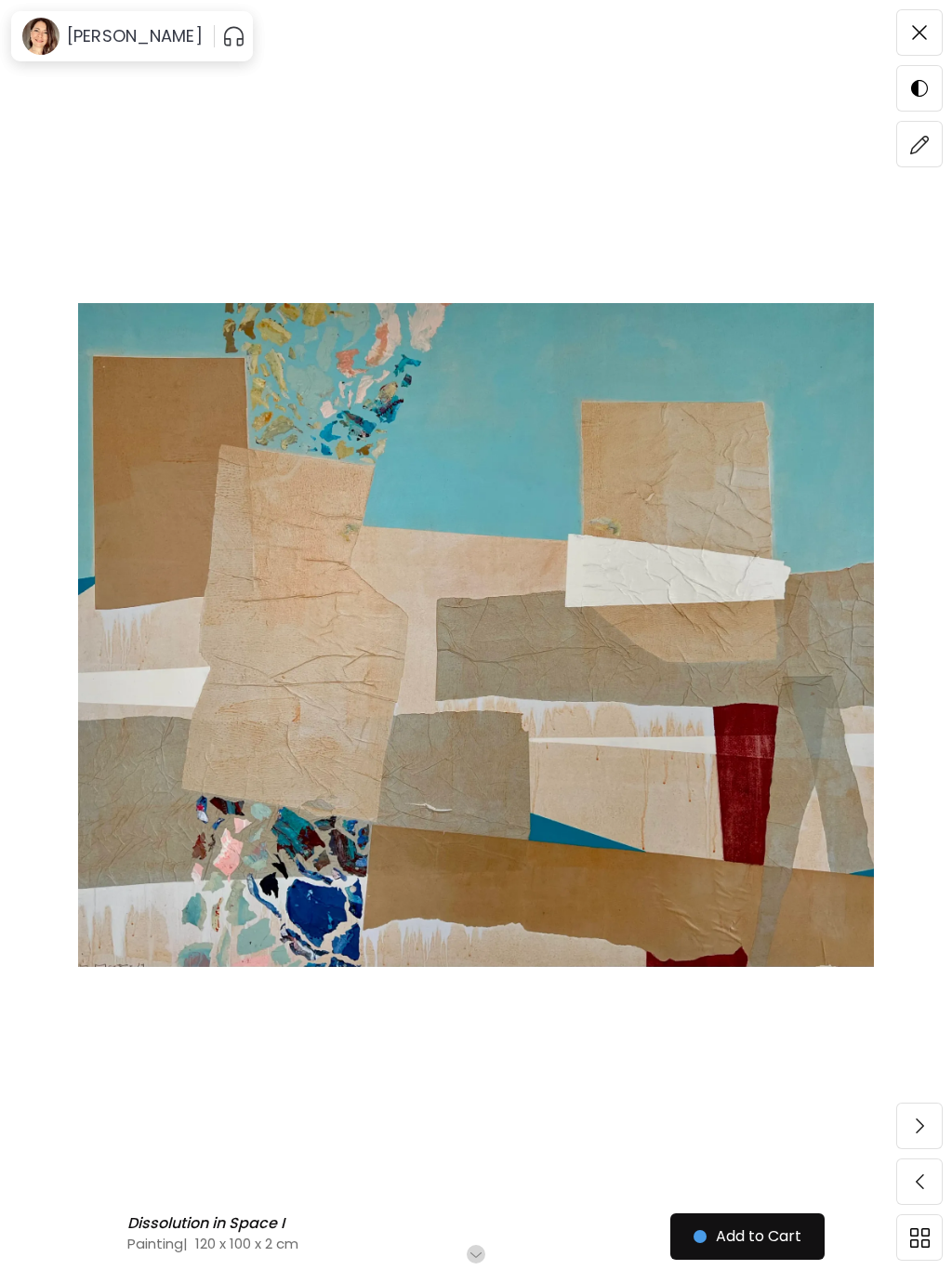
click at [919, 151] on img at bounding box center [920, 145] width 20 height 20
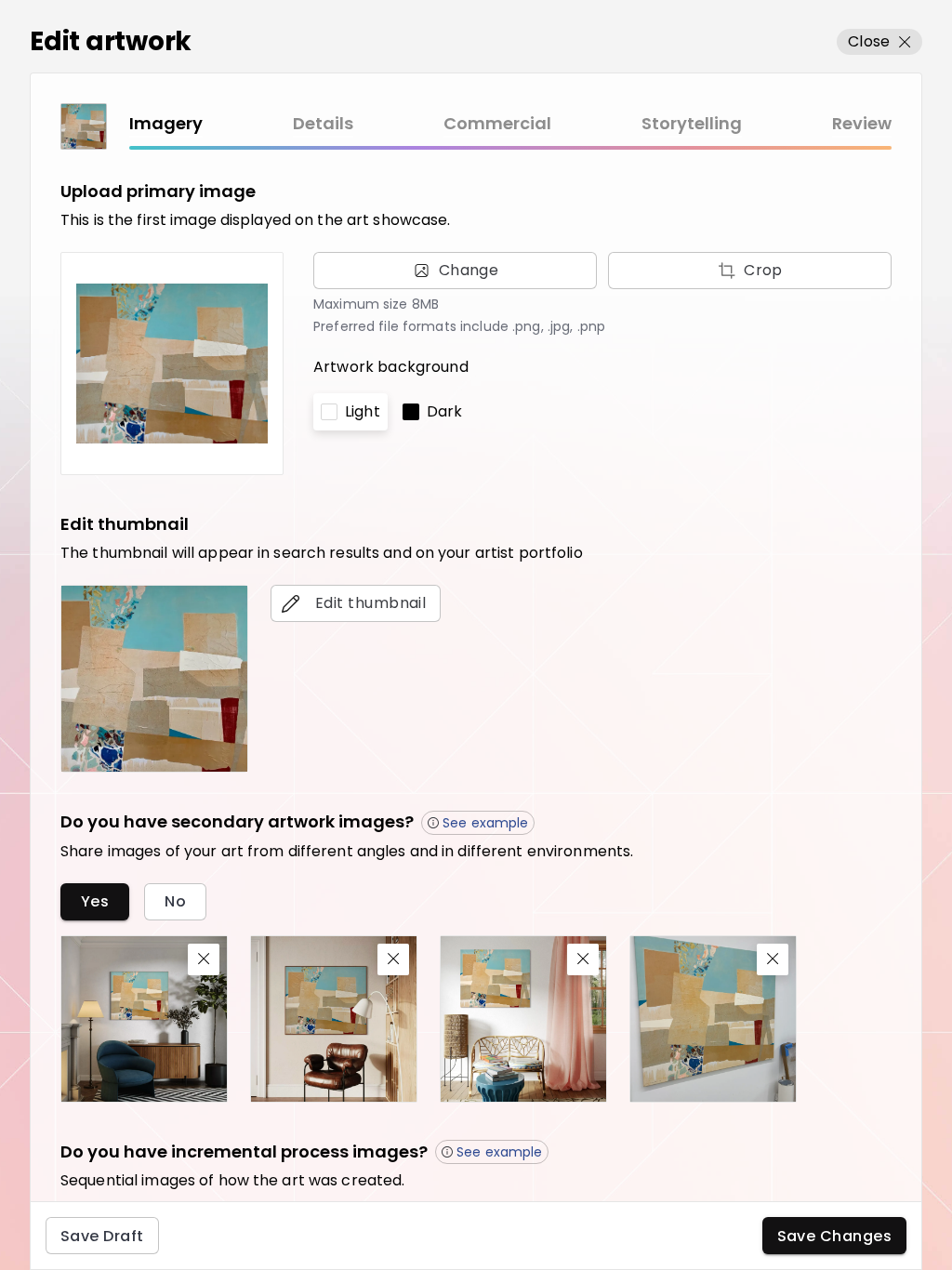
click at [504, 117] on link "Commercial" at bounding box center [497, 124] width 108 height 27
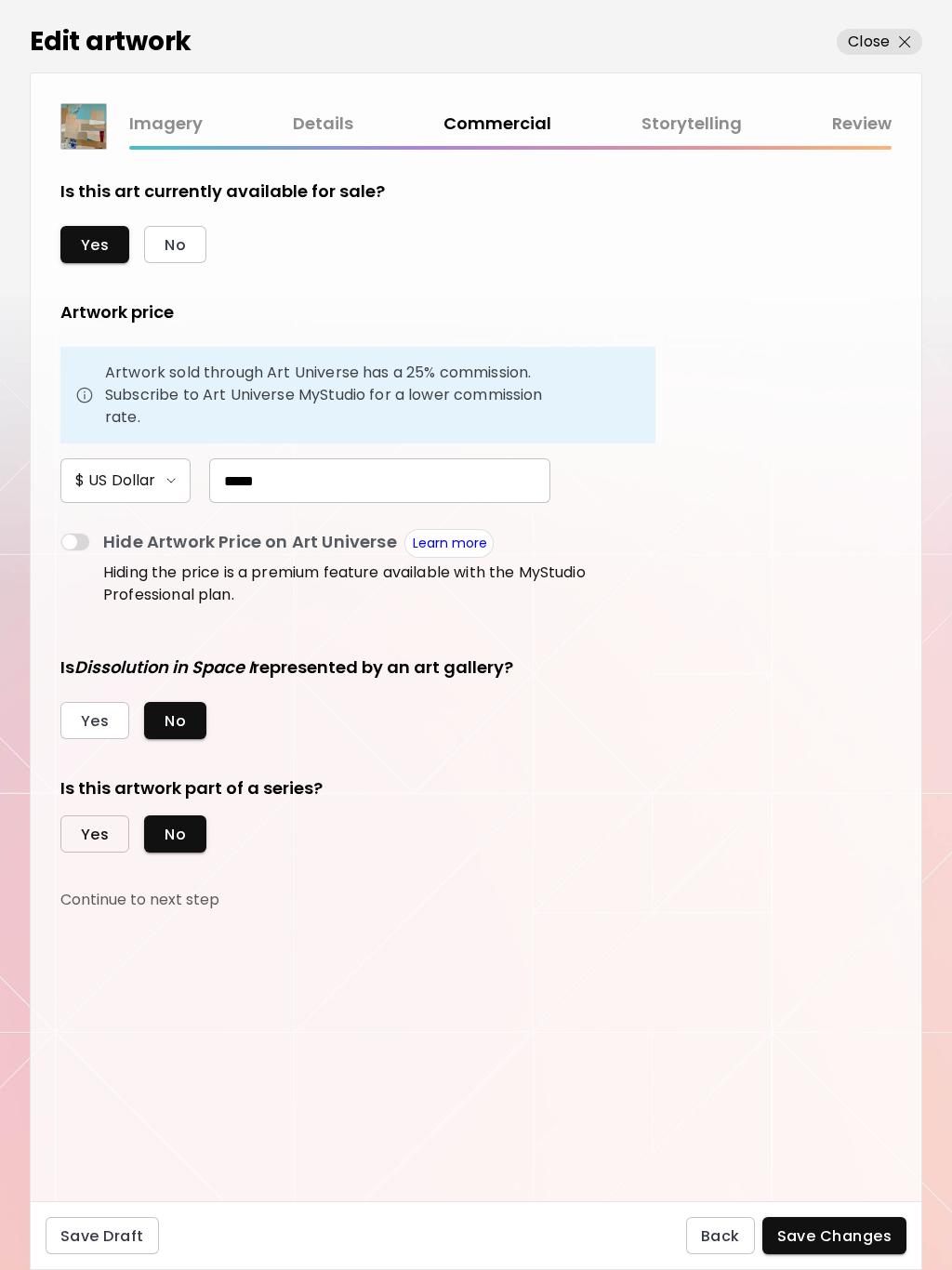
click at [97, 830] on span "Yes" at bounding box center [95, 834] width 28 height 20
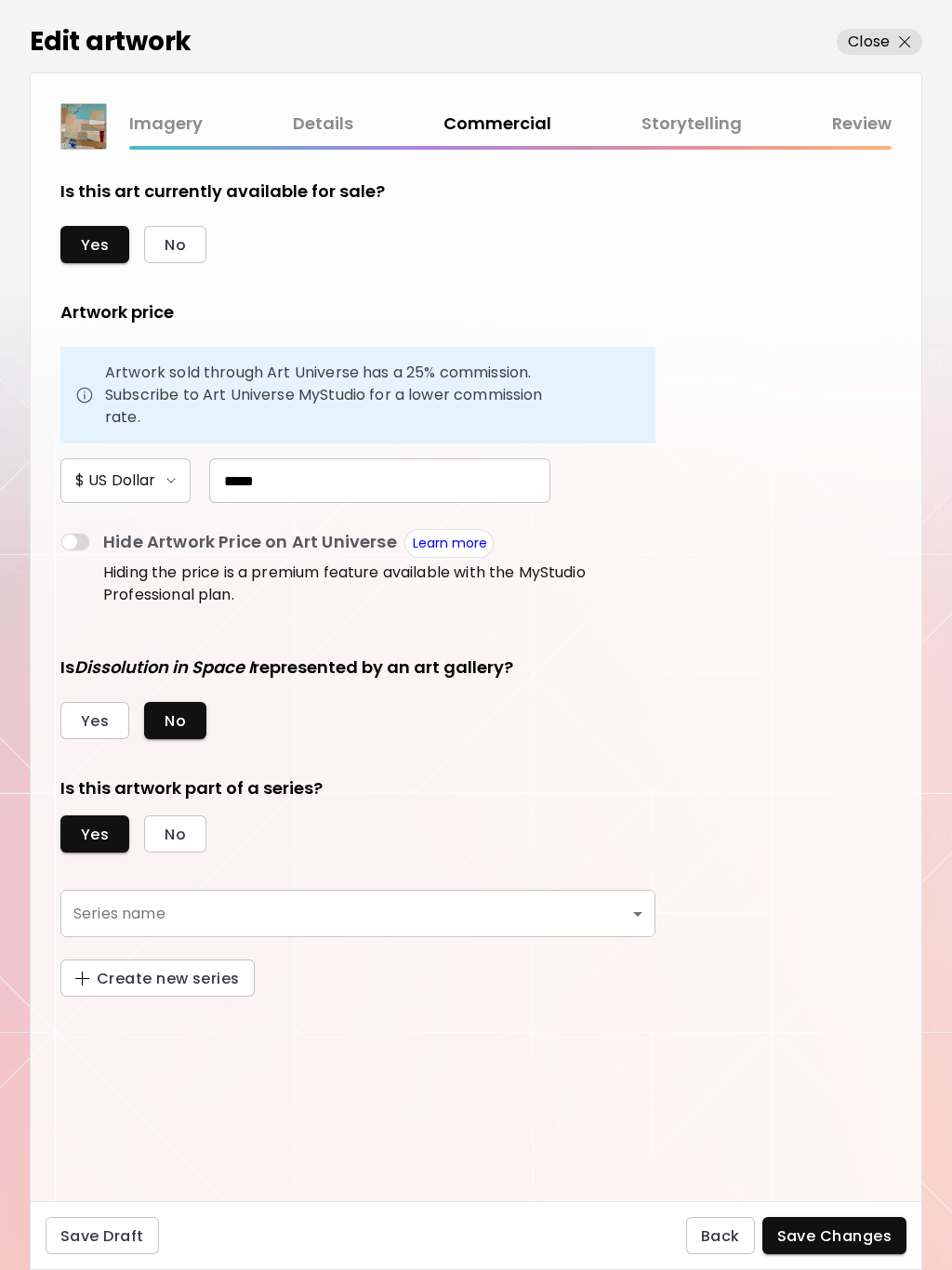
click at [189, 910] on body "0 0 Edit artwork Close Imagery Details Commercial Storytelling Review Is this a…" at bounding box center [476, 635] width 952 height 1270
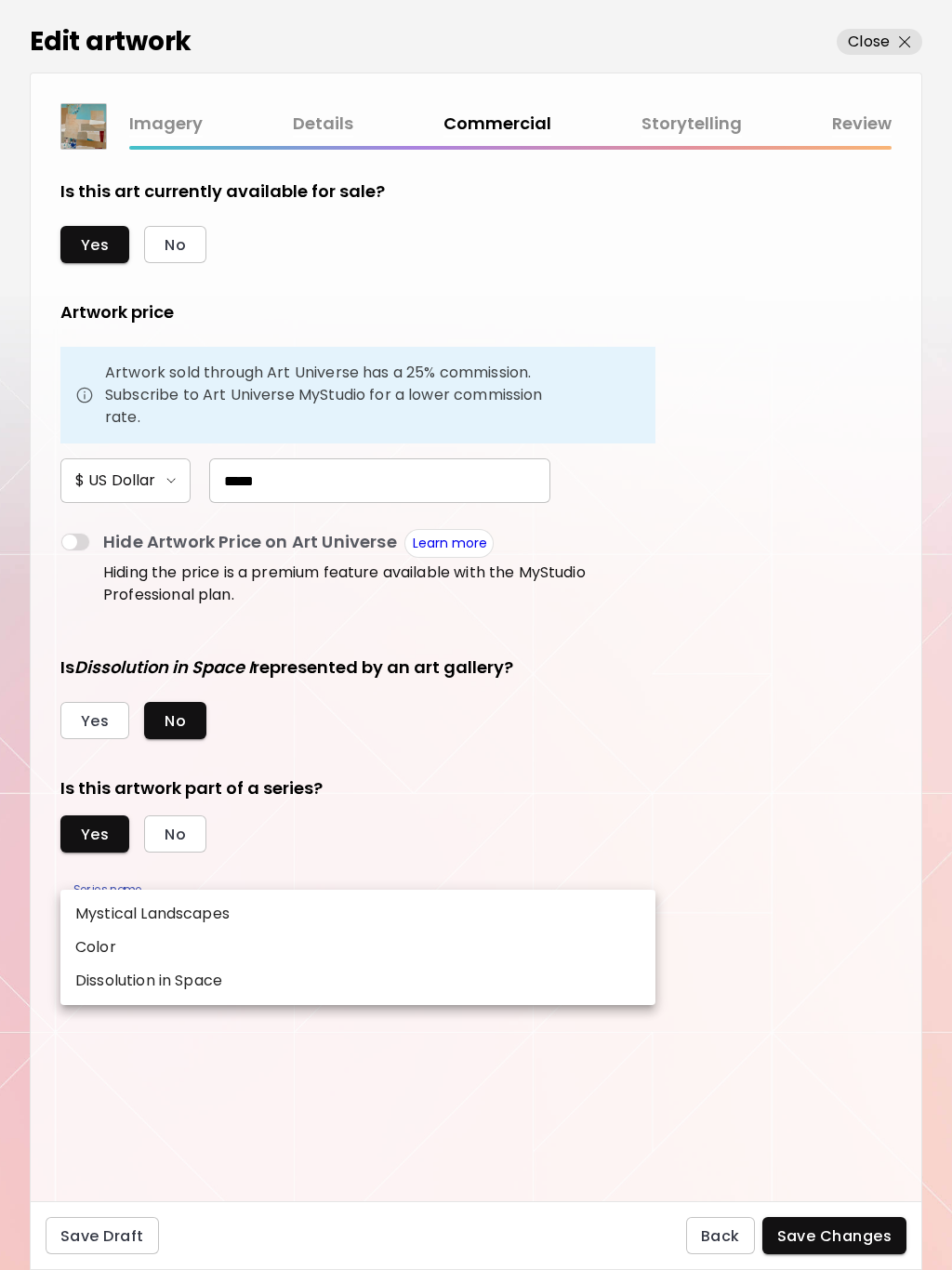
click at [179, 978] on p "Dissolution in Space" at bounding box center [148, 981] width 147 height 22
type input "**********"
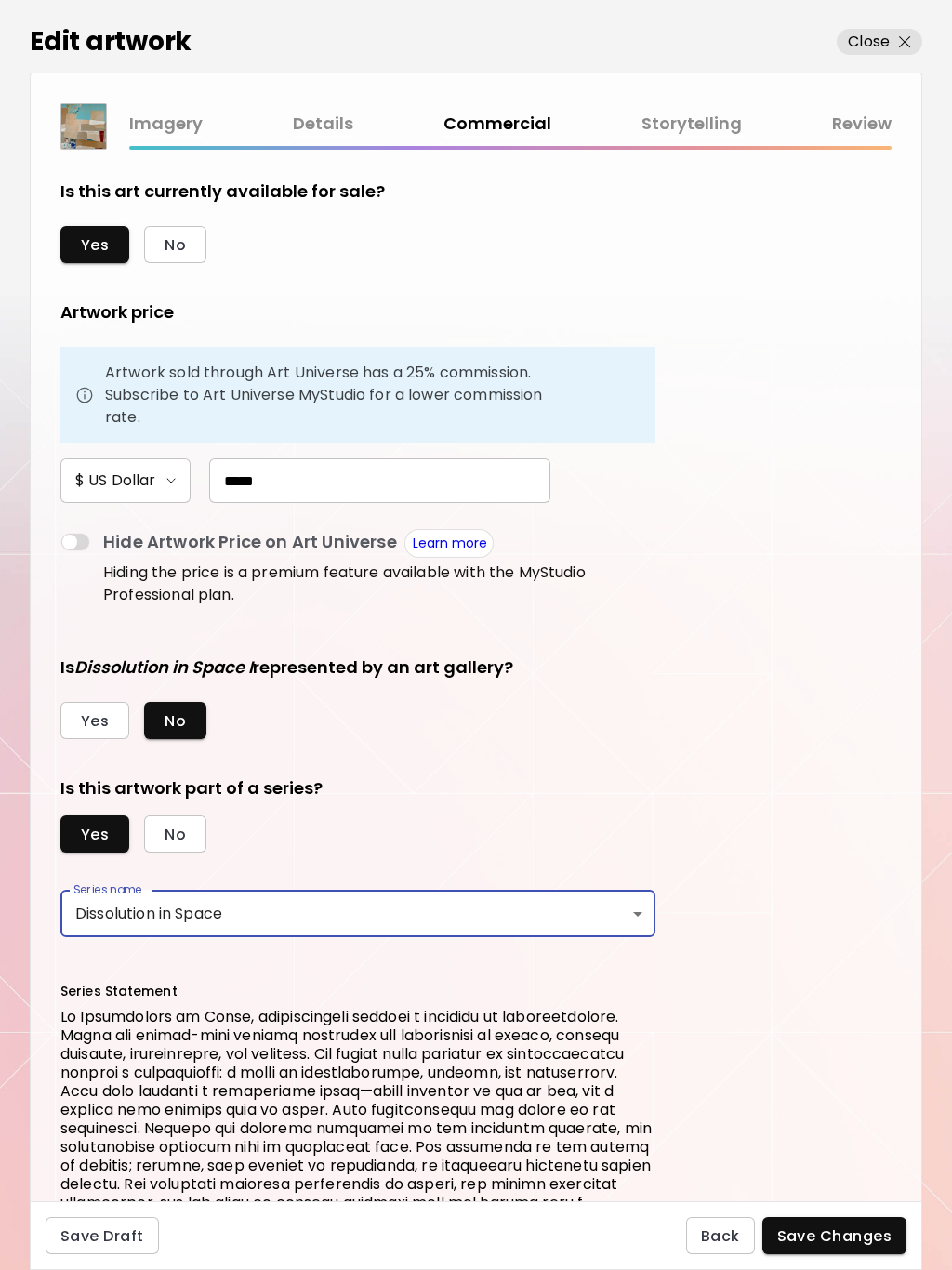
click at [853, 1238] on span "Save Changes" at bounding box center [834, 1236] width 115 height 20
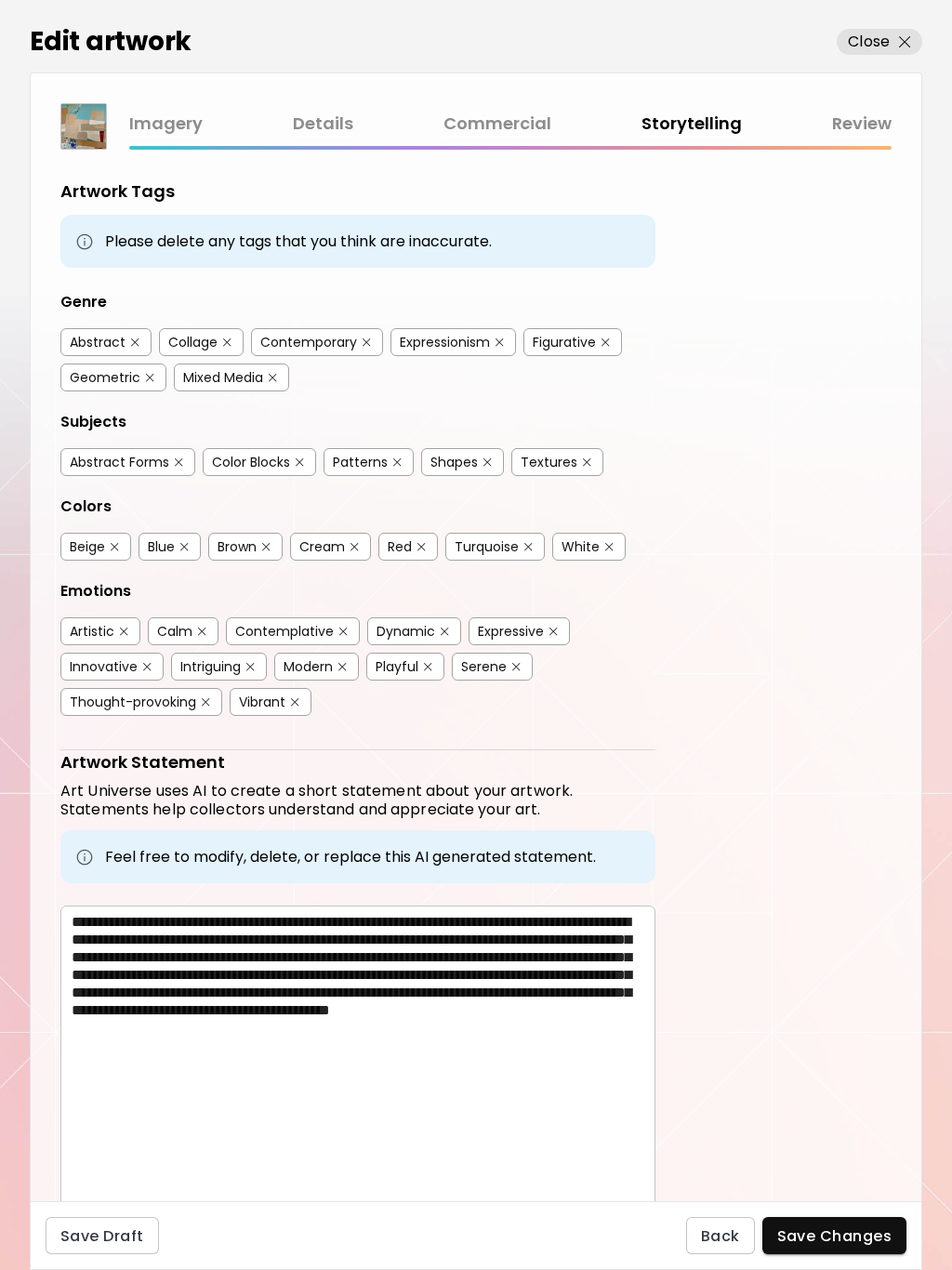
click at [846, 1238] on span "Save Changes" at bounding box center [834, 1236] width 115 height 20
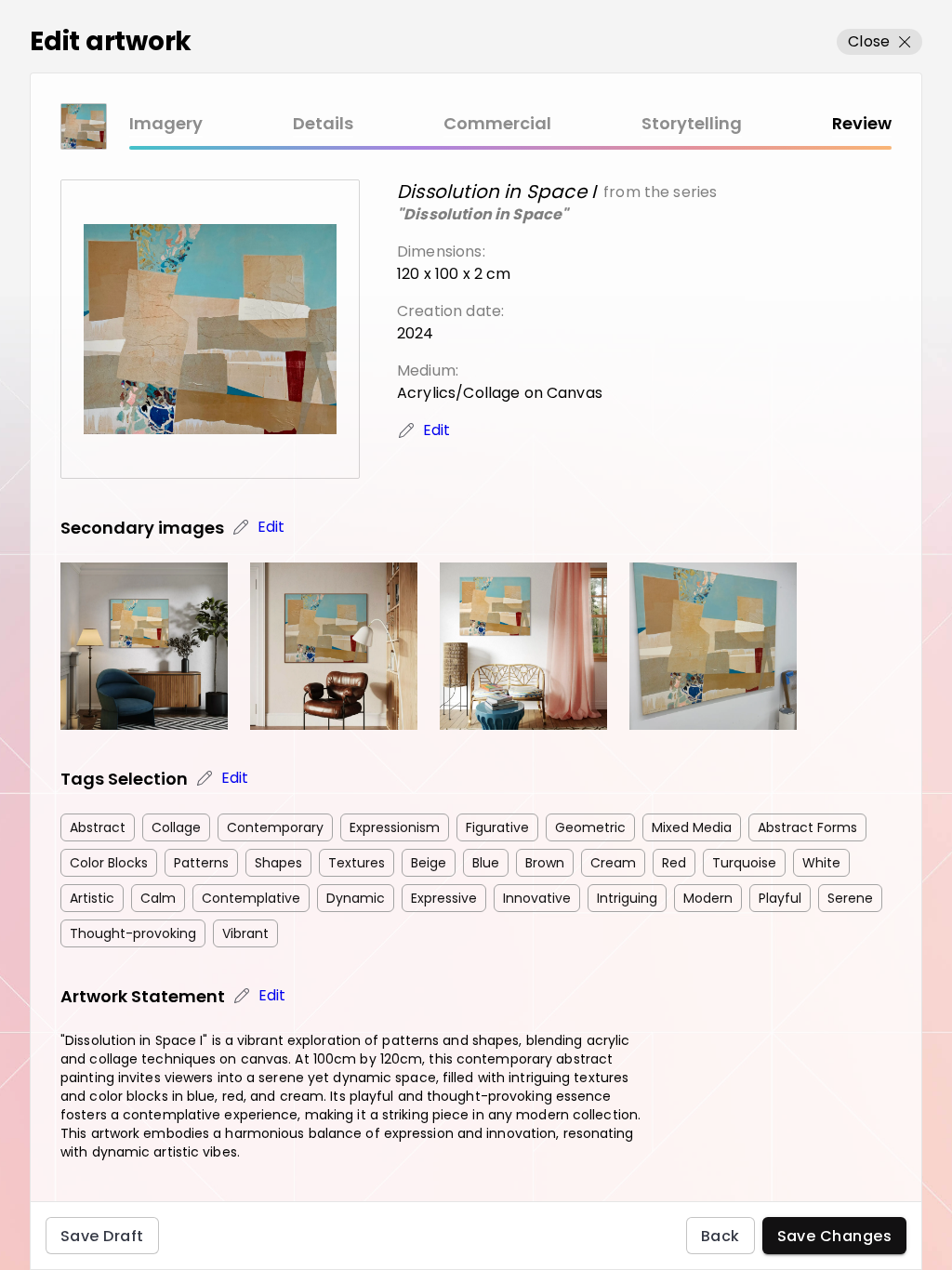
click at [867, 1229] on span "Save Changes" at bounding box center [834, 1236] width 115 height 20
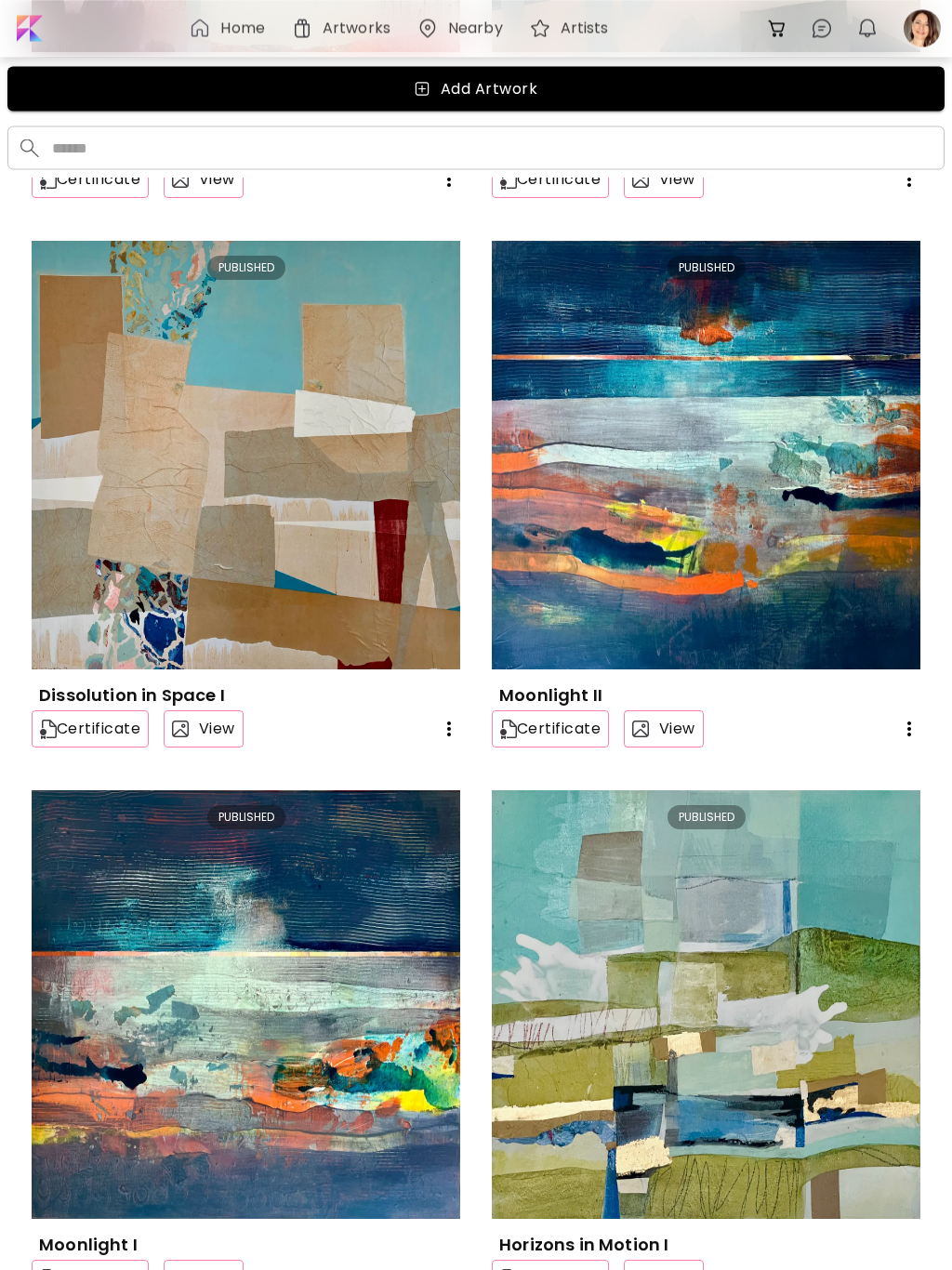
scroll to position [1050, 0]
click at [909, 729] on icon "button" at bounding box center [909, 728] width 4 height 15
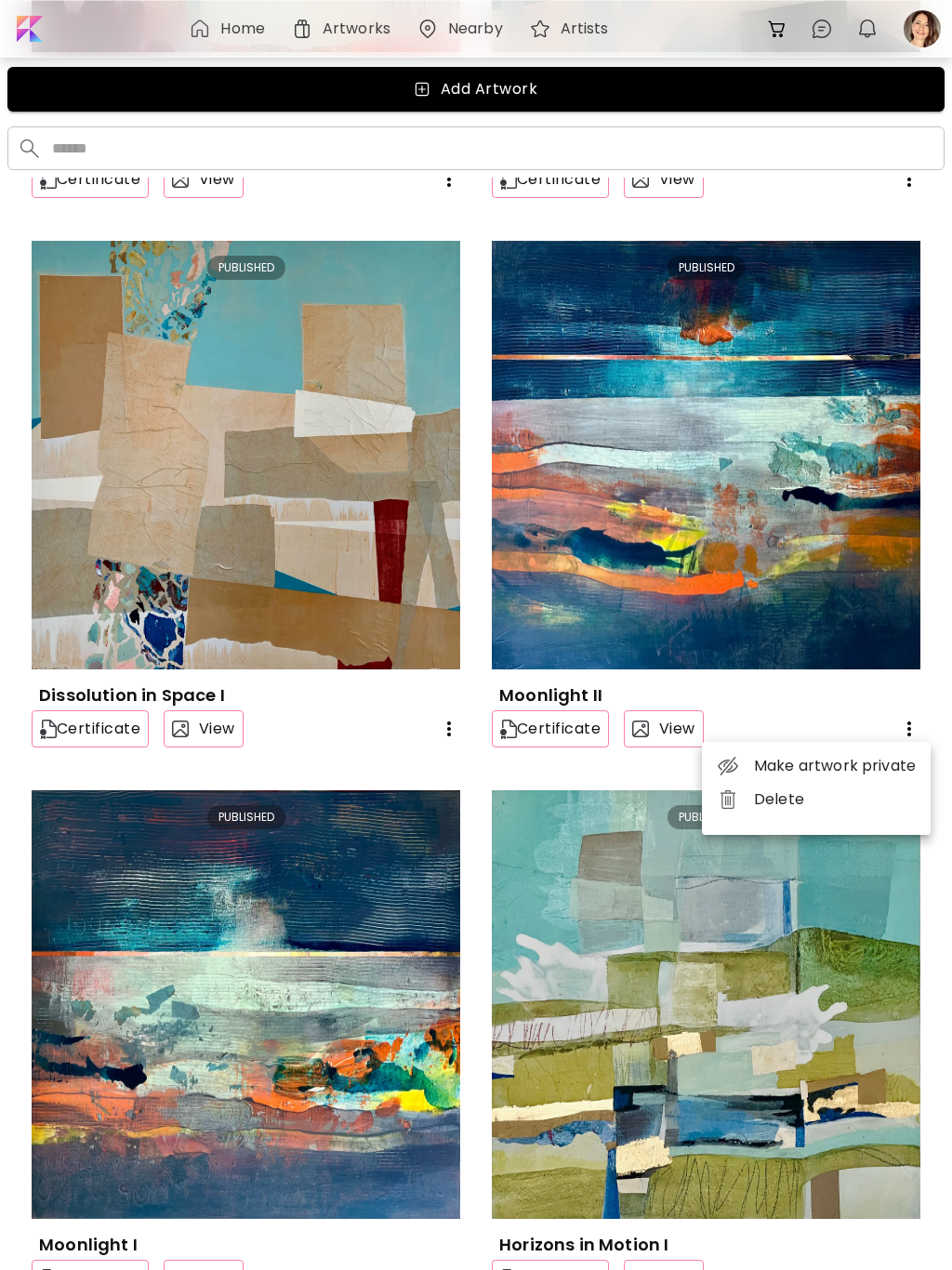
click at [825, 508] on div at bounding box center [476, 635] width 952 height 1270
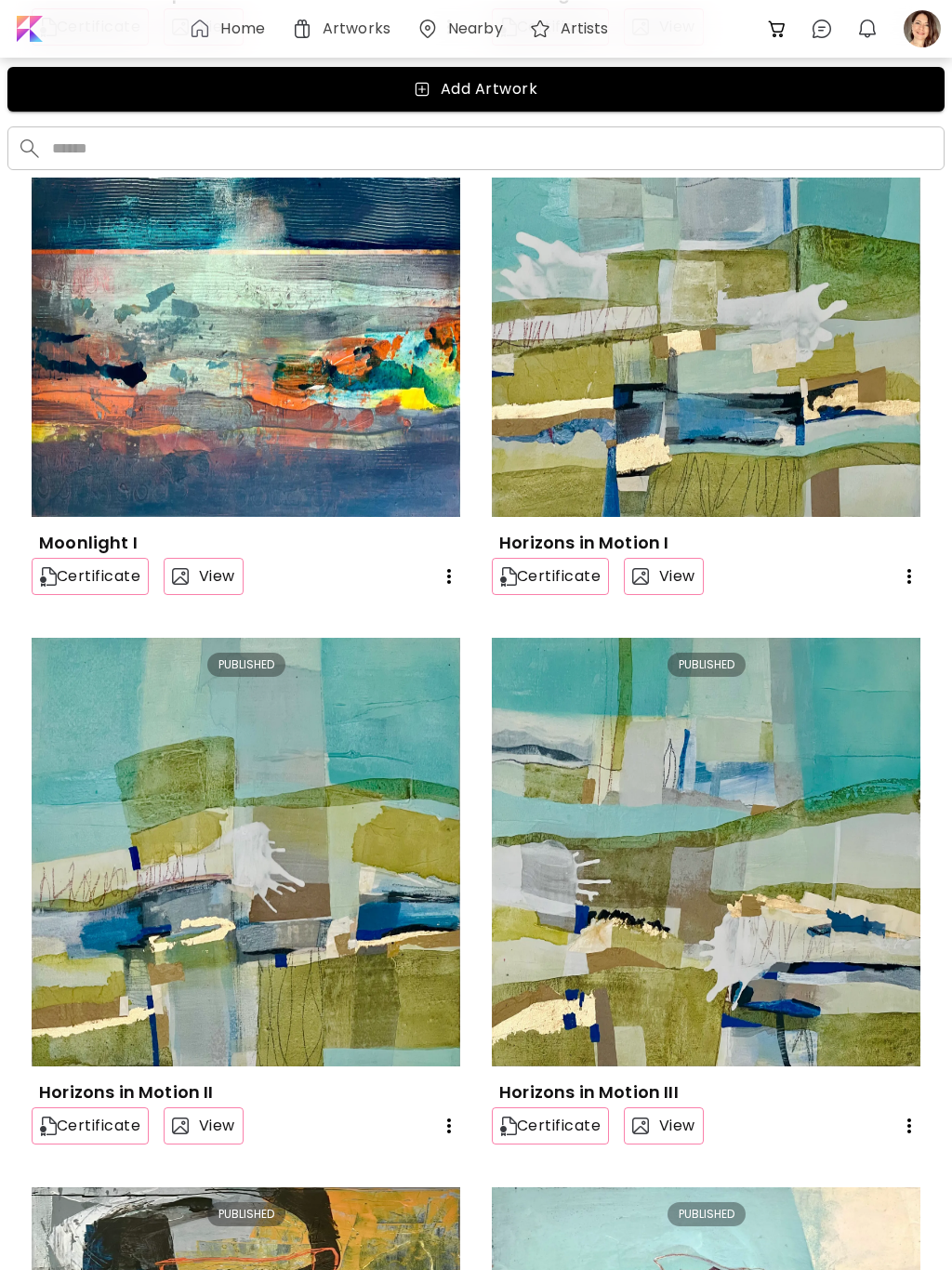
scroll to position [0, 0]
